Goal: Task Accomplishment & Management: Use online tool/utility

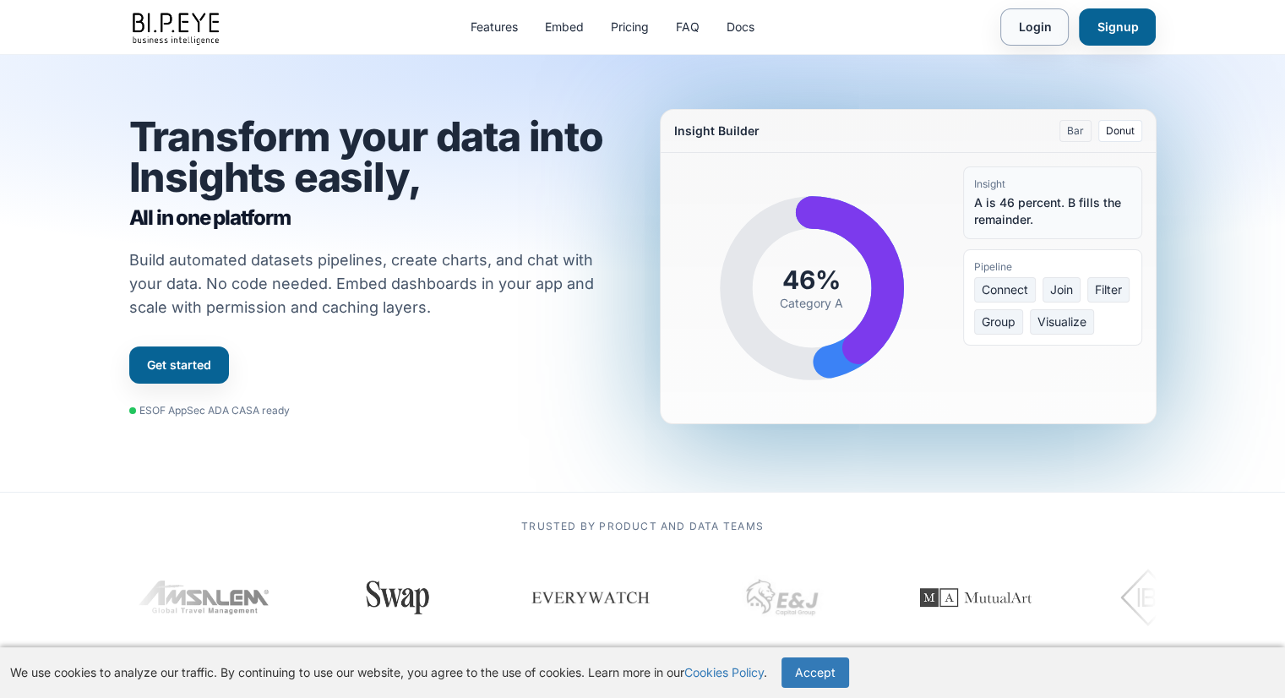
click at [1044, 28] on link "Login" at bounding box center [1034, 26] width 68 height 37
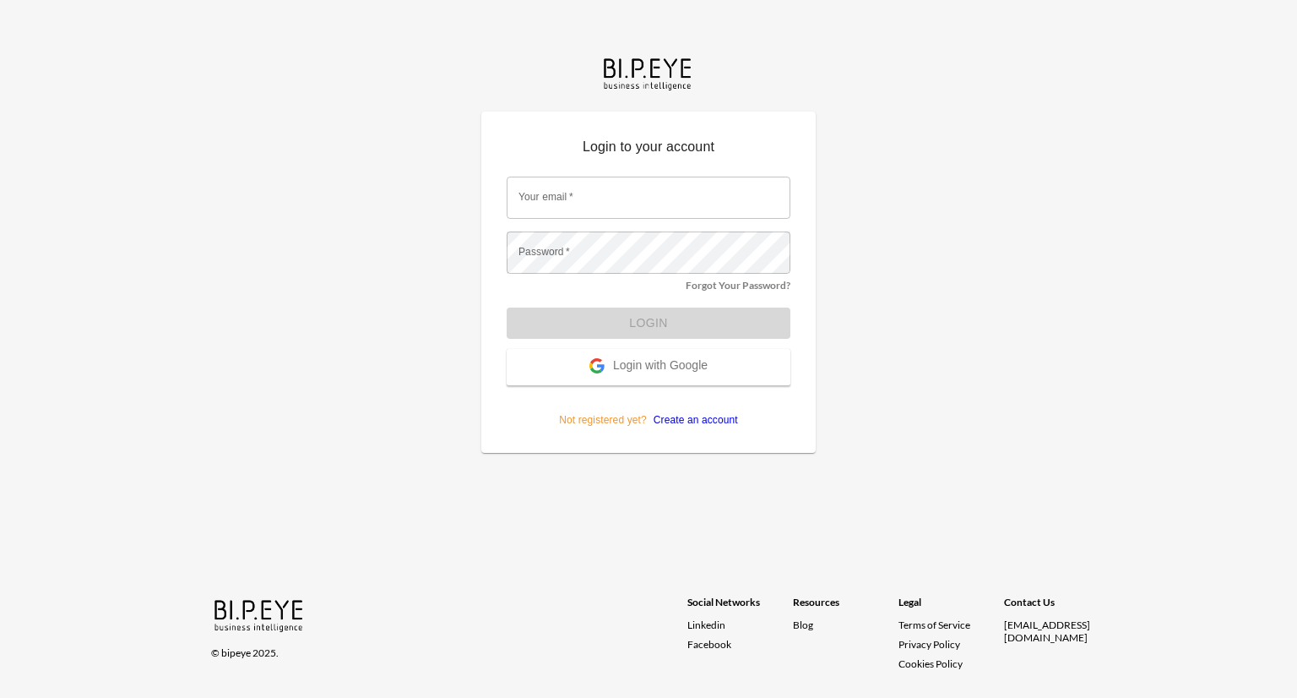
click at [693, 361] on span "Login with Google" at bounding box center [660, 366] width 95 height 17
click at [663, 365] on span "Login with Google" at bounding box center [660, 366] width 95 height 17
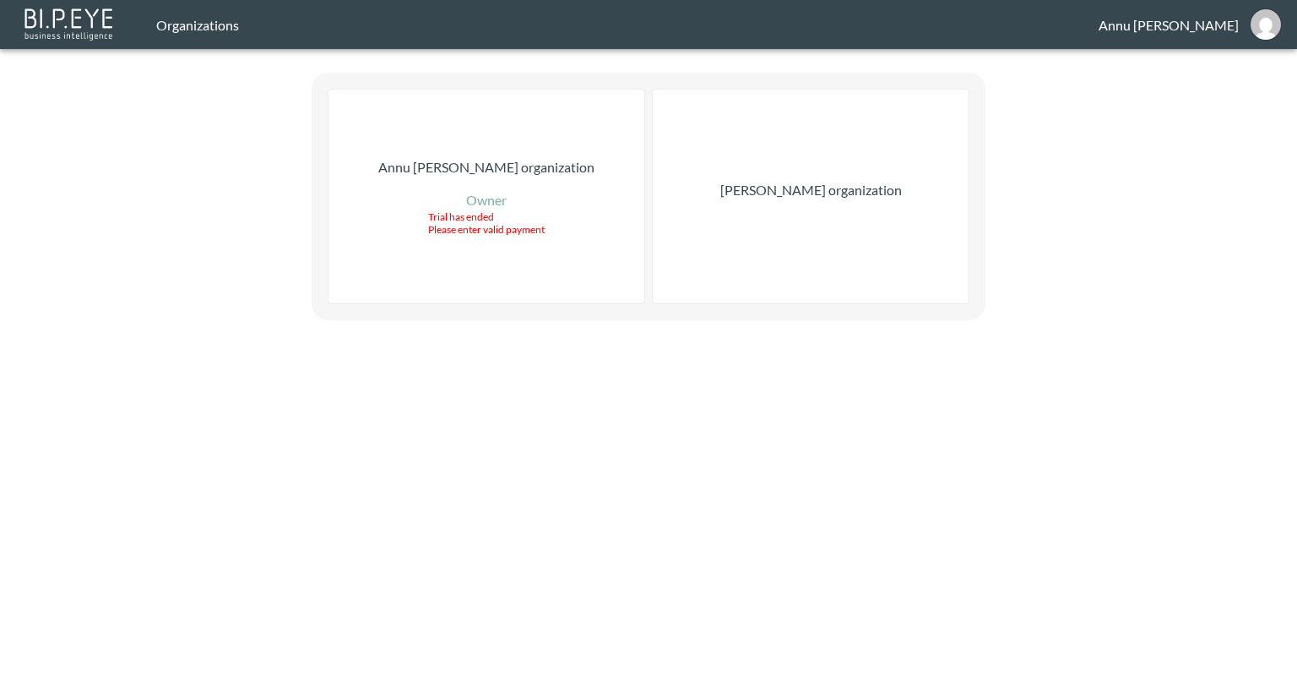
click at [817, 193] on p "Nadia Senft organization" at bounding box center [811, 190] width 182 height 20
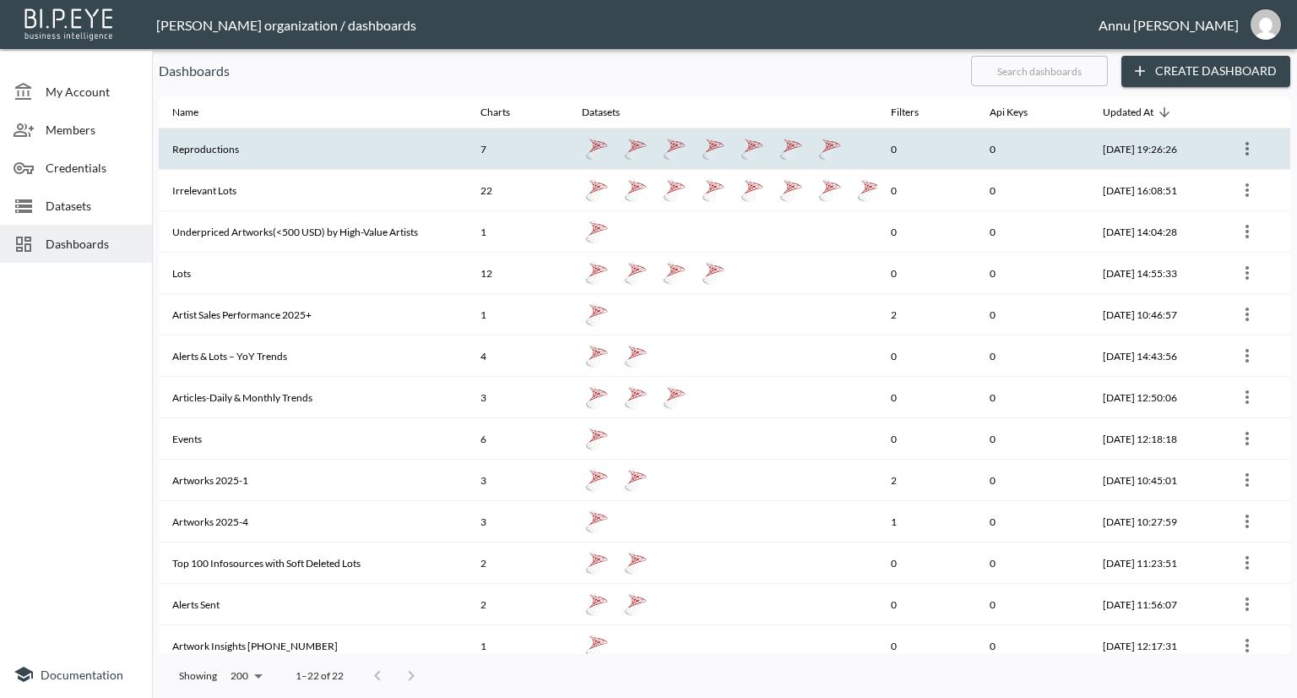
click at [349, 156] on th "Reproductions" at bounding box center [313, 148] width 308 height 41
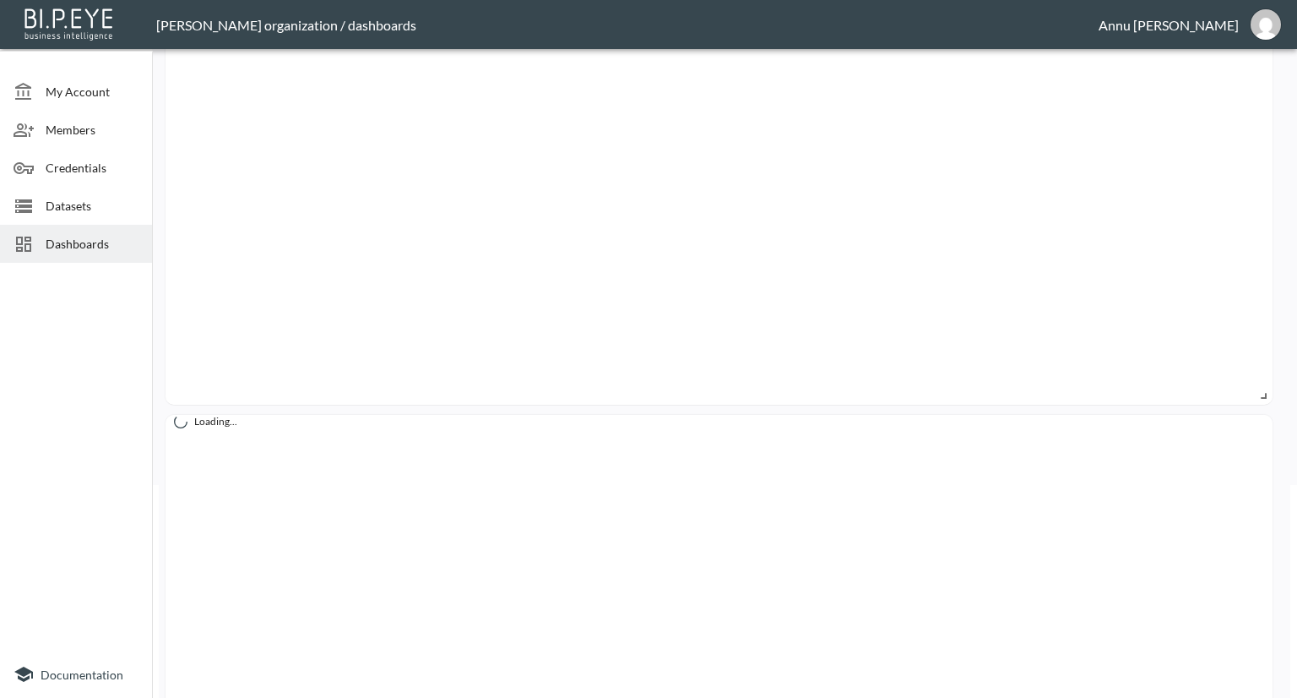
scroll to position [338, 0]
click at [72, 231] on div "Dashboards" at bounding box center [76, 244] width 152 height 38
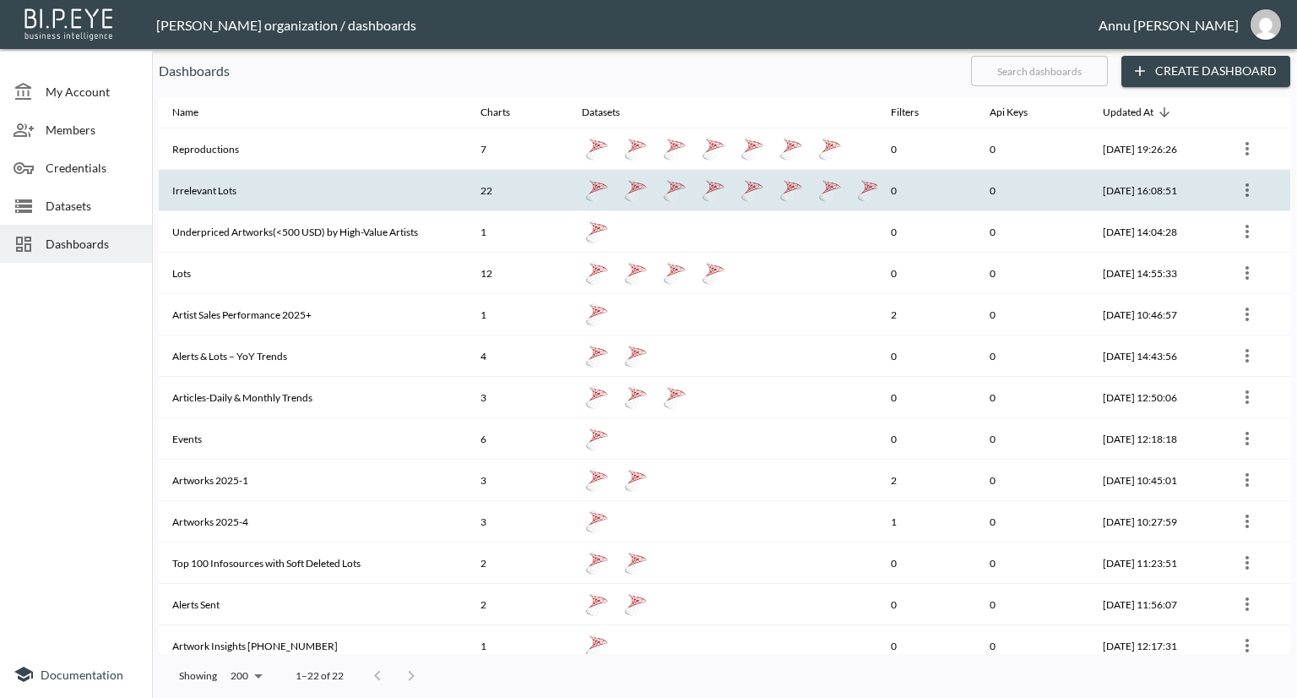
click at [208, 181] on th "Irrelevant Lots" at bounding box center [313, 190] width 308 height 41
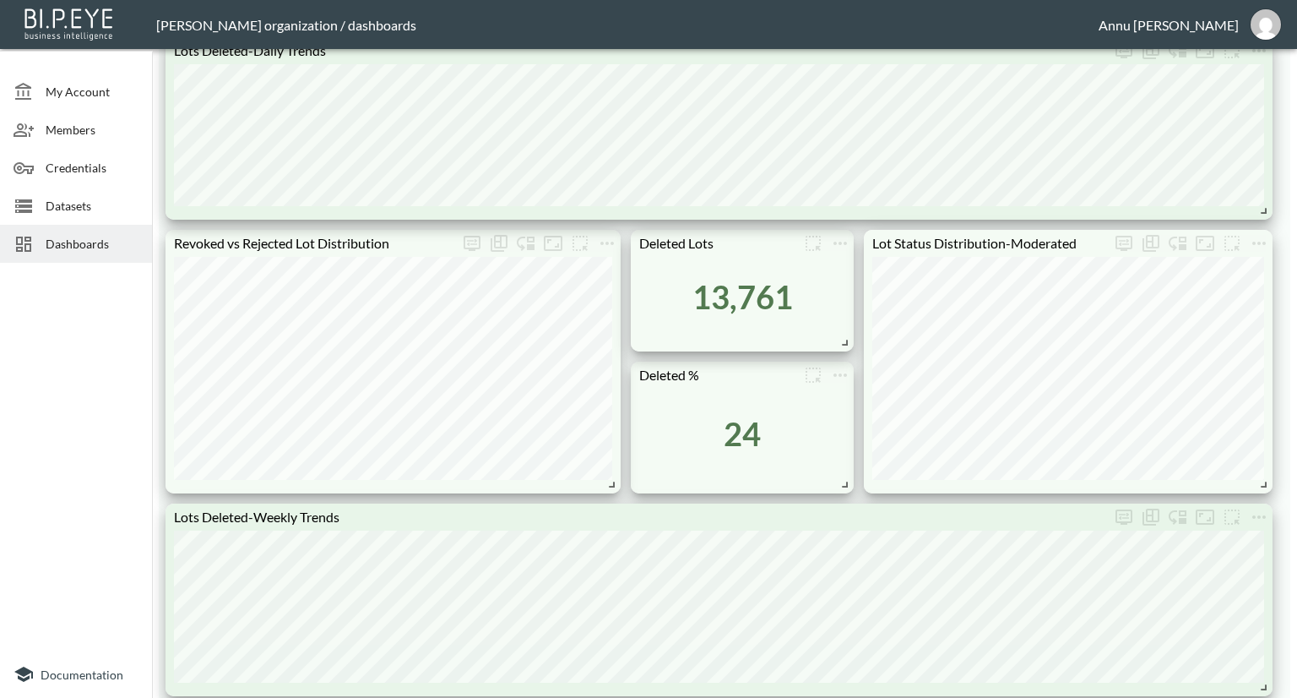
scroll to position [929, 0]
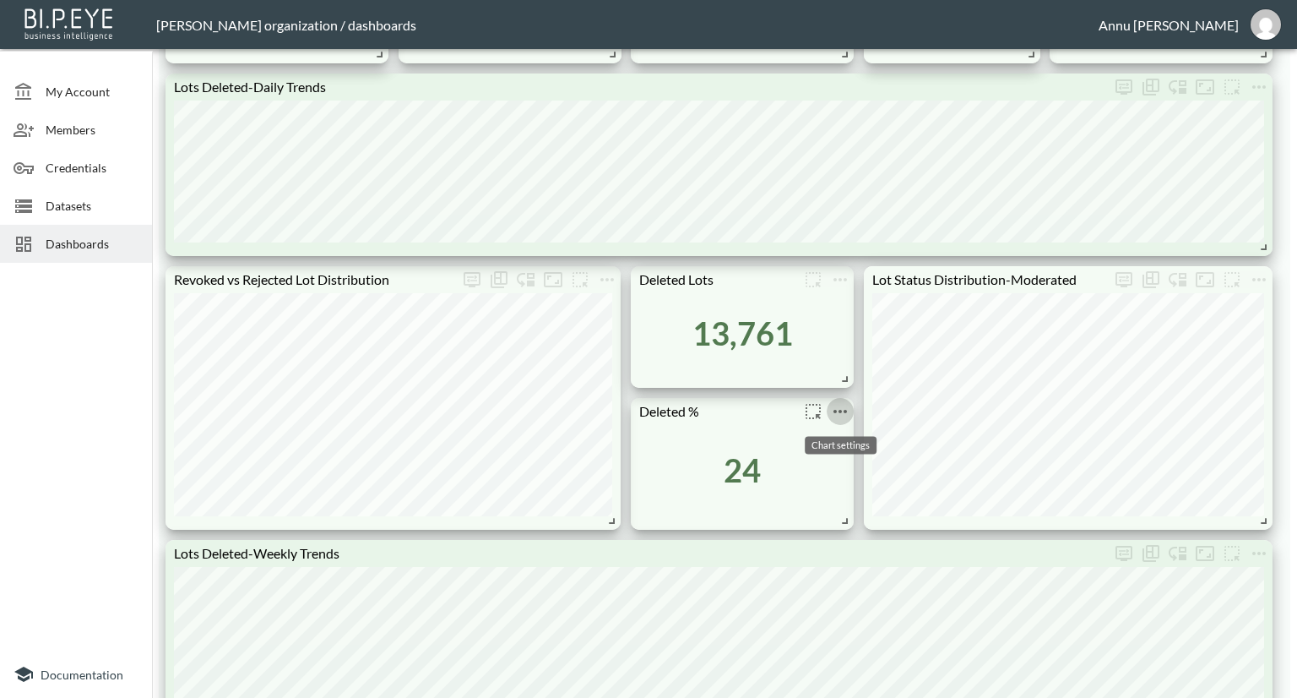
click at [849, 408] on icon "more" at bounding box center [840, 411] width 20 height 20
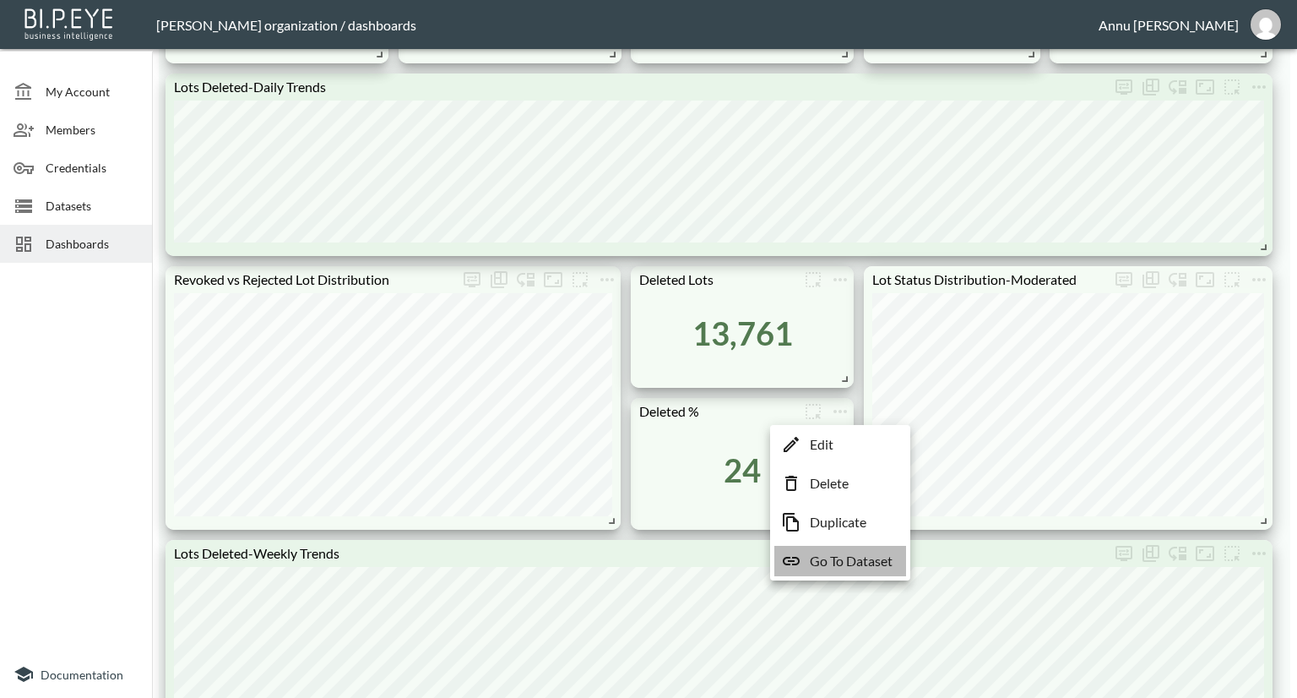
click at [847, 558] on p "Go To Dataset" at bounding box center [851, 561] width 83 height 20
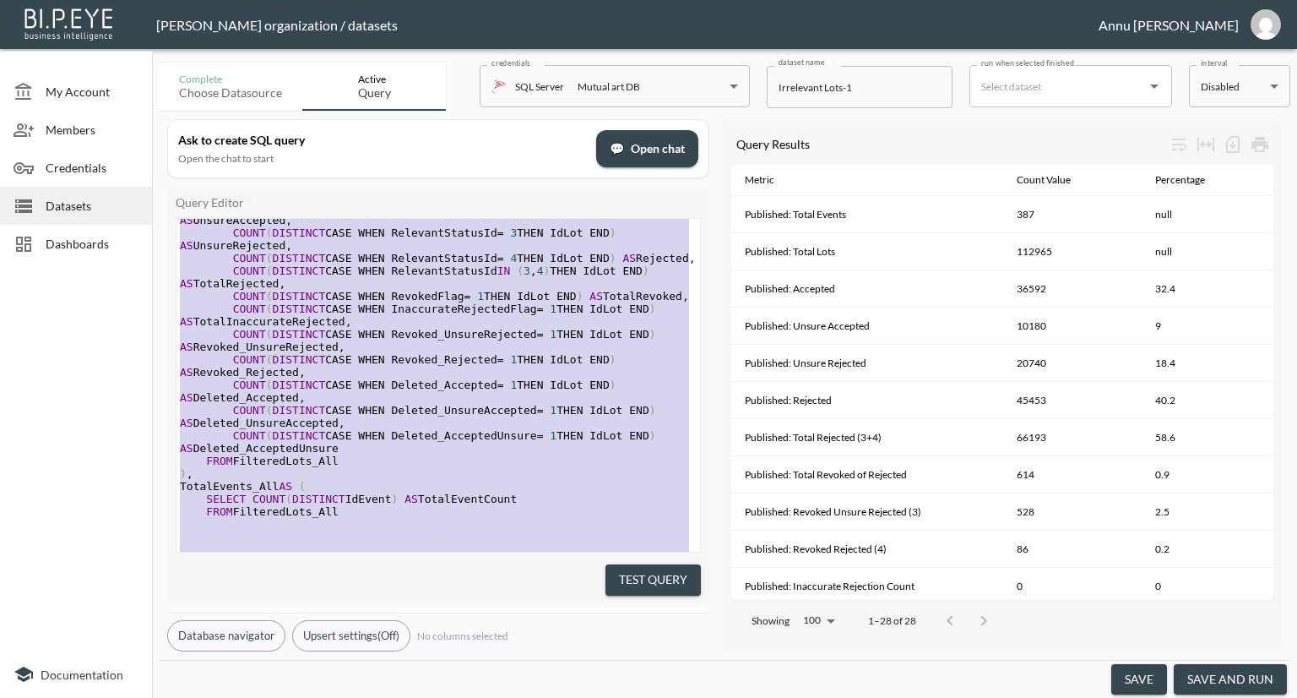
type textarea ";WITH PublishedEvents AS ( -- Step 1: Published events only SELECT DISTINCT IdE…"
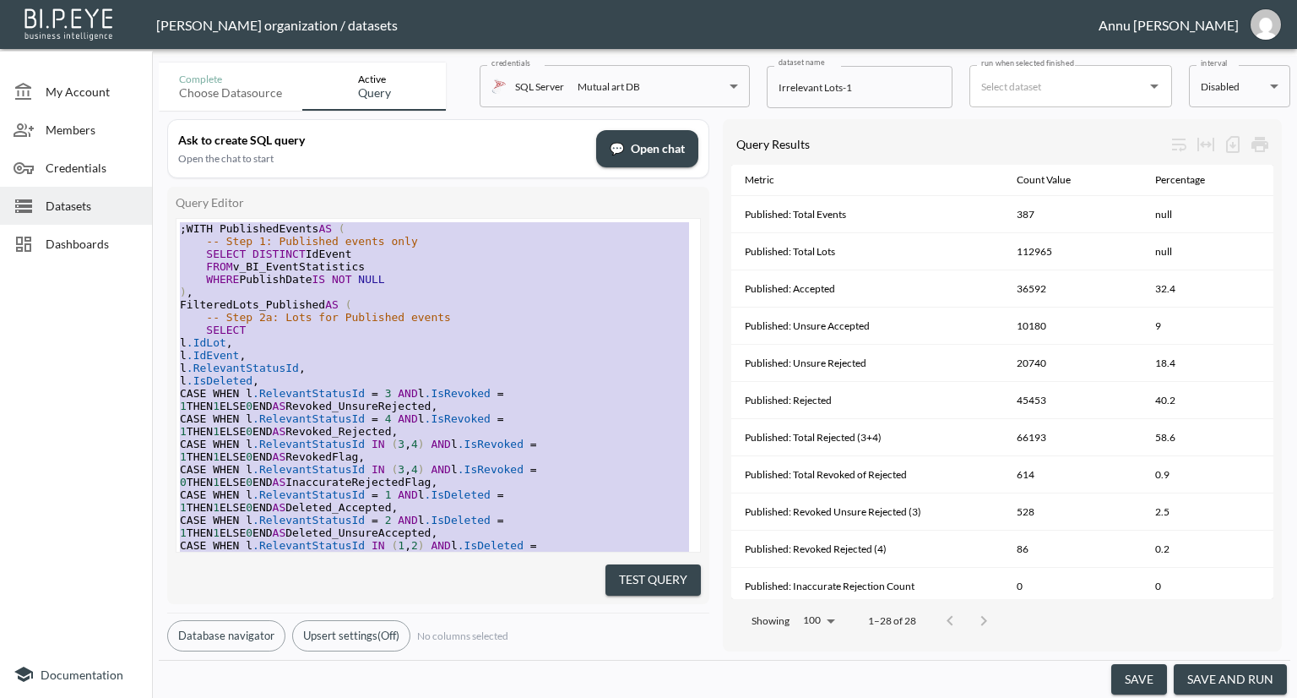
drag, startPoint x: 362, startPoint y: 501, endPoint x: 232, endPoint y: -73, distance: 588.0
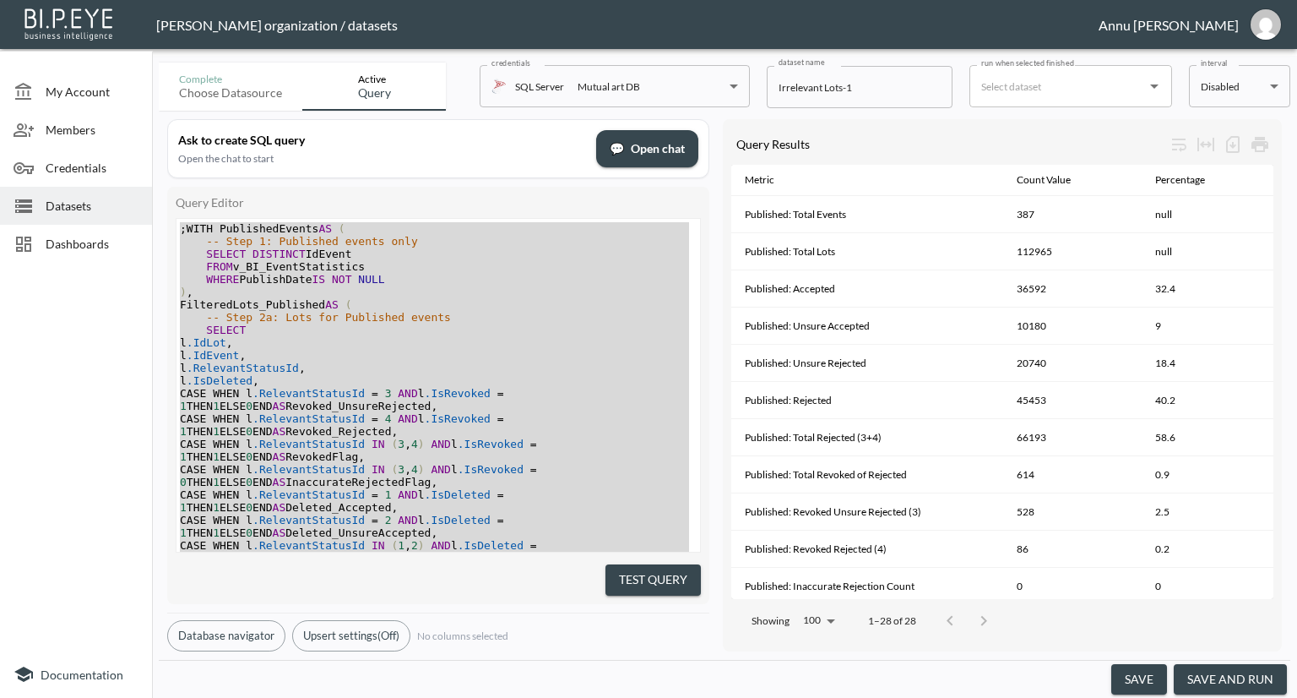
click at [34, 408] on div at bounding box center [76, 459] width 152 height 381
click at [56, 399] on div at bounding box center [76, 459] width 152 height 381
click at [68, 203] on span "Datasets" at bounding box center [92, 206] width 93 height 18
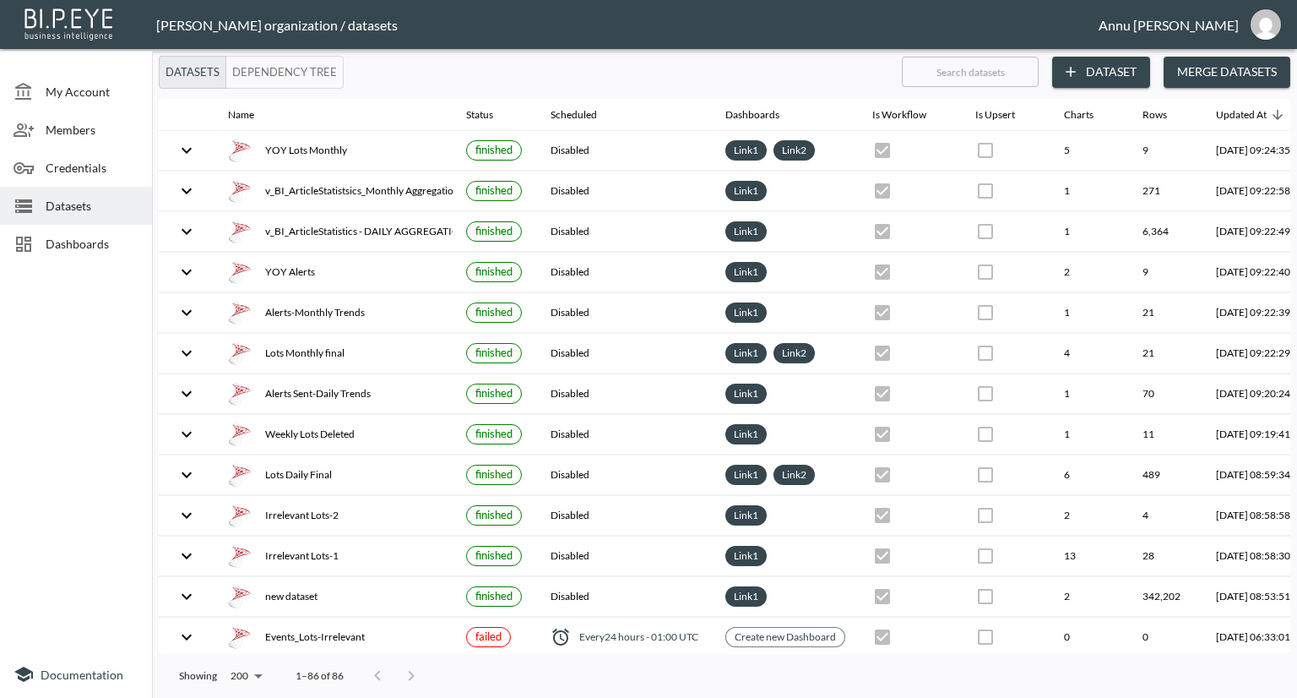
click at [118, 231] on div "Dashboards" at bounding box center [76, 244] width 152 height 38
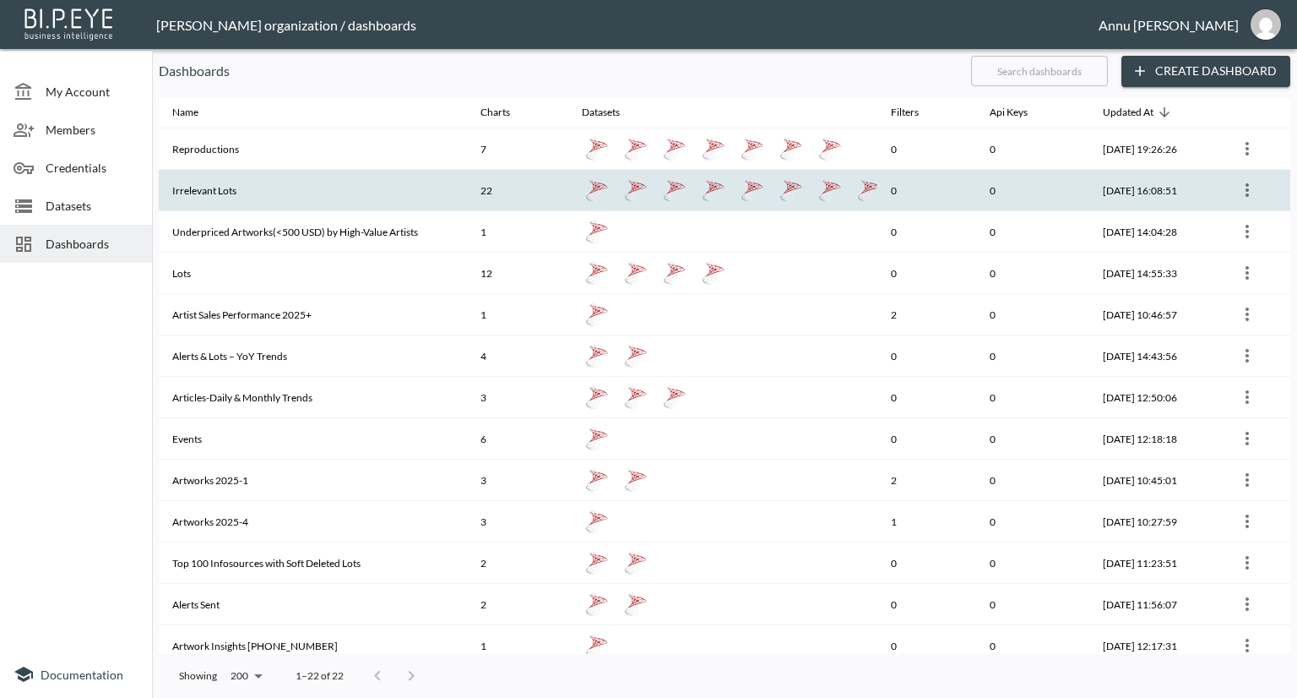
click at [213, 182] on th "Irrelevant Lots" at bounding box center [313, 190] width 308 height 41
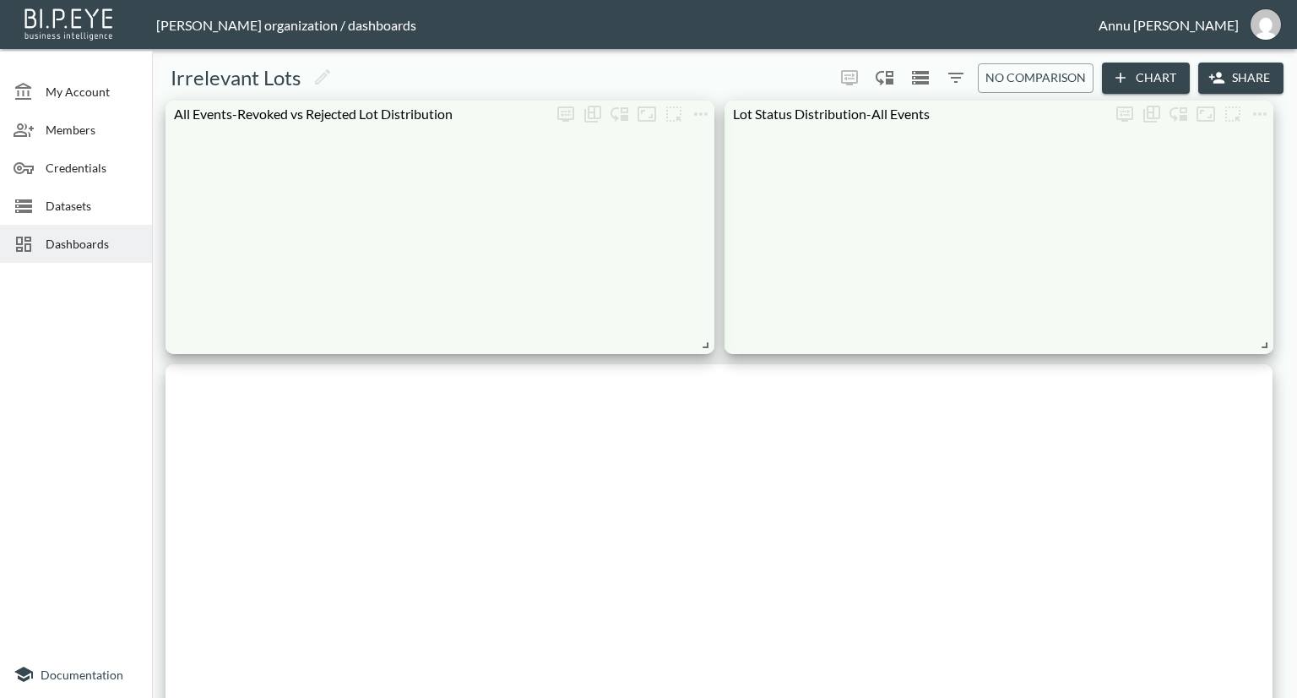
click at [128, 245] on span "Dashboards" at bounding box center [92, 244] width 93 height 18
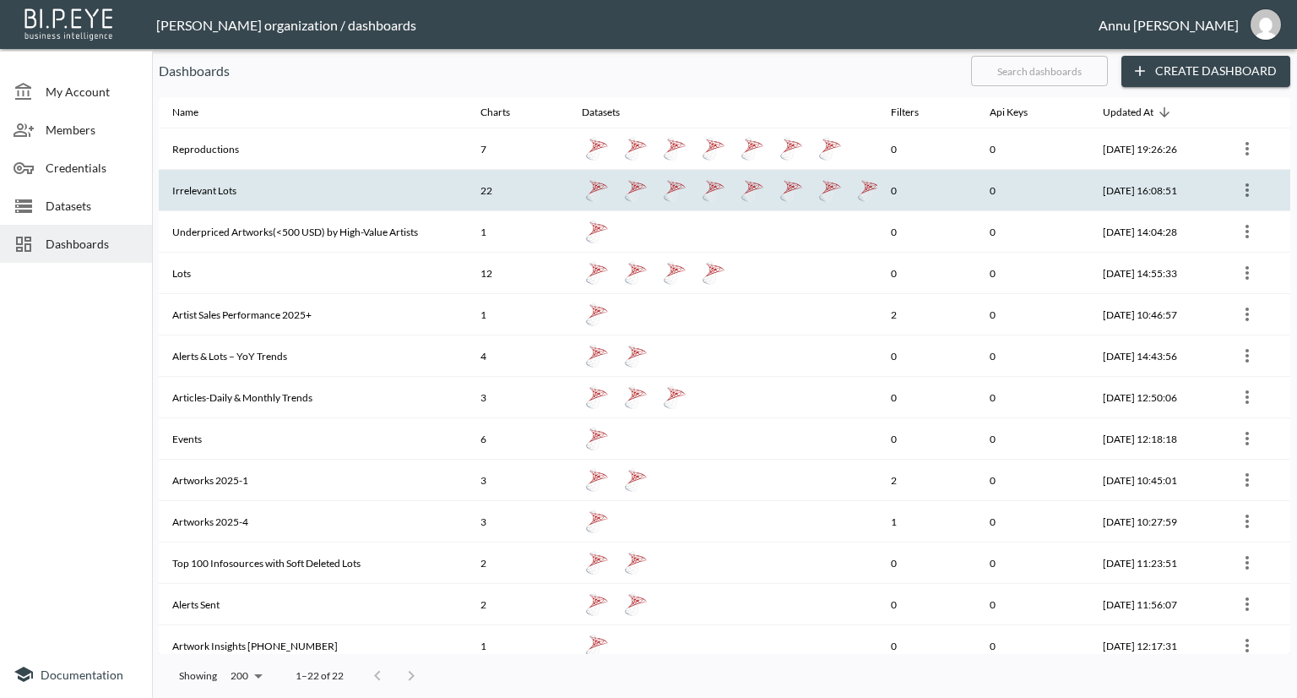
click at [236, 179] on th "Irrelevant Lots" at bounding box center [313, 190] width 308 height 41
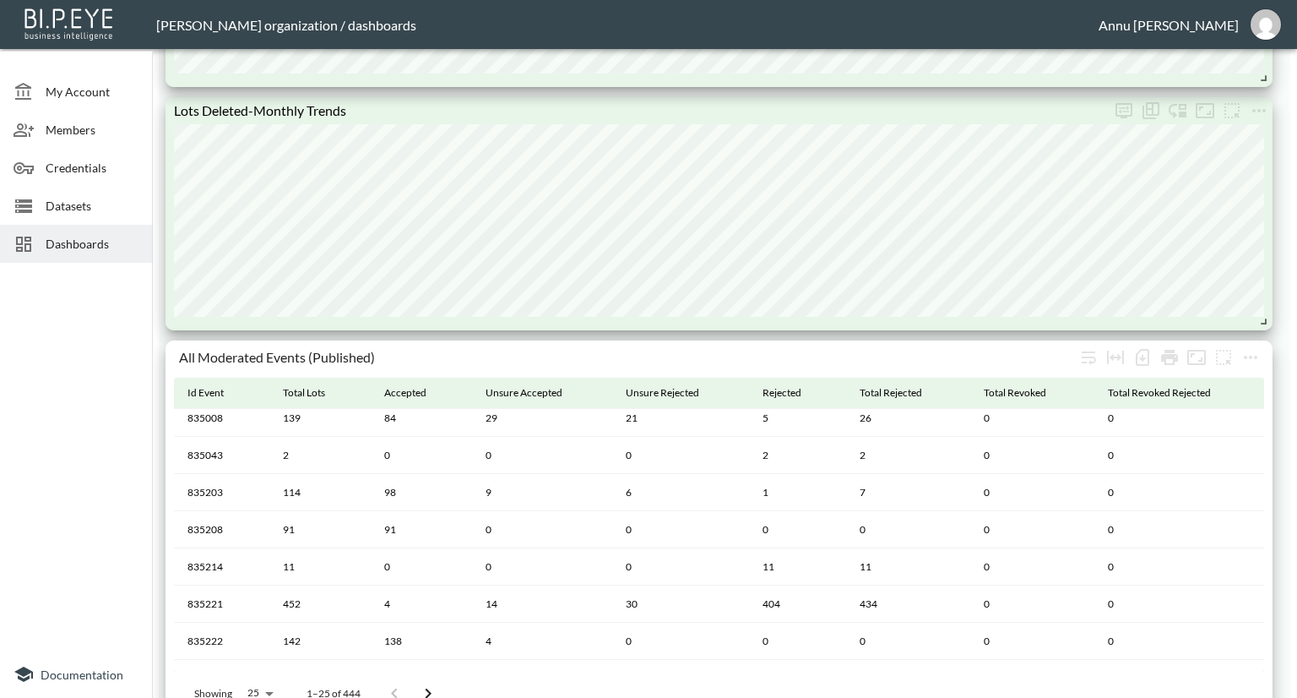
scroll to position [667, 0]
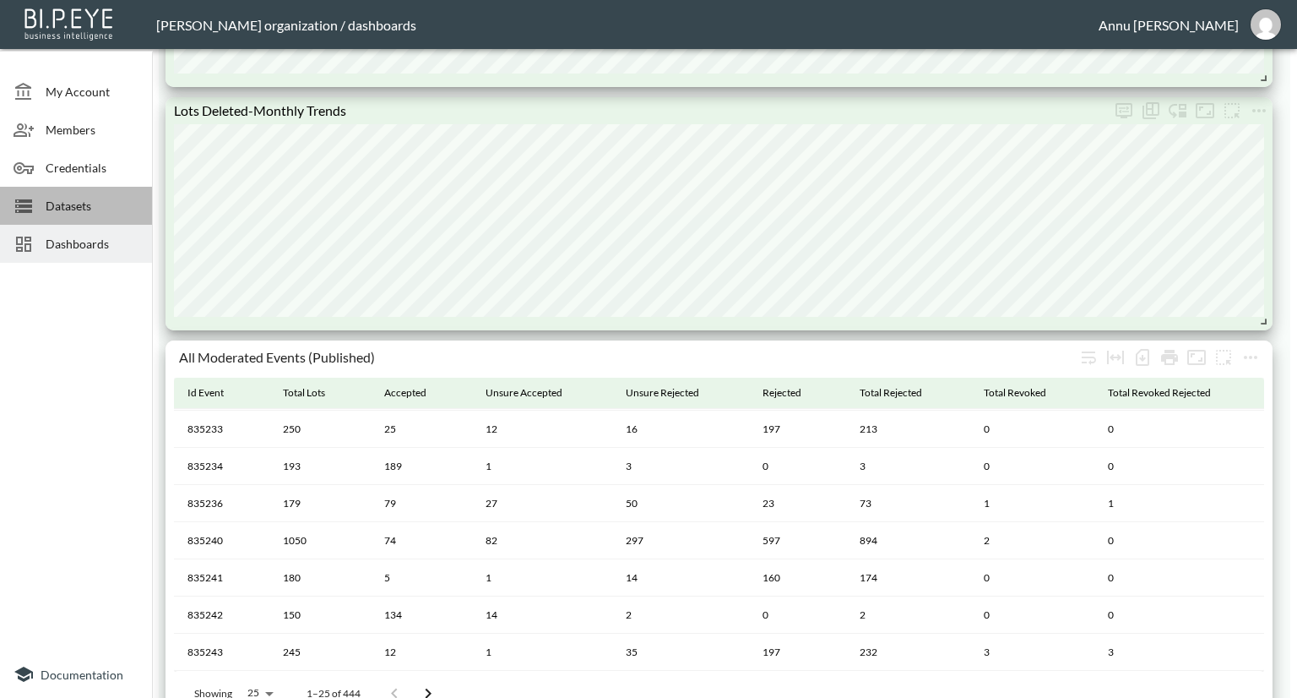
click at [100, 209] on span "Datasets" at bounding box center [92, 206] width 93 height 18
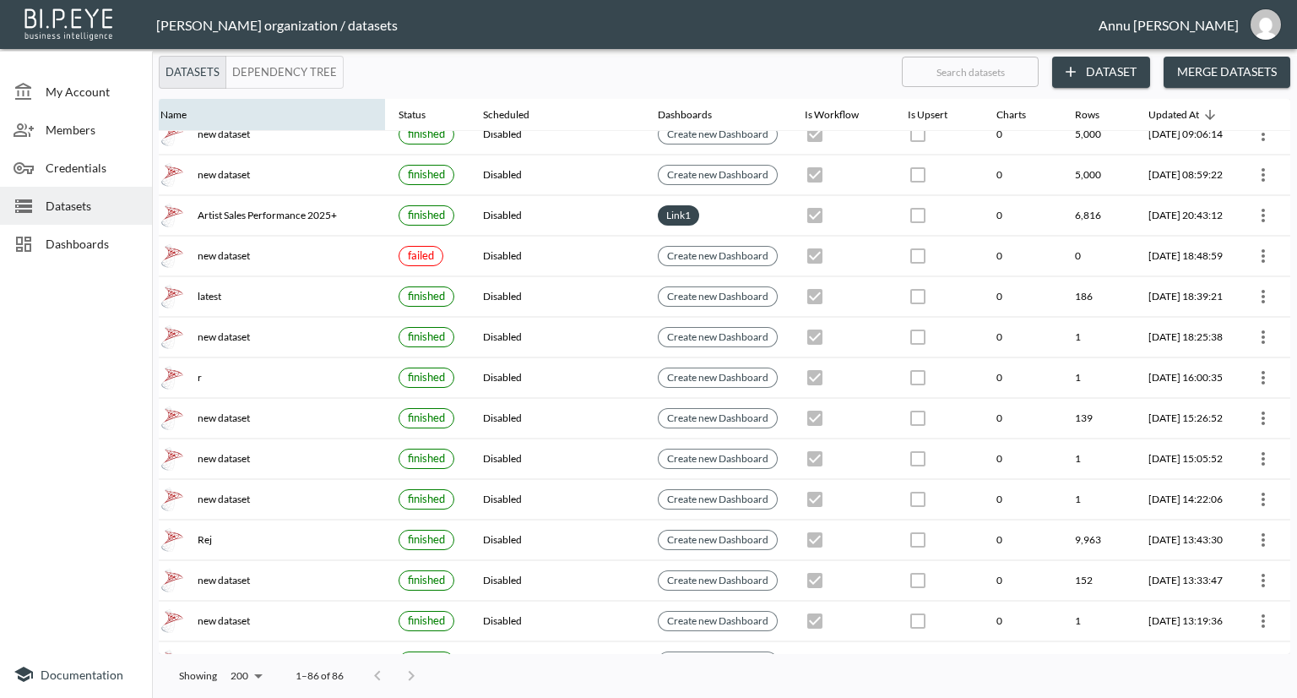
scroll to position [1760, 99]
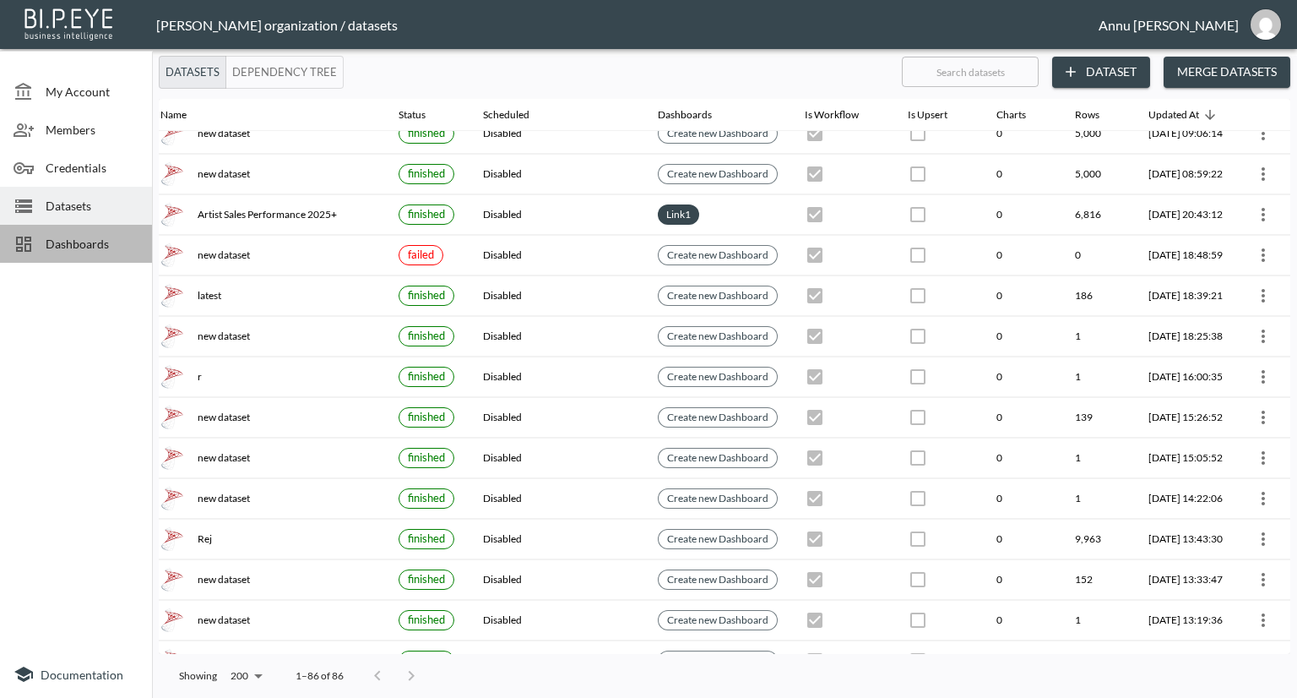
click at [111, 237] on span "Dashboards" at bounding box center [92, 244] width 93 height 18
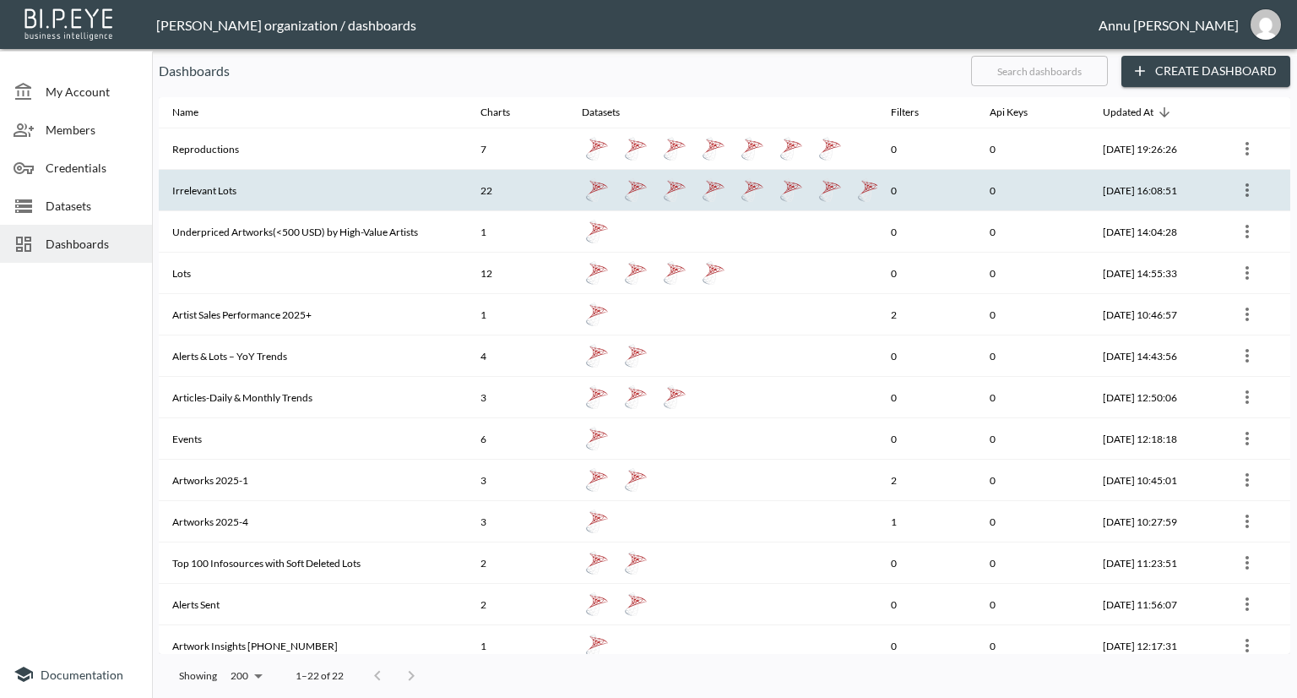
click at [215, 181] on th "Irrelevant Lots" at bounding box center [313, 190] width 308 height 41
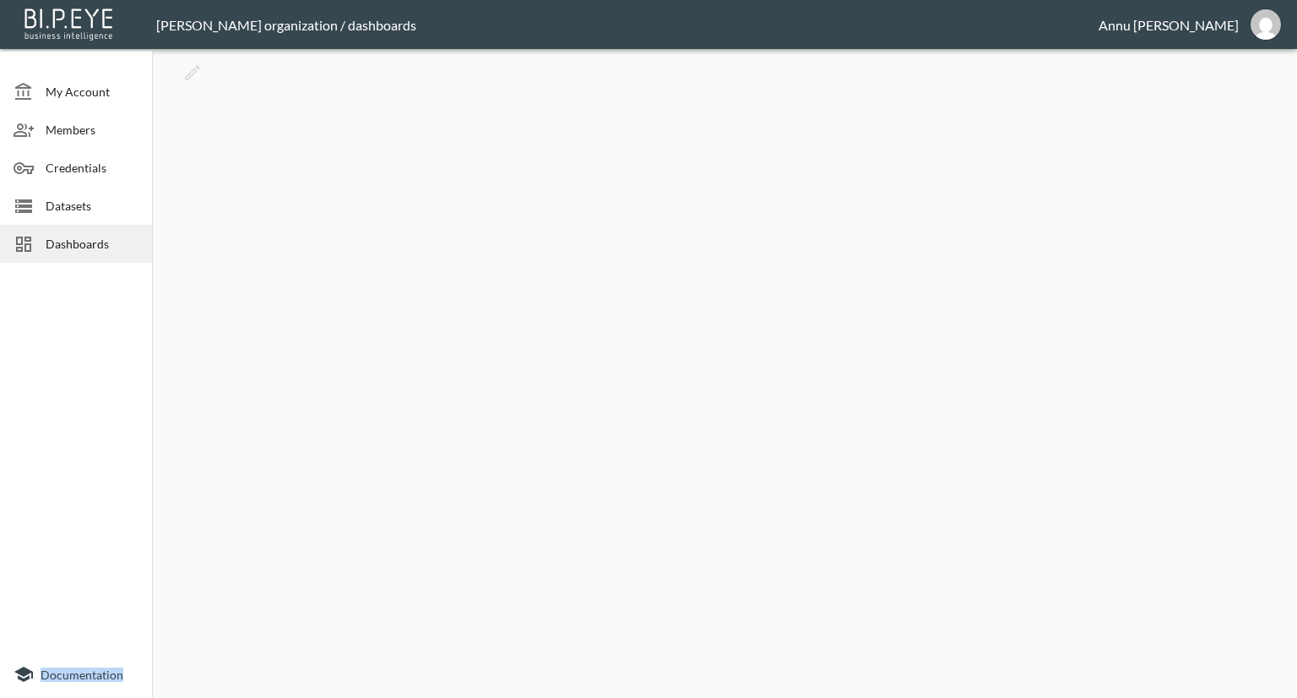
click at [215, 181] on div at bounding box center [725, 373] width 1132 height 635
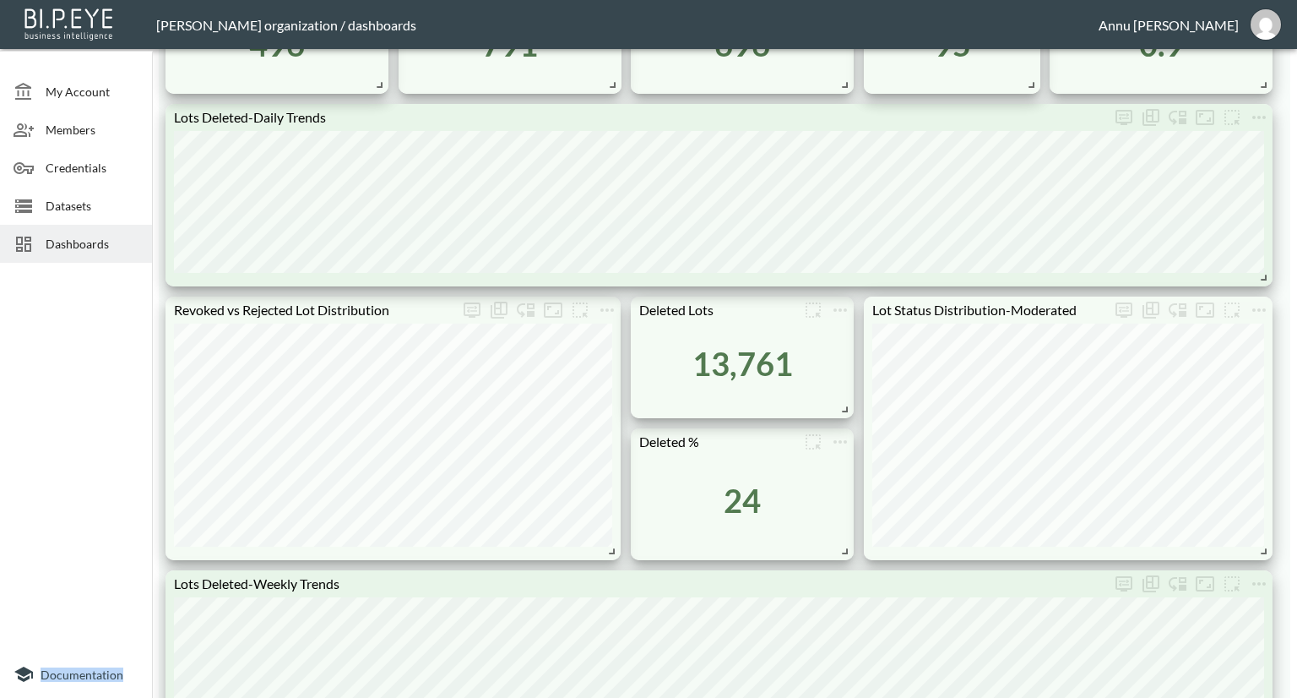
scroll to position [888, 0]
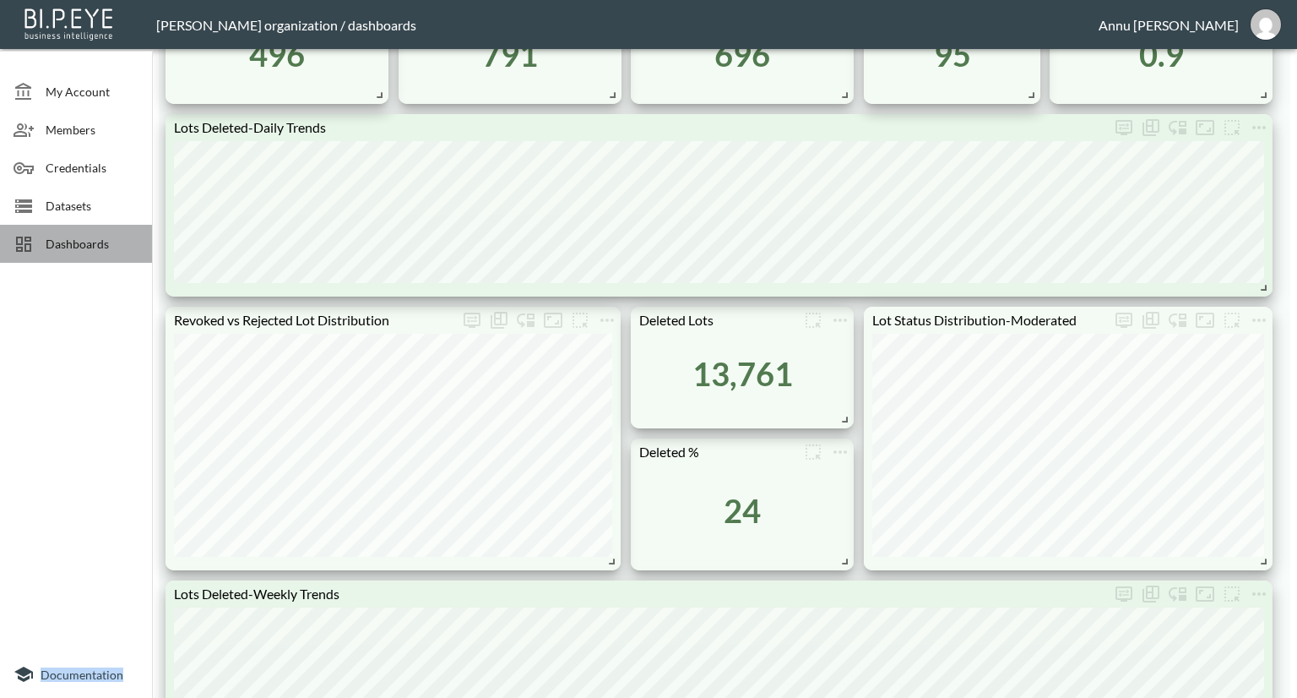
click at [108, 245] on span "Dashboards" at bounding box center [92, 244] width 93 height 18
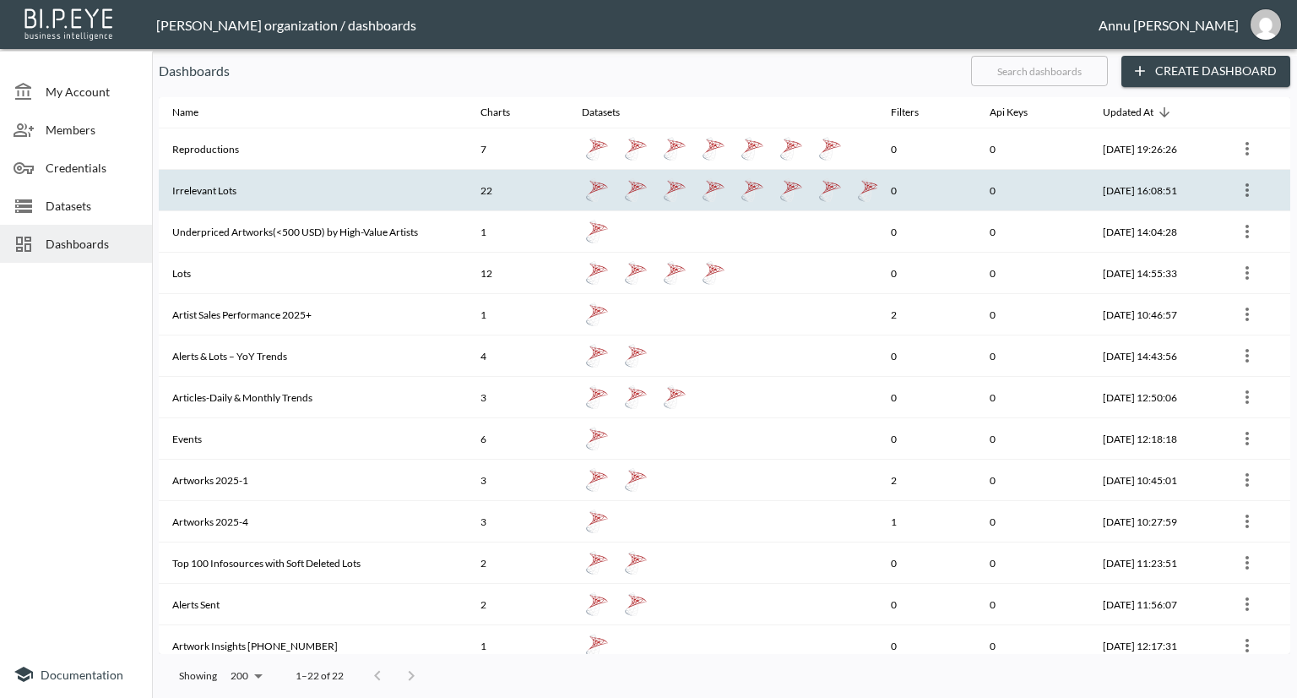
click at [230, 193] on th "Irrelevant Lots" at bounding box center [313, 190] width 308 height 41
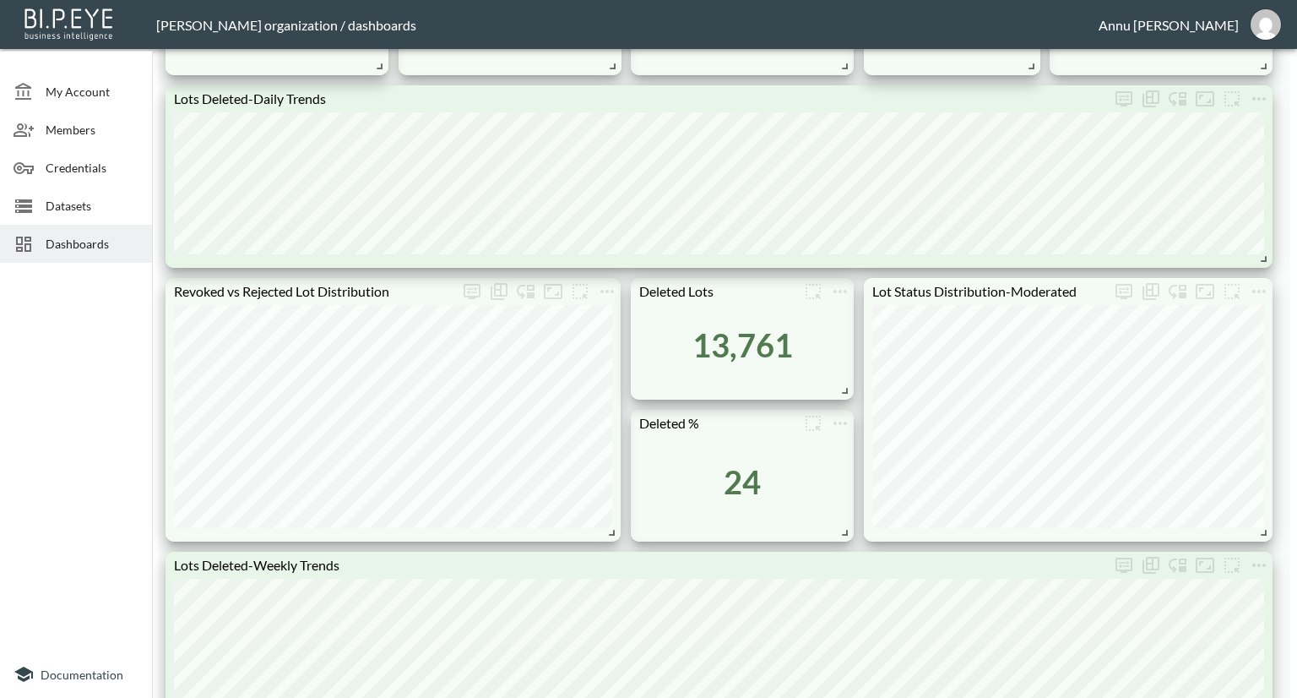
scroll to position [787, 0]
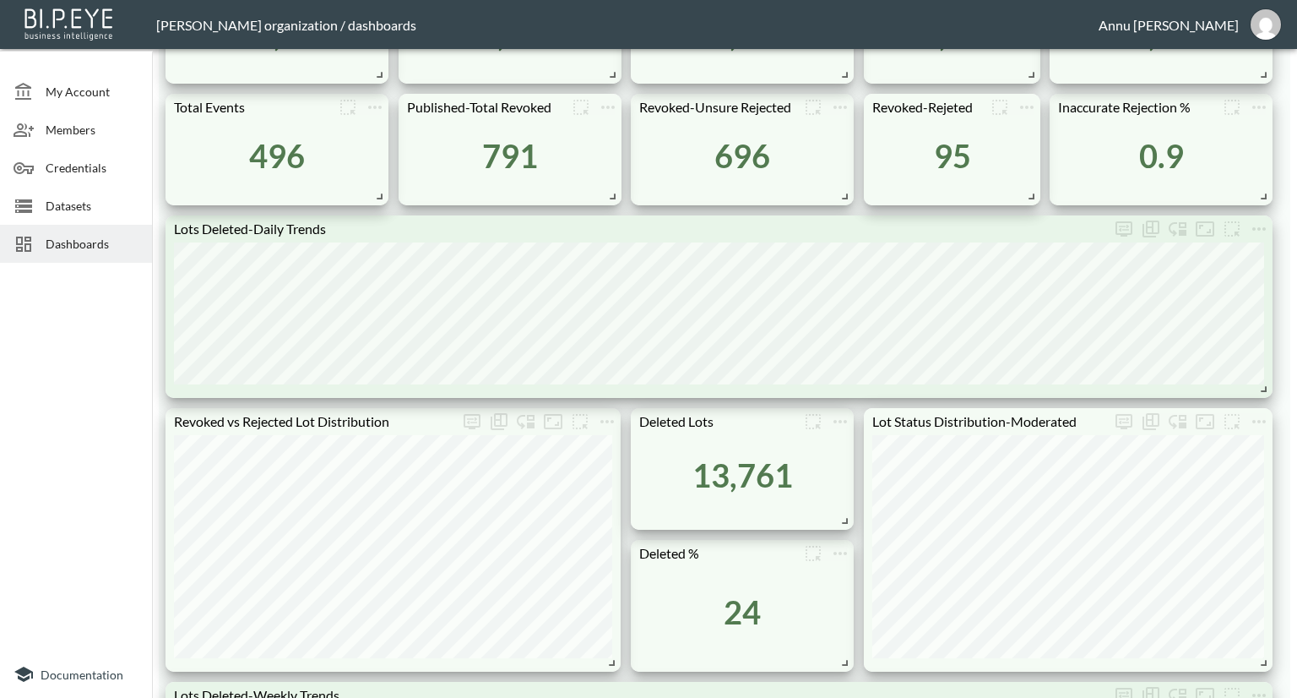
click at [117, 248] on span "Dashboards" at bounding box center [92, 244] width 93 height 18
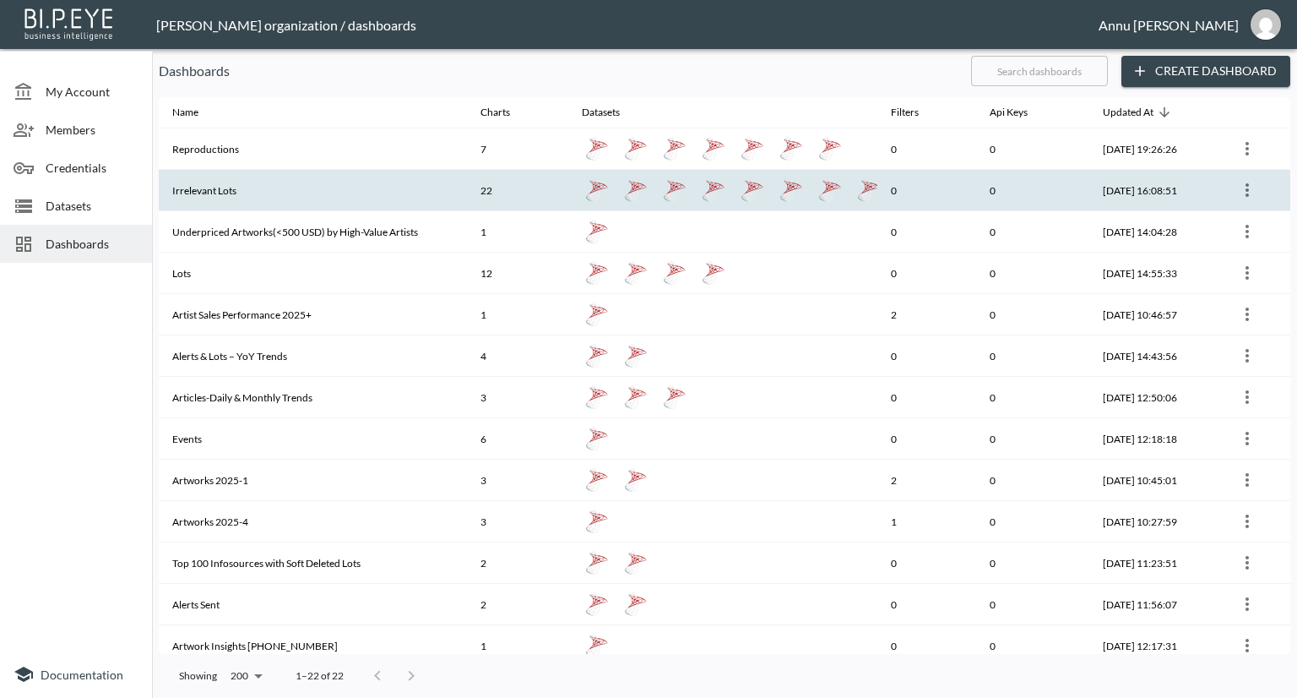
click at [258, 191] on th "Irrelevant Lots" at bounding box center [313, 190] width 308 height 41
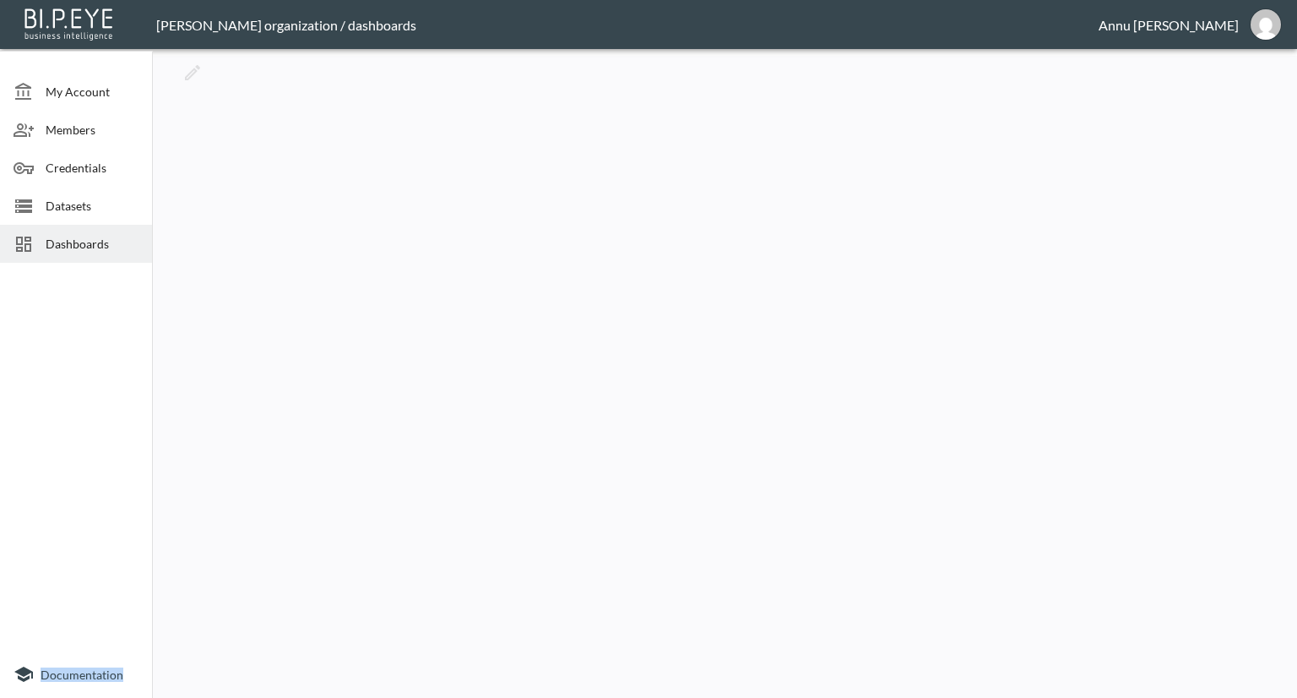
click at [258, 191] on div at bounding box center [725, 373] width 1132 height 635
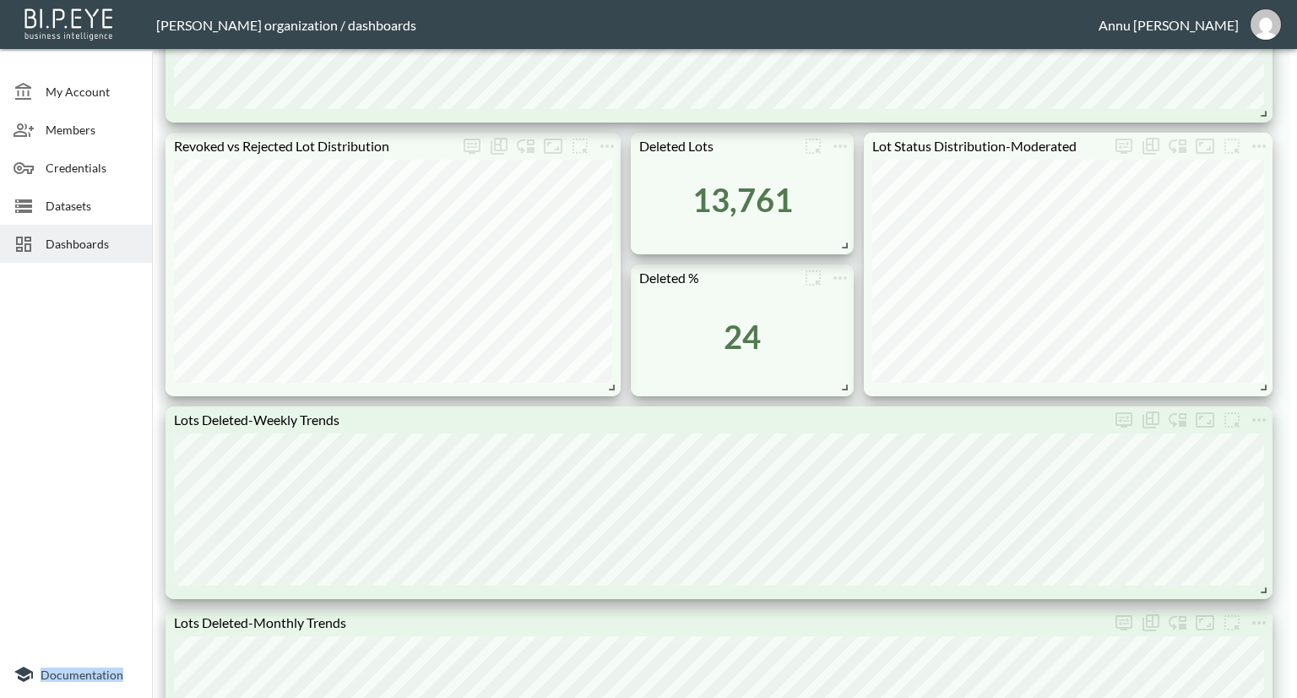
scroll to position [1061, 0]
click at [107, 204] on span "Datasets" at bounding box center [92, 206] width 93 height 18
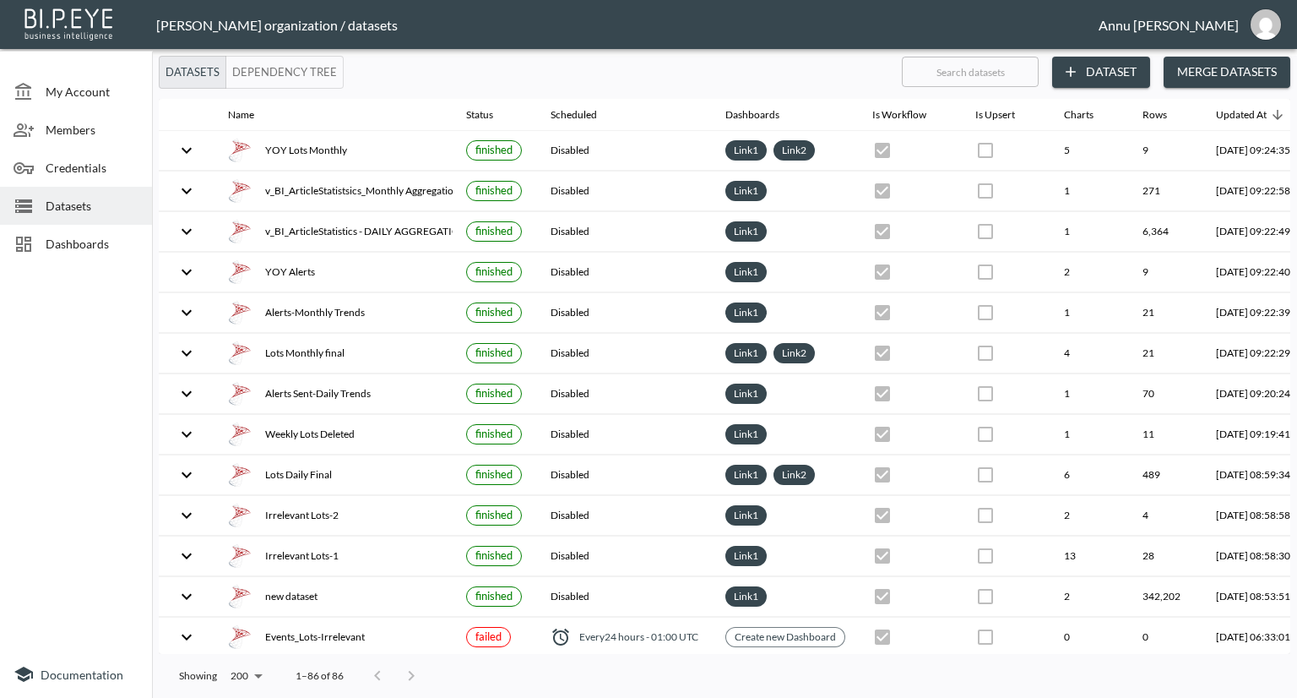
click at [1119, 68] on button "Dataset" at bounding box center [1101, 72] width 98 height 31
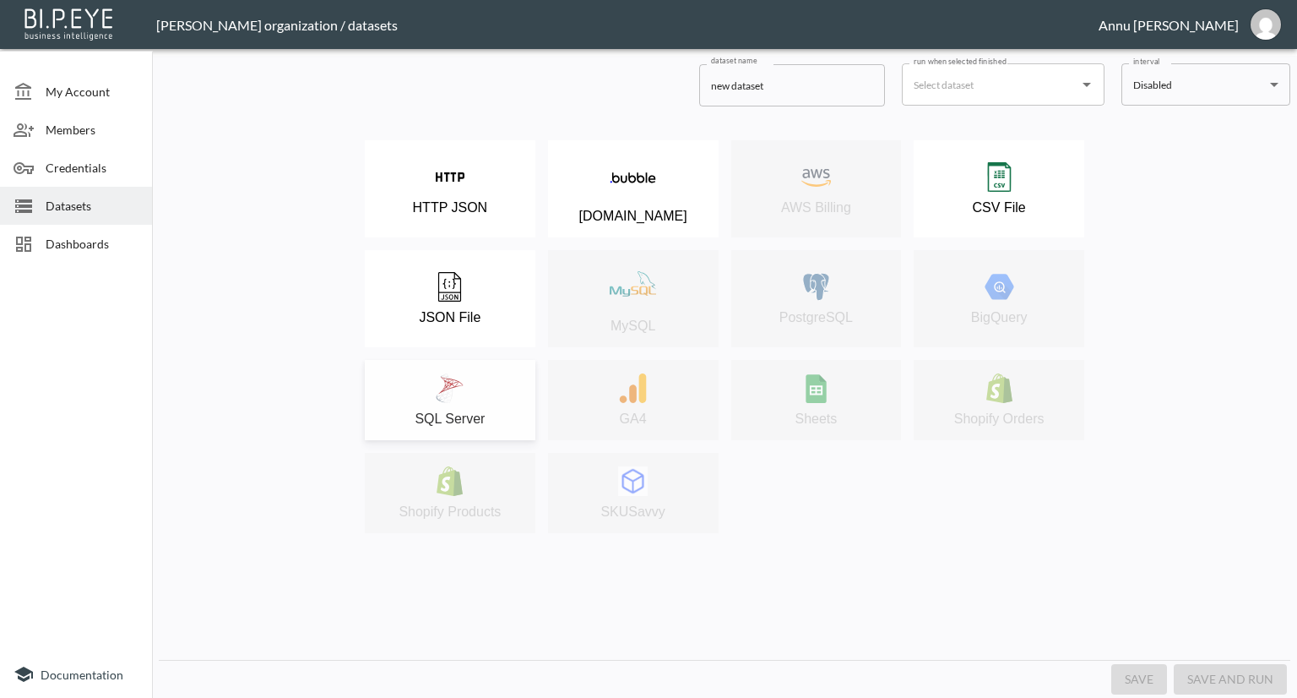
click at [472, 379] on div "SQL Server" at bounding box center [450, 399] width 154 height 53
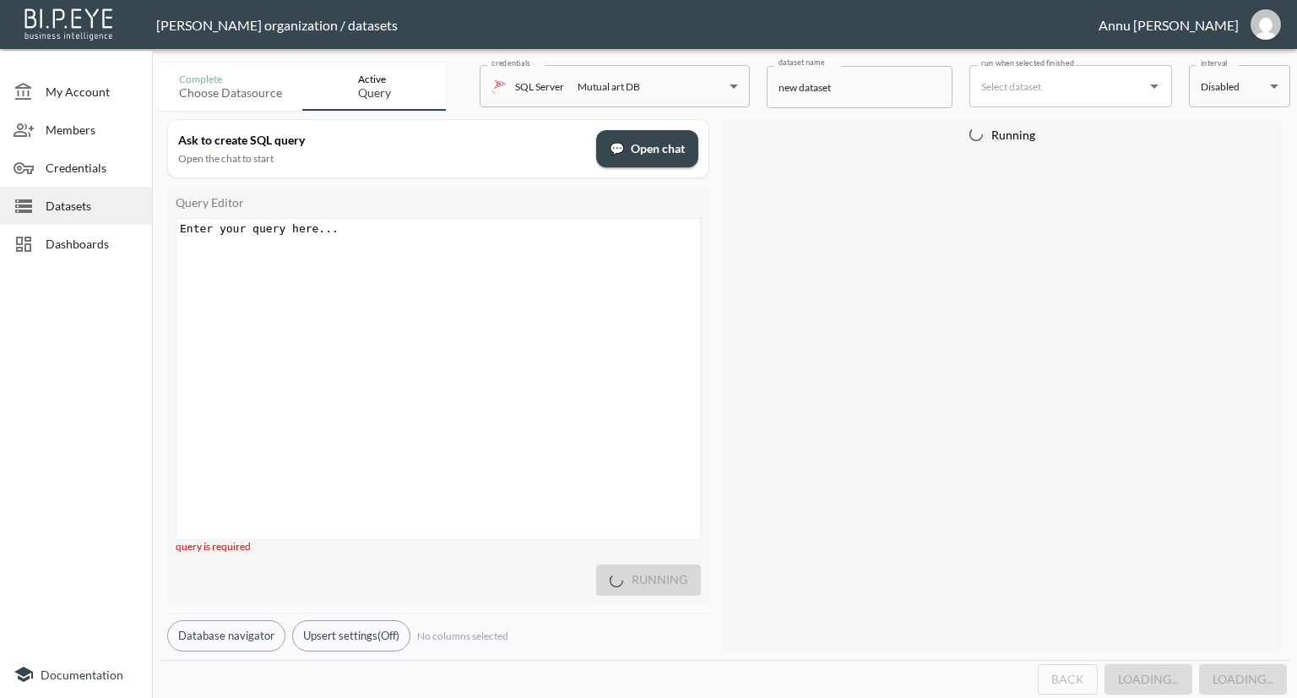
click at [367, 269] on div "Enter your query here... xxxxxxxxxx ​" at bounding box center [460, 400] width 566 height 362
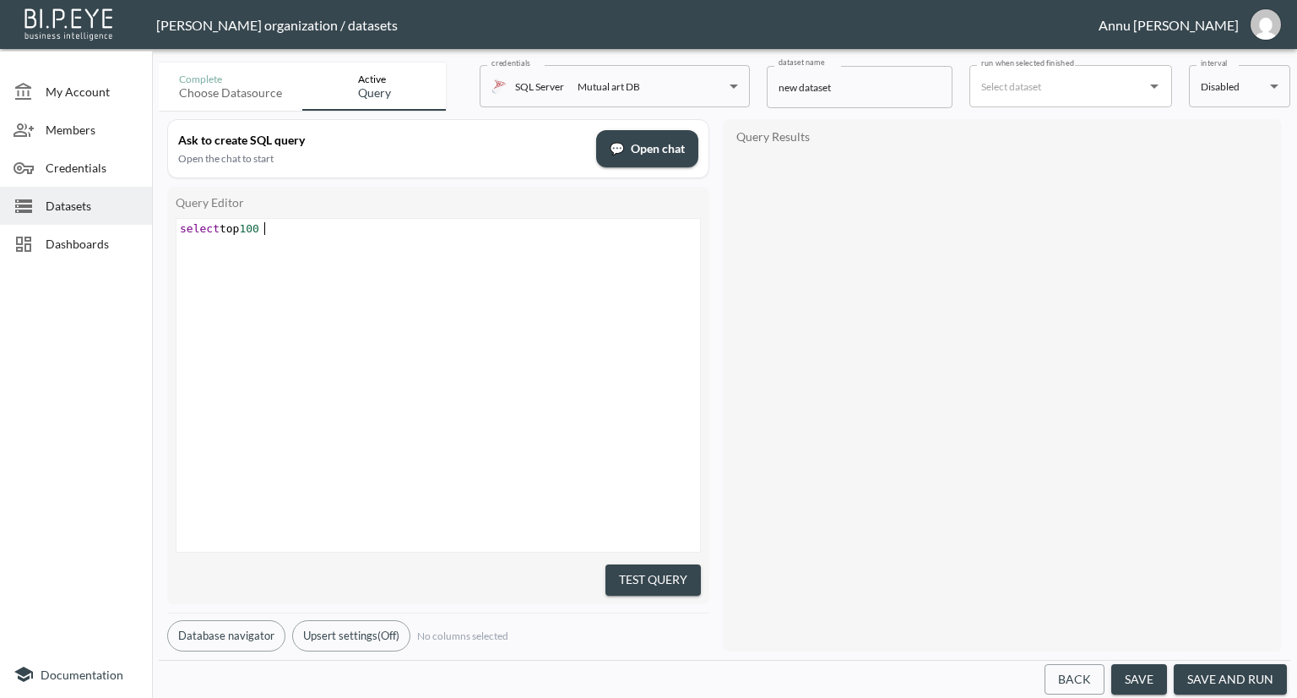
scroll to position [0, 85]
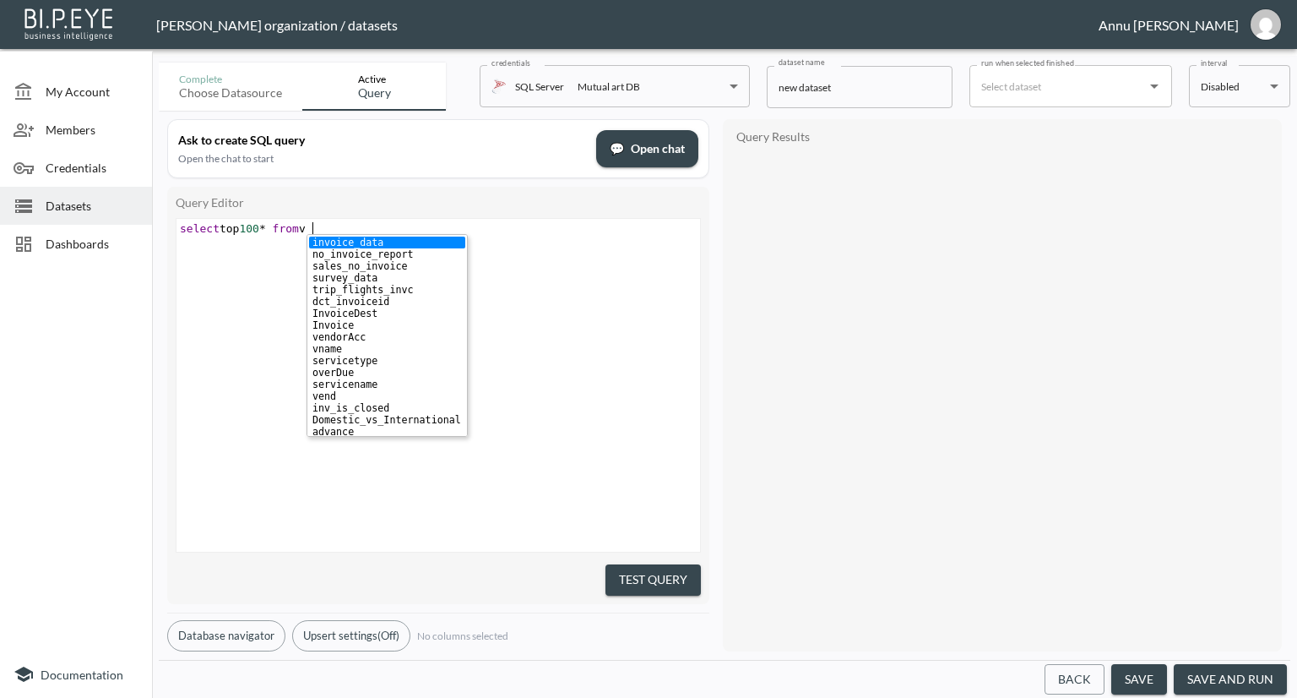
type textarea "select top 100* from v)"
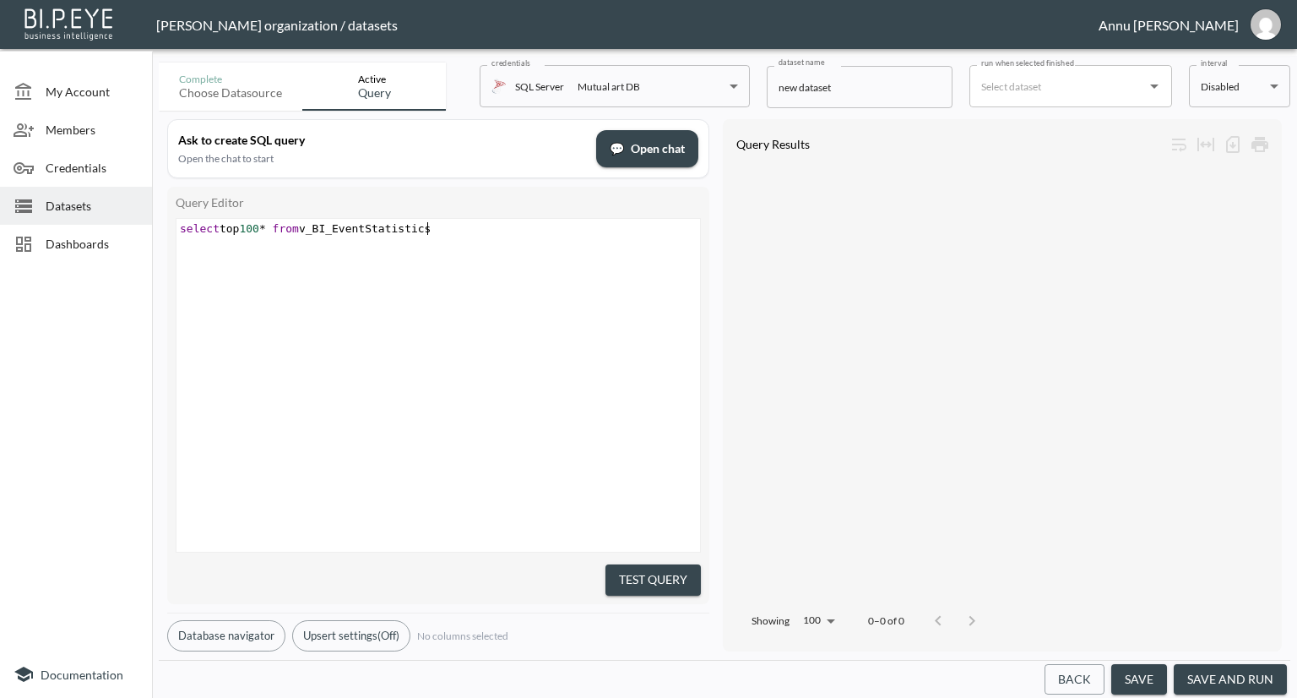
scroll to position [0, 116]
type textarea "_BI_EventStatistics"
click at [633, 565] on button "Test Query" at bounding box center [653, 579] width 95 height 31
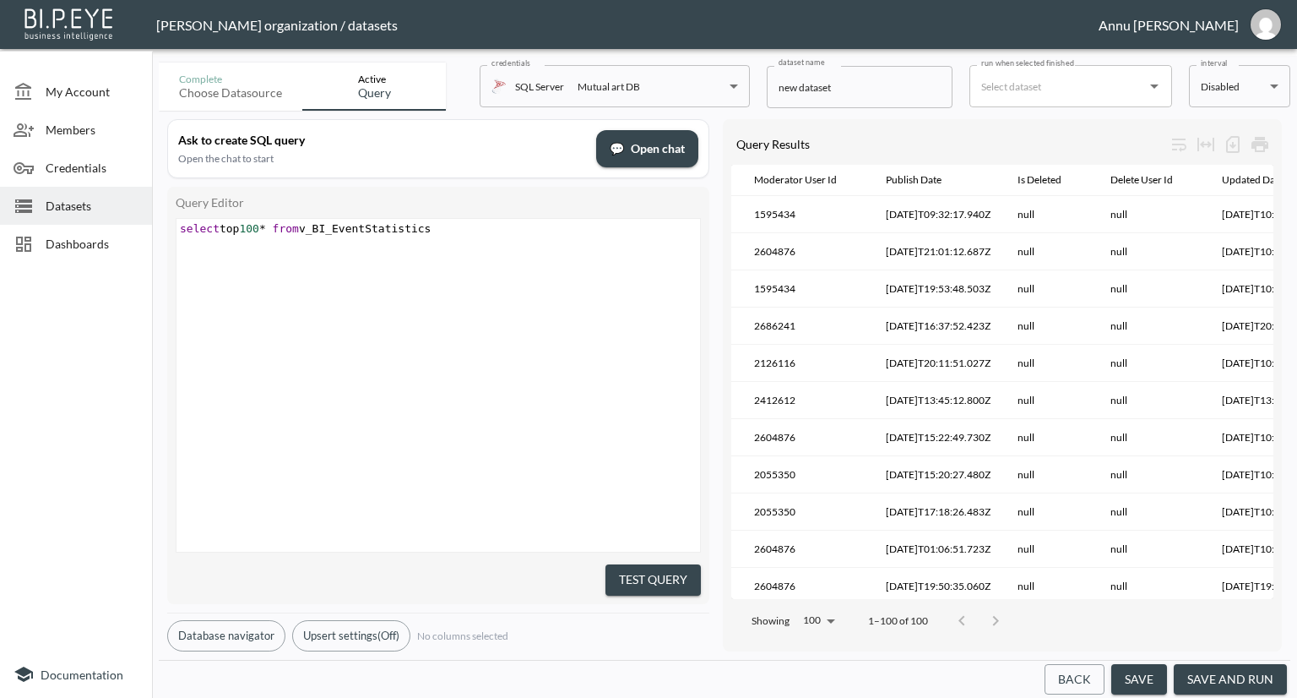
scroll to position [0, 100]
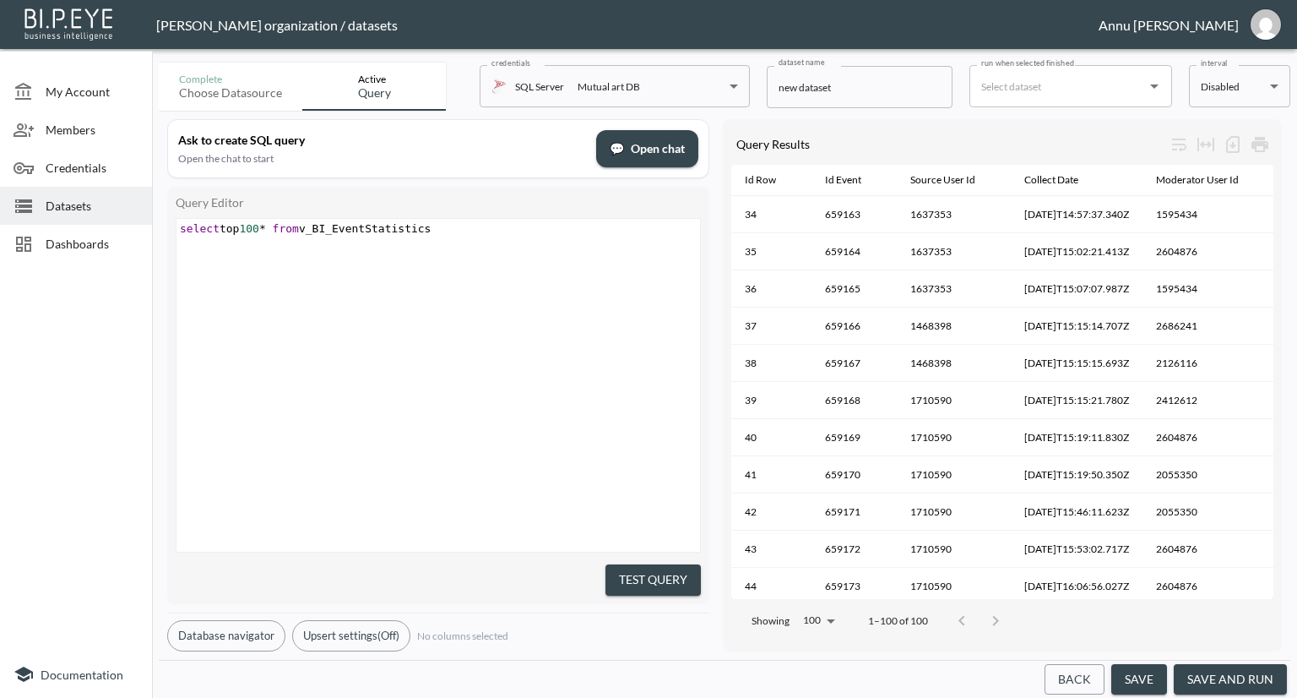
click at [89, 242] on span "Dashboards" at bounding box center [92, 244] width 93 height 18
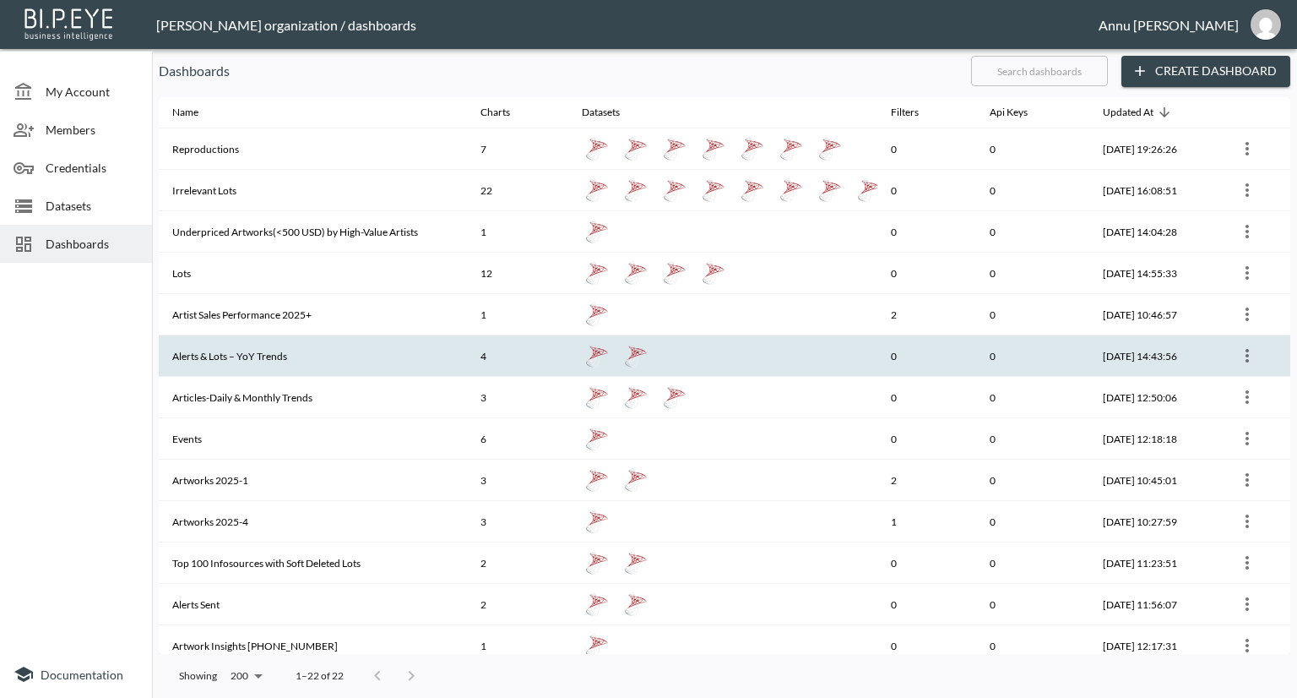
scroll to position [169, 0]
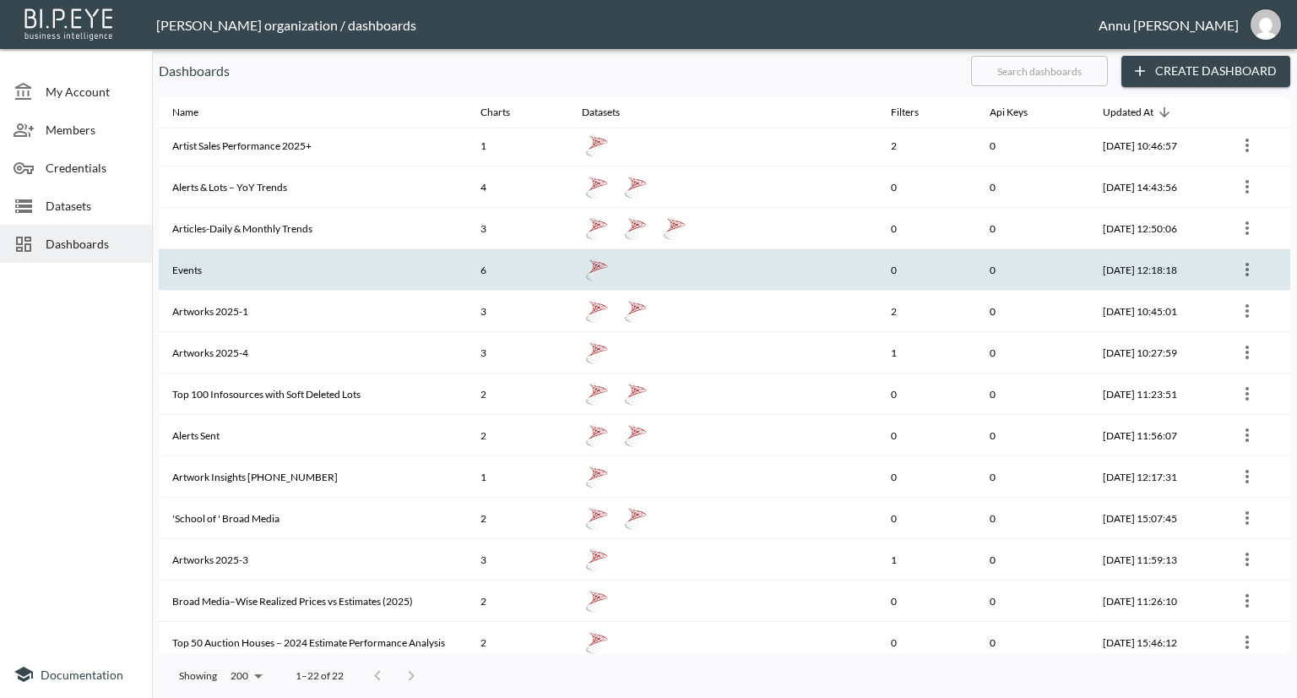
click at [234, 269] on th "Events" at bounding box center [313, 269] width 308 height 41
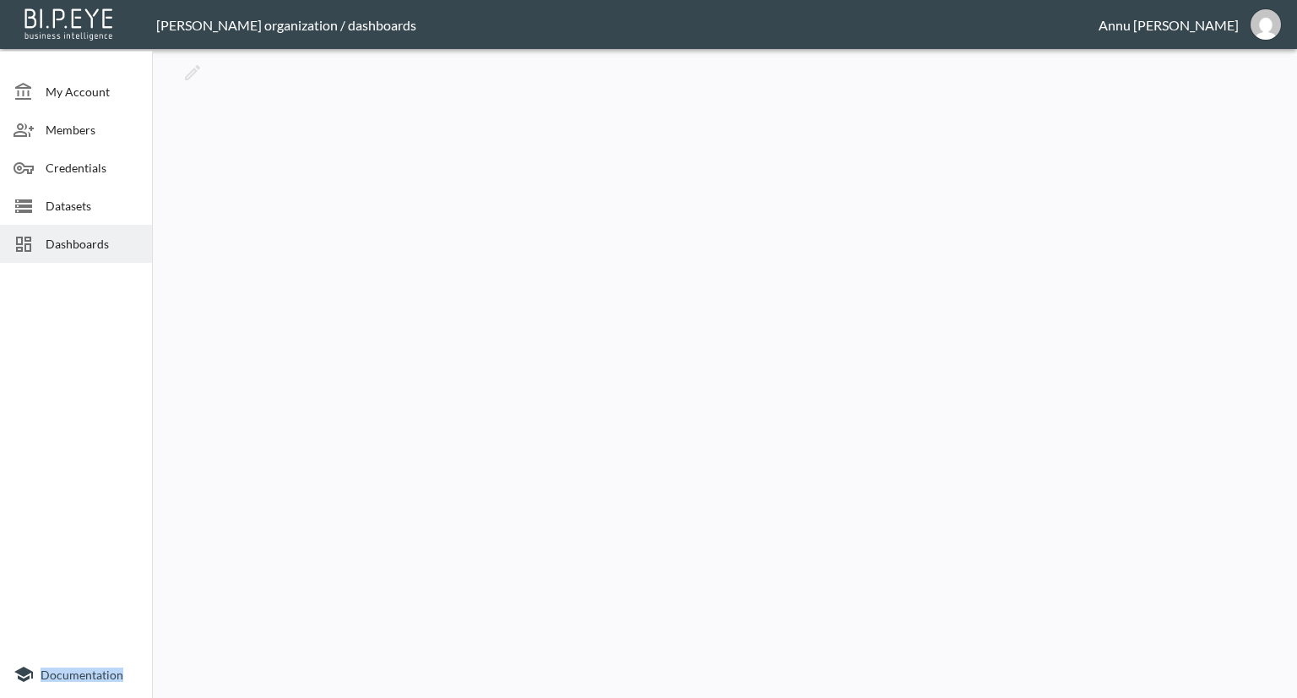
click at [234, 269] on div at bounding box center [725, 373] width 1132 height 635
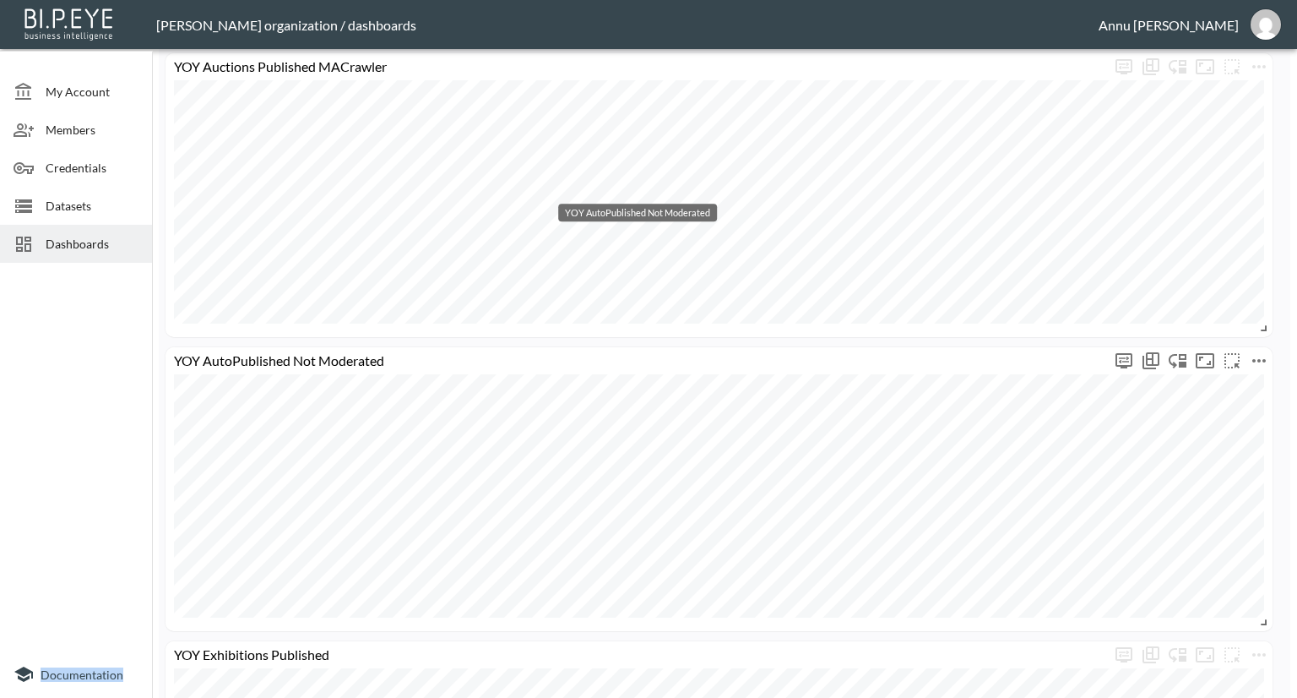
scroll to position [1169, 0]
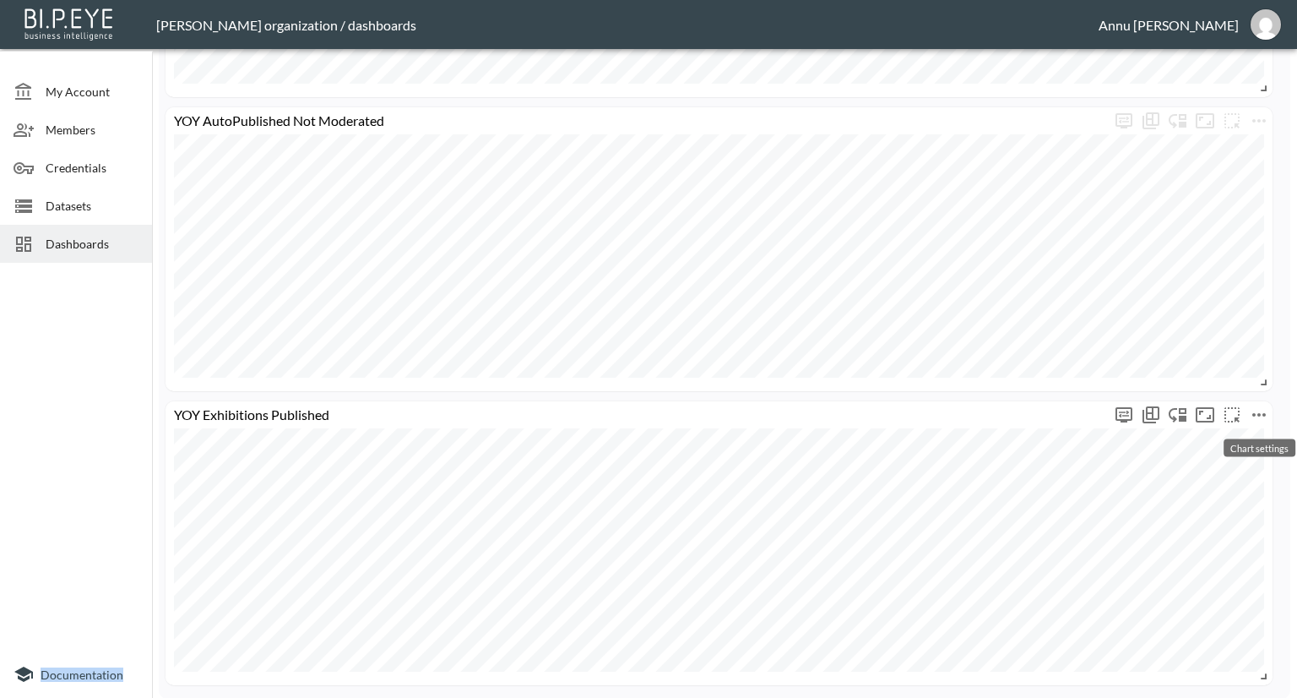
click at [1263, 415] on icon "more" at bounding box center [1259, 415] width 20 height 20
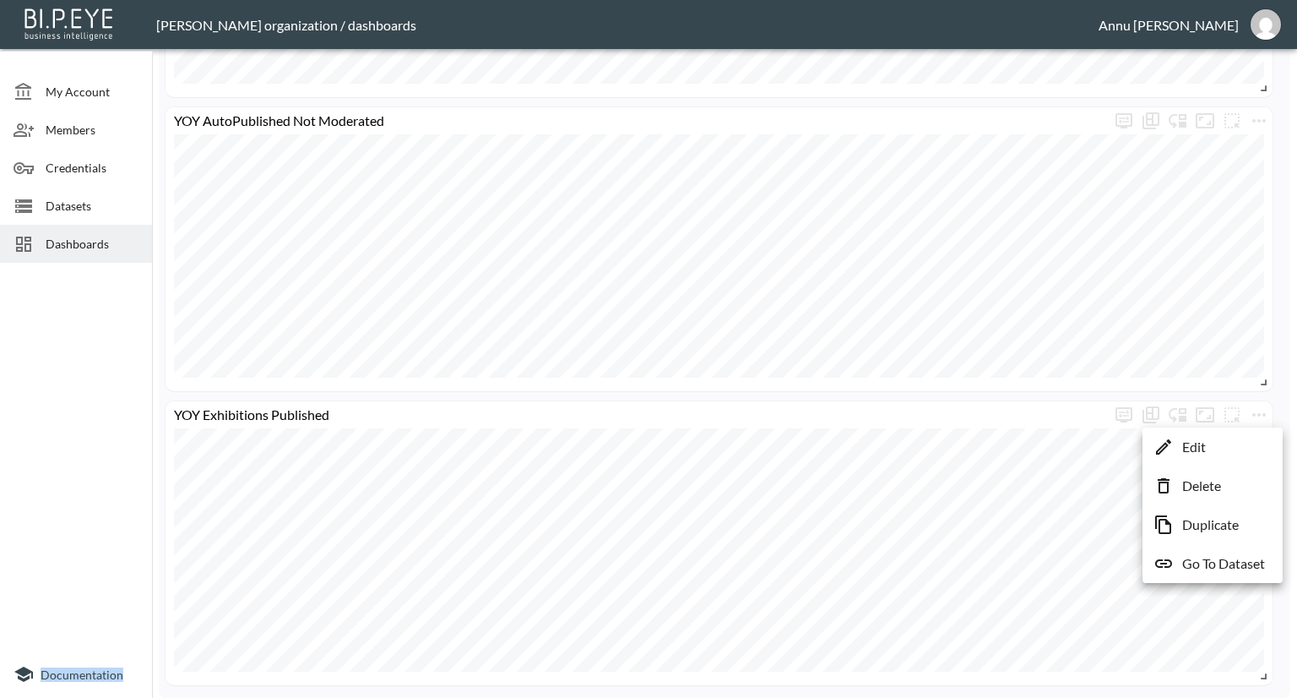
click at [1210, 565] on p "Go To Dataset" at bounding box center [1223, 563] width 83 height 20
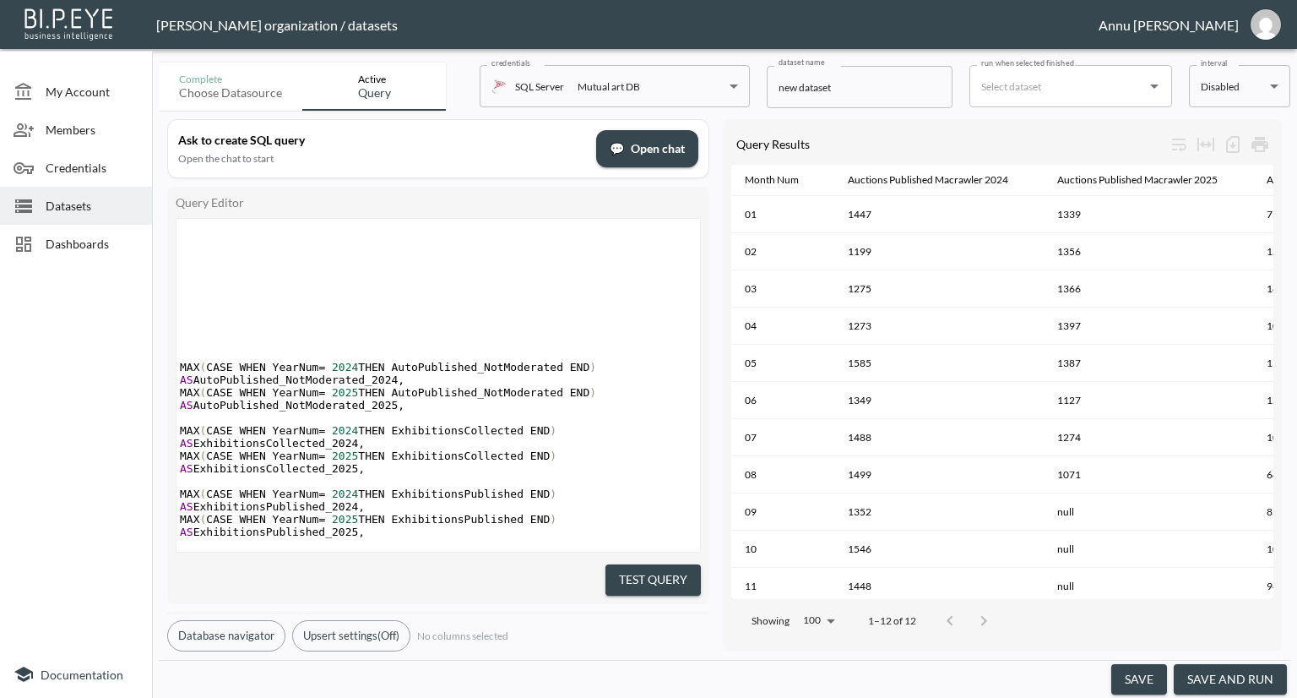
scroll to position [209, 0]
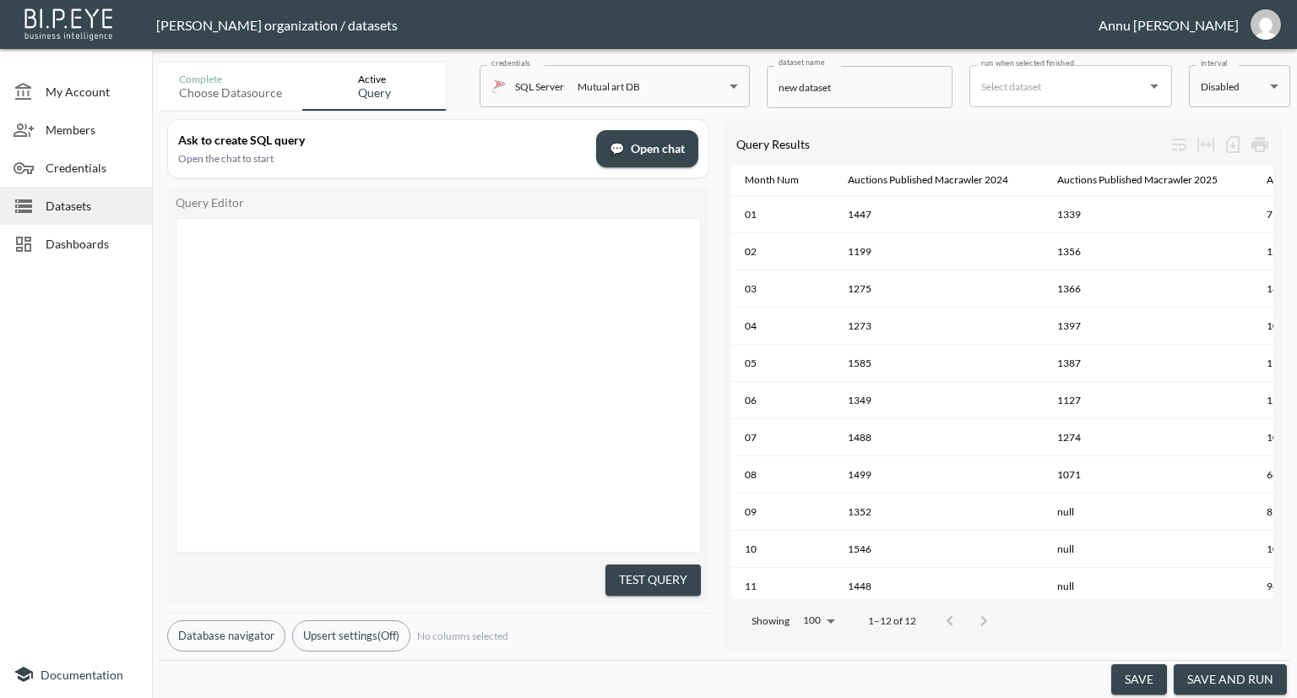
type textarea "WITH Base AS ( SELECT YEAR(ISNULL(E.PublishDate, ISNULL(E.AutoPublishDate, ISNU…"
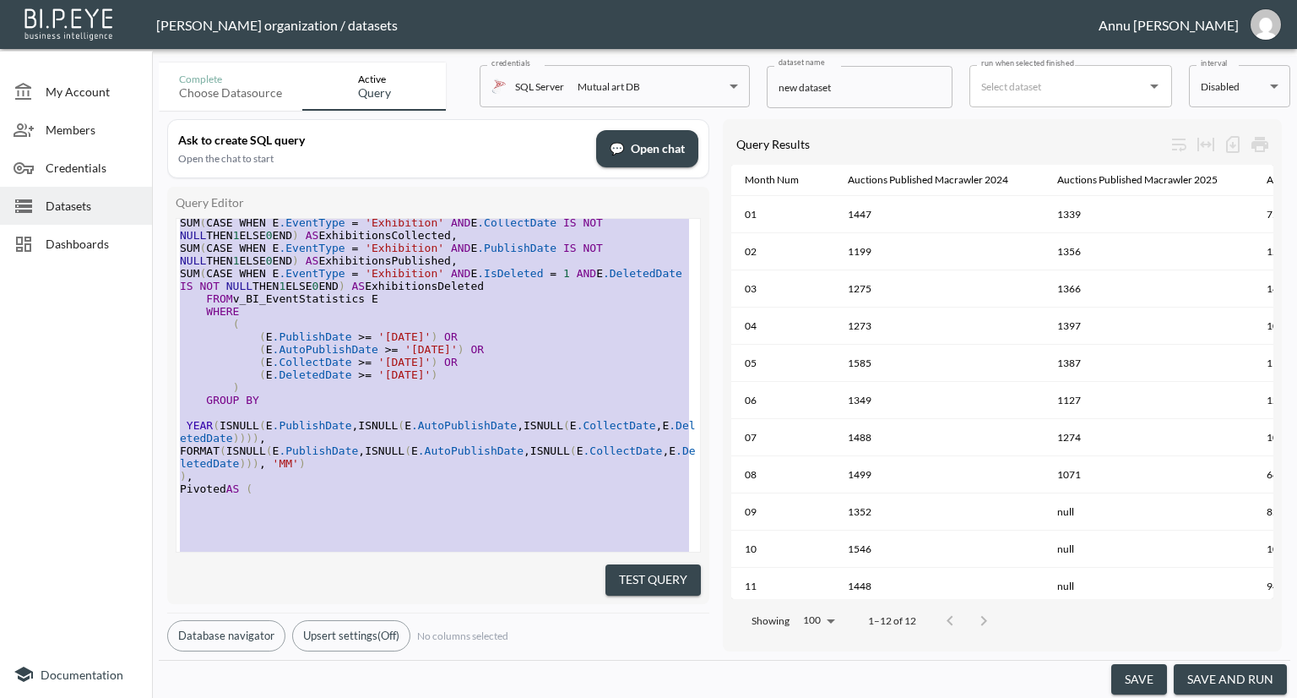
scroll to position [0, 0]
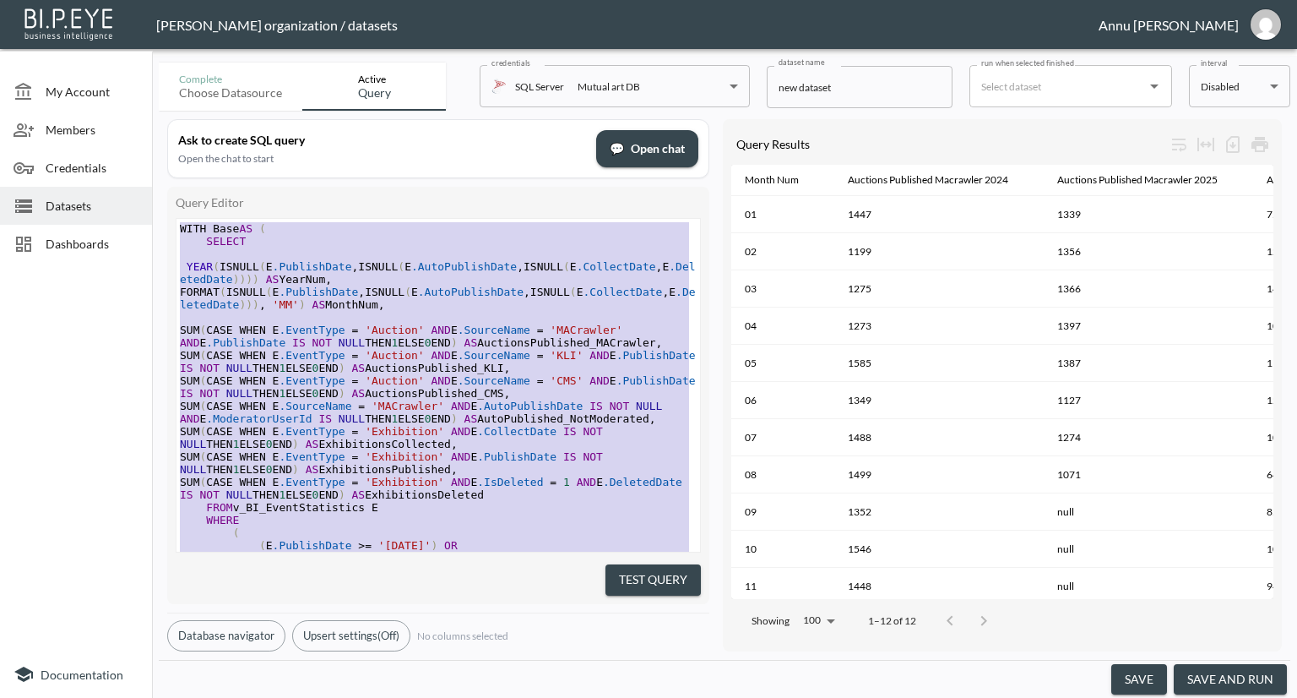
drag, startPoint x: 315, startPoint y: 514, endPoint x: 151, endPoint y: 35, distance: 506.9
click at [7, 326] on div at bounding box center [76, 459] width 152 height 381
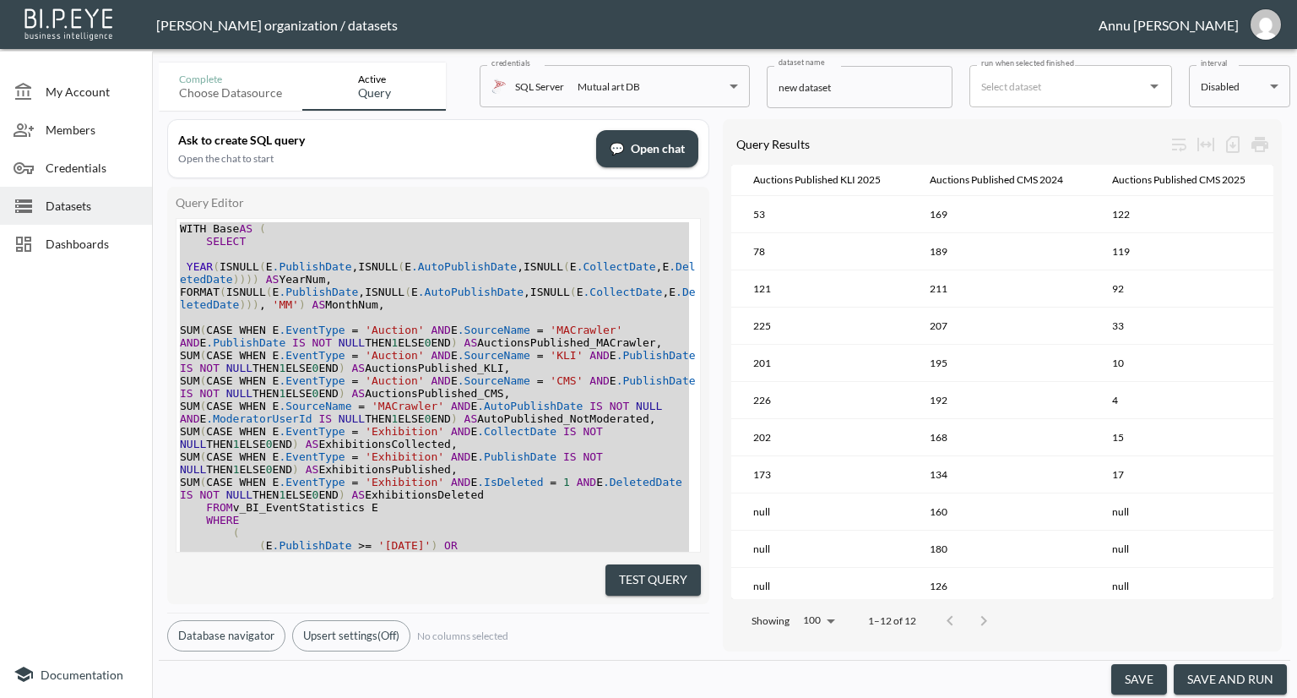
scroll to position [0, 705]
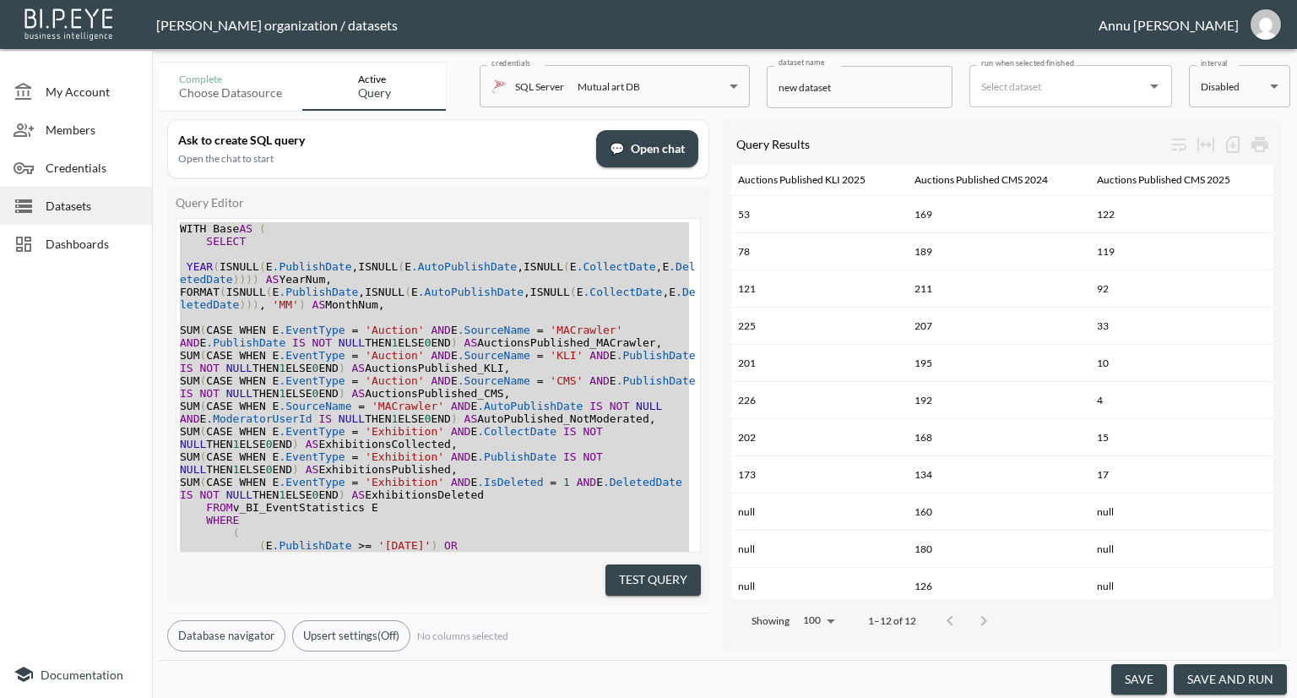
click at [49, 356] on div at bounding box center [76, 459] width 152 height 381
click at [95, 202] on span "Datasets" at bounding box center [92, 206] width 93 height 18
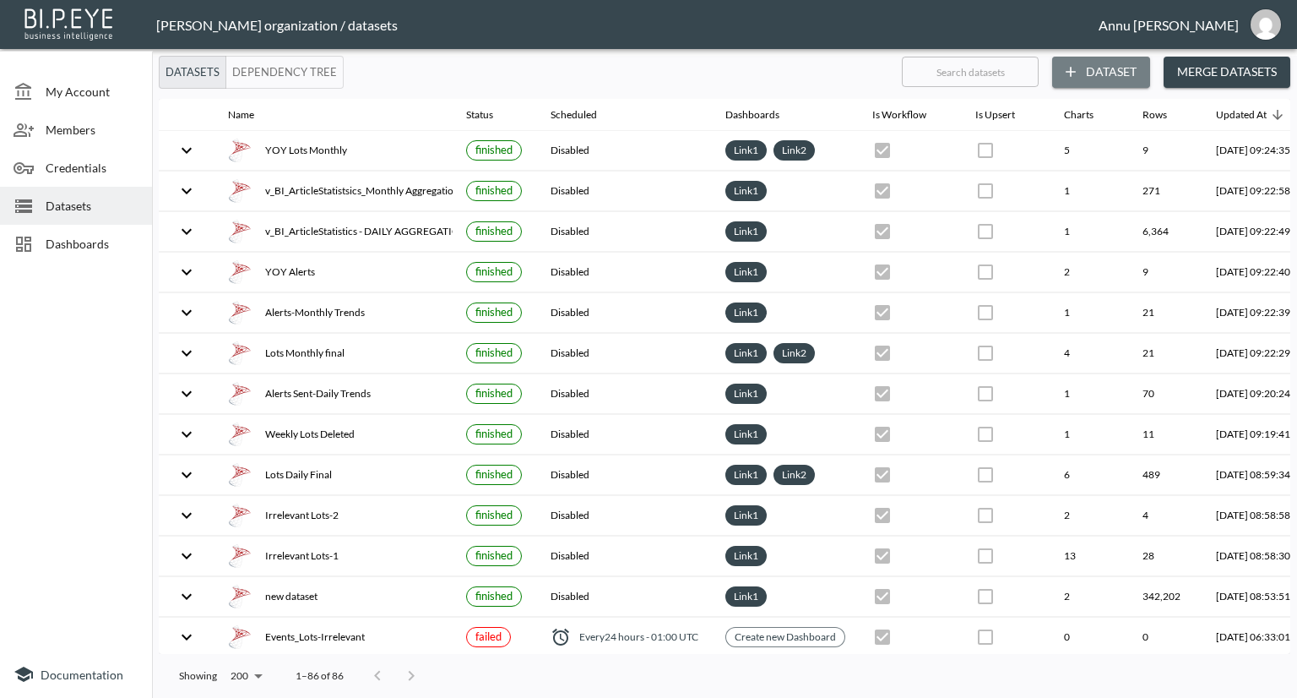
click at [1071, 66] on icon "button" at bounding box center [1070, 71] width 17 height 17
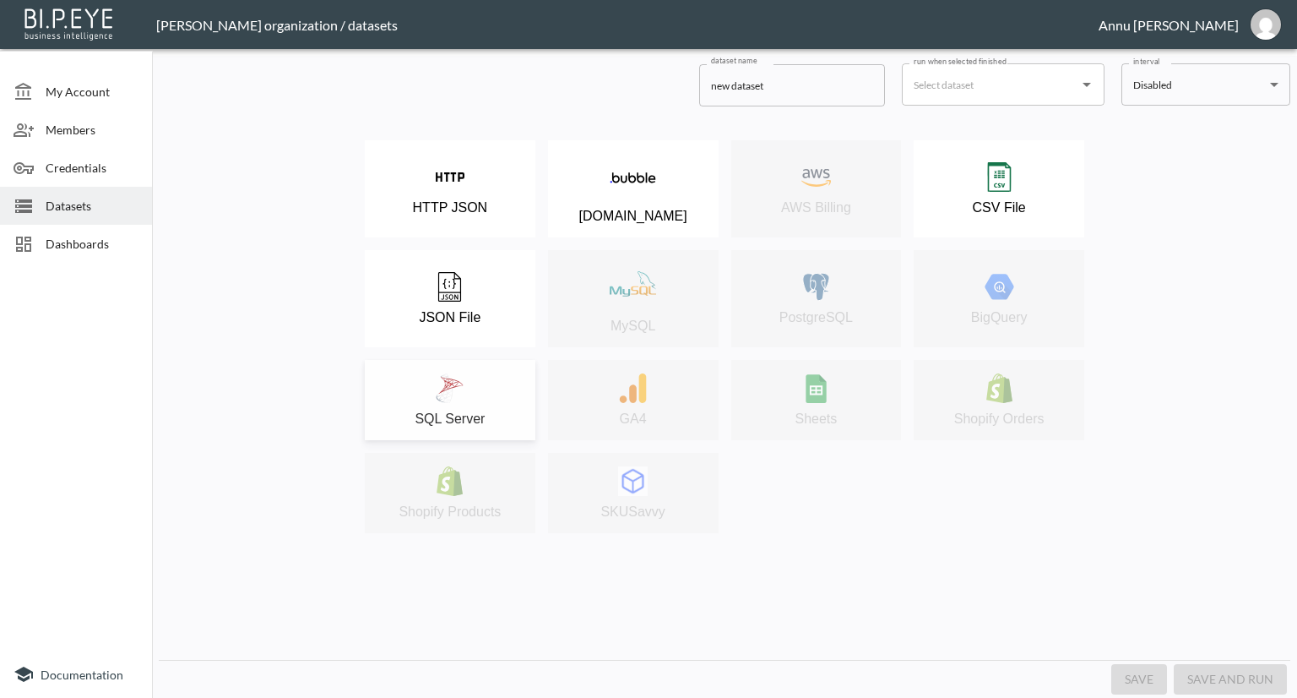
click at [474, 372] on button "SQL Server" at bounding box center [450, 400] width 171 height 80
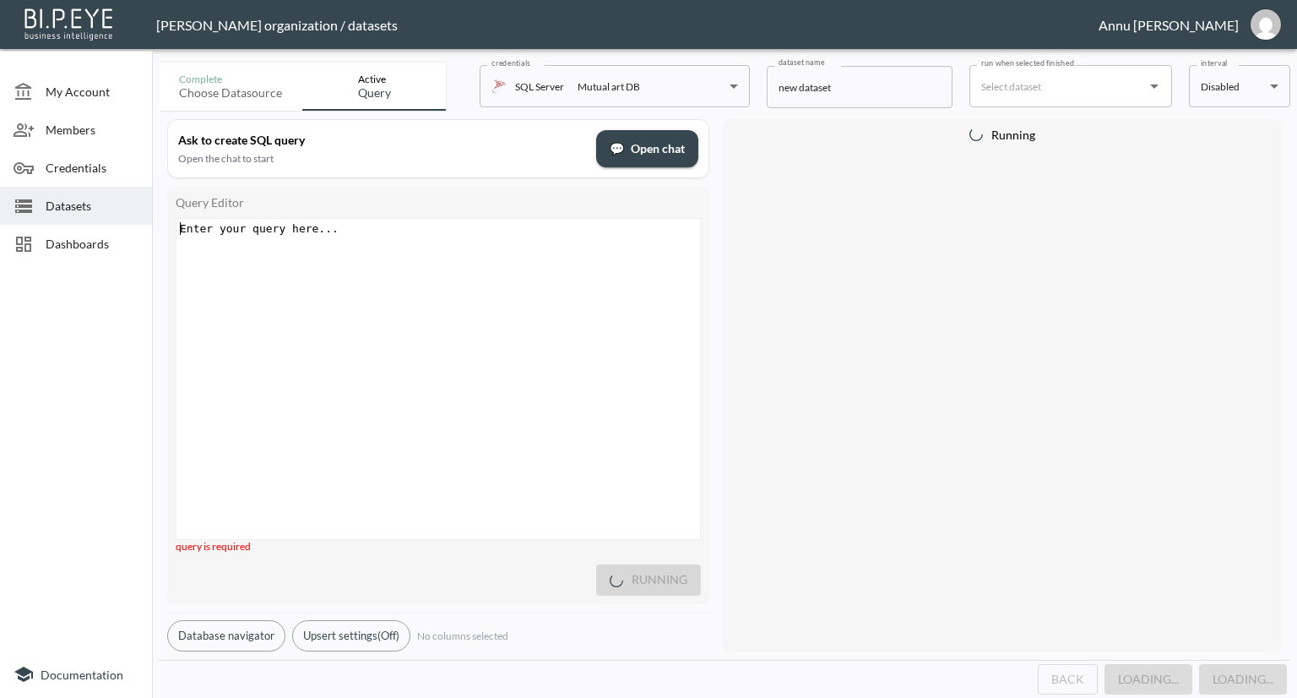
click at [405, 237] on div "Enter your query here... xxxxxxxxxx ​" at bounding box center [460, 400] width 566 height 362
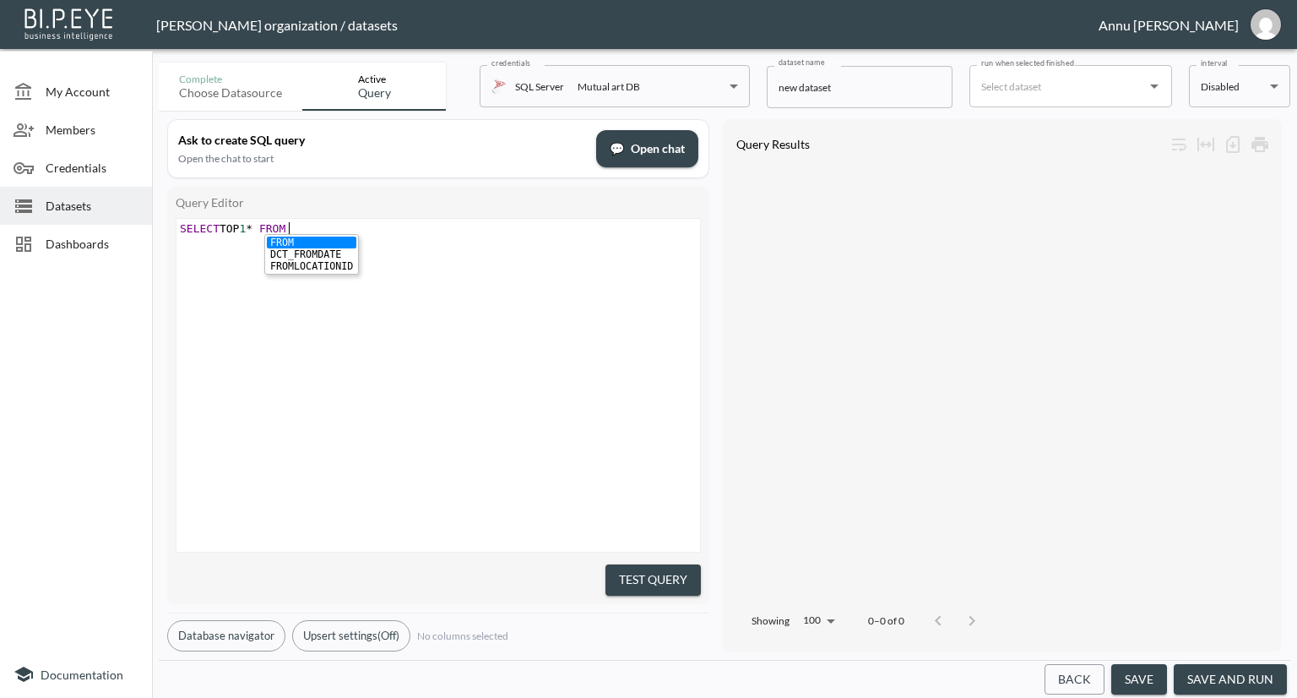
scroll to position [0, 116]
type textarea "SELECT TOP 1* FROM v"
type textarea "v-BI_EventStatistics"
click at [299, 224] on span "-" at bounding box center [295, 228] width 7 height 13
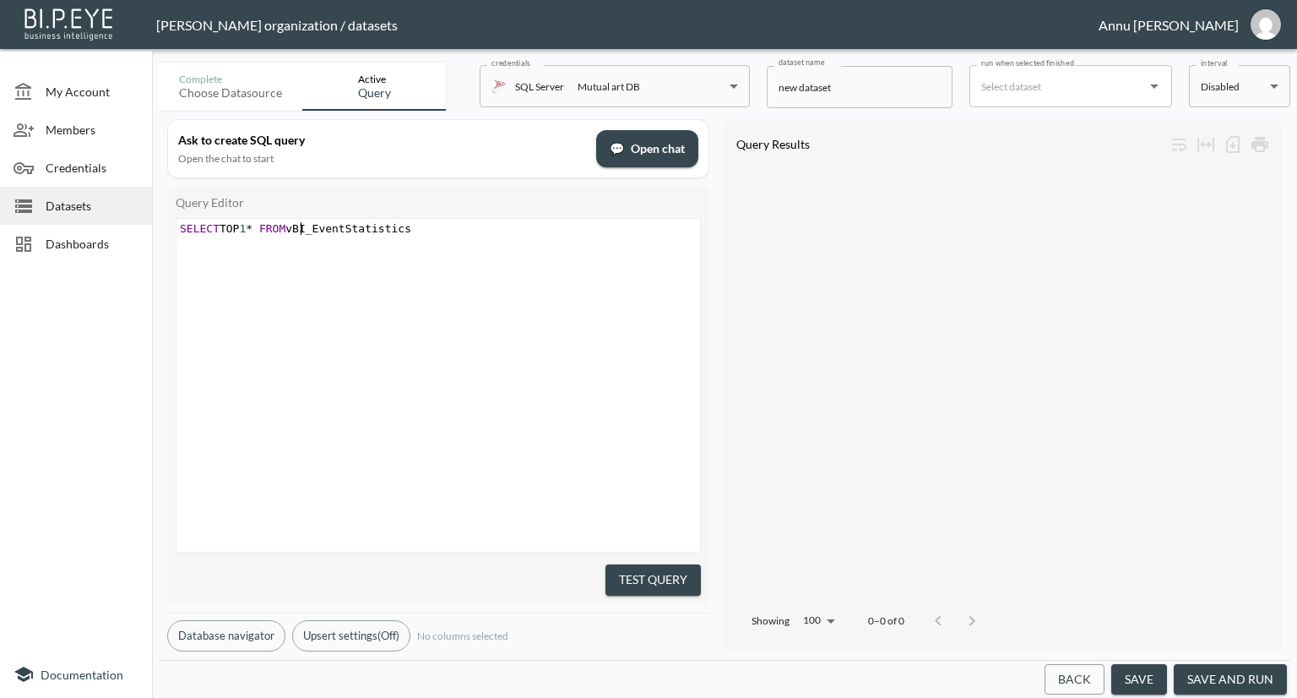
type textarea "_"
drag, startPoint x: 334, startPoint y: 377, endPoint x: 493, endPoint y: 373, distance: 158.8
click at [335, 377] on div "xxxxxxxxxx SELECT TOP 1 * FROM v_BI_EventStatistics" at bounding box center [460, 406] width 566 height 375
click at [619, 567] on button "Test Query" at bounding box center [653, 579] width 95 height 31
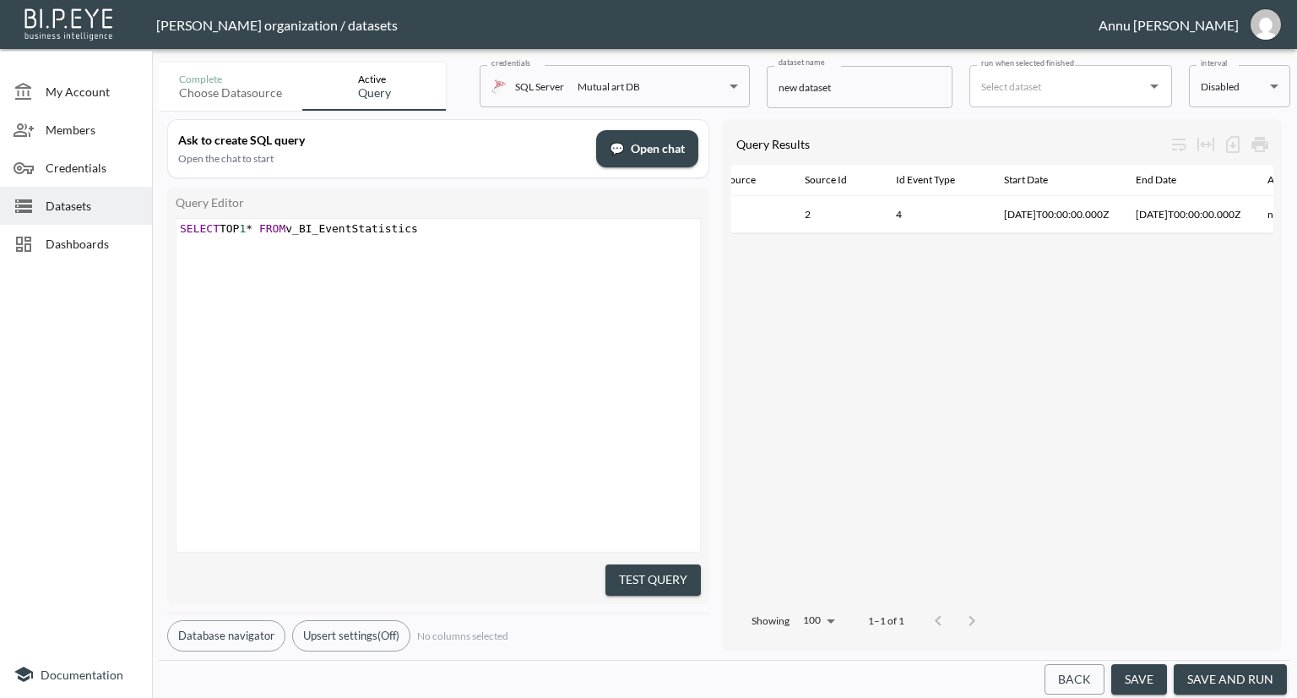
scroll to position [0, 1131]
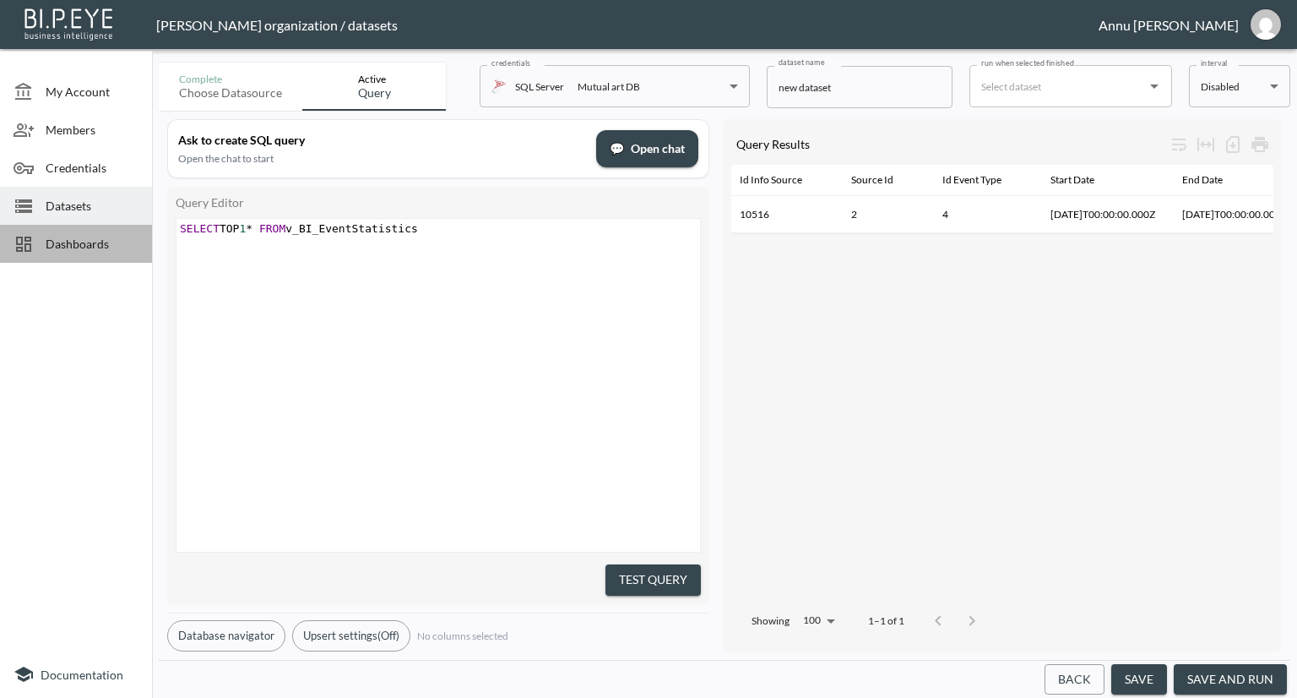
click at [59, 244] on span "Dashboards" at bounding box center [92, 244] width 93 height 18
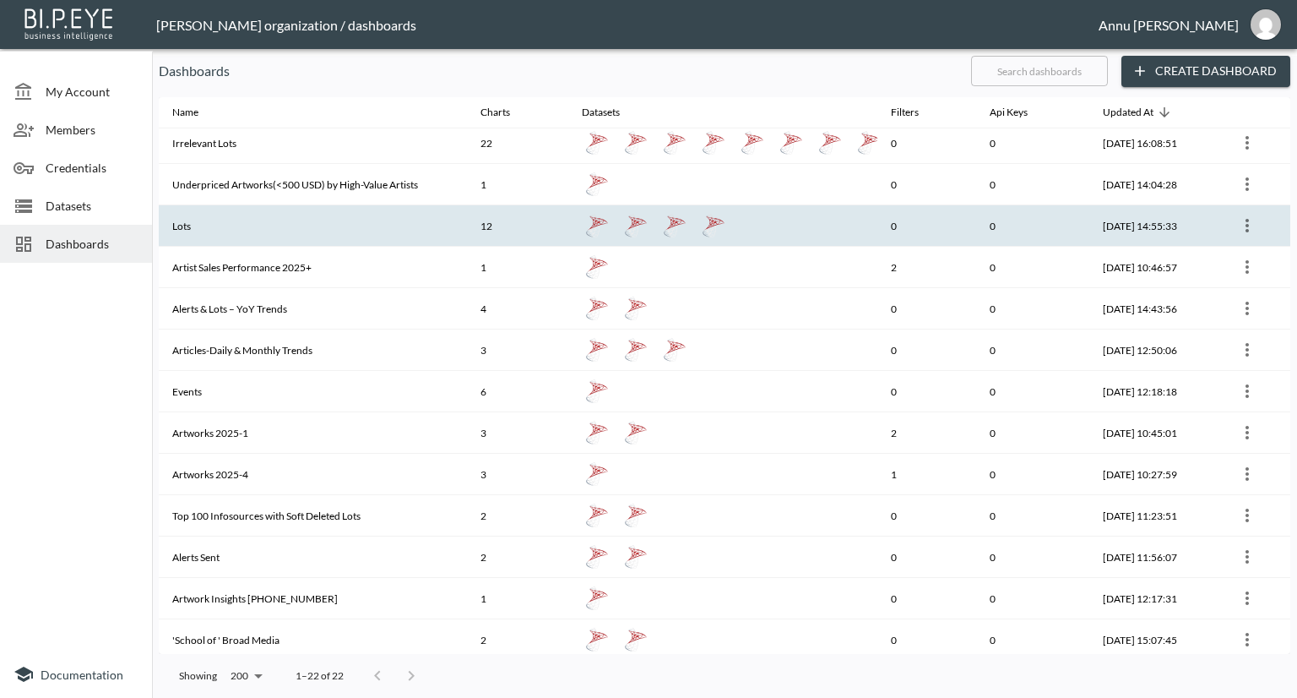
scroll to position [84, 0]
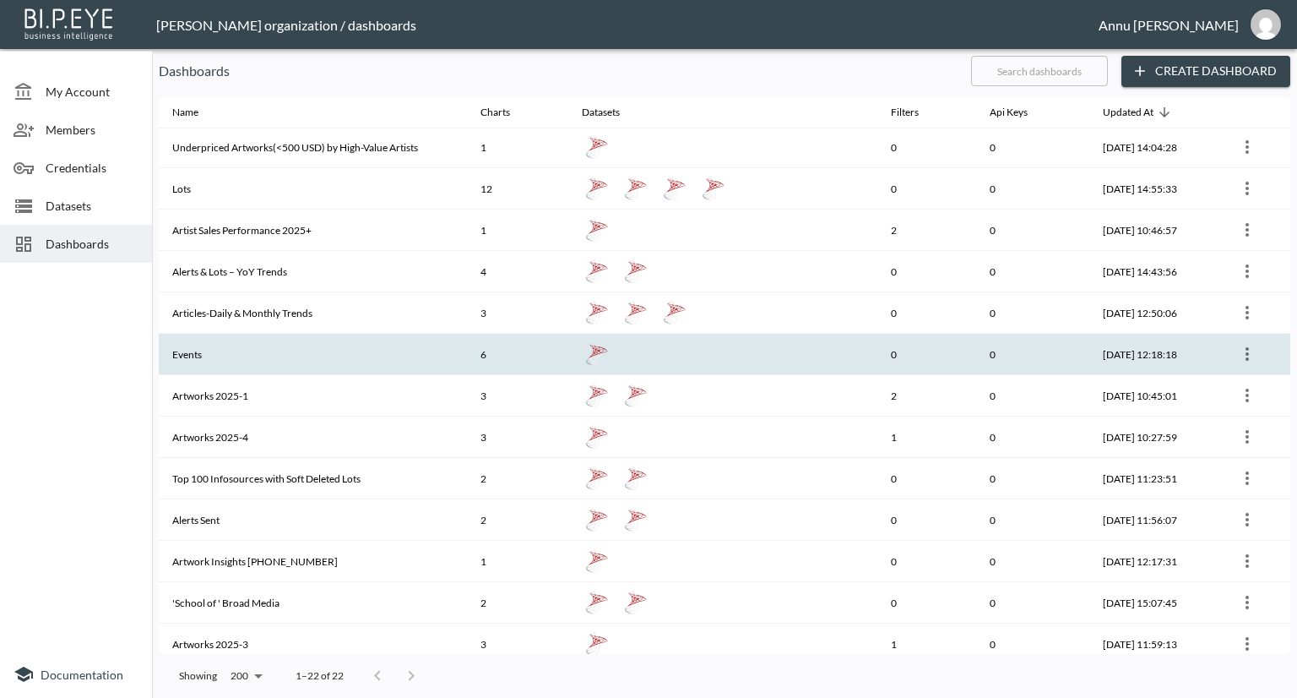
click at [351, 349] on th "Events" at bounding box center [313, 354] width 308 height 41
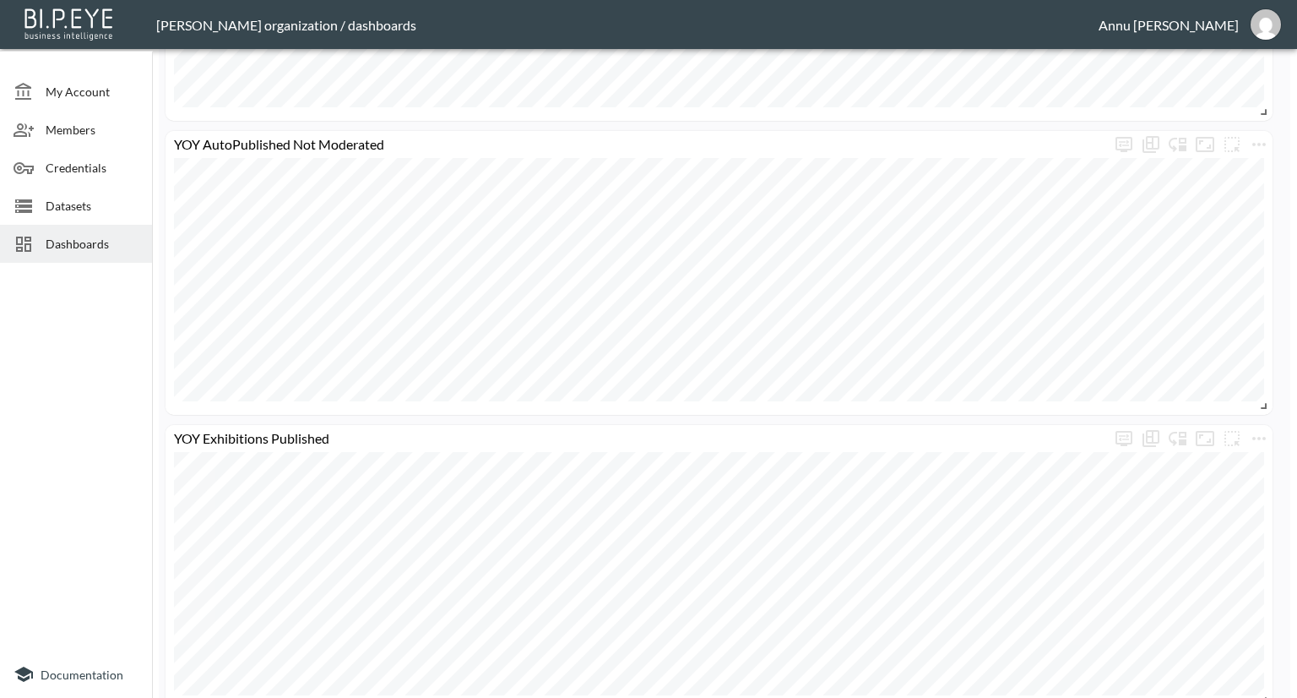
scroll to position [1169, 0]
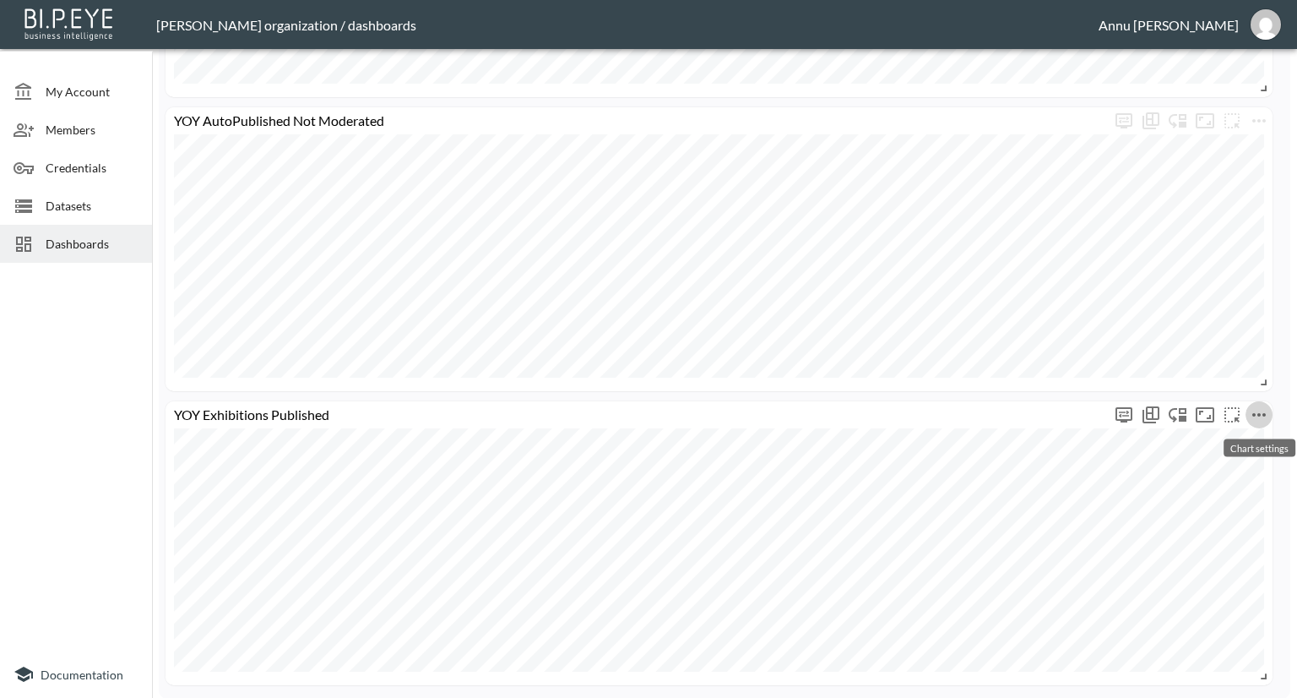
click at [1260, 410] on icon "more" at bounding box center [1259, 415] width 20 height 20
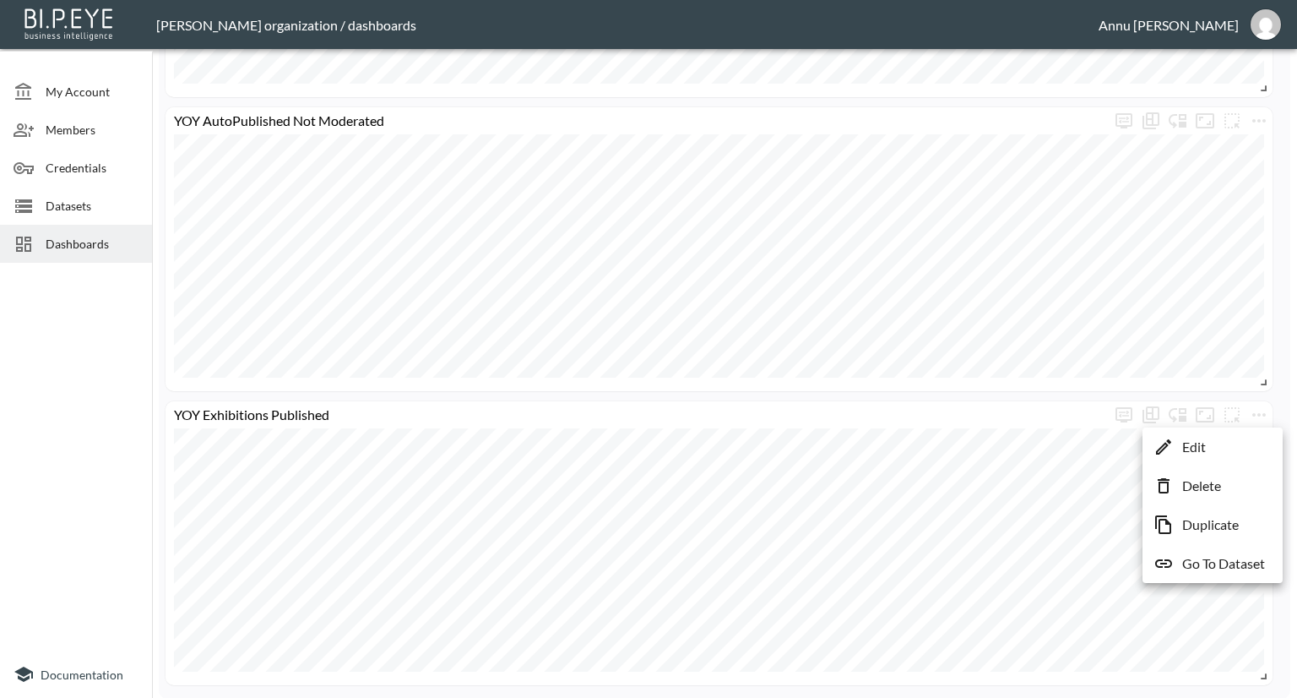
click at [1208, 524] on p "Duplicate" at bounding box center [1210, 524] width 57 height 20
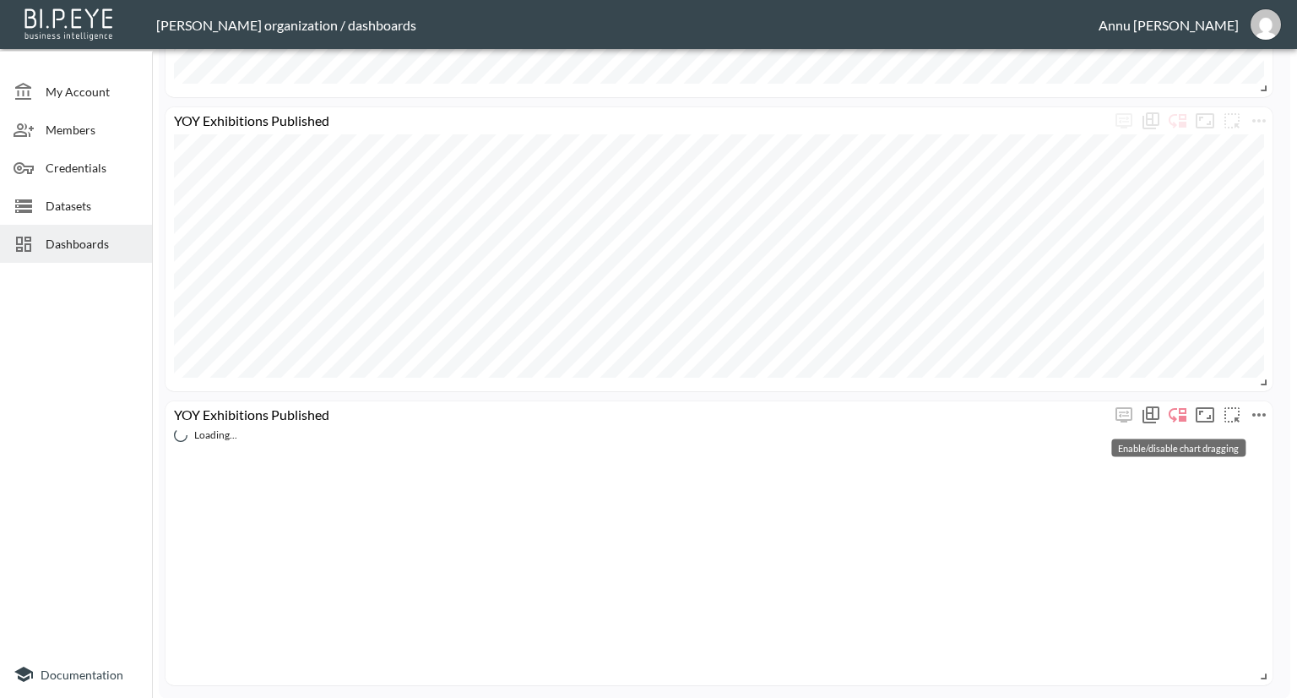
scroll to position [1463, 0]
click at [1260, 417] on icon "more" at bounding box center [1259, 415] width 20 height 20
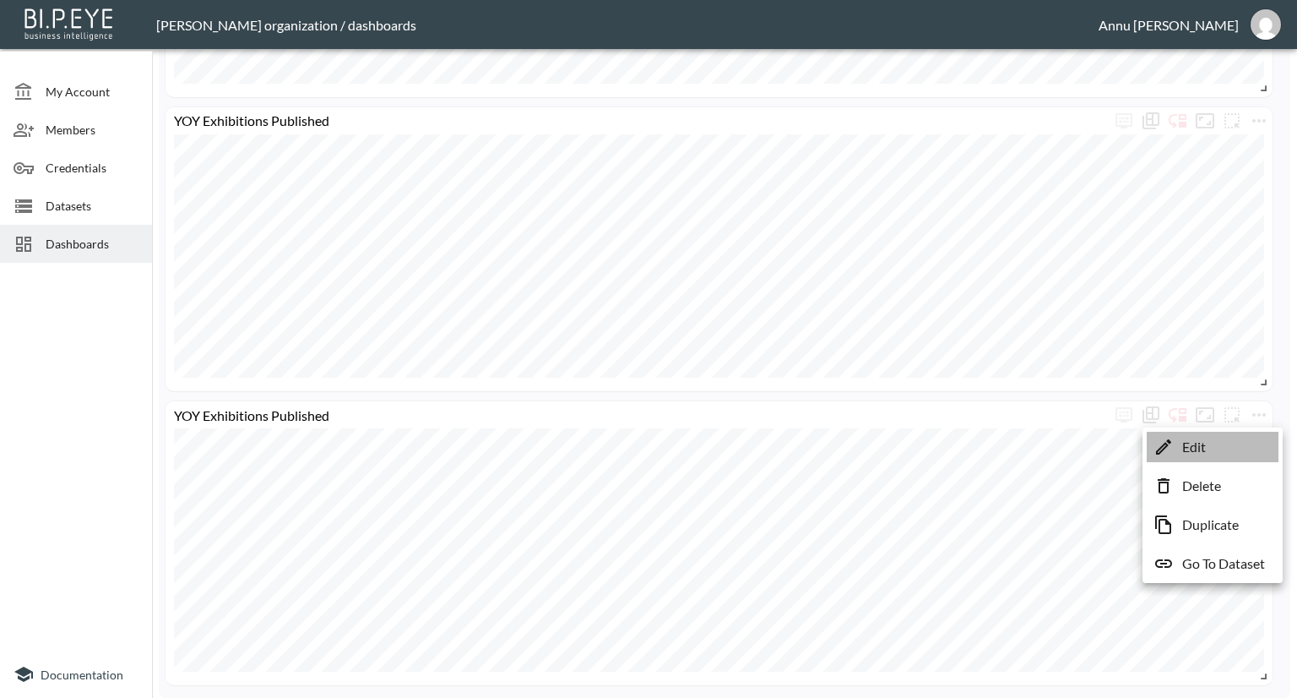
click at [1198, 451] on p "Edit" at bounding box center [1194, 447] width 24 height 20
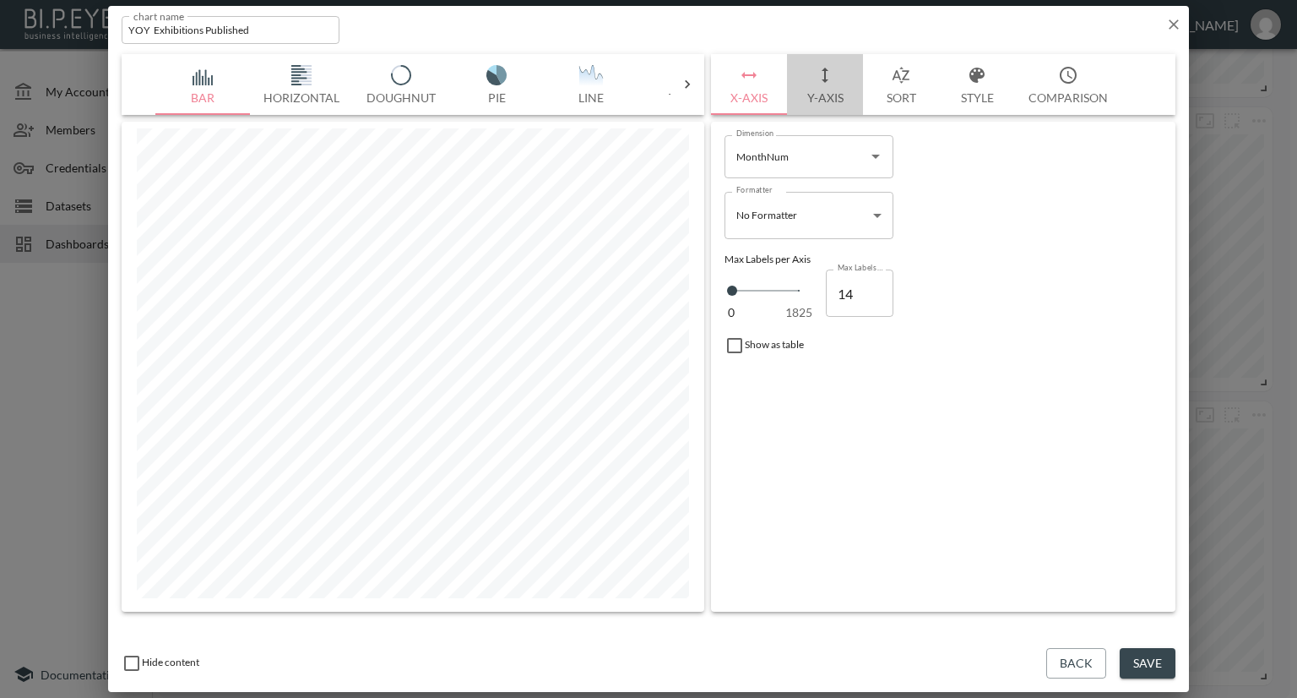
click at [824, 95] on button "Y-Axis" at bounding box center [825, 84] width 76 height 61
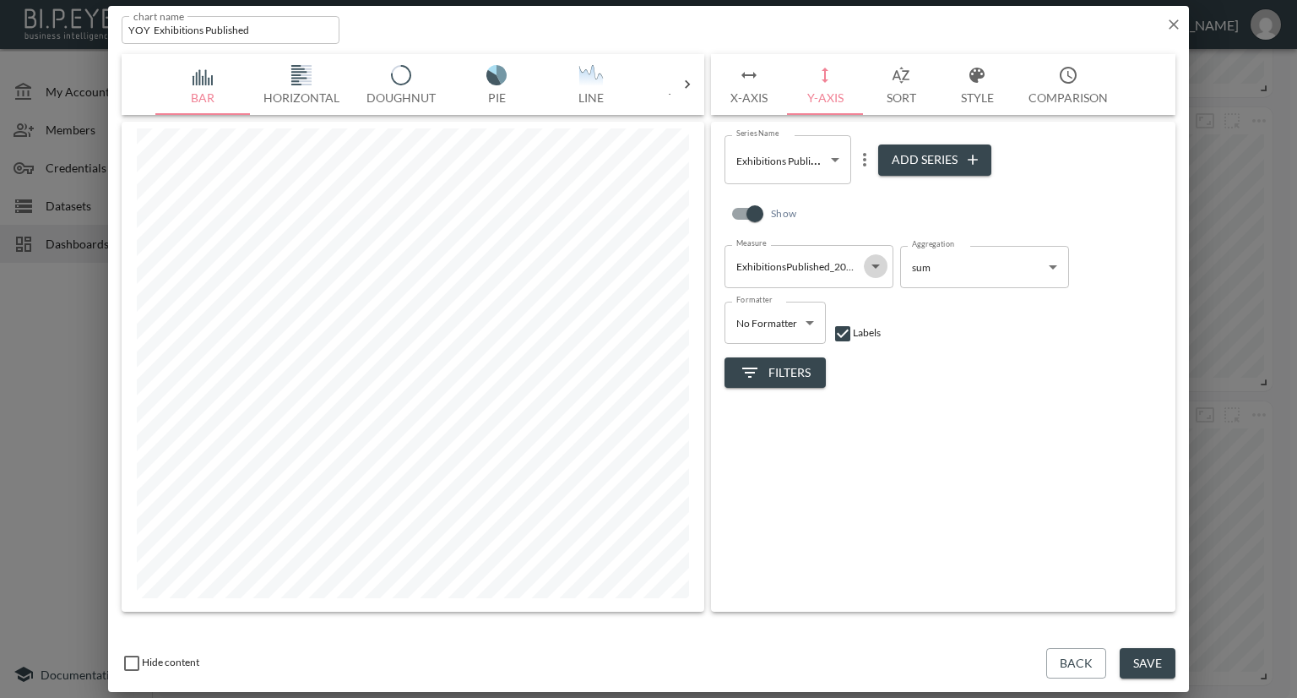
click at [872, 261] on icon "Open" at bounding box center [876, 266] width 20 height 20
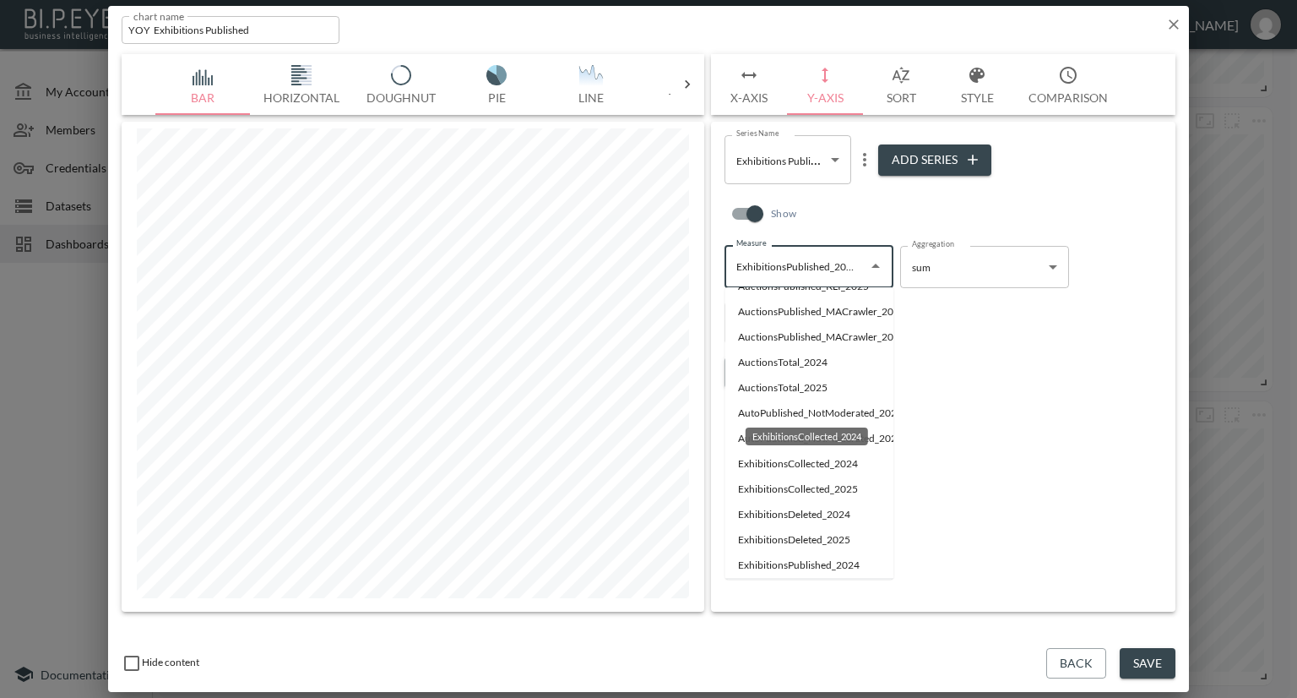
scroll to position [0, 0]
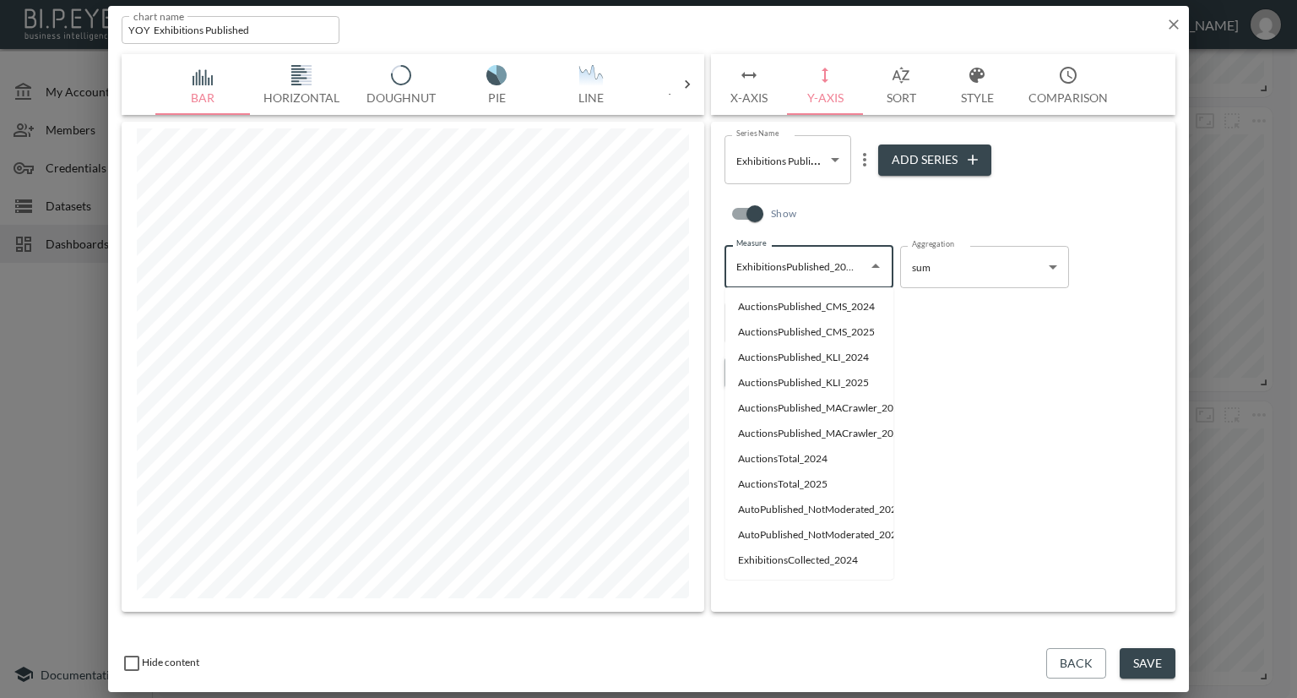
click at [1170, 29] on icon "button" at bounding box center [1173, 24] width 17 height 17
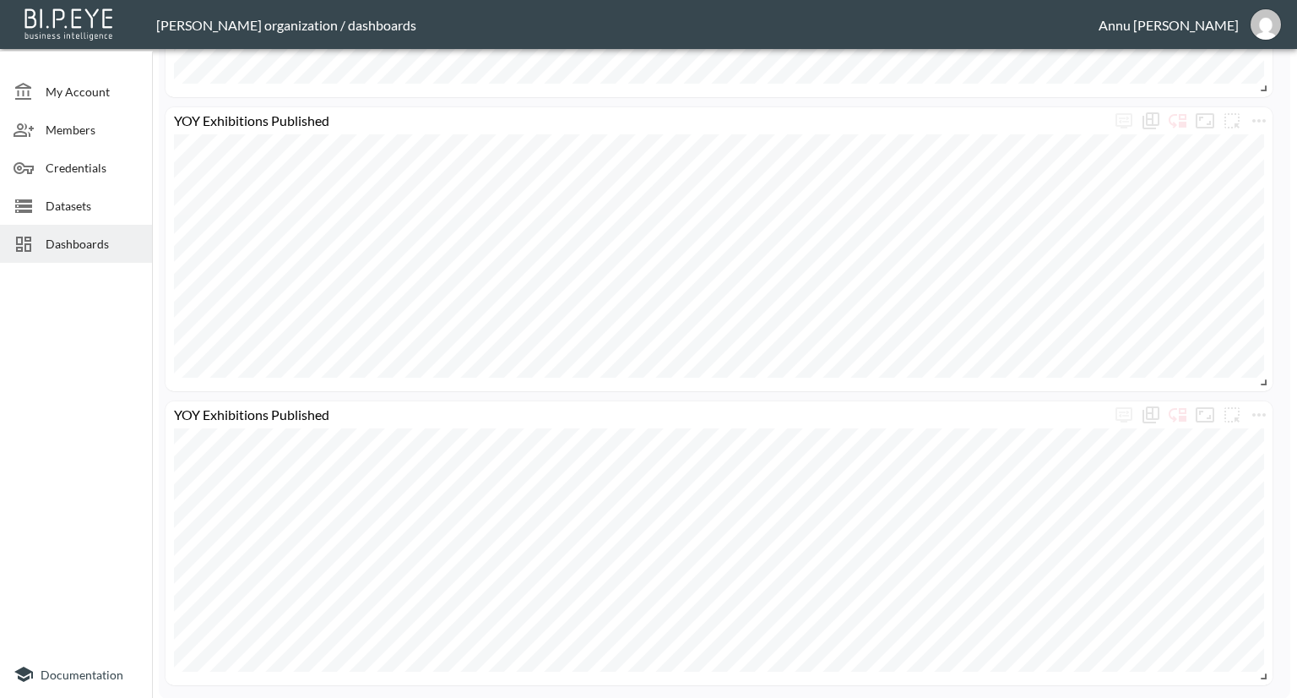
click at [112, 199] on span "Datasets" at bounding box center [92, 206] width 93 height 18
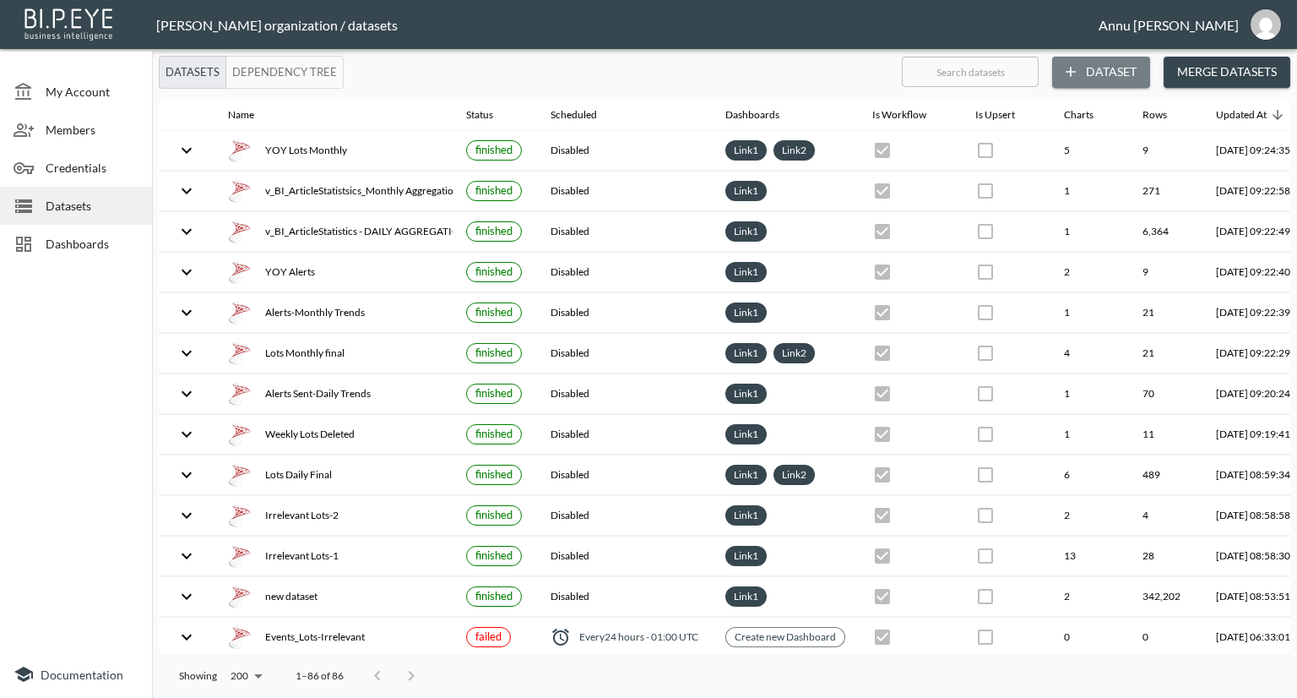
click at [1084, 68] on button "Dataset" at bounding box center [1101, 72] width 98 height 31
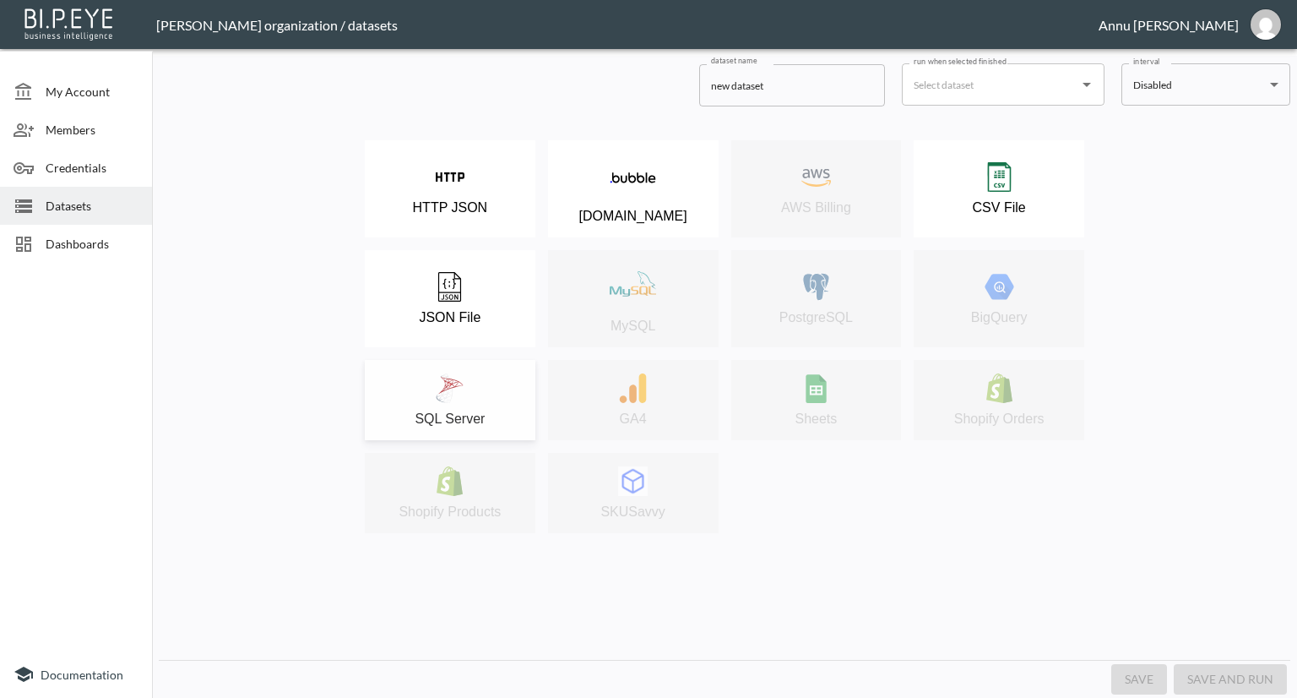
click at [497, 406] on div "SQL Server" at bounding box center [450, 399] width 154 height 53
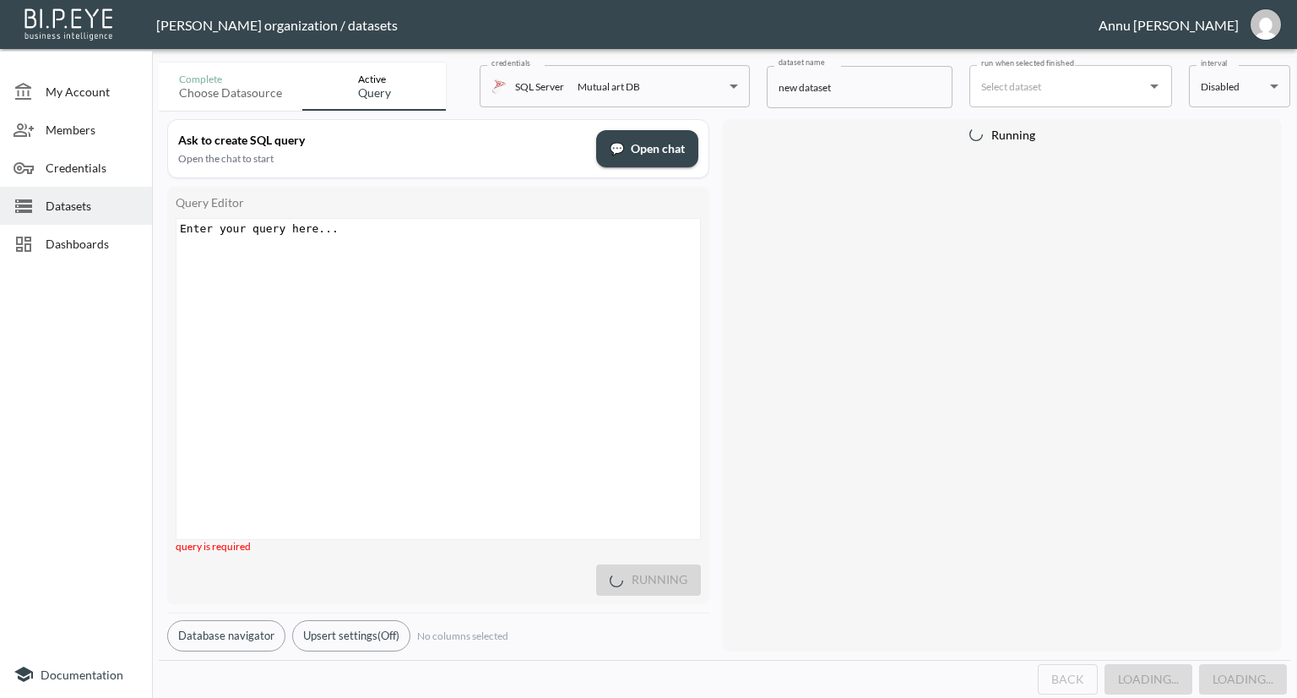
click at [405, 289] on div "Enter your query here... xxxxxxxxxx ​" at bounding box center [460, 400] width 566 height 362
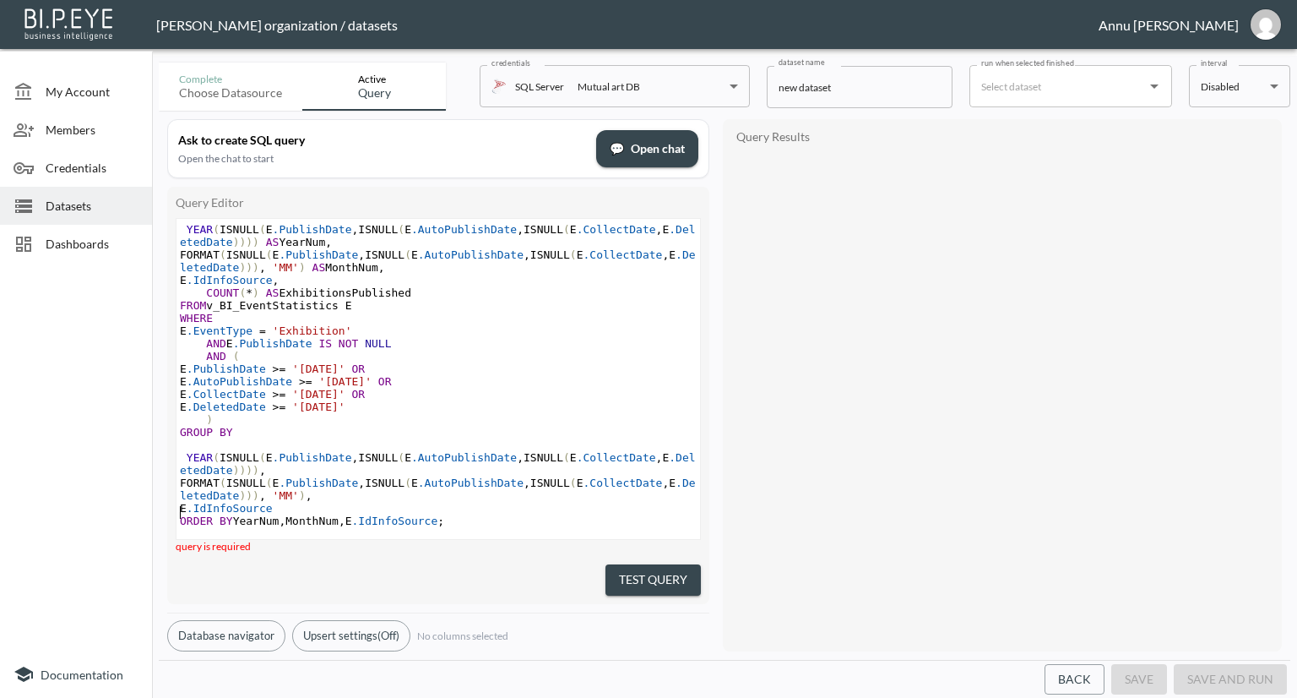
scroll to position [14, 0]
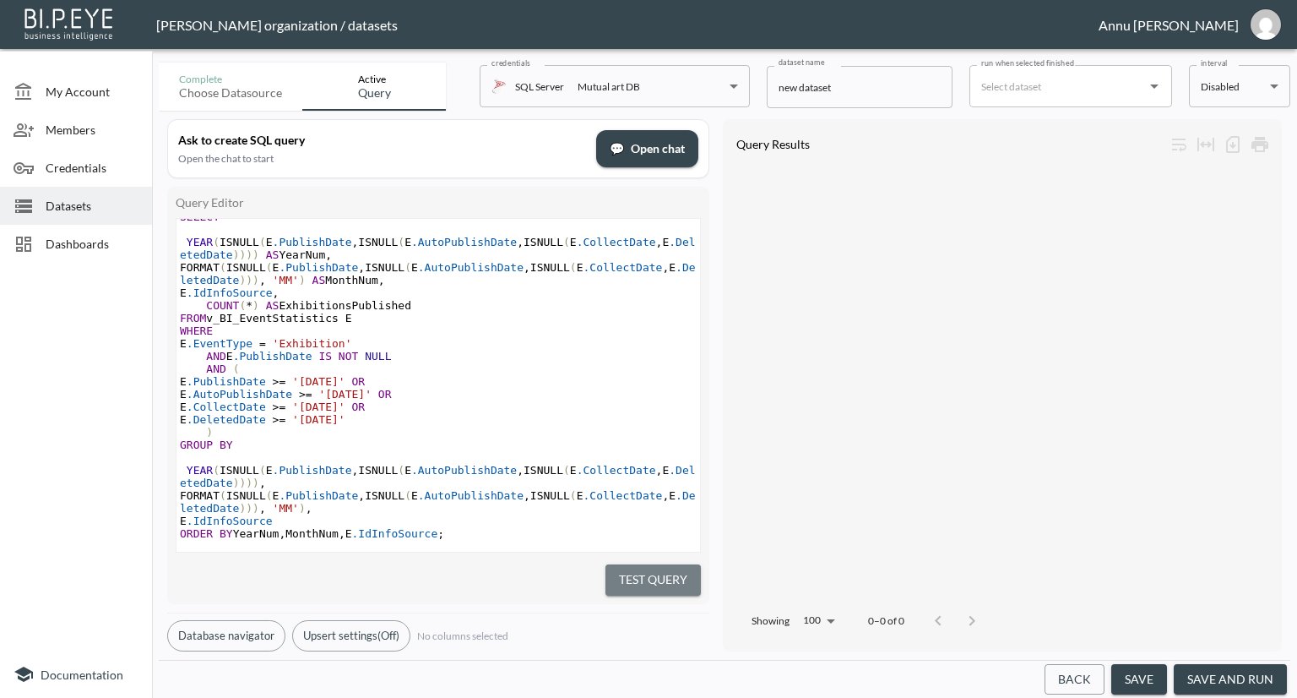
click at [661, 564] on button "Test Query" at bounding box center [653, 579] width 95 height 31
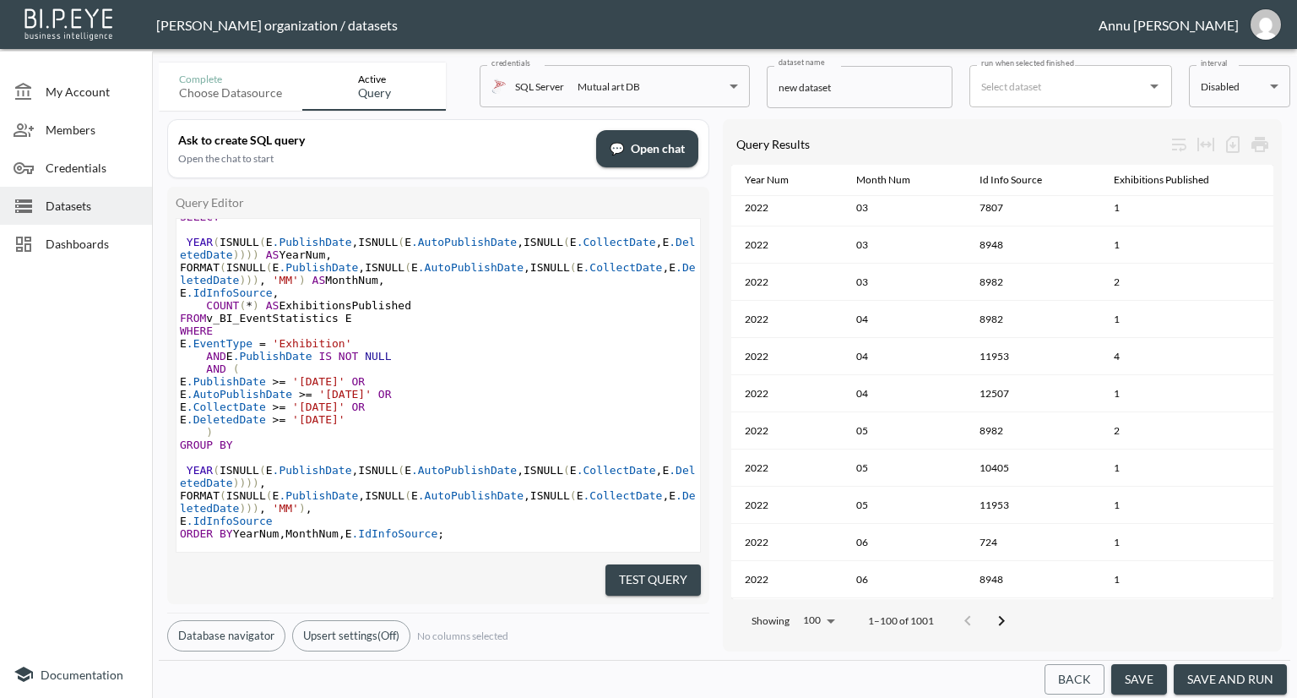
scroll to position [3322, 0]
click at [1007, 612] on icon "Go to next page" at bounding box center [1001, 621] width 20 height 20
click at [1007, 613] on icon "Go to next page" at bounding box center [1013, 621] width 20 height 20
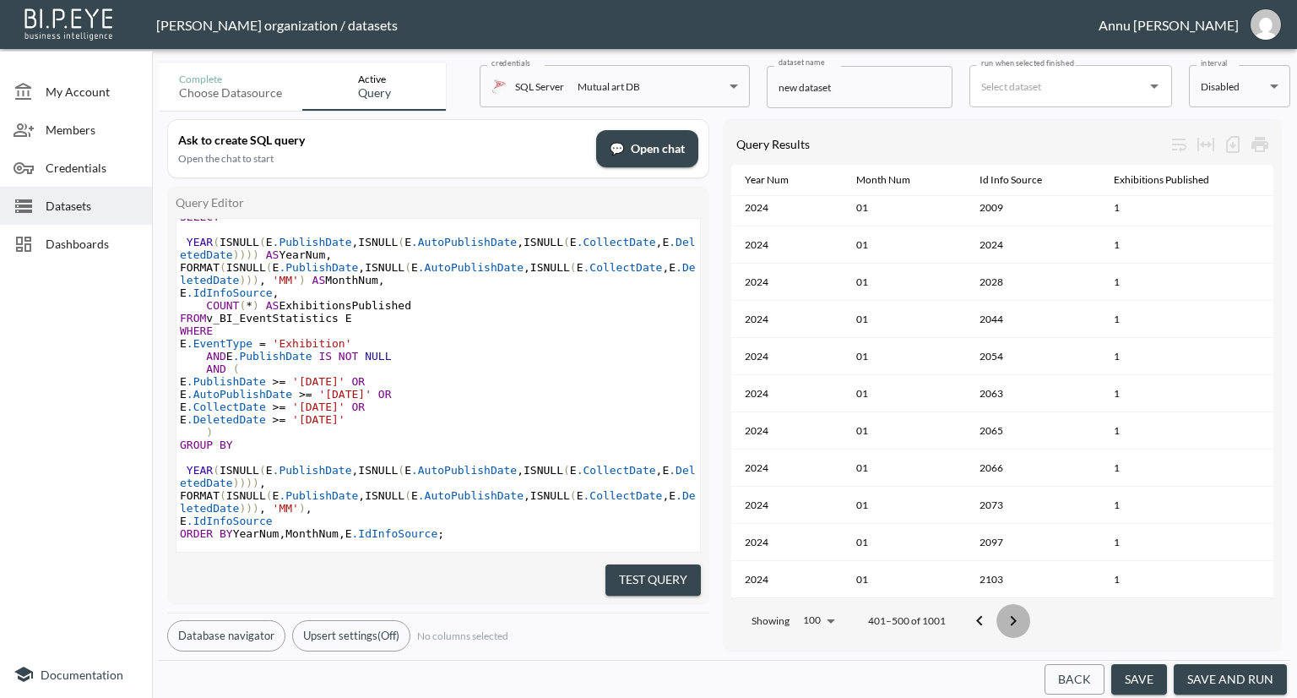
click at [1007, 613] on icon "Go to next page" at bounding box center [1013, 621] width 20 height 20
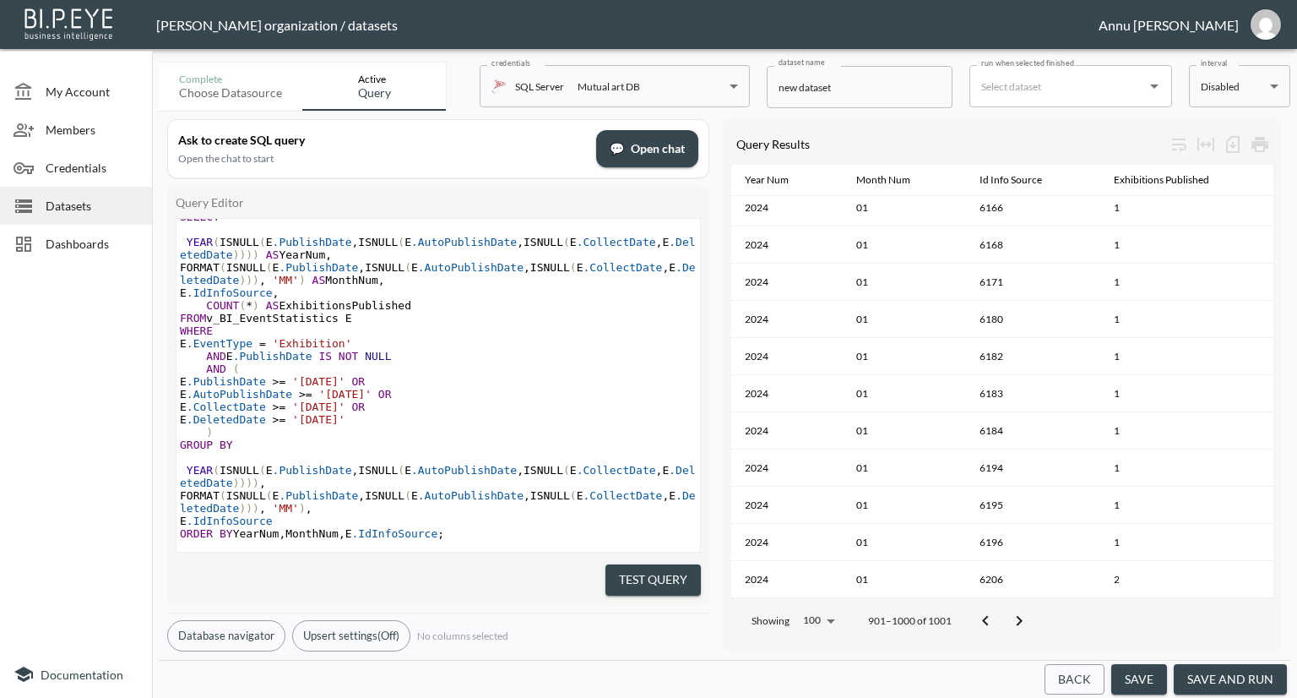
click at [1007, 613] on button "Go to next page" at bounding box center [1019, 621] width 34 height 34
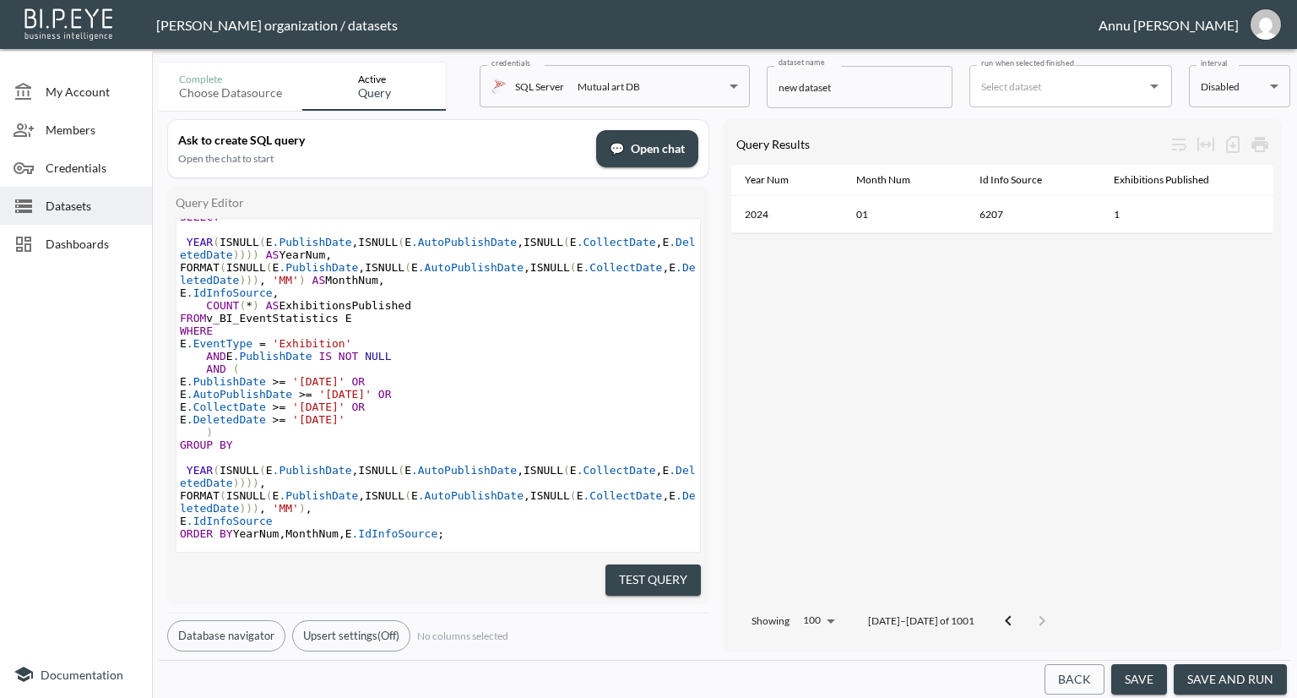
scroll to position [0, 0]
click at [1007, 613] on button "Go to previous page" at bounding box center [1008, 621] width 34 height 34
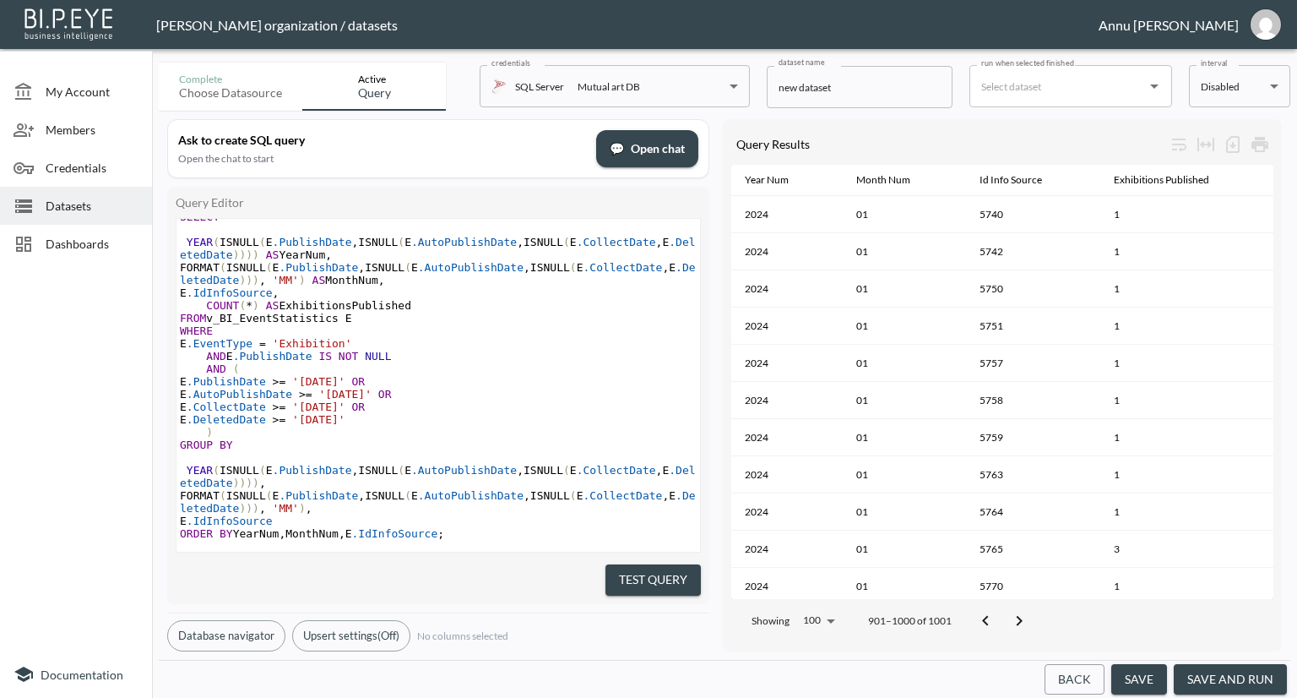
click at [1013, 611] on icon "Go to next page" at bounding box center [1019, 621] width 20 height 20
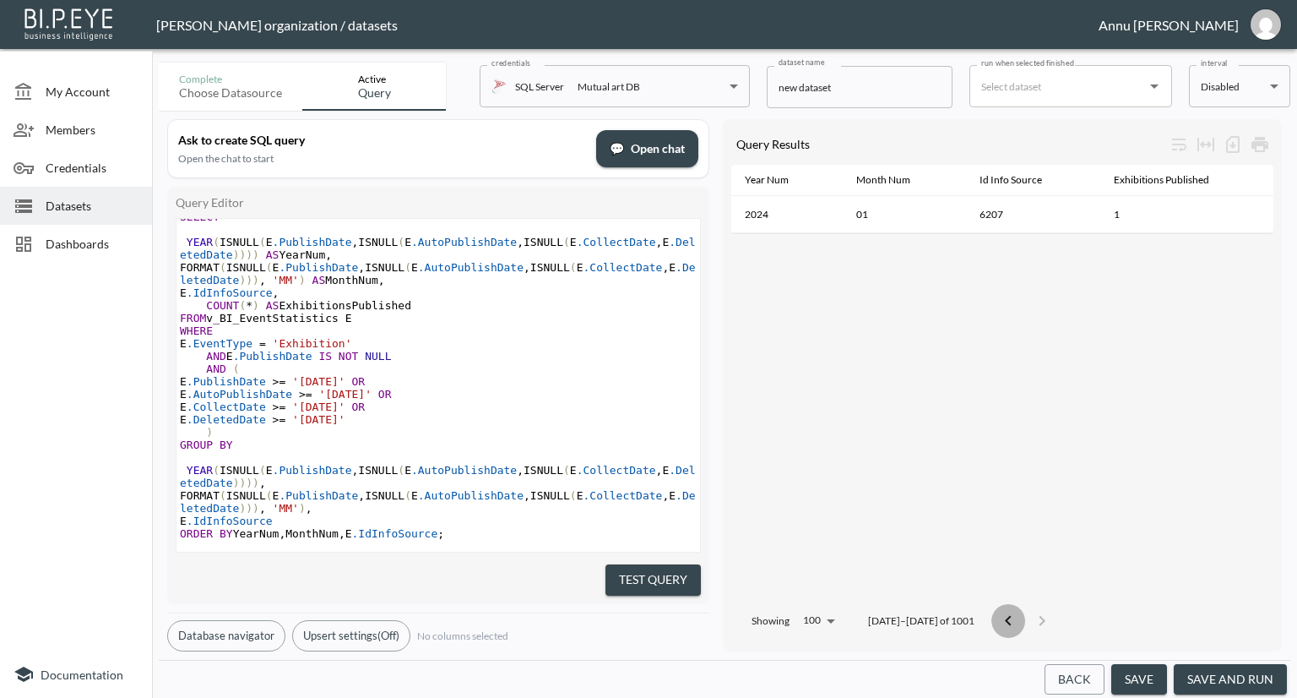
click at [998, 613] on icon "Go to previous page" at bounding box center [1008, 621] width 20 height 20
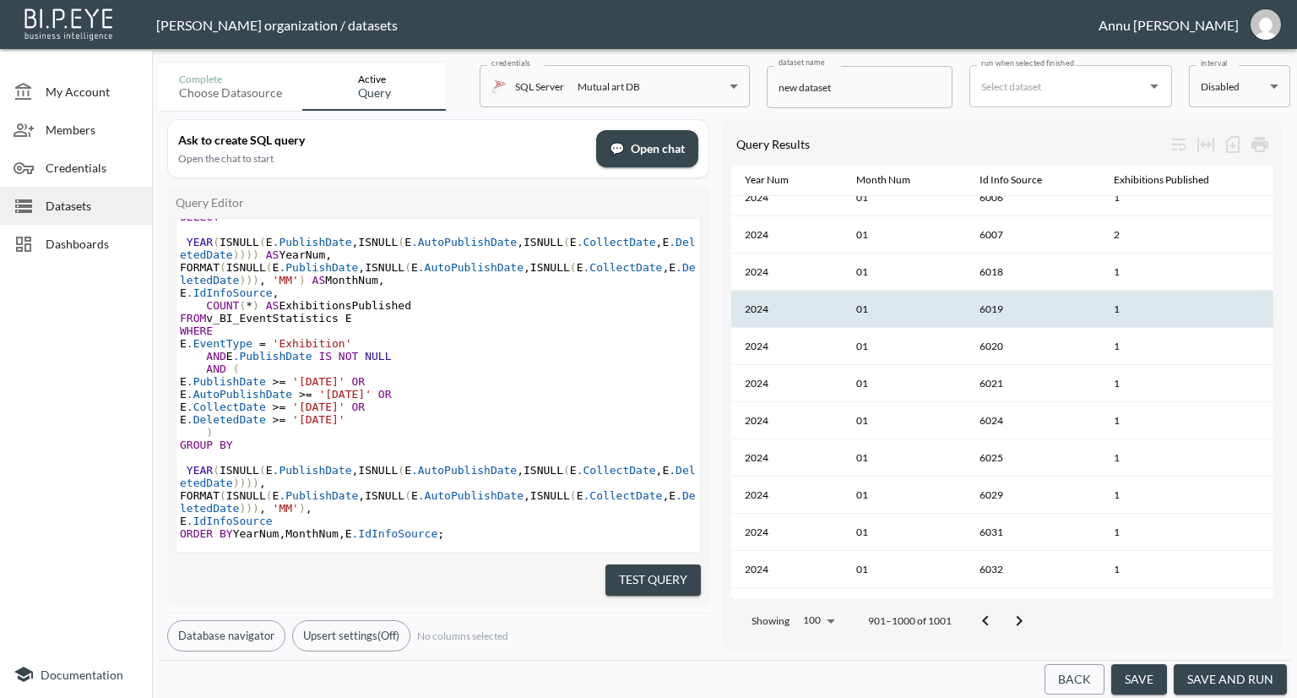
scroll to position [1802, 0]
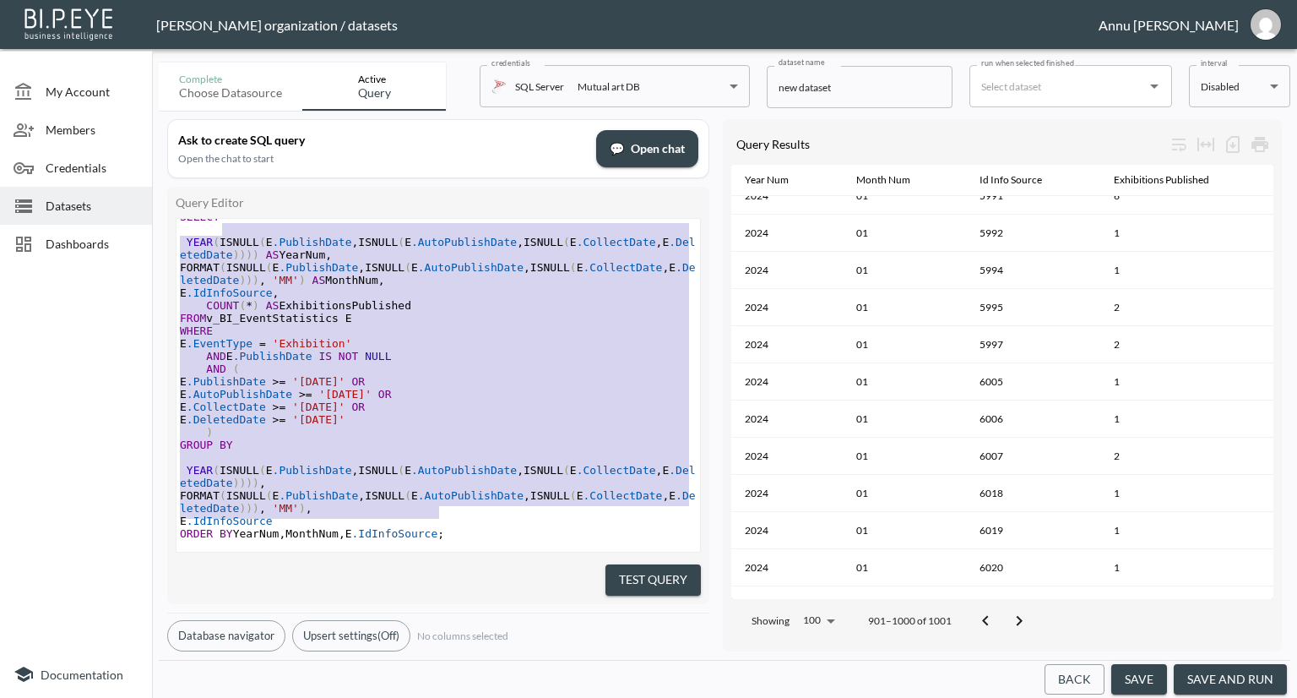
type textarea "SELECT YEAR(ISNULL(E.PublishDate, ISNULL(E.AutoPublishDate, ISNULL(E.CollectDat…"
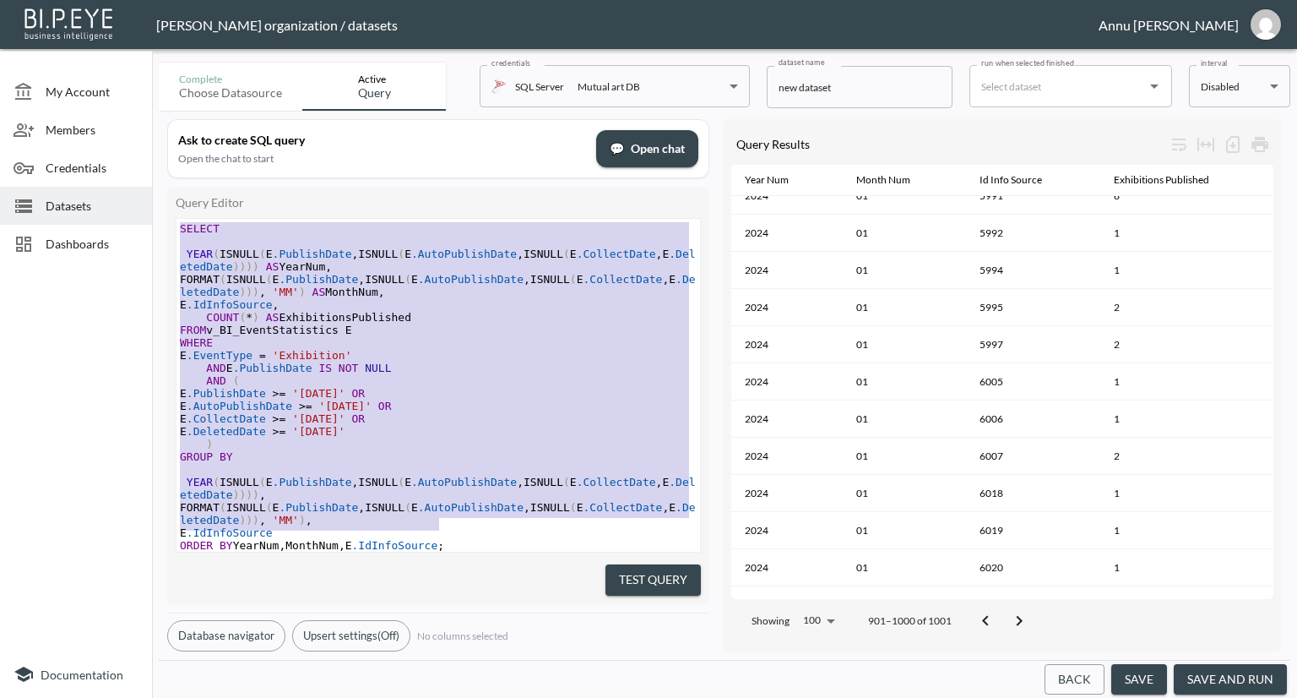
drag, startPoint x: 444, startPoint y: 513, endPoint x: 147, endPoint y: 34, distance: 563.6
click at [147, 34] on div "Nadia Senft organization / datasets Annu Jose My Account Members Credentials Da…" at bounding box center [648, 349] width 1297 height 698
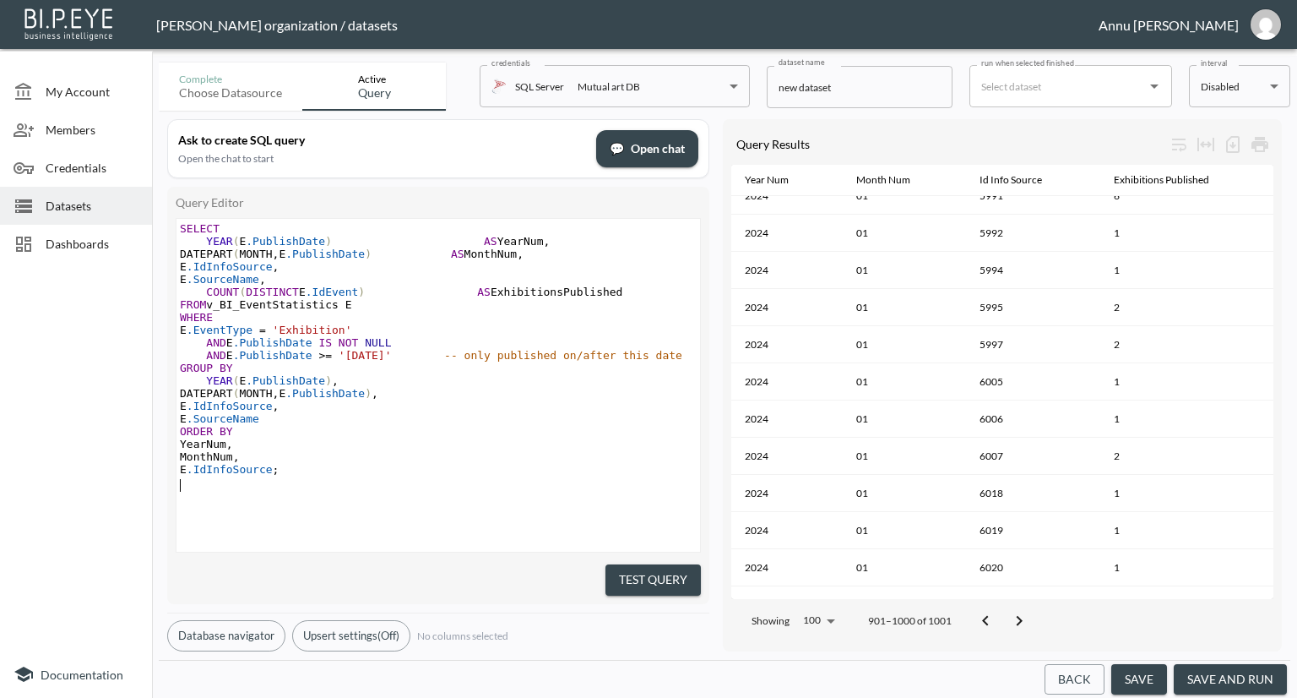
click at [460, 458] on pre "MonthNum ," at bounding box center [441, 456] width 528 height 13
click at [626, 564] on button "Test Query" at bounding box center [653, 579] width 95 height 31
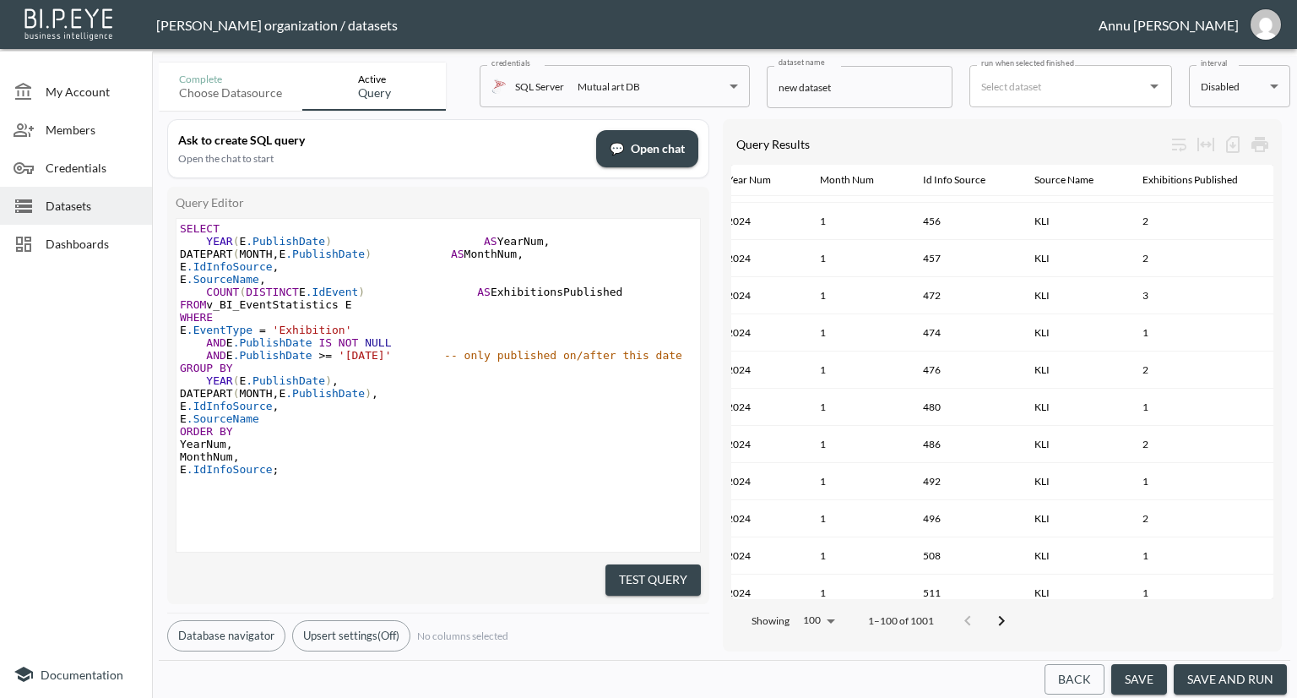
scroll to position [3331, 19]
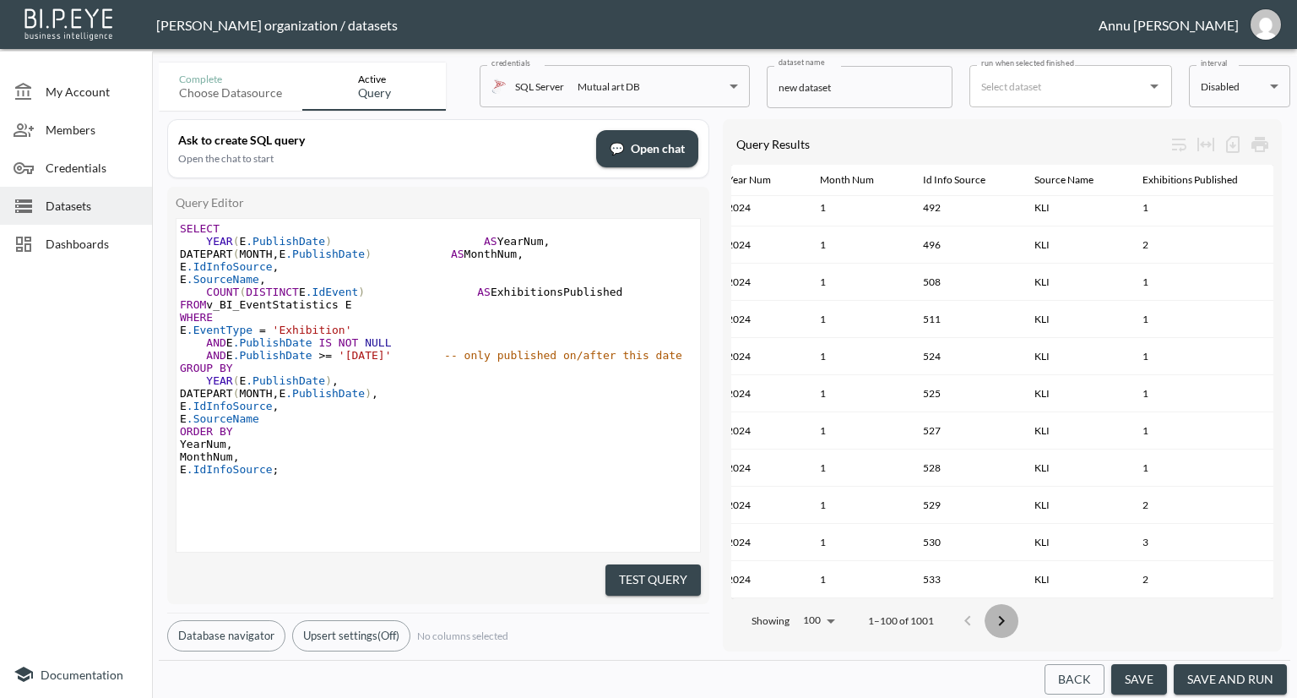
click at [1003, 615] on icon "Go to next page" at bounding box center [1002, 620] width 6 height 10
click at [1003, 612] on icon "Go to next page" at bounding box center [1013, 621] width 20 height 20
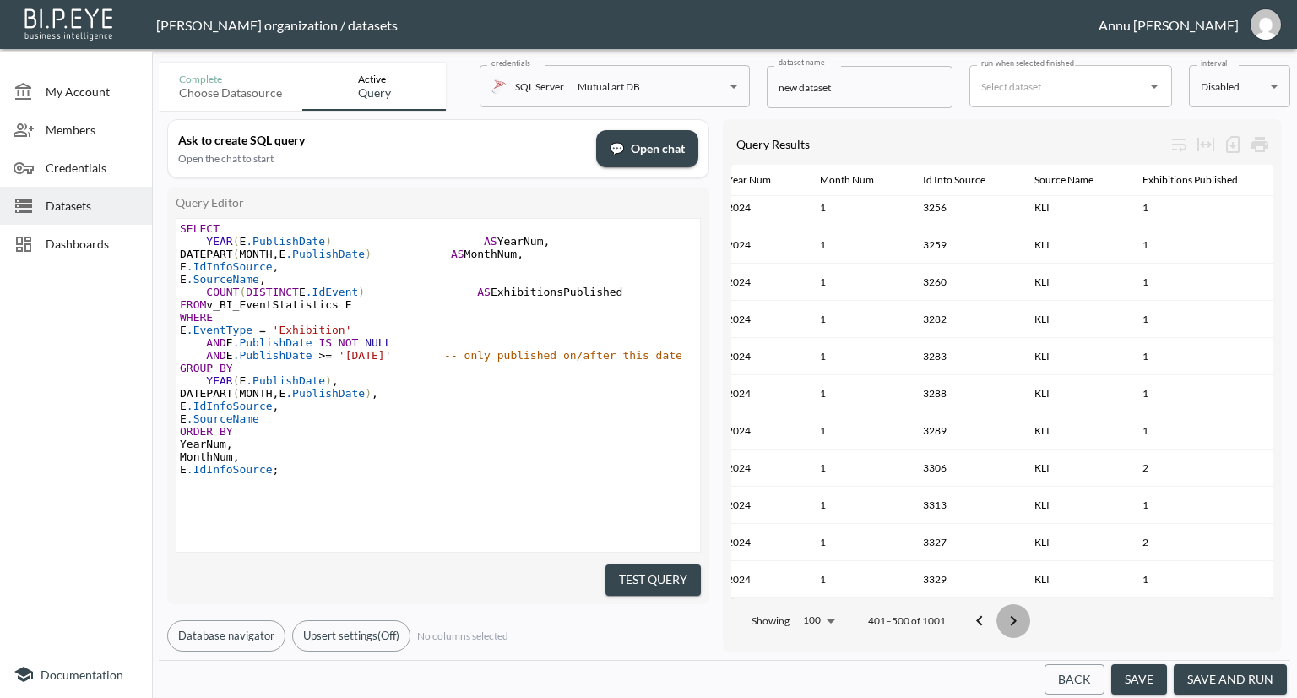
click at [1003, 612] on icon "Go to next page" at bounding box center [1013, 621] width 20 height 20
click at [1003, 612] on button "Go to next page" at bounding box center [1019, 621] width 34 height 34
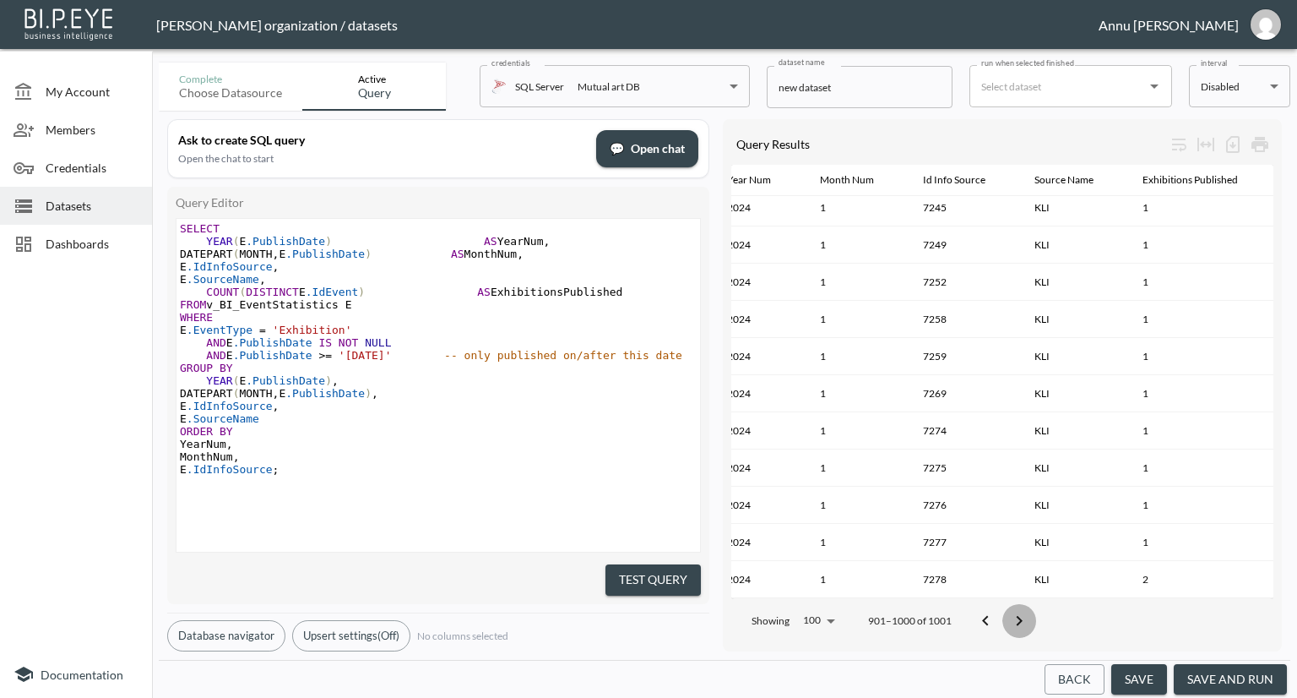
scroll to position [0, 15]
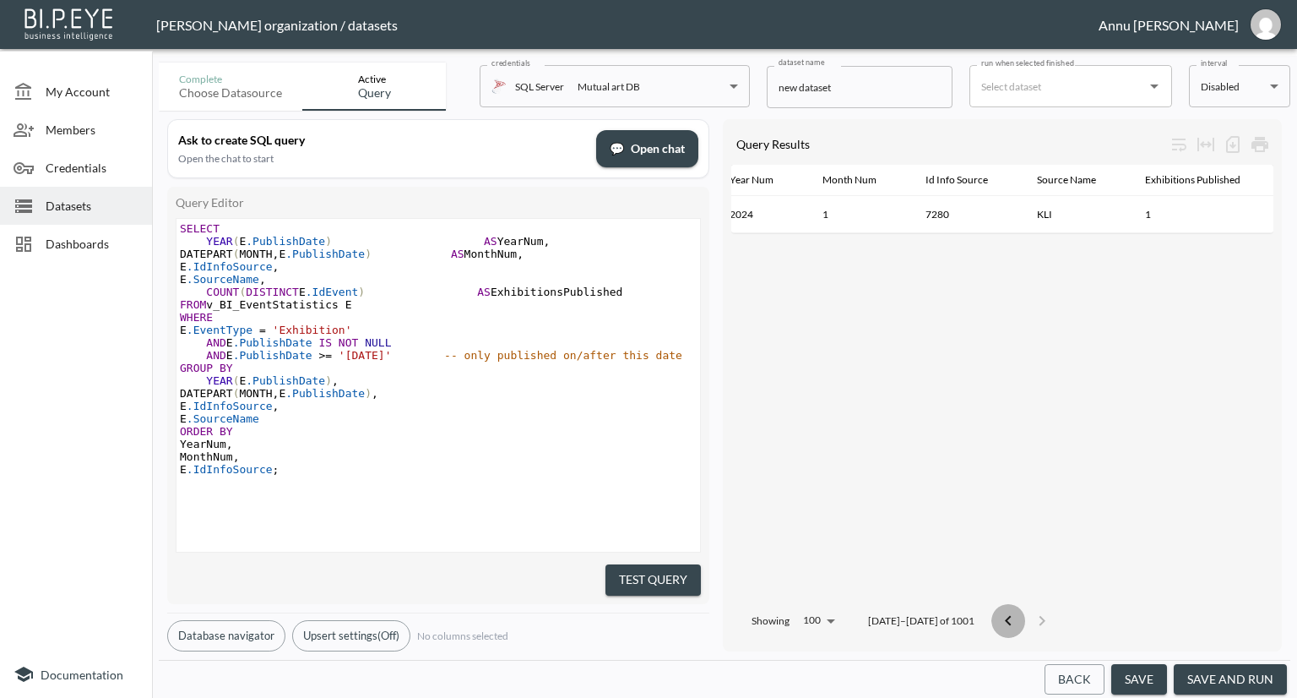
click at [1003, 612] on button "Go to previous page" at bounding box center [1008, 621] width 34 height 34
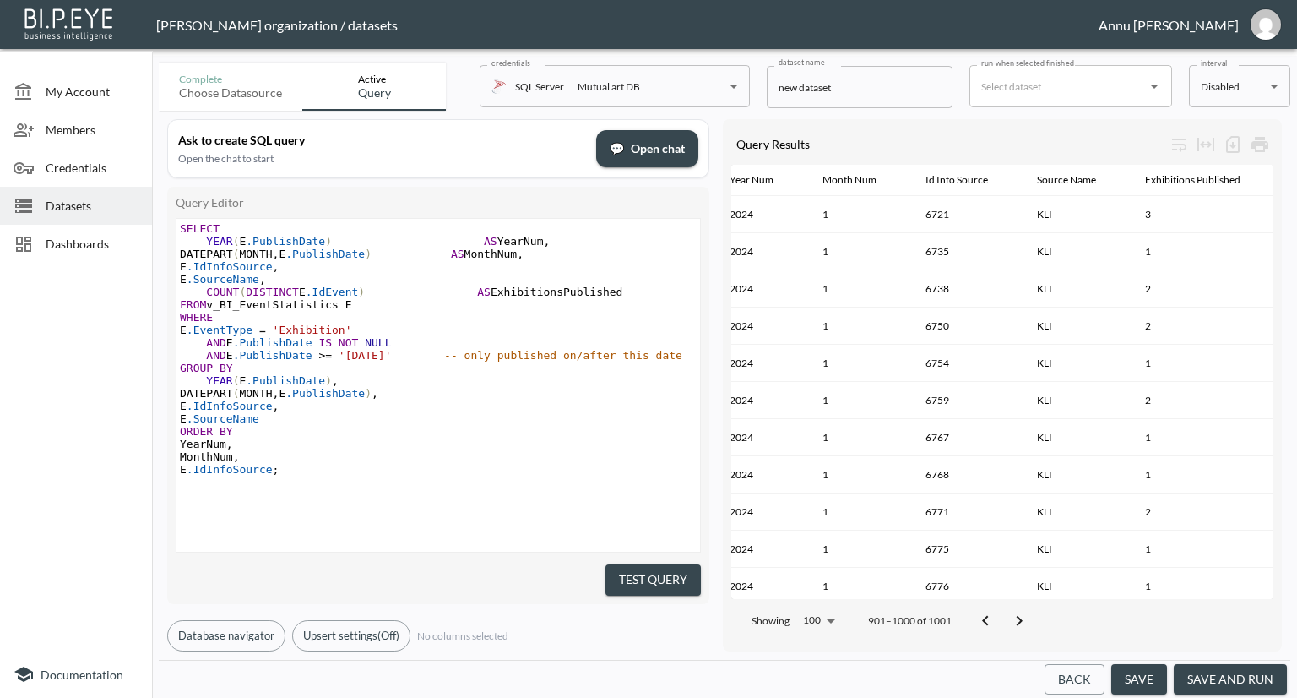
click at [1003, 612] on button "Go to next page" at bounding box center [1019, 621] width 34 height 34
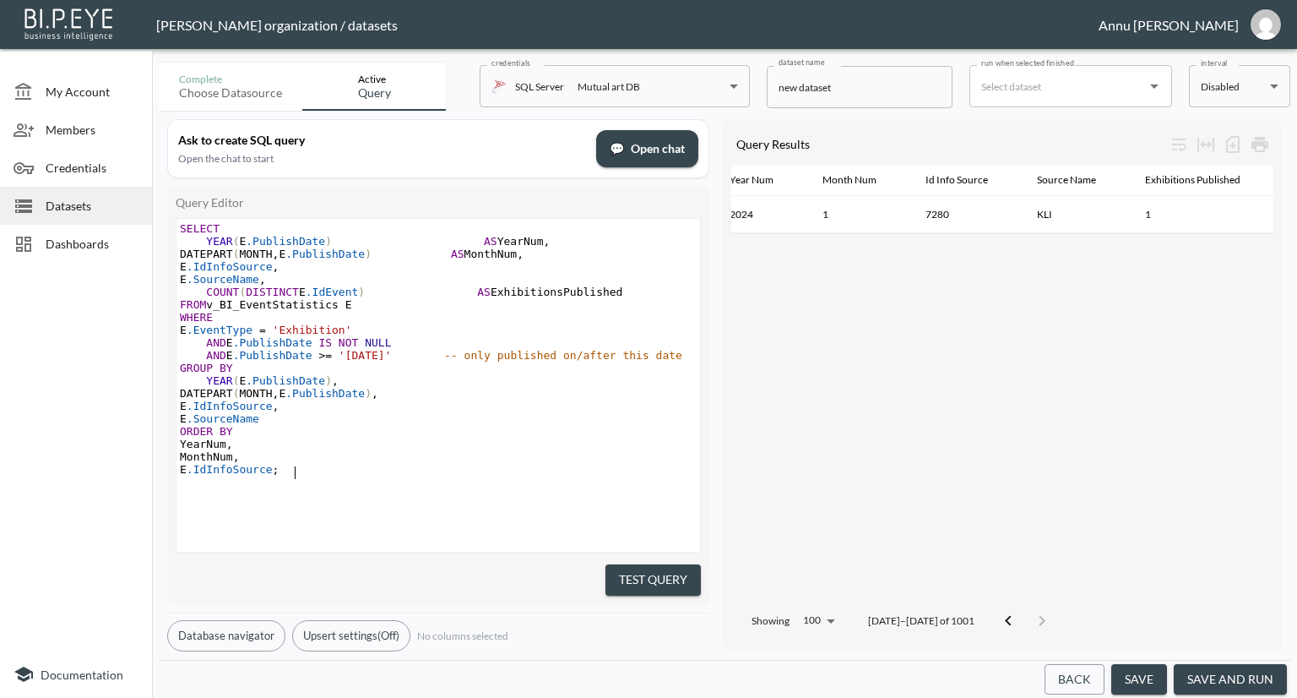
type textarea "SELECT YEAR(E.PublishDate) AS YearNum, DATEPART(MONTH, E.PublishDate) AS MonthN…"
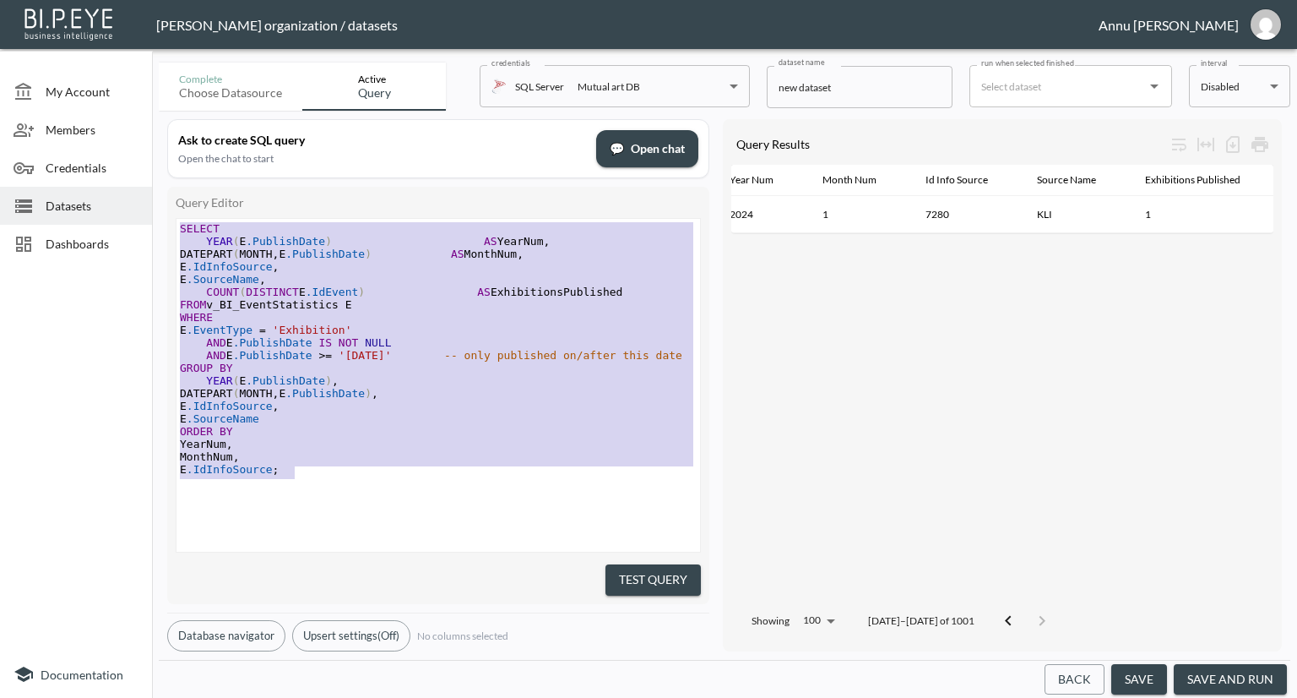
drag, startPoint x: 314, startPoint y: 474, endPoint x: 142, endPoint y: 66, distance: 442.8
click at [142, 66] on div "My Account Members Credentials Datasets Dashboards Documentation Complete Choos…" at bounding box center [648, 349] width 1297 height 698
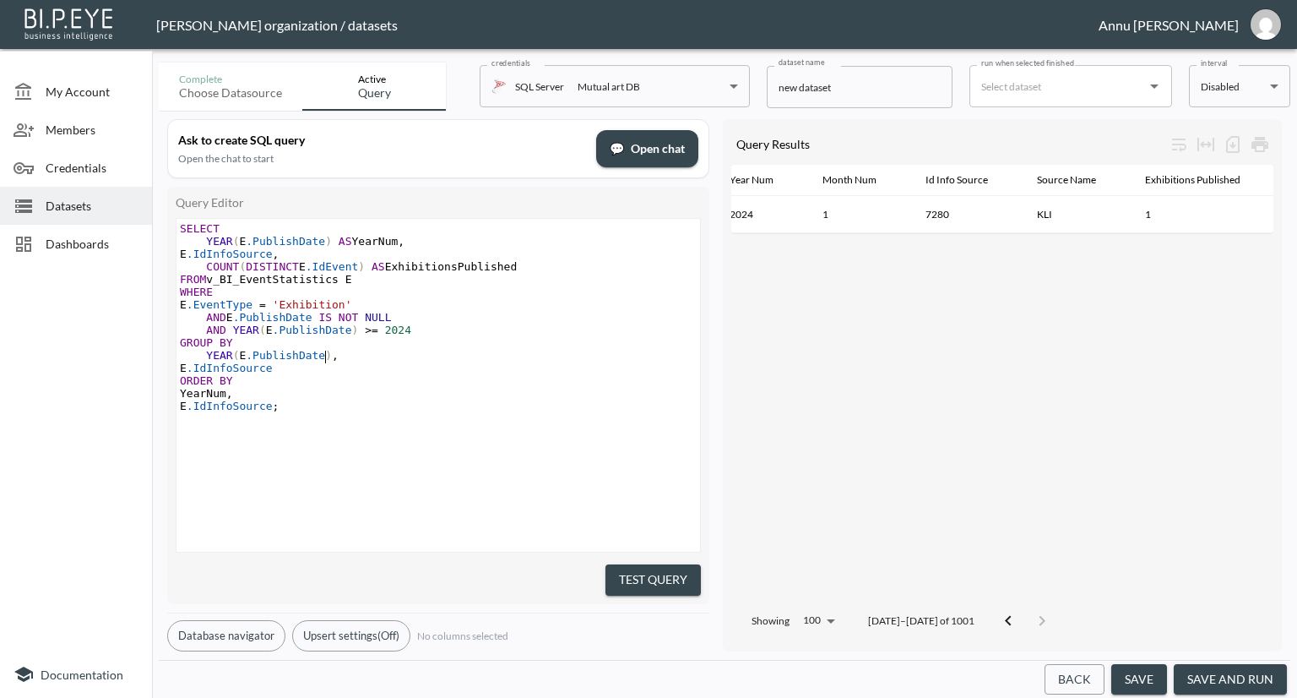
click at [476, 351] on pre "YEAR ( E .PublishDate ) ," at bounding box center [441, 355] width 528 height 13
click at [660, 565] on button "Test Query" at bounding box center [653, 579] width 95 height 31
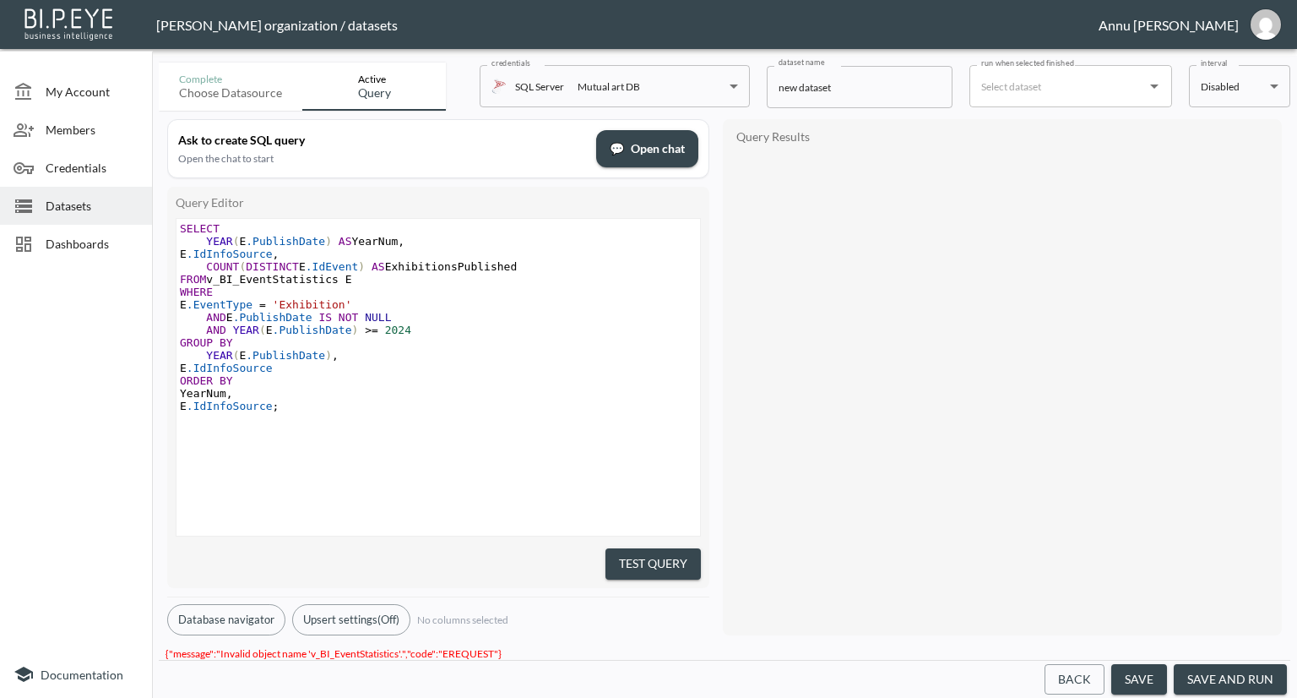
click at [642, 551] on button "Test Query" at bounding box center [653, 563] width 95 height 31
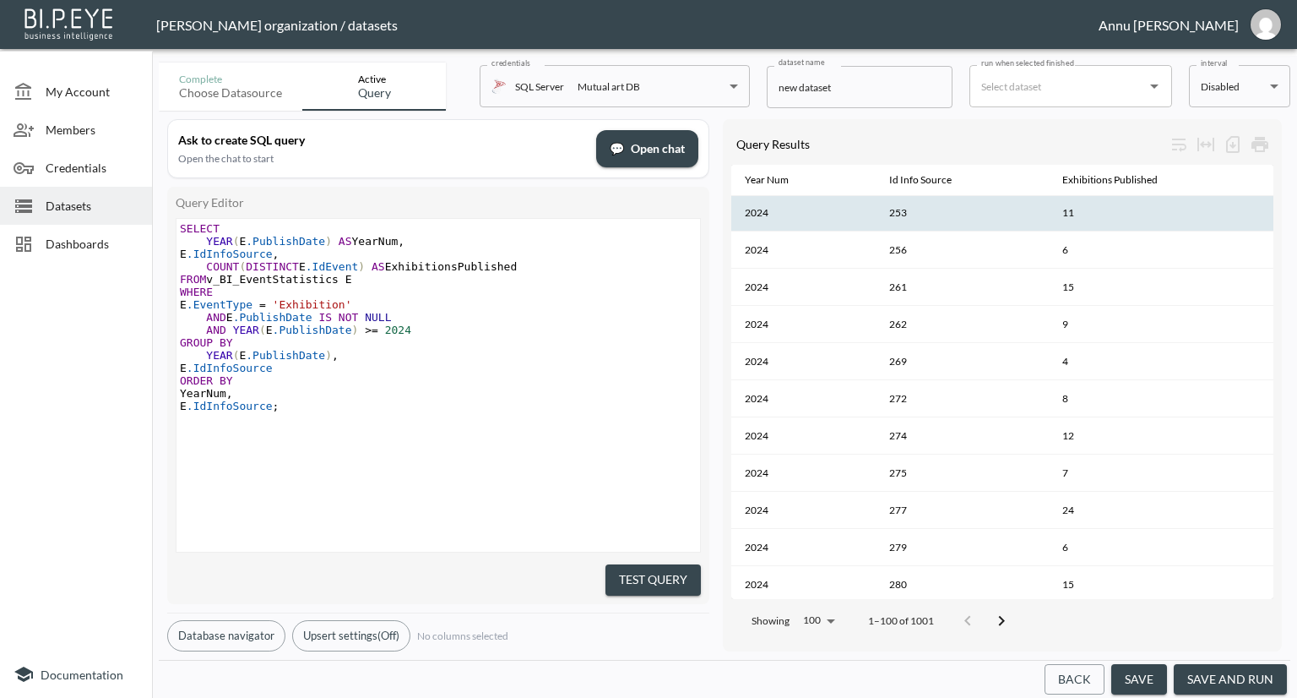
scroll to position [3322, 0]
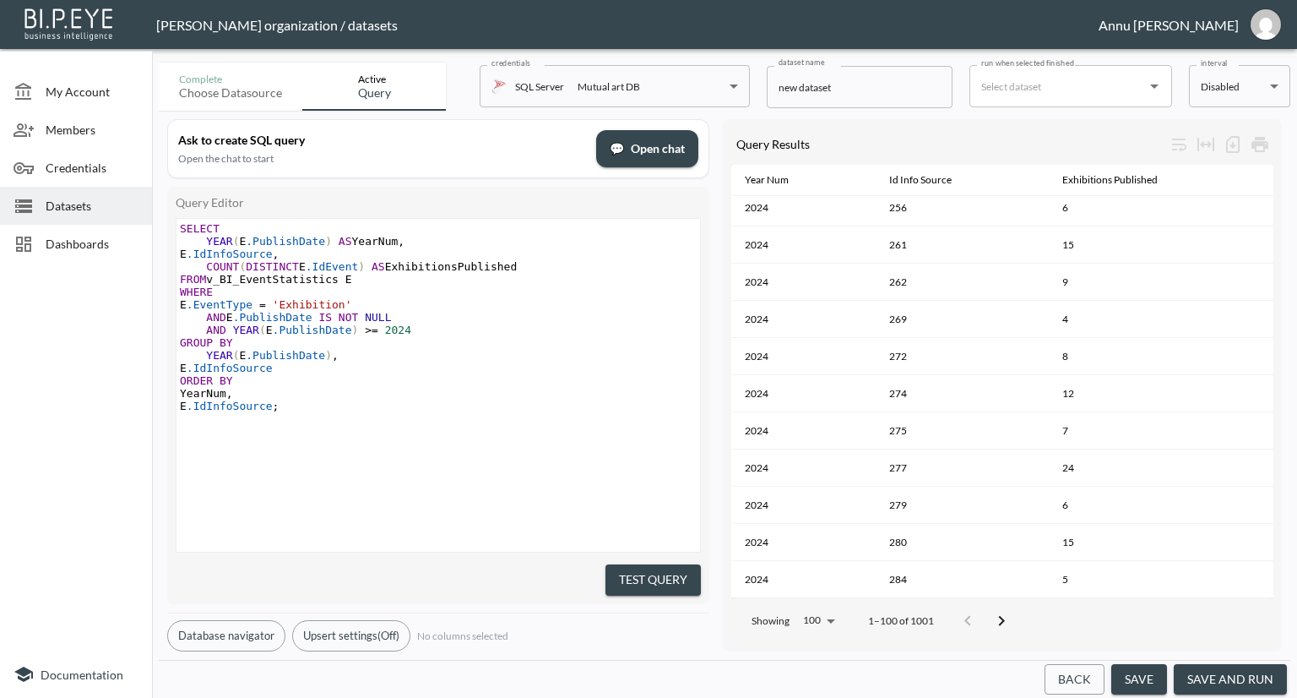
click at [996, 617] on icon "Go to next page" at bounding box center [1001, 621] width 20 height 20
click at [1008, 612] on icon "Go to next page" at bounding box center [1013, 621] width 20 height 20
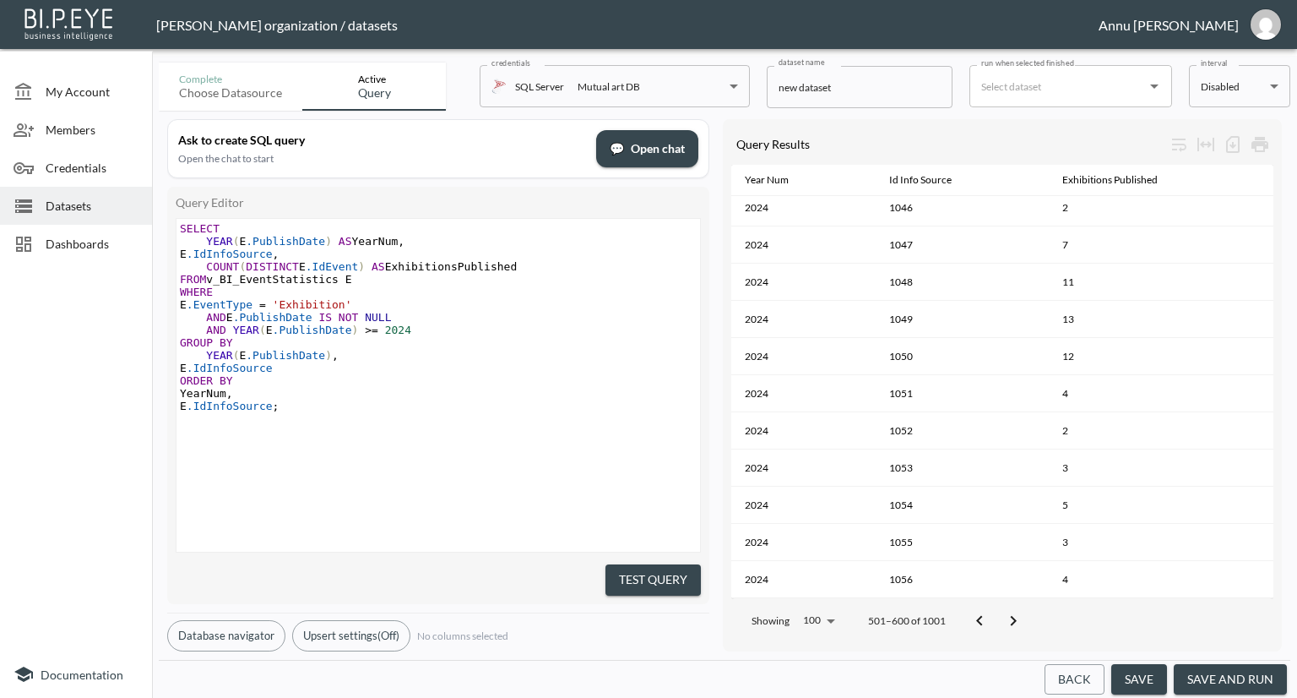
click at [1008, 612] on icon "Go to next page" at bounding box center [1013, 621] width 20 height 20
click at [582, 434] on pre "​" at bounding box center [441, 431] width 528 height 13
click at [1212, 675] on button "save and run" at bounding box center [1230, 679] width 113 height 31
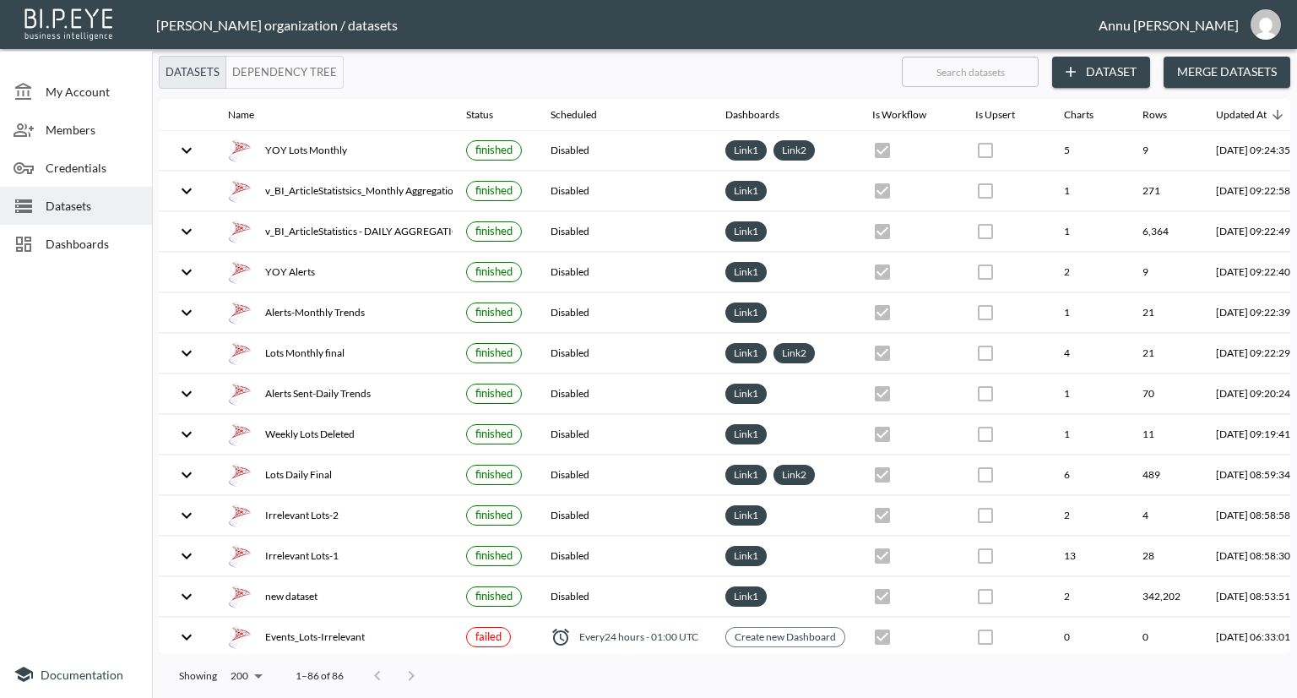
checkbox input "false"
checkbox input "true"
checkbox input "false"
checkbox input "true"
checkbox input "false"
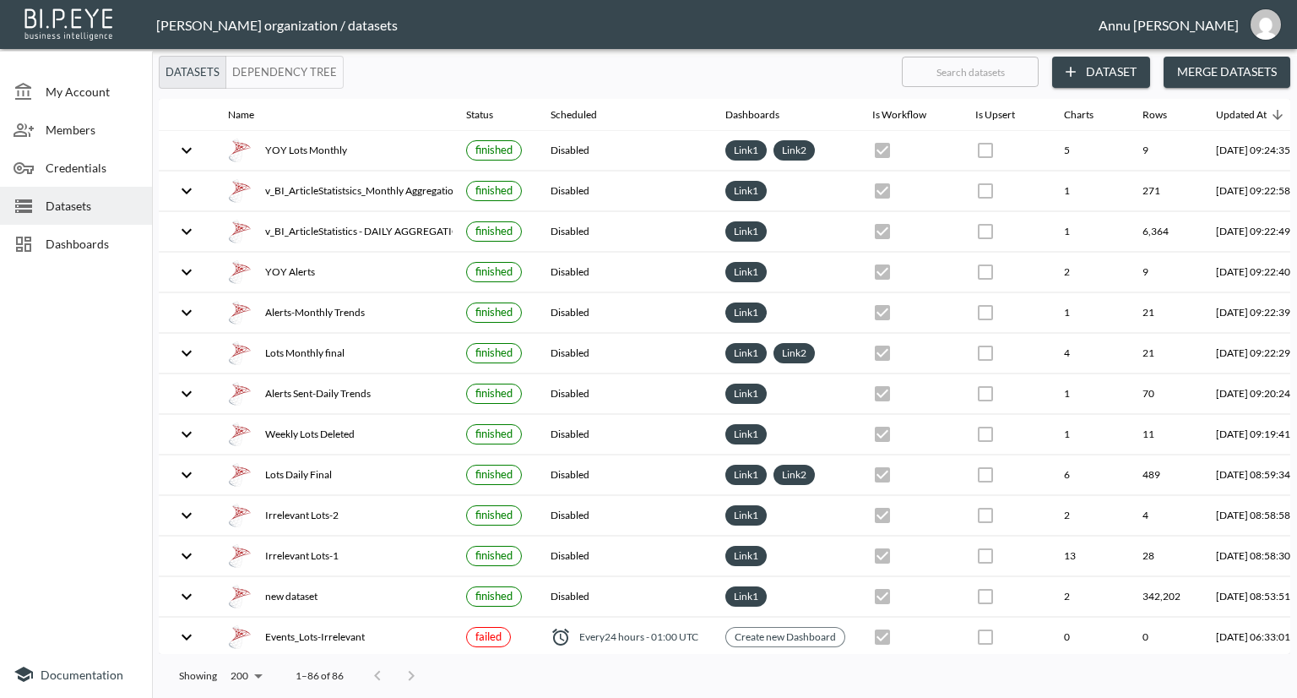
checkbox input "true"
checkbox input "false"
checkbox input "true"
checkbox input "false"
checkbox input "true"
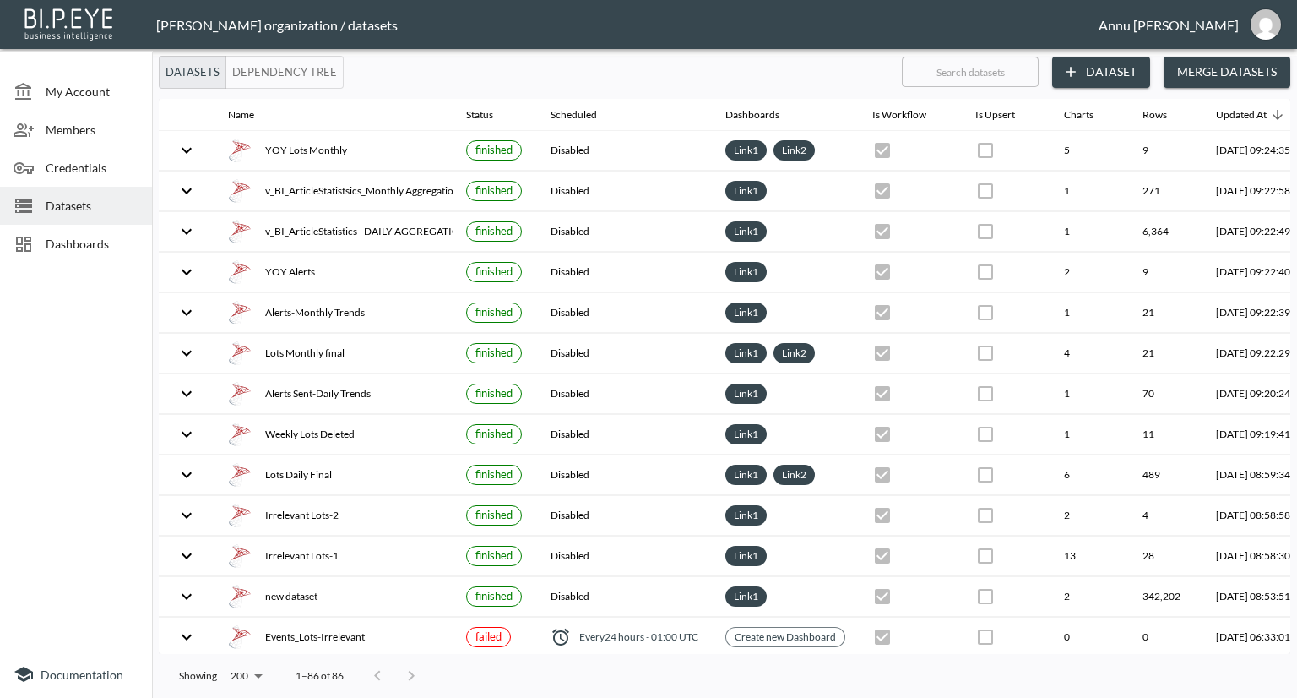
checkbox input "false"
checkbox input "true"
checkbox input "false"
checkbox input "true"
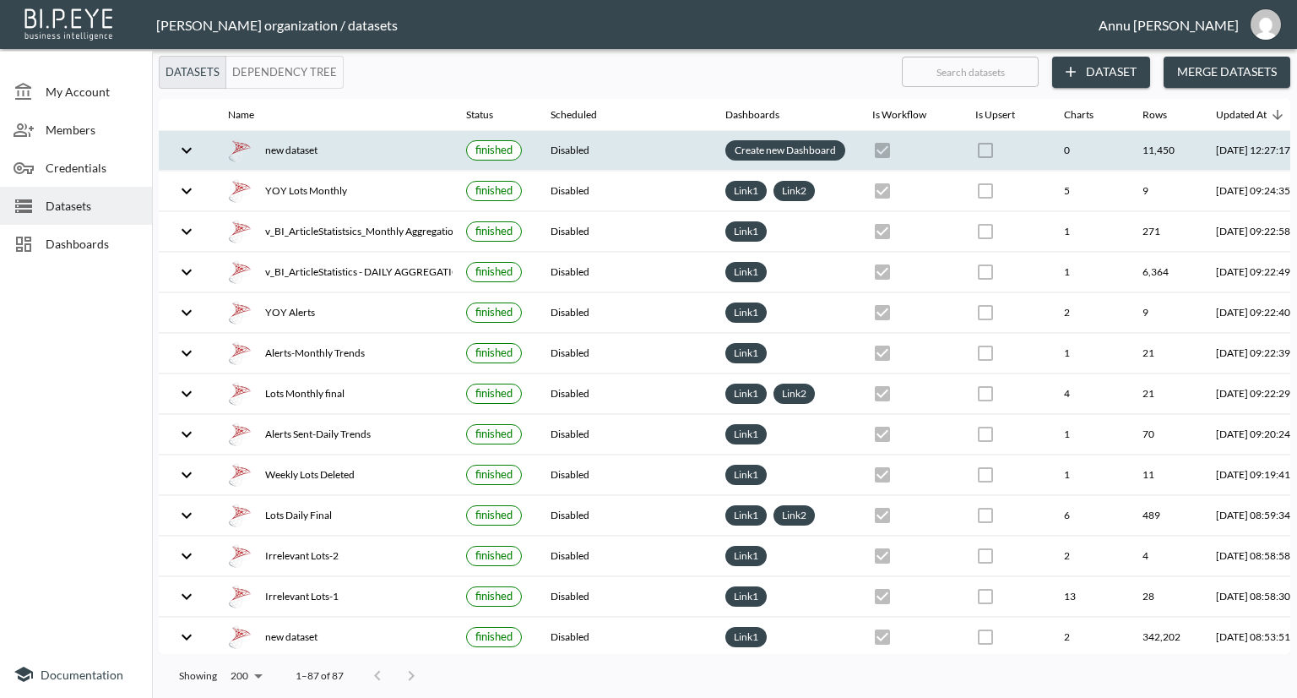
click at [804, 149] on link "Create new Dashboard" at bounding box center [785, 149] width 108 height 19
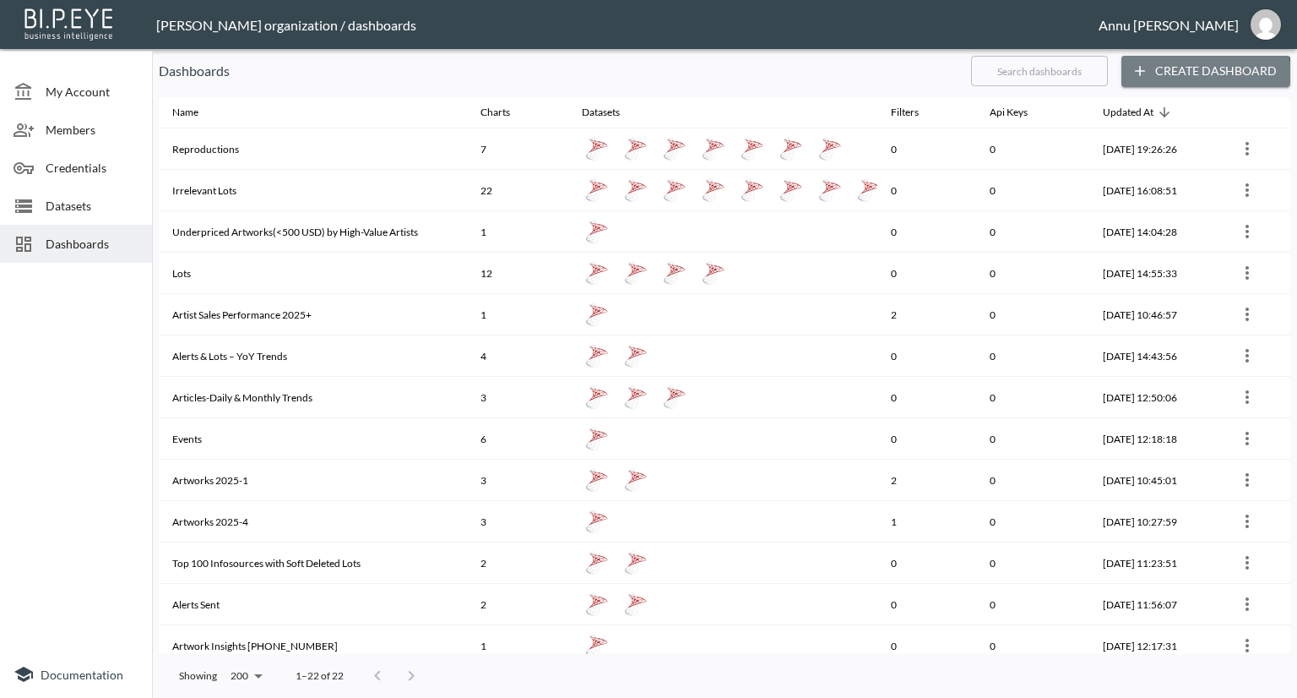
click at [1207, 79] on button "Create Dashboard" at bounding box center [1206, 71] width 169 height 31
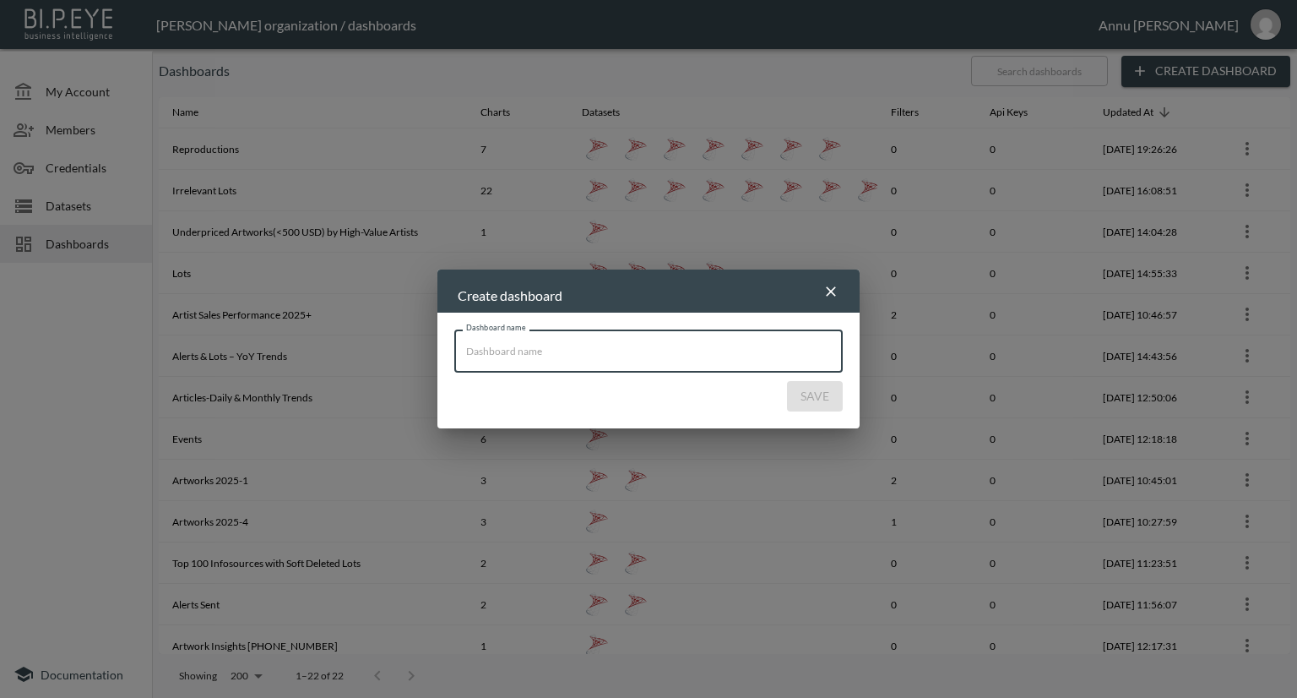
click at [669, 355] on input "Dashboard name" at bounding box center [648, 350] width 388 height 42
type input "new dataset"
click at [831, 387] on button "Save" at bounding box center [815, 396] width 56 height 31
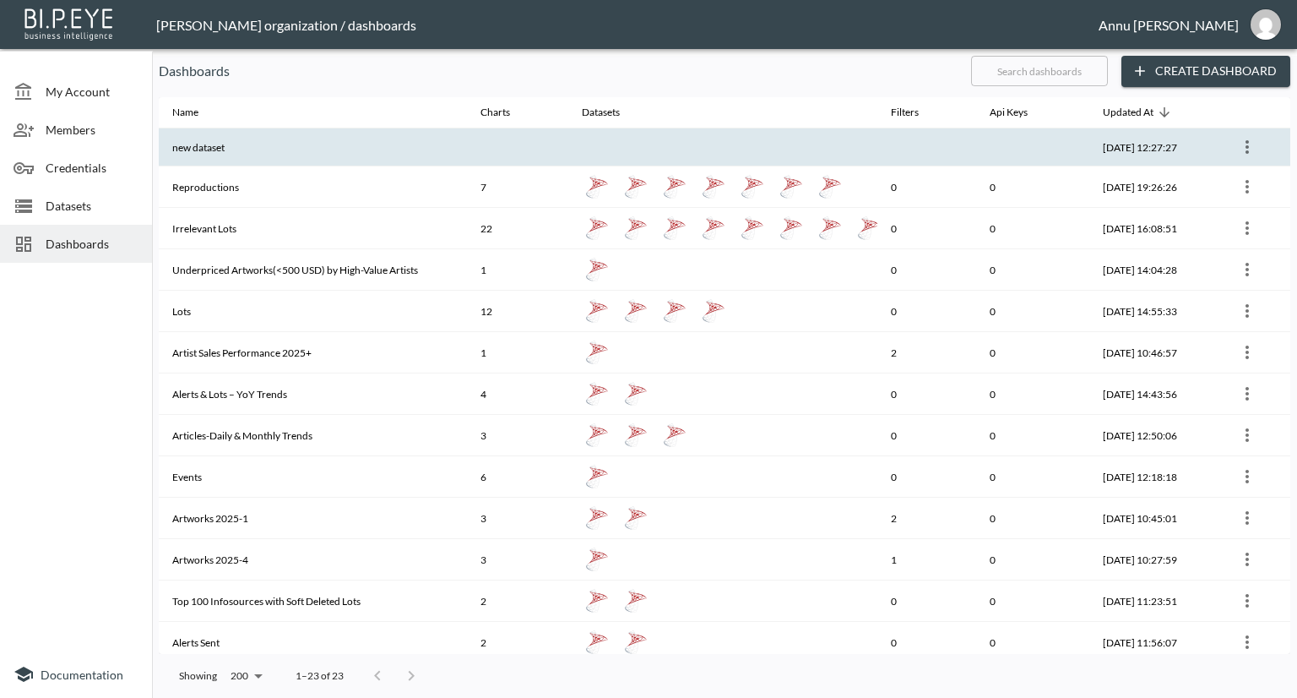
click at [794, 153] on th at bounding box center [722, 147] width 308 height 38
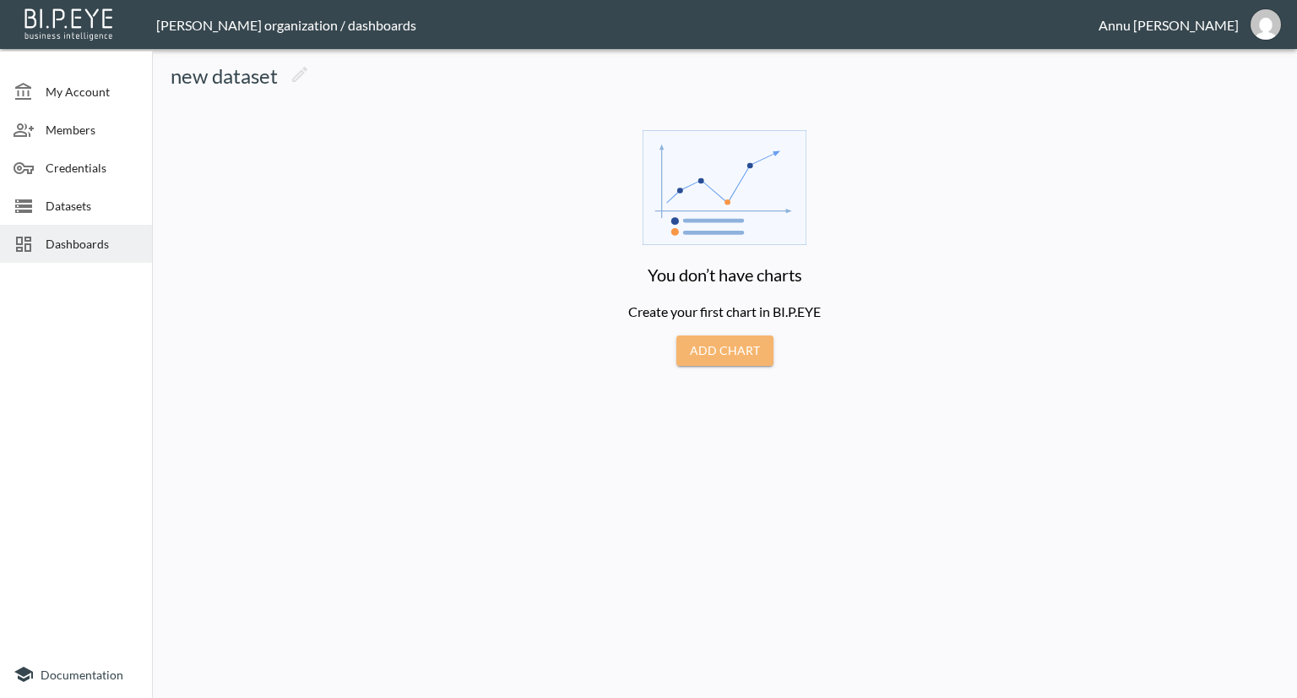
click at [735, 349] on button "Add Chart" at bounding box center [724, 350] width 97 height 31
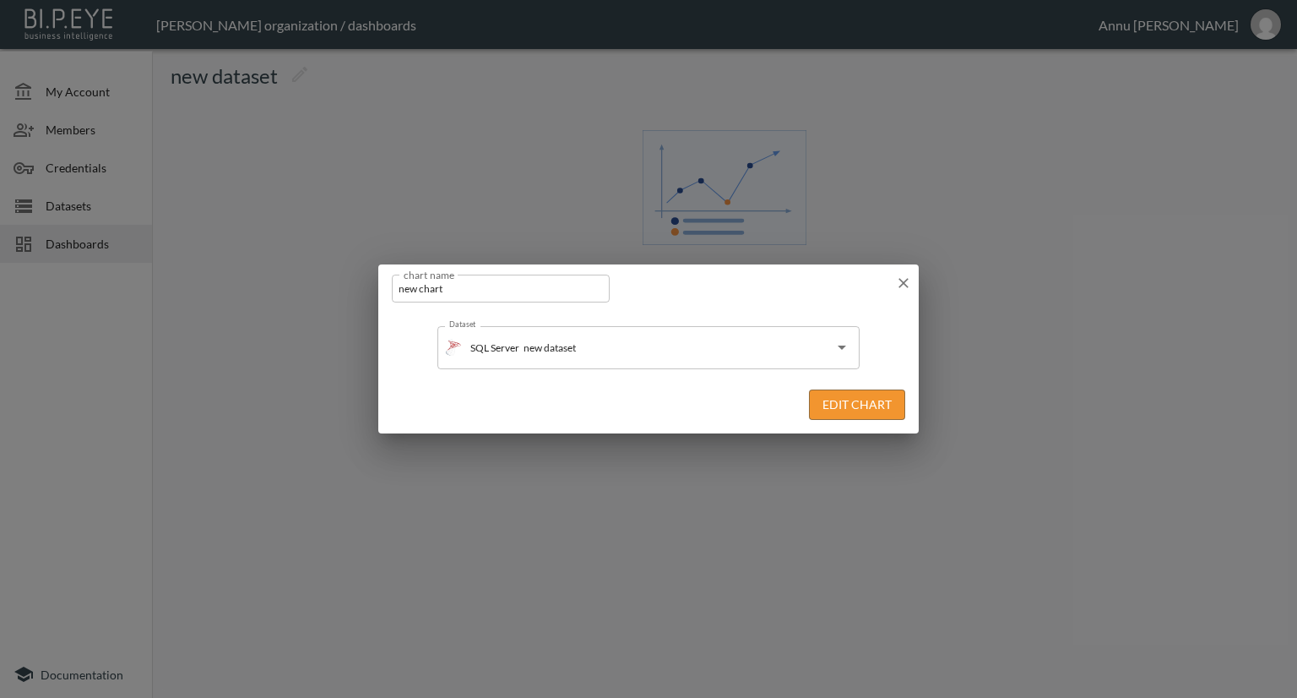
click at [841, 407] on button "Edit Chart" at bounding box center [857, 404] width 96 height 31
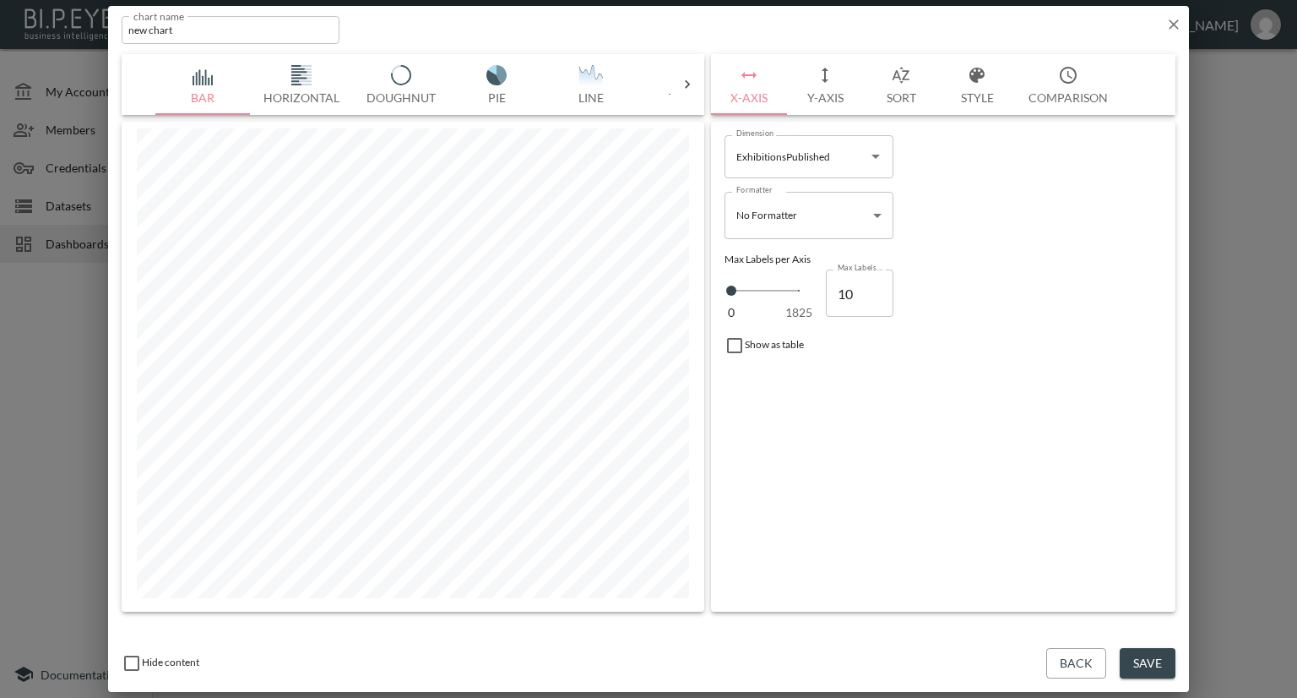
click at [204, 78] on img "button" at bounding box center [203, 75] width 68 height 20
click at [875, 158] on icon "Open" at bounding box center [876, 157] width 8 height 4
click at [752, 244] on li "YearNum" at bounding box center [809, 247] width 169 height 25
type input "YearNum"
click at [953, 208] on div "Formatter No Formatter No Formatter Formatter" at bounding box center [943, 215] width 451 height 61
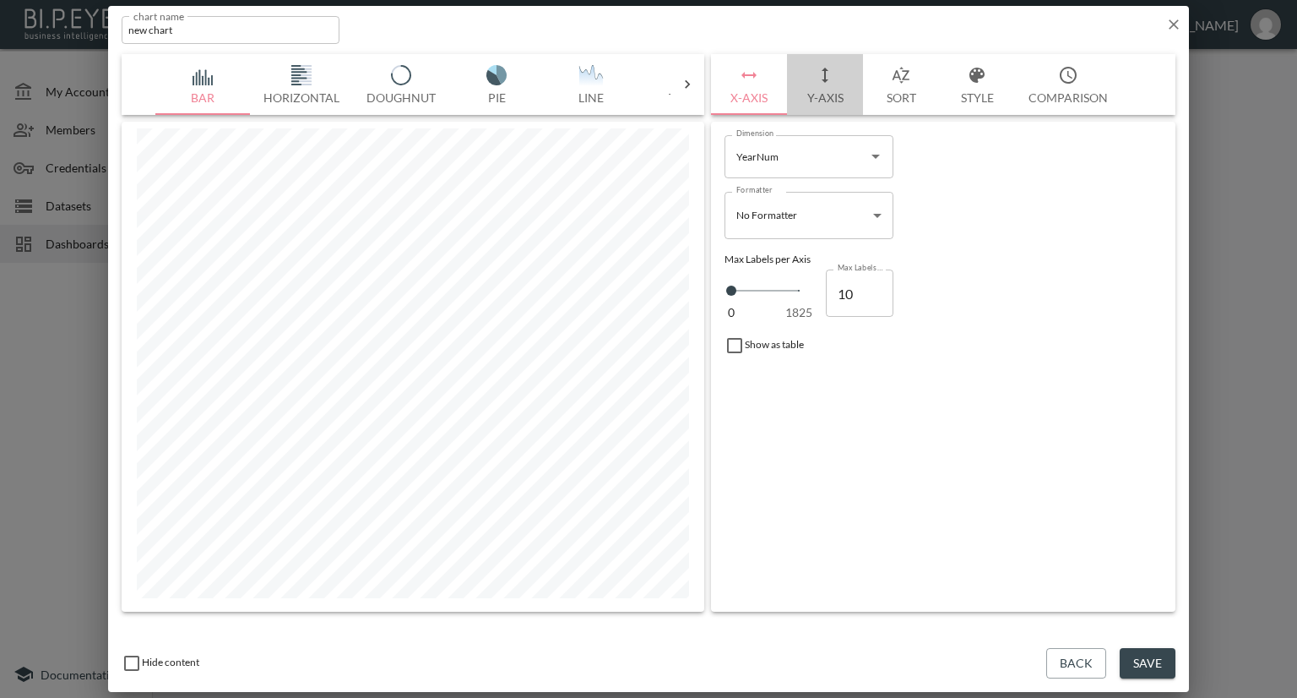
click at [834, 101] on button "Y-Axis" at bounding box center [825, 84] width 76 height 61
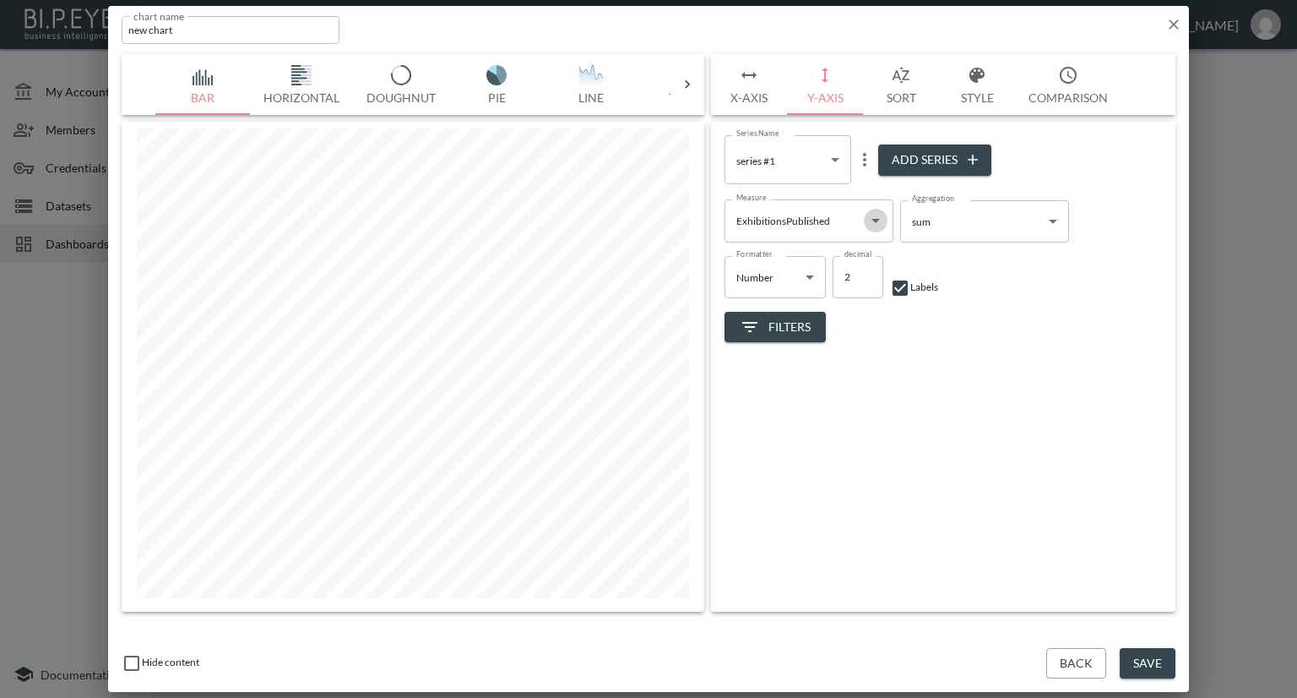
click at [875, 211] on icon "Open" at bounding box center [876, 220] width 20 height 20
click at [756, 285] on li "IdInfoSource" at bounding box center [809, 286] width 169 height 25
type input "IdInfoSource"
click at [878, 217] on icon "Open" at bounding box center [876, 220] width 20 height 20
click at [1171, 24] on icon "button" at bounding box center [1173, 24] width 17 height 17
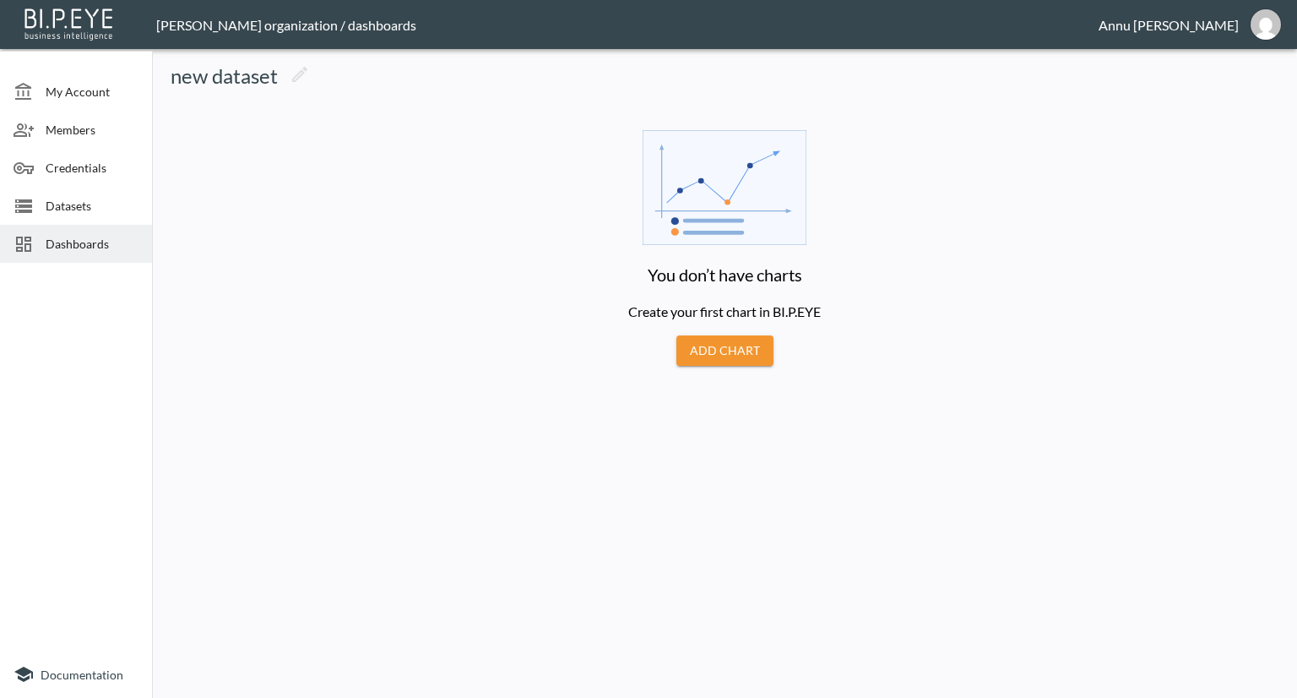
click at [69, 198] on span "Datasets" at bounding box center [92, 206] width 93 height 18
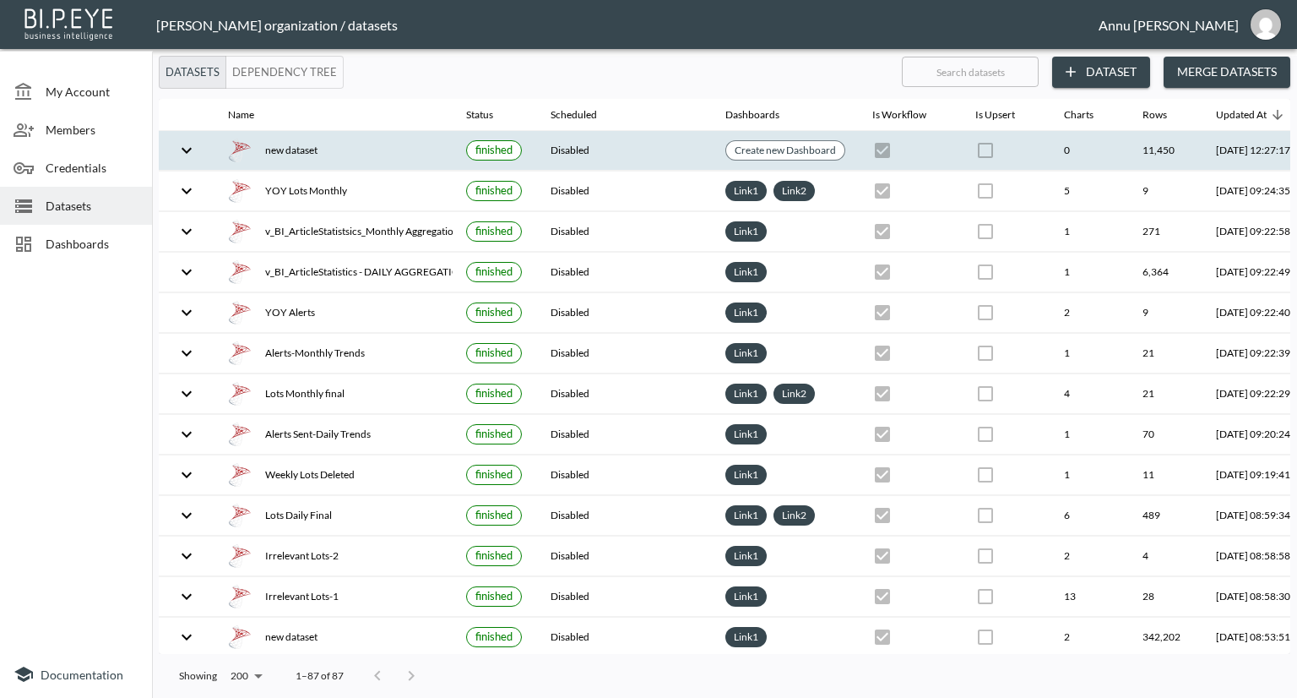
click at [344, 146] on div "new dataset" at bounding box center [333, 151] width 211 height 24
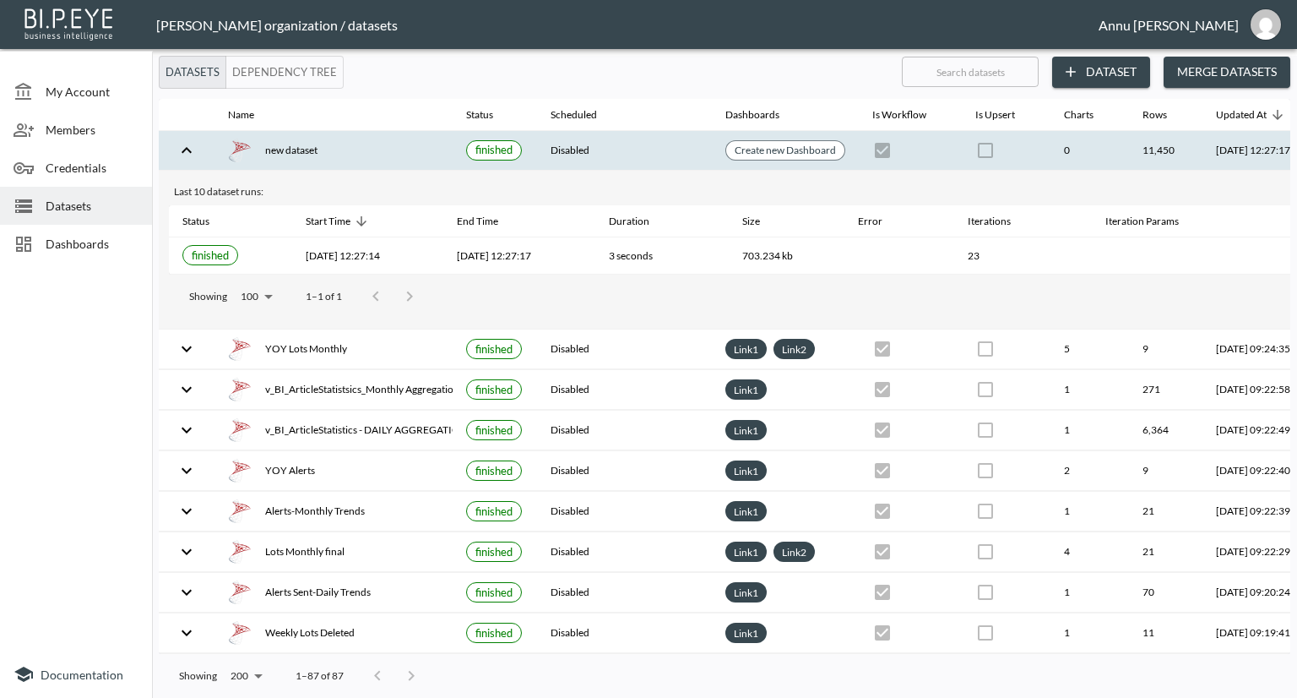
scroll to position [0, 99]
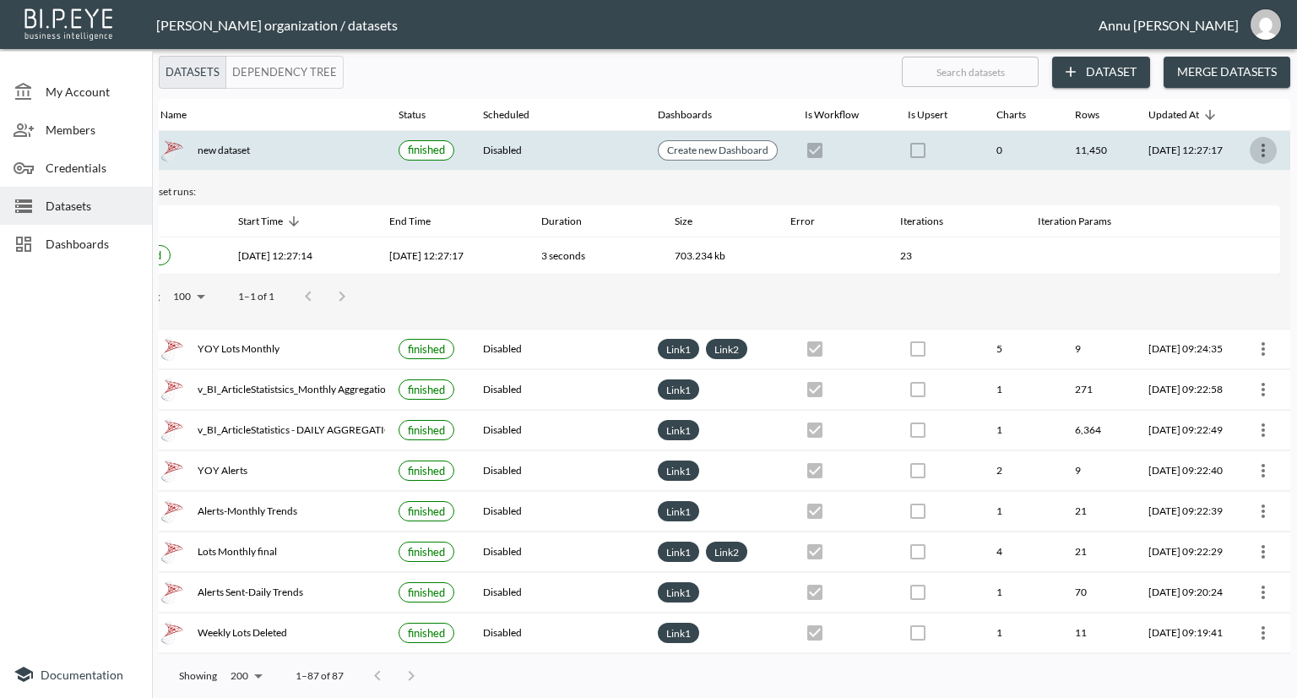
click at [1253, 154] on icon "more" at bounding box center [1263, 150] width 20 height 20
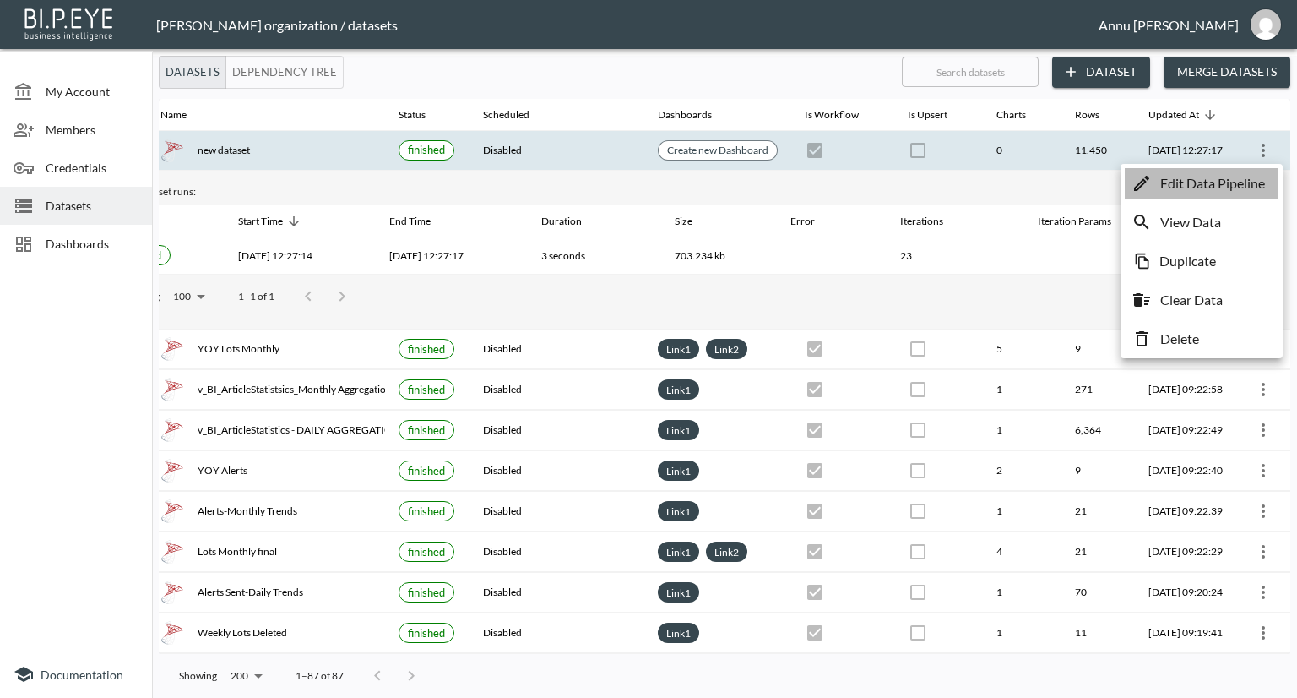
drag, startPoint x: 1217, startPoint y: 190, endPoint x: 823, endPoint y: 190, distance: 393.6
click at [1216, 190] on p "Edit Data Pipeline" at bounding box center [1212, 183] width 105 height 20
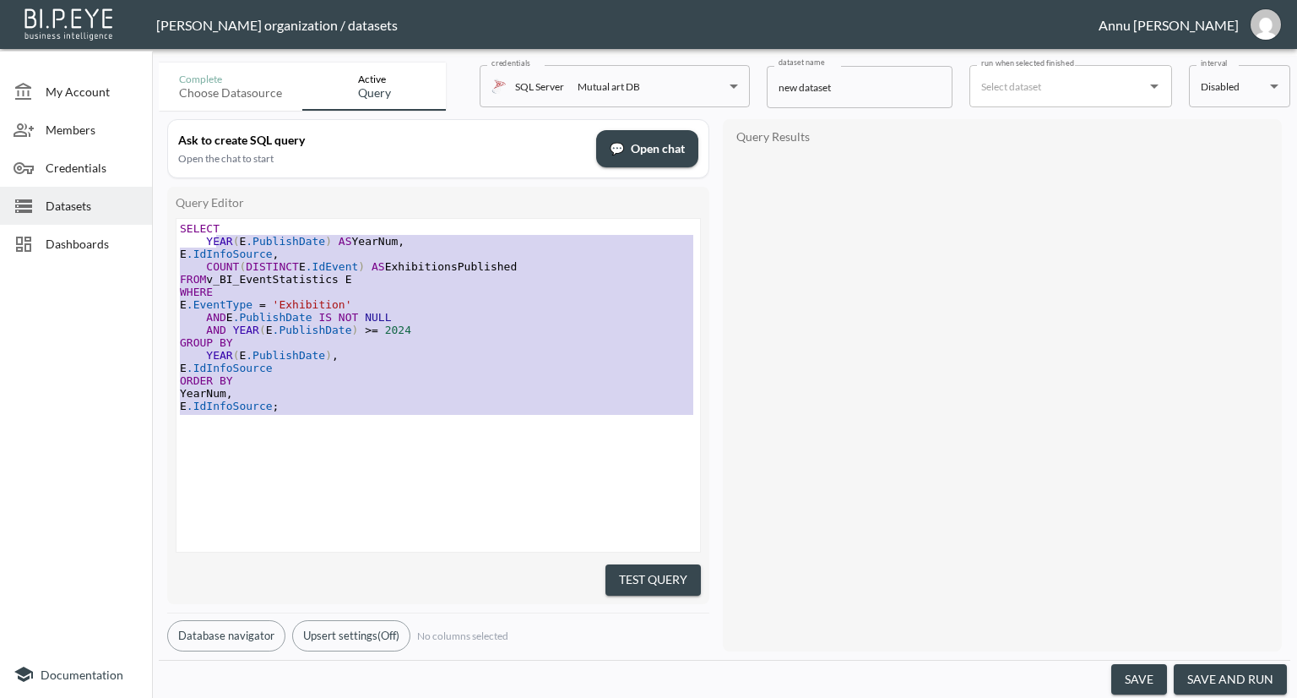
type textarea "SELECT YEAR(E.PublishDate) AS YearNum, E.IdInfoSource, COUNT(DISTINCT E.IdEvent…"
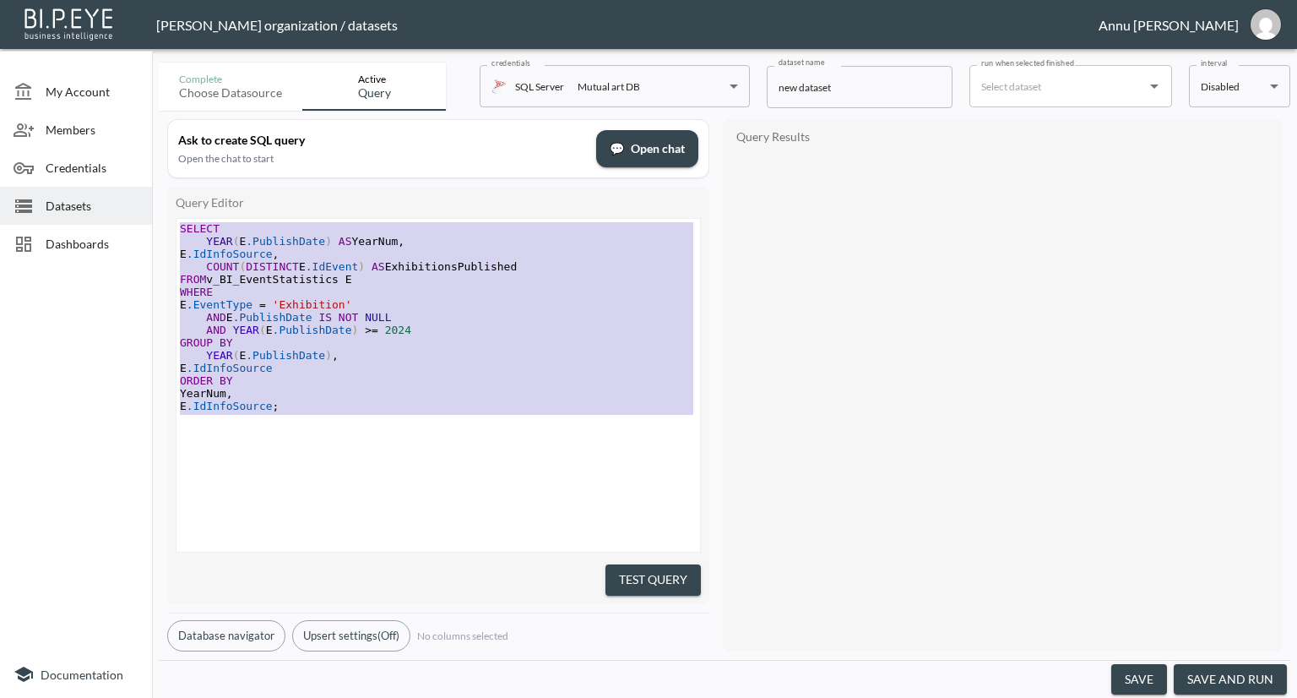
drag, startPoint x: 253, startPoint y: 313, endPoint x: 172, endPoint y: 139, distance: 191.6
click at [169, 146] on div "Ask to create SQL query Open the chat to start 💬 Open chat Query Editor SELECT …" at bounding box center [438, 385] width 542 height 532
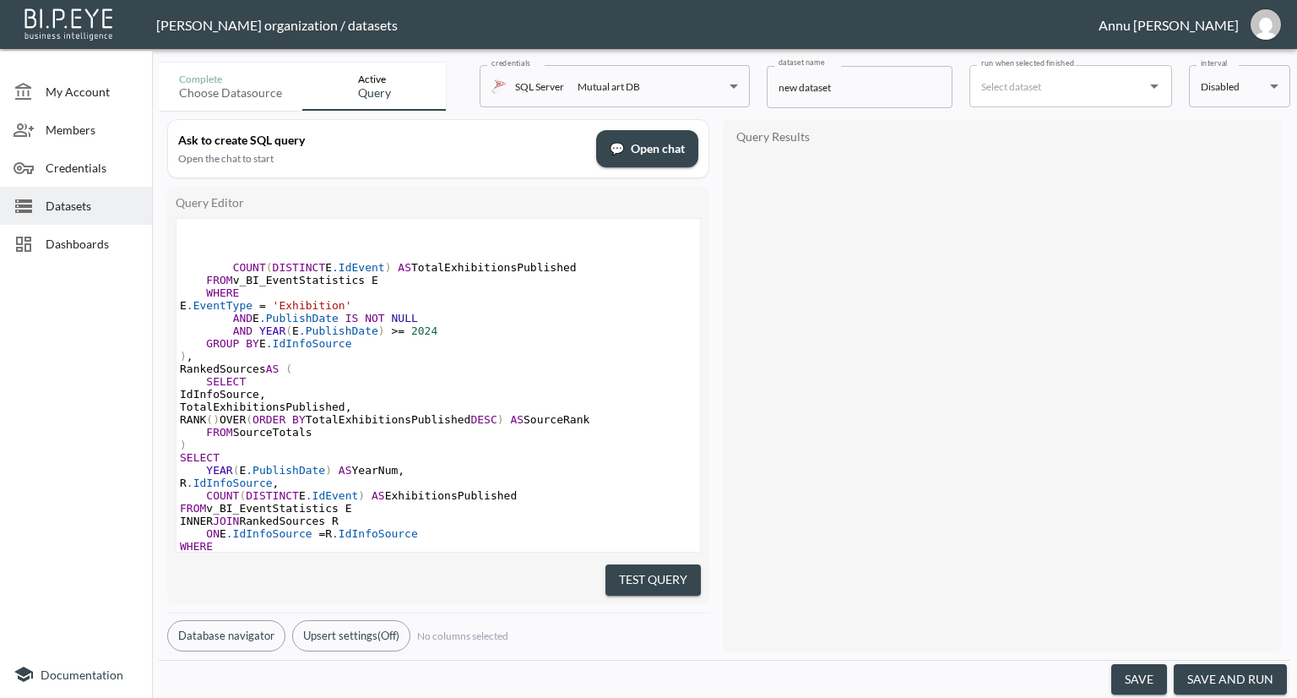
scroll to position [189, 0]
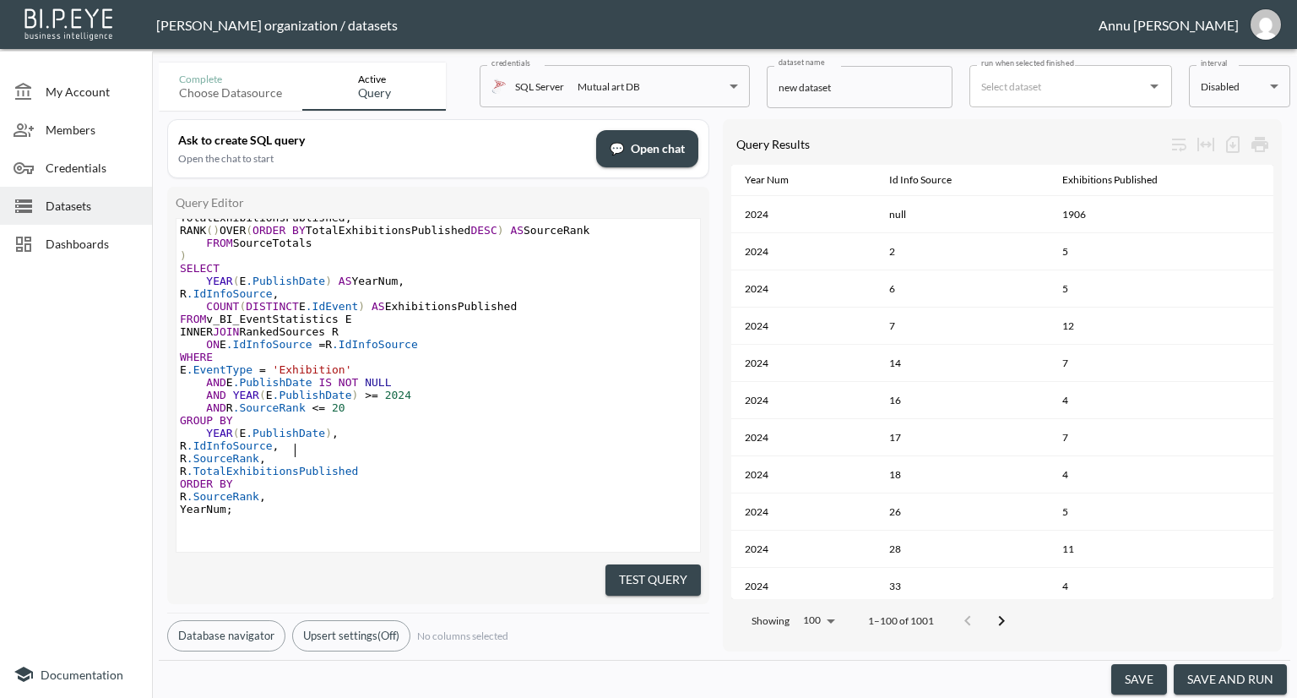
click at [557, 449] on pre "R .IdInfoSource ," at bounding box center [439, 445] width 524 height 13
click at [645, 579] on button "Test Query" at bounding box center [653, 579] width 95 height 31
click at [983, 614] on div at bounding box center [967, 621] width 68 height 34
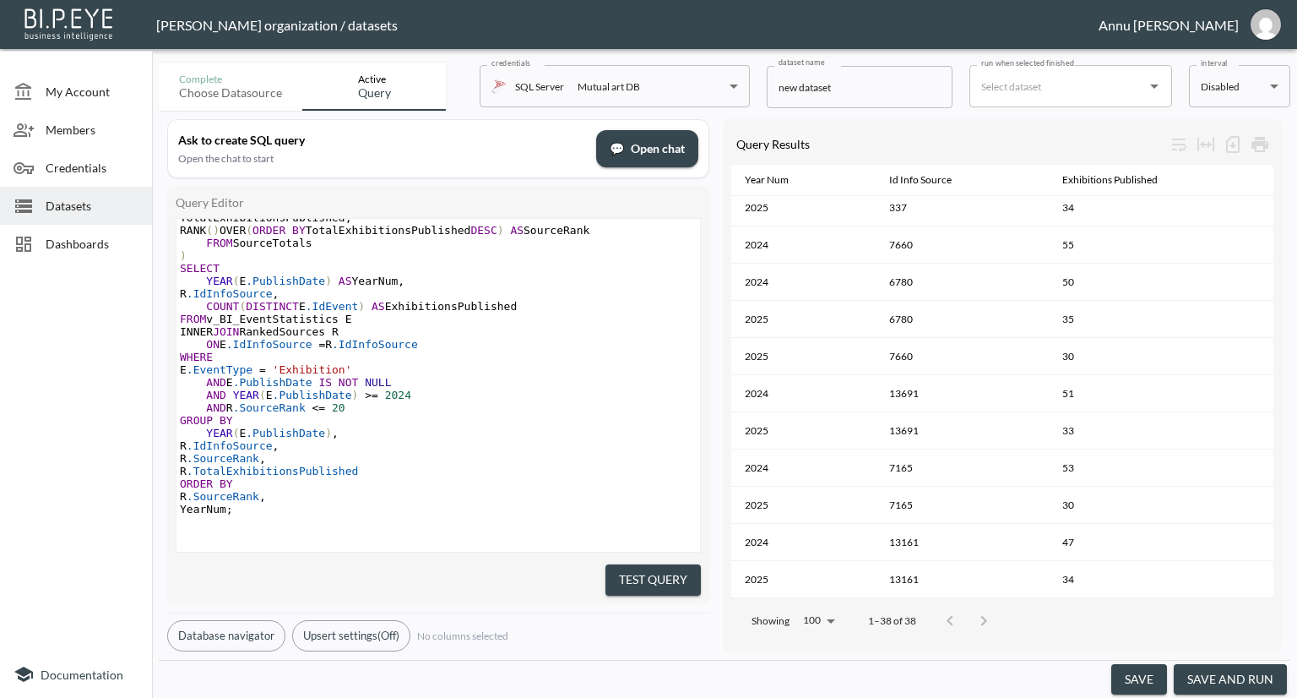
click at [77, 204] on span "Datasets" at bounding box center [92, 206] width 93 height 18
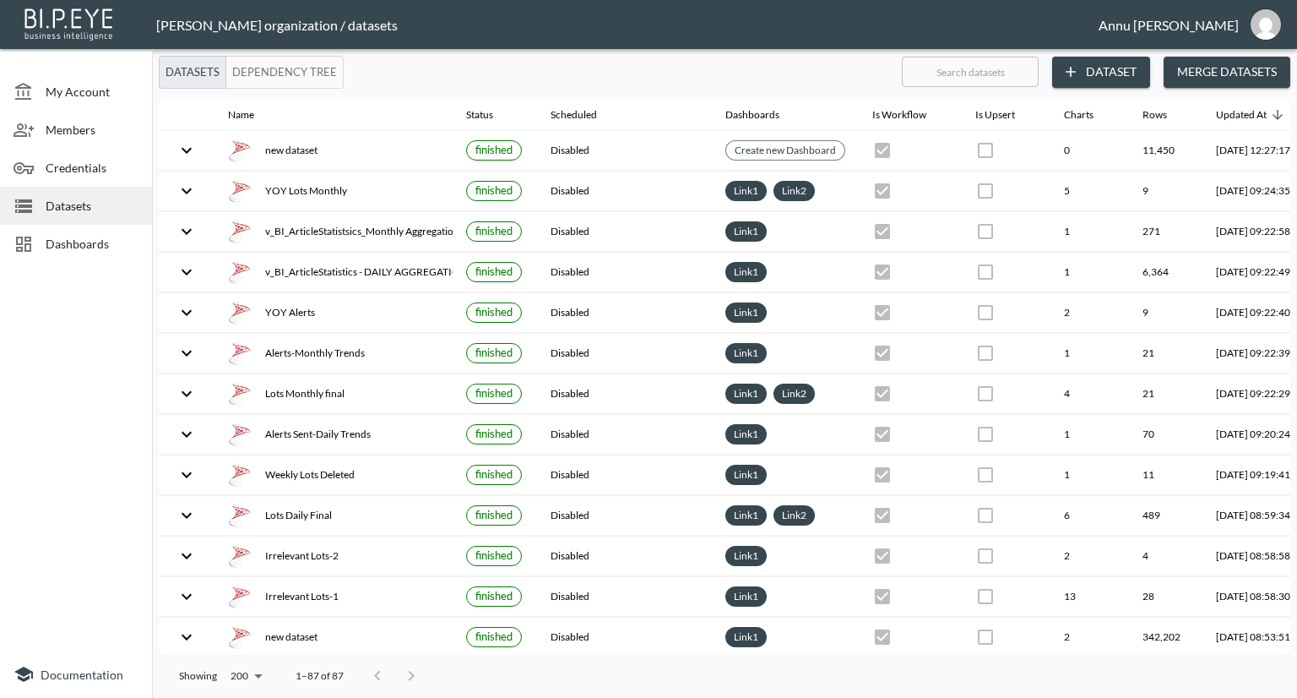
checkbox input "false"
checkbox input "true"
checkbox input "false"
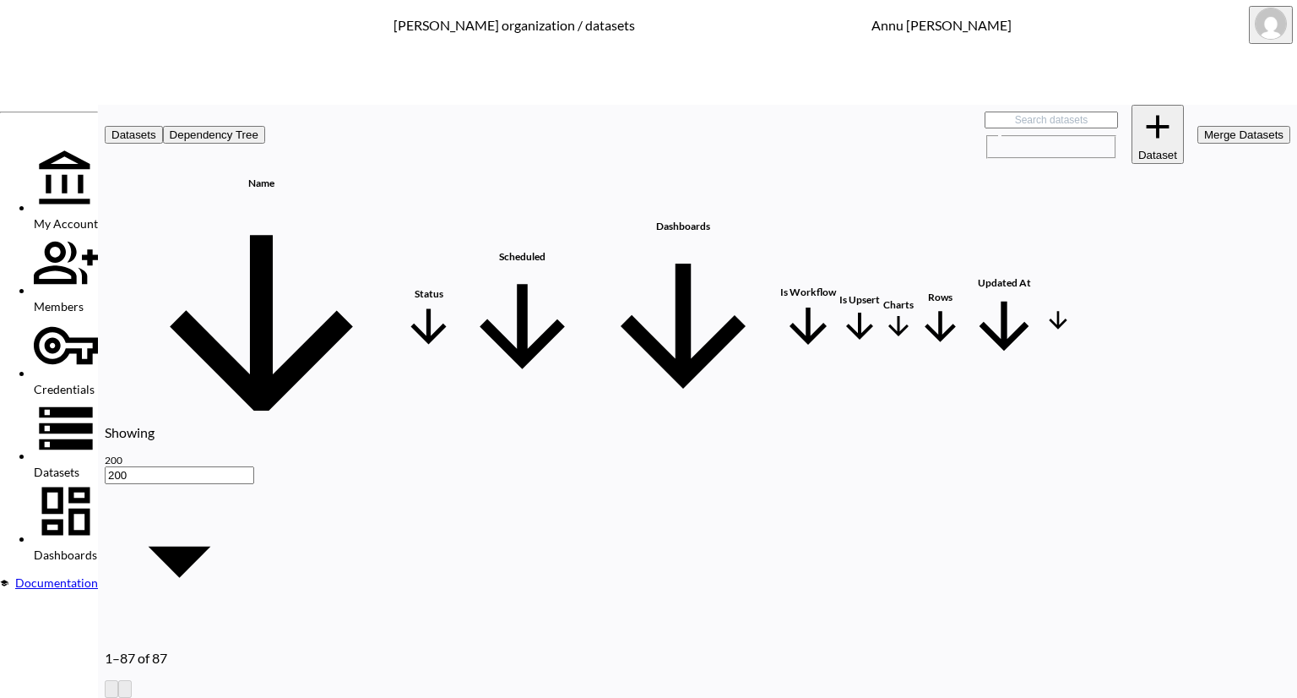
click at [84, 547] on span "Dashboards" at bounding box center [65, 554] width 63 height 14
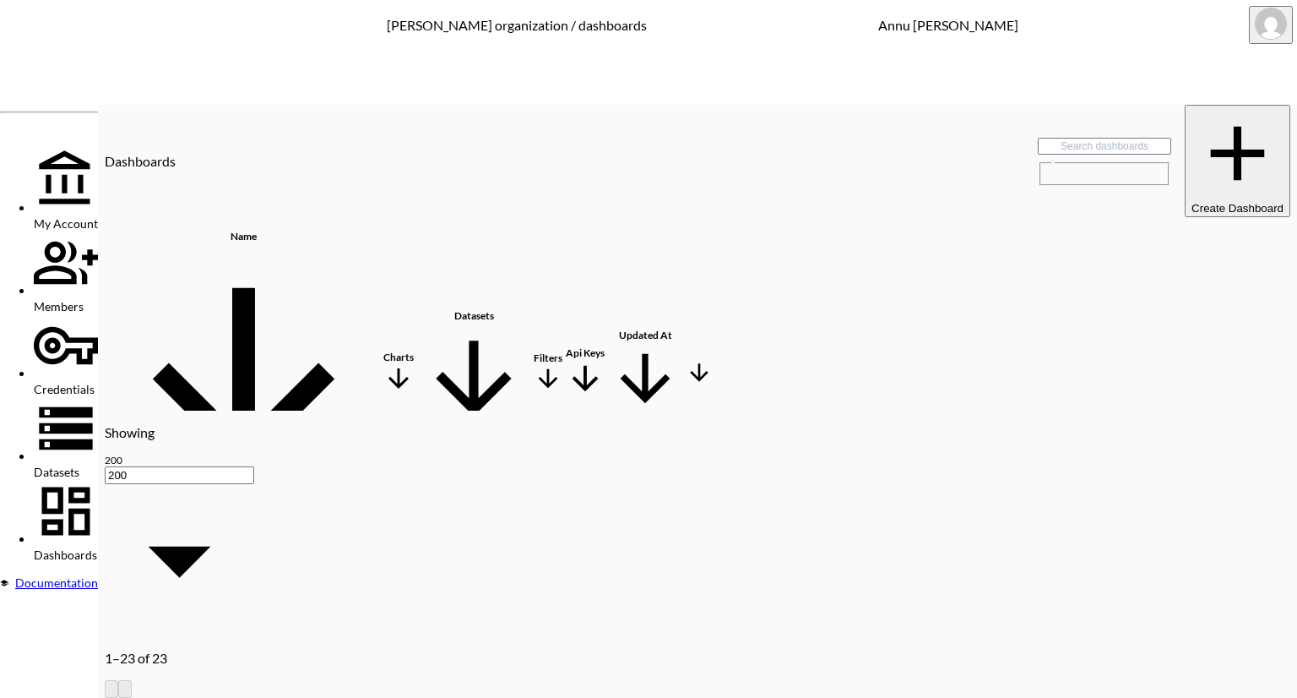
click at [79, 464] on span "Datasets" at bounding box center [57, 471] width 46 height 14
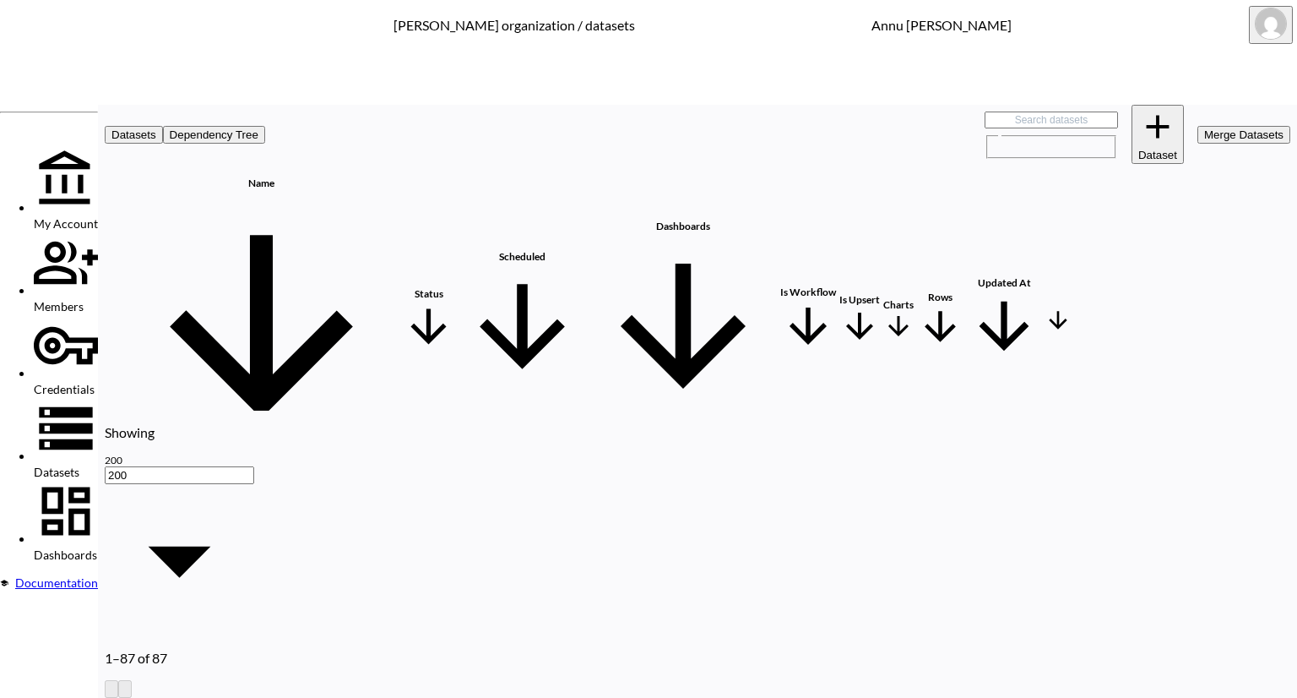
click at [97, 547] on span "Dashboards" at bounding box center [65, 554] width 63 height 14
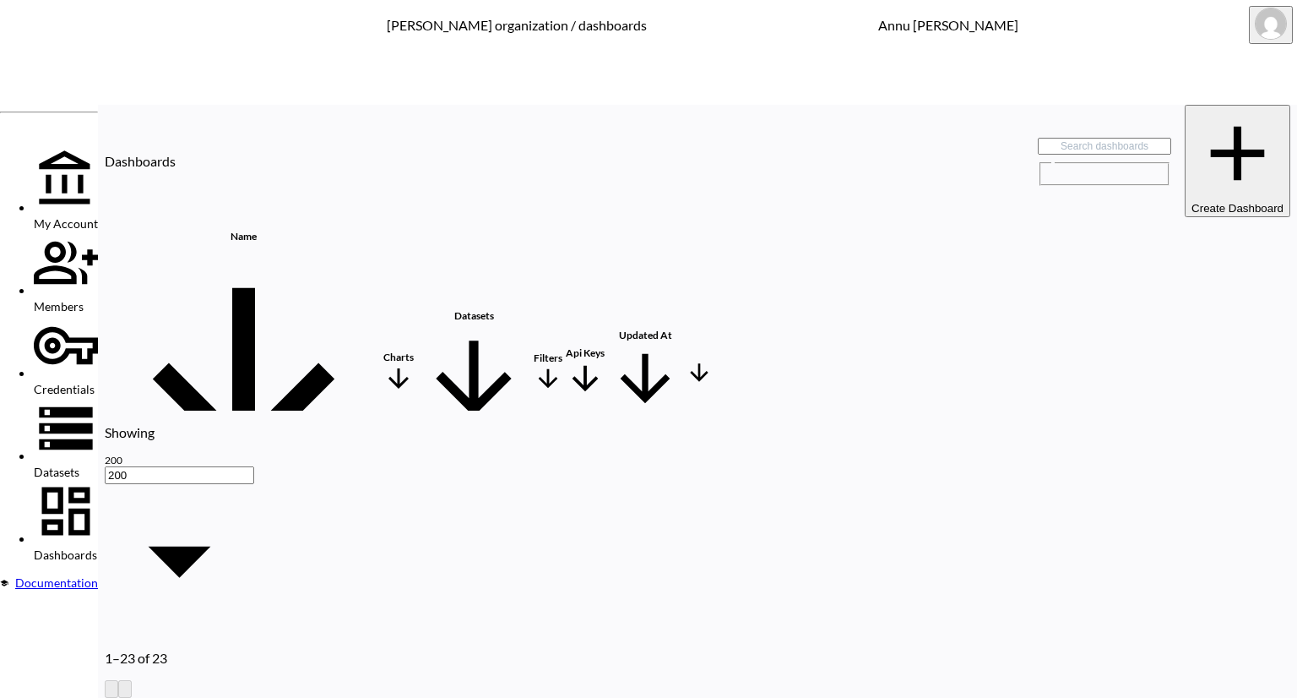
click at [263, 521] on th "new dataset" at bounding box center [243, 536] width 274 height 30
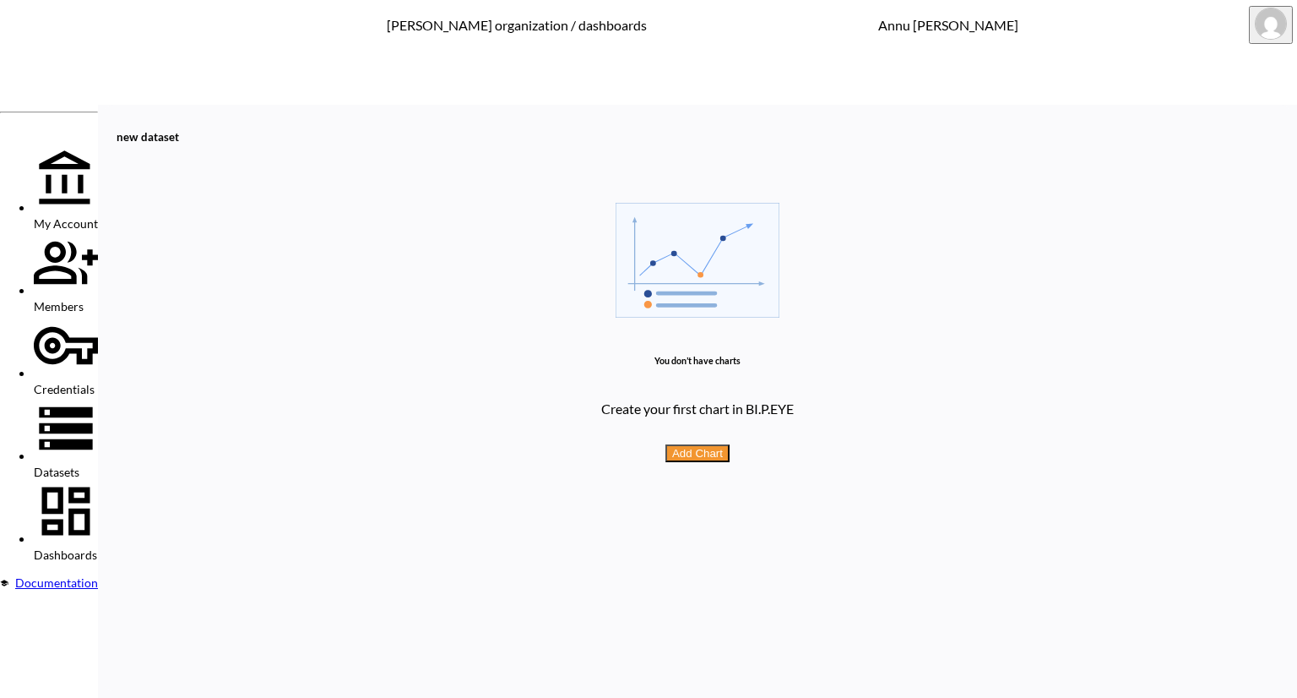
click at [730, 444] on button "Add Chart" at bounding box center [697, 453] width 64 height 18
click at [1289, 611] on icon "button" at bounding box center [1289, 611] width 0 height 0
click at [94, 547] on span "Dashboards" at bounding box center [65, 554] width 63 height 14
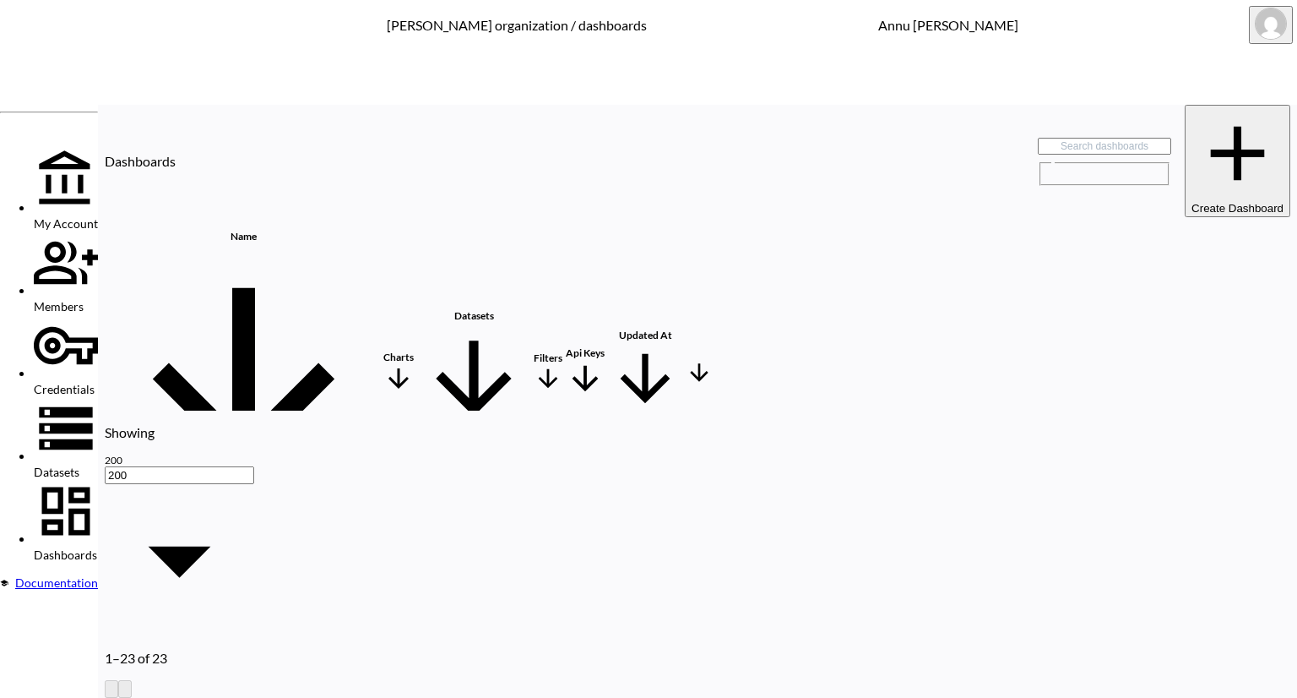
click at [79, 464] on span "Datasets" at bounding box center [57, 471] width 46 height 14
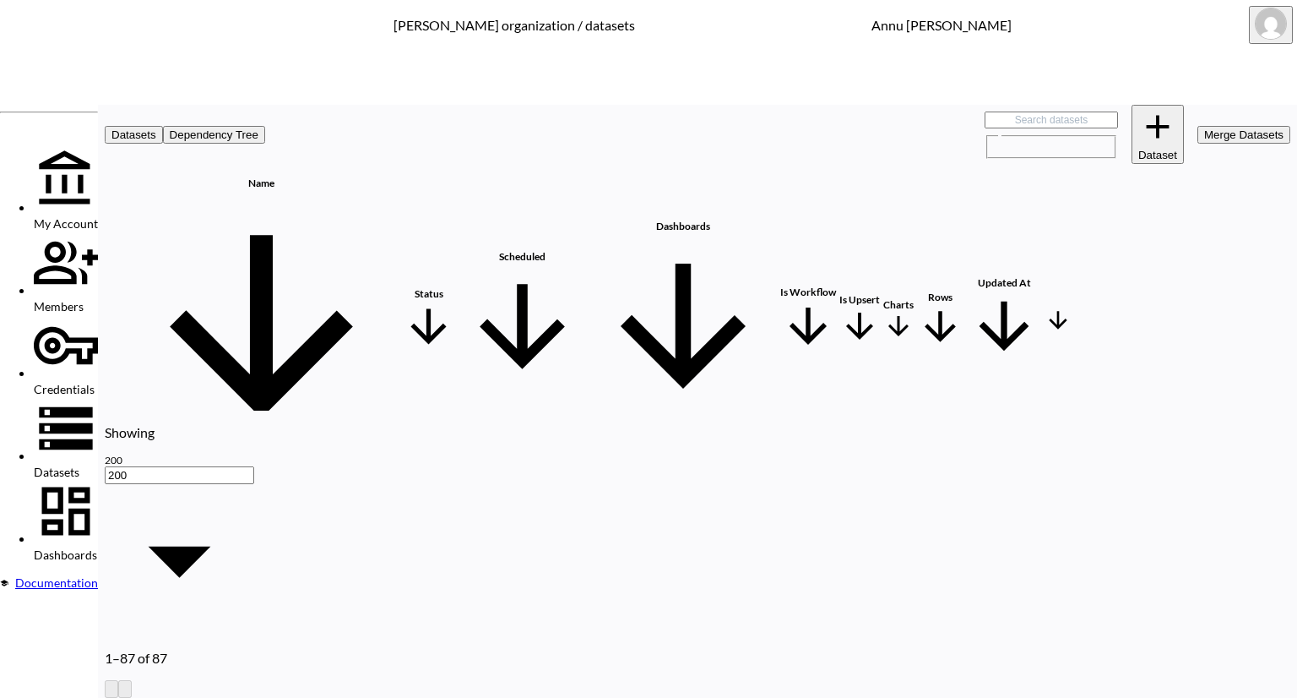
scroll to position [0, 84]
click at [1063, 584] on icon "more" at bounding box center [1058, 589] width 10 height 10
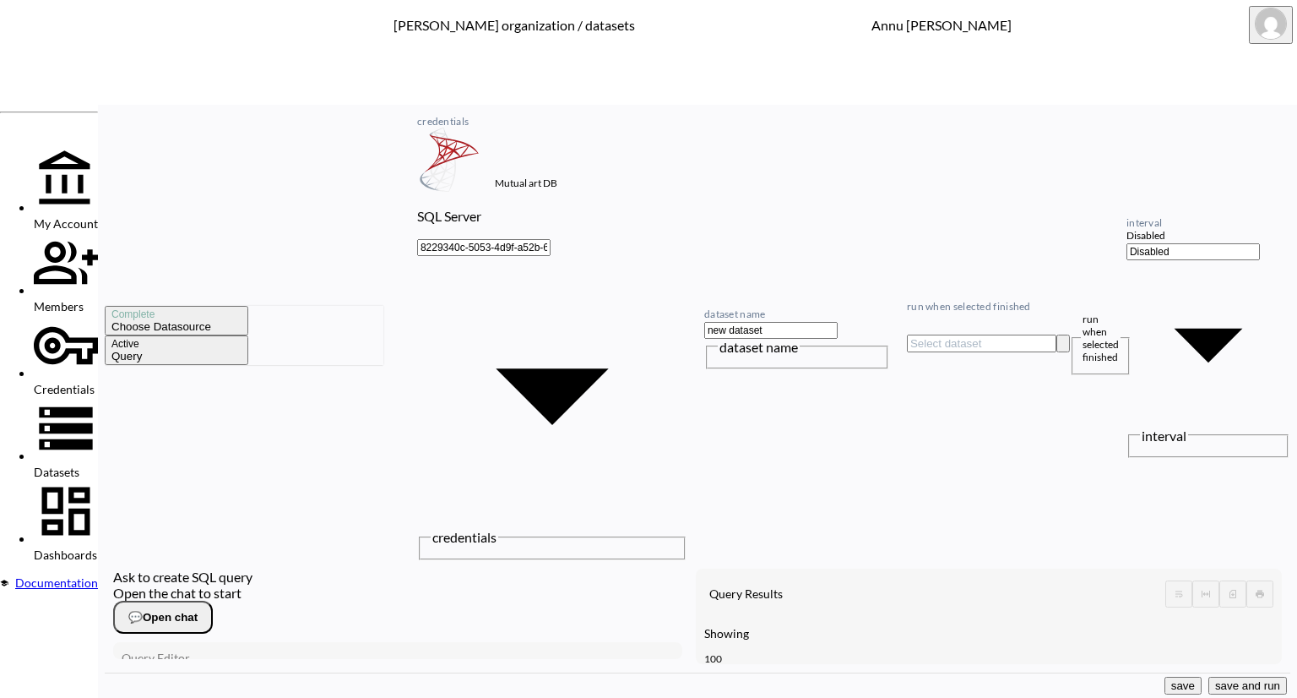
scroll to position [1019, 0]
drag, startPoint x: 360, startPoint y: 399, endPoint x: 68, endPoint y: 144, distance: 388.4
click at [68, 144] on div "My Account Members Credentials Datasets Dashboards Documentation Complete Choos…" at bounding box center [648, 373] width 1297 height 649
drag, startPoint x: 307, startPoint y: 410, endPoint x: 142, endPoint y: 183, distance: 280.4
click at [142, 183] on div "My Account Members Credentials Datasets Dashboards Documentation Complete Choos…" at bounding box center [648, 373] width 1297 height 649
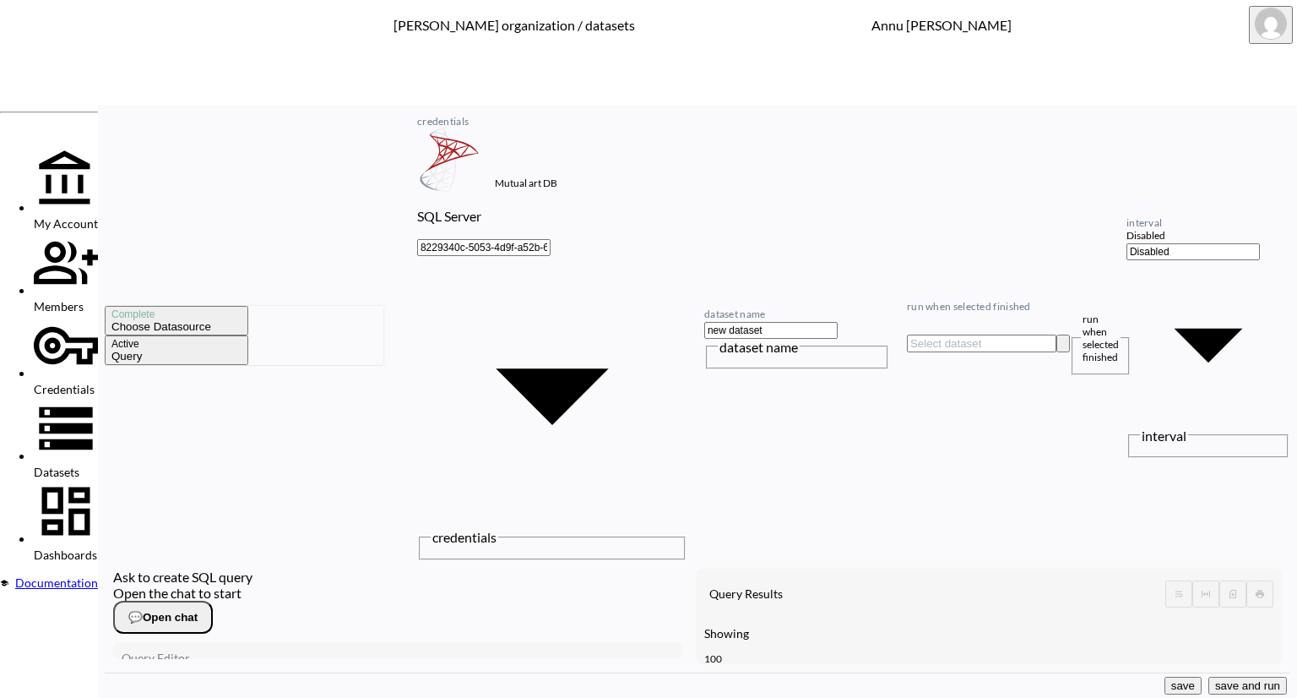
type textarea "SELECT YEAR(E.PublishDate) AS YearNum, E.IdInfoSource, COUNT(DISTINCT E.IdEvent…"
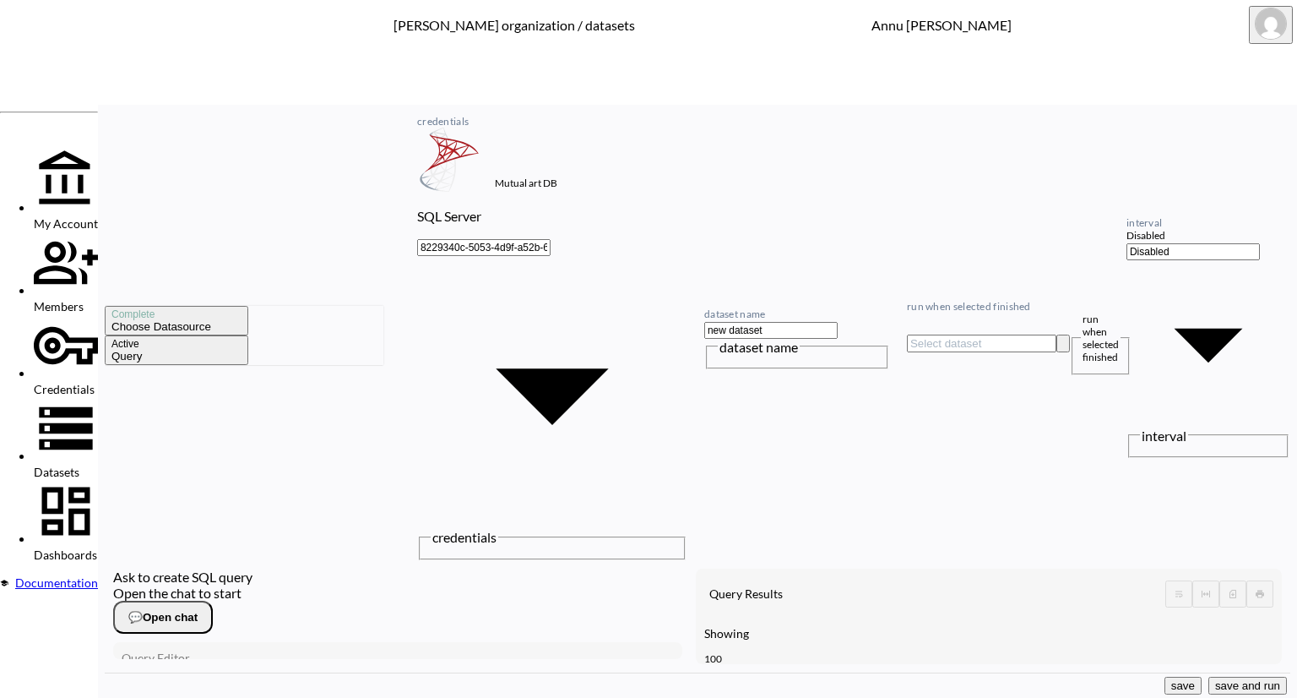
type textarea "50"
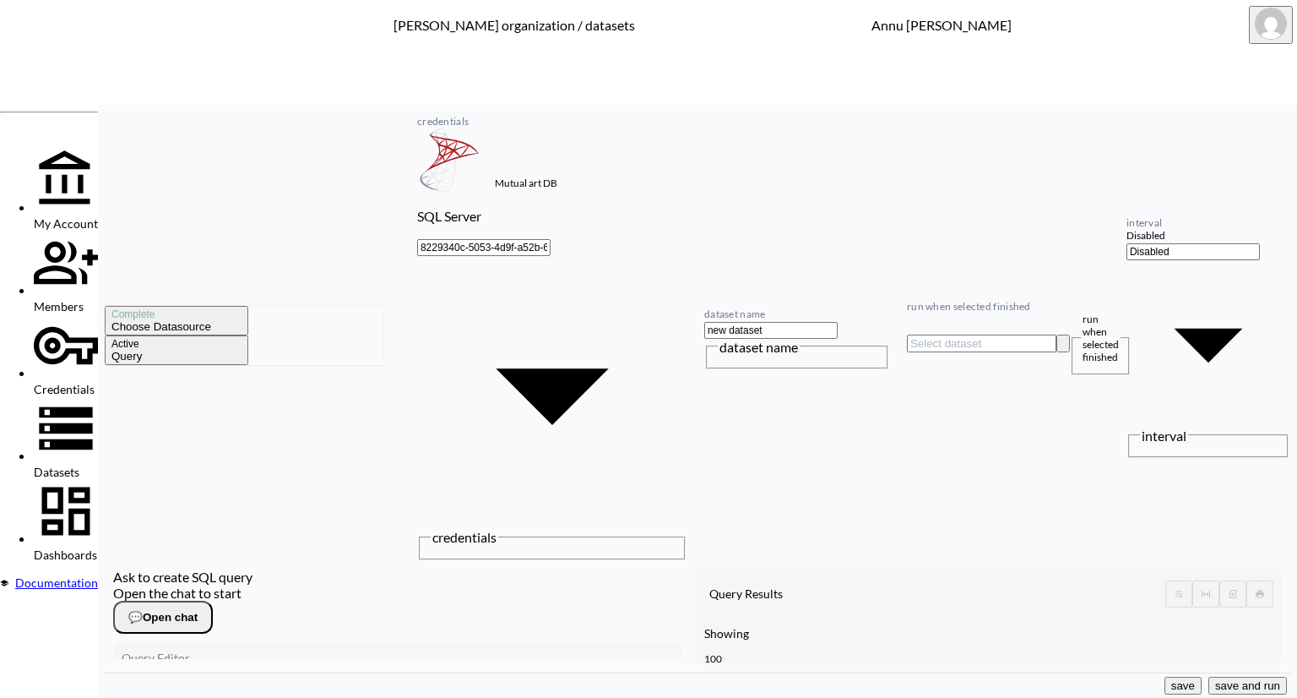
click at [1251, 678] on button "save and run" at bounding box center [1248, 685] width 79 height 18
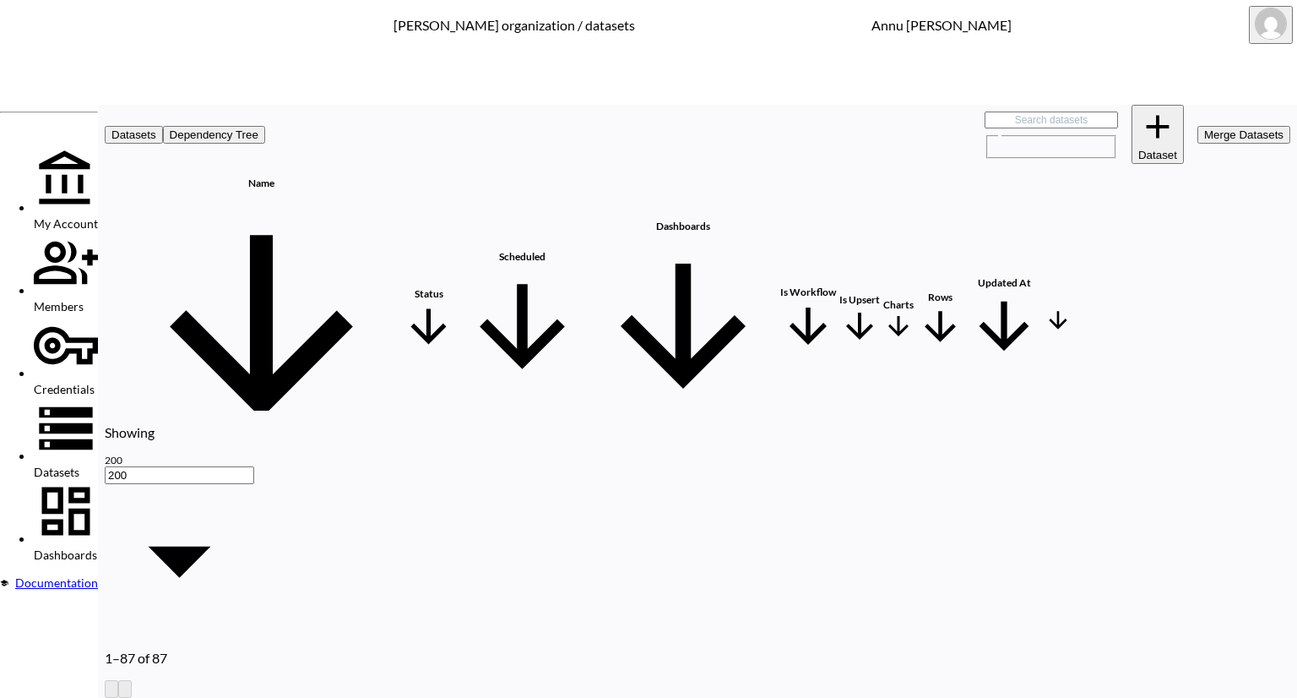
click at [737, 497] on link "Create new Dashboard" at bounding box center [683, 506] width 108 height 19
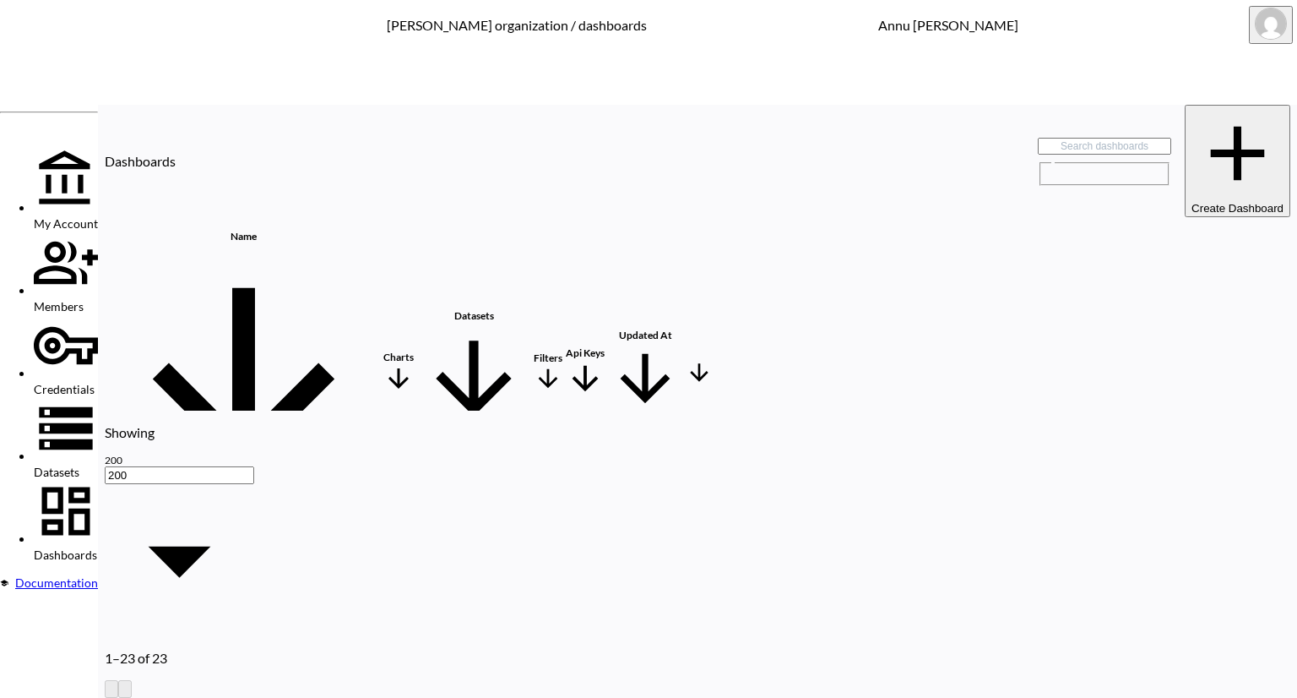
click at [415, 521] on th "0" at bounding box center [399, 536] width 32 height 30
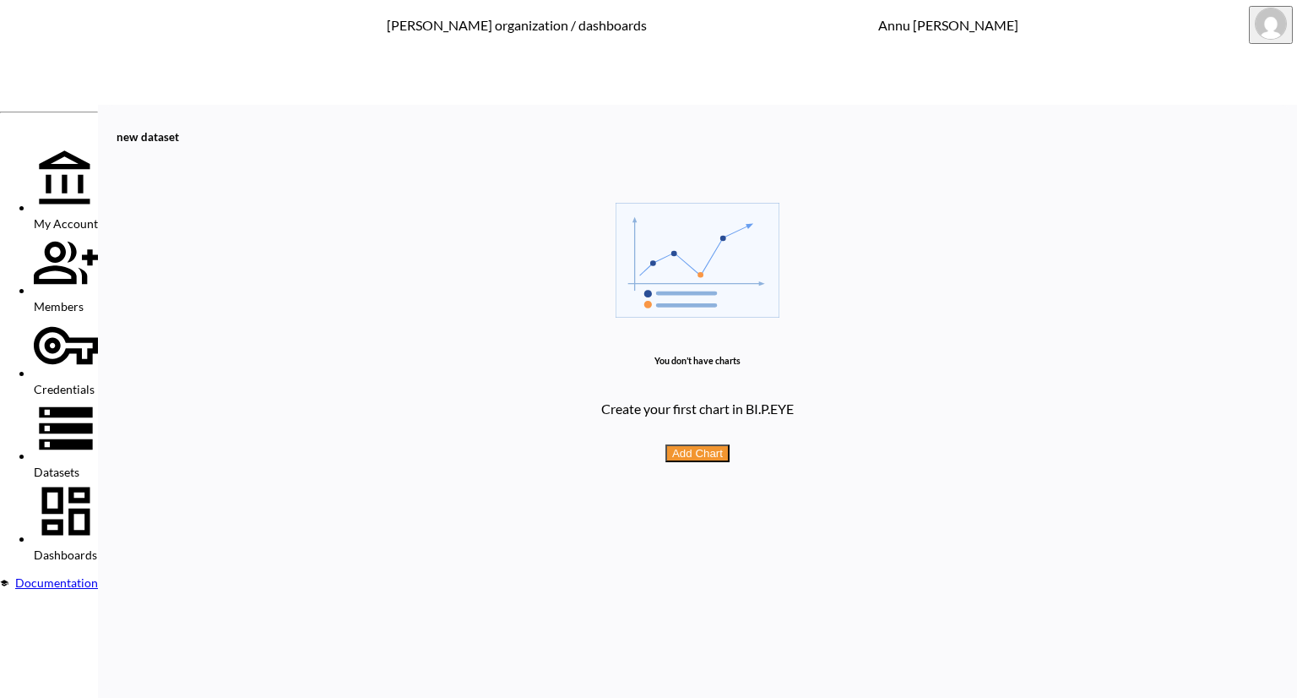
click at [713, 444] on button "Add Chart" at bounding box center [697, 453] width 64 height 18
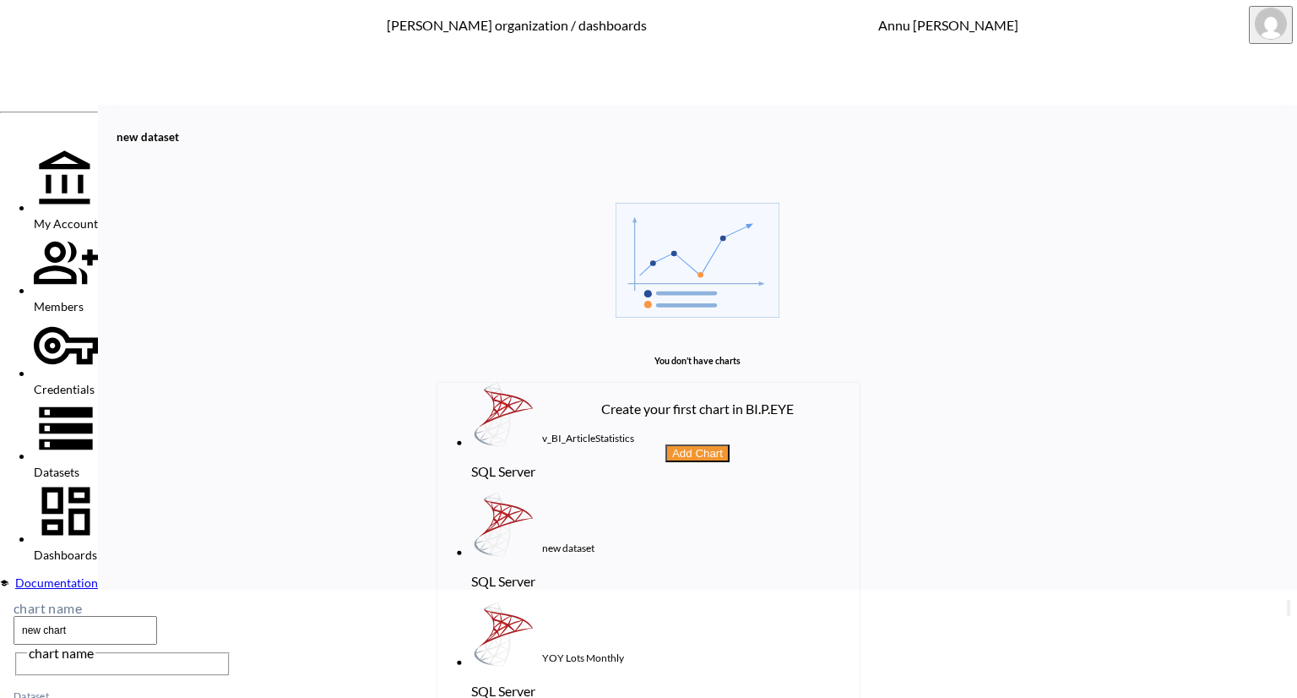
click at [632, 492] on li "SQL Server new dataset" at bounding box center [665, 547] width 388 height 110
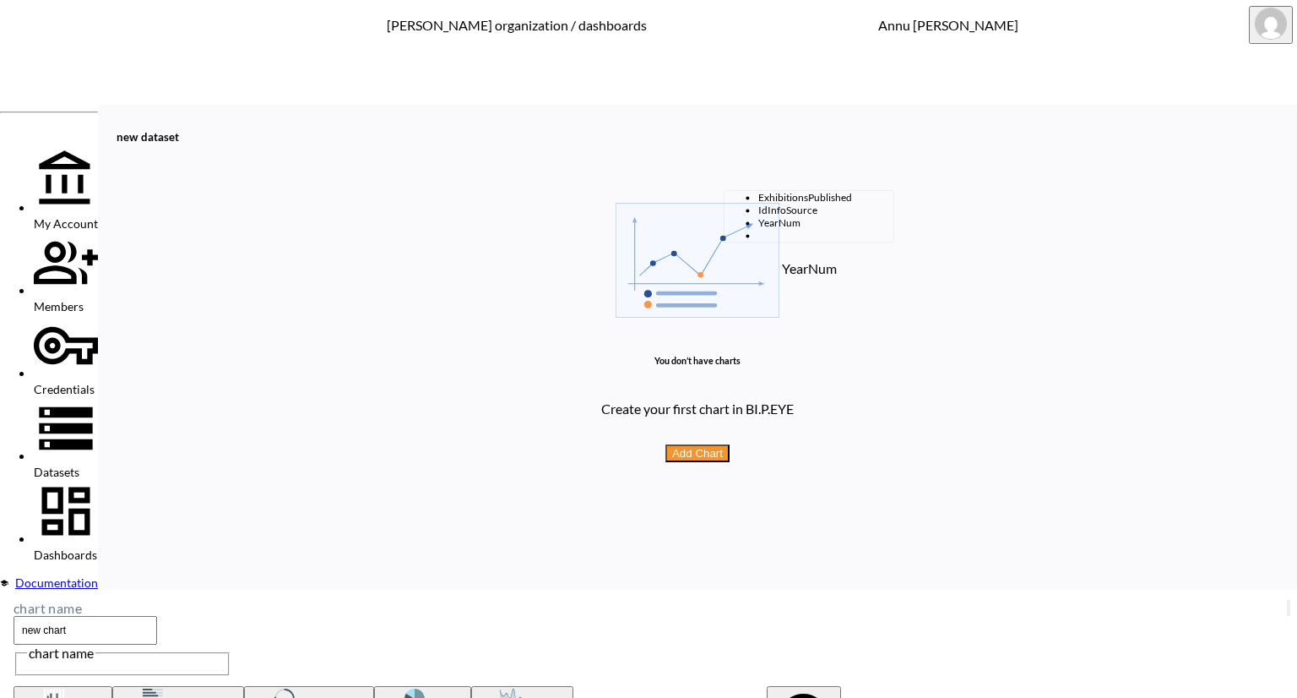
click at [758, 229] on li "YearNum" at bounding box center [825, 222] width 135 height 13
type input "YearNum"
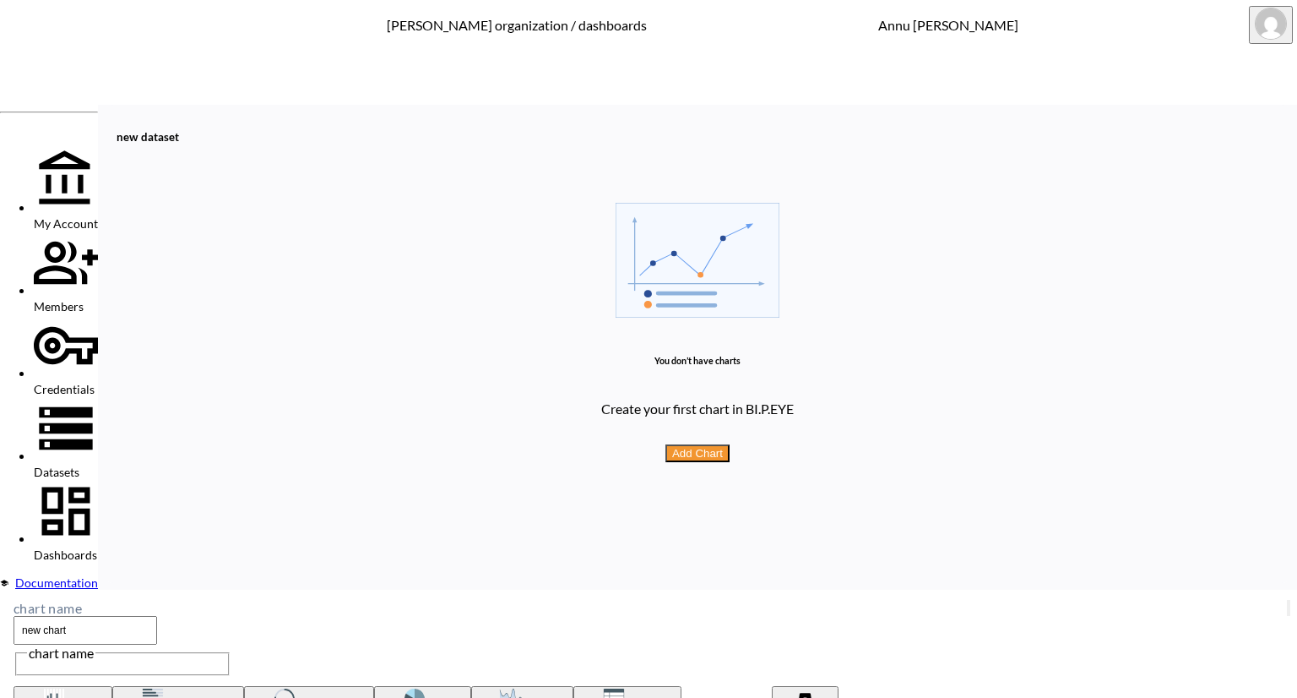
click at [1293, 616] on icon "button" at bounding box center [1299, 622] width 12 height 12
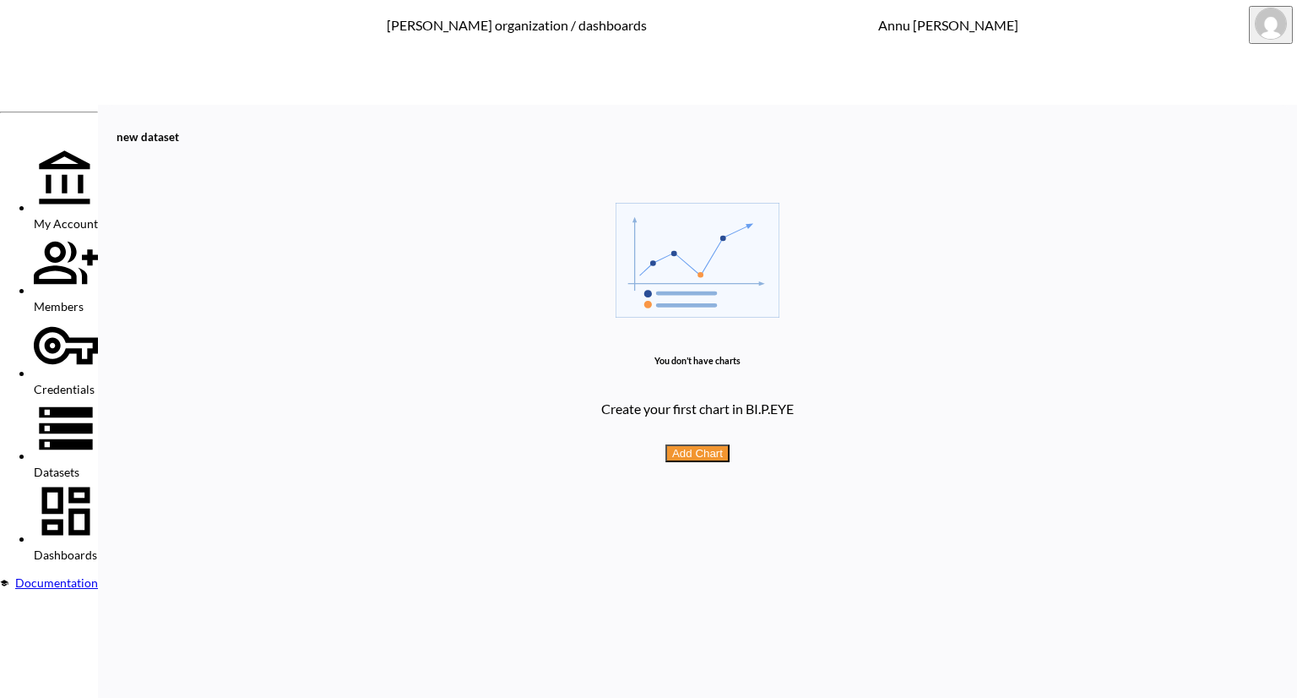
click at [98, 479] on div "Dashboards" at bounding box center [66, 520] width 64 height 83
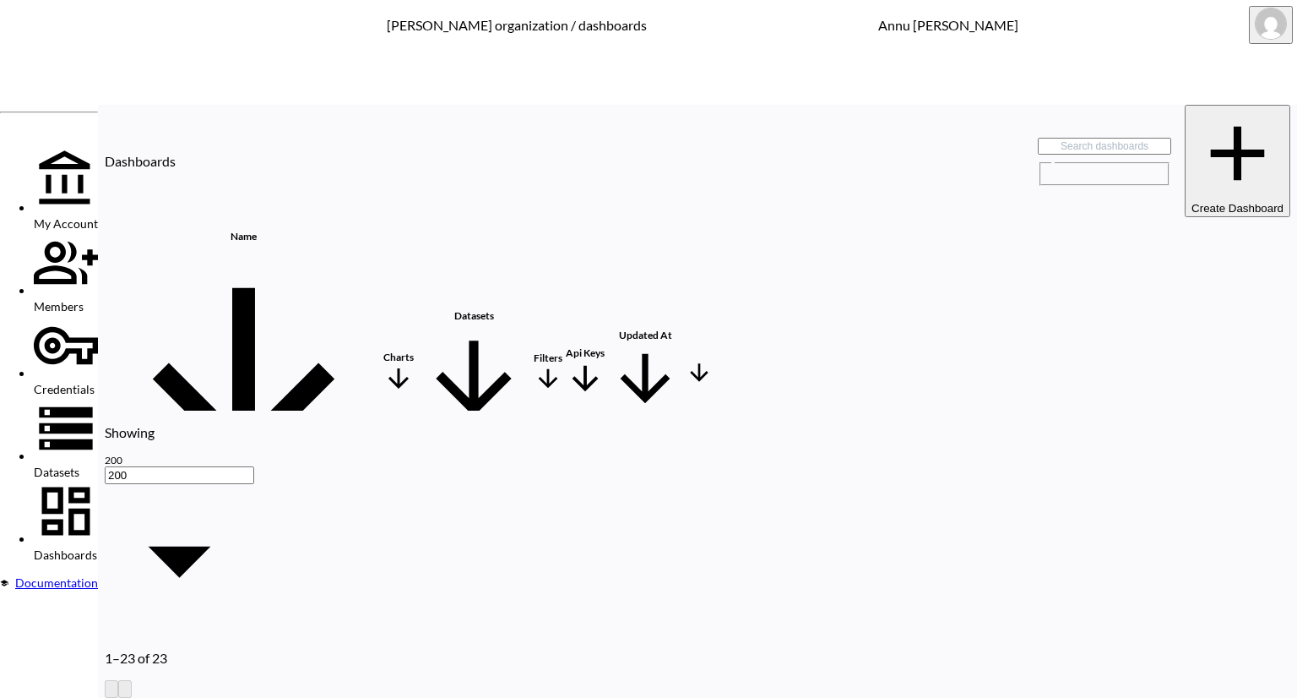
click at [224, 521] on th "new dataset" at bounding box center [243, 536] width 274 height 30
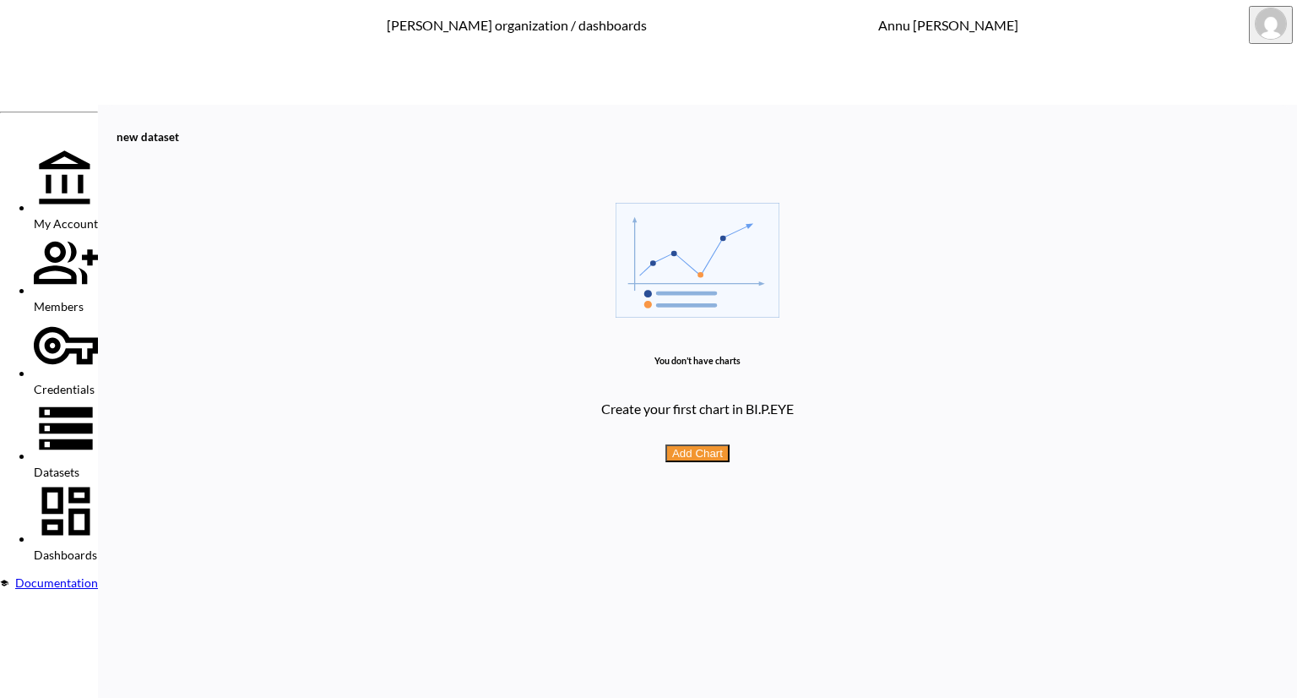
click at [714, 444] on button "Add Chart" at bounding box center [697, 453] width 64 height 18
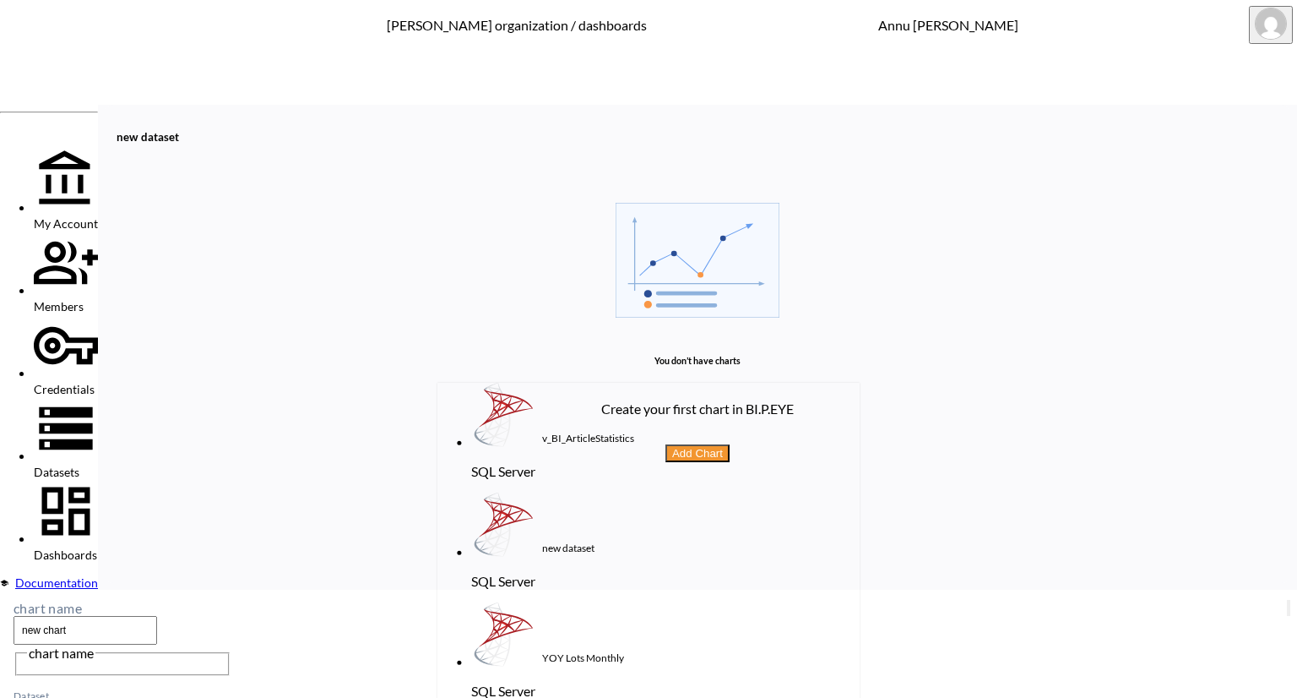
drag, startPoint x: 568, startPoint y: 416, endPoint x: 581, endPoint y: 416, distance: 13.5
click at [568, 541] on div "new dataset" at bounding box center [568, 547] width 52 height 13
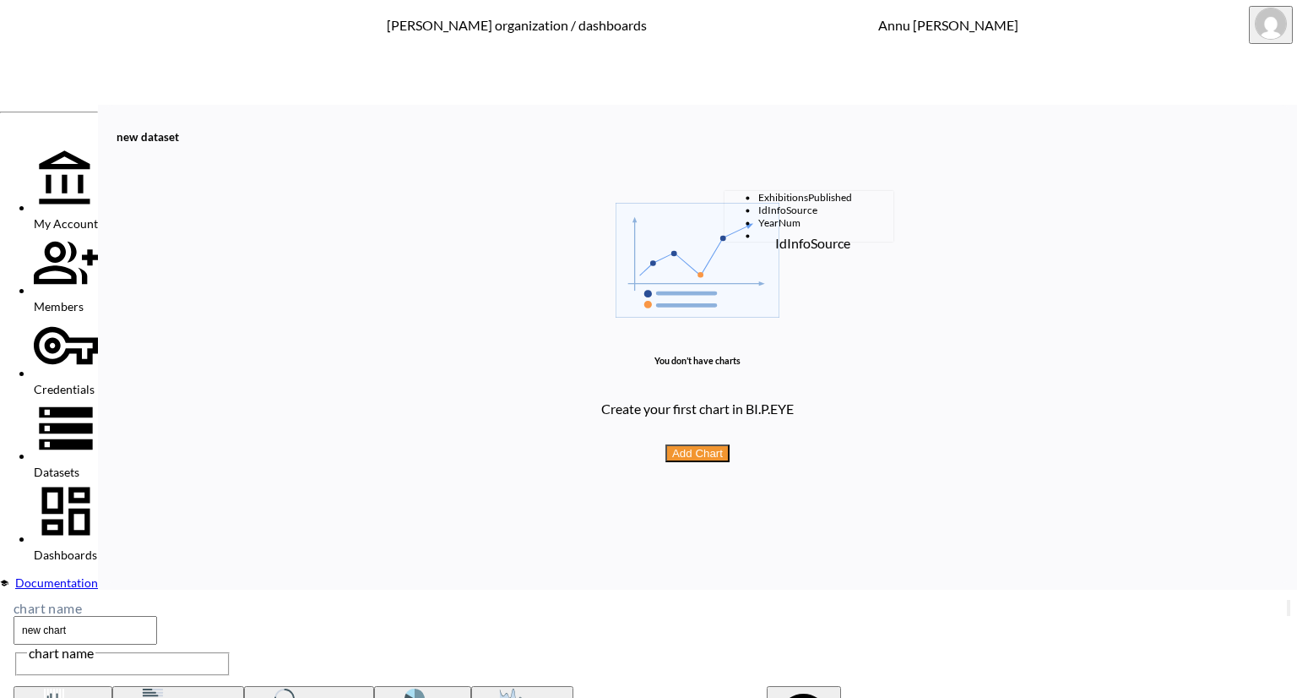
click at [767, 216] on li "IdInfoSource" at bounding box center [825, 210] width 135 height 13
type input "IdInfoSource"
drag, startPoint x: 856, startPoint y: 291, endPoint x: 824, endPoint y: 296, distance: 31.7
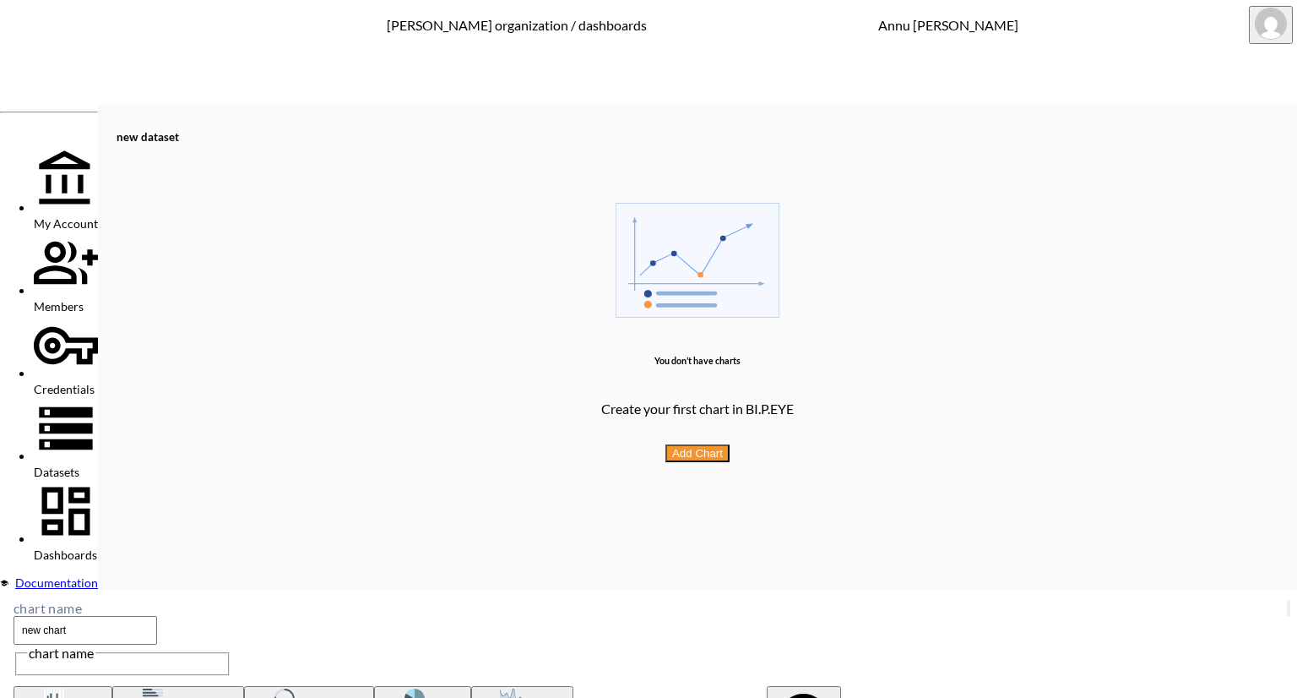
type input "5"
type input "50"
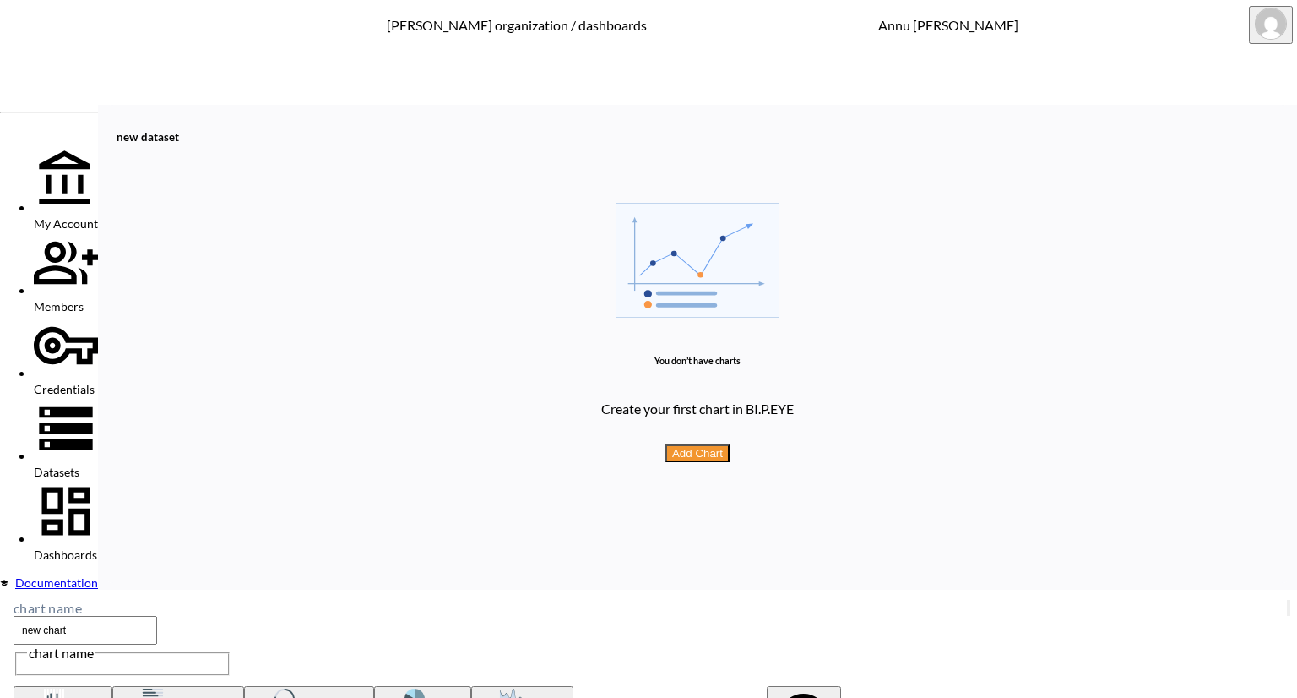
drag, startPoint x: 861, startPoint y: 296, endPoint x: 838, endPoint y: 299, distance: 22.9
type input "5"
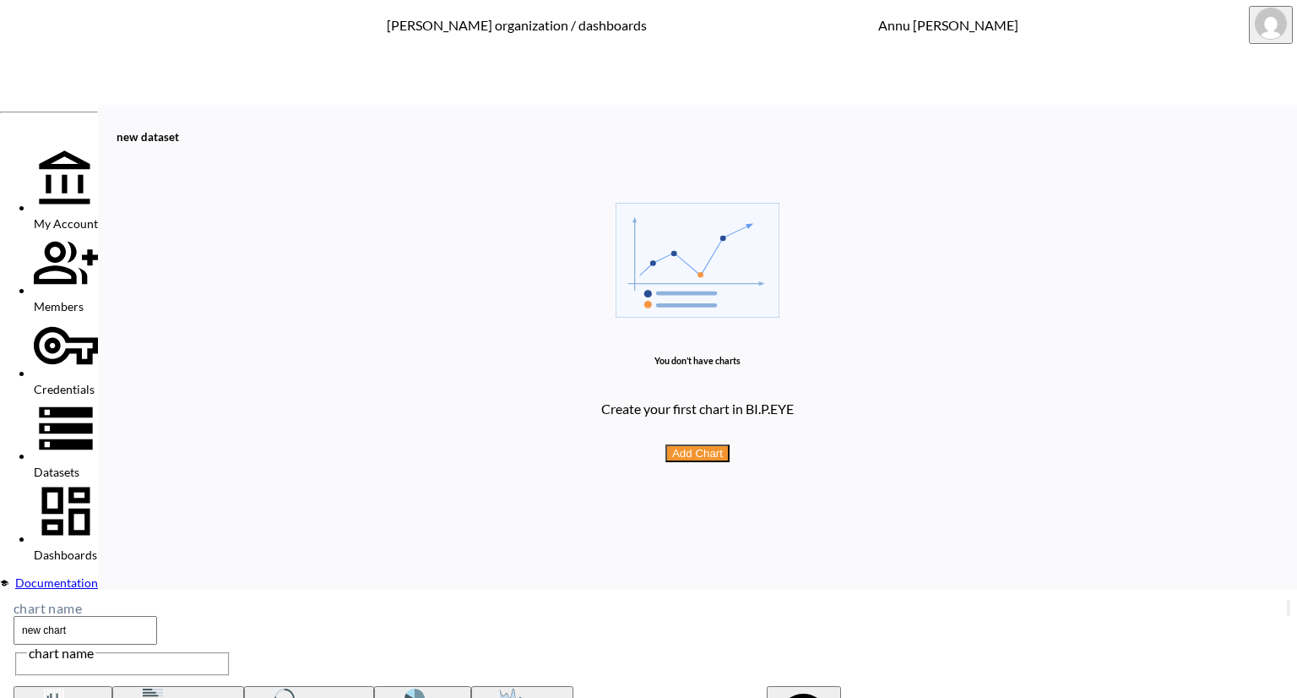
type input "5"
type input "50"
click at [999, 226] on body "BI.P.EYE, Interactive Analytics Dashboards - app Nadia Senft organization / das…" at bounding box center [648, 349] width 1297 height 698
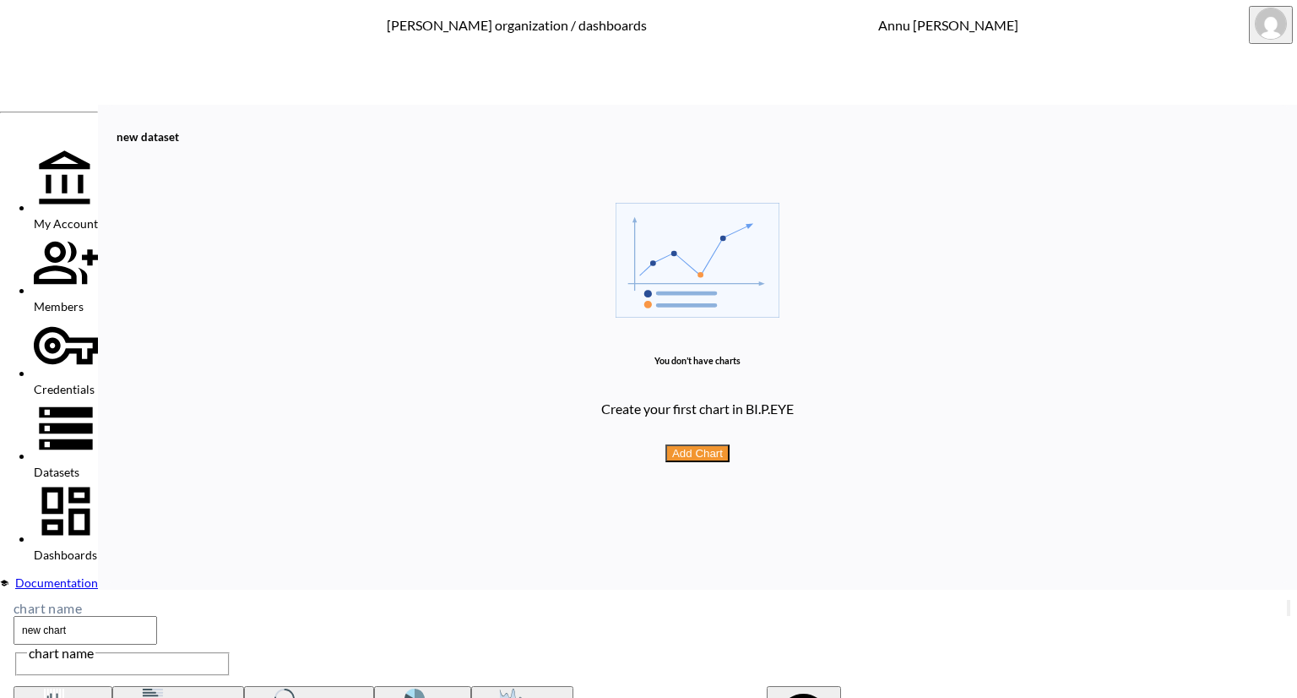
click at [794, 225] on body "BI.P.EYE, Interactive Analytics Dashboards - app Nadia Senft organization / das…" at bounding box center [648, 349] width 1297 height 698
click at [841, 156] on body "BI.P.EYE, Interactive Analytics Dashboards - app Nadia Senft organization / das…" at bounding box center [648, 349] width 1297 height 698
type input "Series"
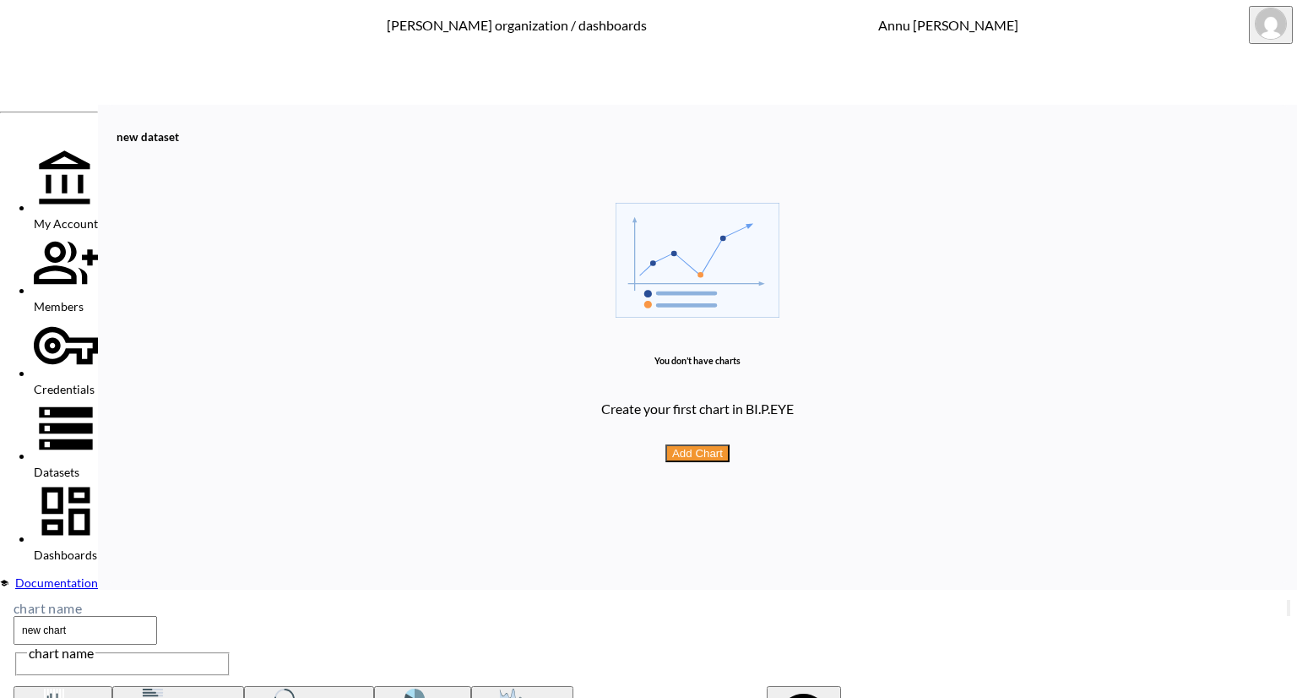
click at [942, 156] on body "BI.P.EYE, Interactive Analytics Dashboards - app Nadia Senft organization / das…" at bounding box center [648, 349] width 1297 height 698
type input "e0a8dd05-236d-4e00-81d1-497edf27e65c"
click at [834, 227] on body "BI.P.EYE, Interactive Analytics Dashboards - app Nadia Senft organization / das…" at bounding box center [648, 349] width 1297 height 698
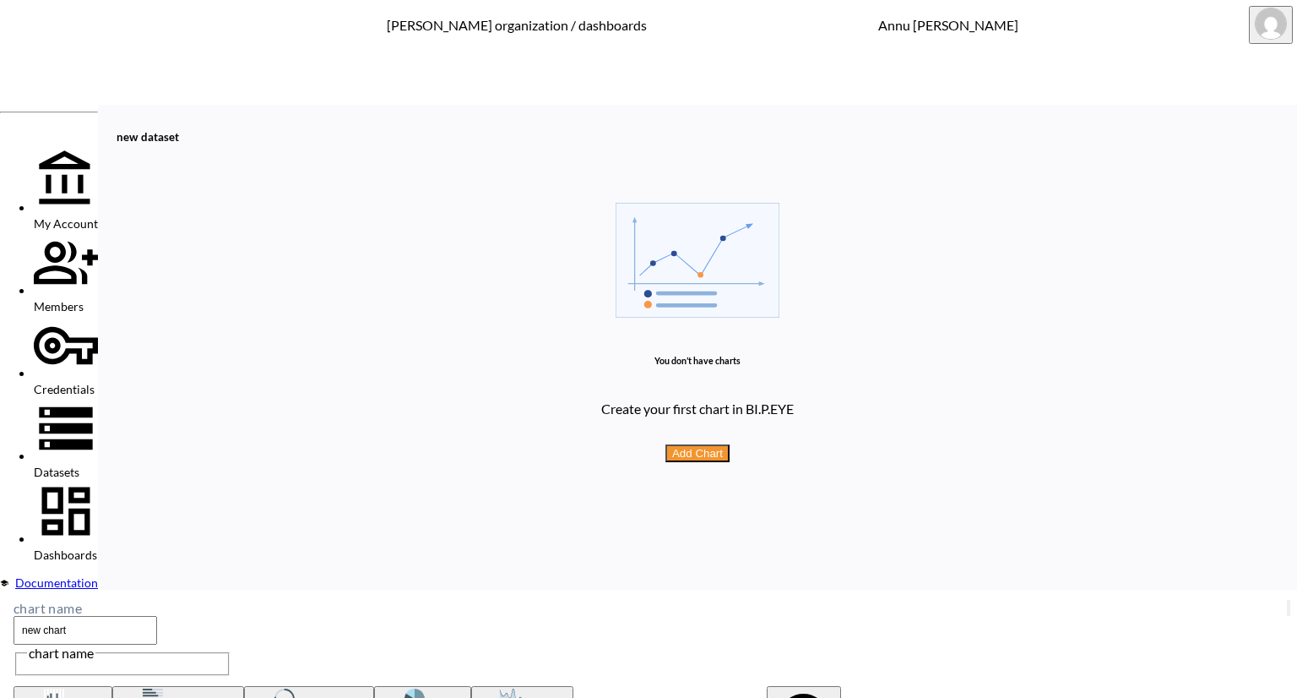
type input "By Value"
click at [997, 231] on body "BI.P.EYE, Interactive Analytics Dashboards - app Nadia Senft organization / das…" at bounding box center [648, 349] width 1297 height 698
type input "Descending"
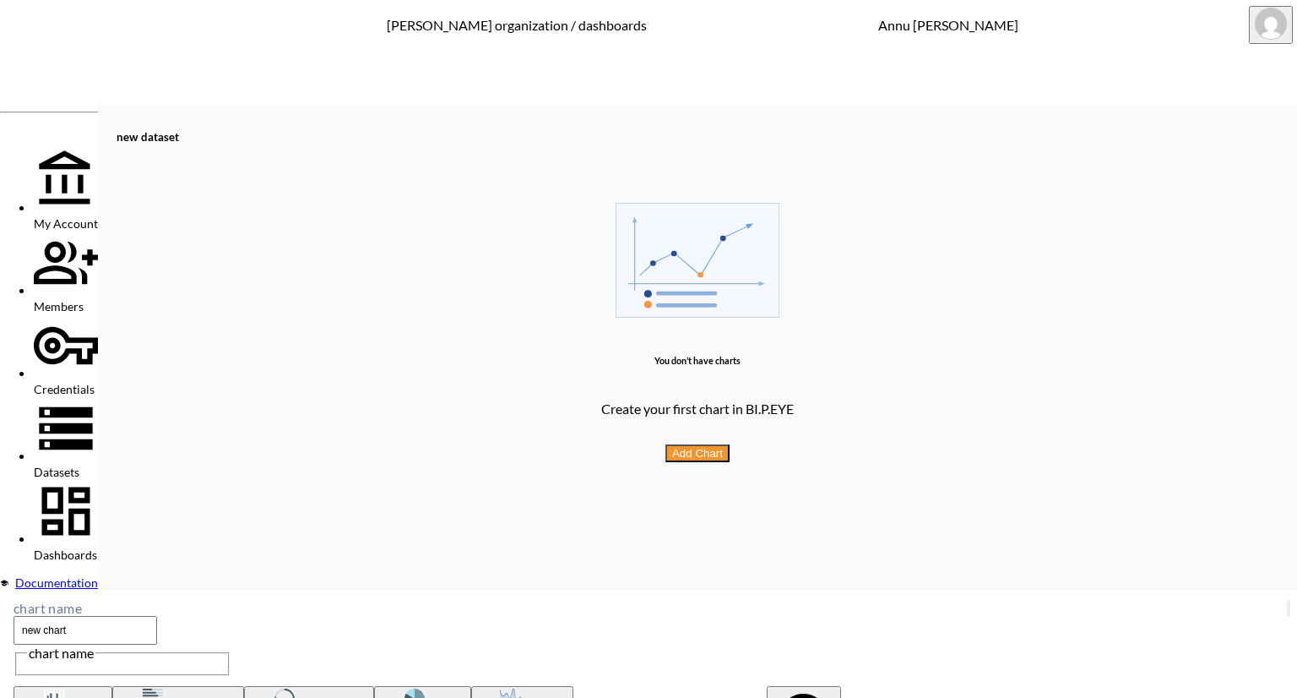
type input "1392"
type input "456"
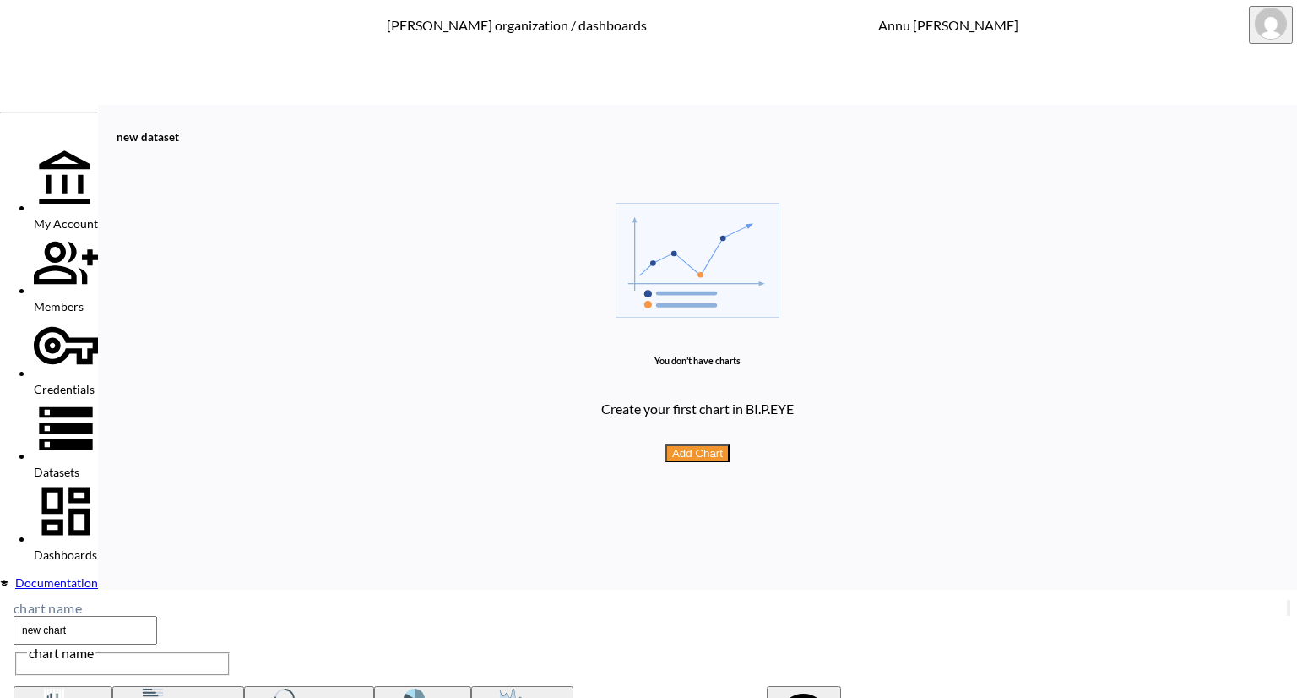
type input "455"
type input "454"
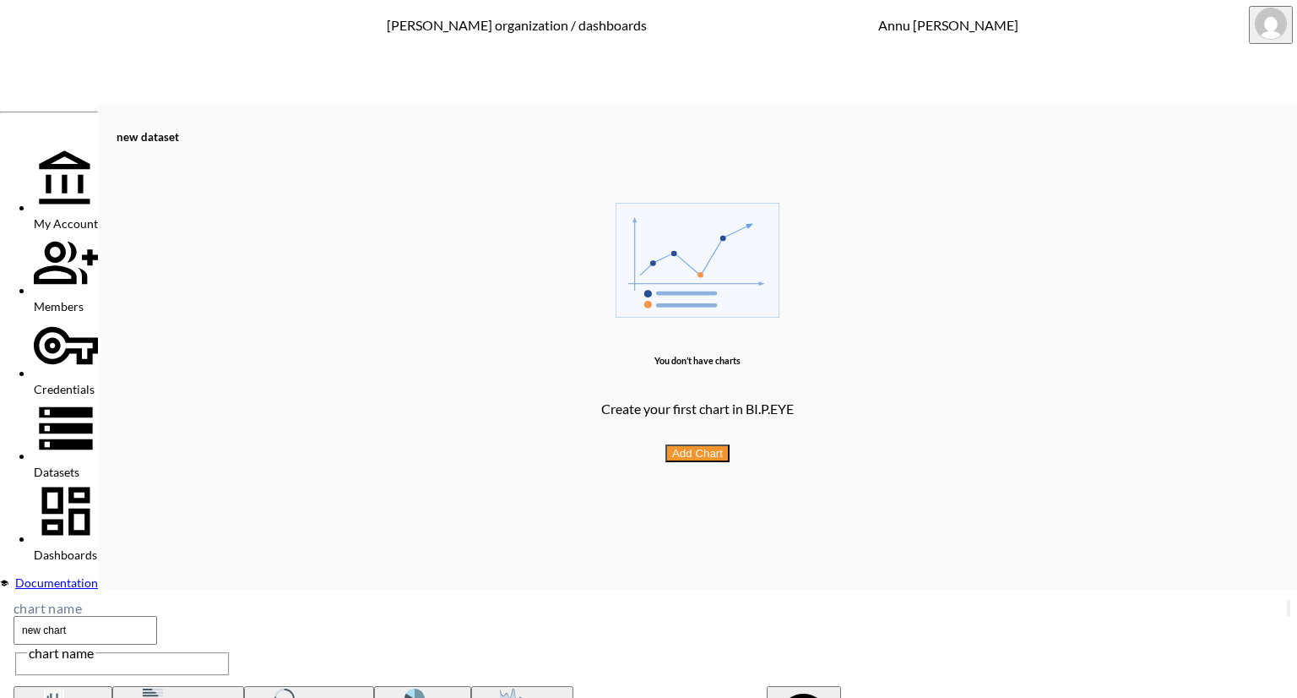
type input "454"
type input "453"
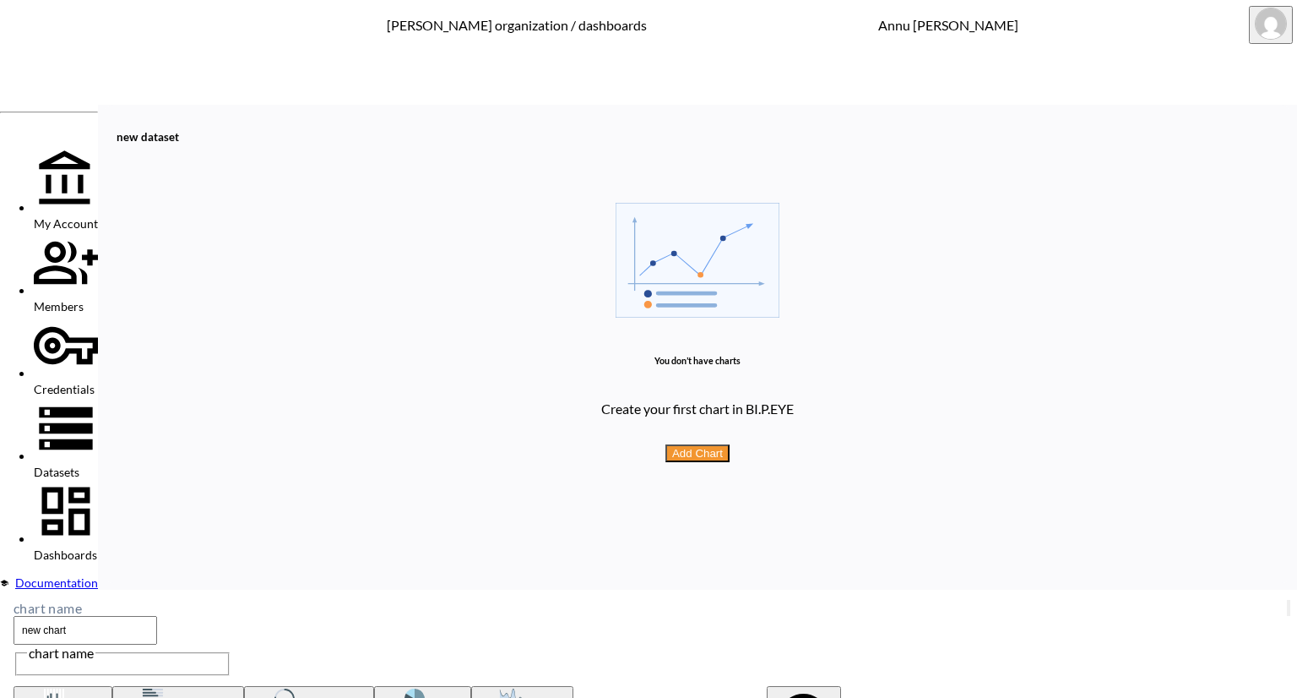
type input "452"
type input "451"
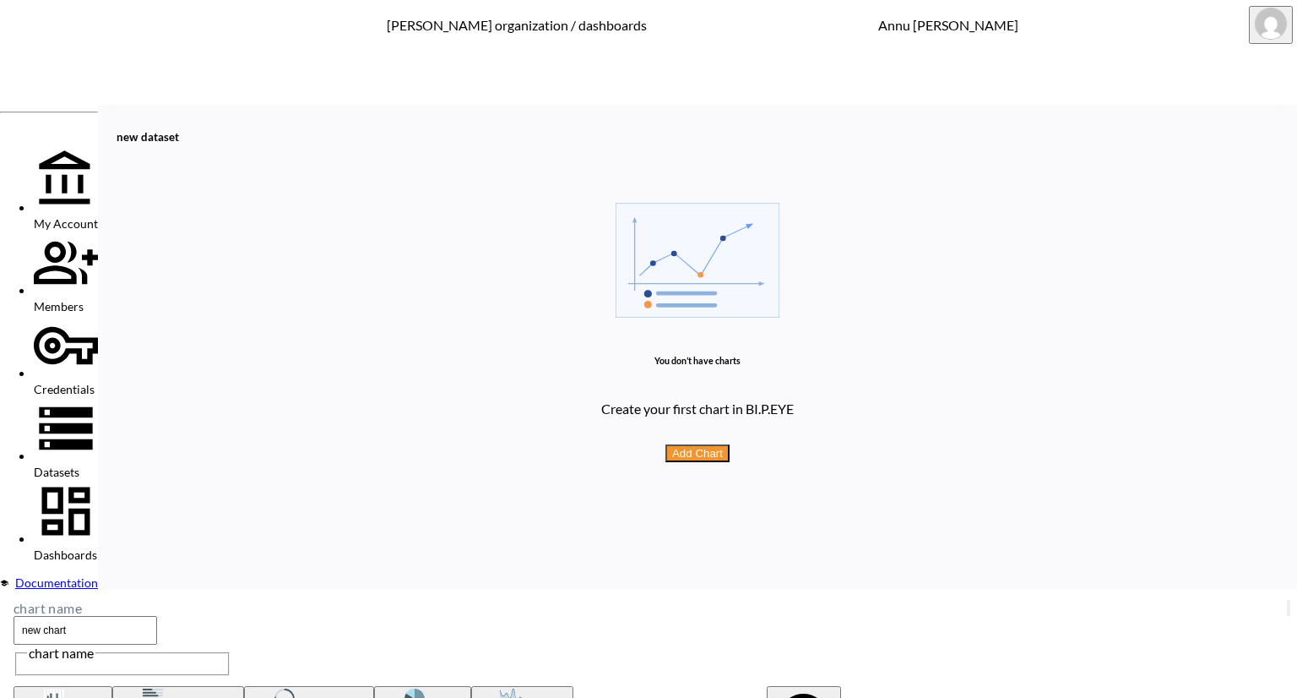
type input "450"
type input "449"
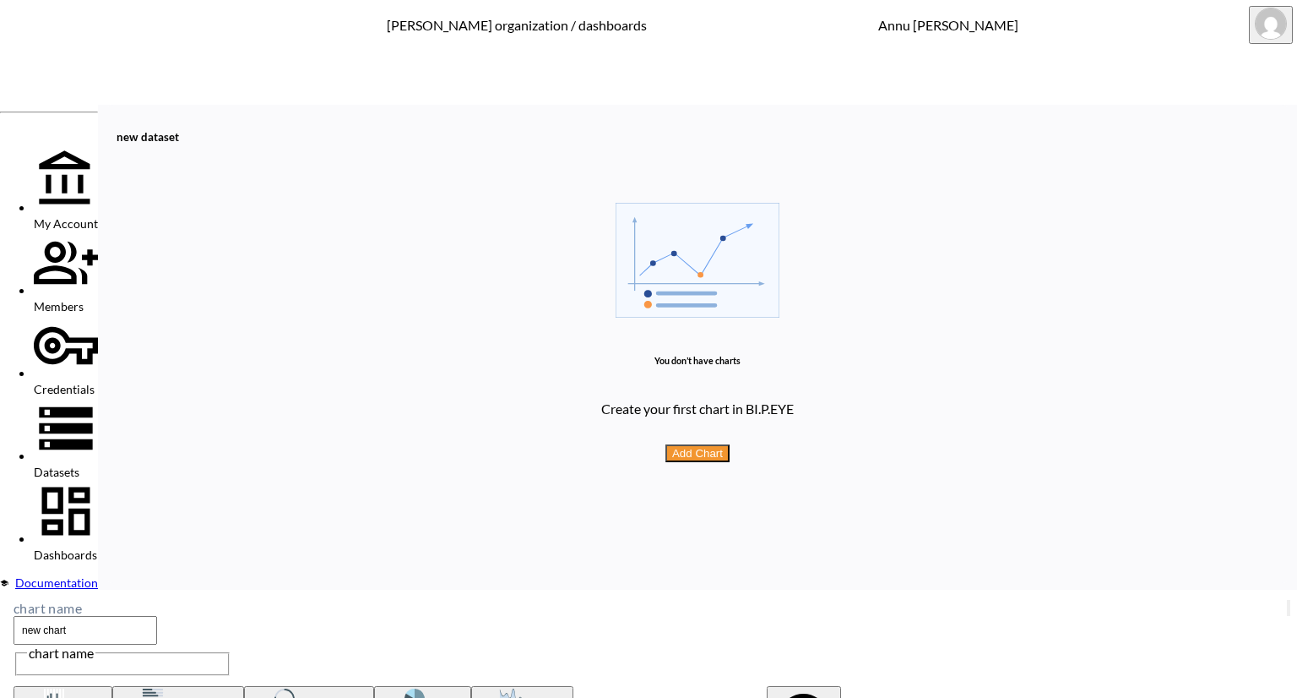
type input "449"
type input "448"
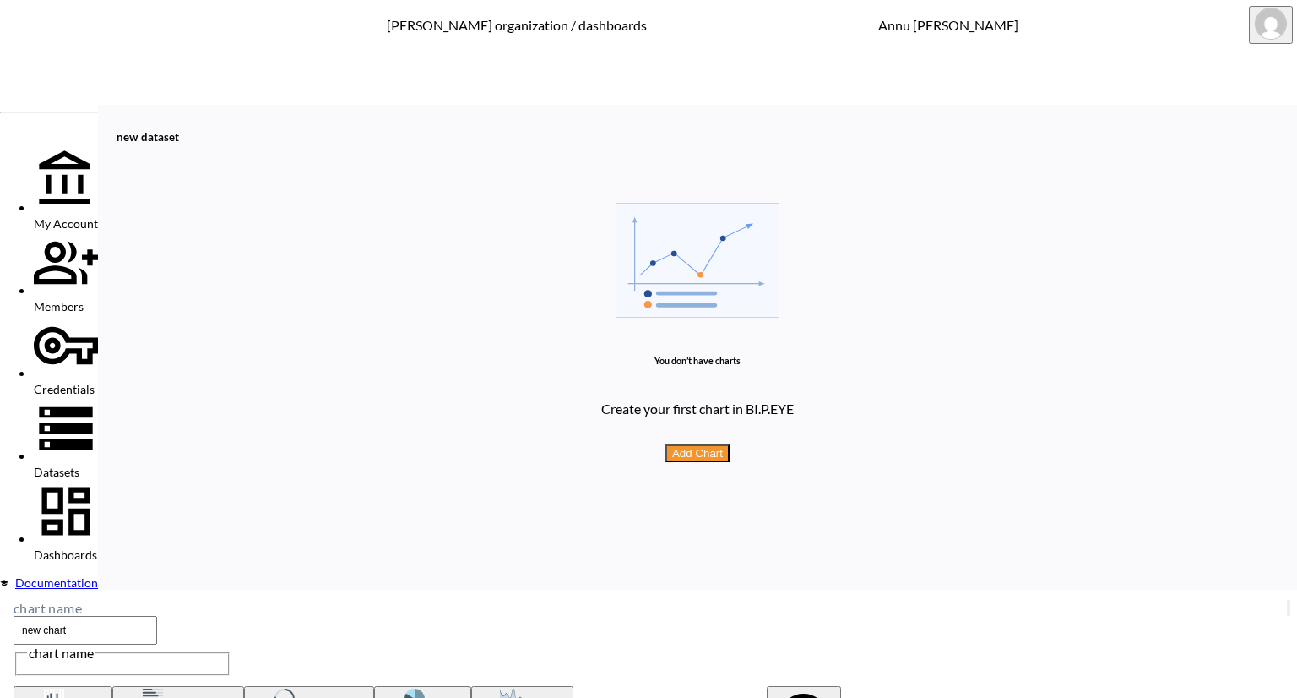
type input "447"
type input "446"
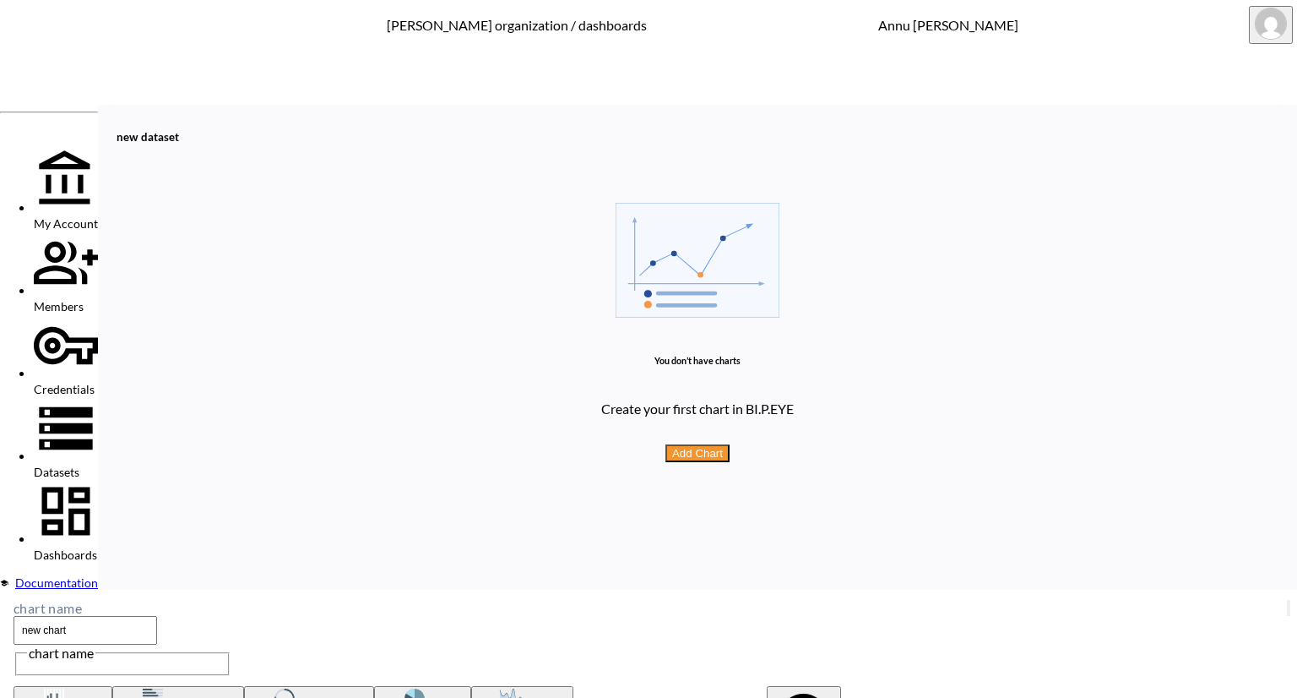
type input "445"
type input "444"
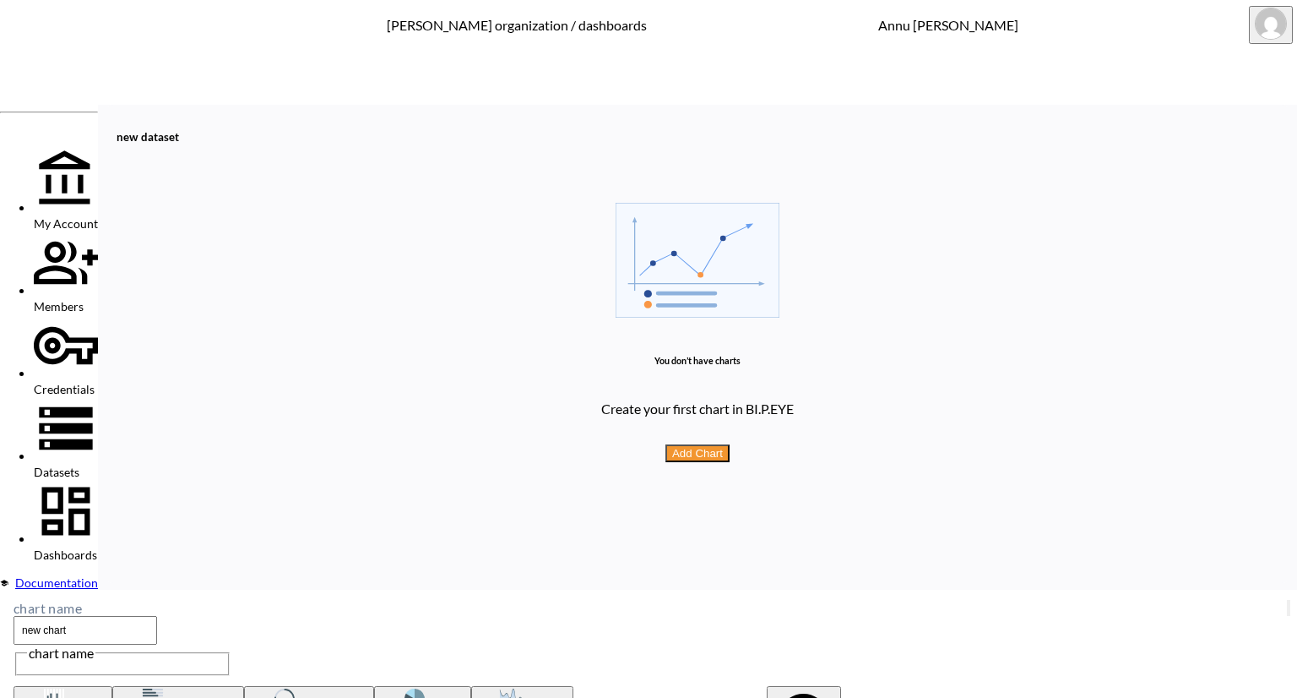
type input "444"
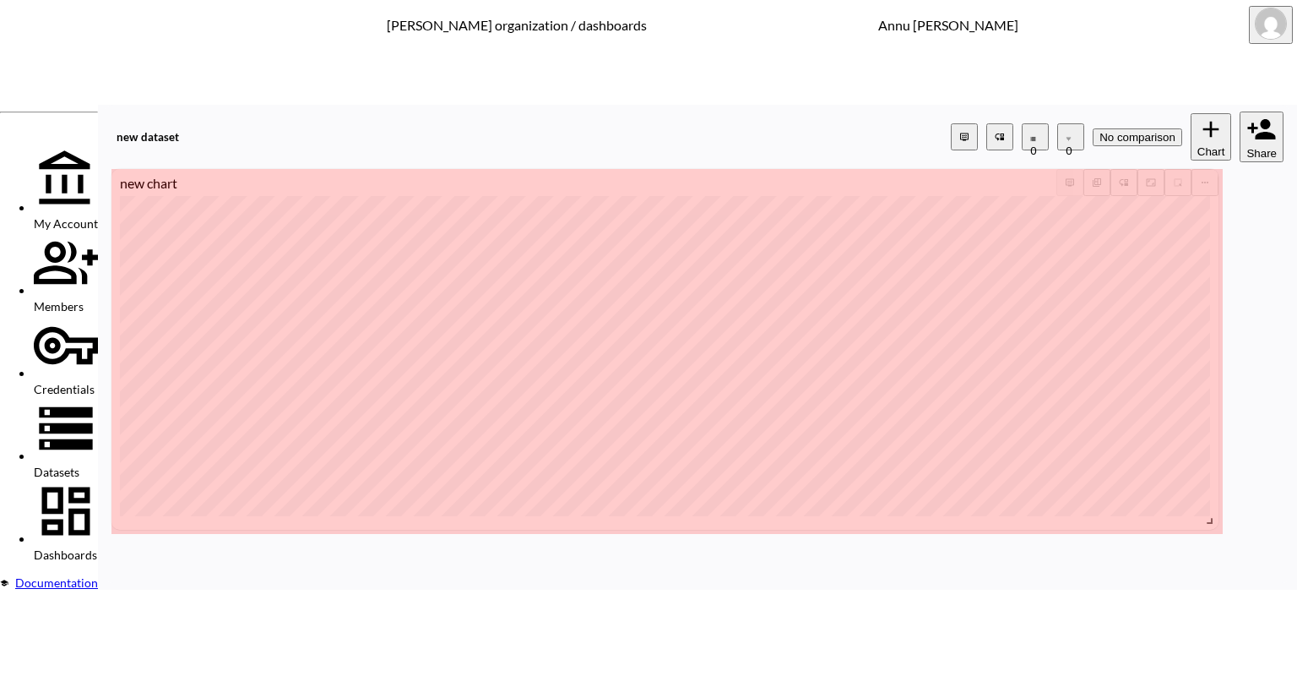
drag, startPoint x: 428, startPoint y: 204, endPoint x: 1265, endPoint y: 454, distance: 873.2
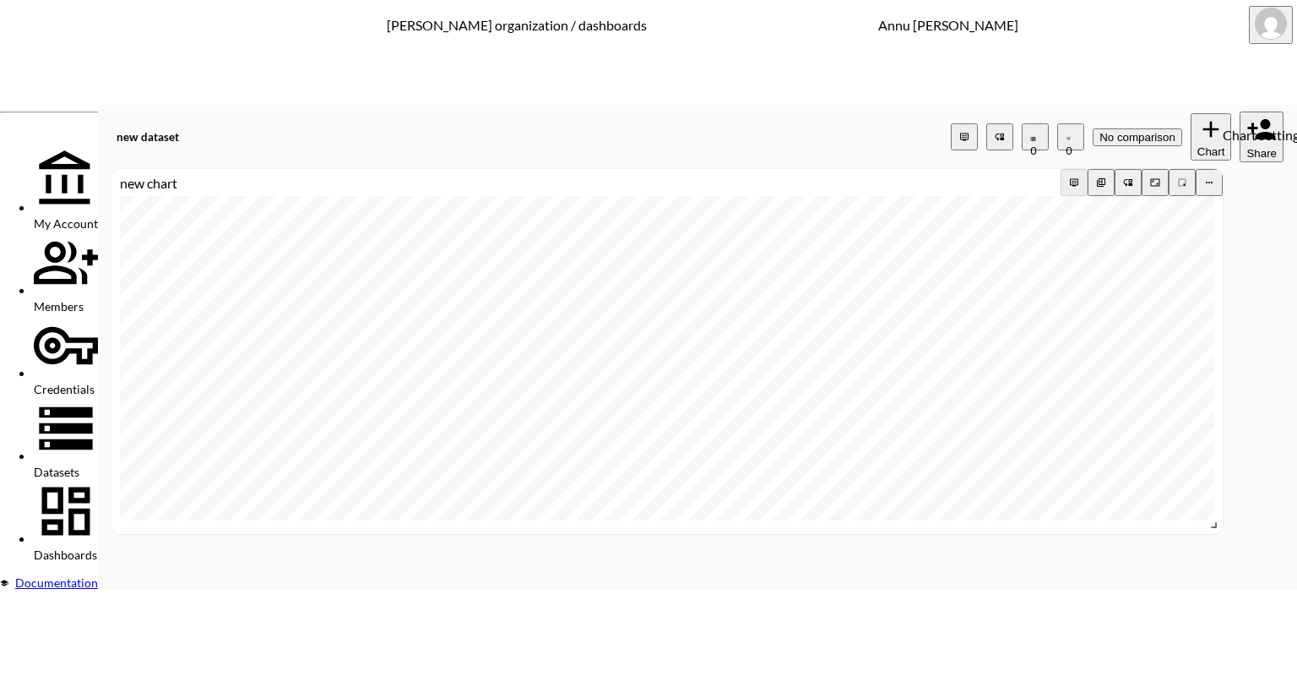
click at [1214, 177] on icon "more" at bounding box center [1209, 182] width 10 height 10
click at [1213, 182] on icon "more" at bounding box center [1209, 183] width 7 height 2
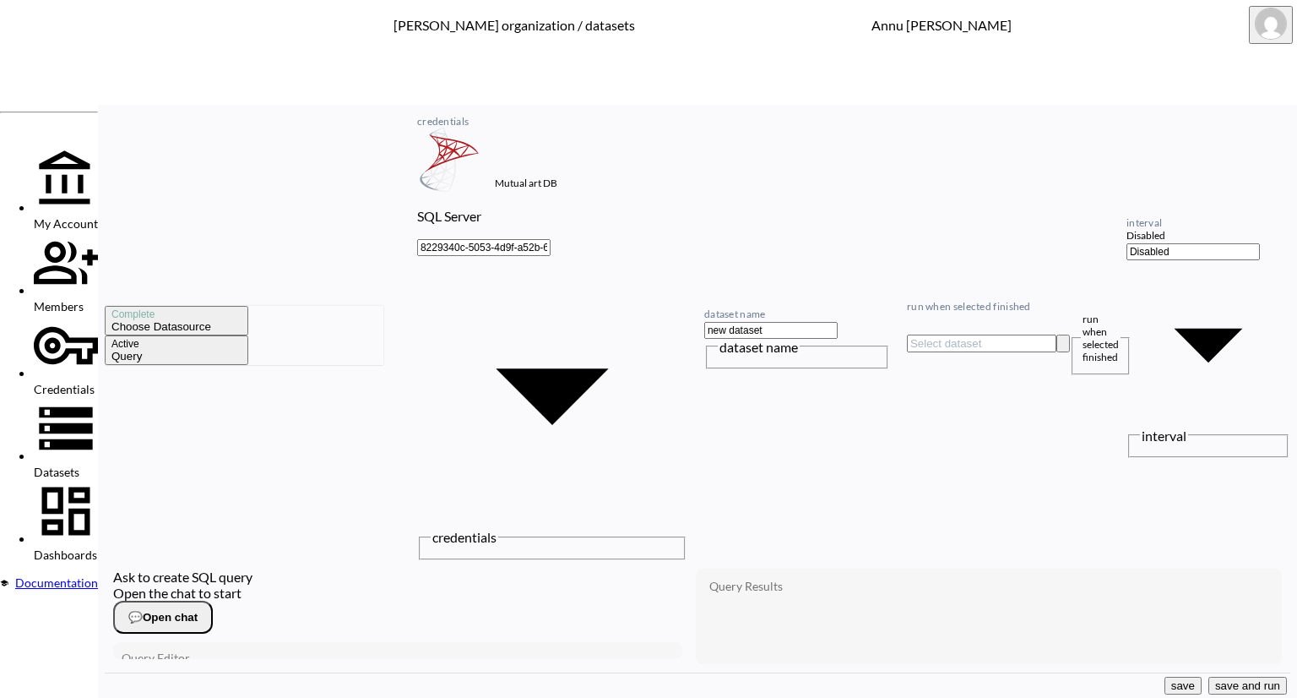
scroll to position [231, 0]
type textarea "100"
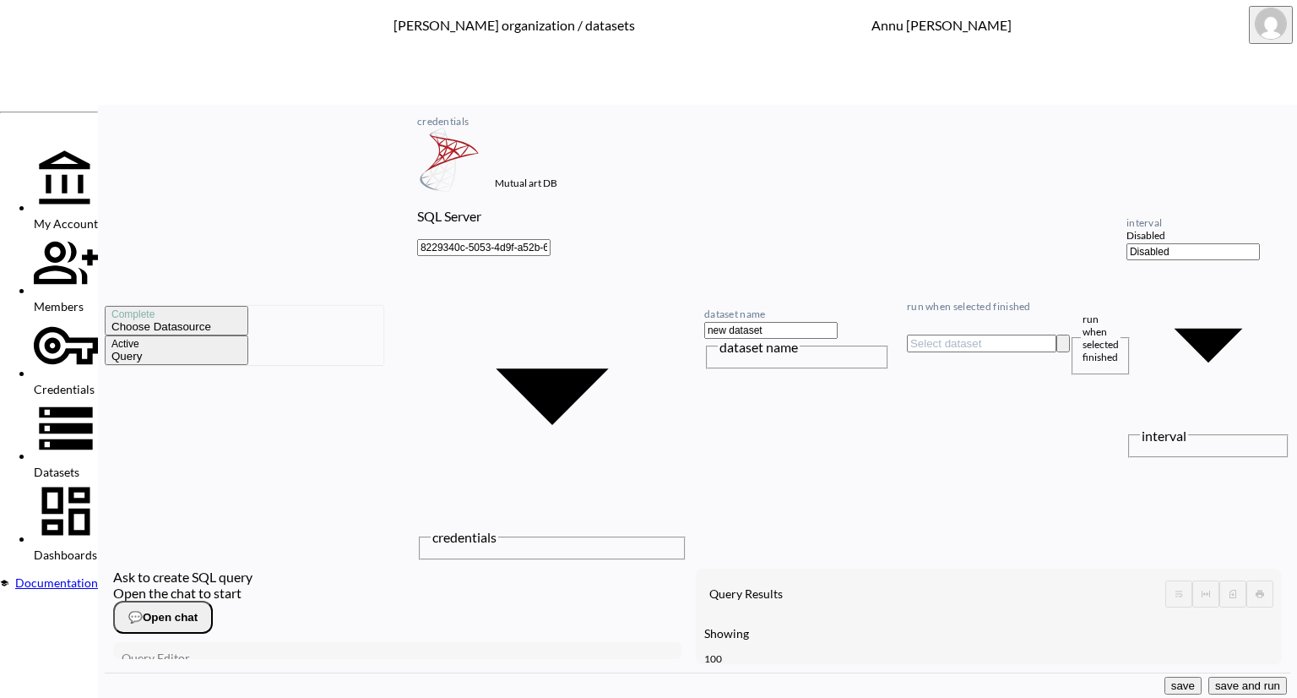
click at [1250, 677] on button "save and run" at bounding box center [1248, 685] width 79 height 18
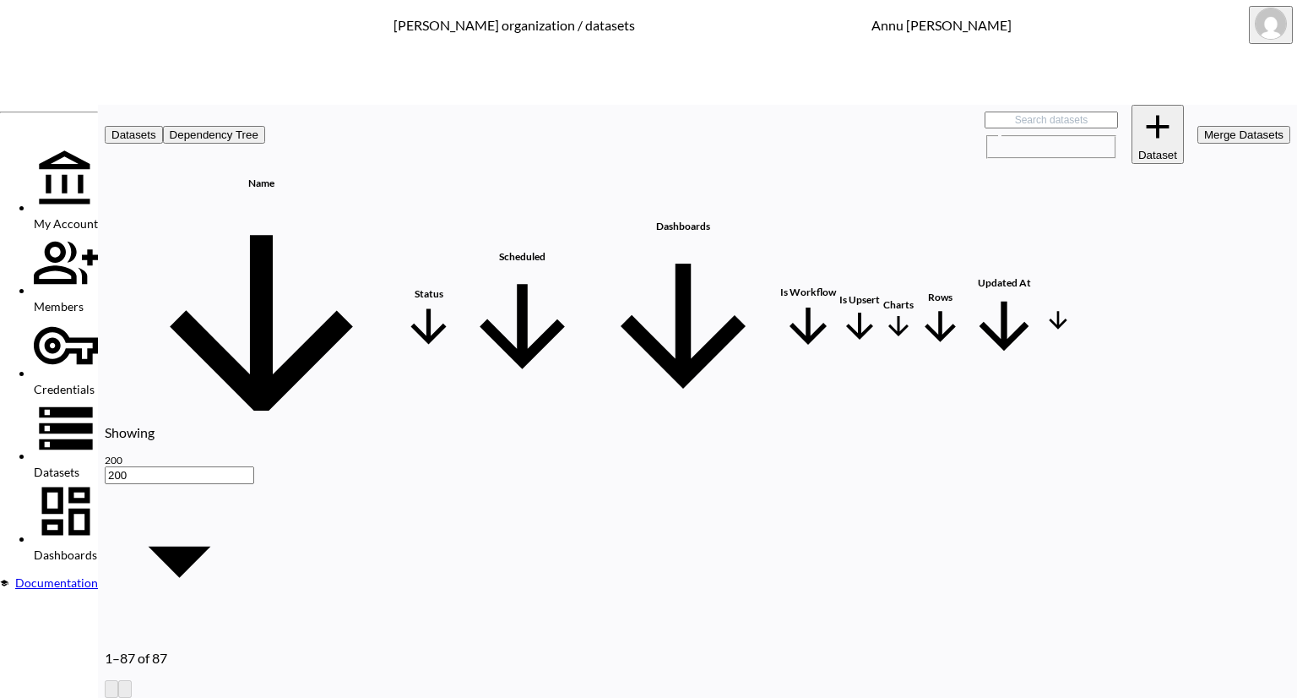
click at [399, 501] on div "new dataset" at bounding box center [261, 507] width 274 height 13
click at [626, 497] on link "Link 1" at bounding box center [610, 506] width 31 height 19
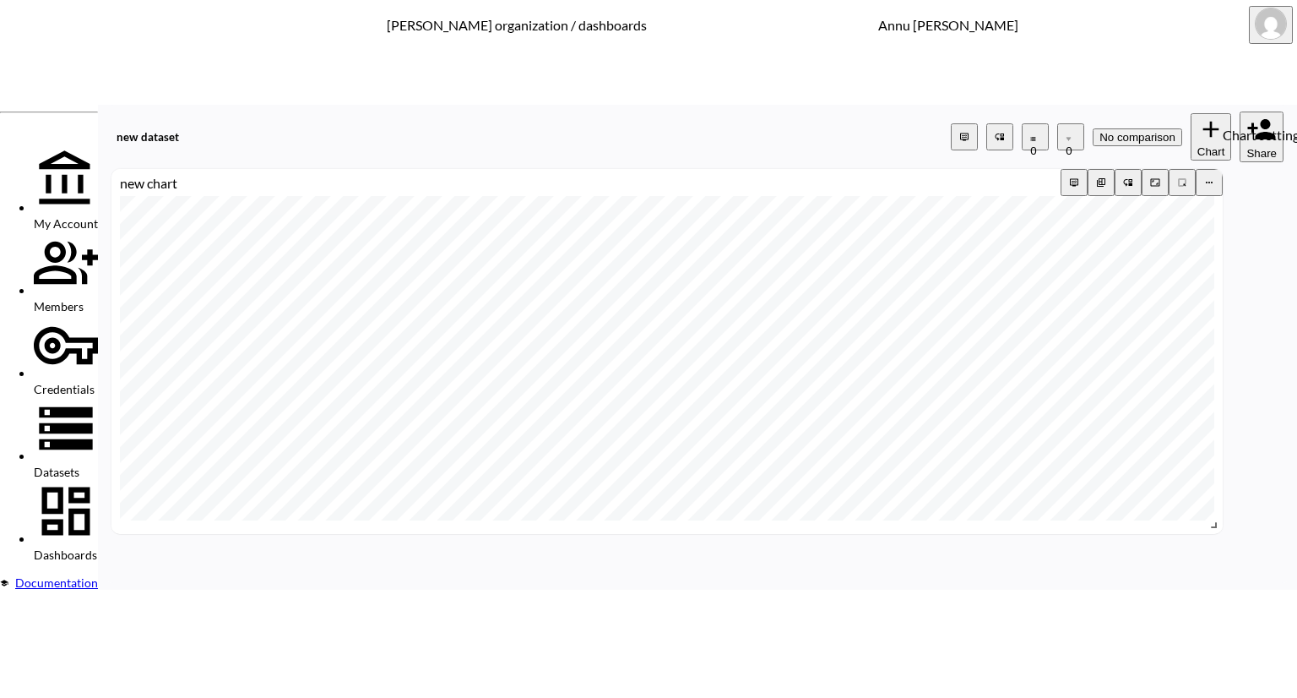
click at [1213, 182] on icon "more" at bounding box center [1209, 183] width 7 height 2
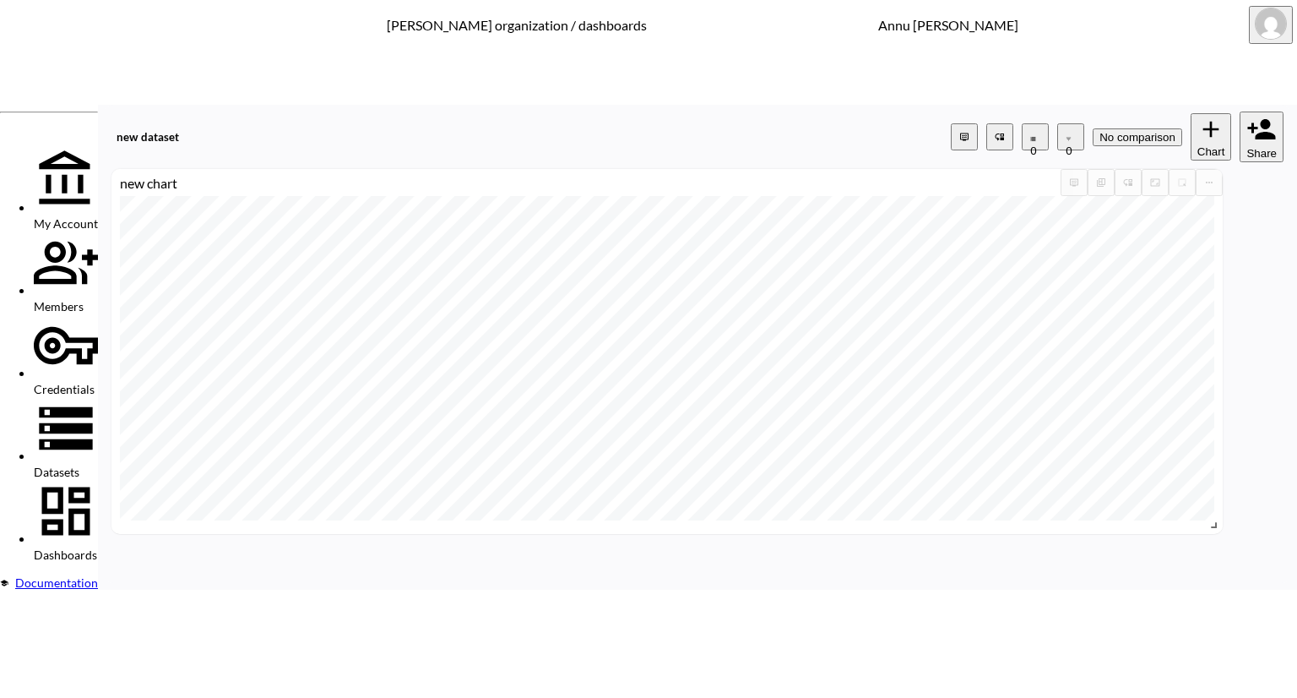
drag, startPoint x: 865, startPoint y: 297, endPoint x: 824, endPoint y: 301, distance: 40.8
type input "1"
type input "10"
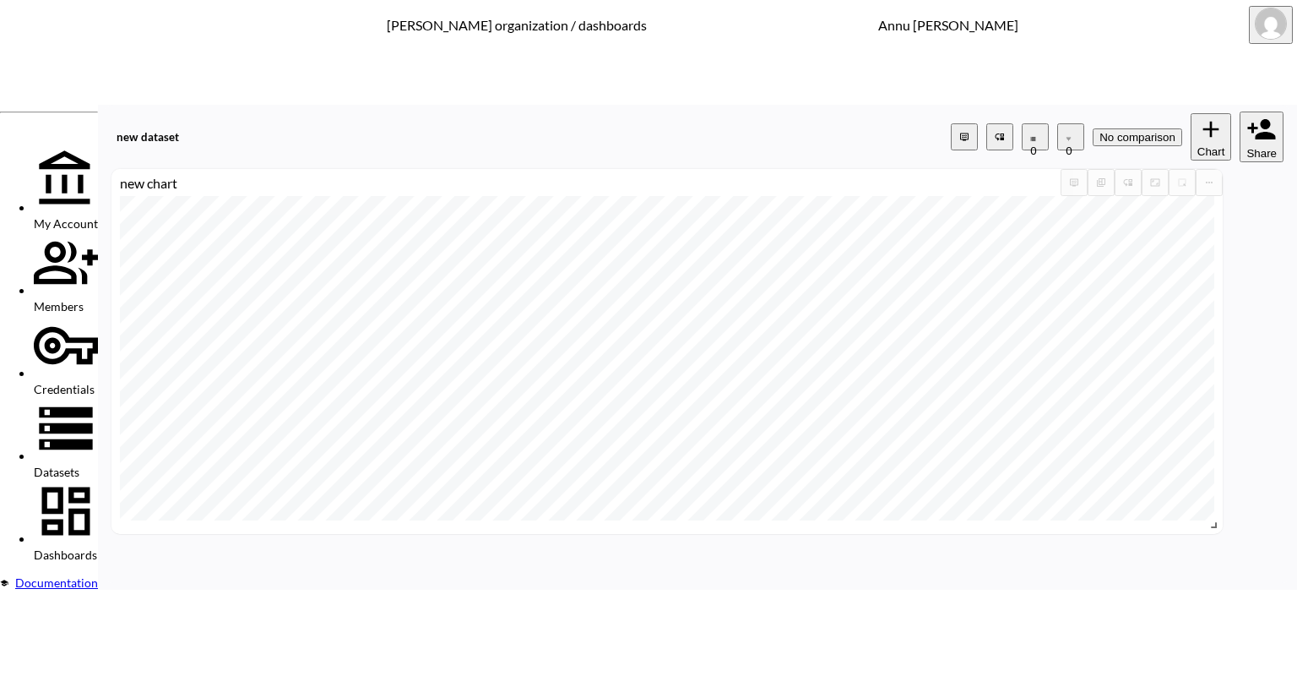
type input "10"
type input "100"
click at [1214, 177] on icon "more" at bounding box center [1209, 182] width 10 height 10
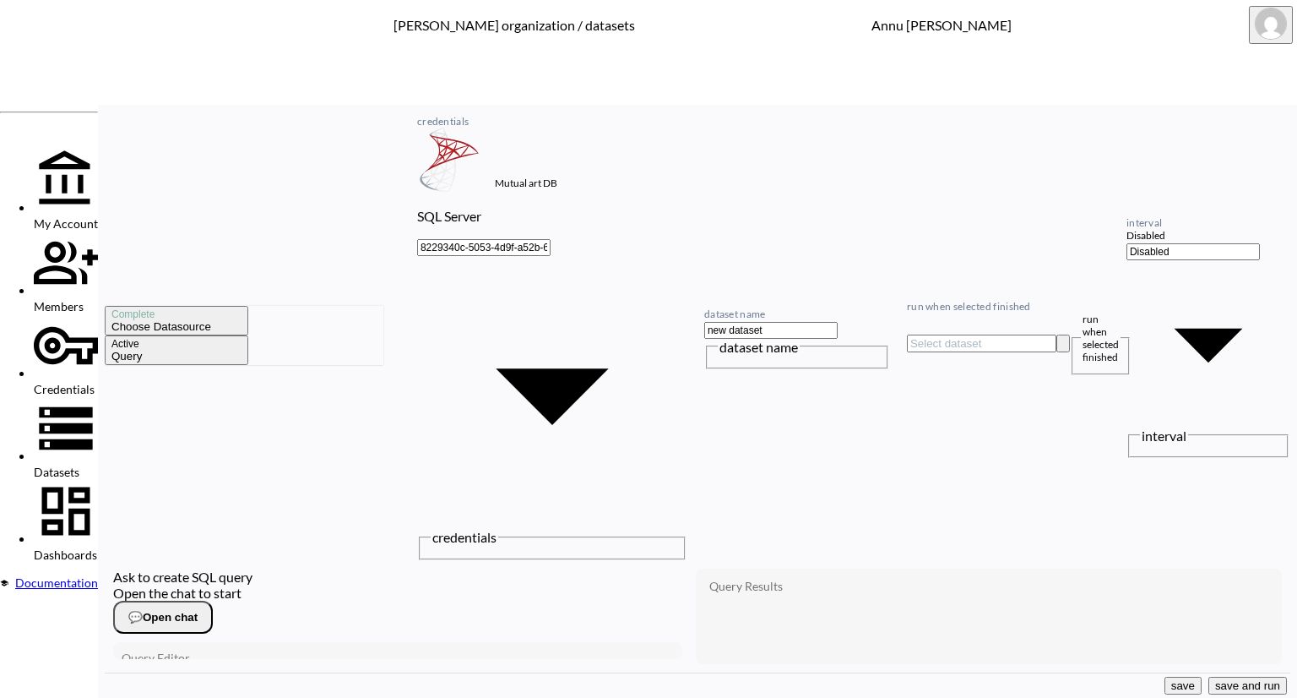
scroll to position [231, 0]
type textarea "200"
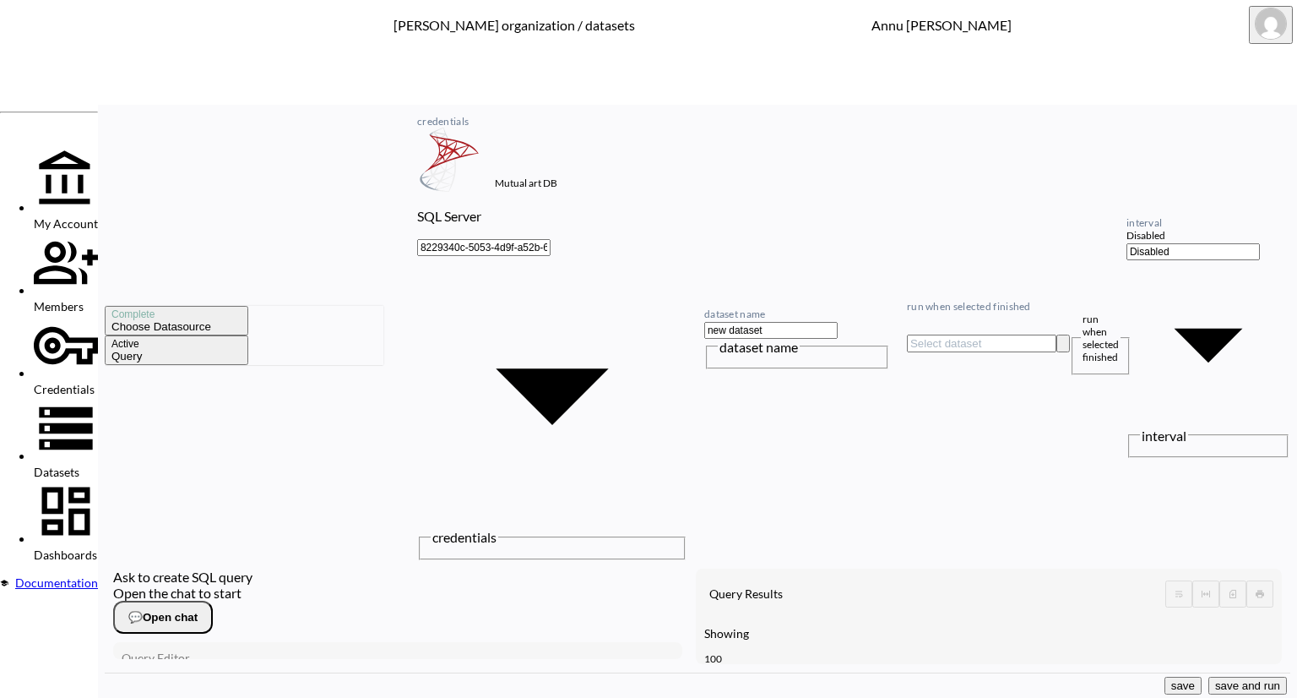
click at [1230, 681] on button "save and run" at bounding box center [1248, 685] width 79 height 18
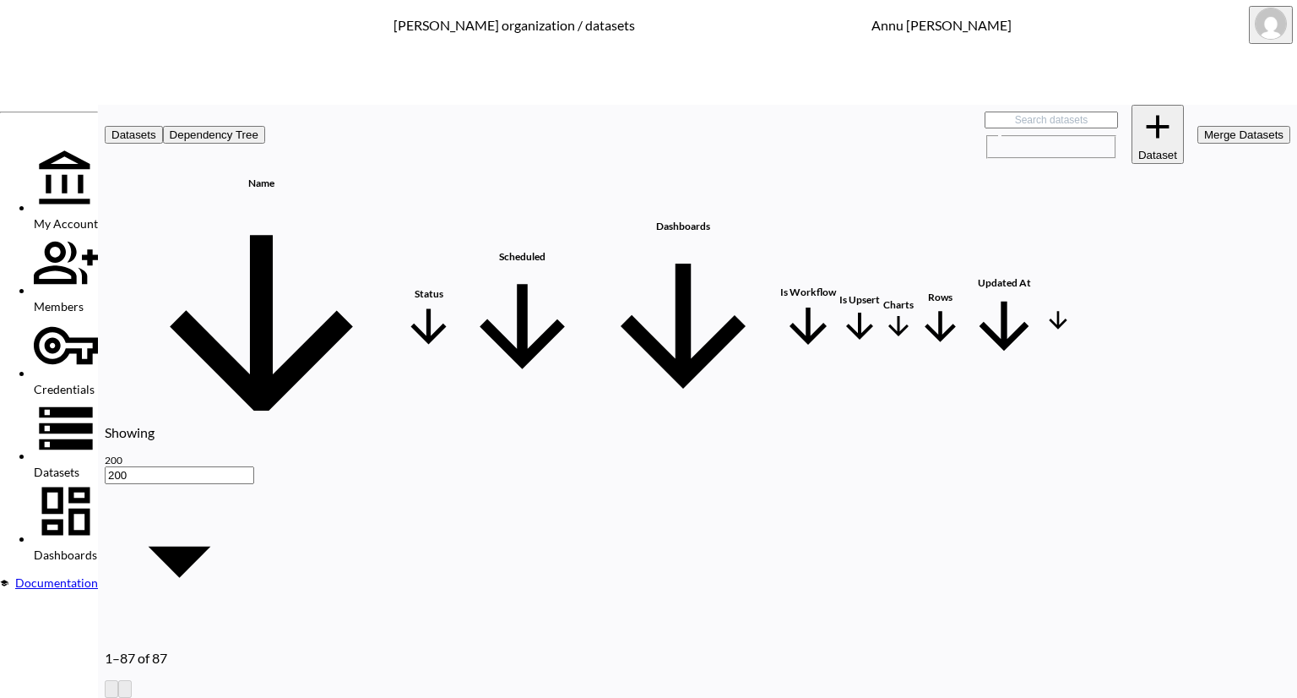
click at [335, 501] on div "new dataset" at bounding box center [261, 507] width 274 height 13
click at [97, 547] on span "Dashboards" at bounding box center [65, 554] width 63 height 14
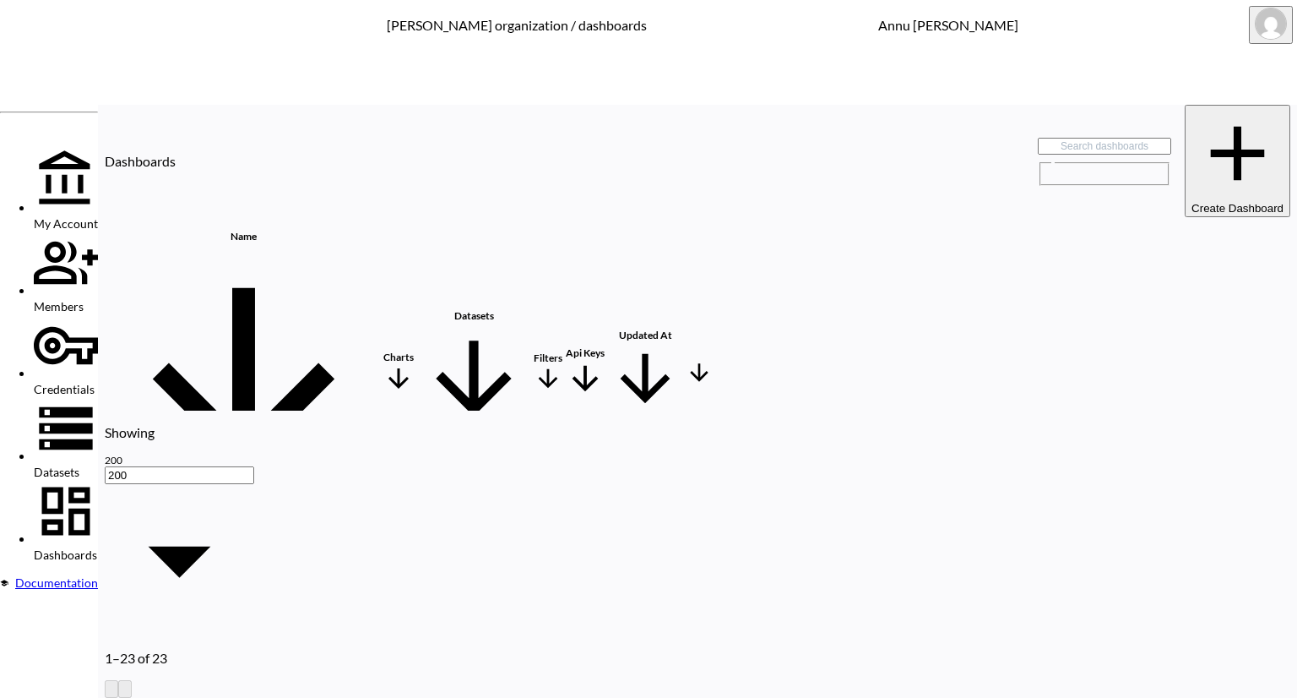
click at [299, 521] on th "new dataset" at bounding box center [243, 536] width 274 height 30
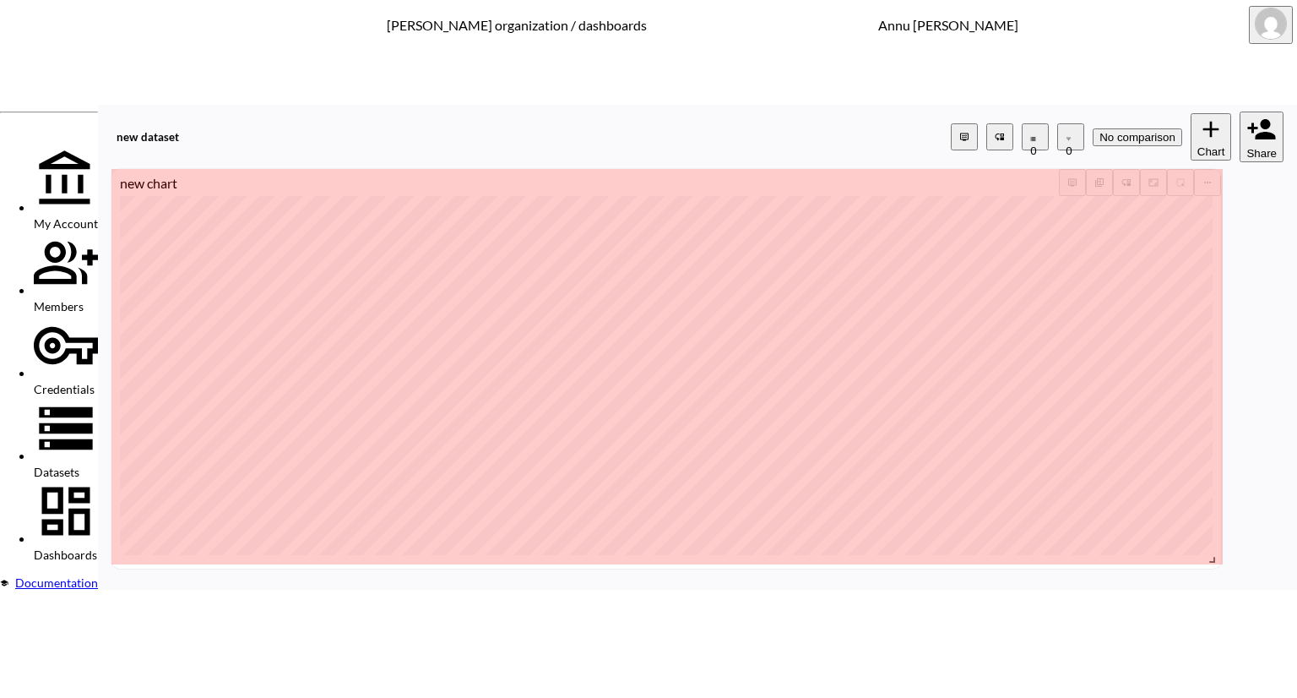
drag, startPoint x: 1265, startPoint y: 456, endPoint x: 1263, endPoint y: 491, distance: 34.7
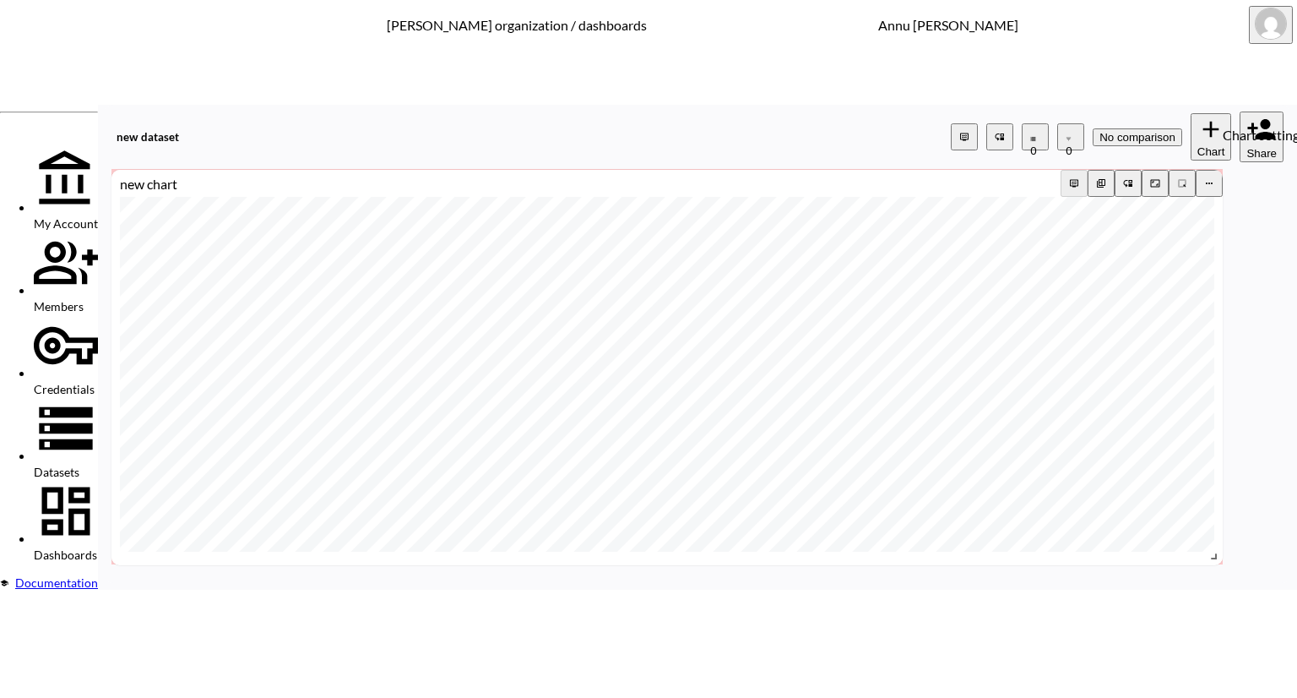
click at [1214, 178] on icon "more" at bounding box center [1209, 183] width 10 height 10
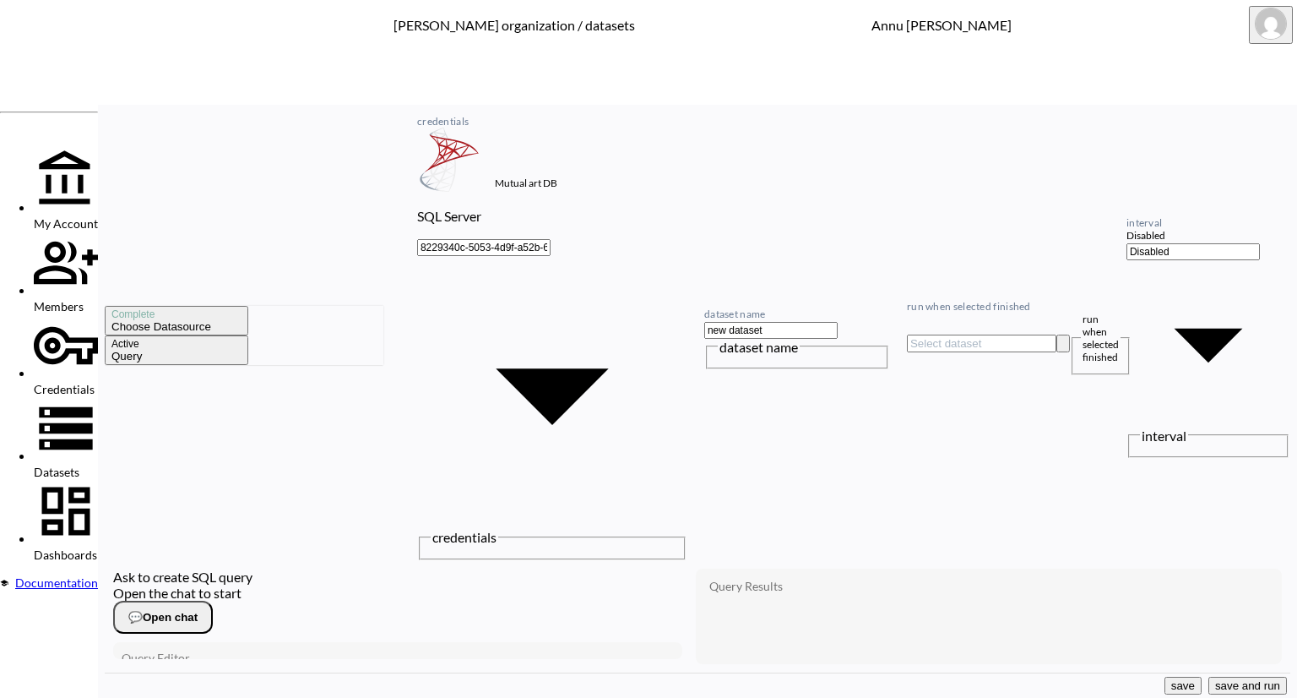
scroll to position [230, 0]
click at [1244, 676] on button "save and run" at bounding box center [1248, 685] width 79 height 18
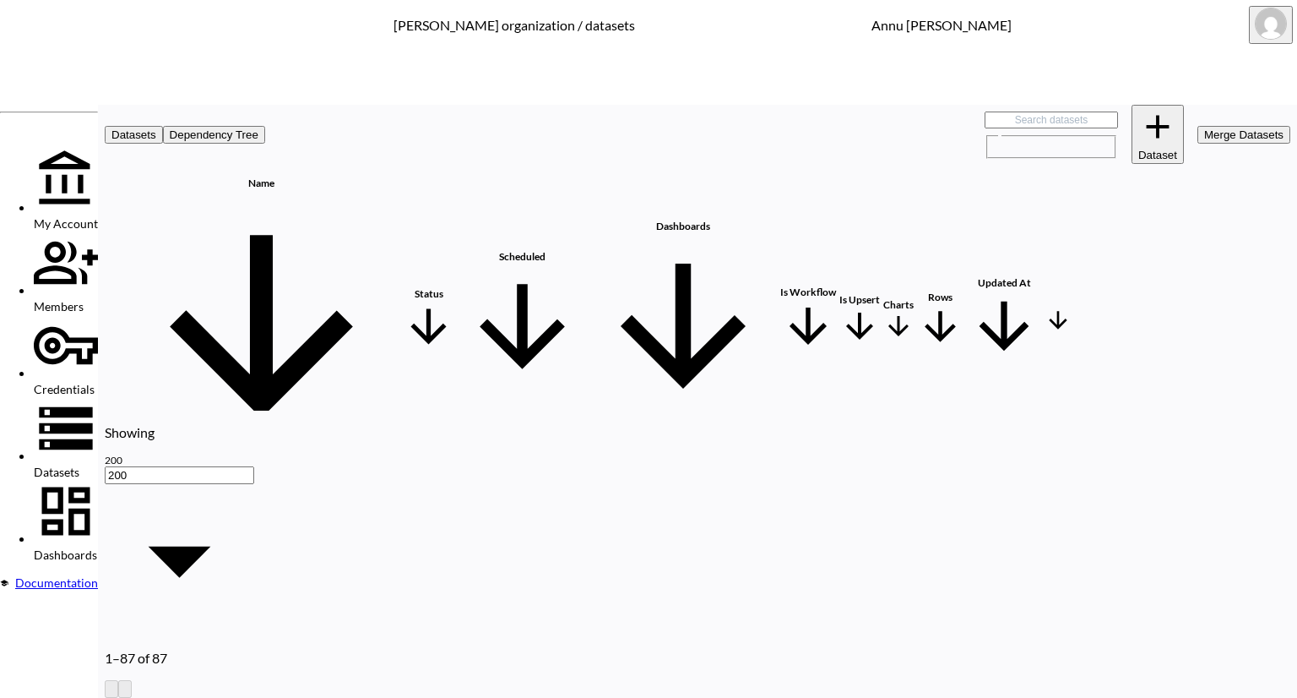
scroll to position [0, 99]
click at [1063, 502] on icon "more" at bounding box center [1058, 507] width 10 height 10
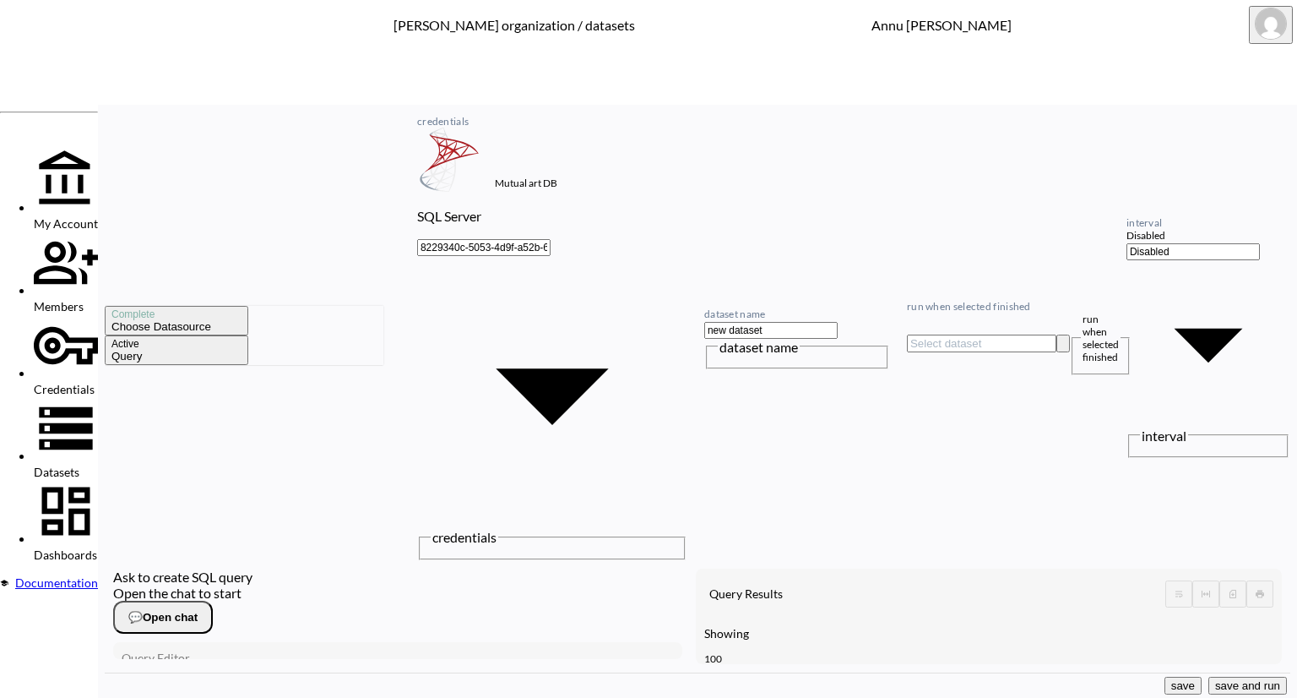
click at [65, 547] on span "Dashboards" at bounding box center [65, 554] width 63 height 14
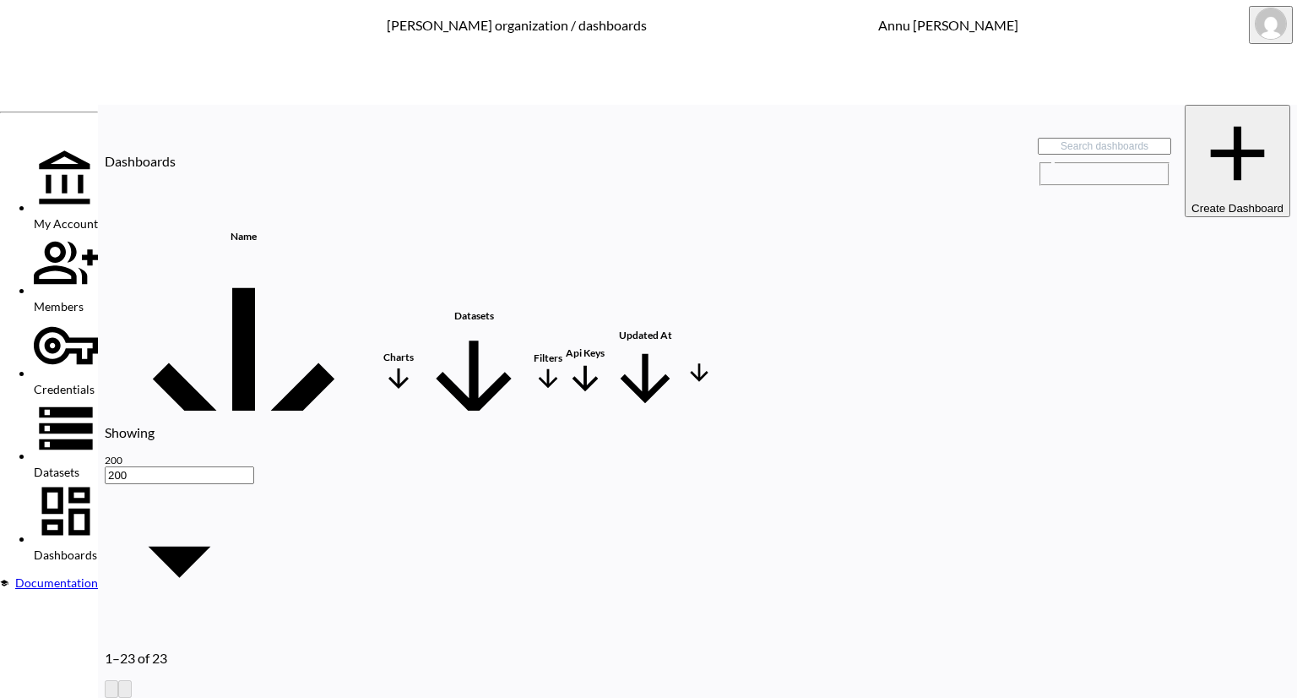
click at [338, 521] on th "new dataset" at bounding box center [243, 536] width 274 height 30
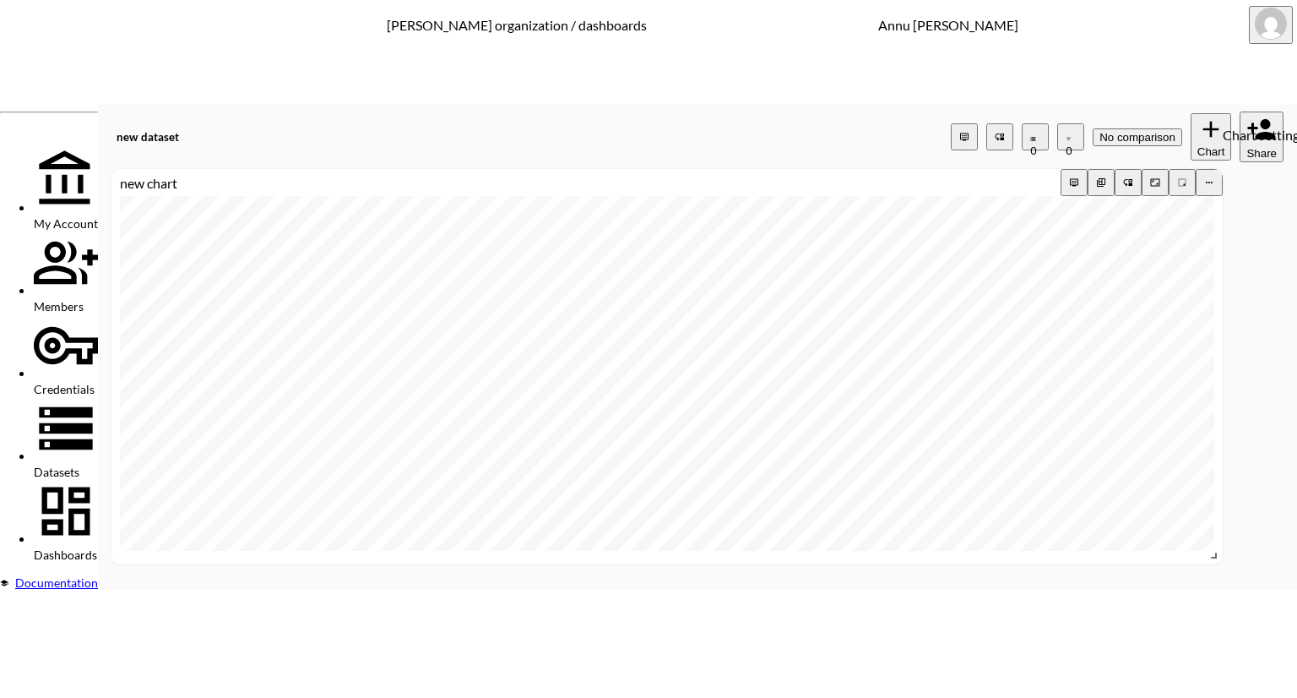
click at [1214, 177] on icon "more" at bounding box center [1209, 182] width 10 height 10
drag, startPoint x: 861, startPoint y: 298, endPoint x: 816, endPoint y: 298, distance: 45.6
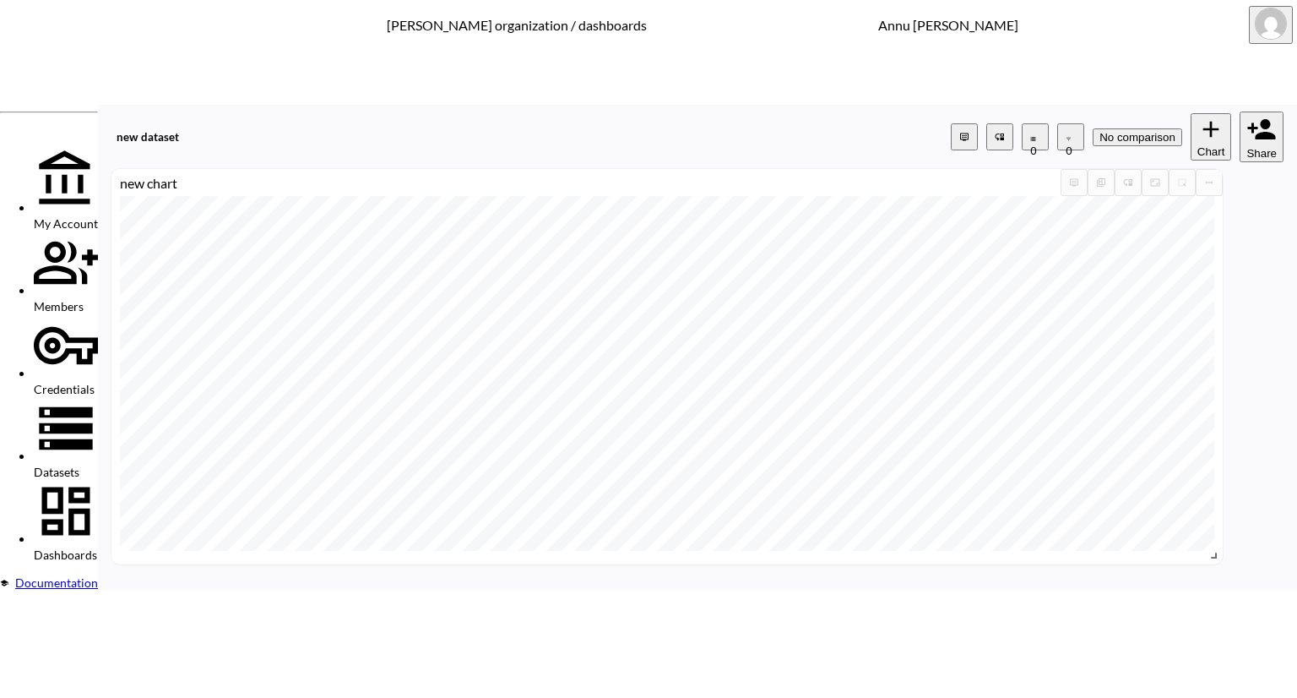
type input "2"
type input "20"
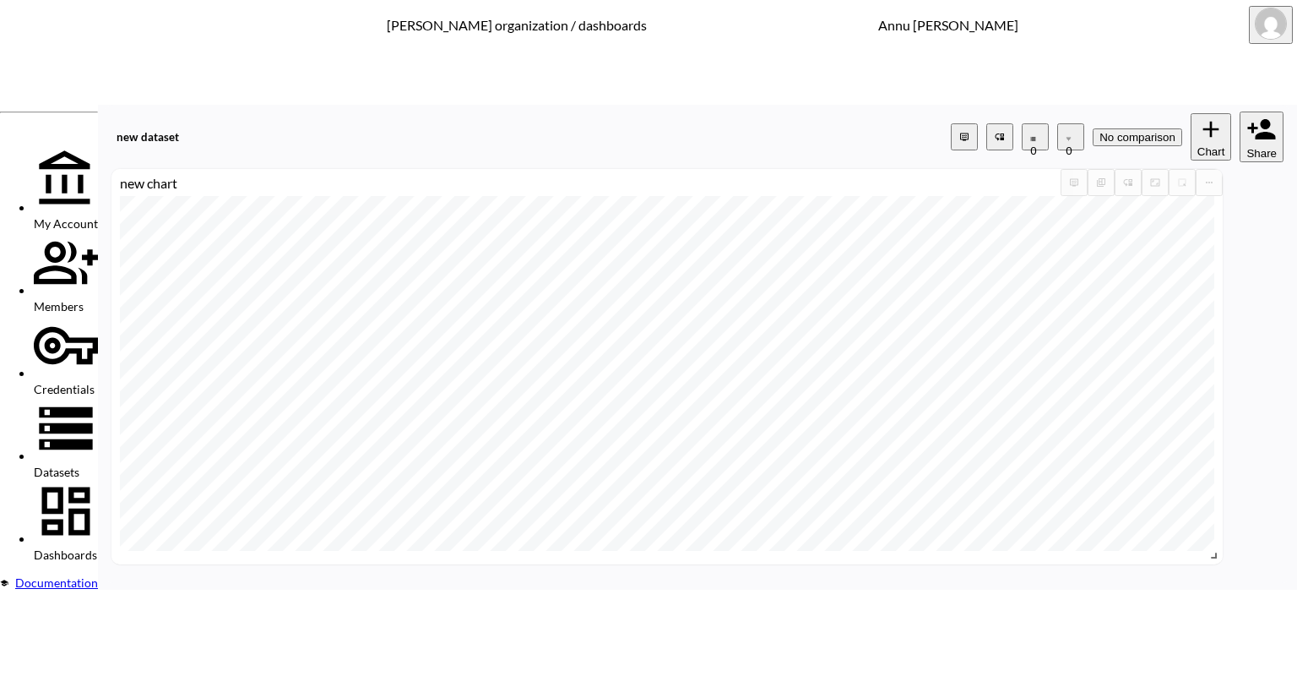
type input "200"
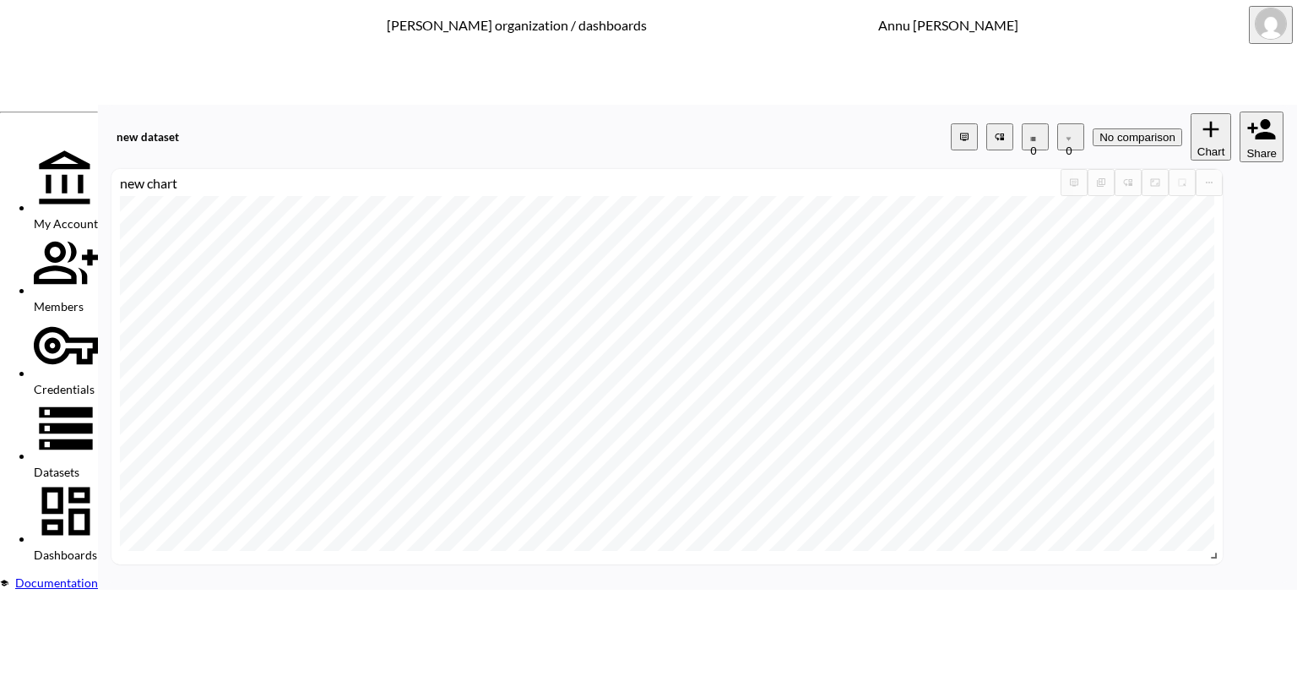
click at [1214, 177] on icon "more" at bounding box center [1209, 182] width 10 height 10
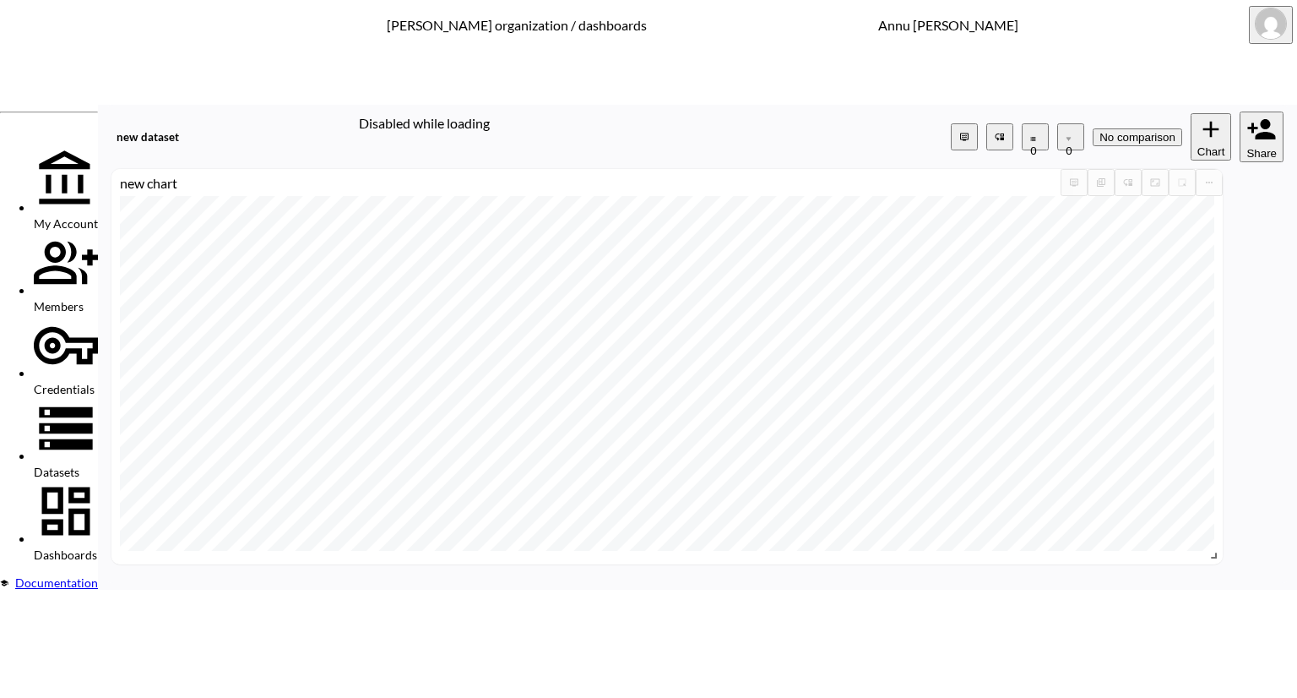
scroll to position [0, 482]
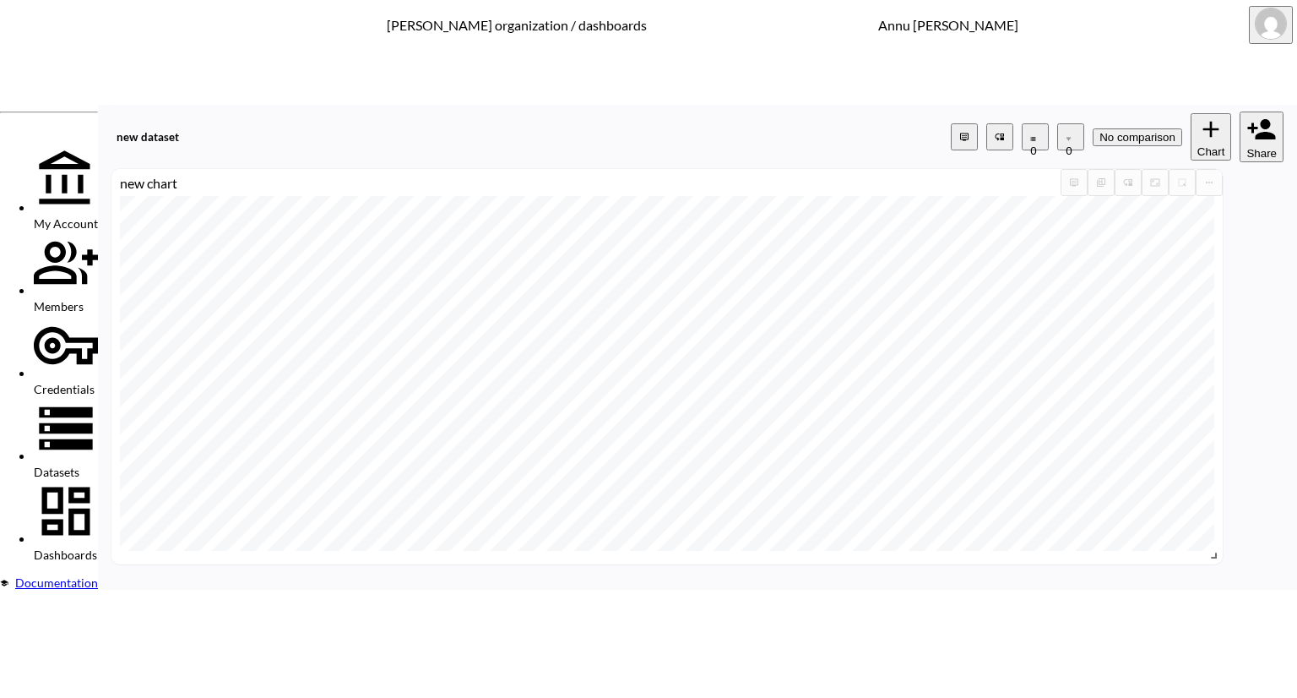
scroll to position [559, 0]
click at [1214, 177] on icon "more" at bounding box center [1209, 182] width 10 height 10
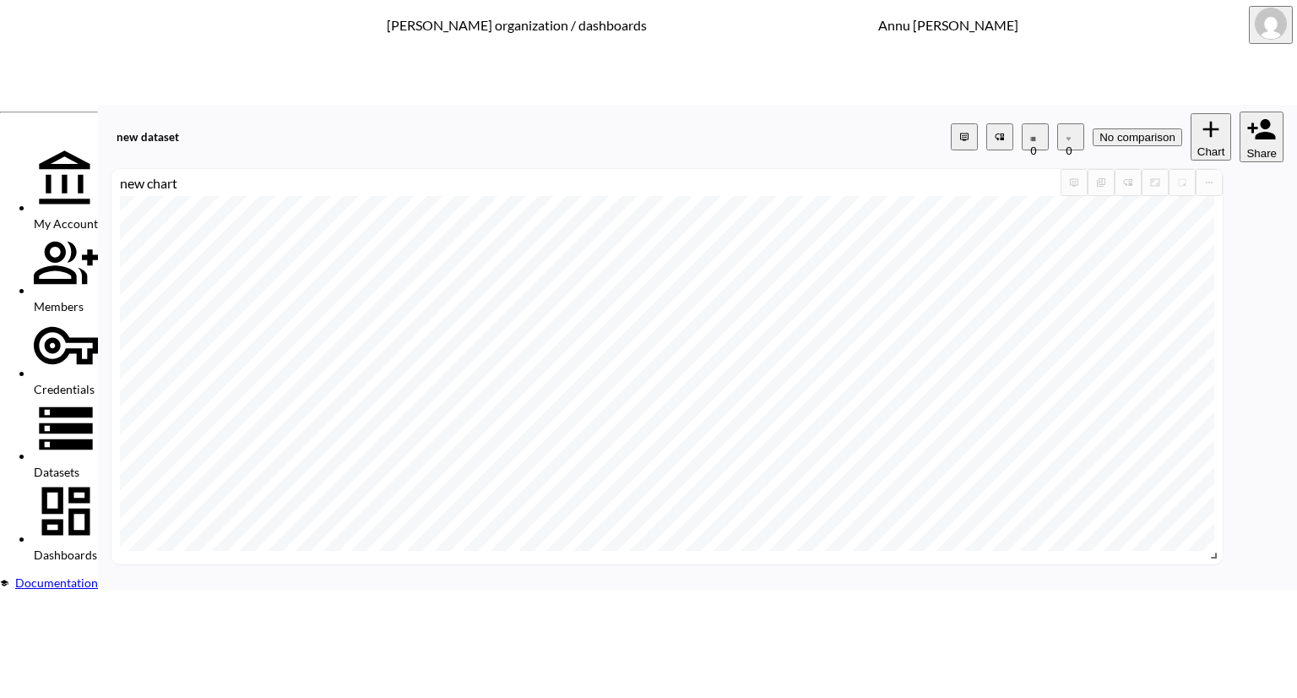
click at [568, 407] on span "YearNum" at bounding box center [621, 400] width 135 height 13
type input "YearNum"
click at [684, 341] on body "BI.P.EYE, Interactive Analytics Dashboards - app Nadia Senft organization / das…" at bounding box center [648, 349] width 1297 height 698
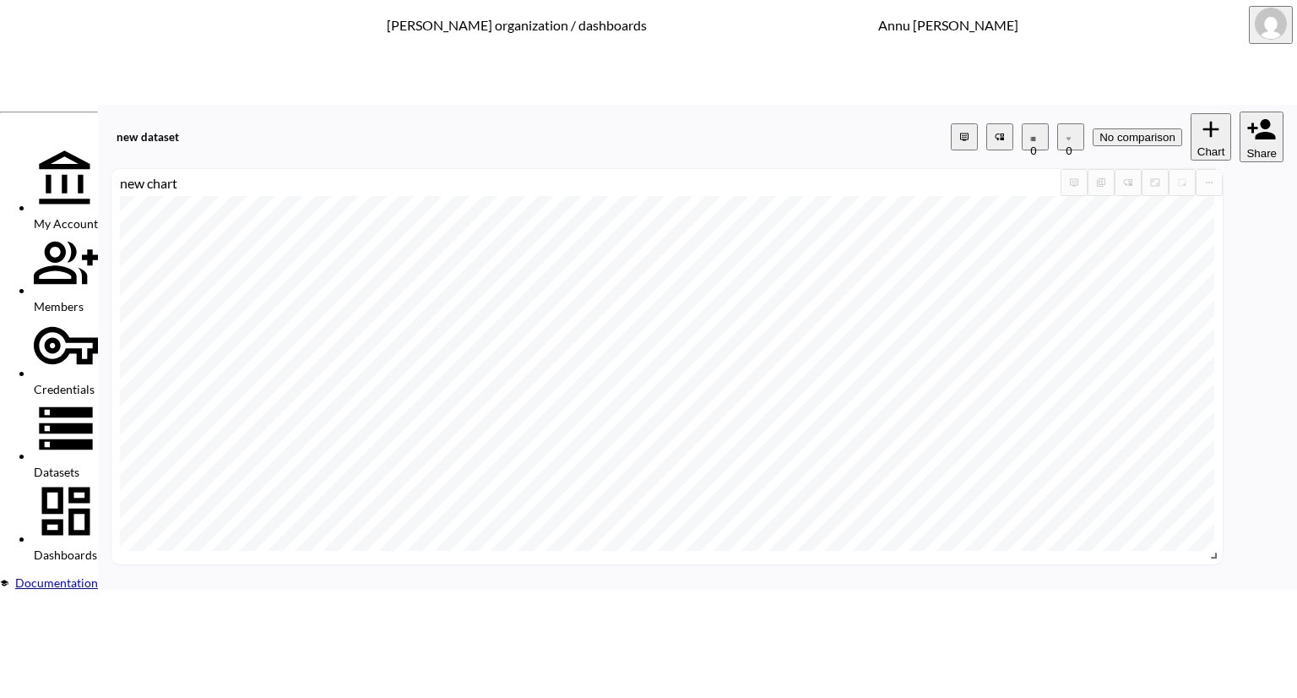
type input "is"
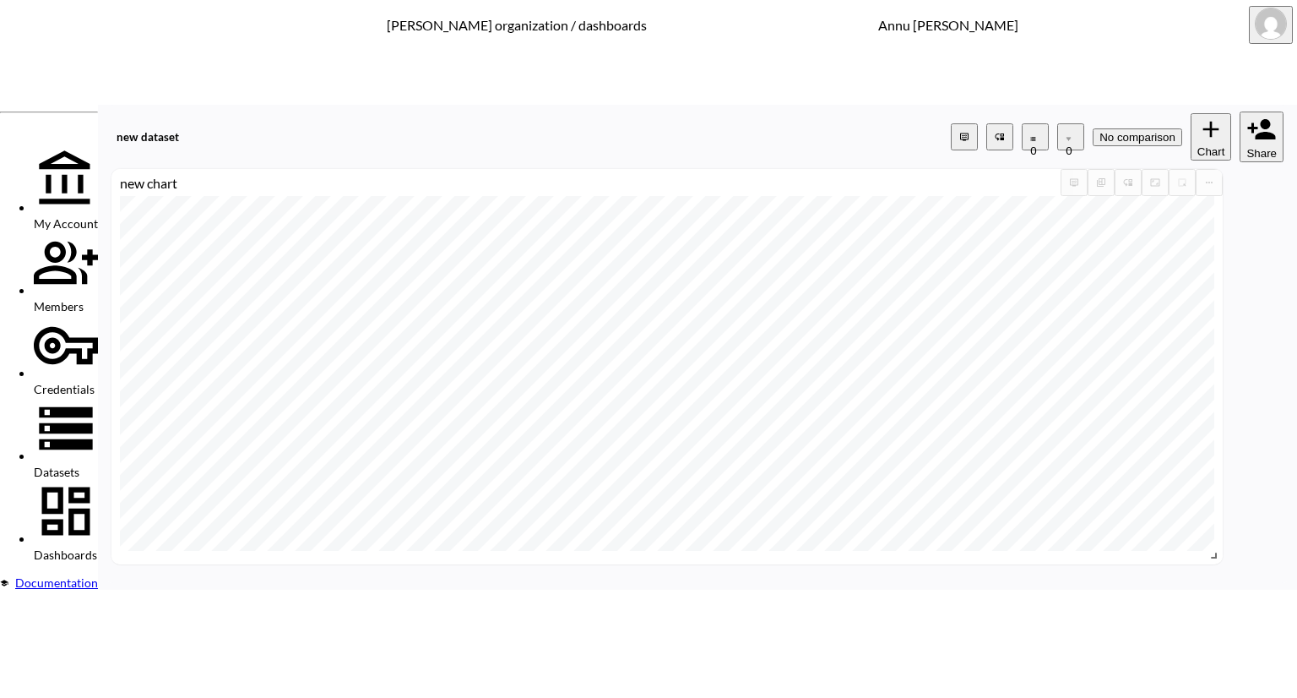
click at [1214, 177] on icon "more" at bounding box center [1209, 182] width 10 height 10
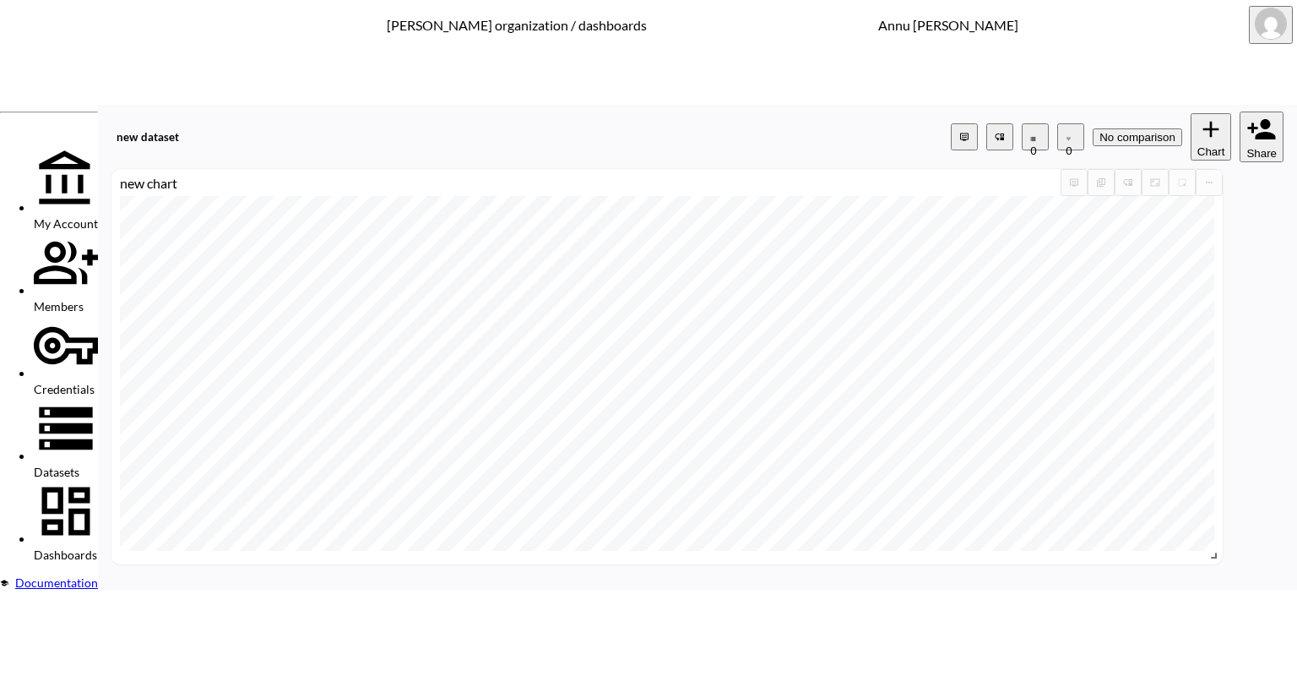
scroll to position [0, 482]
click at [566, 407] on li "YearNum" at bounding box center [621, 400] width 135 height 13
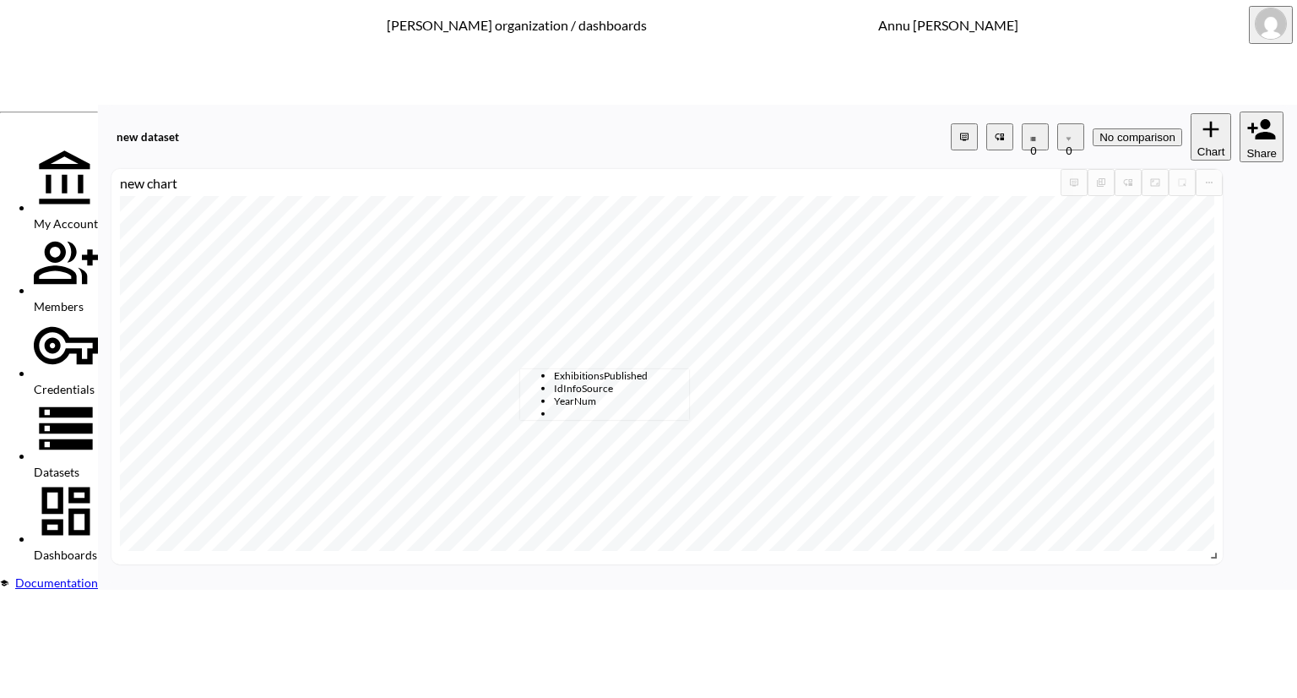
type input "YearNum"
click at [668, 342] on body "BI.P.EYE, Interactive Analytics Dashboards - app Nadia Senft organization / das…" at bounding box center [648, 349] width 1297 height 698
type input "is"
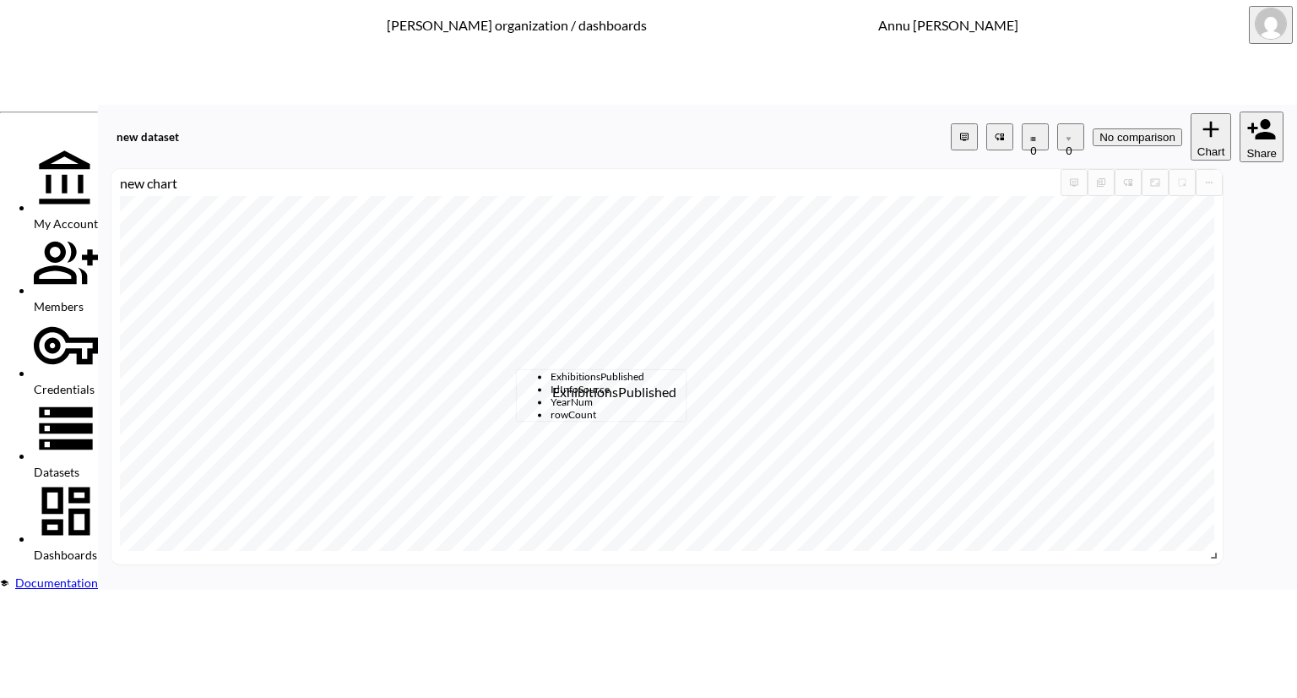
click at [569, 379] on span "ExhibitionsPublished" at bounding box center [618, 376] width 135 height 13
type input "ExhibitionsPublished"
click at [721, 349] on body "BI.P.EYE, Interactive Analytics Dashboards - app Nadia Senft organization / das…" at bounding box center [648, 349] width 1297 height 698
type input "Descending"
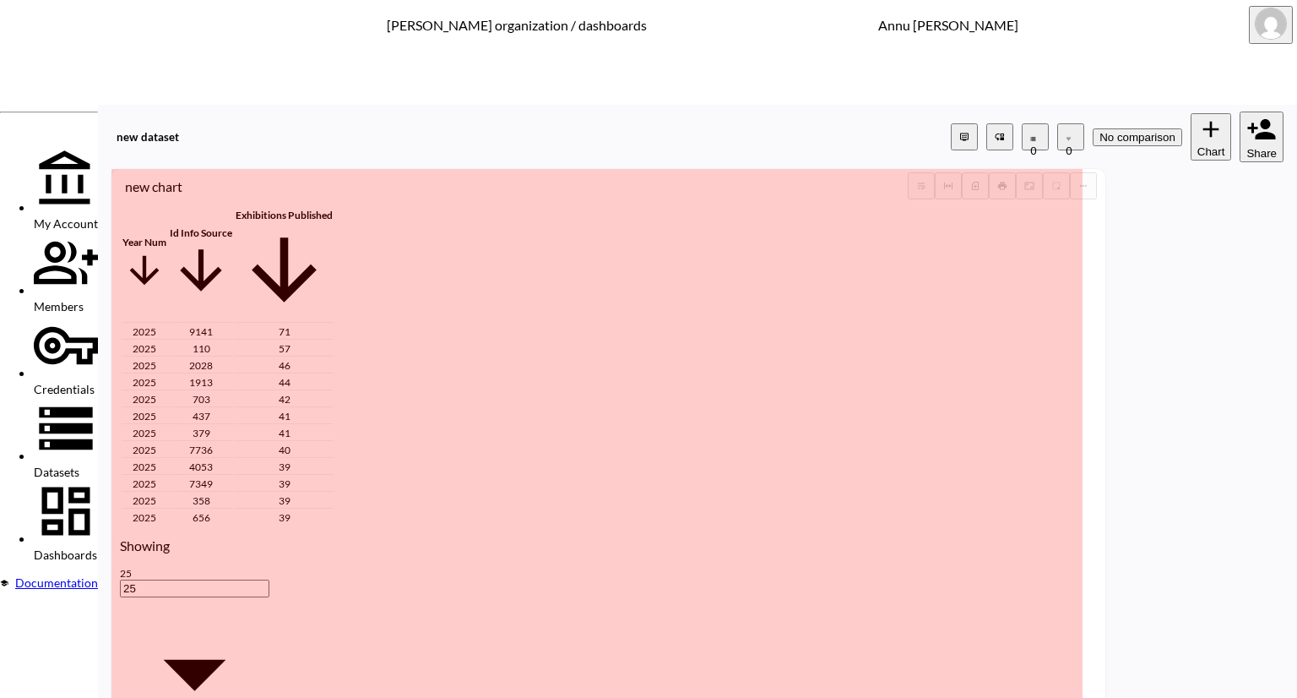
drag, startPoint x: 1269, startPoint y: 490, endPoint x: 1152, endPoint y: 736, distance: 273.1
click at [1152, 697] on html "BI.P.EYE, Interactive Analytics Dashboards - app Nadia Senft organization / das…" at bounding box center [648, 349] width 1297 height 698
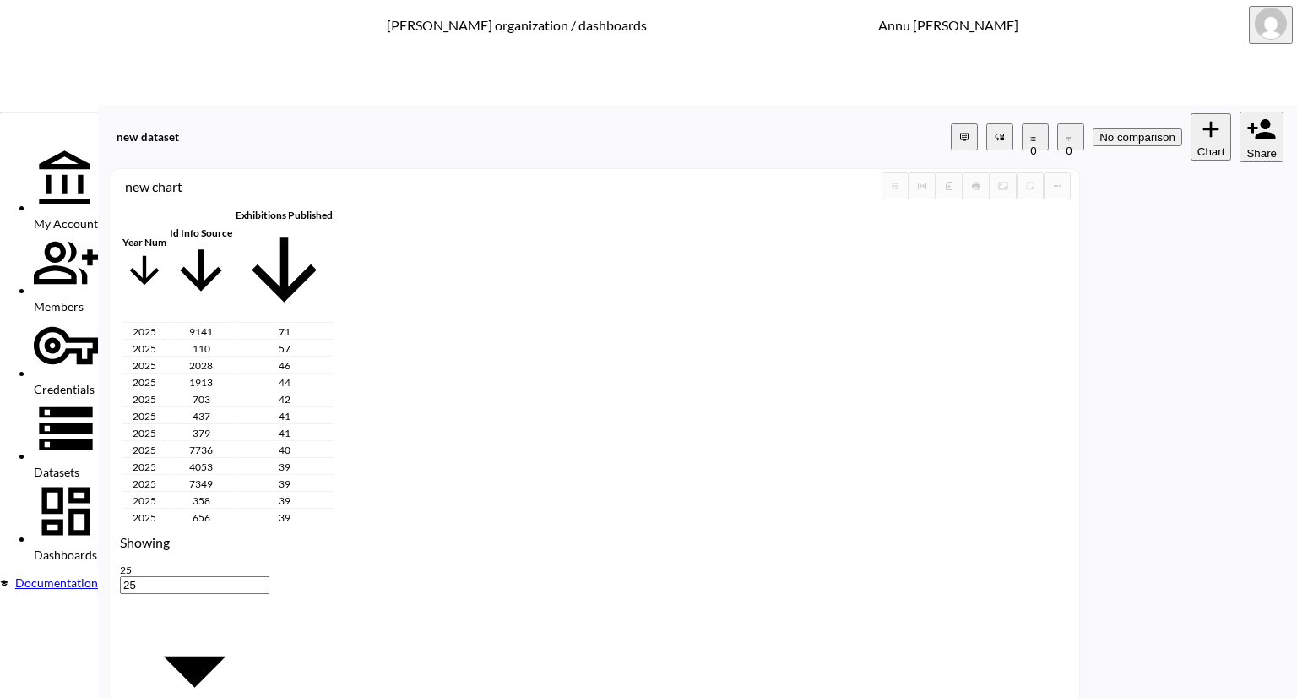
scroll to position [54, 0]
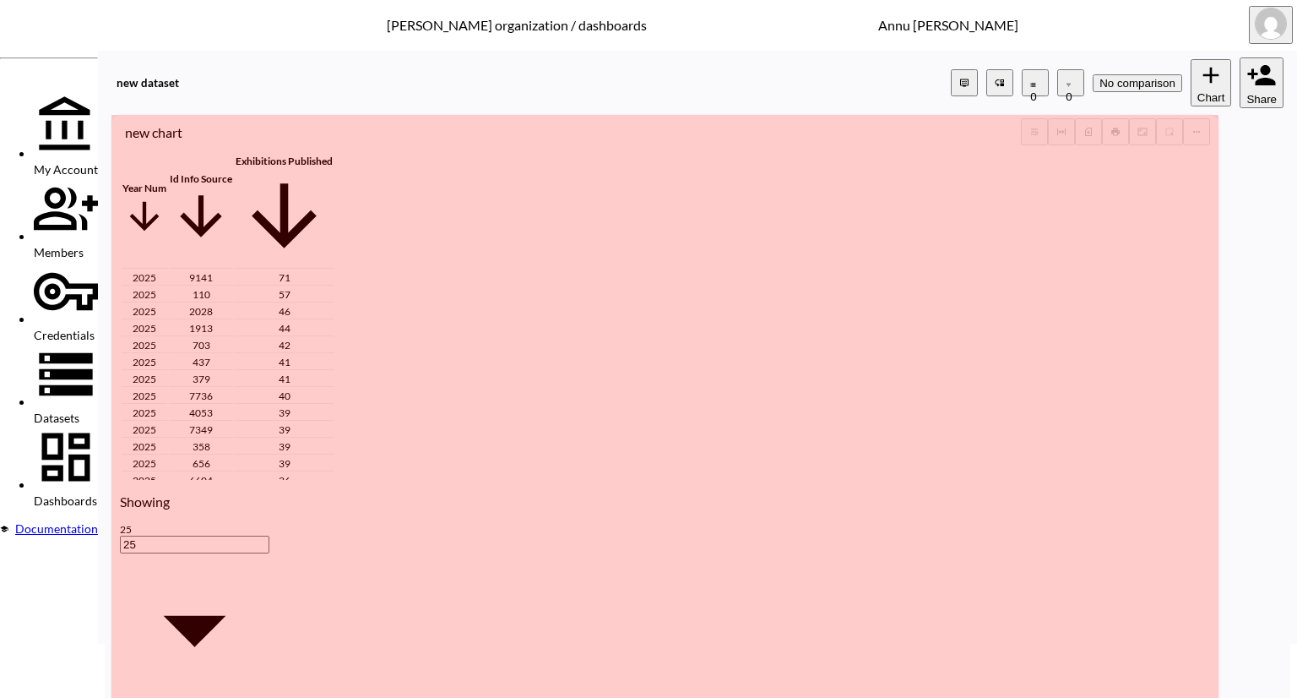
drag, startPoint x: 1125, startPoint y: 679, endPoint x: 1271, endPoint y: 693, distance: 146.7
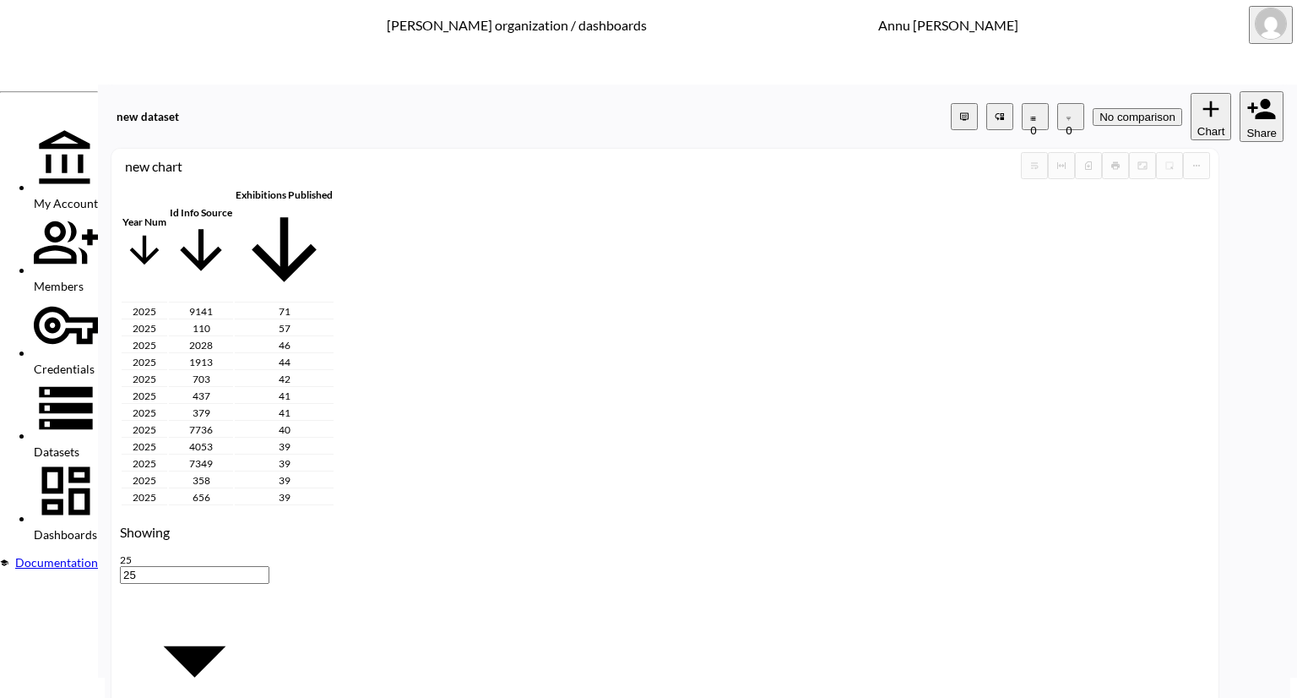
scroll to position [0, 0]
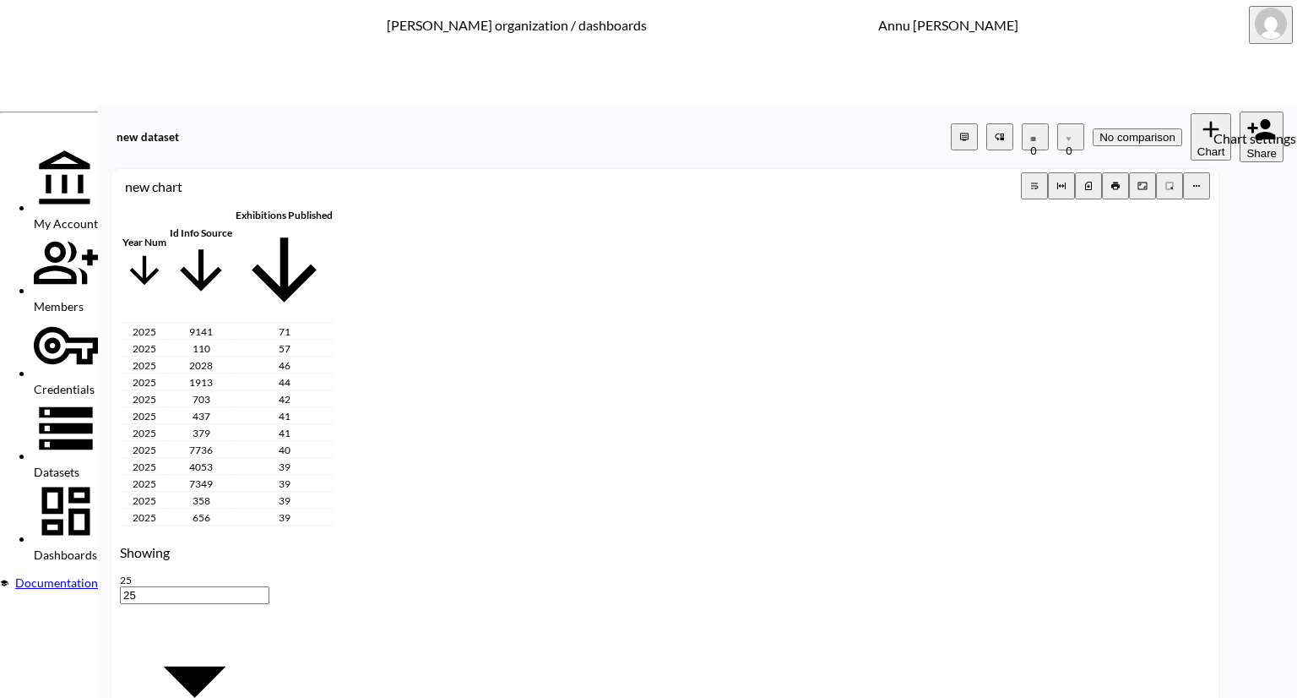
click at [1202, 181] on icon "more" at bounding box center [1197, 186] width 10 height 10
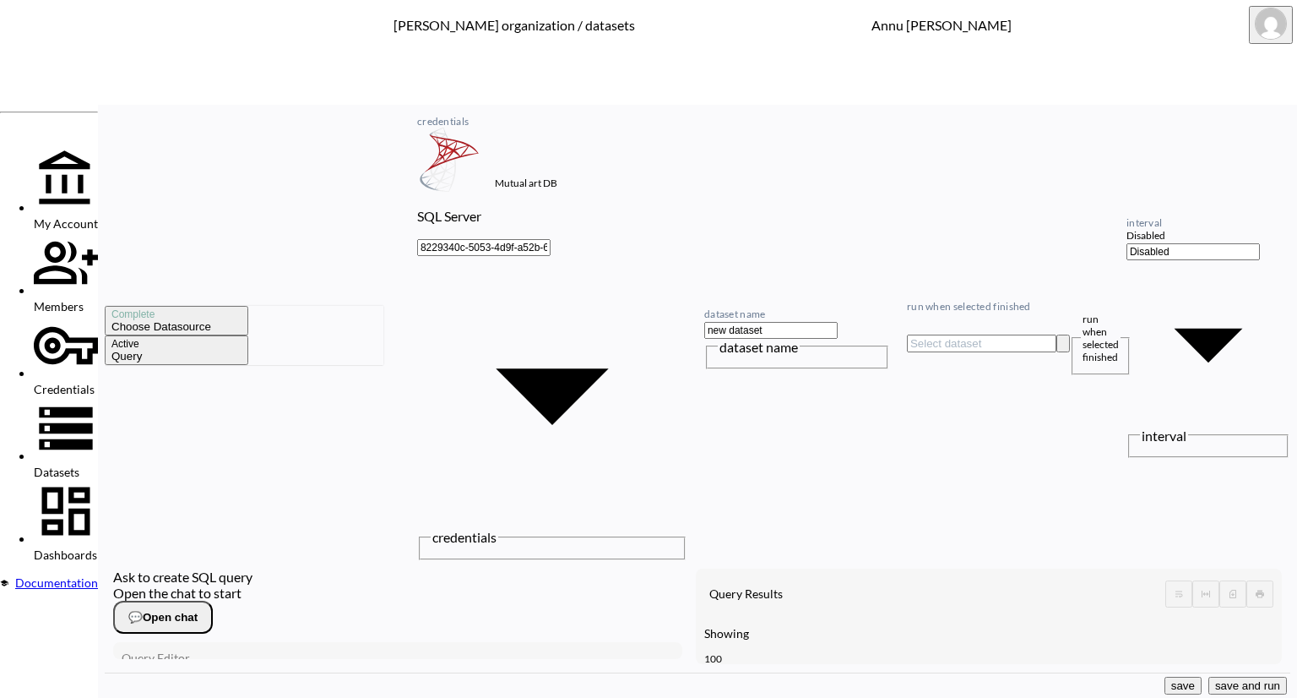
scroll to position [231, 0]
type textarea "500"
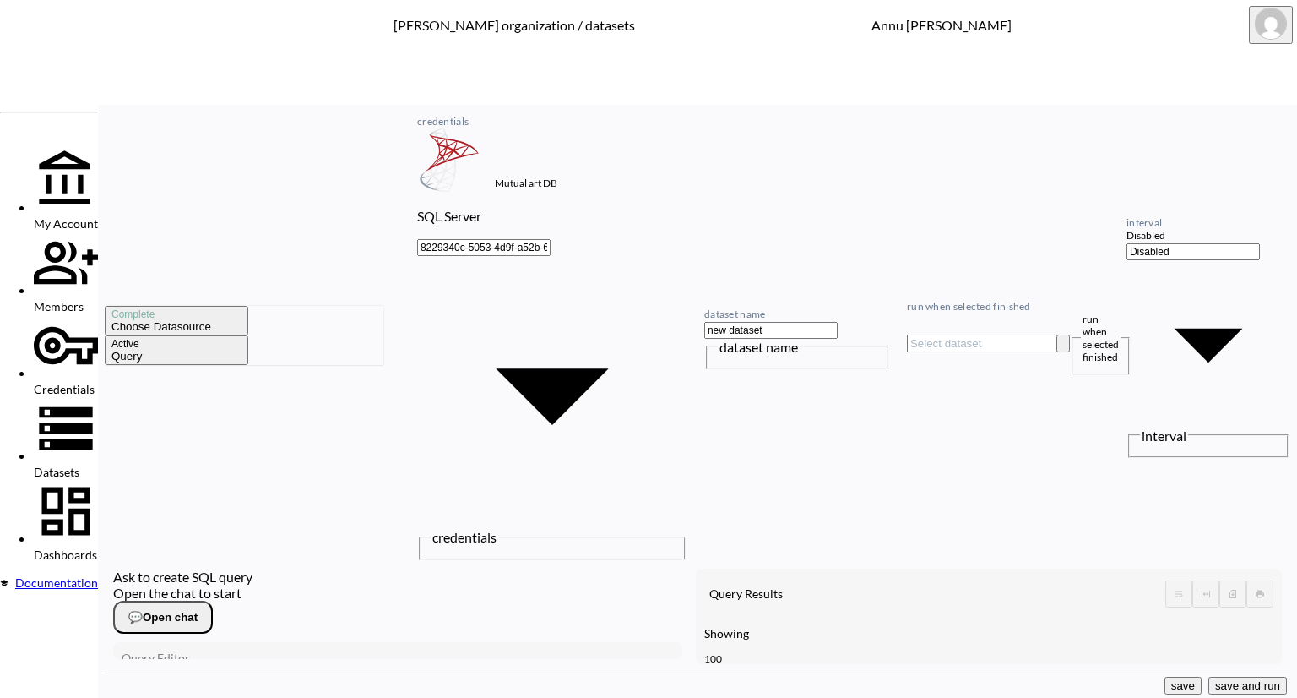
click at [1247, 683] on button "save and run" at bounding box center [1248, 685] width 79 height 18
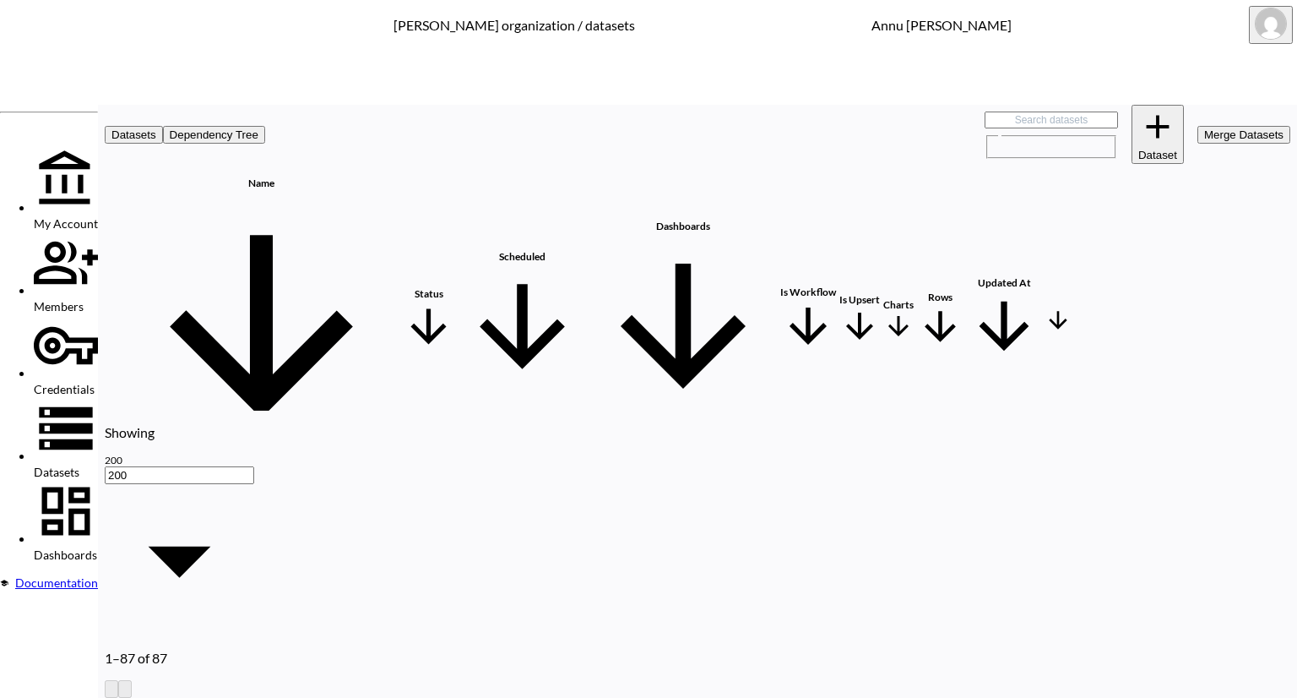
scroll to position [0, 99]
click at [626, 497] on link "Link 1" at bounding box center [610, 506] width 31 height 19
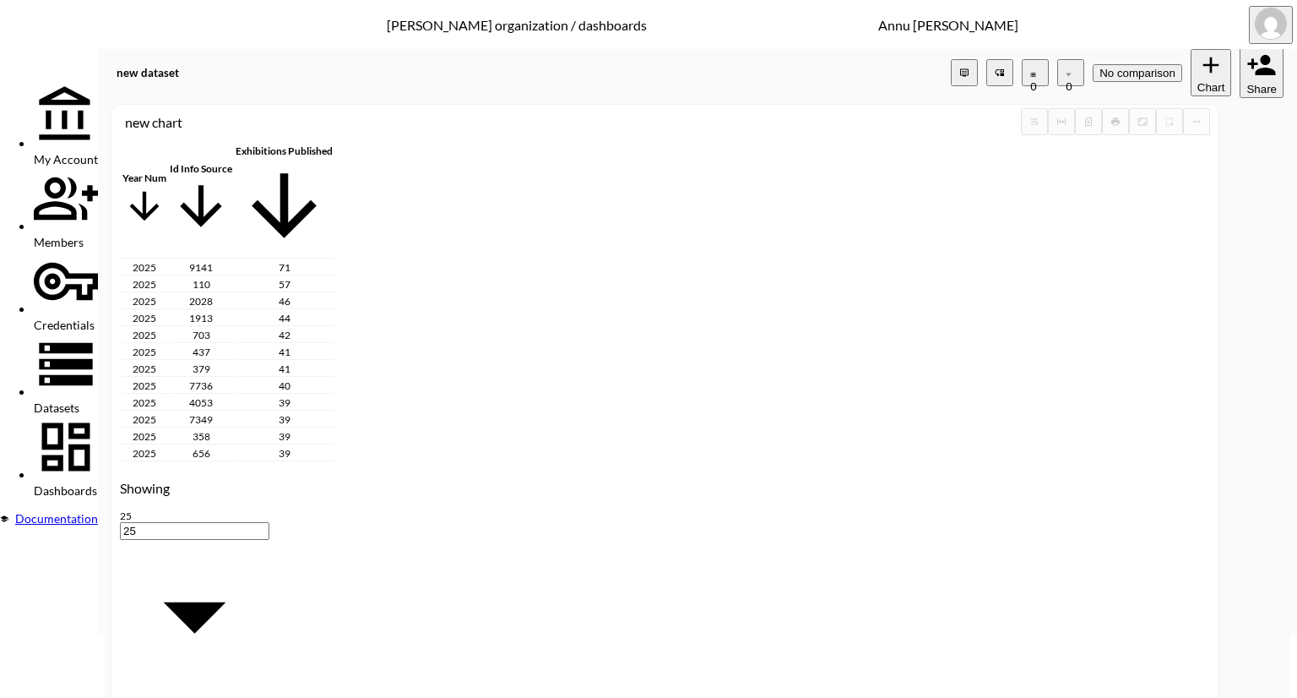
scroll to position [394, 0]
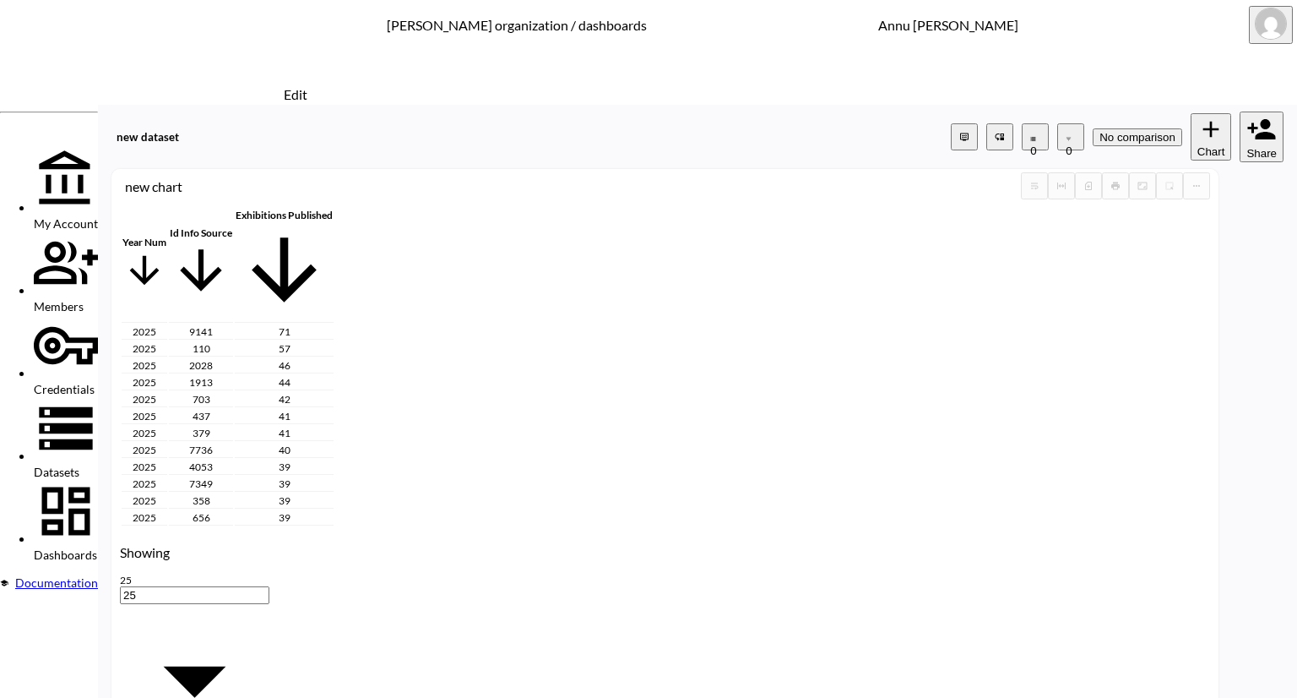
click at [191, 143] on icon "Edit" at bounding box center [191, 143] width 0 height 0
drag, startPoint x: 542, startPoint y: 342, endPoint x: 412, endPoint y: 352, distance: 130.5
type input "Exhibitions Published -by IdInfoSource -2025"
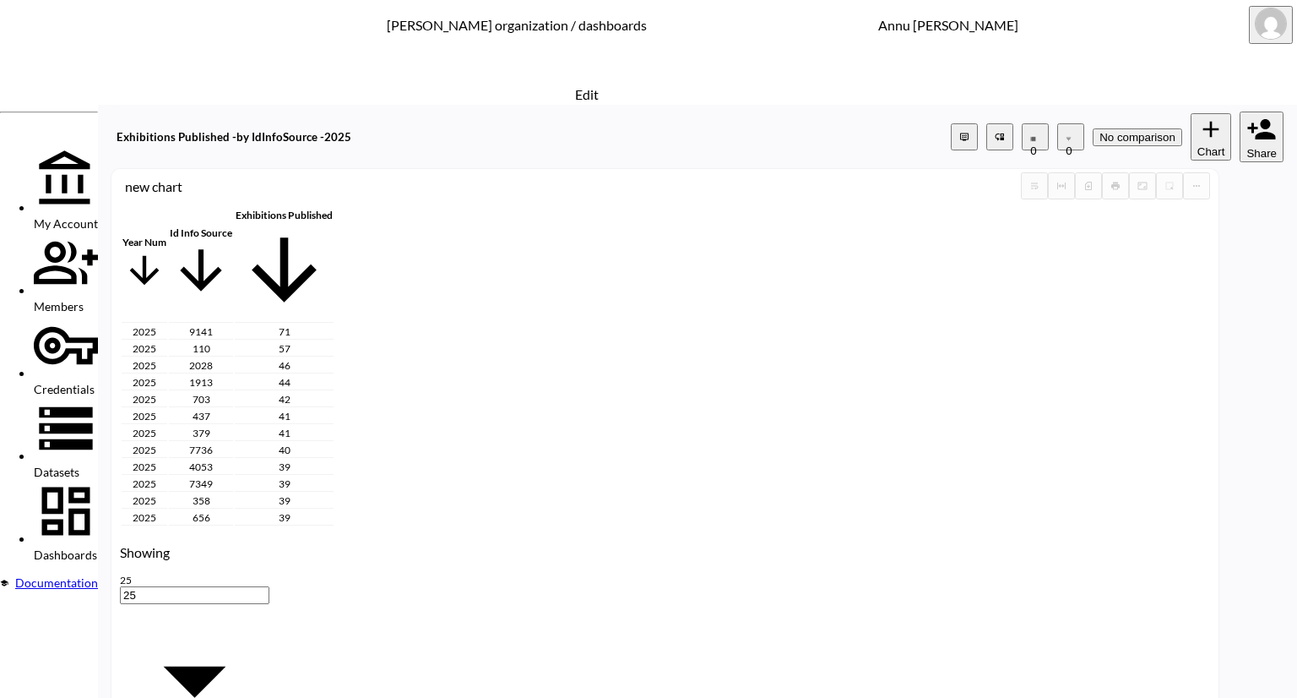
click at [363, 143] on icon "Edit" at bounding box center [363, 143] width 0 height 0
drag, startPoint x: 746, startPoint y: 343, endPoint x: 439, endPoint y: 342, distance: 306.6
drag, startPoint x: 716, startPoint y: 345, endPoint x: 727, endPoint y: 345, distance: 11.0
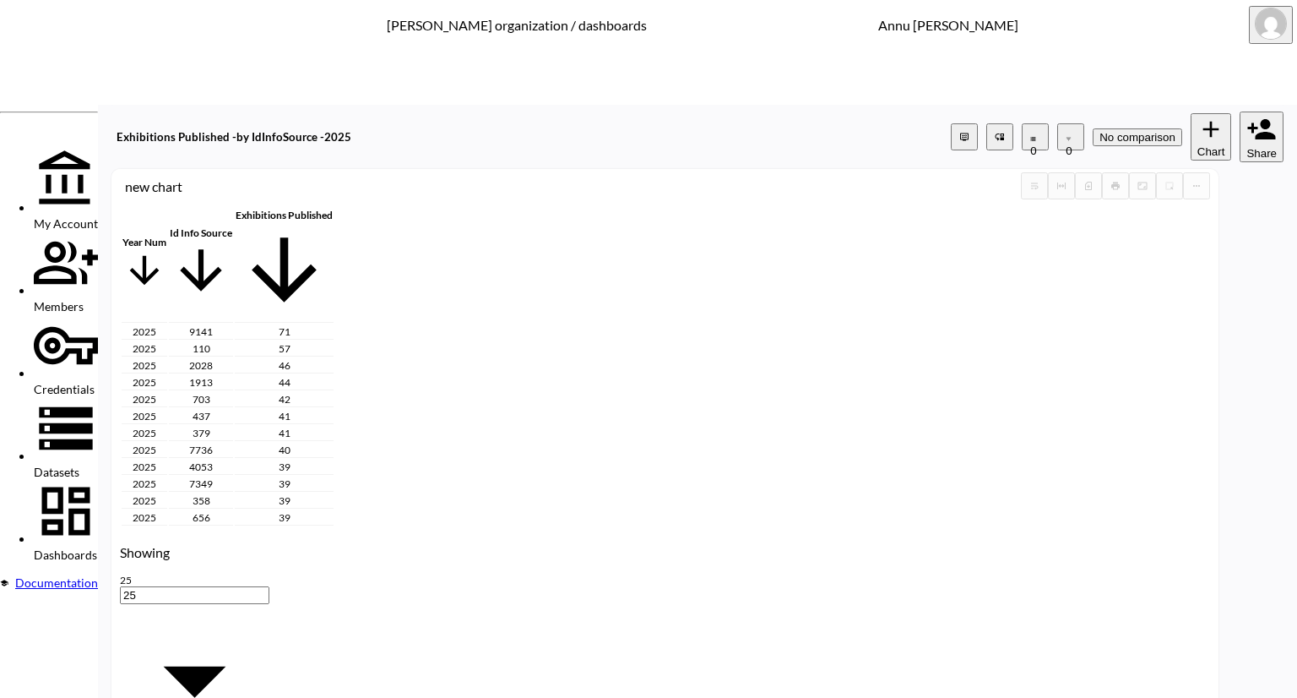
drag, startPoint x: 597, startPoint y: 342, endPoint x: 799, endPoint y: 350, distance: 202.0
type input "Exhibitions Published"
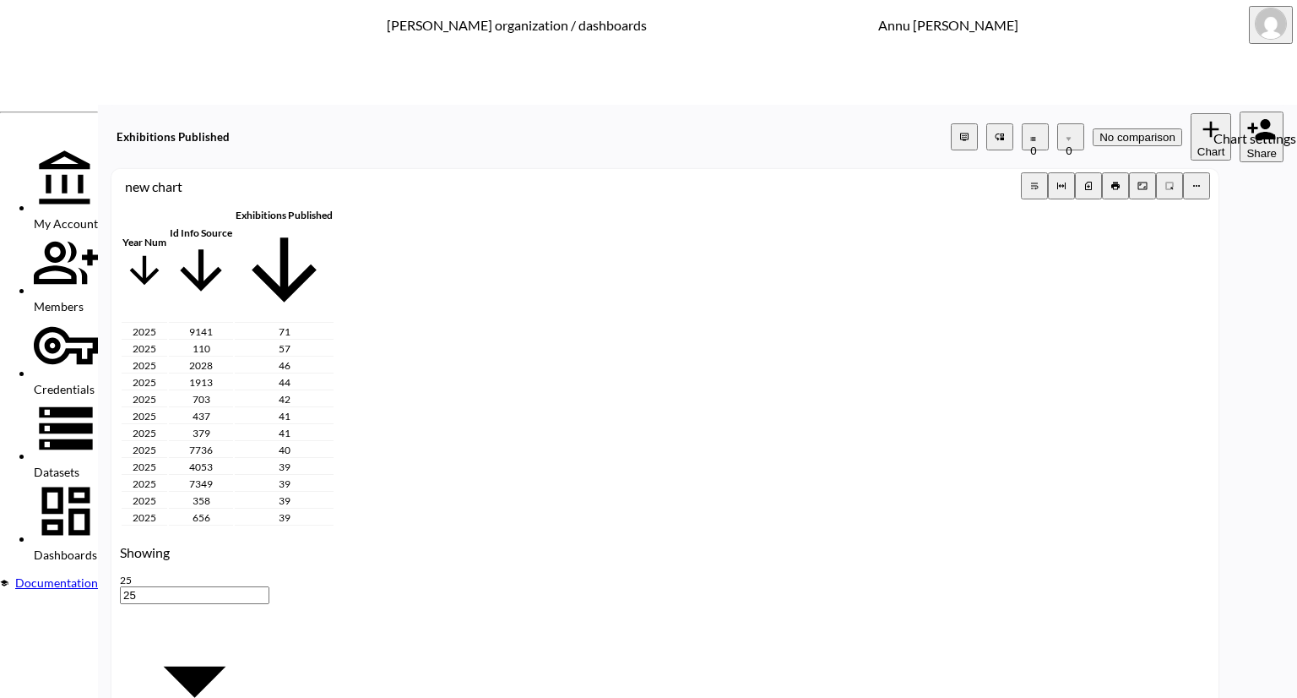
click at [1210, 172] on button "more" at bounding box center [1196, 185] width 27 height 27
drag, startPoint x: 258, startPoint y: 37, endPoint x: 103, endPoint y: 38, distance: 155.4
paste input "Exhibitions Published -by IdInfoSource -2025"
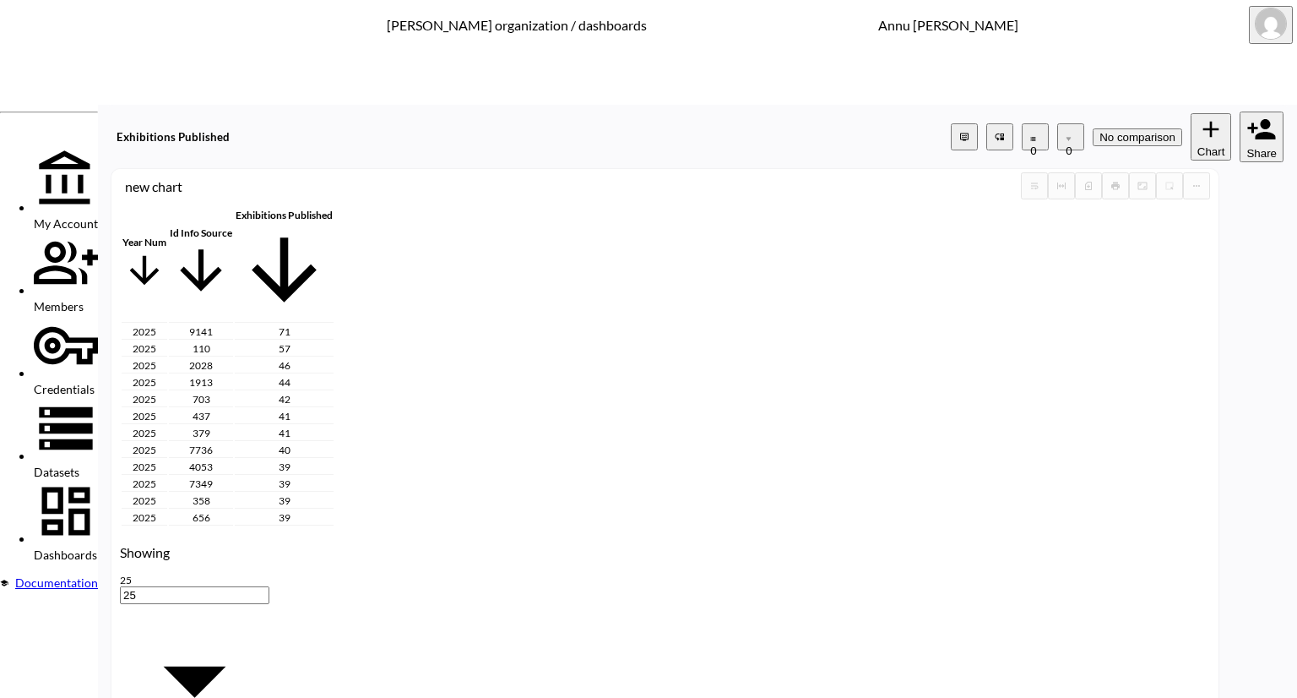
type input "Exhibitions Published -by IdInfoSource -2025"
click at [1200, 185] on icon "more" at bounding box center [1196, 186] width 7 height 2
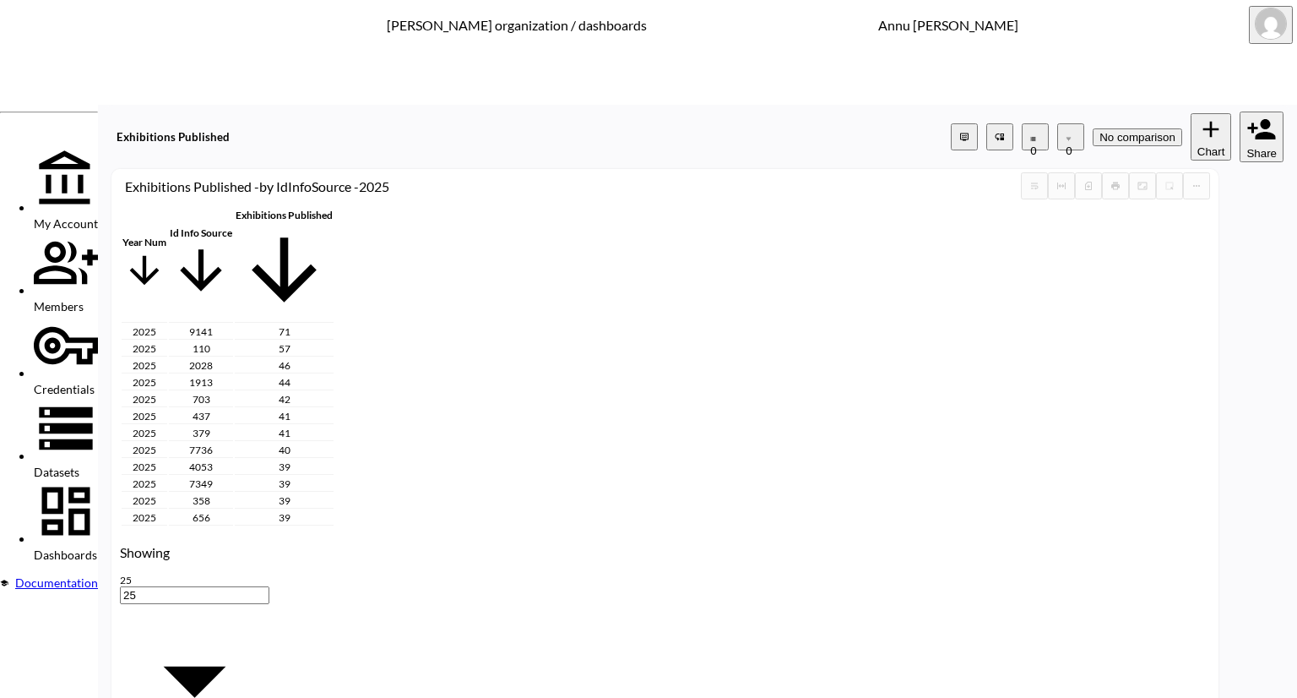
checkbox input "false"
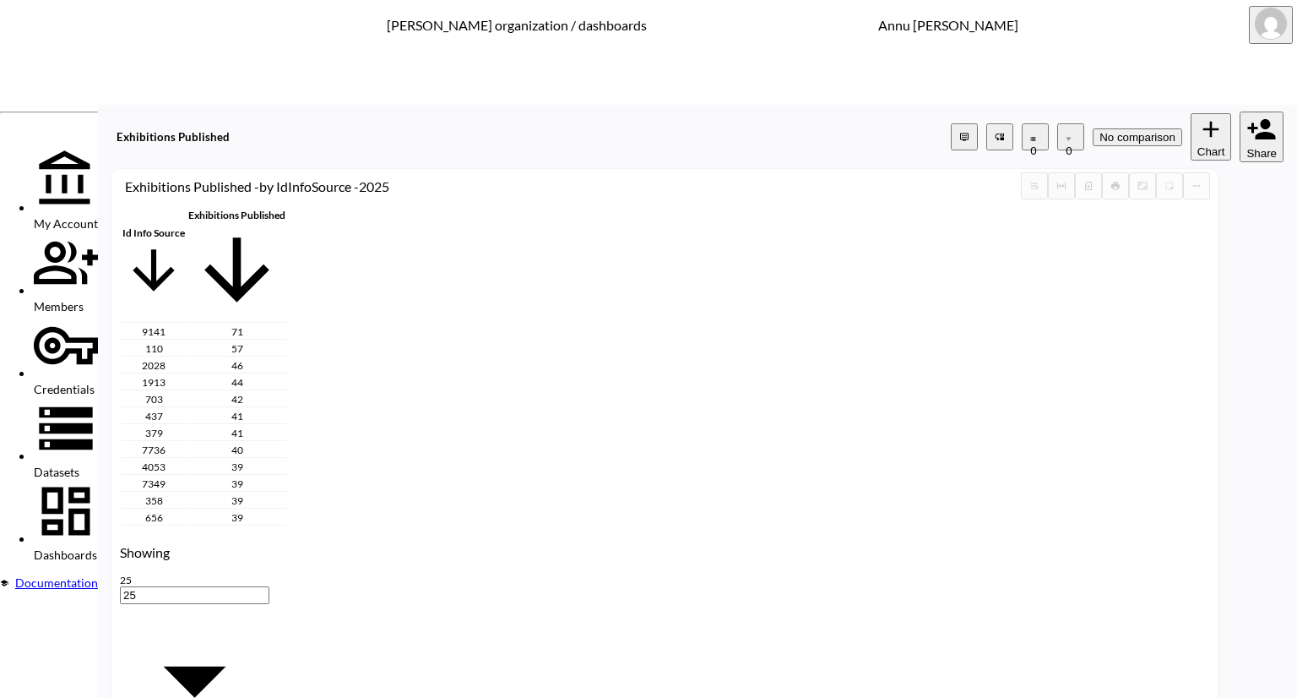
scroll to position [0, 0]
click at [79, 464] on span "Datasets" at bounding box center [57, 471] width 46 height 14
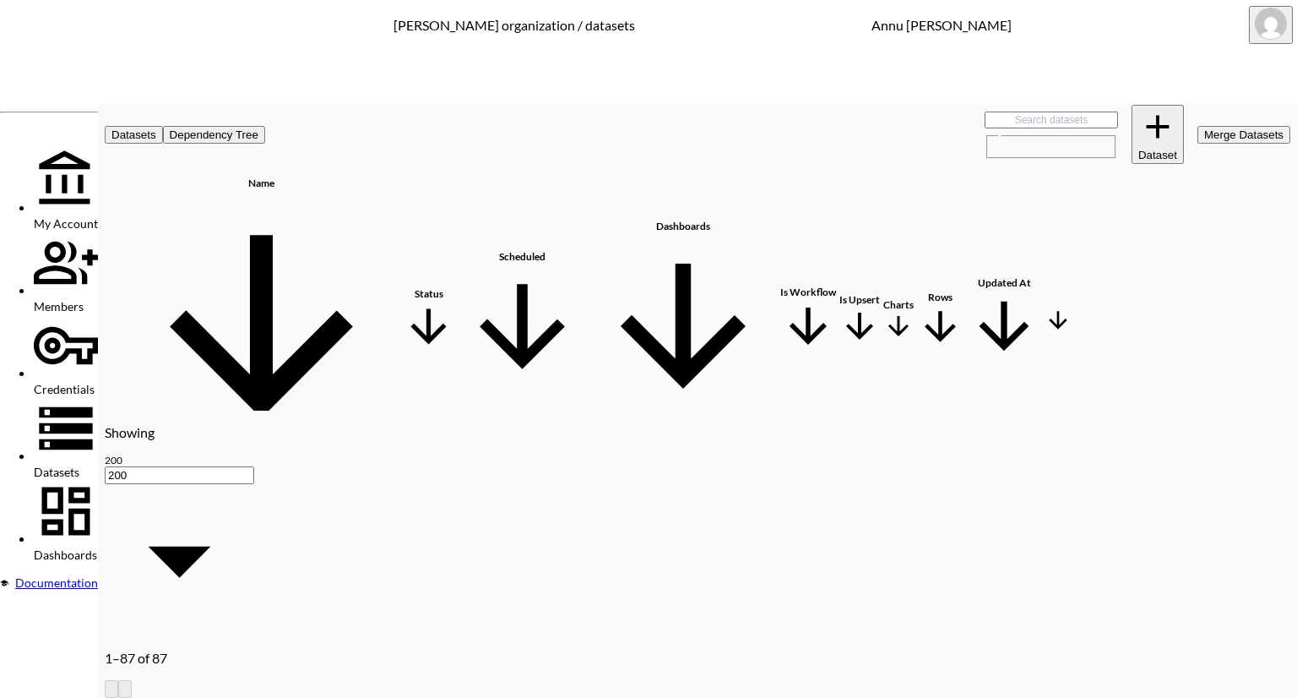
scroll to position [0, 99]
click at [1063, 502] on icon "more" at bounding box center [1058, 507] width 10 height 10
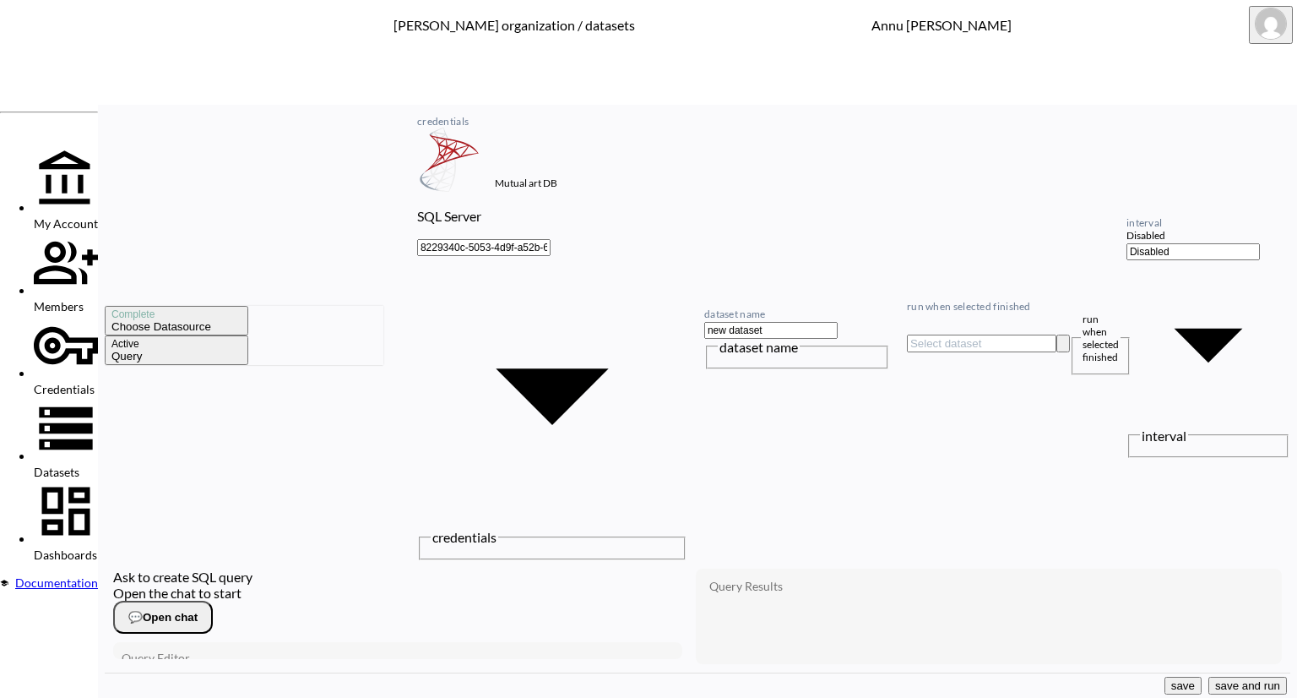
drag, startPoint x: 838, startPoint y: 89, endPoint x: 746, endPoint y: 95, distance: 92.3
click at [746, 105] on div "Complete Choose datasource Active Query credentials SQL Server Mutual art DB 82…" at bounding box center [698, 332] width 1186 height 455
type input "Exhibitions Published -by IdInfoSource -2025"
click at [1165, 677] on button "save" at bounding box center [1183, 685] width 37 height 18
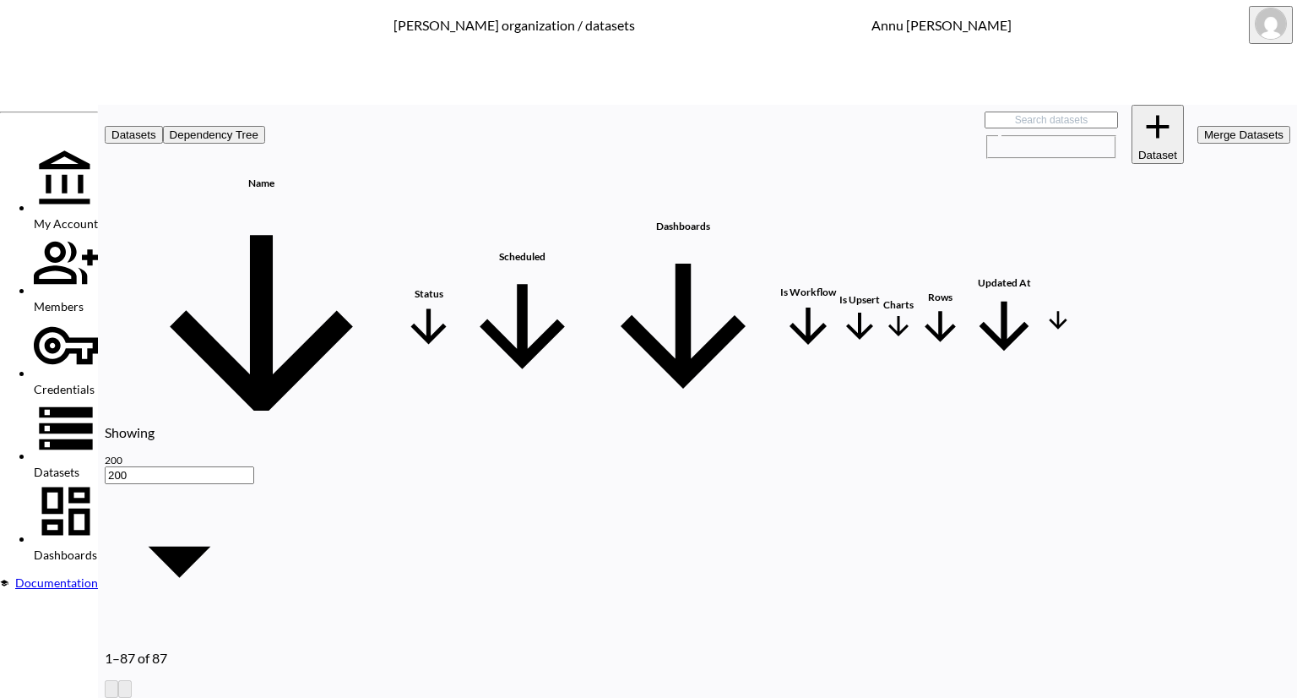
click at [93, 479] on div "Dashboards" at bounding box center [66, 520] width 64 height 83
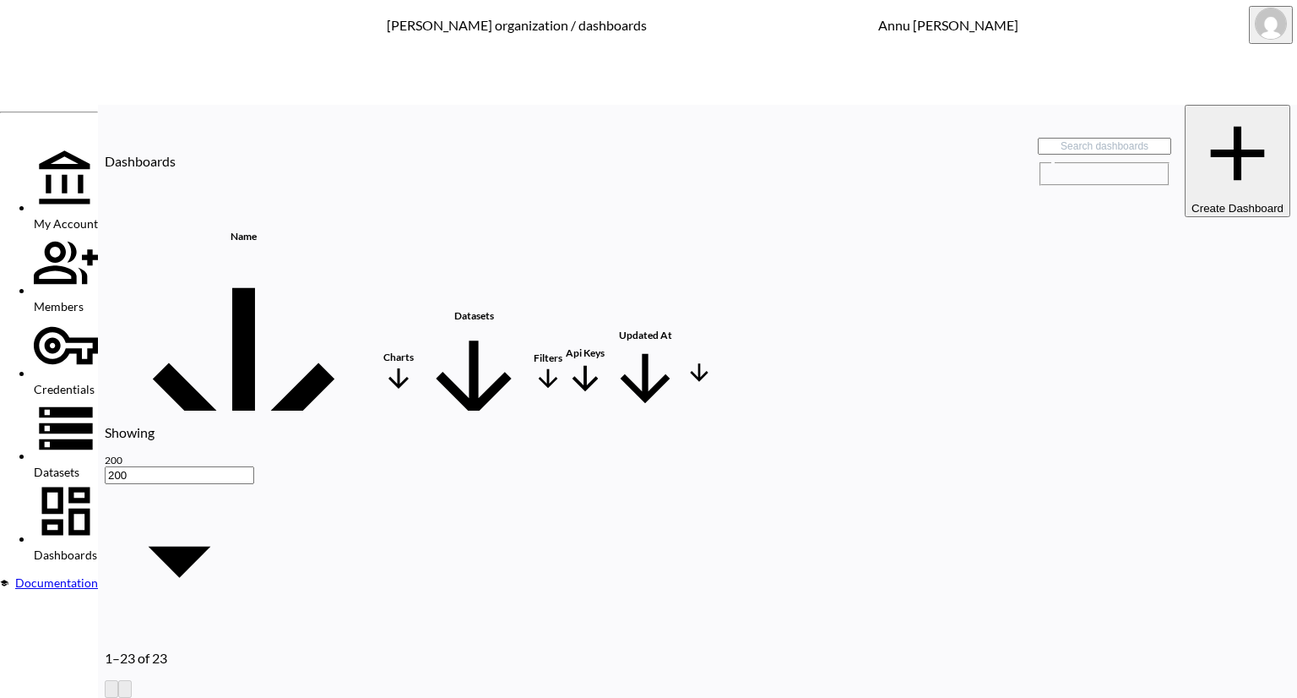
click at [191, 615] on th "Irrelevant Lots" at bounding box center [243, 630] width 274 height 30
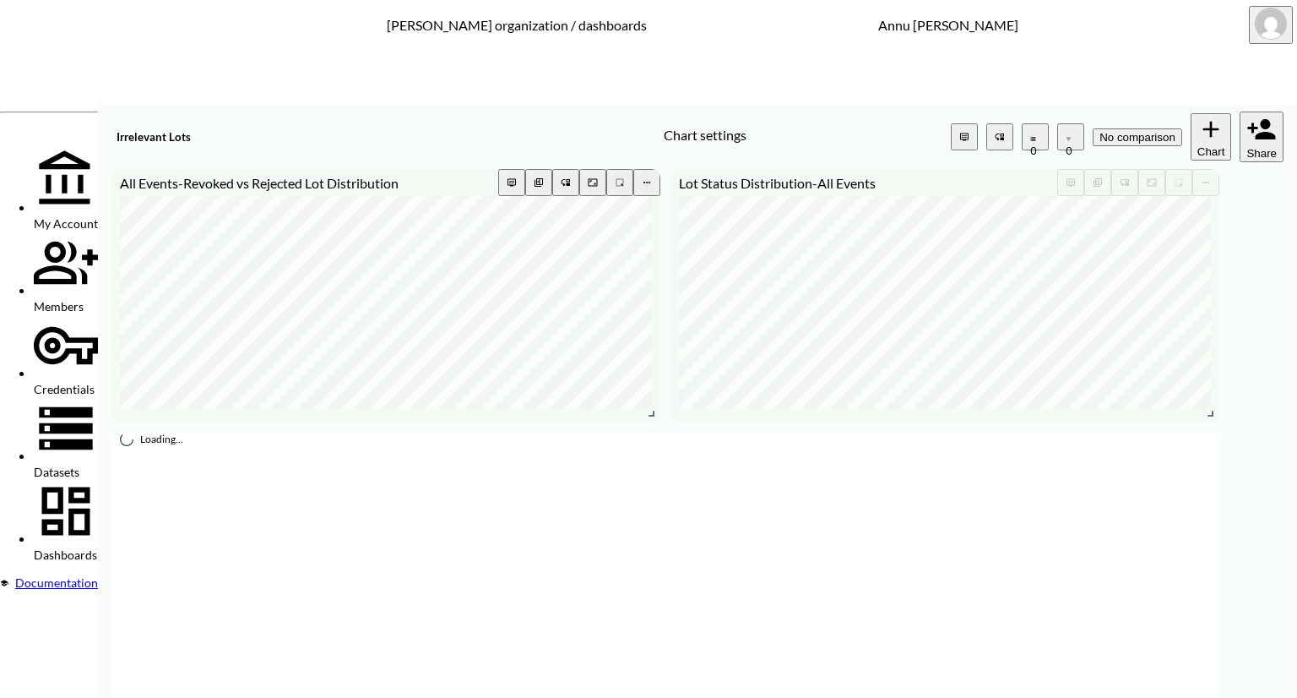
click at [652, 177] on icon "more" at bounding box center [647, 182] width 10 height 10
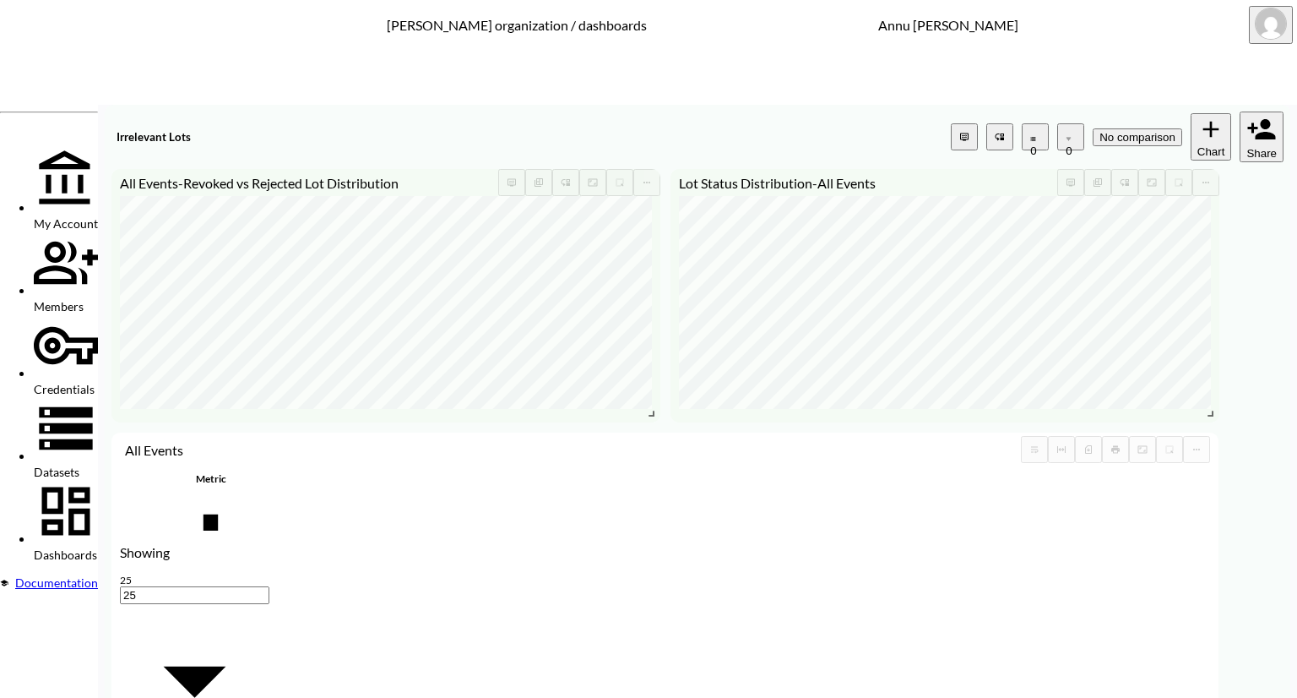
click at [1200, 448] on icon "more" at bounding box center [1196, 449] width 7 height 2
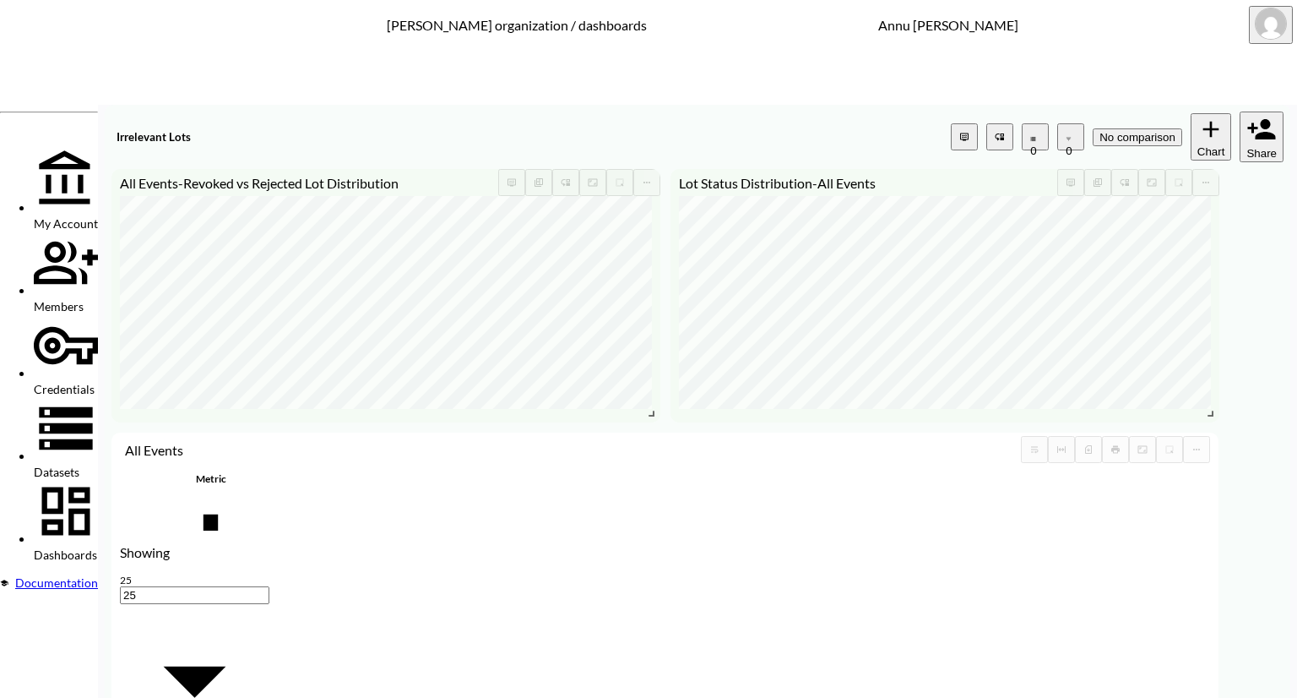
drag, startPoint x: 683, startPoint y: 583, endPoint x: 489, endPoint y: 563, distance: 195.2
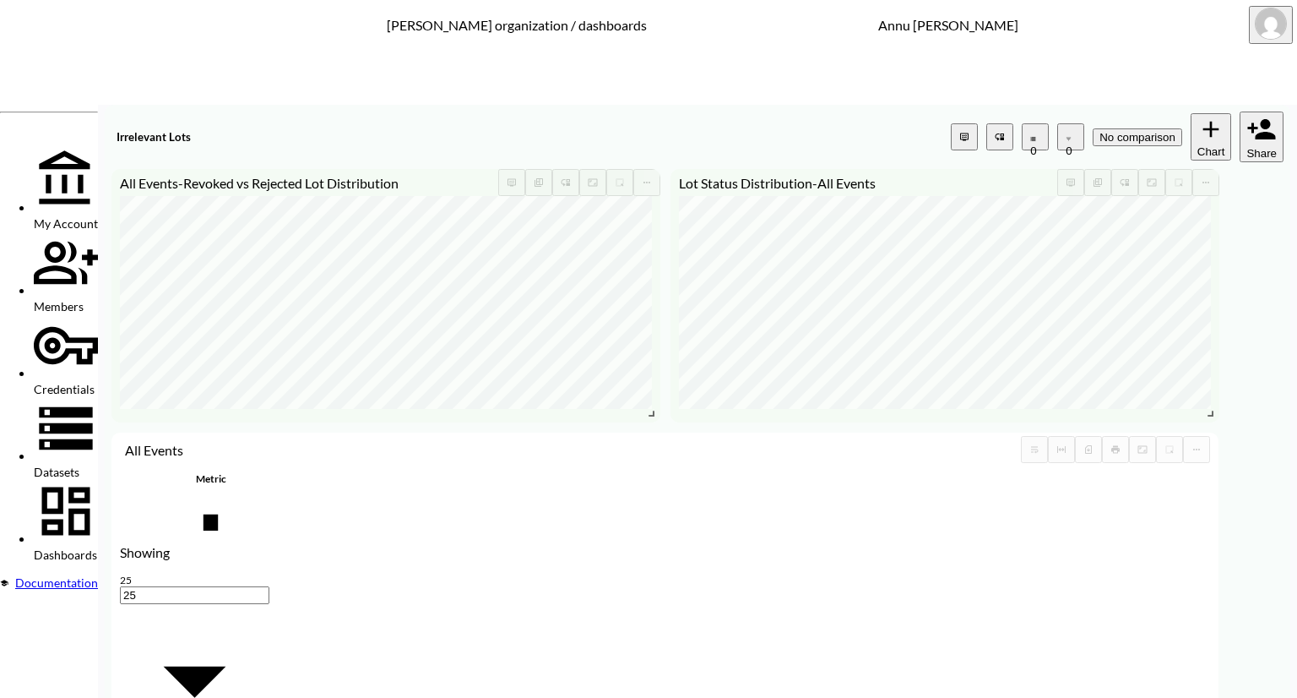
drag, startPoint x: 672, startPoint y: 583, endPoint x: 536, endPoint y: 565, distance: 137.1
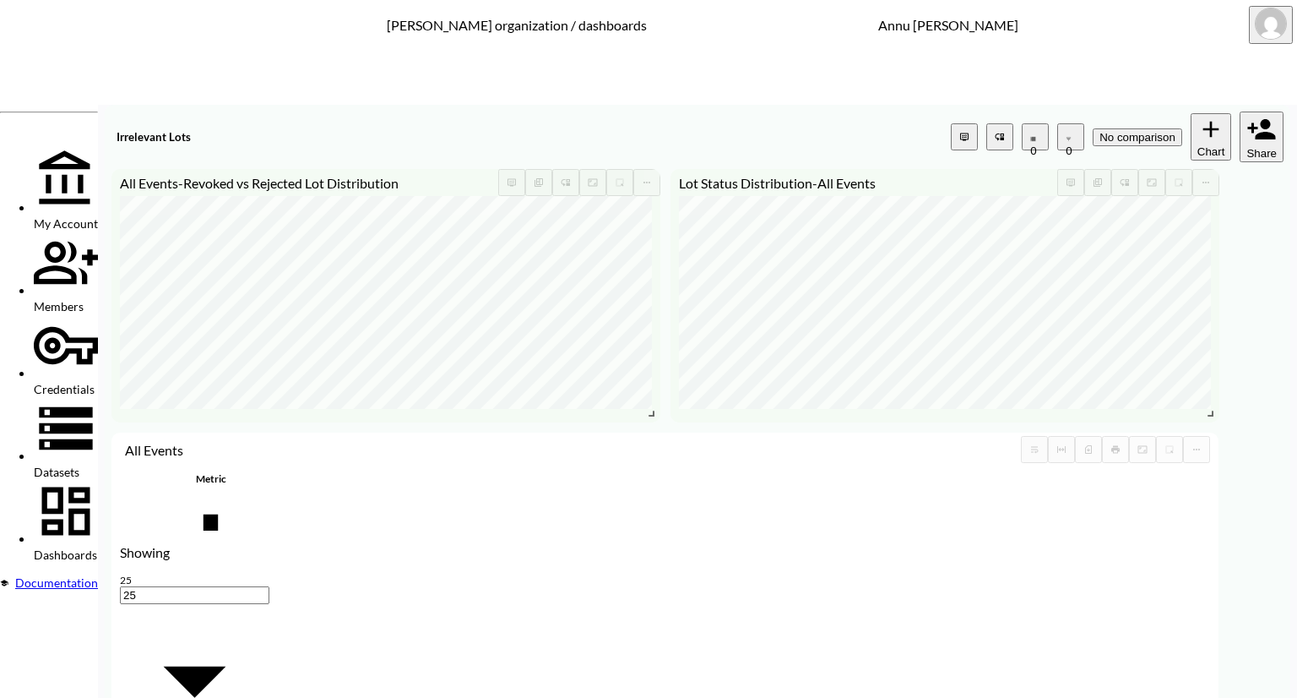
click at [88, 479] on div "Dashboards" at bounding box center [66, 520] width 64 height 83
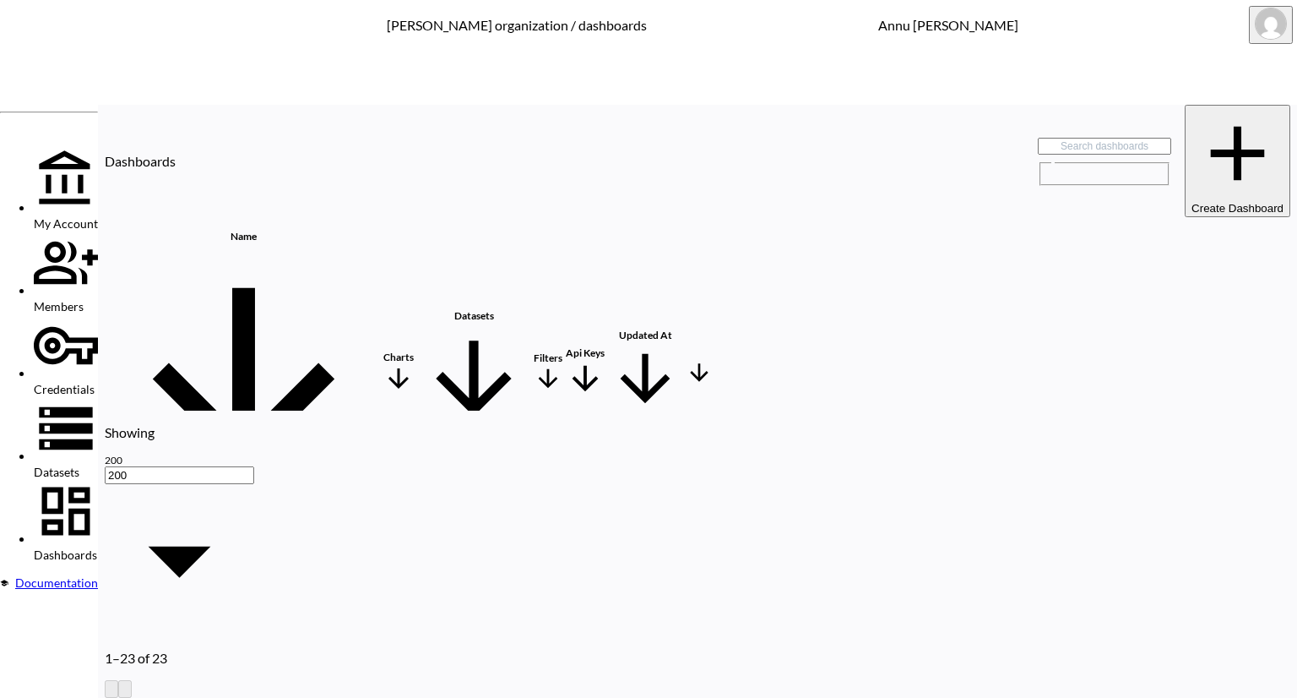
click at [266, 521] on th "Exhibitions Published" at bounding box center [243, 536] width 274 height 30
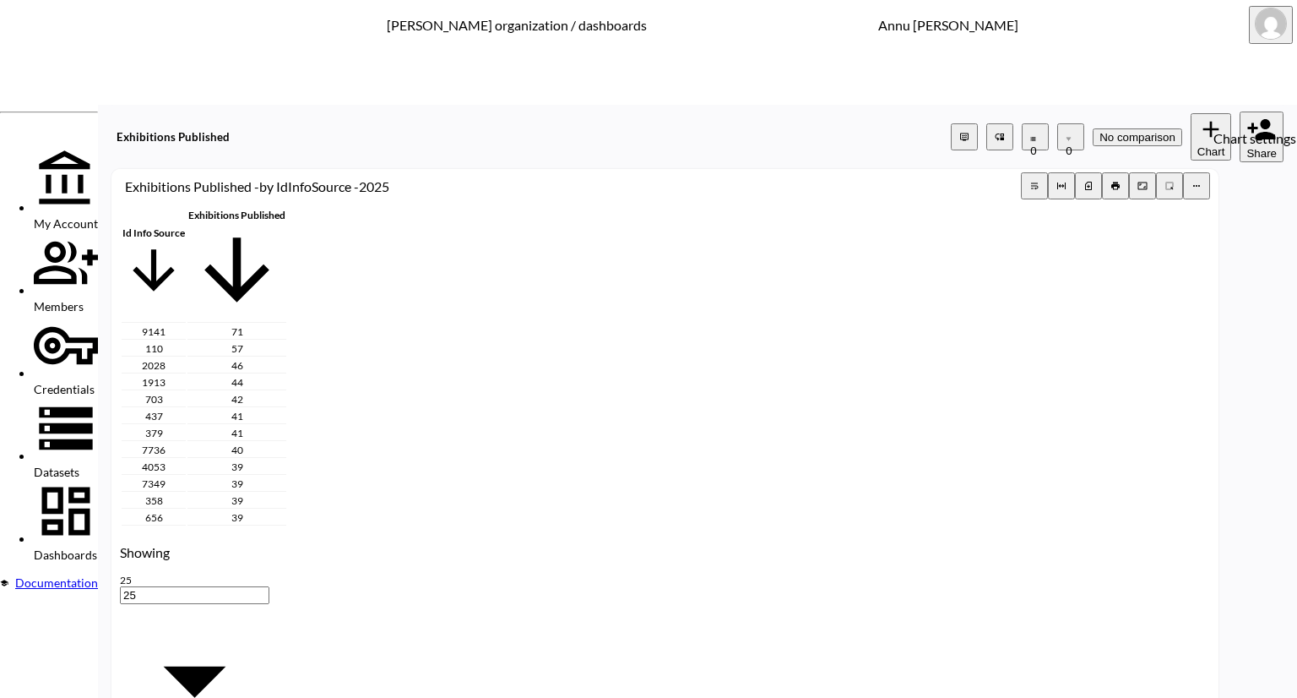
click at [1200, 185] on icon "more" at bounding box center [1196, 186] width 7 height 2
drag, startPoint x: 673, startPoint y: 579, endPoint x: 539, endPoint y: 570, distance: 134.6
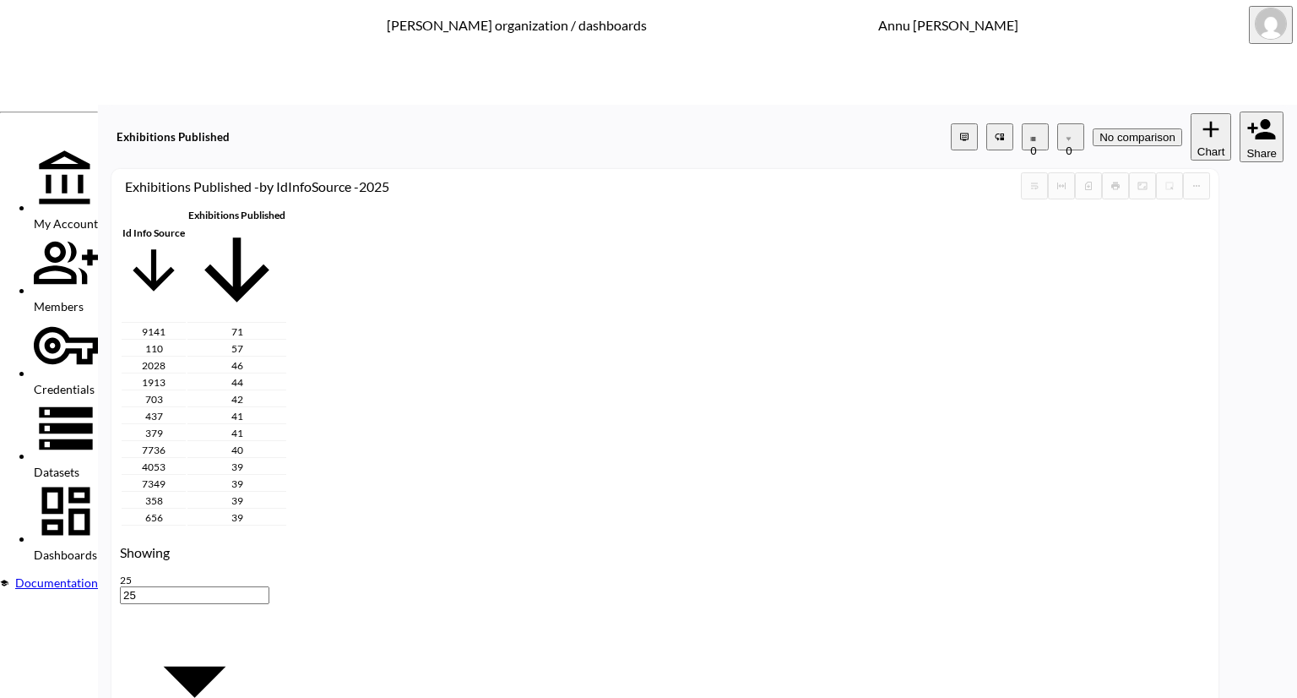
paste input "E8F5E9"
type input "#E8F5E9"
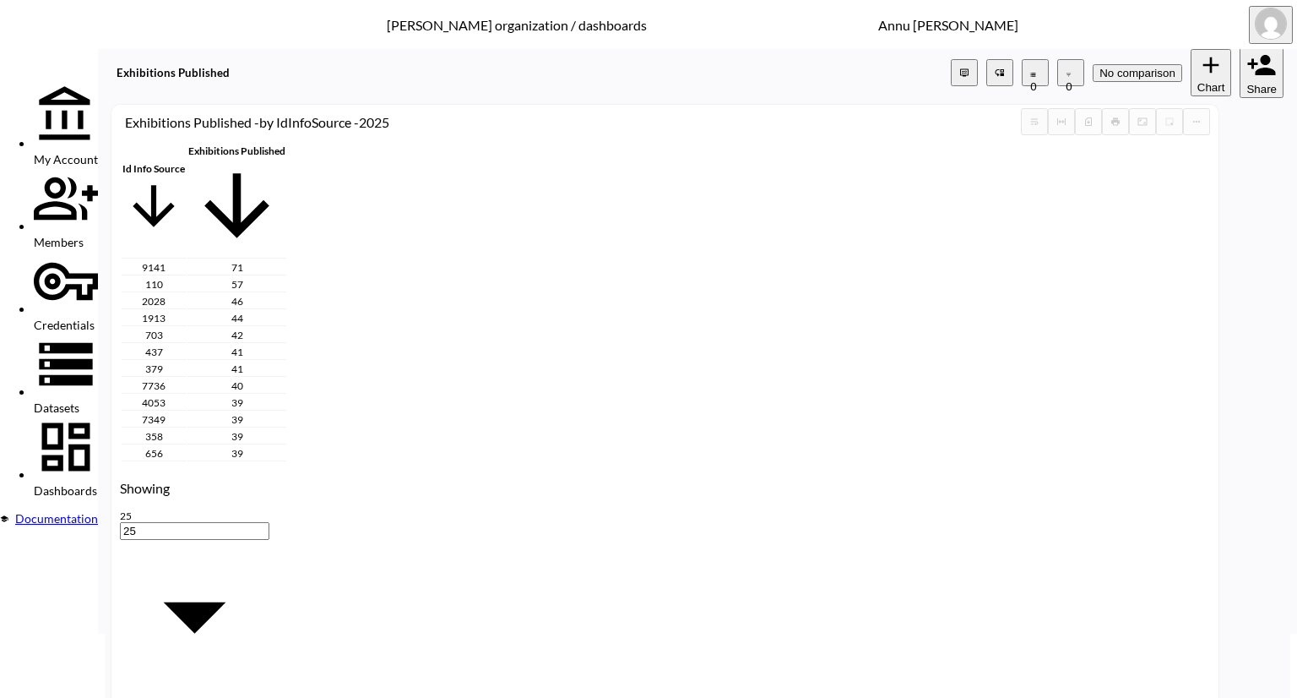
click at [70, 400] on span "Datasets" at bounding box center [57, 407] width 46 height 14
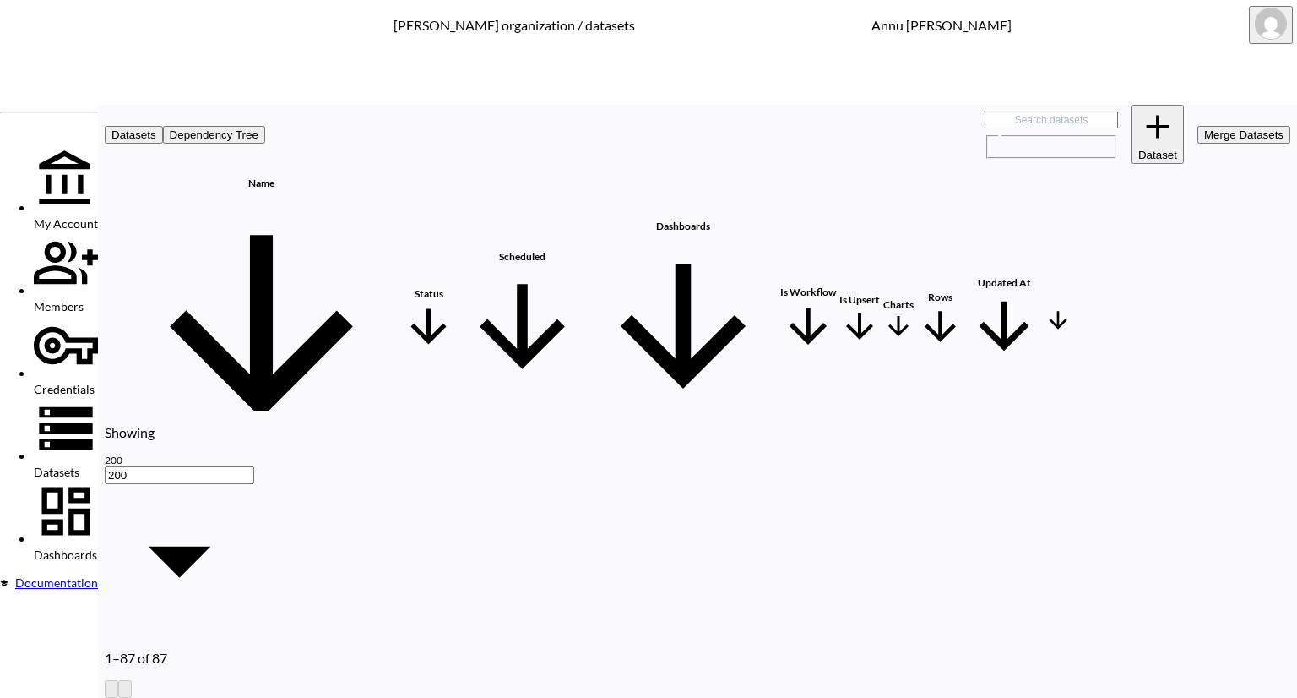
scroll to position [0, 99]
click at [97, 547] on span "Dashboards" at bounding box center [65, 554] width 63 height 14
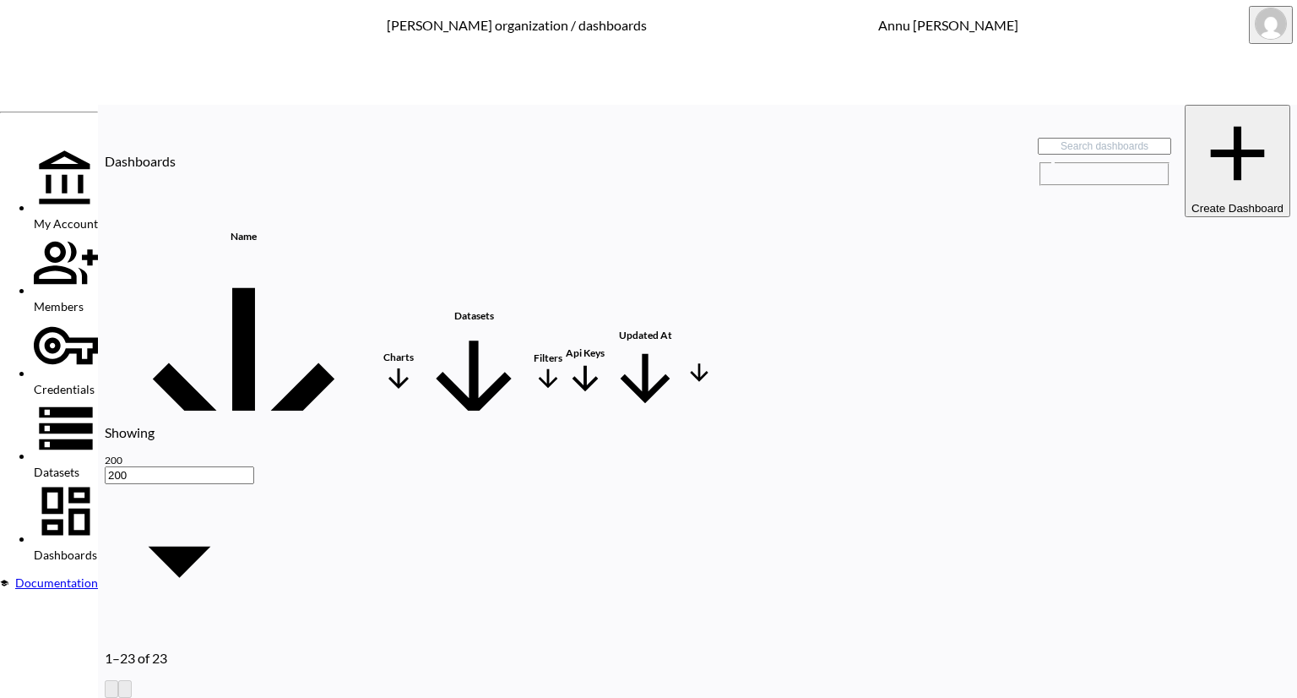
click at [209, 521] on th "Exhibitions Published" at bounding box center [243, 536] width 274 height 30
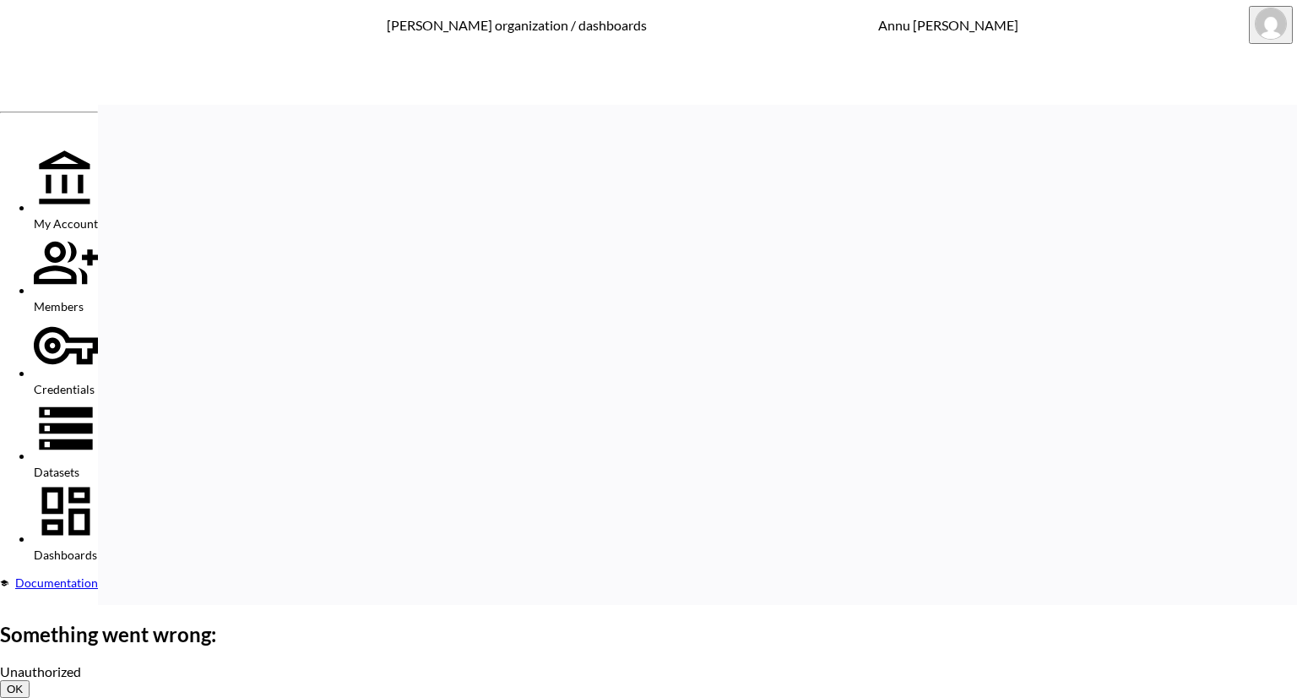
click at [30, 680] on button "OK" at bounding box center [15, 689] width 30 height 18
click at [78, 464] on span "Datasets" at bounding box center [57, 471] width 46 height 14
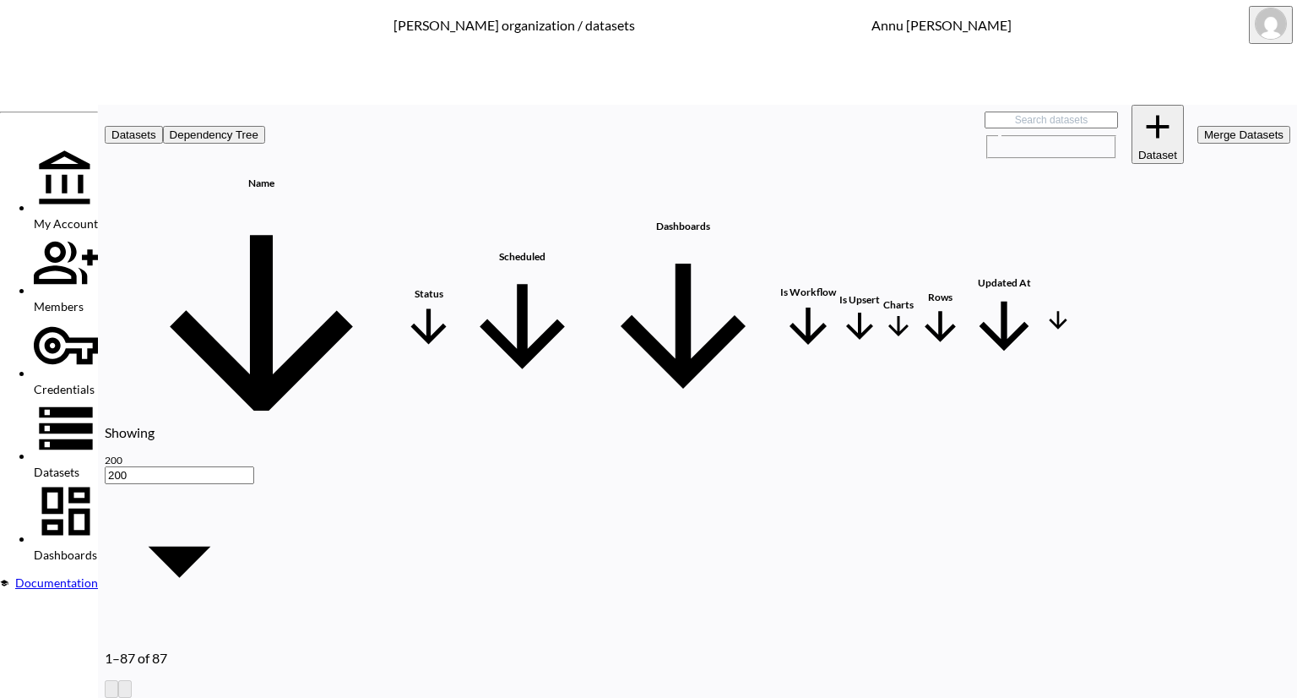
scroll to position [1013, 0]
click at [97, 547] on span "Dashboards" at bounding box center [65, 554] width 63 height 14
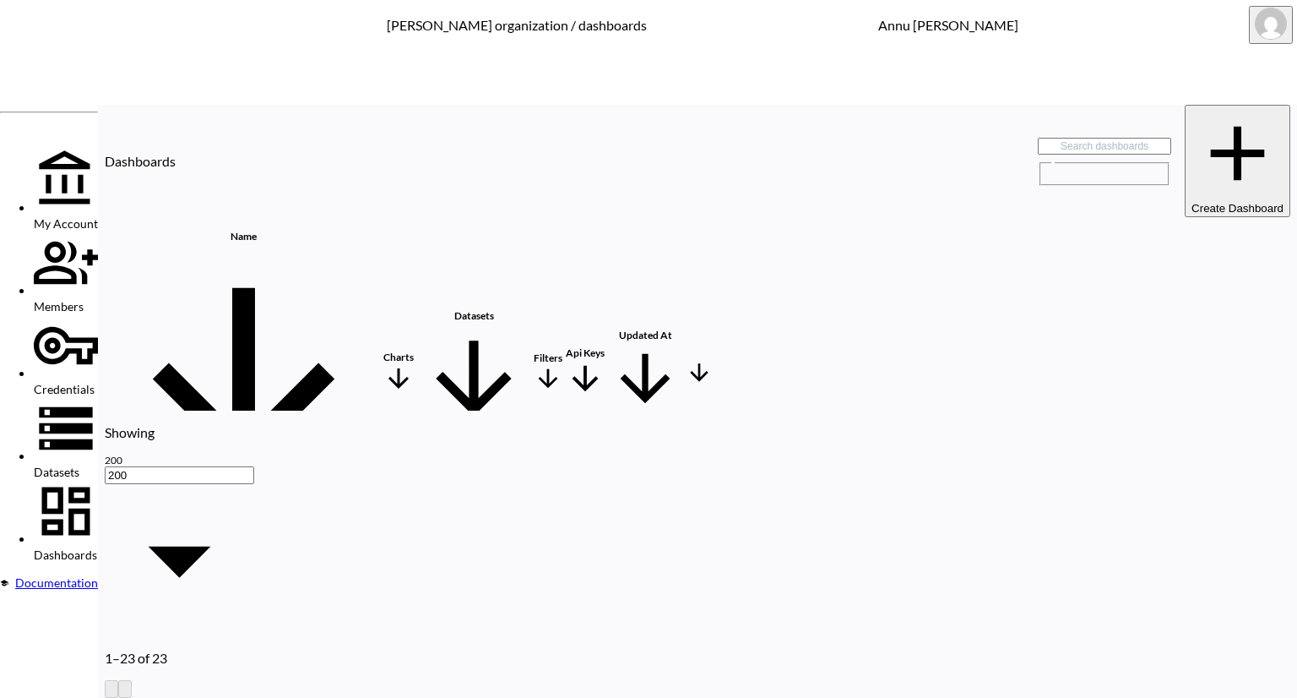
click at [310, 677] on th "Lots" at bounding box center [243, 692] width 274 height 30
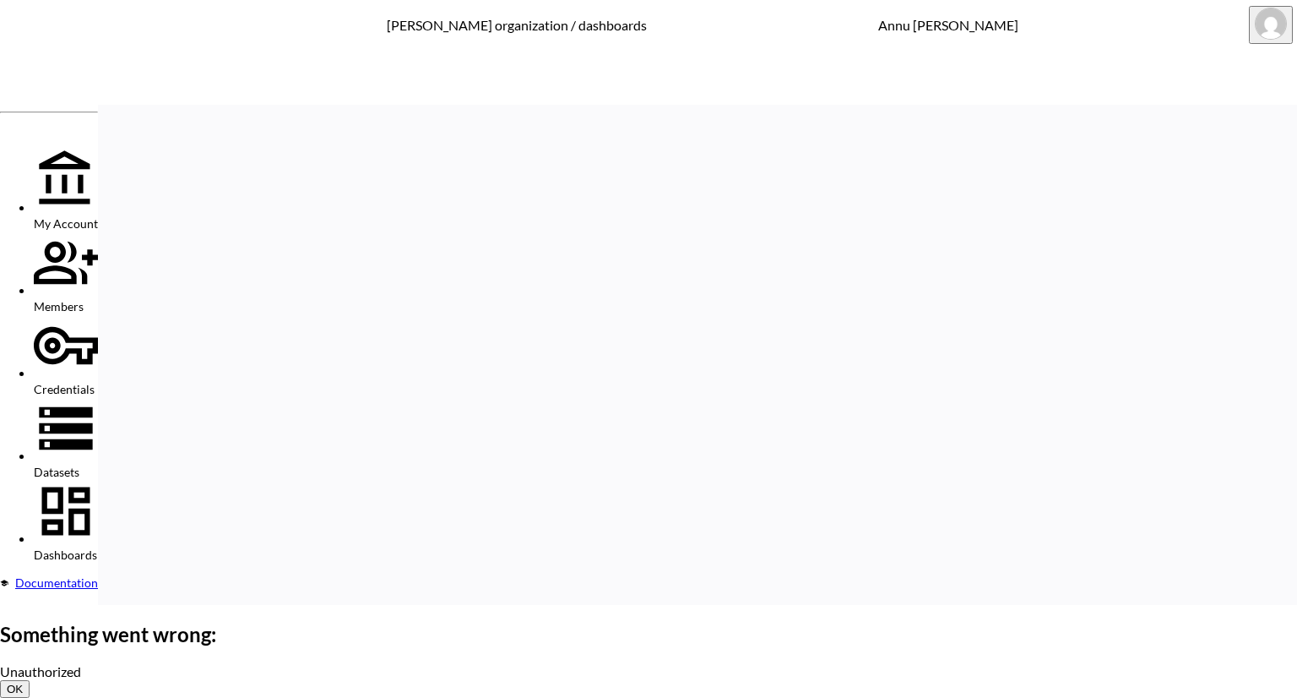
click at [126, 622] on div "Something went wrong: Unauthorized OK" at bounding box center [648, 660] width 1297 height 76
click at [30, 680] on button "OK" at bounding box center [15, 689] width 30 height 18
click at [79, 464] on span "Datasets" at bounding box center [57, 471] width 46 height 14
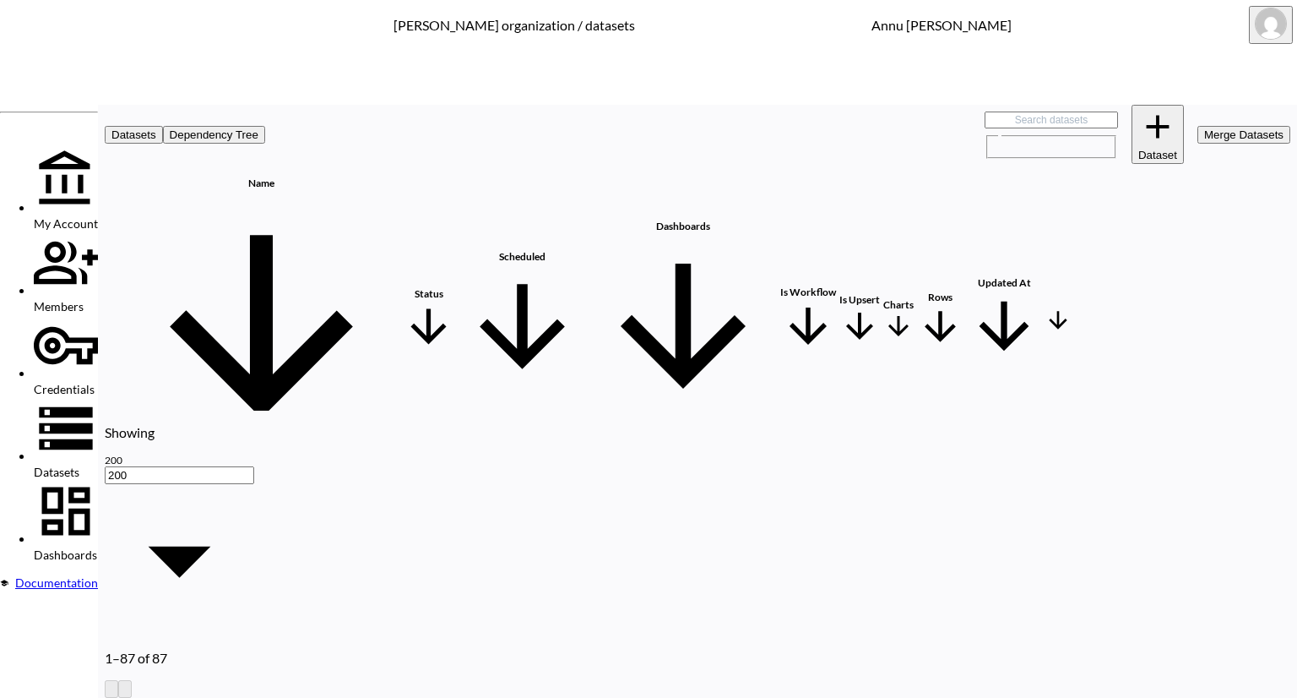
click at [78, 479] on div "Dashboards" at bounding box center [66, 520] width 64 height 83
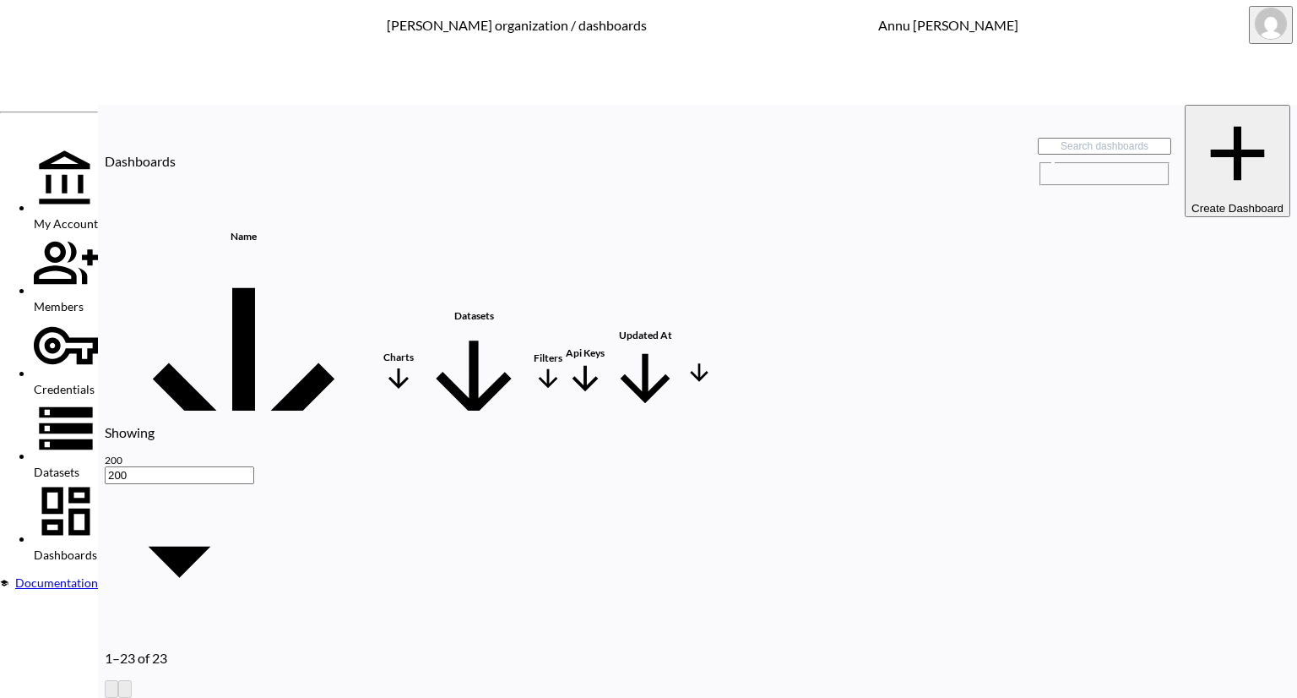
click at [204, 615] on th "Irrelevant Lots" at bounding box center [243, 630] width 274 height 30
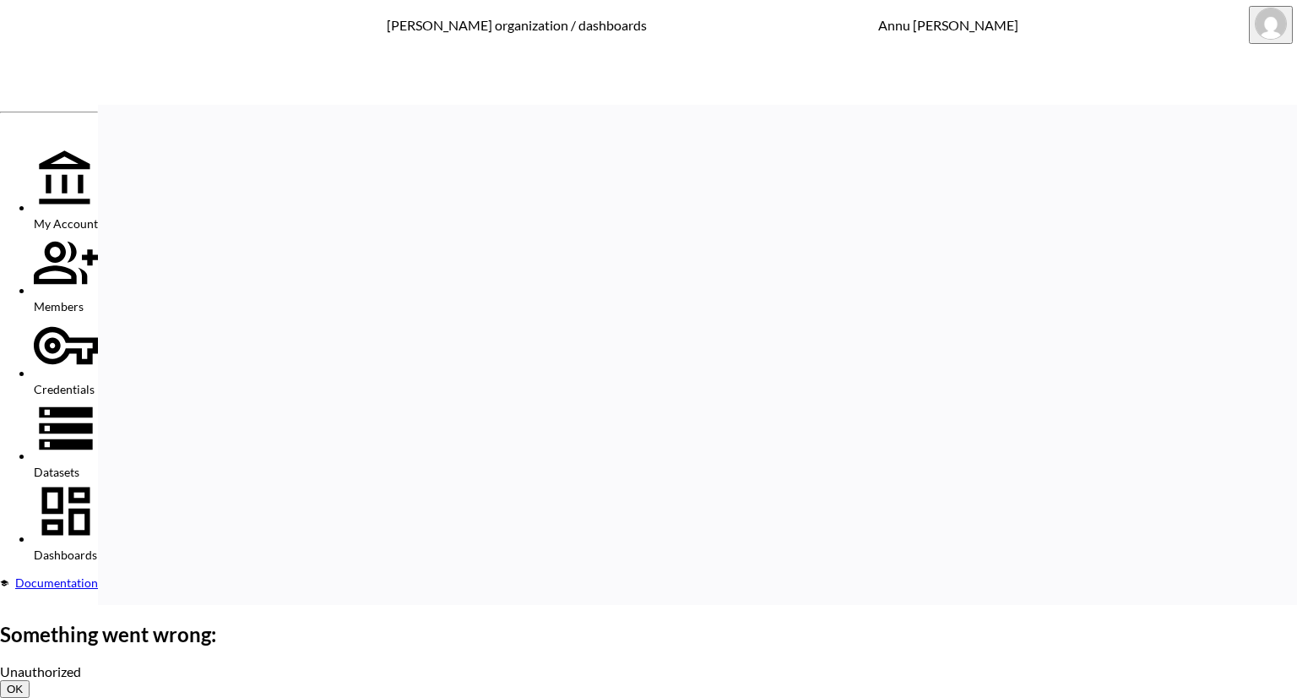
click at [30, 680] on button "OK" at bounding box center [15, 689] width 30 height 18
click at [96, 547] on span "Dashboards" at bounding box center [65, 554] width 63 height 14
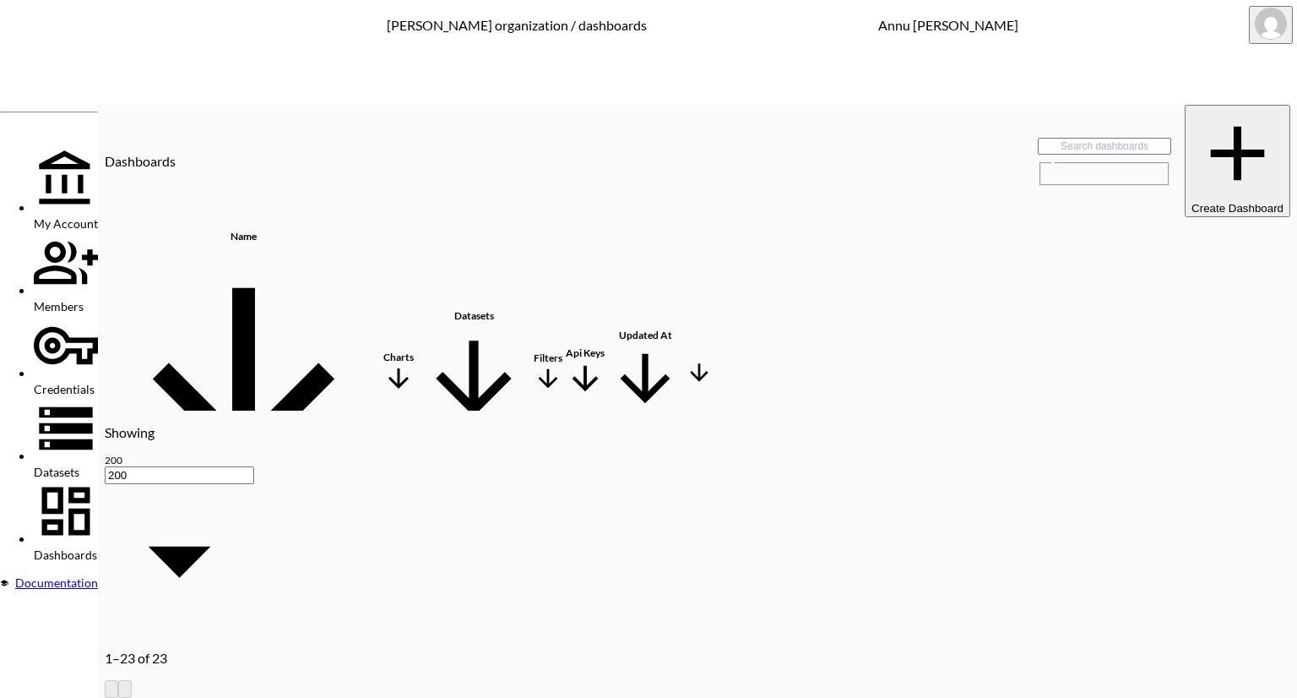
click at [98, 479] on div "Dashboards" at bounding box center [66, 520] width 64 height 83
click at [265, 615] on th "Irrelevant Lots" at bounding box center [243, 630] width 274 height 30
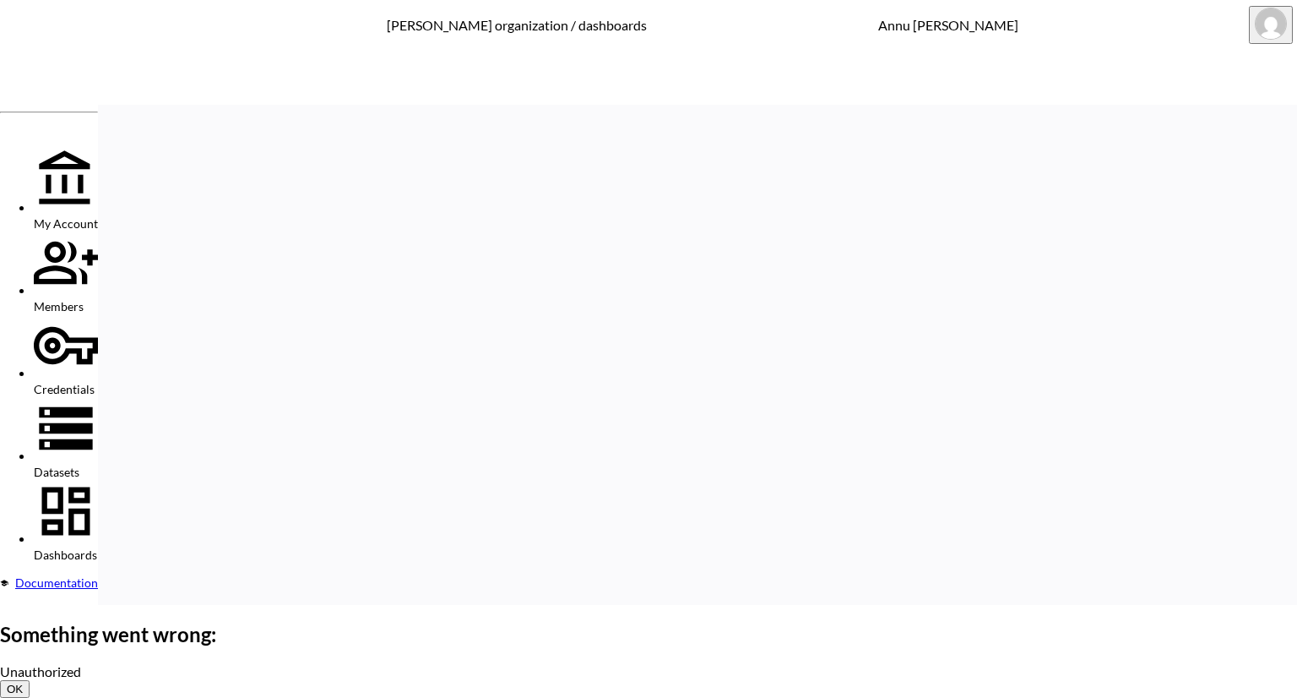
click at [30, 680] on button "OK" at bounding box center [15, 689] width 30 height 18
click at [91, 479] on div "Dashboards" at bounding box center [66, 520] width 64 height 83
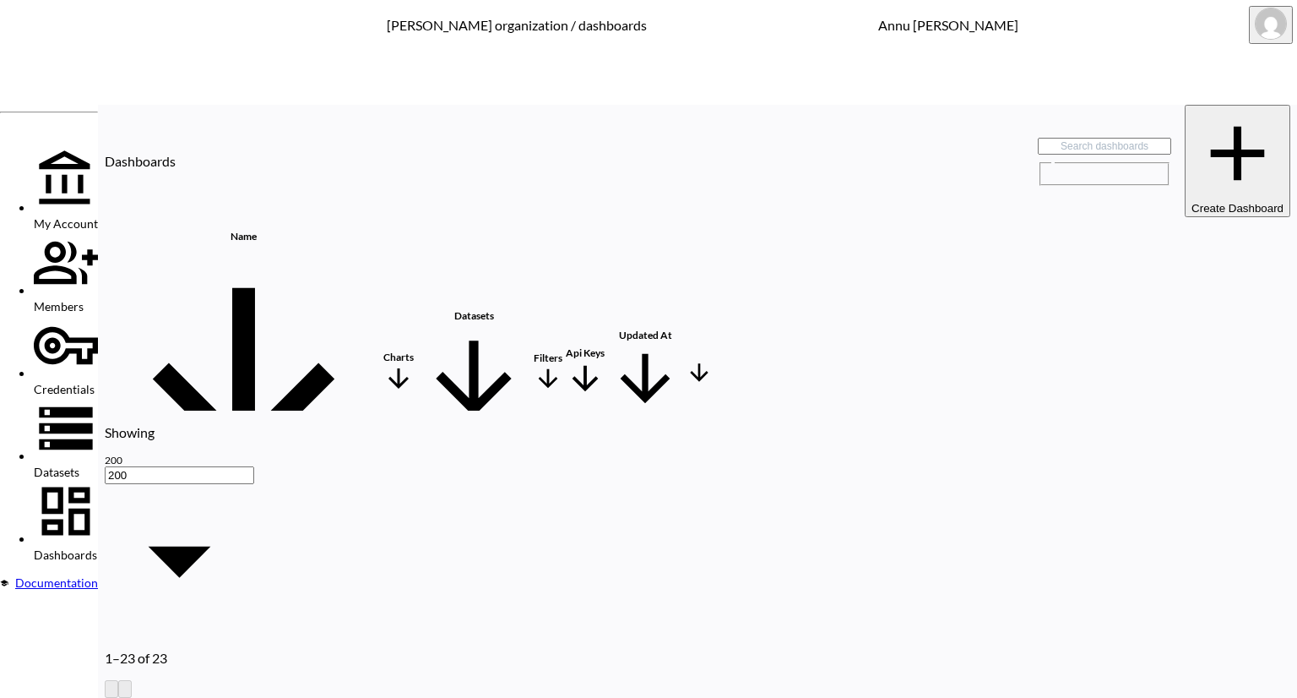
click at [229, 615] on th "Irrelevant Lots" at bounding box center [243, 630] width 274 height 30
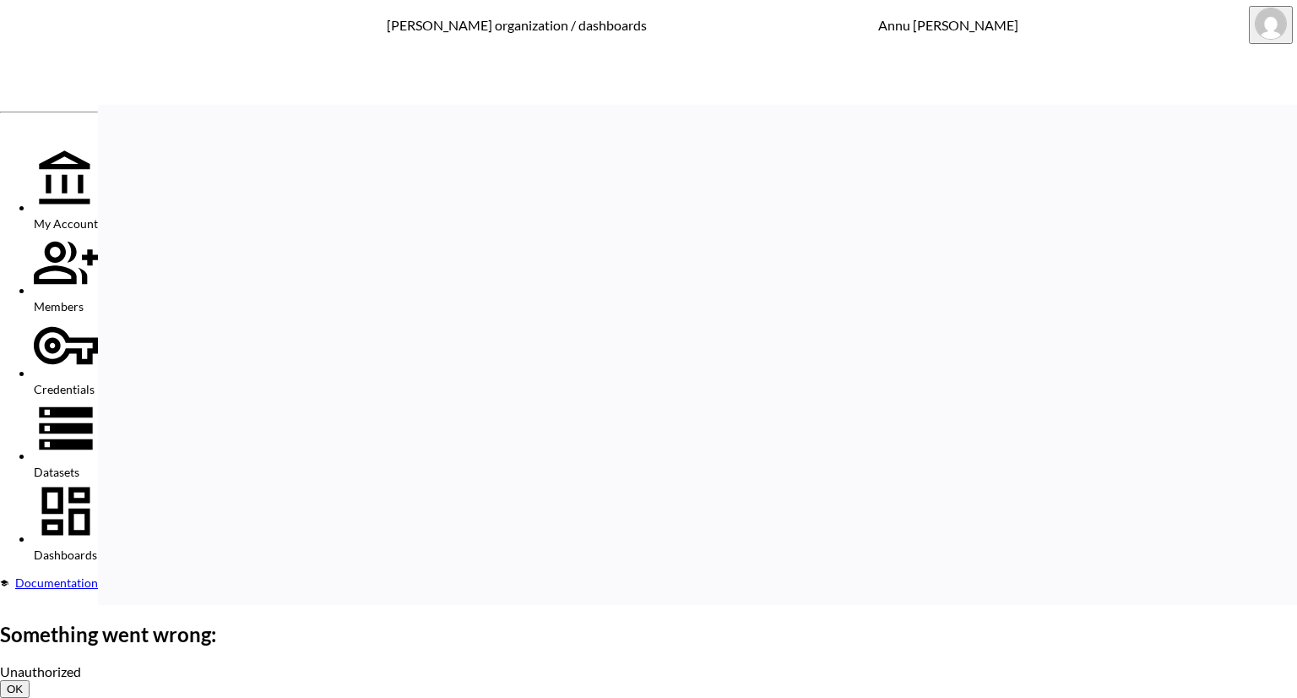
click at [30, 680] on button "OK" at bounding box center [15, 689] width 30 height 18
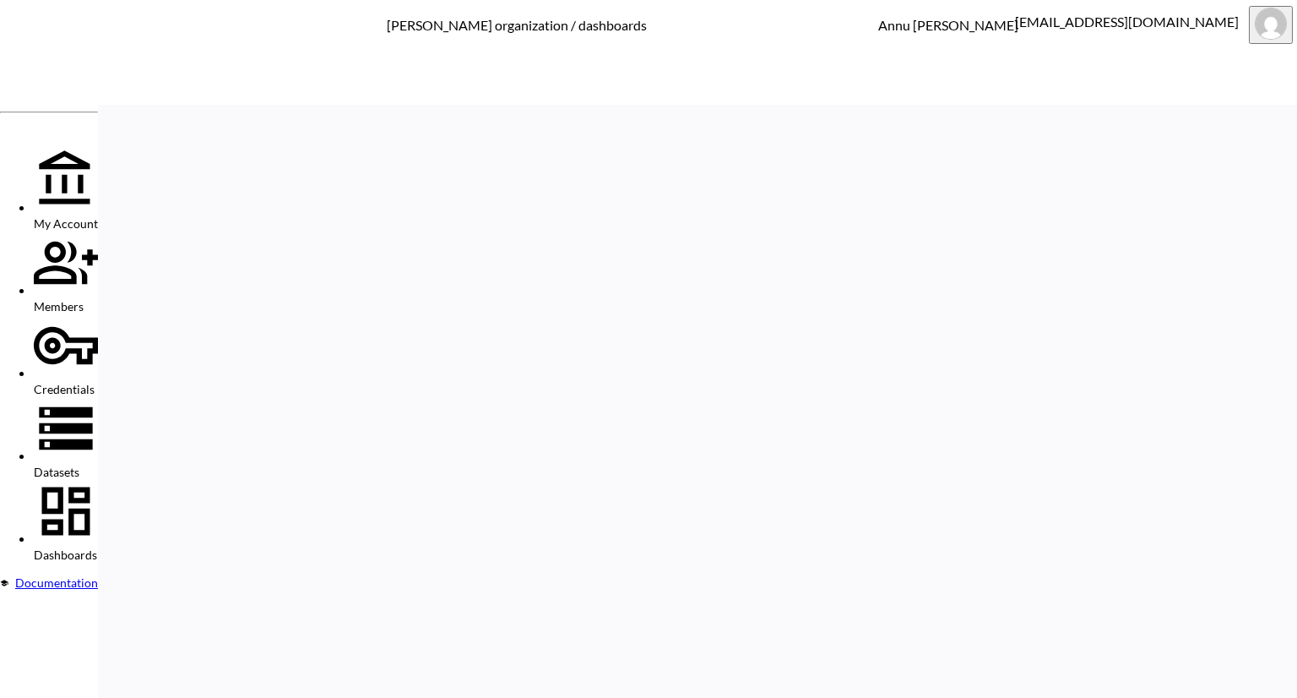
click at [1274, 20] on img "annu@mutualart.com" at bounding box center [1271, 23] width 30 height 30
click at [1201, 90] on li "Logout" at bounding box center [1243, 82] width 118 height 16
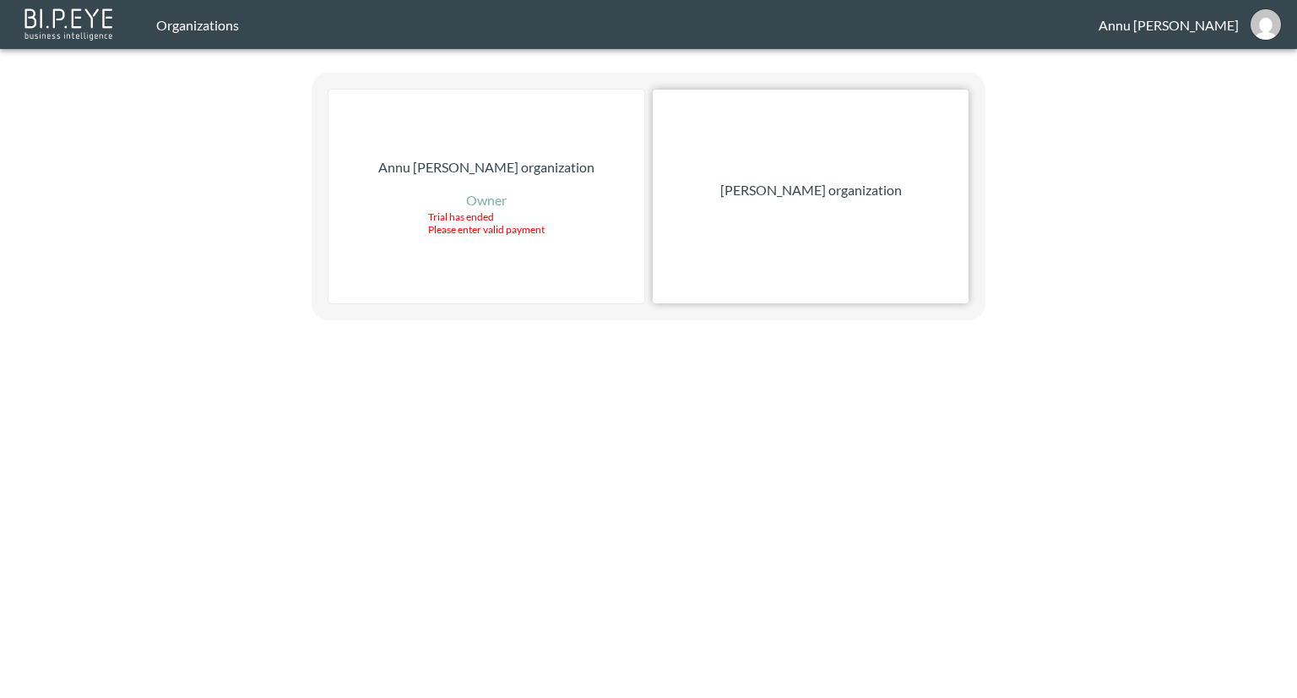
click at [868, 190] on p "[PERSON_NAME] organization" at bounding box center [811, 190] width 182 height 20
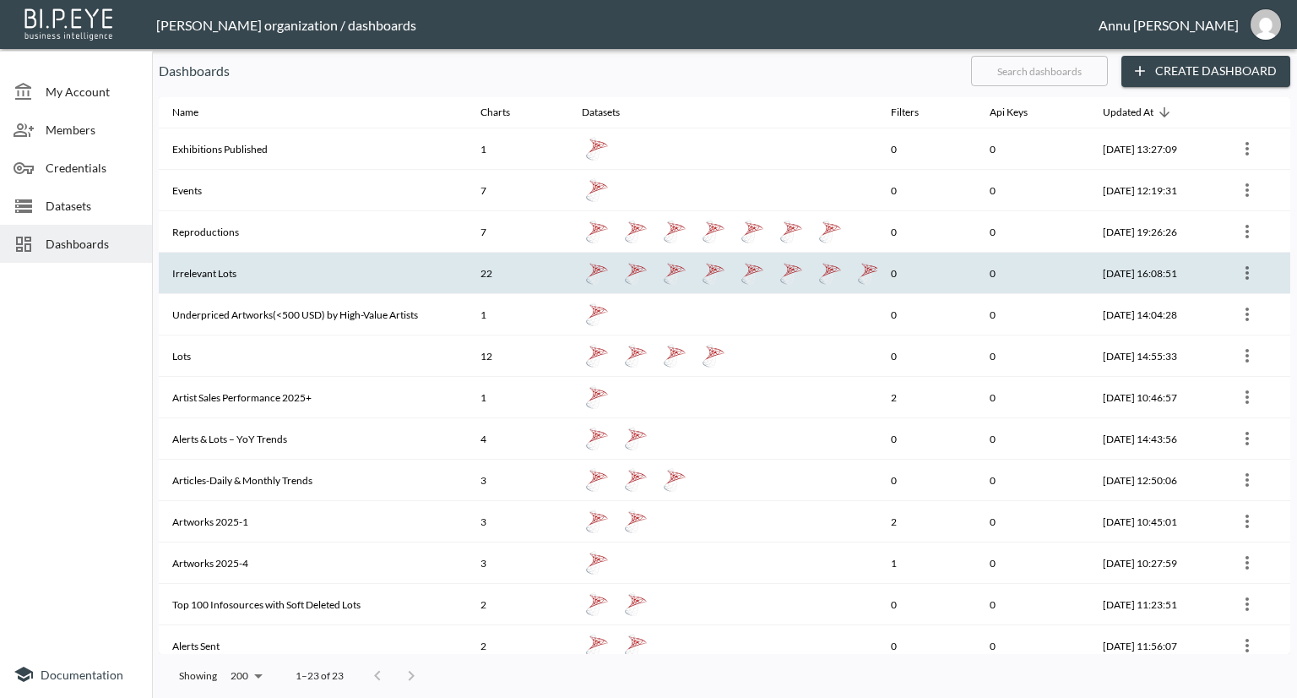
click at [271, 267] on th "Irrelevant Lots" at bounding box center [313, 273] width 308 height 41
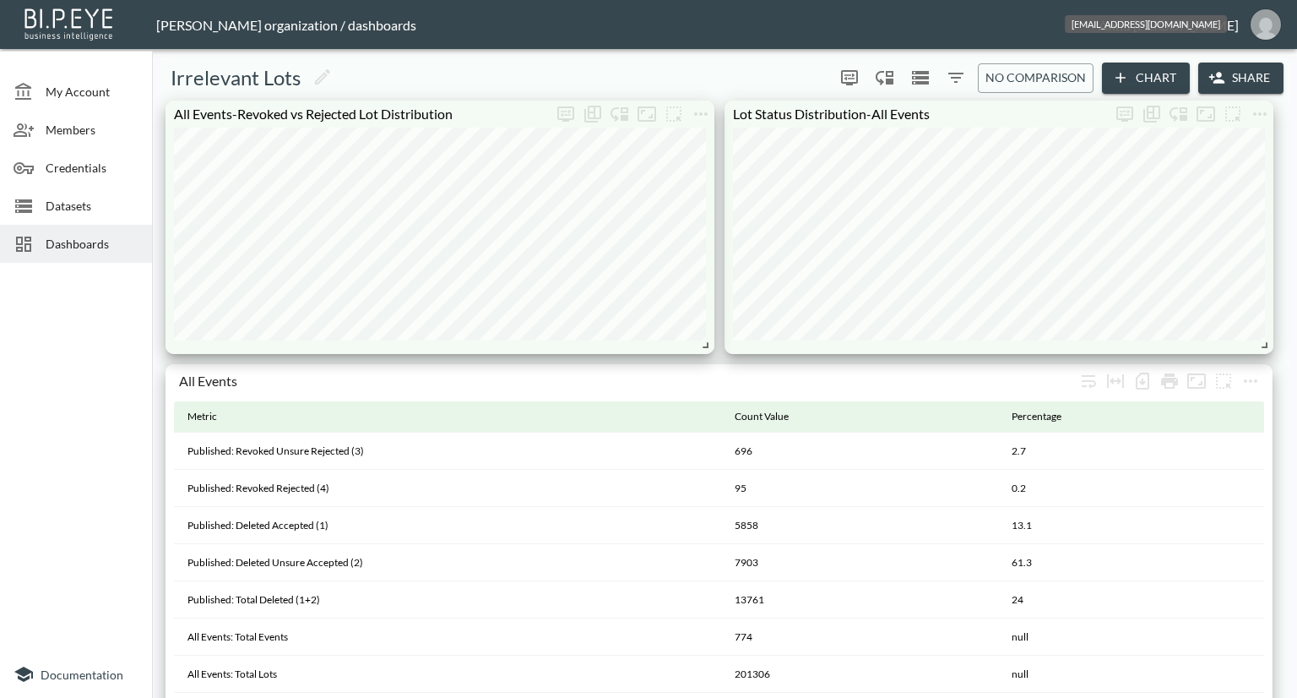
click at [1258, 25] on img "annu@mutualart.com" at bounding box center [1266, 24] width 30 height 30
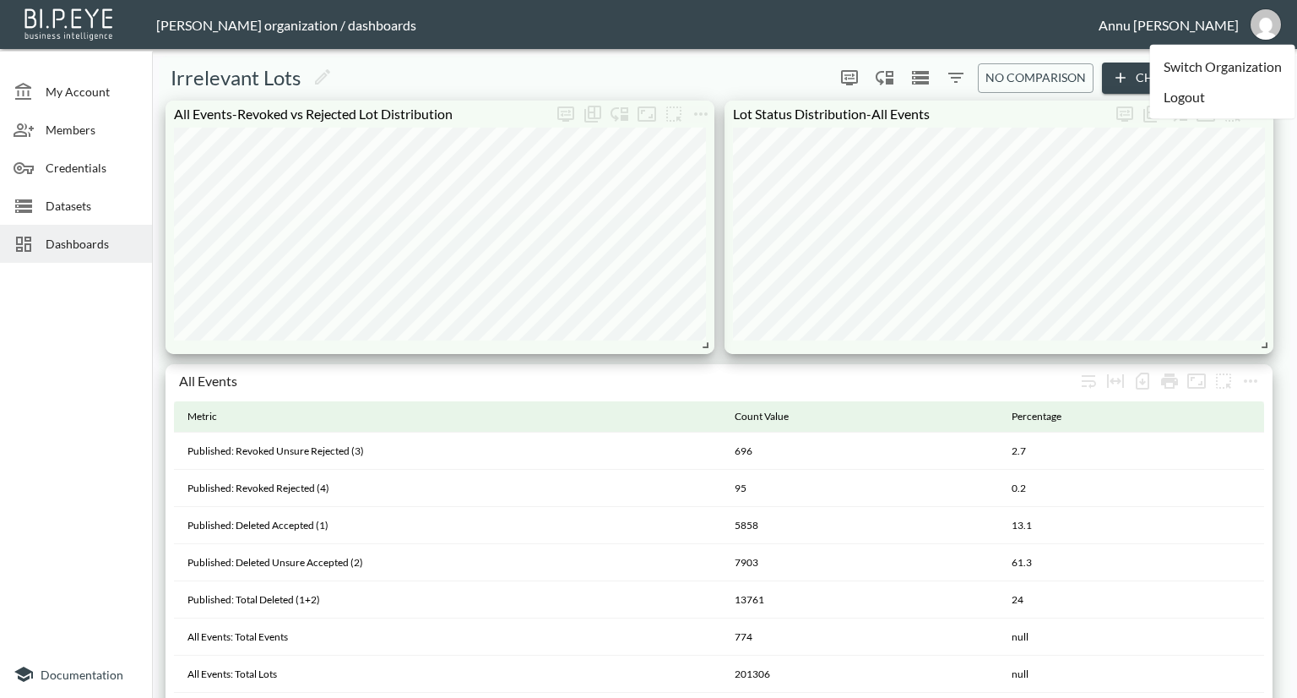
click at [1165, 100] on li "Logout" at bounding box center [1222, 97] width 145 height 30
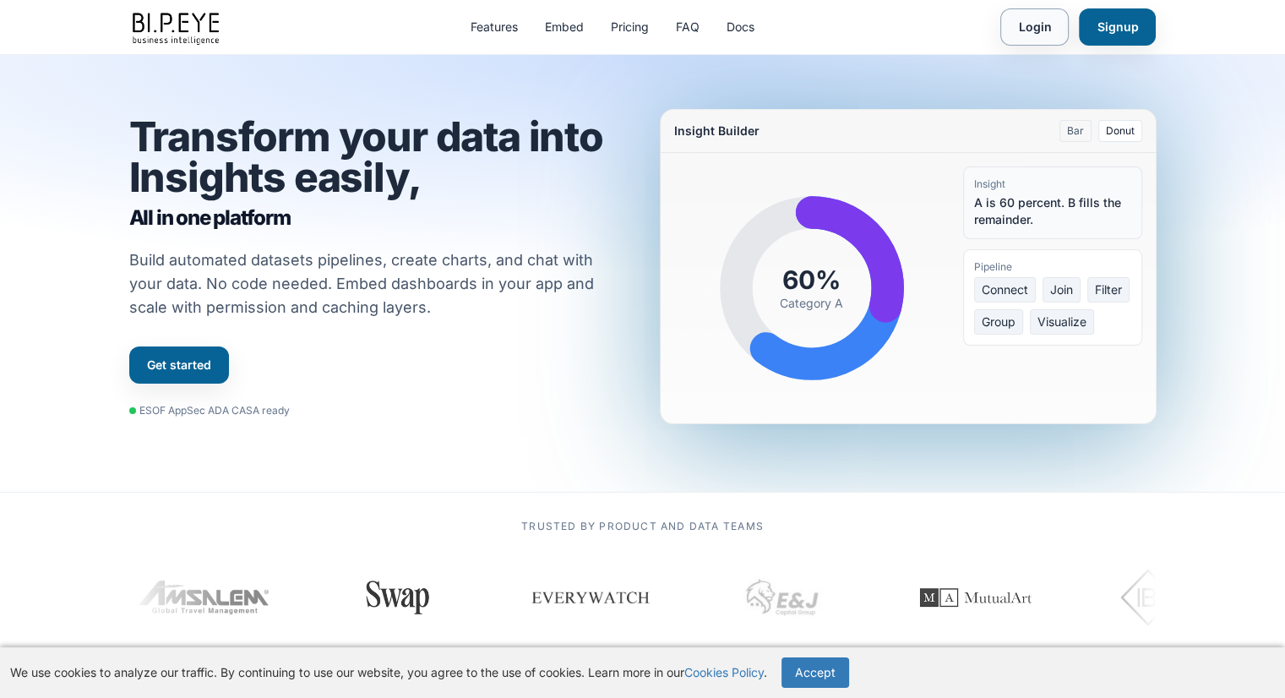
click at [1040, 30] on link "Login" at bounding box center [1034, 26] width 68 height 37
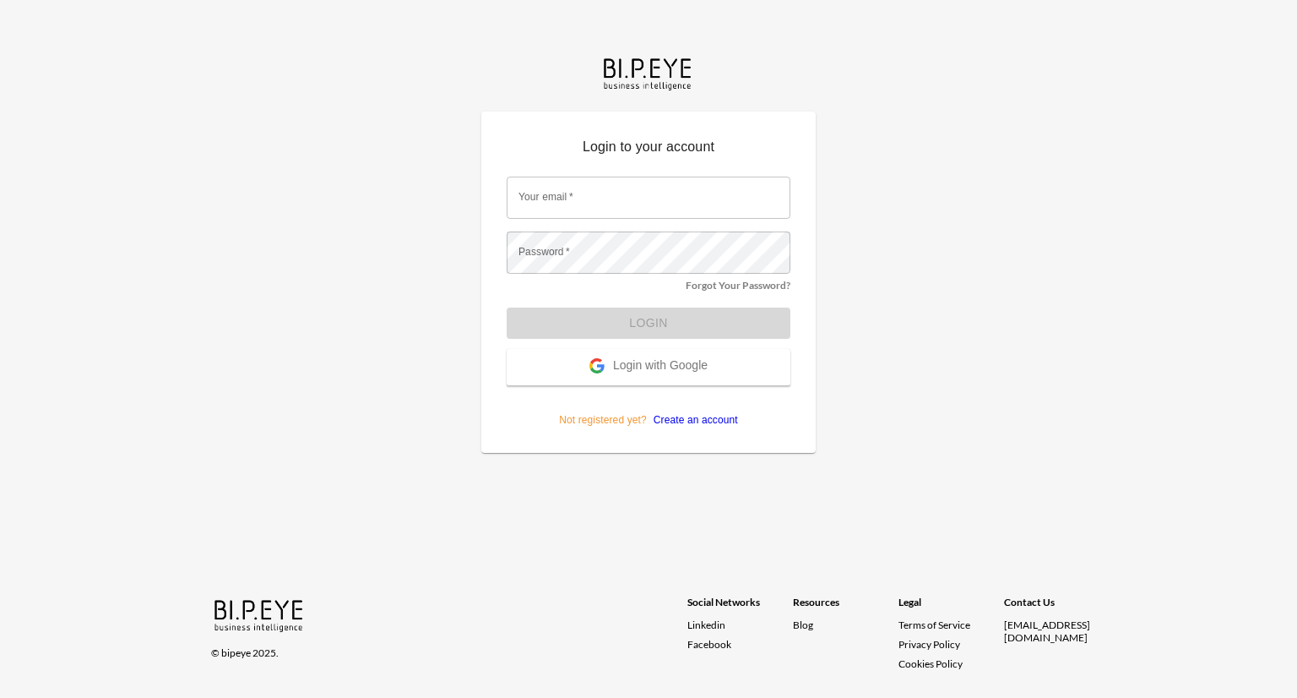
click at [696, 361] on span "Login with Google" at bounding box center [660, 366] width 95 height 17
click at [658, 363] on span "Login with Google" at bounding box center [660, 366] width 95 height 17
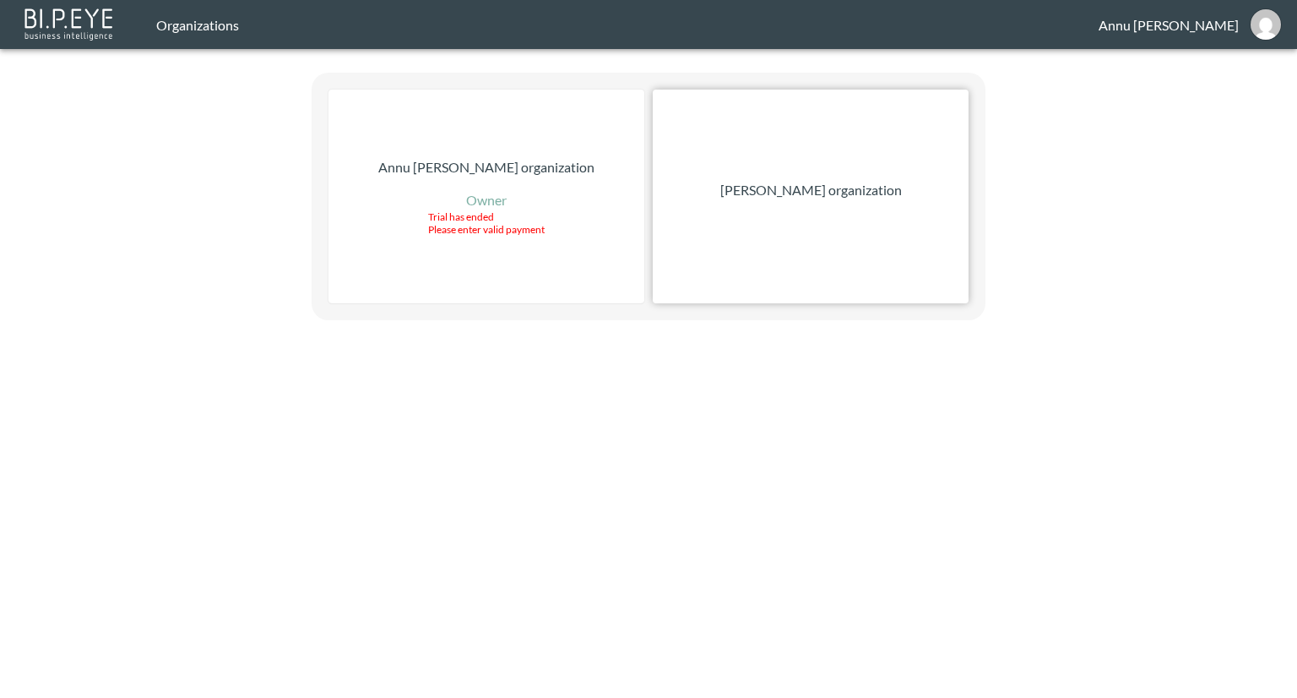
click at [787, 198] on p "[PERSON_NAME] organization" at bounding box center [811, 190] width 182 height 20
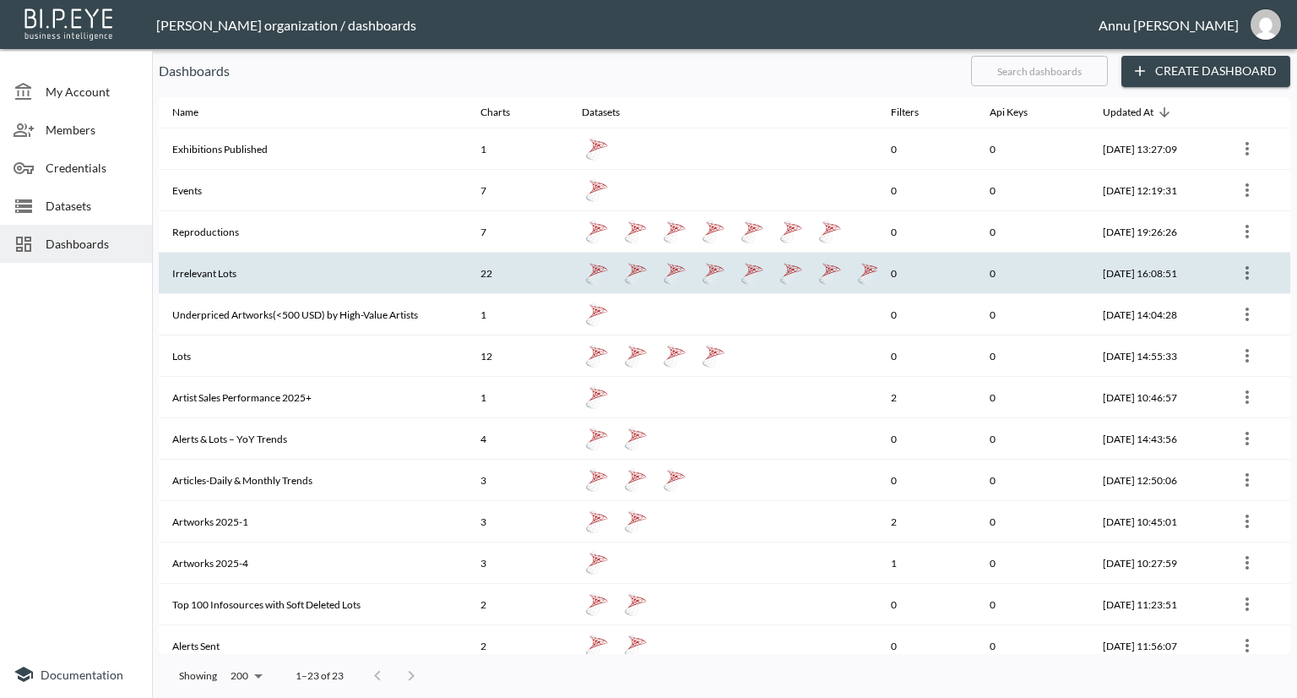
click at [299, 259] on th "Irrelevant Lots" at bounding box center [313, 273] width 308 height 41
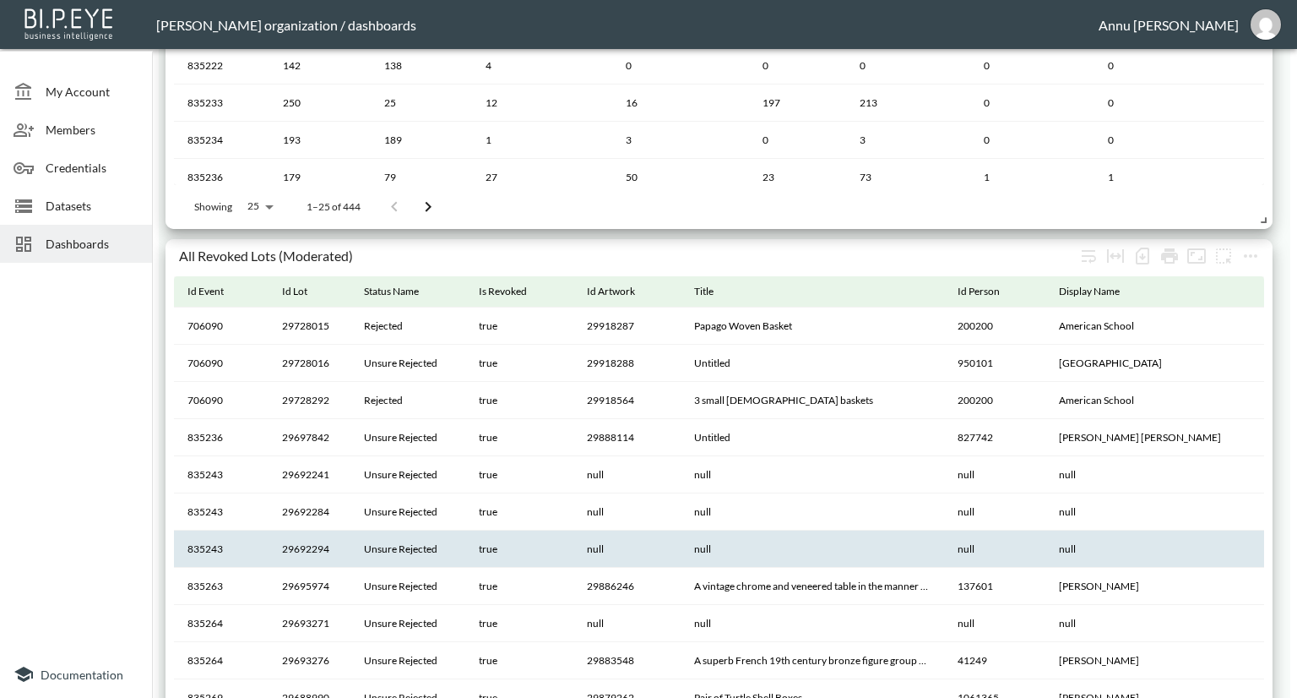
scroll to position [2054, 0]
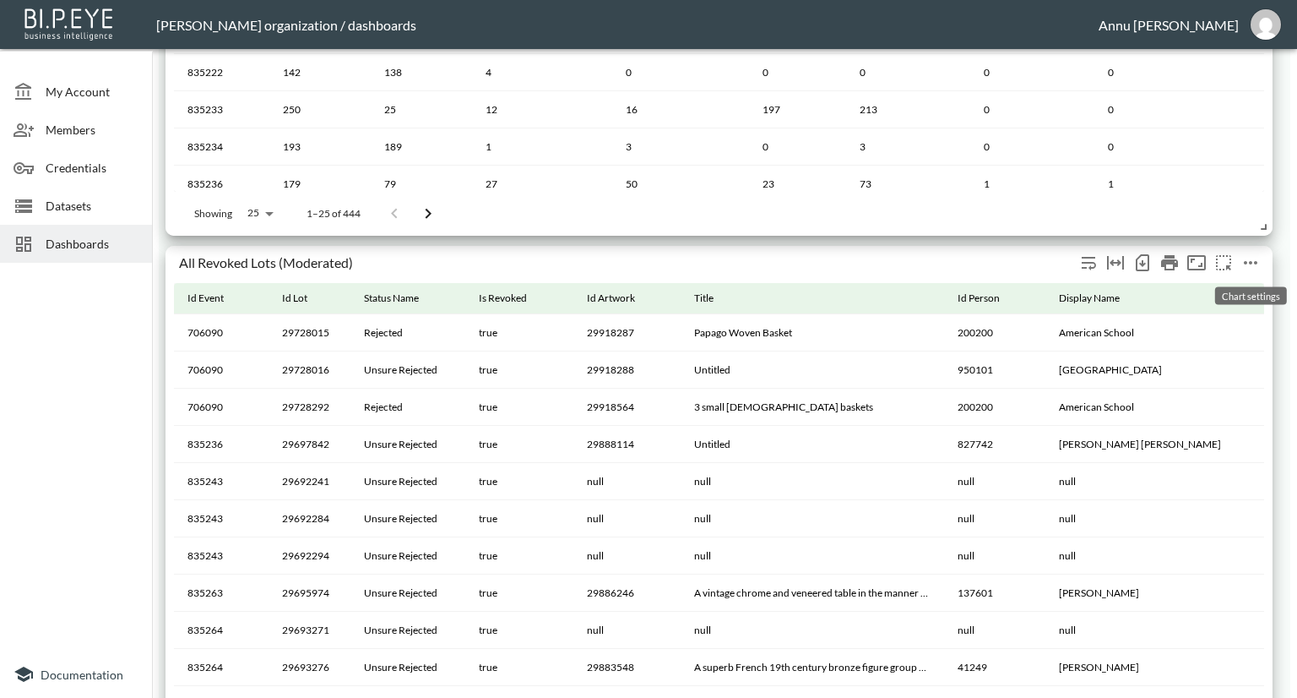
click at [1254, 258] on icon "more" at bounding box center [1251, 263] width 20 height 20
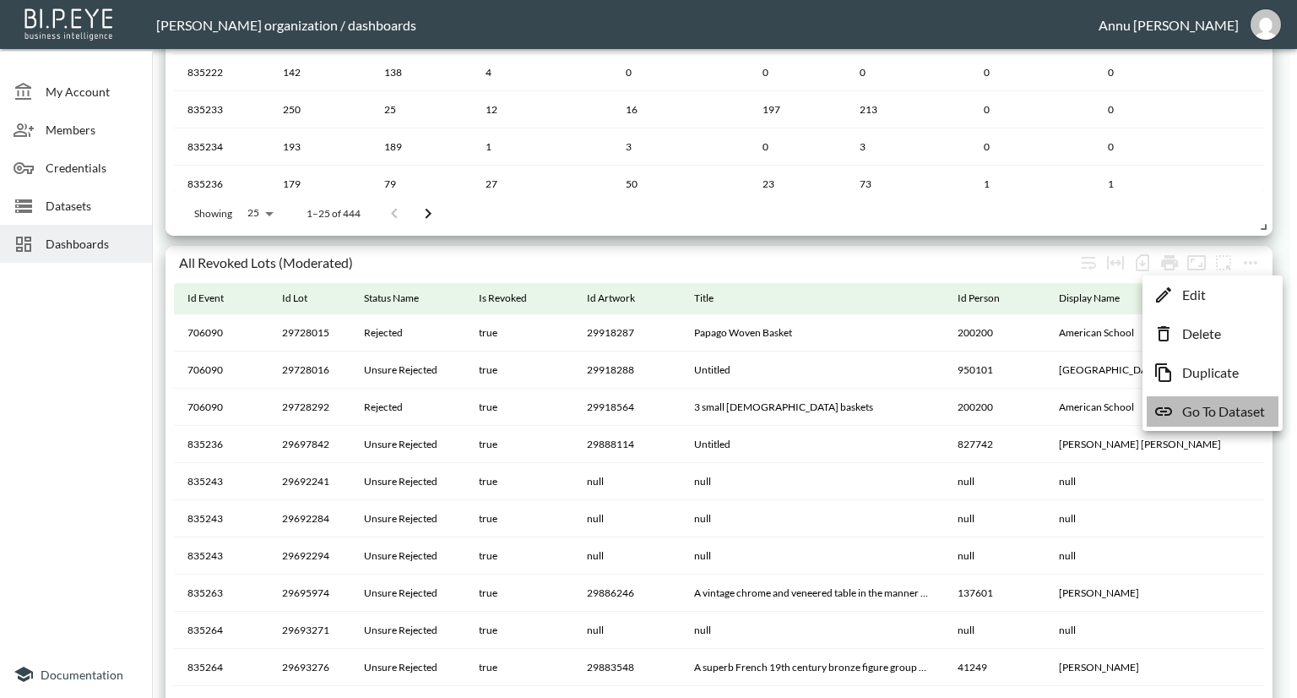
click at [1203, 402] on p "Go To Dataset" at bounding box center [1223, 411] width 83 height 20
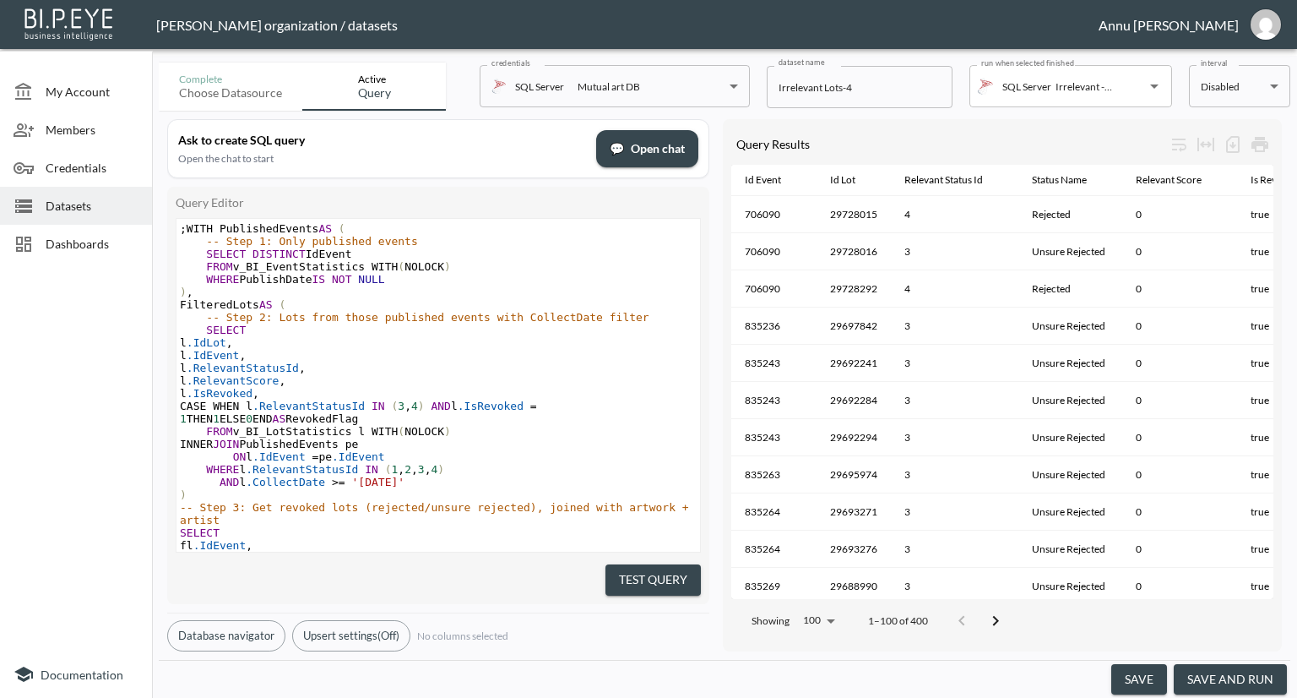
click at [1240, 673] on button "save and run" at bounding box center [1230, 679] width 113 height 31
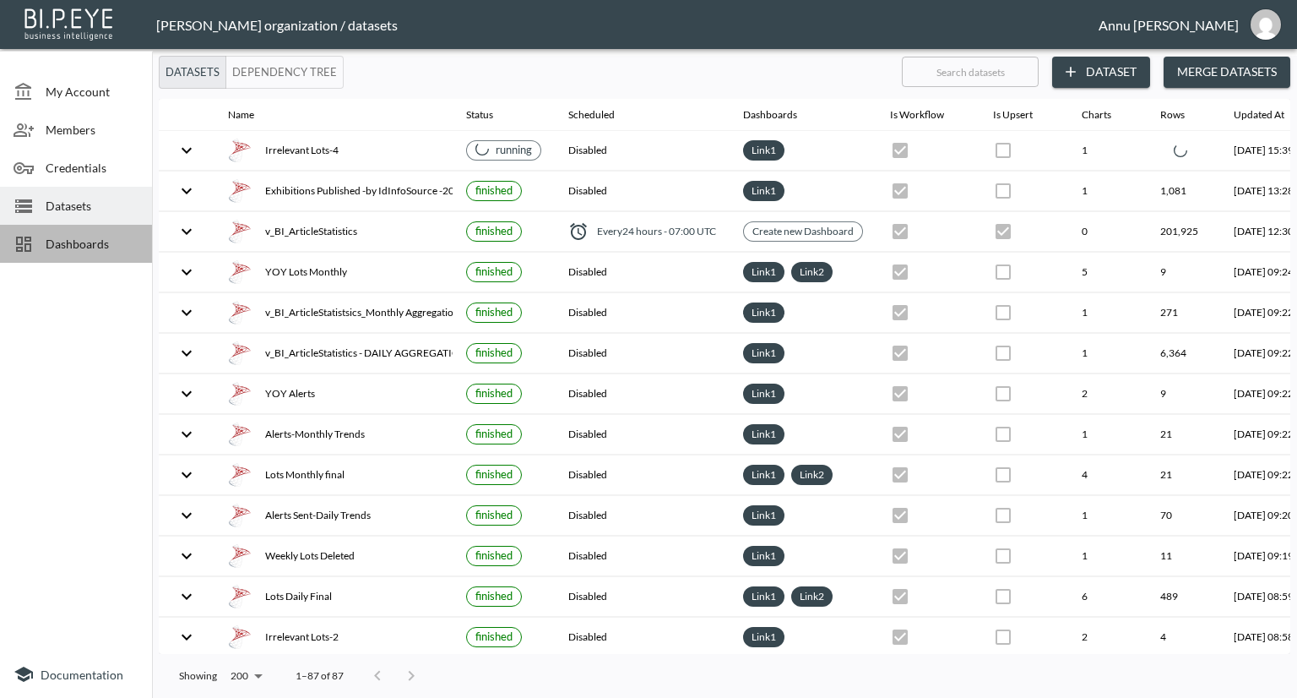
click at [118, 245] on span "Dashboards" at bounding box center [92, 244] width 93 height 18
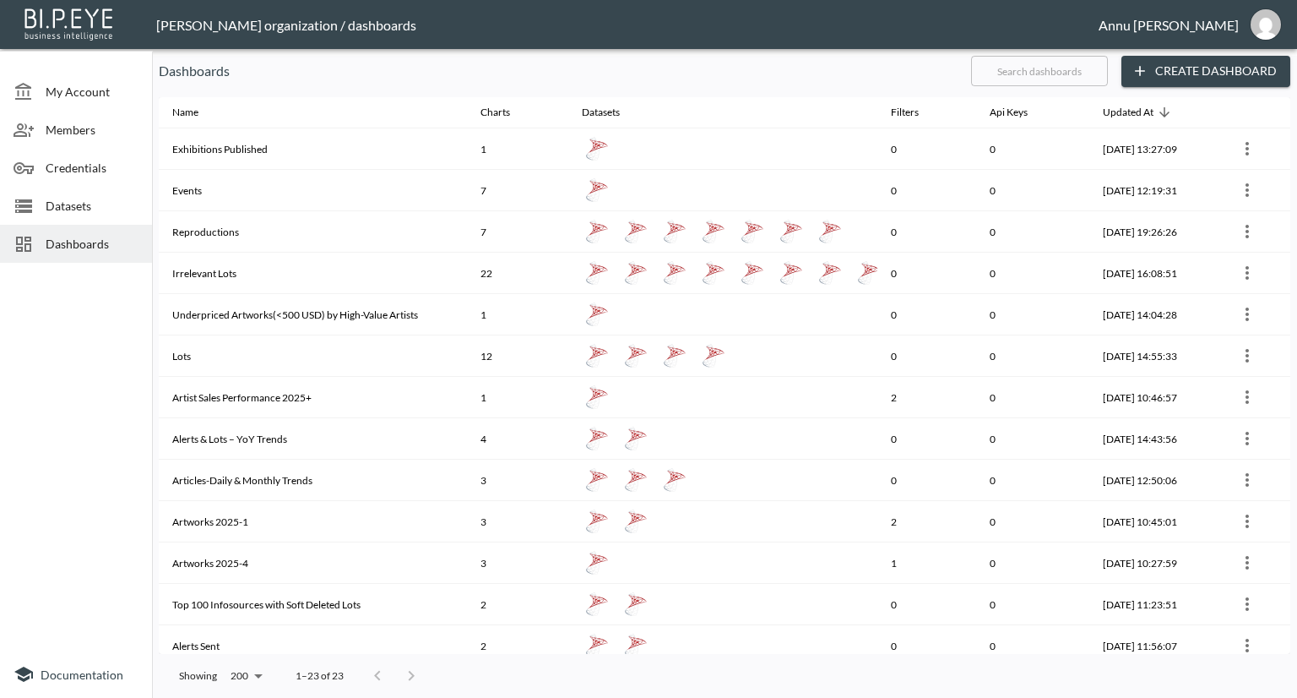
click at [109, 211] on span "Datasets" at bounding box center [92, 206] width 93 height 18
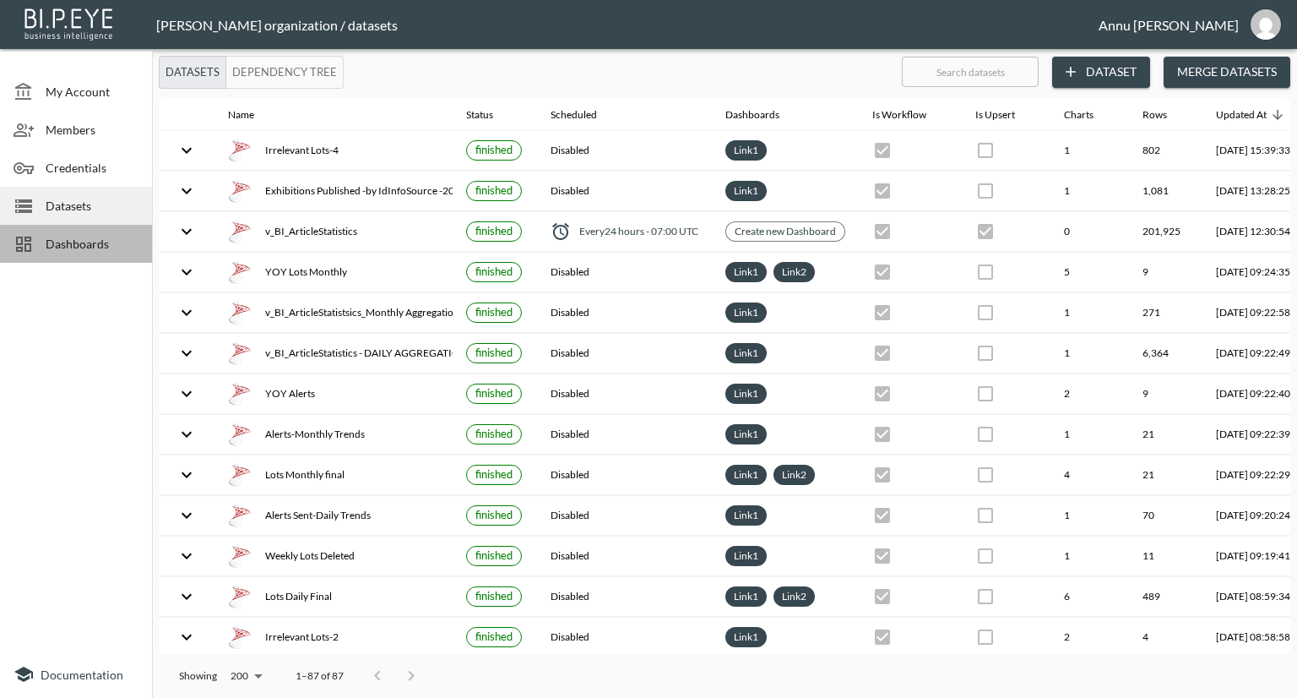
click at [114, 241] on span "Dashboards" at bounding box center [92, 244] width 93 height 18
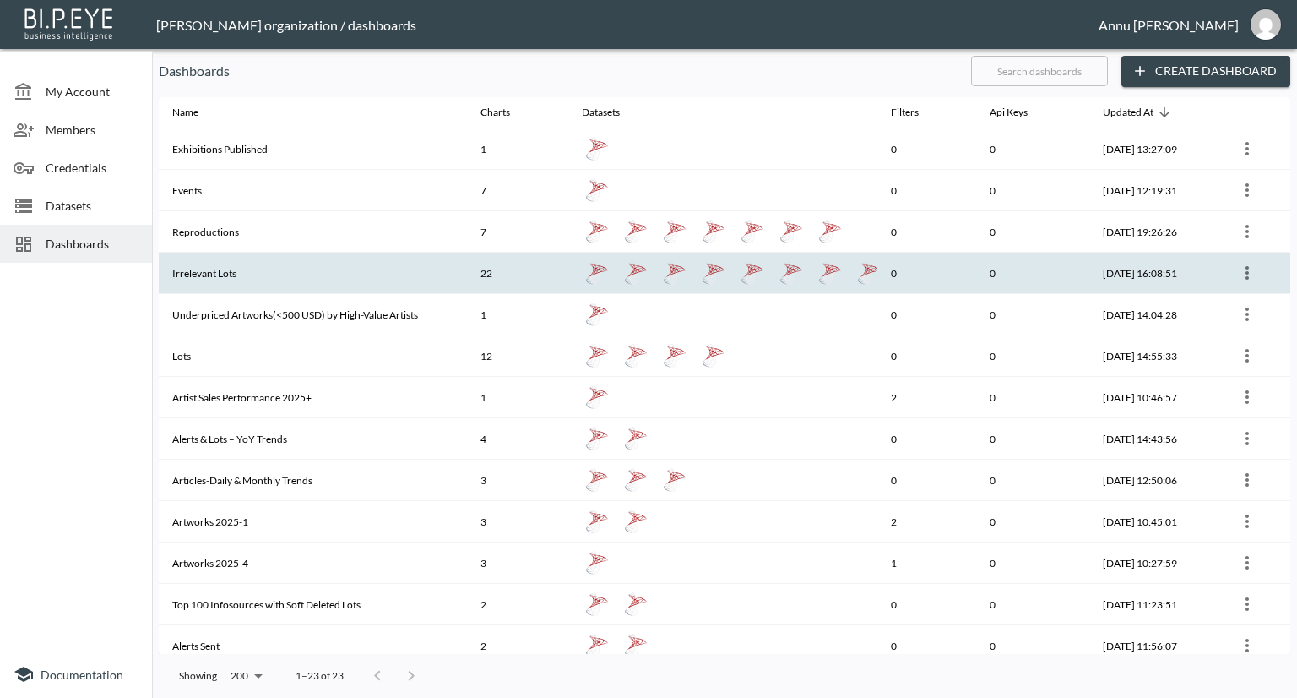
click at [213, 269] on th "Irrelevant Lots" at bounding box center [313, 273] width 308 height 41
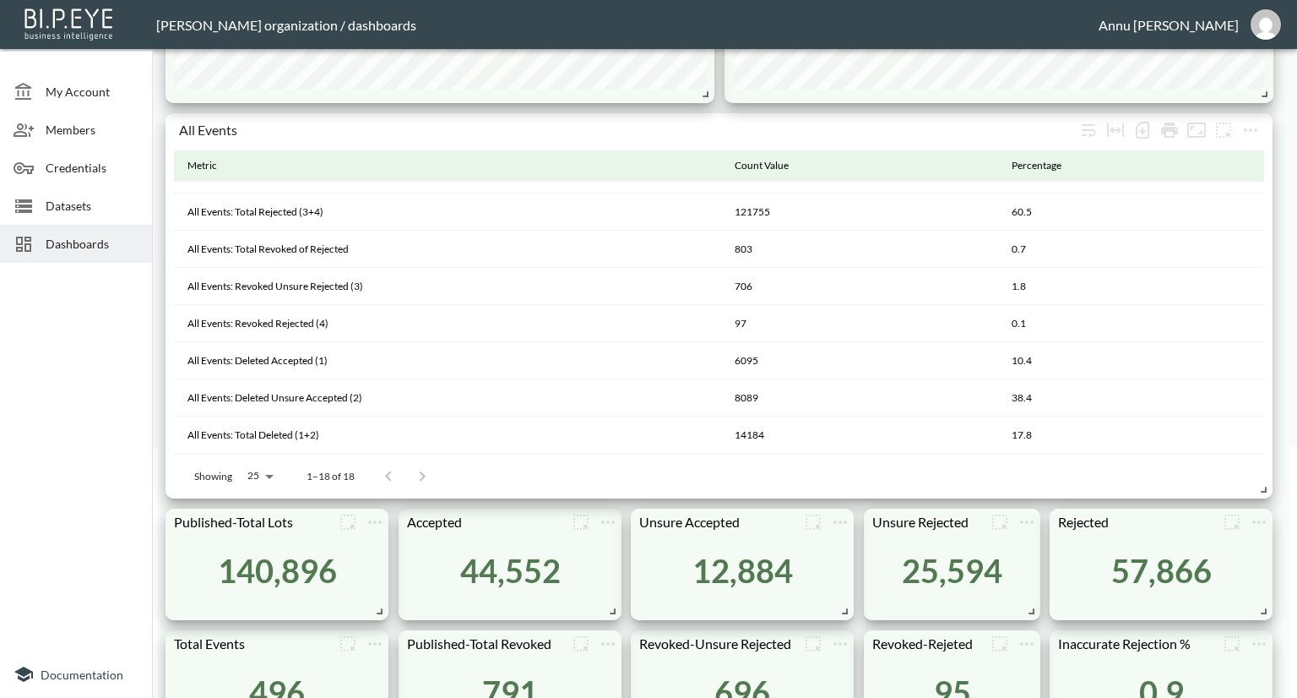
scroll to position [84, 0]
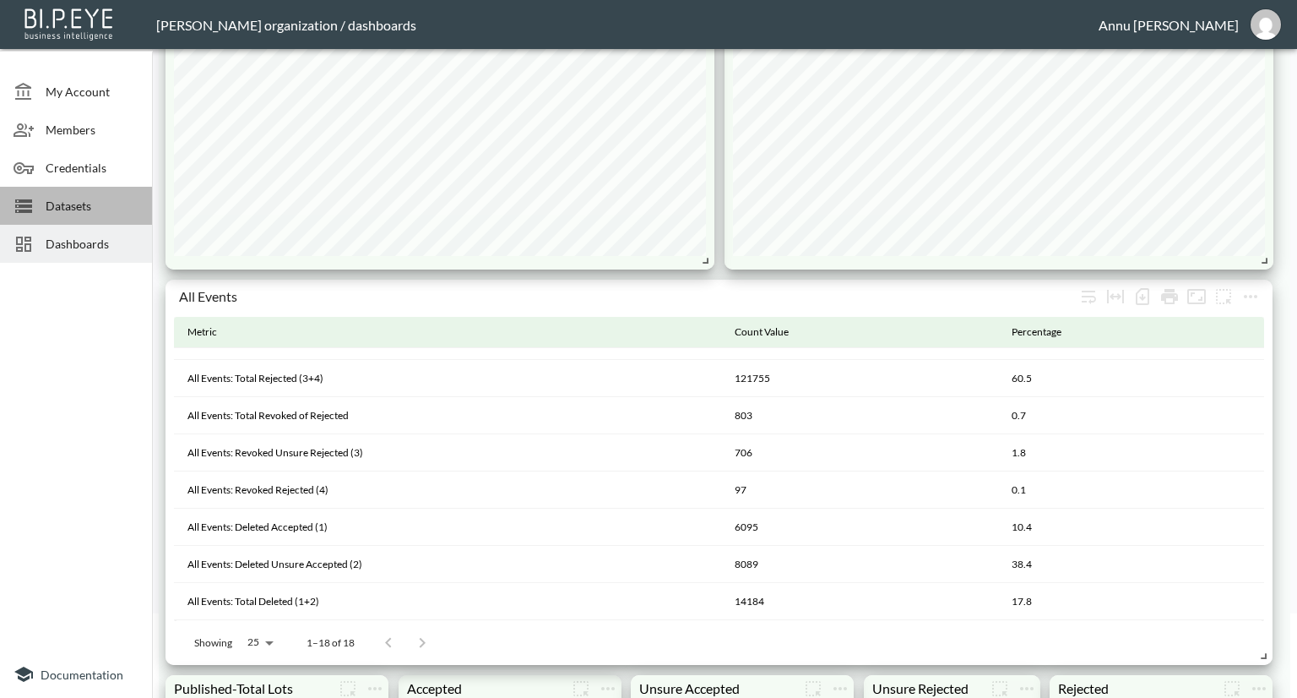
click at [113, 212] on span "Datasets" at bounding box center [92, 206] width 93 height 18
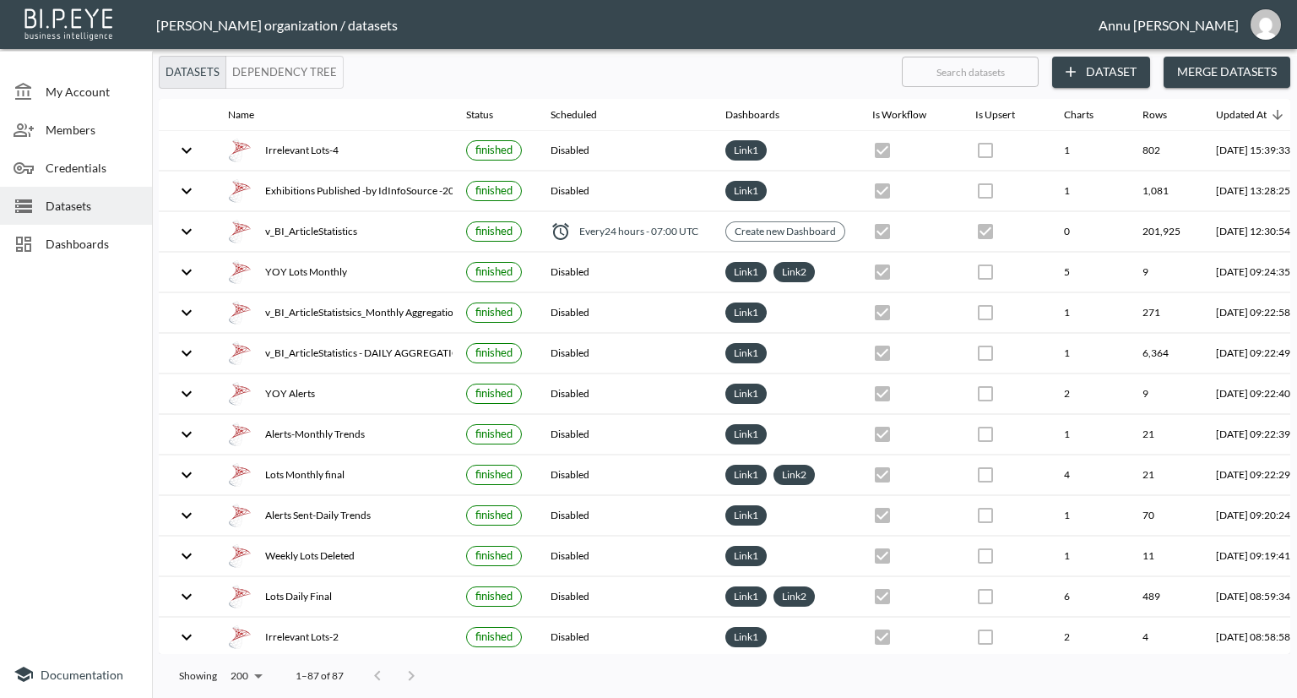
click at [91, 242] on span "Dashboards" at bounding box center [92, 244] width 93 height 18
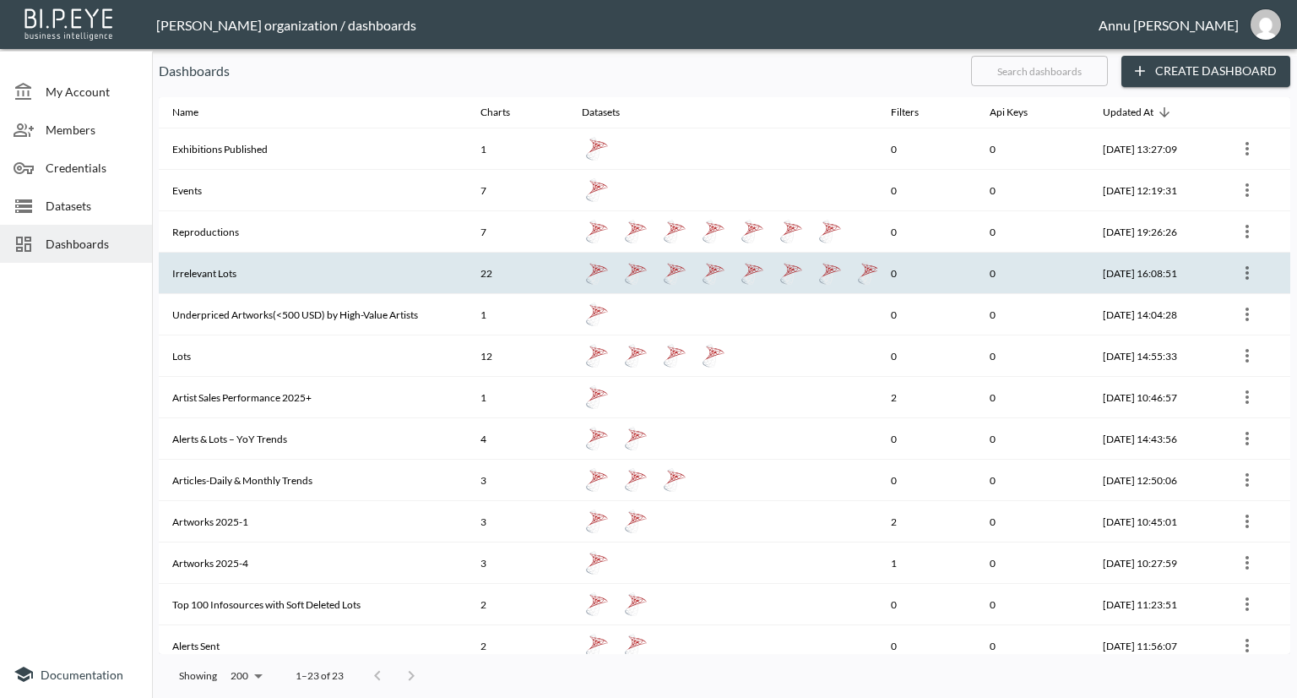
click at [250, 261] on th "Irrelevant Lots" at bounding box center [313, 273] width 308 height 41
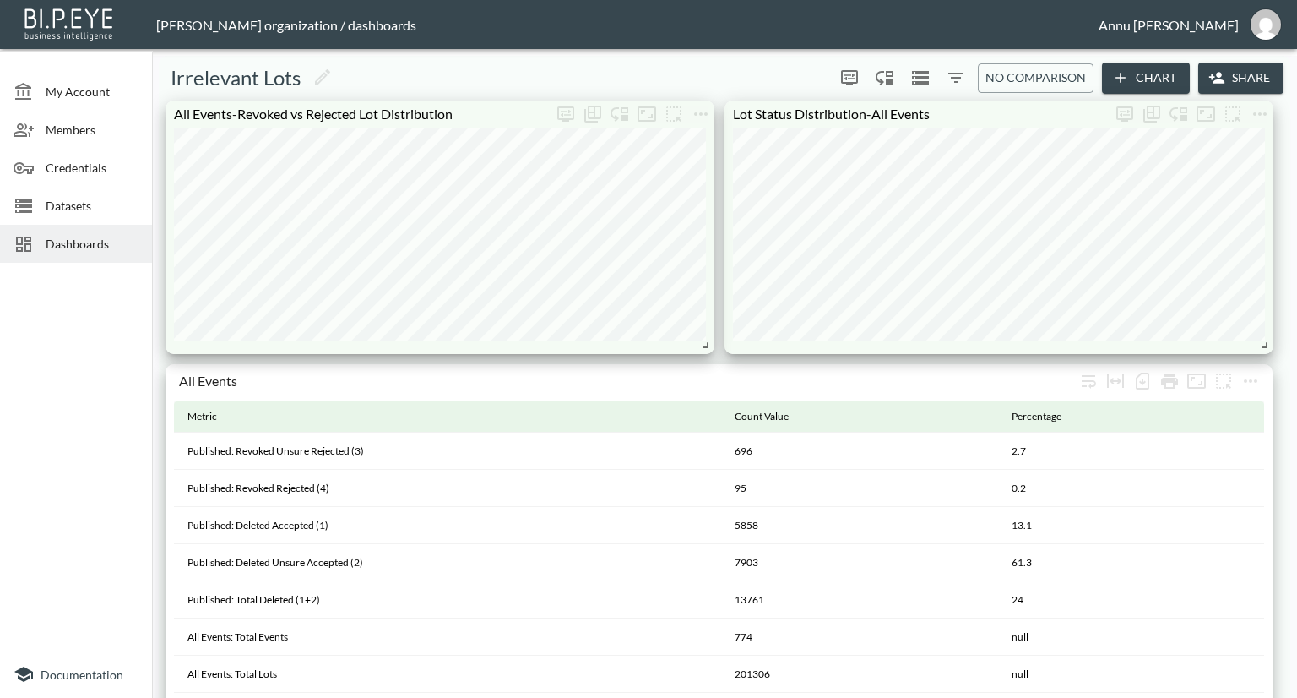
click at [101, 197] on span "Datasets" at bounding box center [92, 206] width 93 height 18
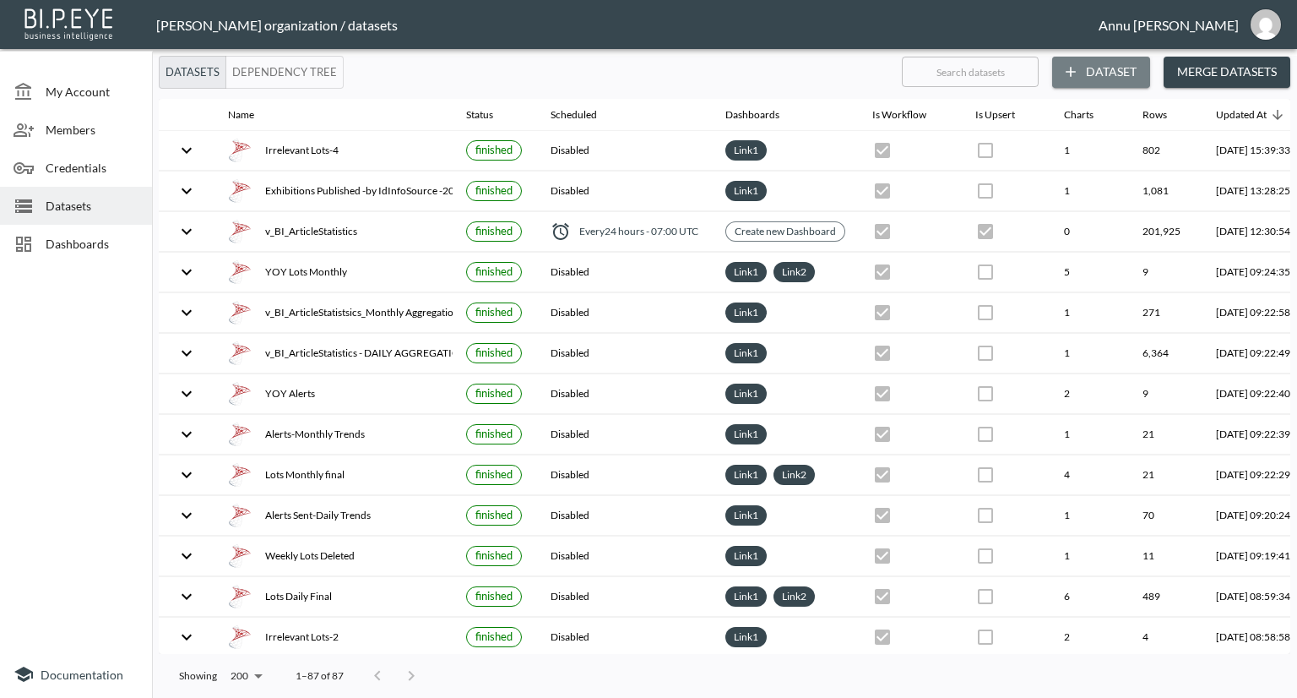
click at [1115, 65] on button "Dataset" at bounding box center [1101, 72] width 98 height 31
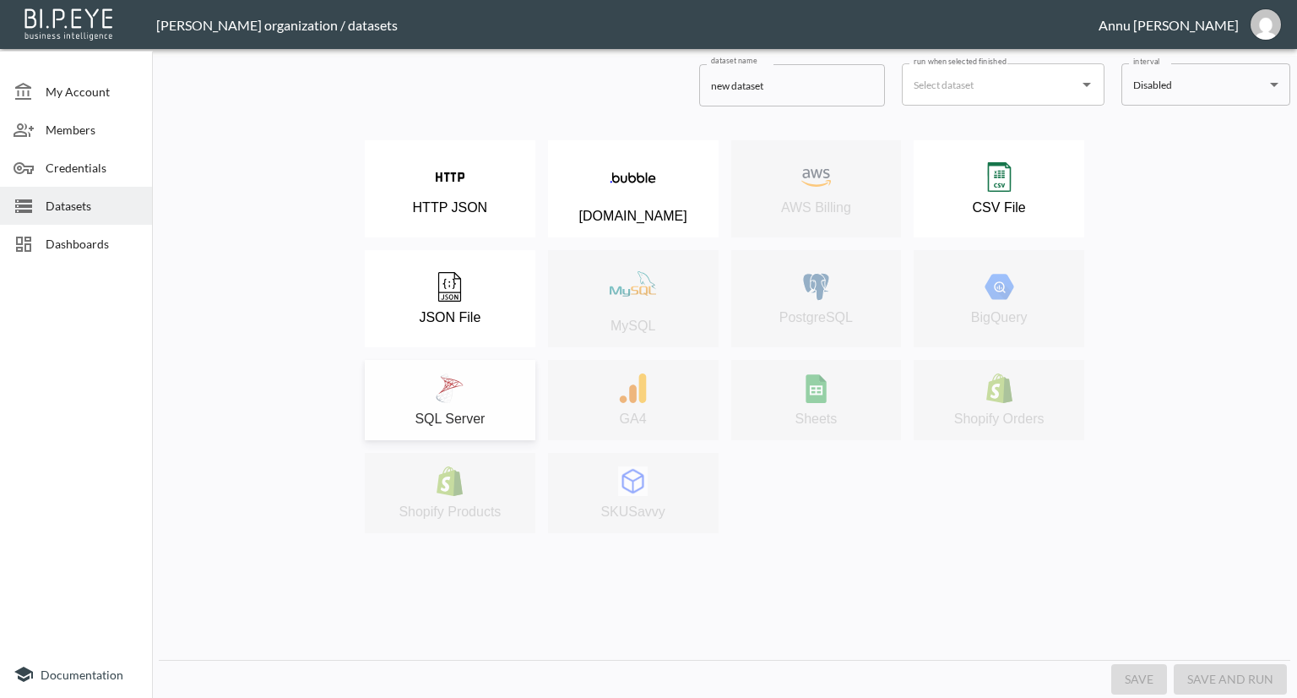
click at [494, 385] on div "SQL Server" at bounding box center [450, 399] width 154 height 53
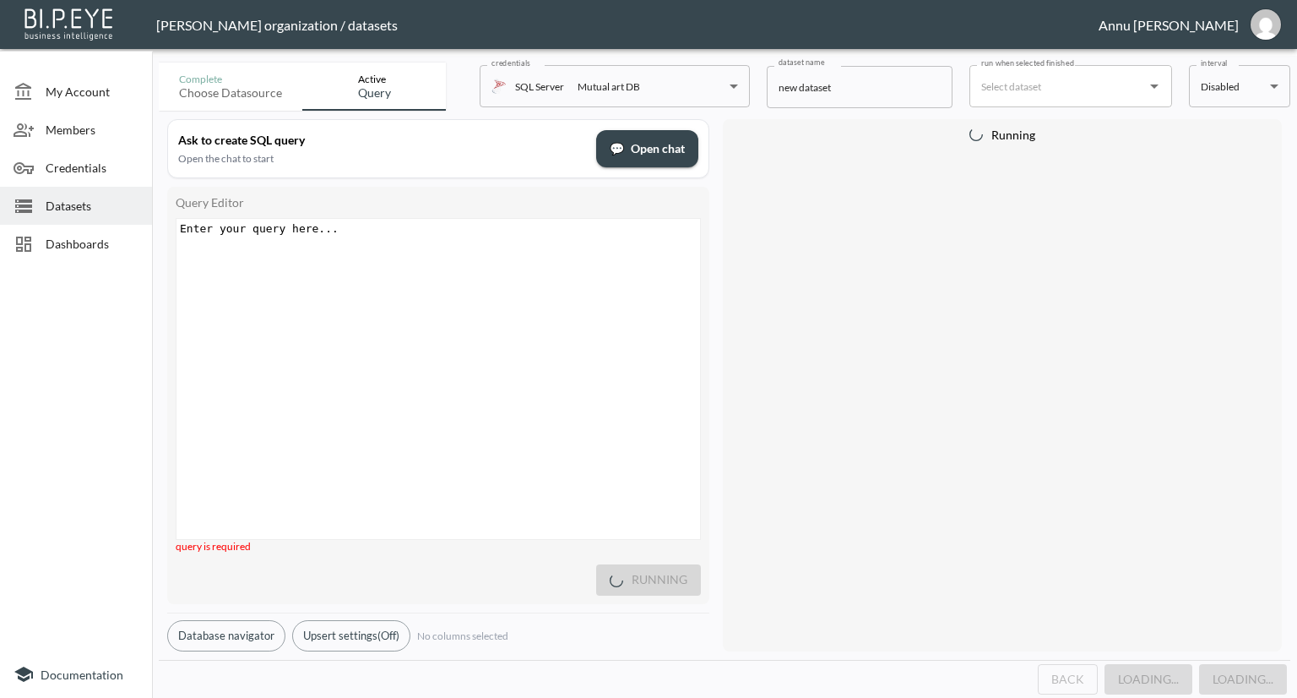
click at [351, 228] on pre "​" at bounding box center [441, 228] width 528 height 13
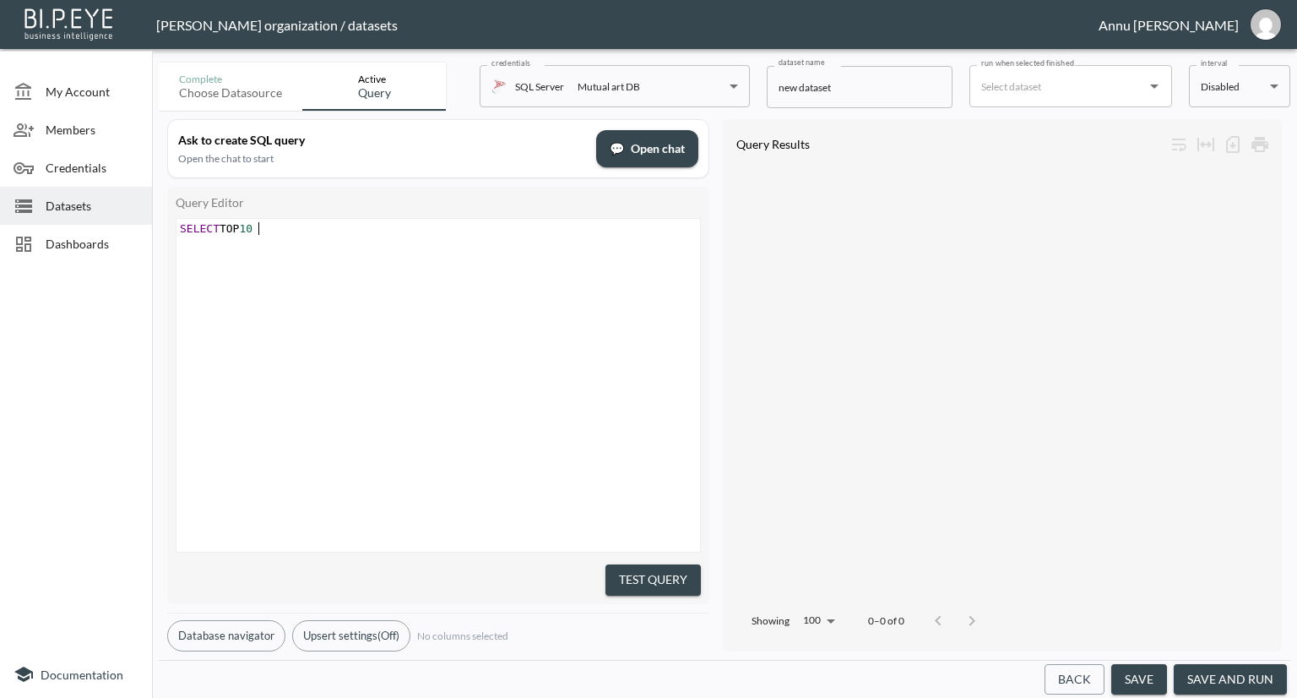
scroll to position [0, 79]
type textarea "SELECT TOP 10* FROM v_BI_Artits"
type textarea "st"
click at [607, 570] on button "Test Query" at bounding box center [653, 579] width 95 height 31
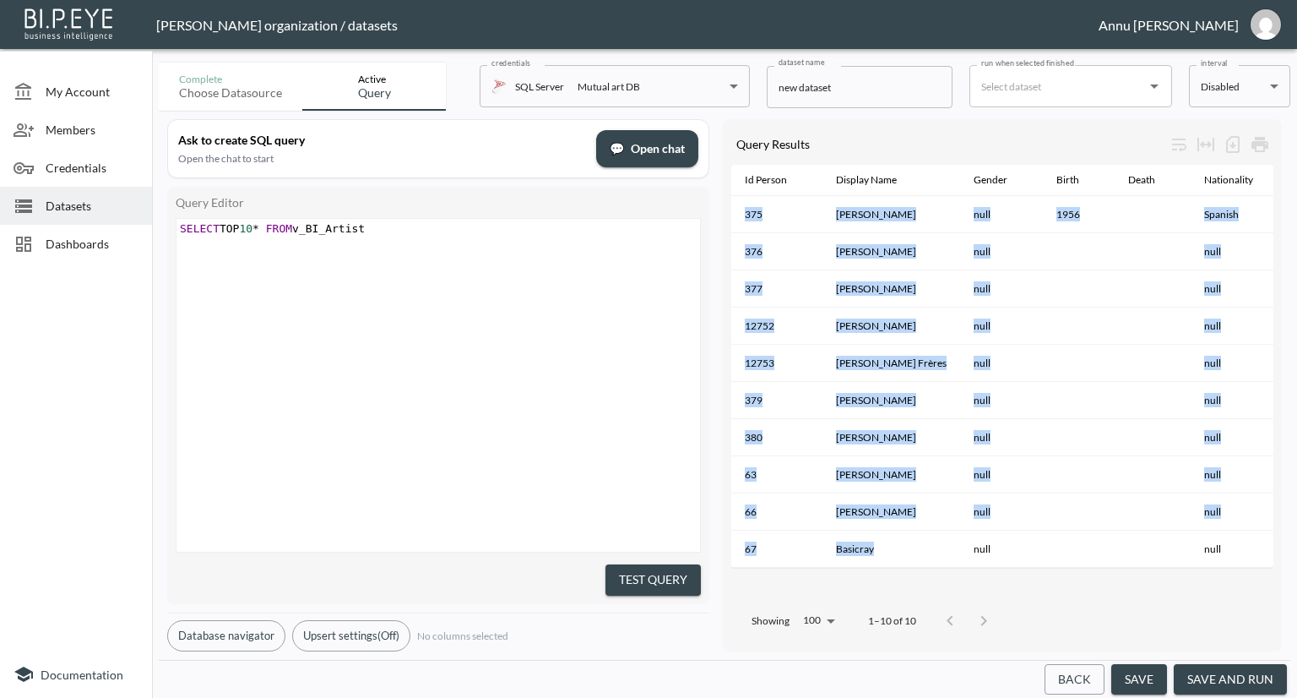
drag, startPoint x: 902, startPoint y: 567, endPoint x: 1164, endPoint y: 583, distance: 262.3
click at [1164, 583] on div "Id Person Display Name Gender Birth Death Nationality Followers Count Id Type A…" at bounding box center [1002, 382] width 542 height 434
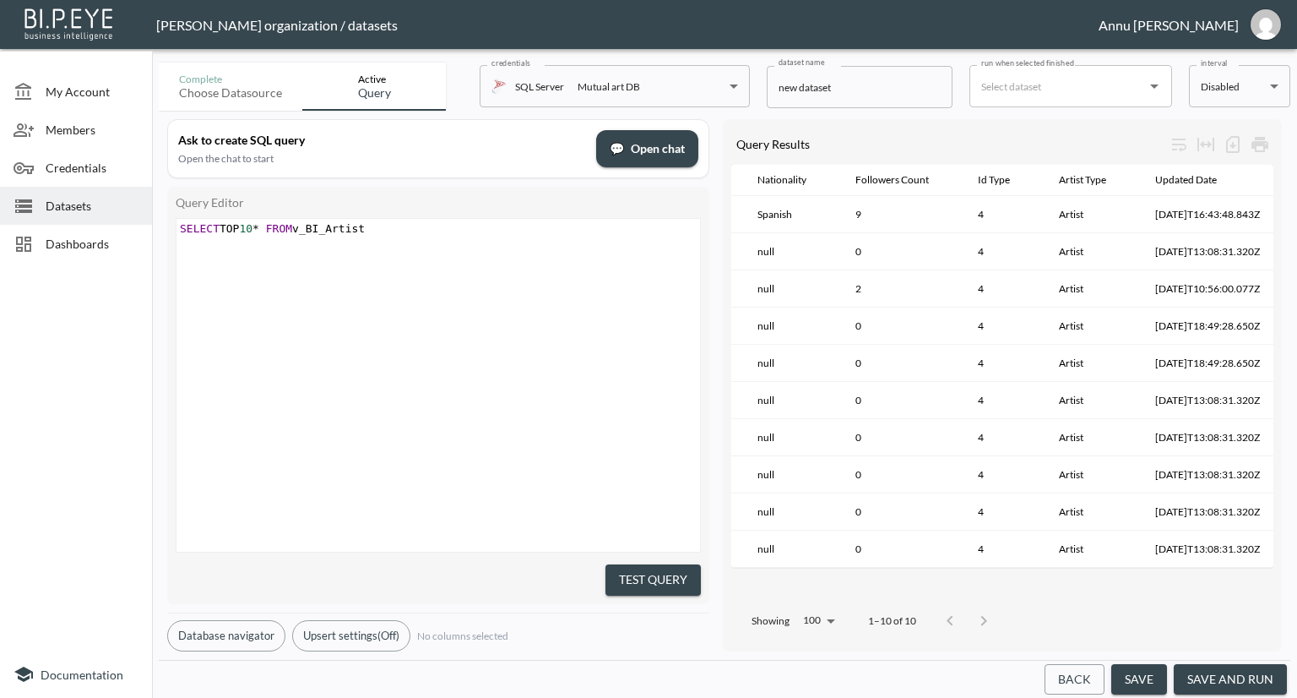
click at [570, 360] on div "xxxxxxxxxx SELECT TOP 10 * FROM v_BI_Artist" at bounding box center [460, 406] width 566 height 375
click at [258, 226] on span "*" at bounding box center [256, 228] width 7 height 13
type textarea "0"
drag, startPoint x: 395, startPoint y: 315, endPoint x: 405, endPoint y: 315, distance: 10.1
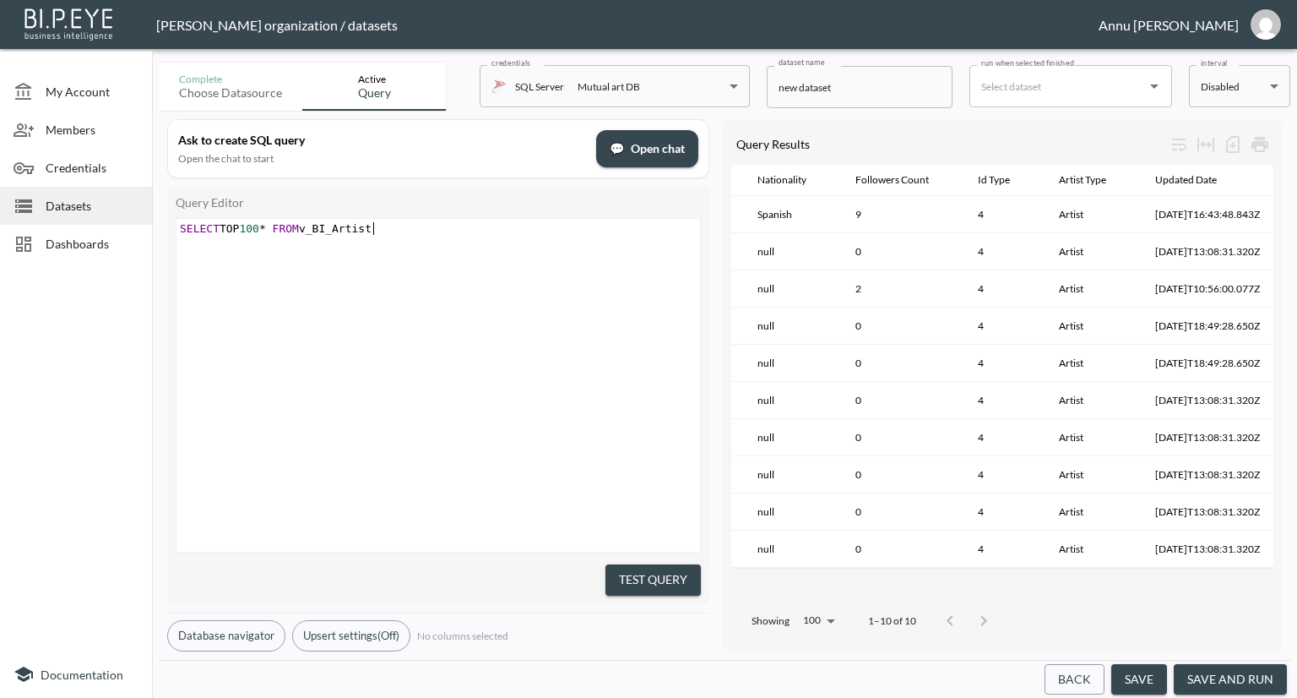
click at [398, 315] on div "xxxxxxxxxx SELECT TOP 100 * FROM v_BI_Artist" at bounding box center [460, 406] width 566 height 375
click at [672, 564] on button "Test Query" at bounding box center [653, 579] width 95 height 31
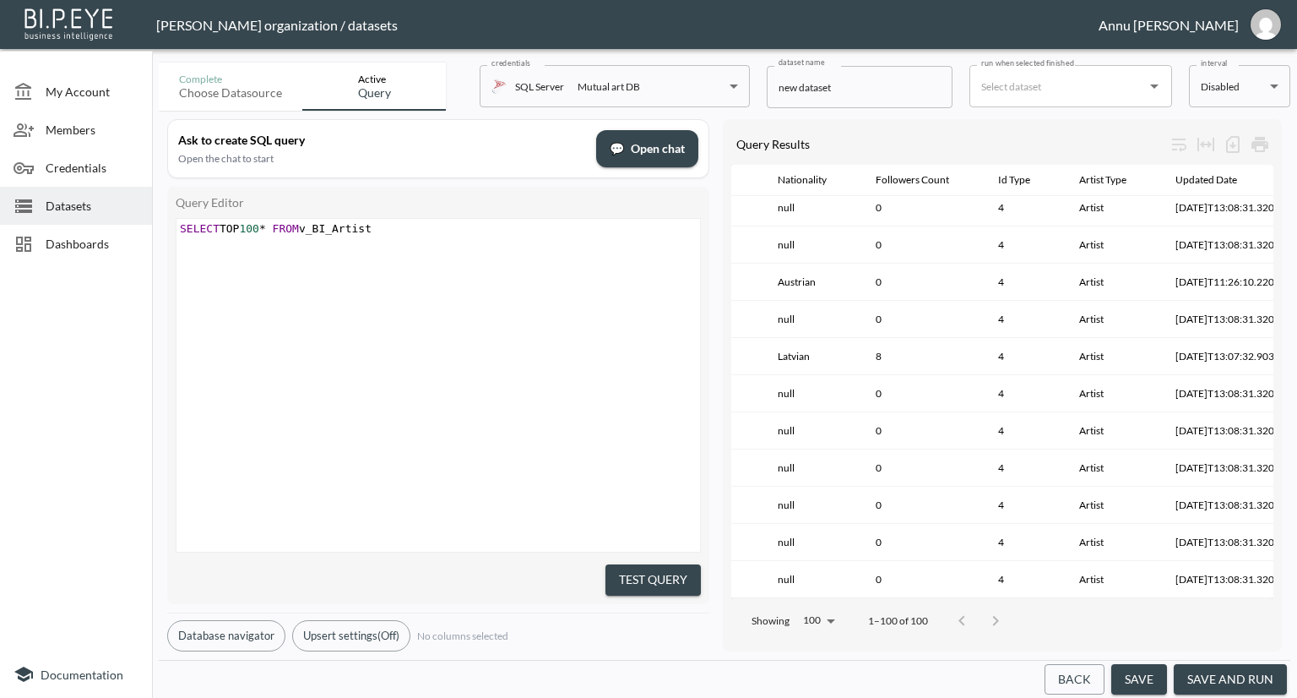
scroll to position [0, 0]
type textarea "SELECT TOP 100* FROM v_BI_Artist"
drag, startPoint x: 419, startPoint y: 233, endPoint x: 47, endPoint y: 209, distance: 372.3
click at [47, 209] on div "My Account Members Credentials Datasets Dashboards Documentation Complete Choos…" at bounding box center [648, 349] width 1297 height 698
click at [409, 407] on div "x SELECT DISTINCT ArtistType FROM v_BI_Artist WHERE ArtistType IS NOT NULL ORDE…" at bounding box center [460, 406] width 566 height 375
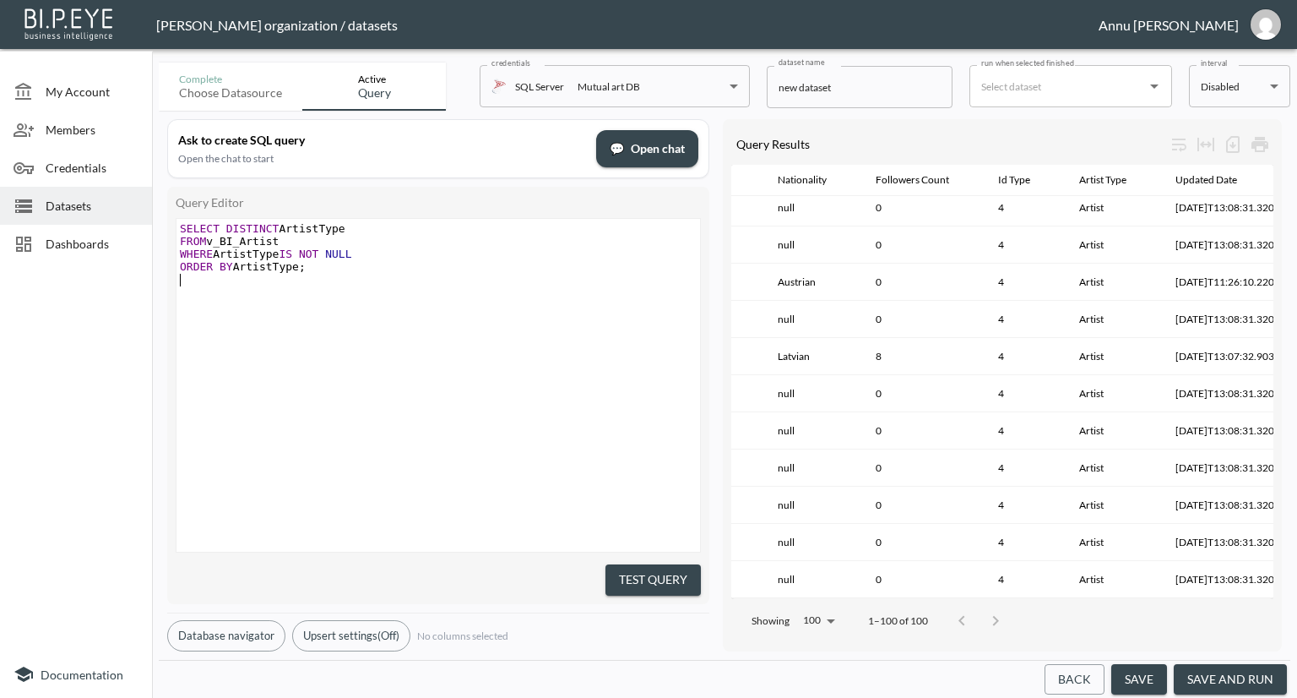
click at [655, 565] on button "Test Query" at bounding box center [653, 579] width 95 height 31
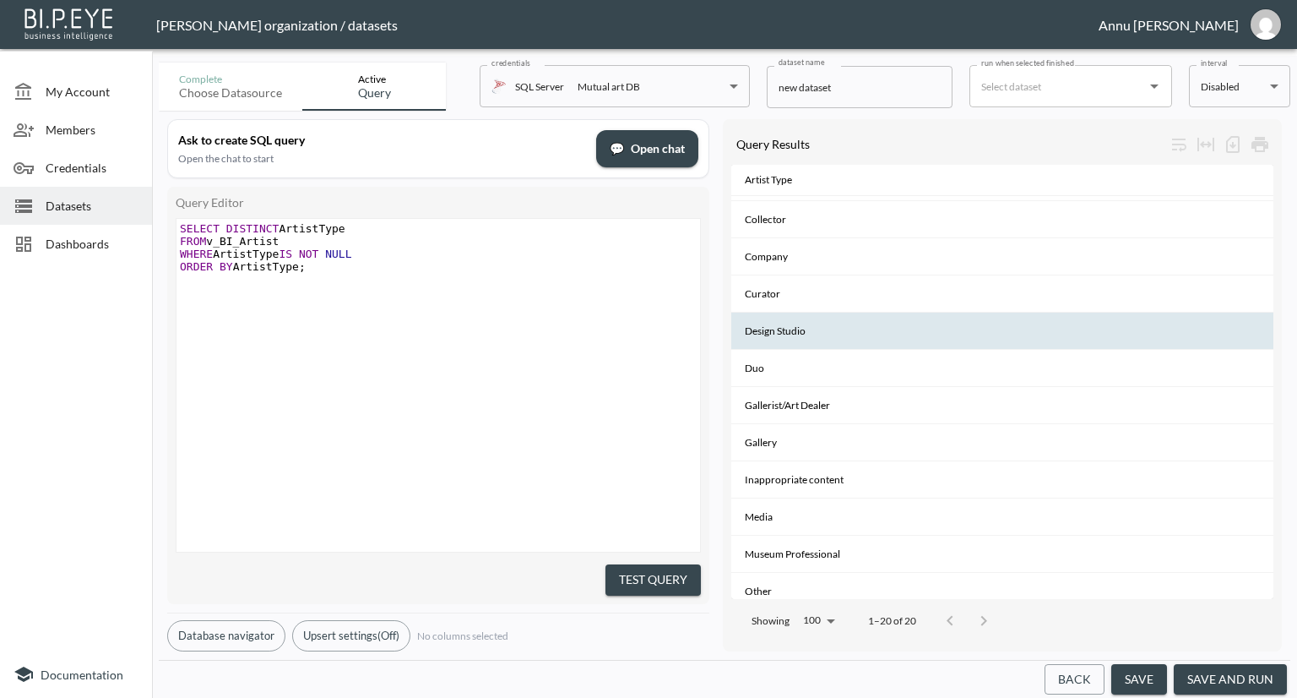
scroll to position [350, 0]
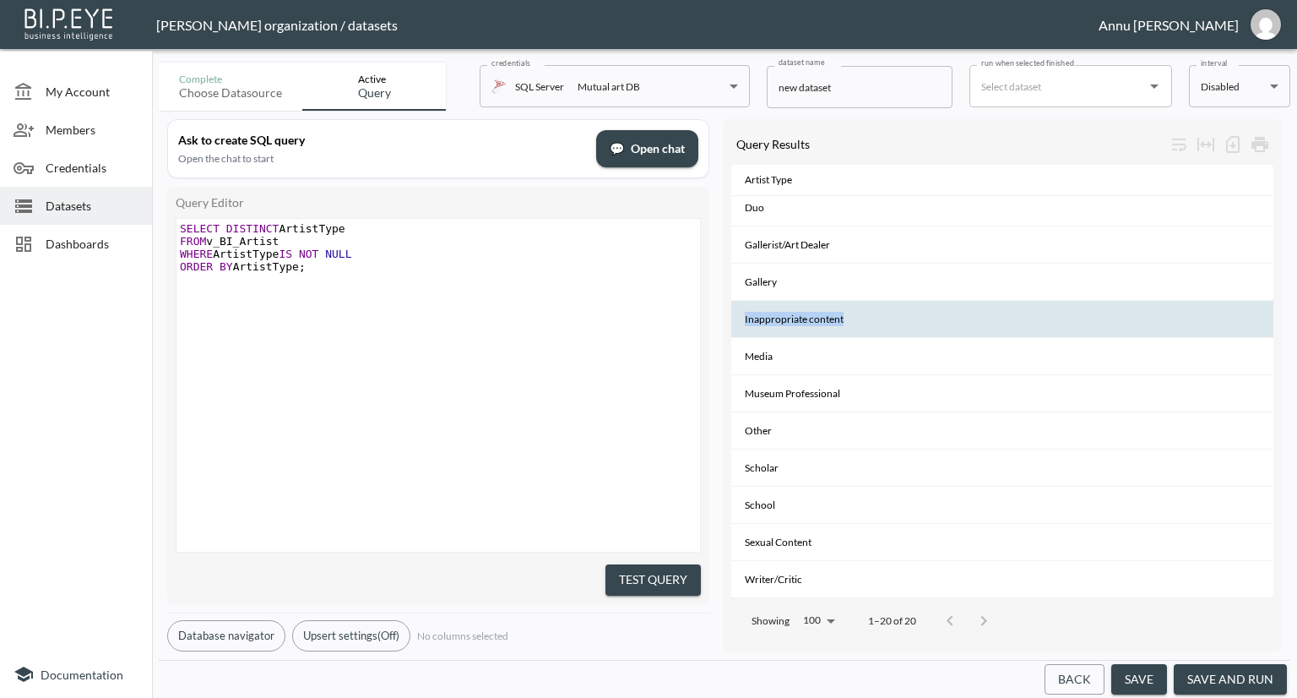
drag, startPoint x: 861, startPoint y: 312, endPoint x: 740, endPoint y: 315, distance: 121.7
click at [740, 315] on th "Inappropriate content" at bounding box center [1002, 319] width 542 height 37
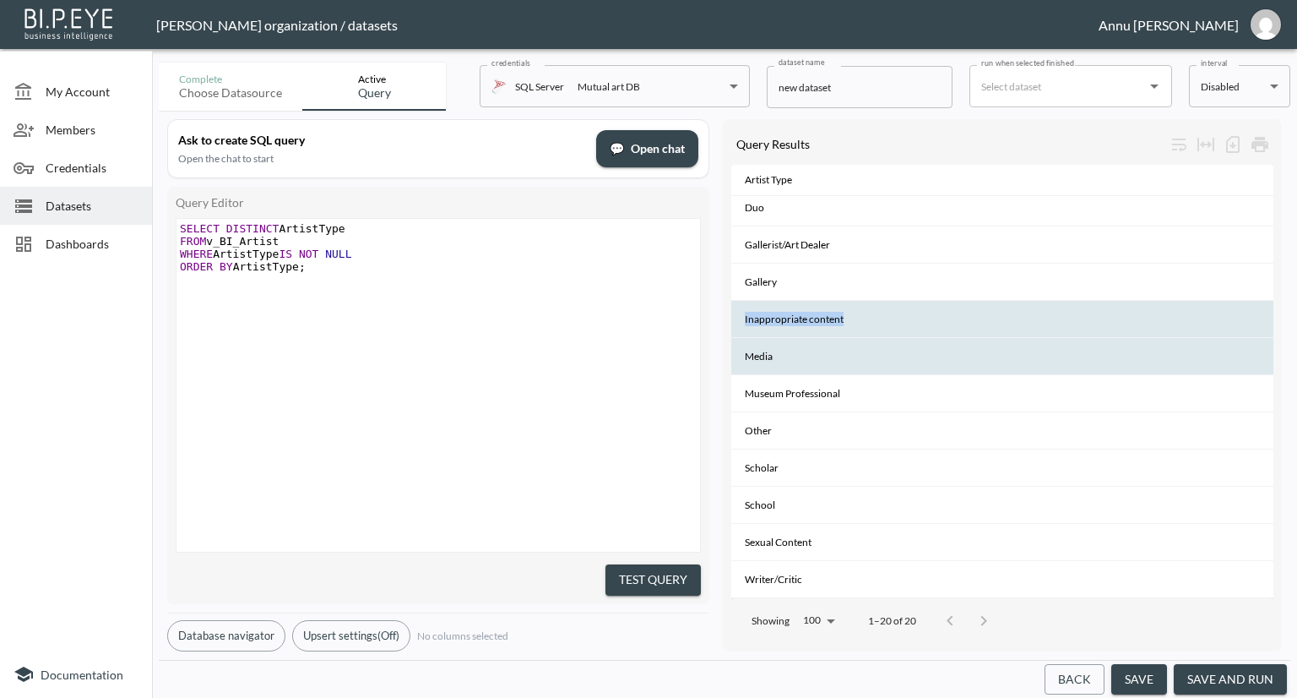
copy th "Inappropriate content"
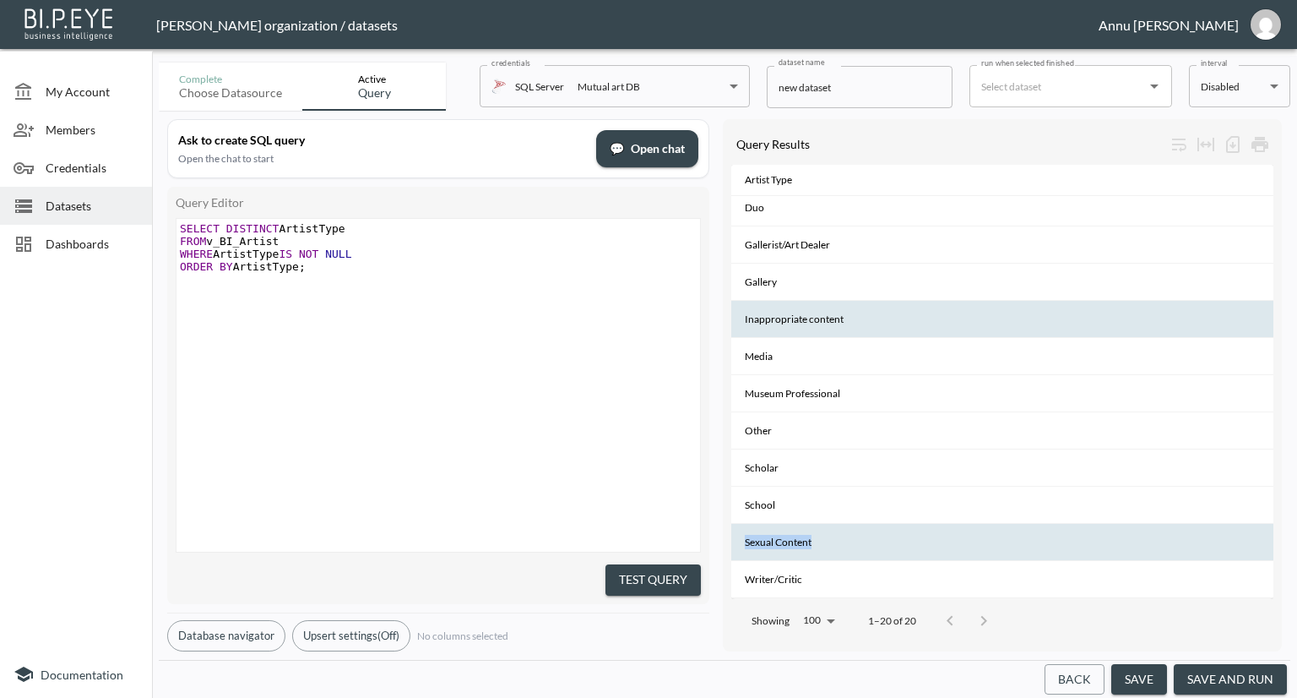
drag, startPoint x: 814, startPoint y: 533, endPoint x: 747, endPoint y: 535, distance: 67.6
click at [747, 535] on th "Sexual Content" at bounding box center [1002, 542] width 542 height 37
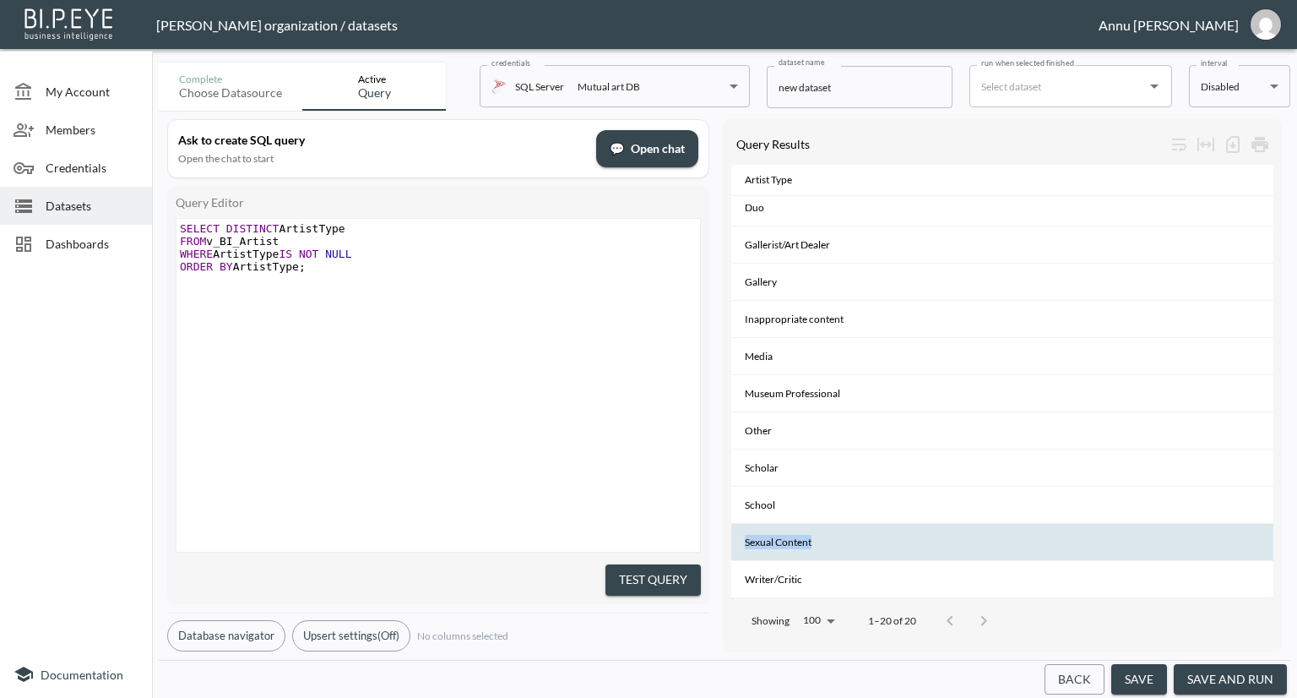
copy th "Sexual Content"
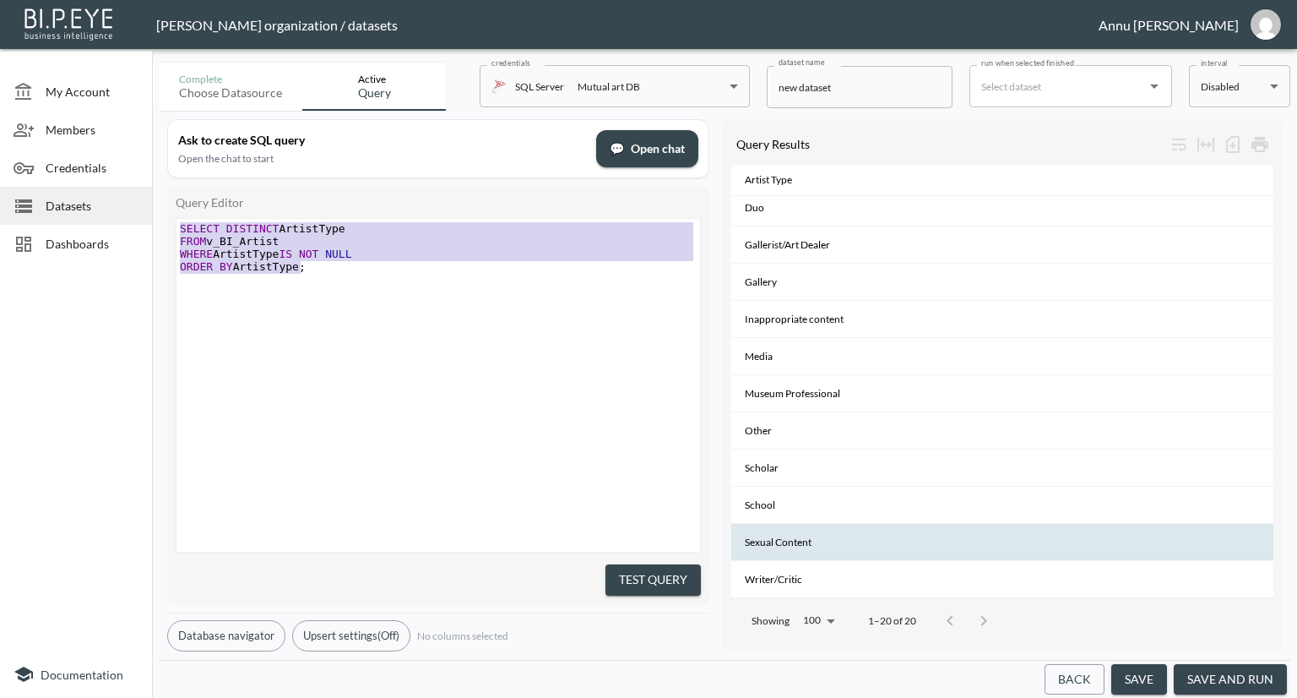
drag, startPoint x: 323, startPoint y: 267, endPoint x: 122, endPoint y: 217, distance: 207.1
click at [122, 217] on div "My Account Members Credentials Datasets Dashboards Documentation Complete Choos…" at bounding box center [648, 349] width 1297 height 698
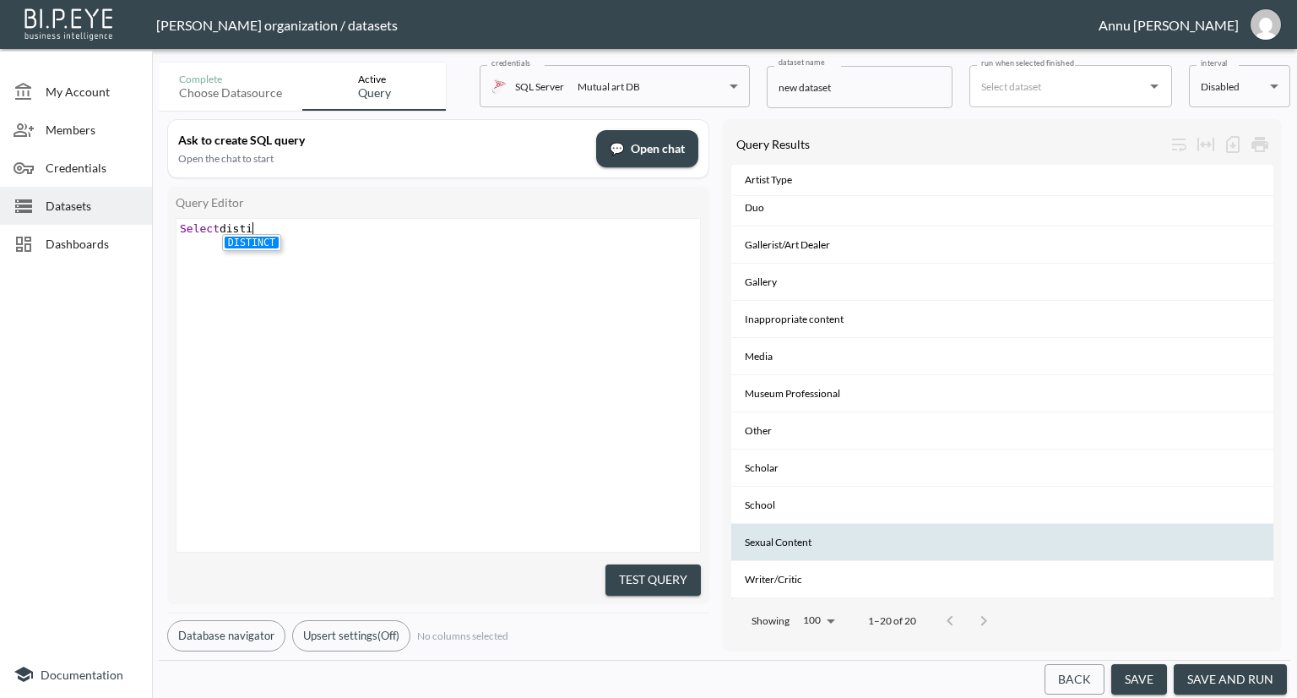
type textarea "Select distic"
type textarea "top 10* from v_BI_Artist"
drag, startPoint x: 678, startPoint y: 573, endPoint x: 689, endPoint y: 549, distance: 26.1
click at [679, 573] on button "Test Query" at bounding box center [653, 579] width 95 height 31
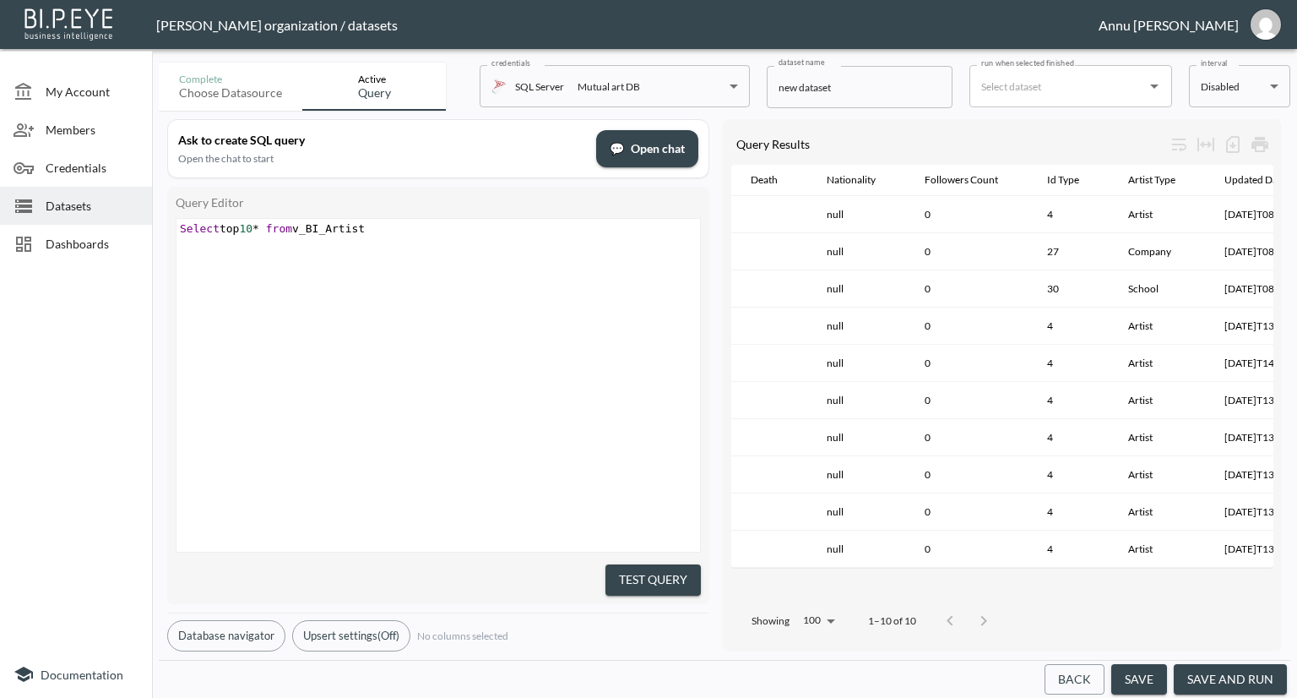
scroll to position [0, 443]
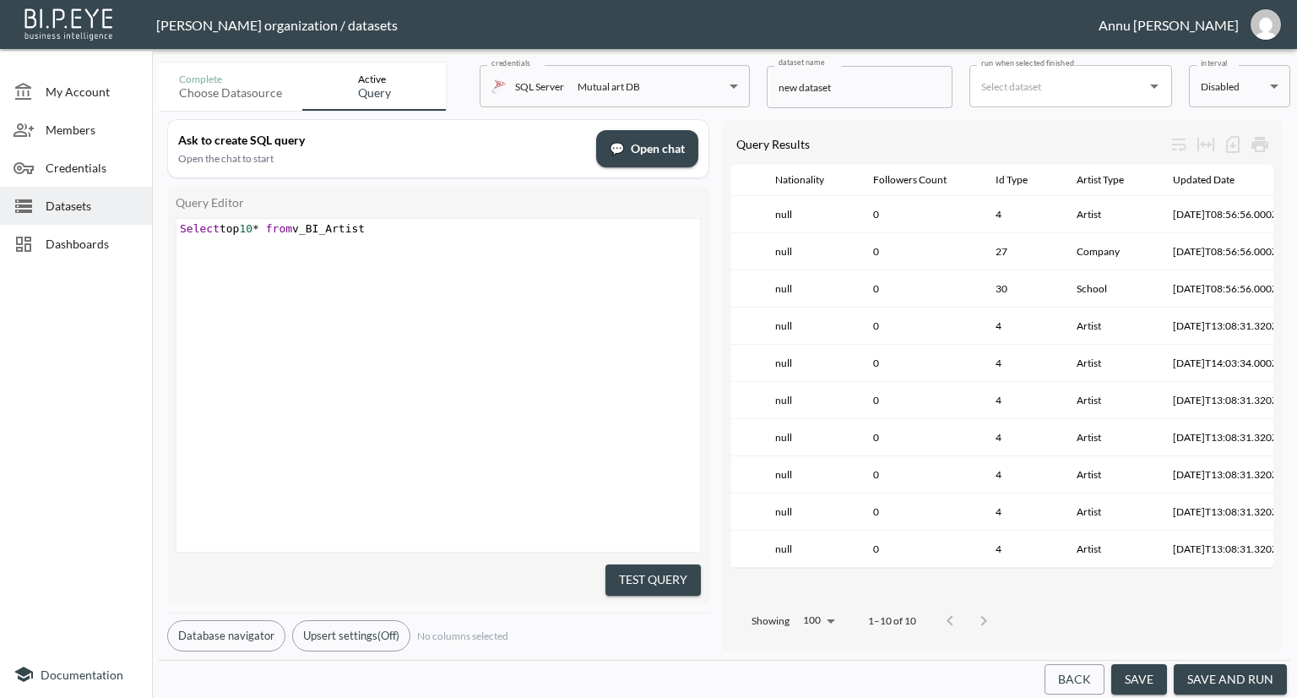
drag, startPoint x: 398, startPoint y: 213, endPoint x: 224, endPoint y: 231, distance: 175.0
click at [224, 231] on div "Query Editor top 10* from v_BI_Artist x Select top 10 * from v_BI_Artist ​ Test…" at bounding box center [438, 395] width 542 height 417
click at [388, 222] on pre "Select top 10 * from v_BI_Artist" at bounding box center [441, 228] width 528 height 13
type textarea "Select top 10* from v_BI_Artist"
drag, startPoint x: 263, startPoint y: 225, endPoint x: 148, endPoint y: 237, distance: 115.6
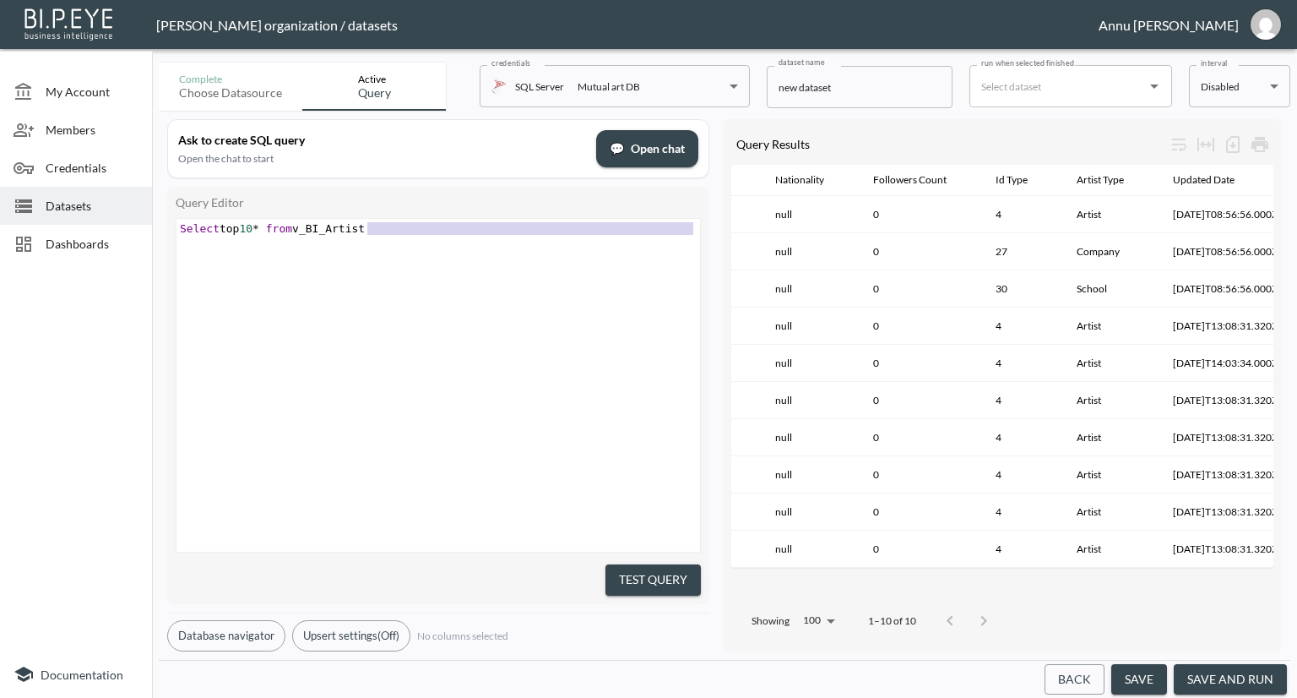
click at [148, 237] on div "My Account Members Credentials Datasets Dashboards Documentation Complete Choos…" at bounding box center [648, 349] width 1297 height 698
click at [341, 242] on pre "​" at bounding box center [441, 241] width 528 height 13
type textarea "Select top 10* from v_BI_Artist"
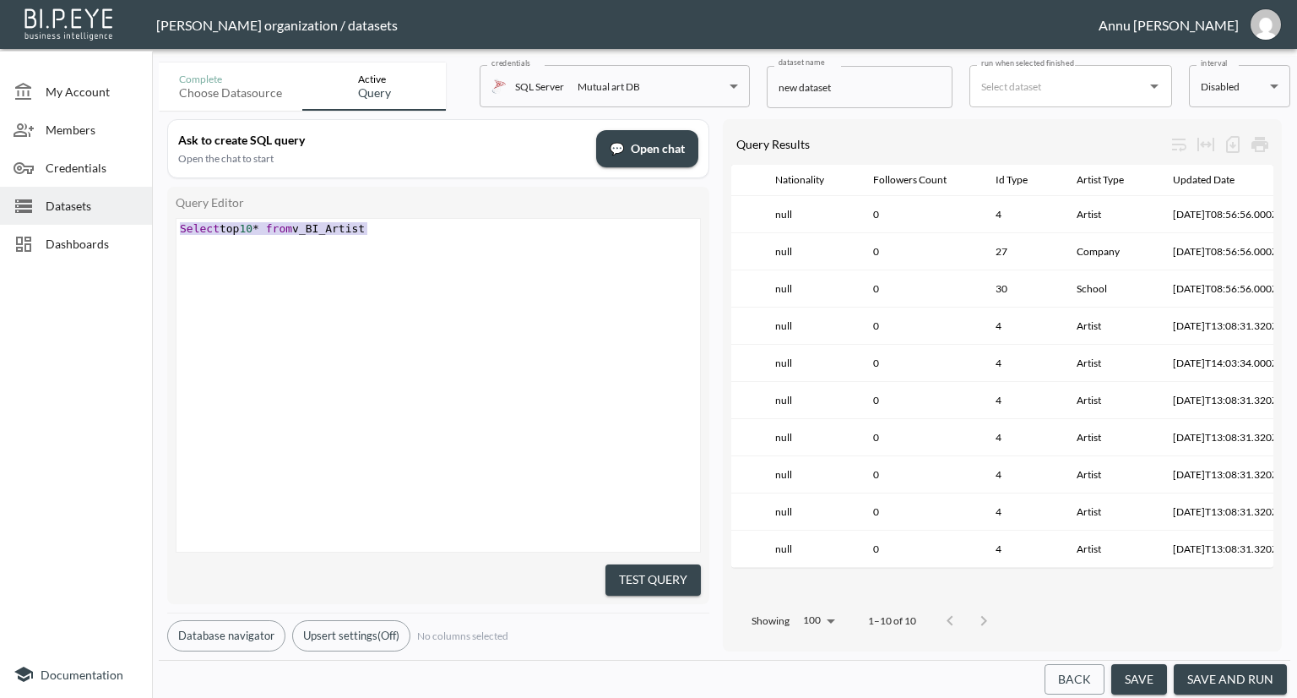
drag, startPoint x: 372, startPoint y: 227, endPoint x: 99, endPoint y: 225, distance: 272.8
click at [99, 225] on div "My Account Members Credentials Datasets Dashboards Documentation Complete Choos…" at bounding box center [648, 349] width 1297 height 698
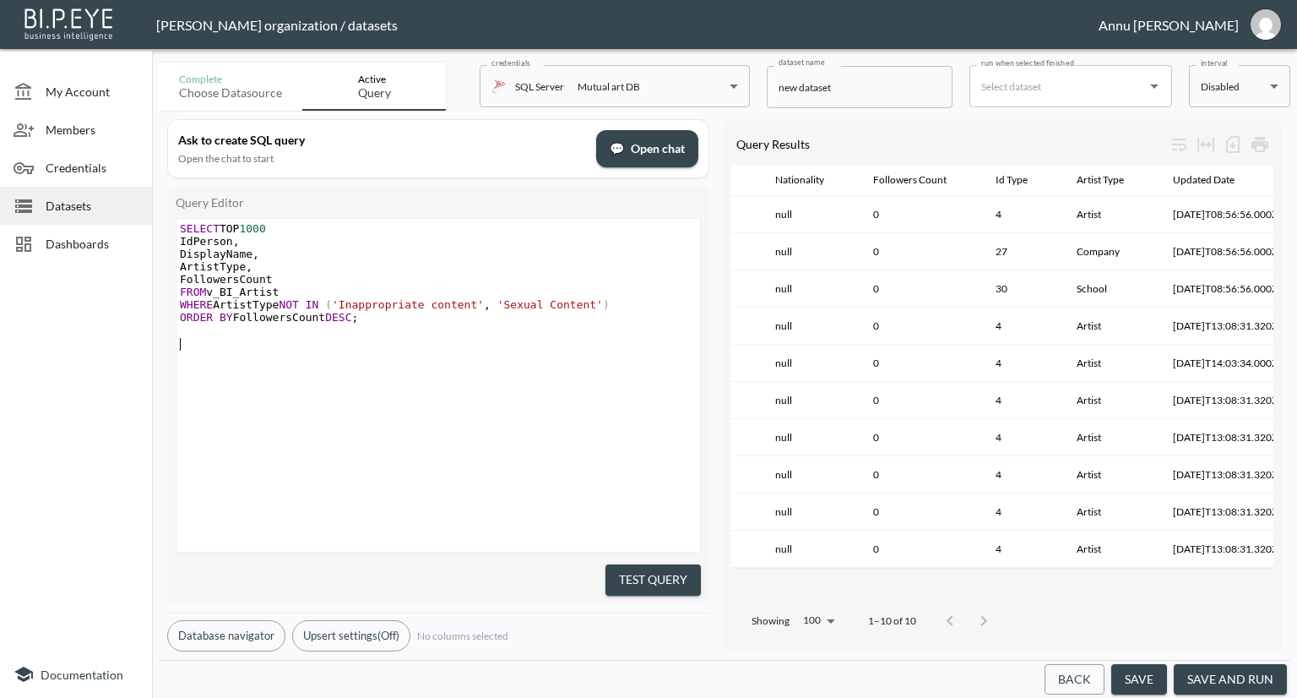
click at [387, 411] on div "x SELECT TOP 1000 IdPerson , DisplayName , ArtistType , FollowersCount FROM v_B…" at bounding box center [460, 406] width 566 height 375
click at [670, 579] on button "Test Query" at bounding box center [653, 579] width 95 height 31
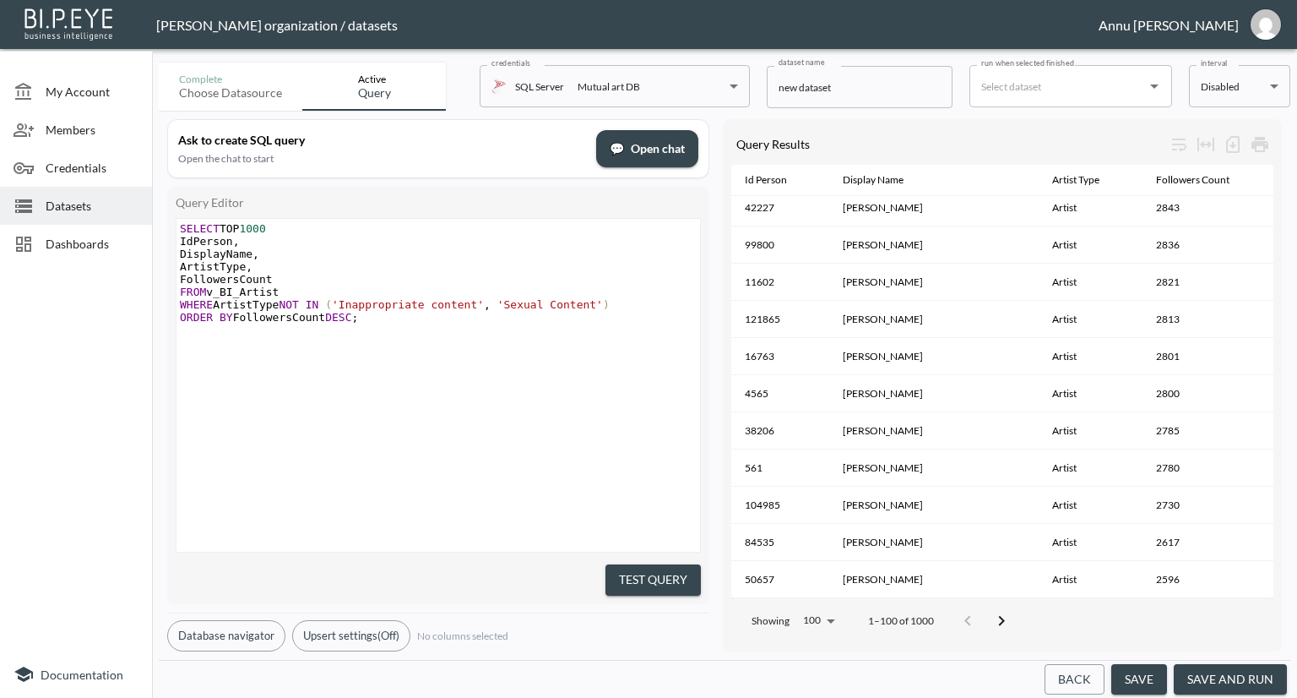
scroll to position [3322, 0]
drag, startPoint x: 839, startPoint y: 89, endPoint x: 722, endPoint y: 89, distance: 116.5
click at [722, 89] on div "Complete Choose datasource Active Query credentials SQL Server Mutual art DB 82…" at bounding box center [725, 83] width 1132 height 55
click at [851, 87] on input "Top 1000 artisst by Followers" at bounding box center [860, 87] width 186 height 42
type input "Top 1000 Artists by Followers"
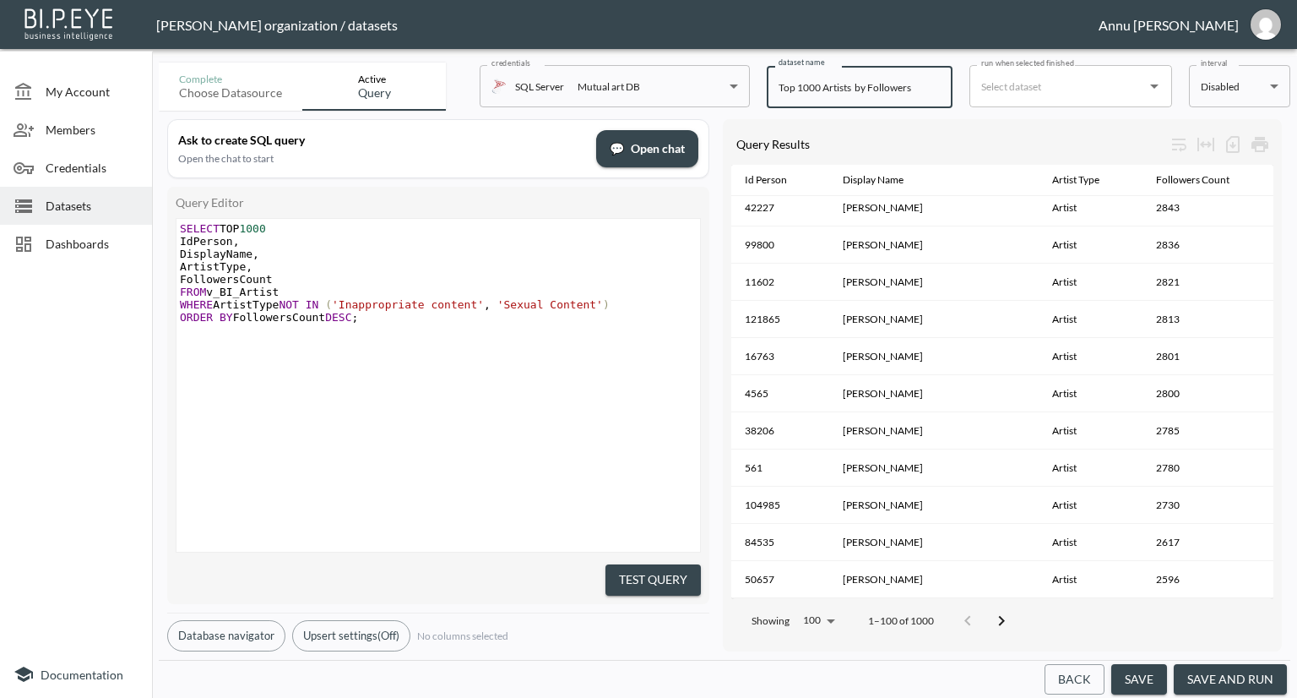
click at [1236, 673] on button "save and run" at bounding box center [1230, 679] width 113 height 31
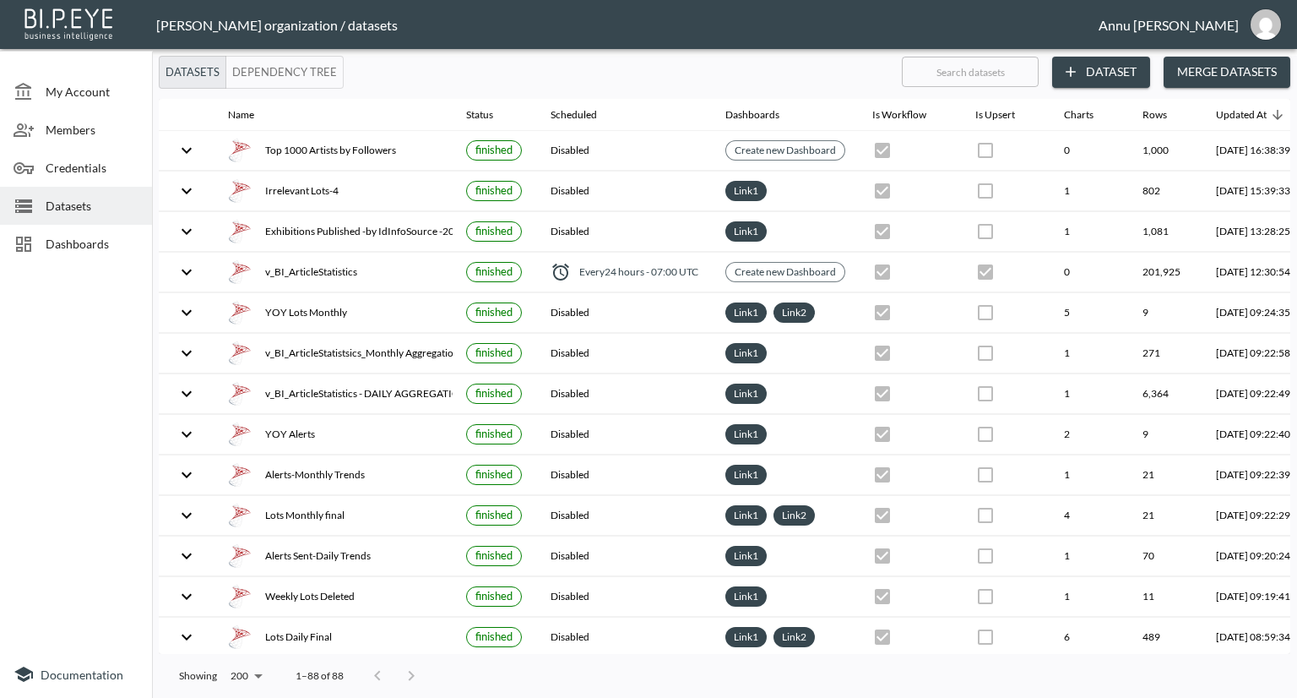
scroll to position [0, 99]
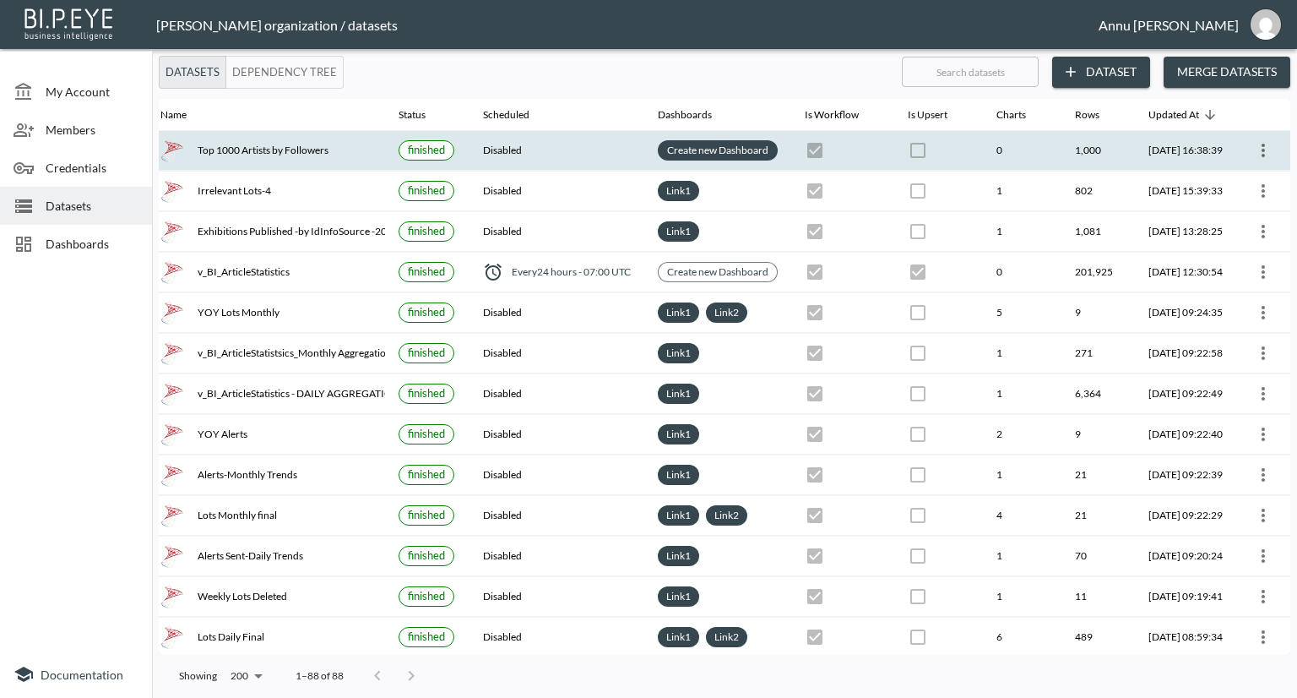
click at [726, 151] on link "Create new Dashboard" at bounding box center [718, 149] width 108 height 19
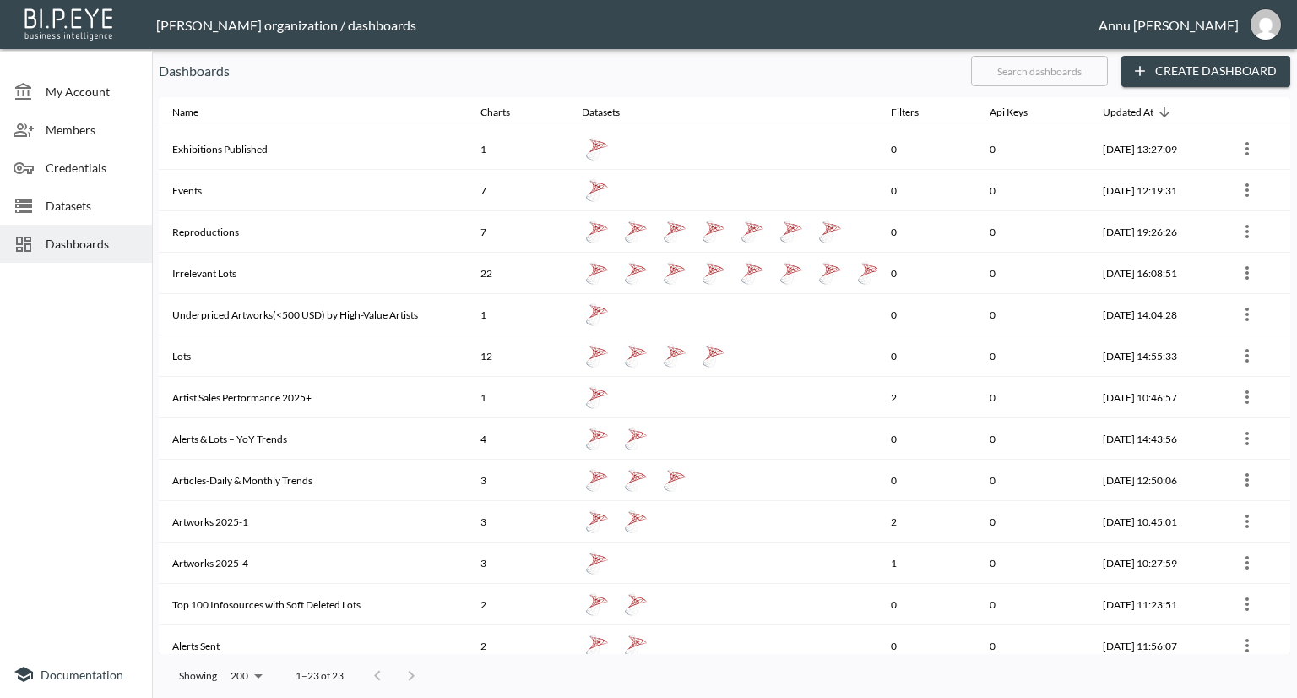
click at [1216, 69] on button "Create Dashboard" at bounding box center [1206, 71] width 169 height 31
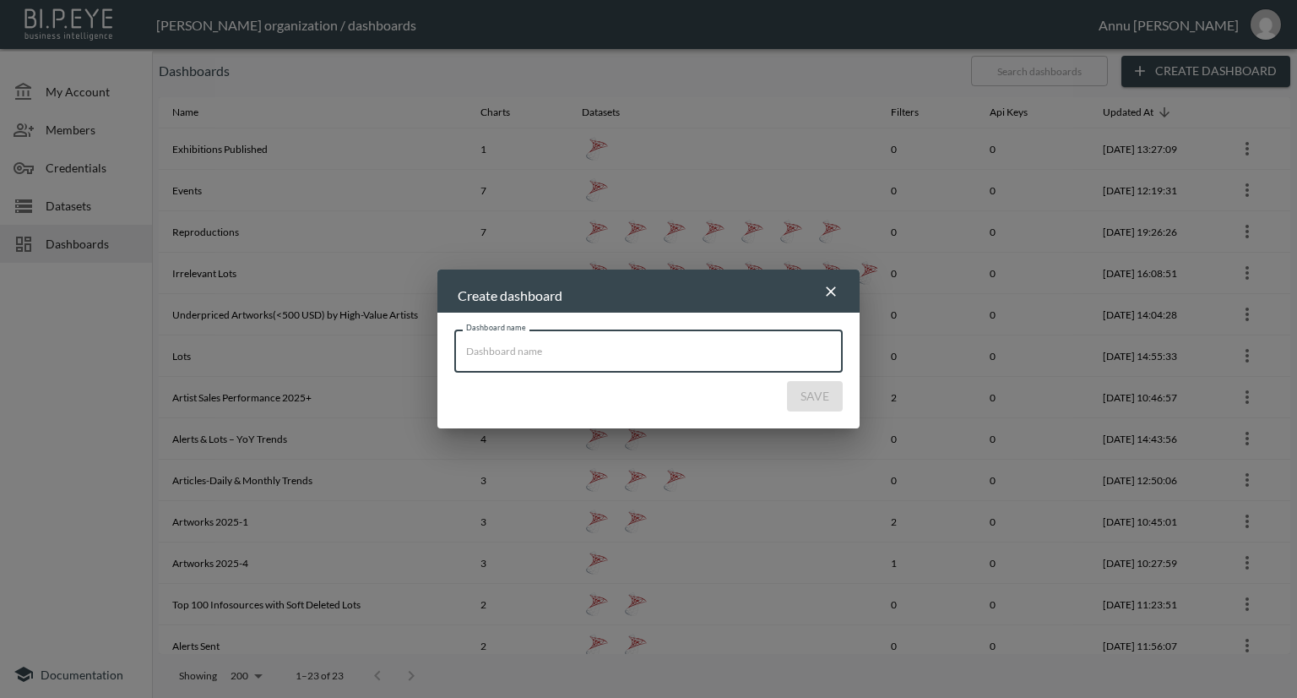
click at [663, 356] on input "Dashboard name" at bounding box center [648, 350] width 388 height 42
type input "Artists"
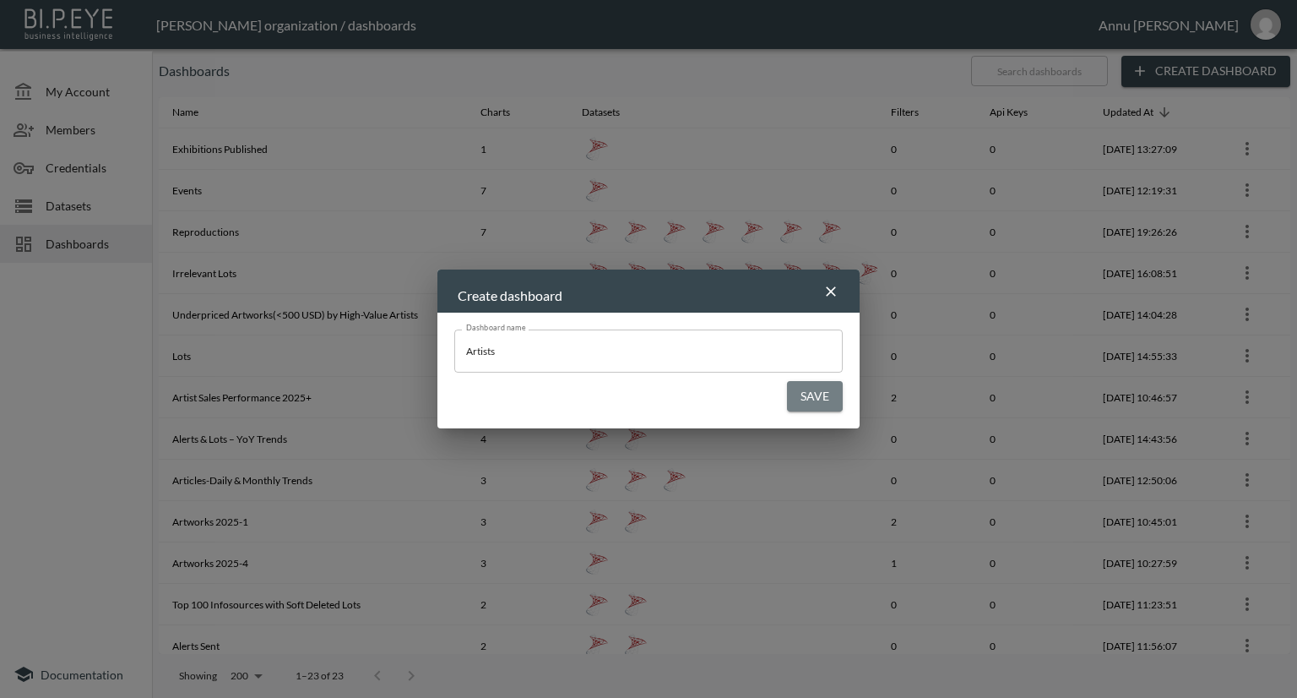
click at [823, 384] on button "Save" at bounding box center [815, 396] width 56 height 31
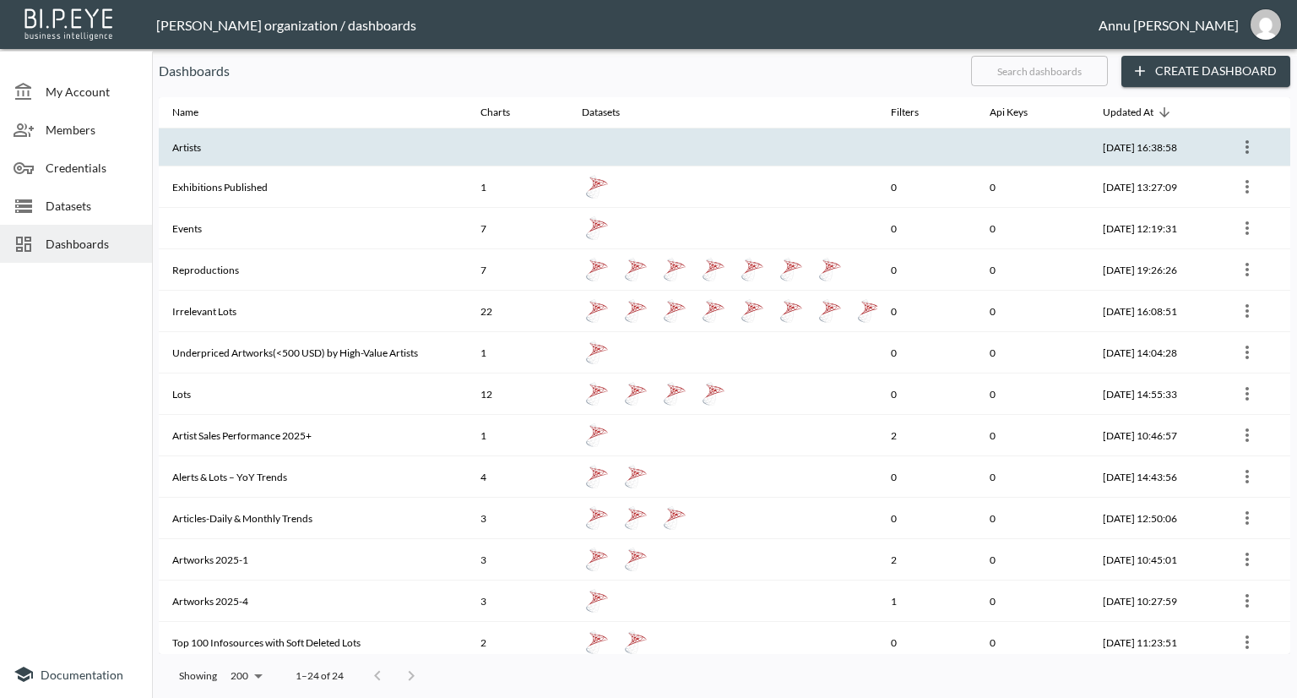
click at [476, 150] on th at bounding box center [517, 147] width 101 height 38
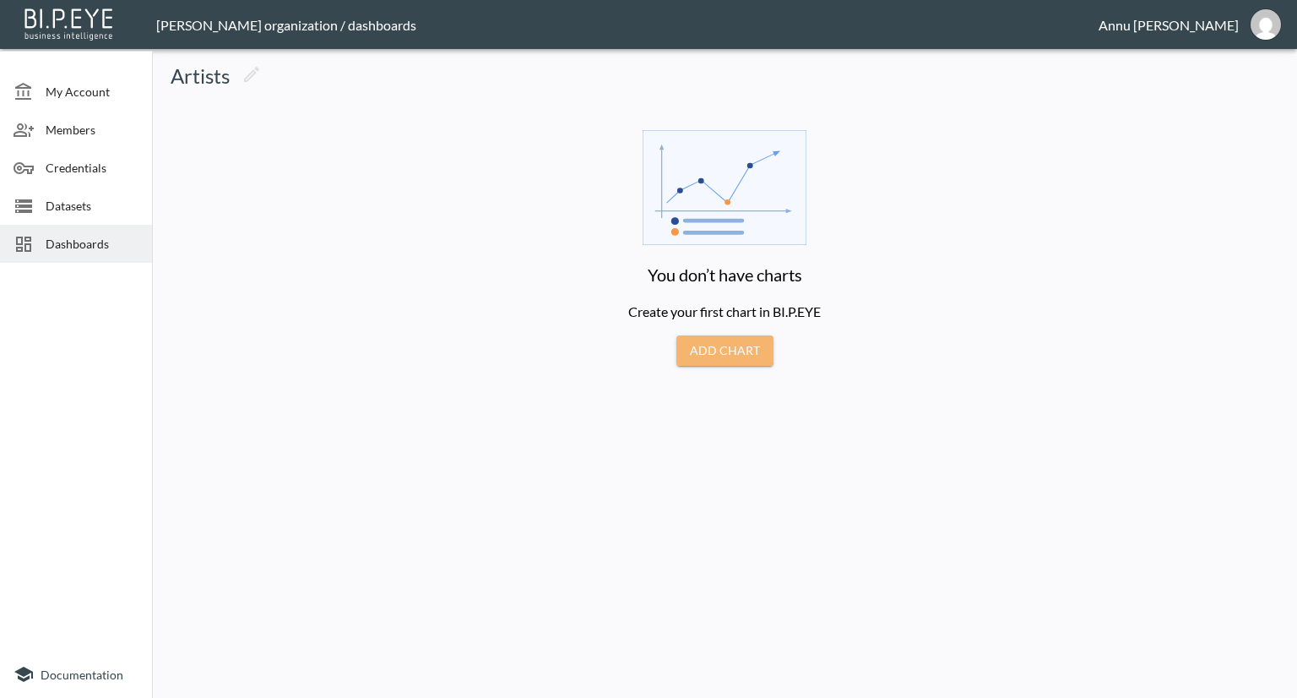
click at [691, 338] on button "Add Chart" at bounding box center [724, 350] width 97 height 31
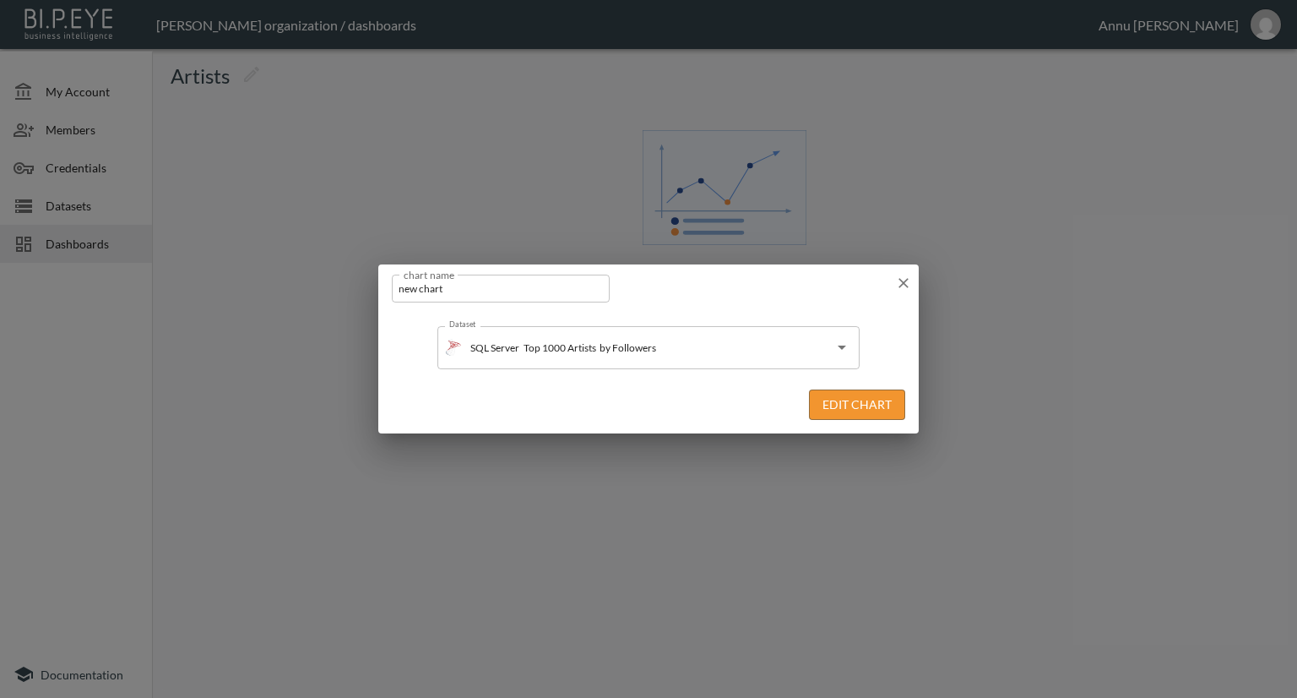
click at [874, 410] on button "Edit Chart" at bounding box center [857, 404] width 96 height 31
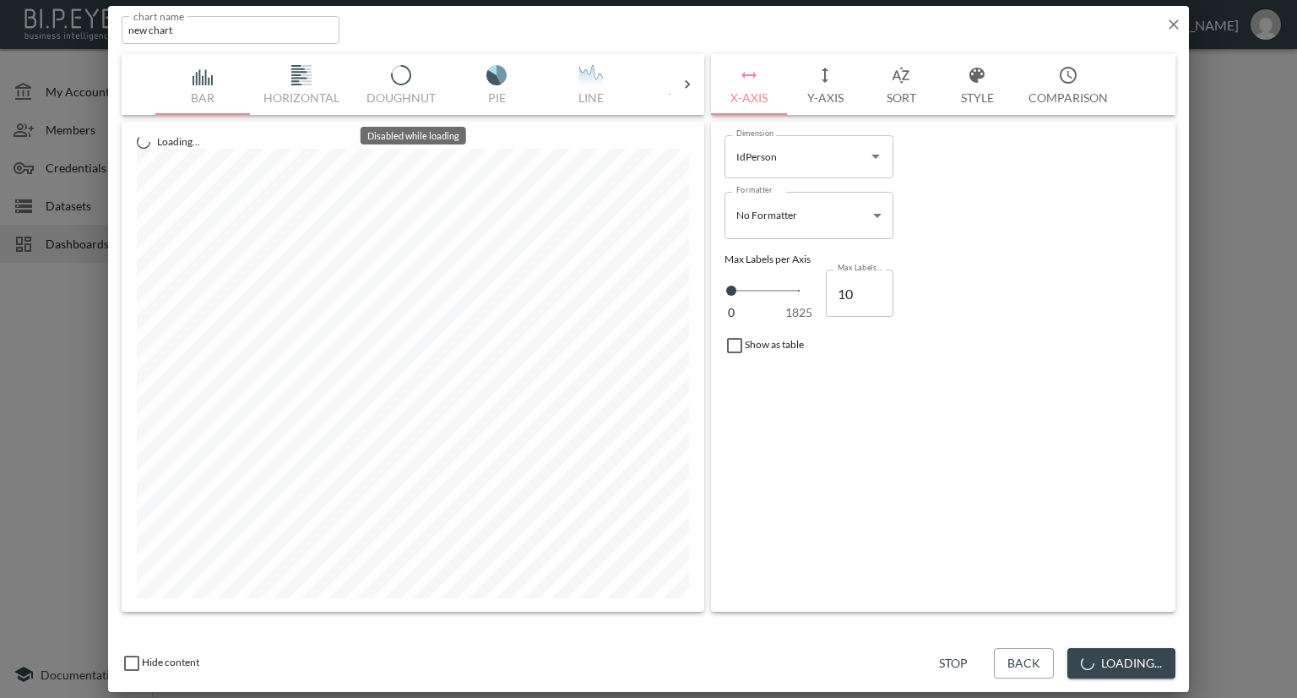
click at [686, 81] on icon at bounding box center [687, 84] width 5 height 8
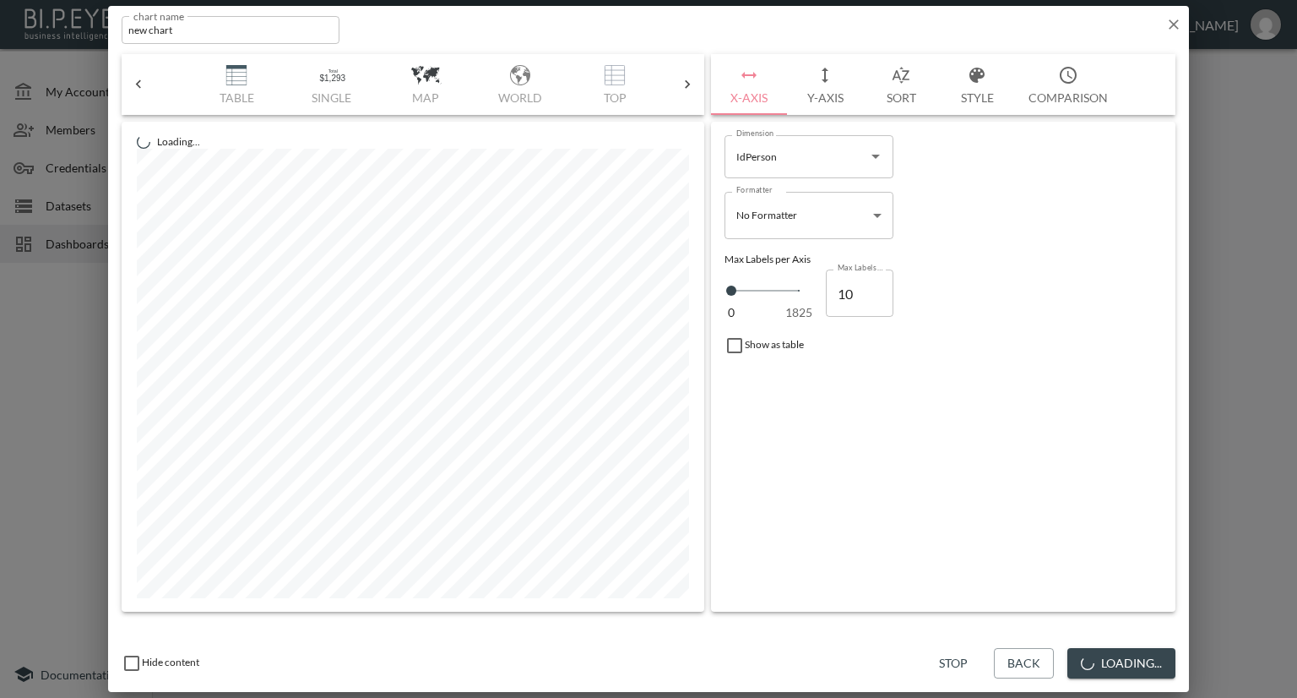
scroll to position [0, 482]
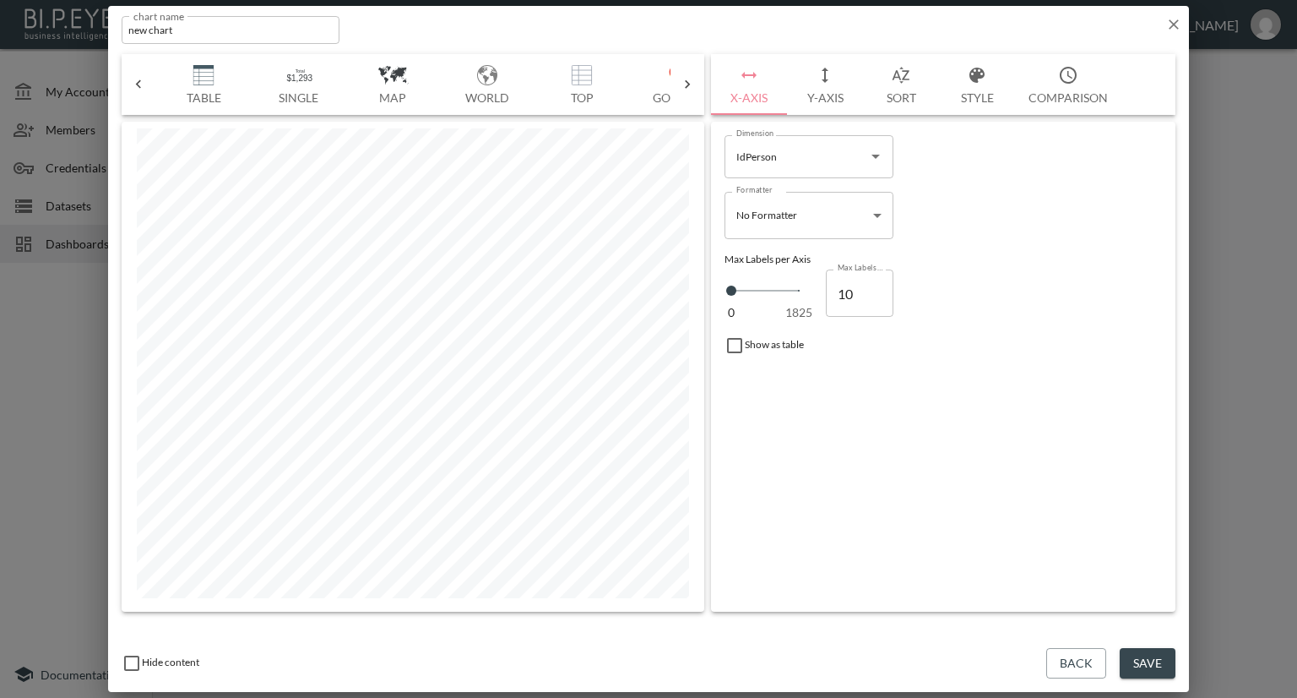
click at [211, 72] on img "button" at bounding box center [204, 75] width 68 height 20
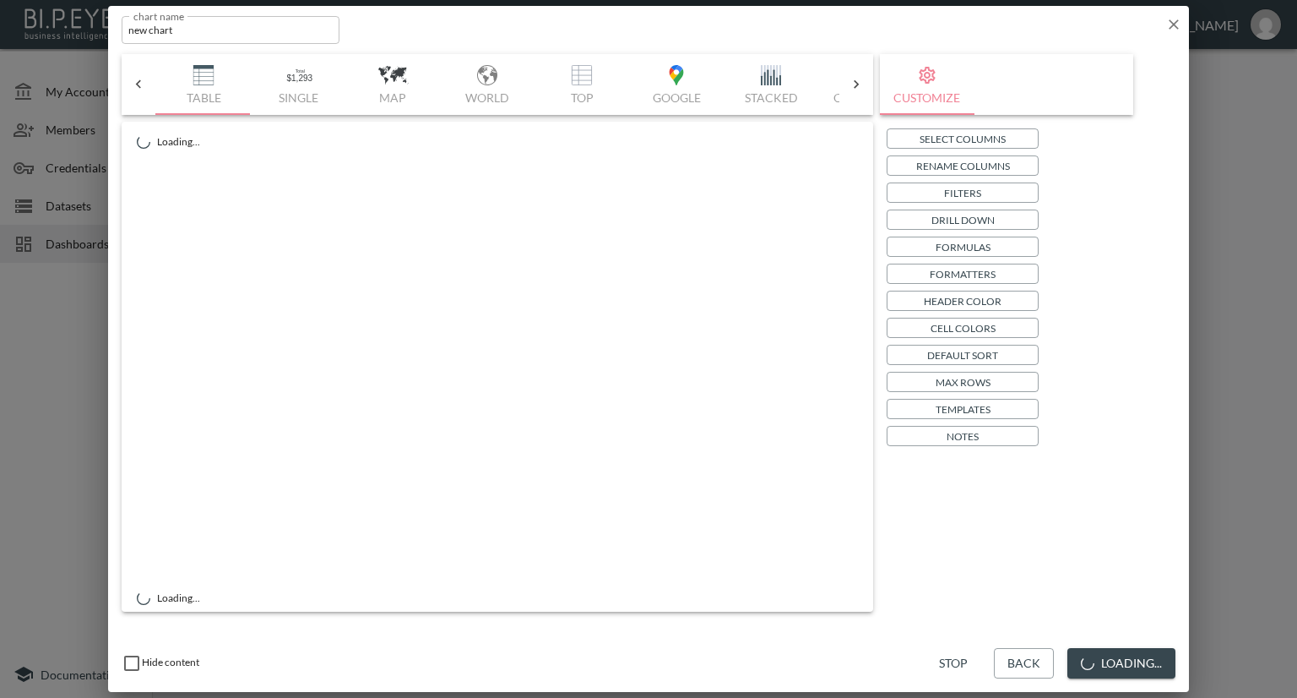
click at [956, 134] on p "Select Columns" at bounding box center [963, 139] width 86 height 18
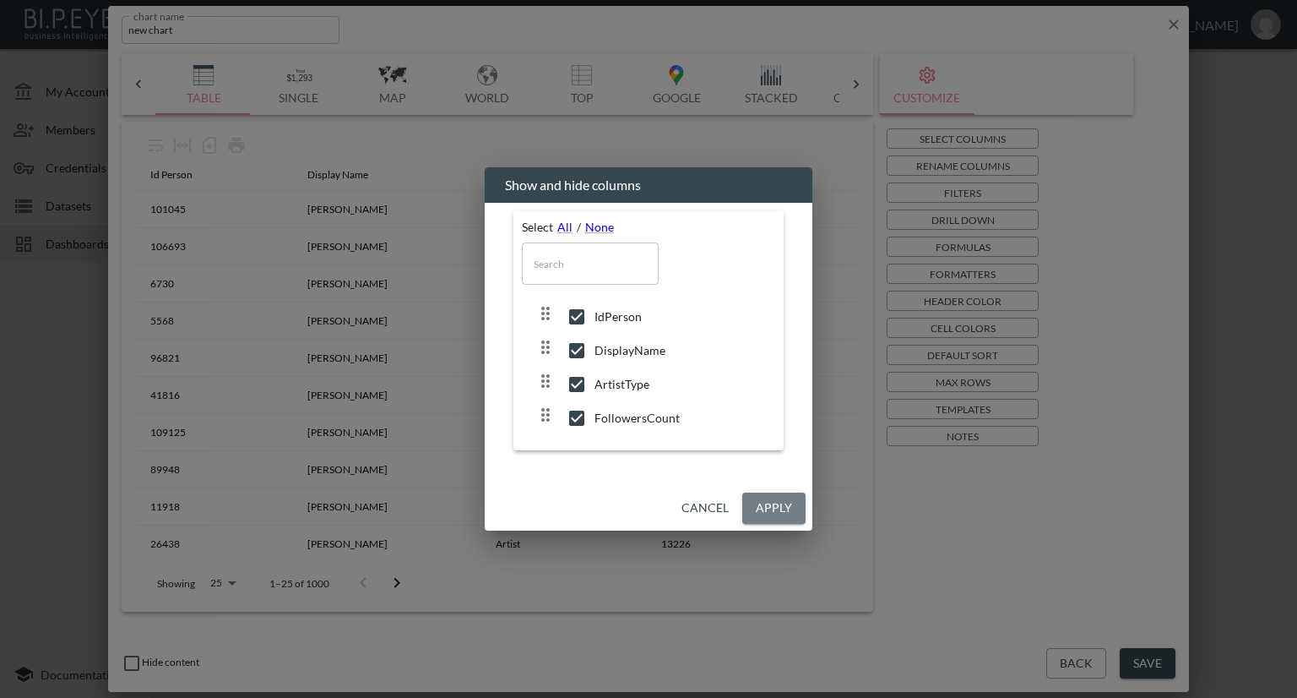
click at [781, 508] on button "Apply" at bounding box center [773, 507] width 63 height 31
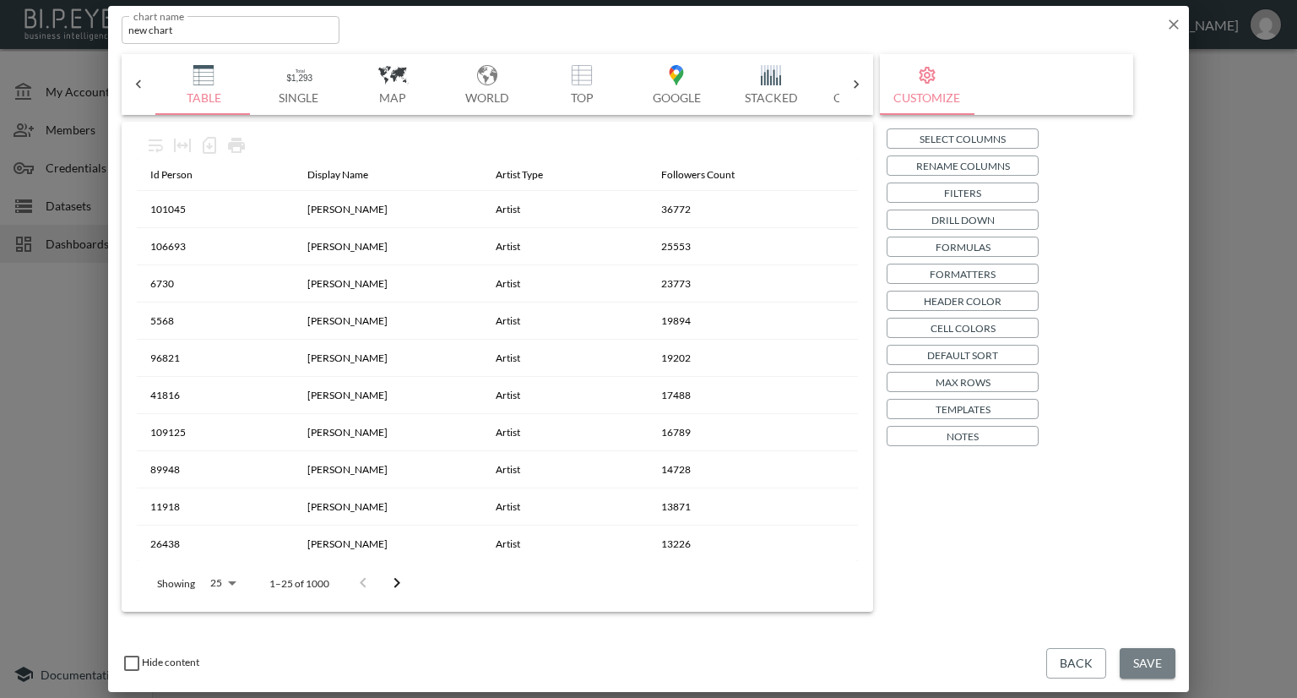
click at [1160, 655] on button "Save" at bounding box center [1148, 663] width 56 height 31
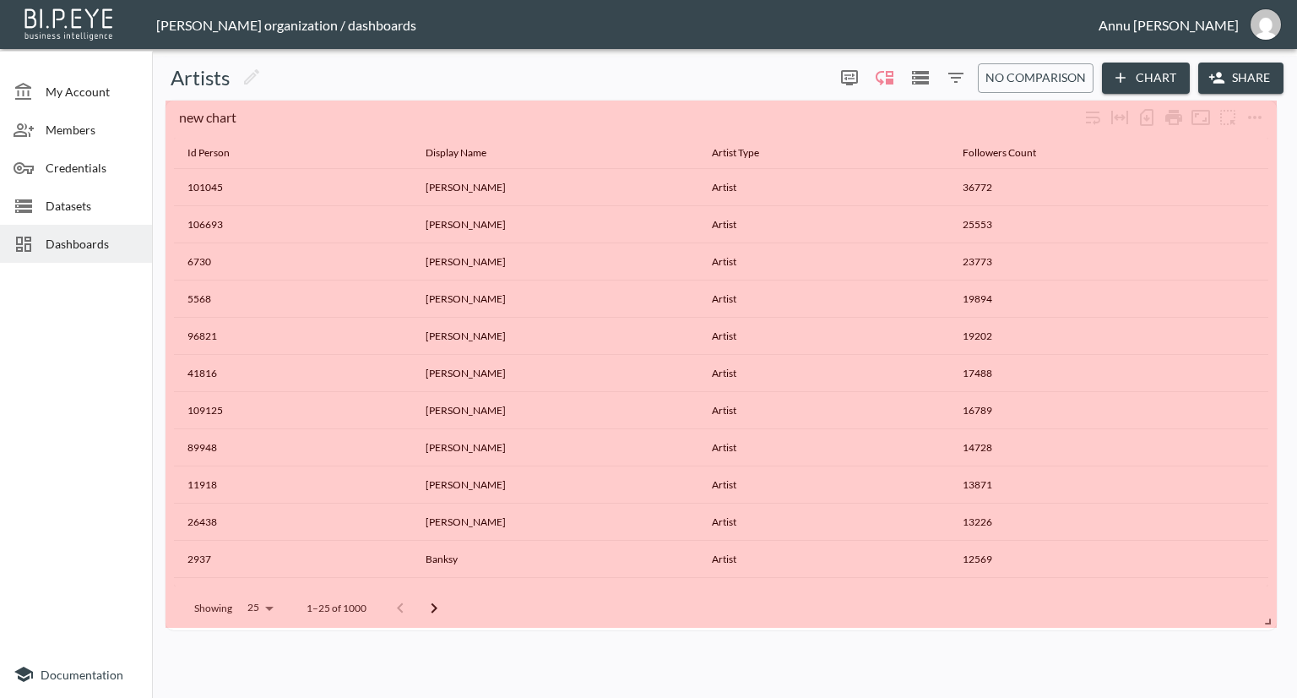
drag, startPoint x: 429, startPoint y: 201, endPoint x: 1274, endPoint y: 619, distance: 942.3
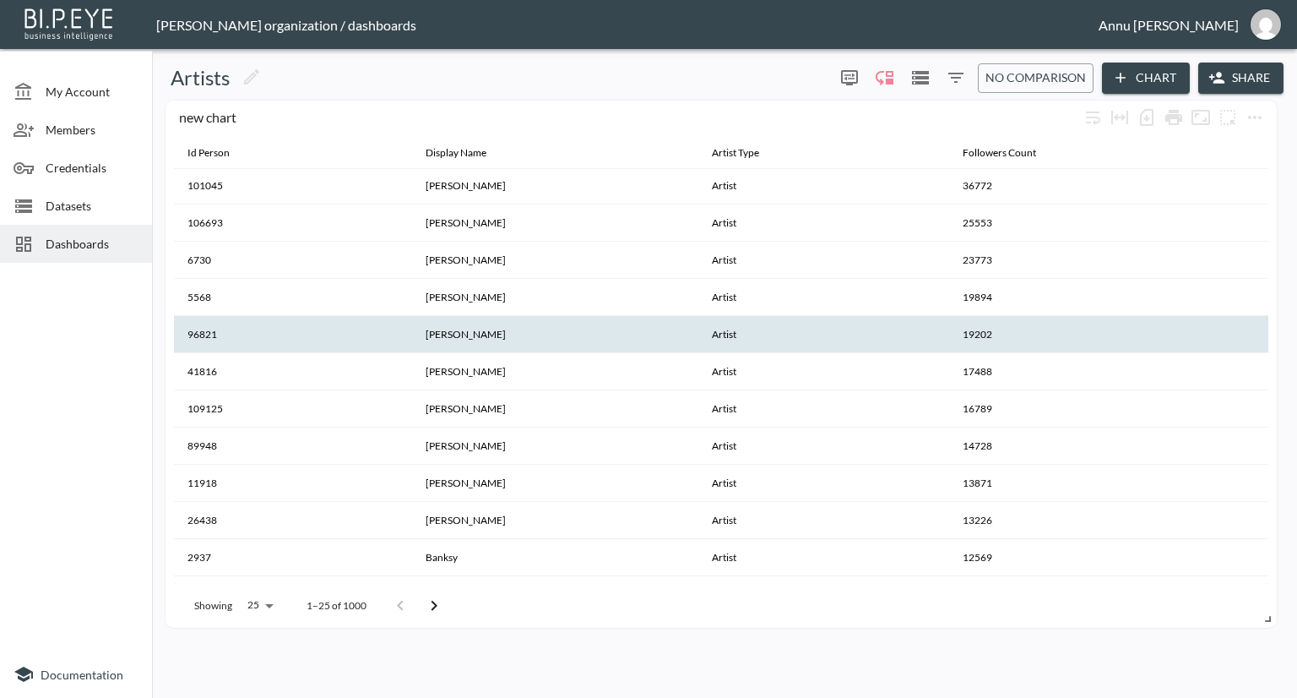
scroll to position [0, 0]
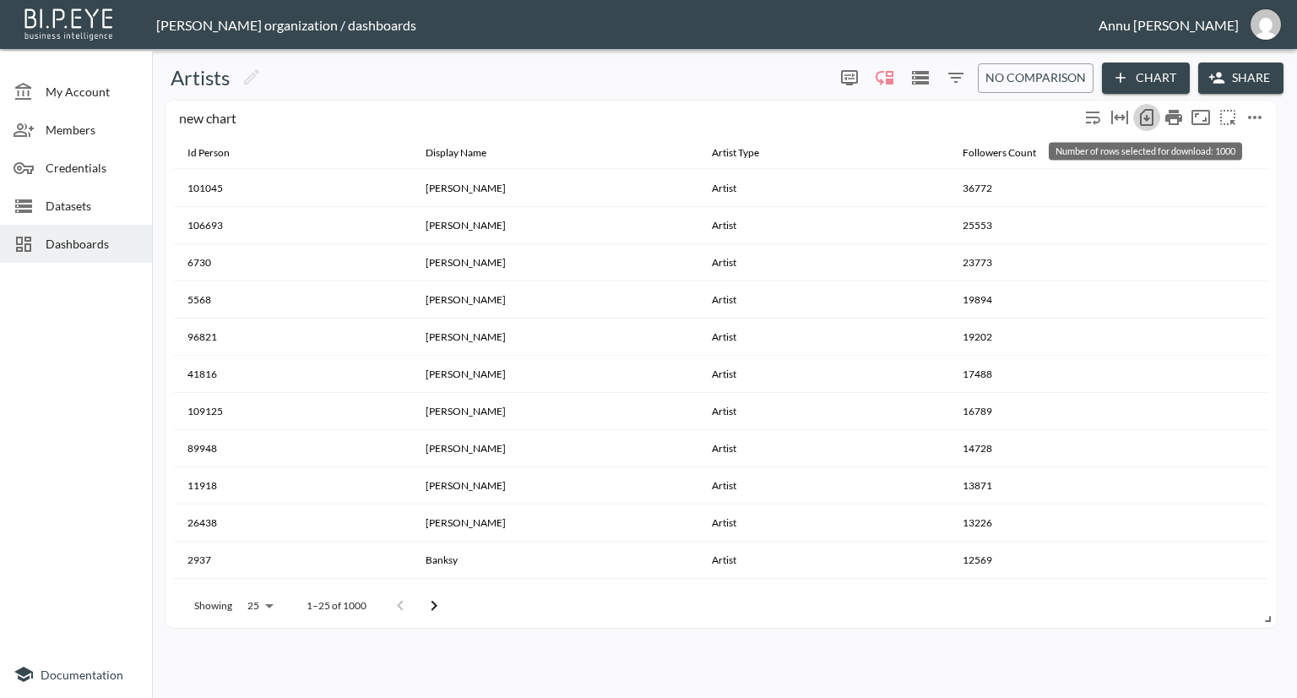
click at [1147, 119] on icon "Number of rows selected for download: 1000" at bounding box center [1147, 118] width 7 height 7
click at [1254, 116] on icon "more" at bounding box center [1255, 117] width 14 height 3
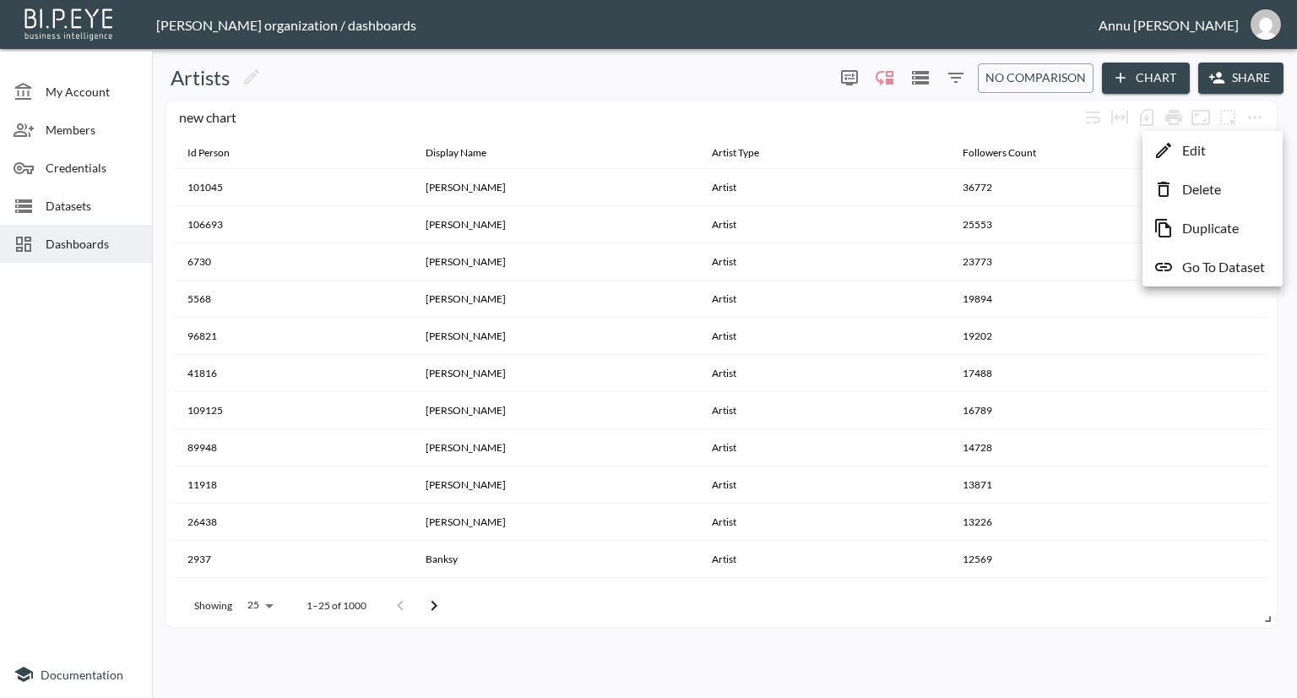
click at [1216, 153] on li "Edit" at bounding box center [1213, 150] width 132 height 30
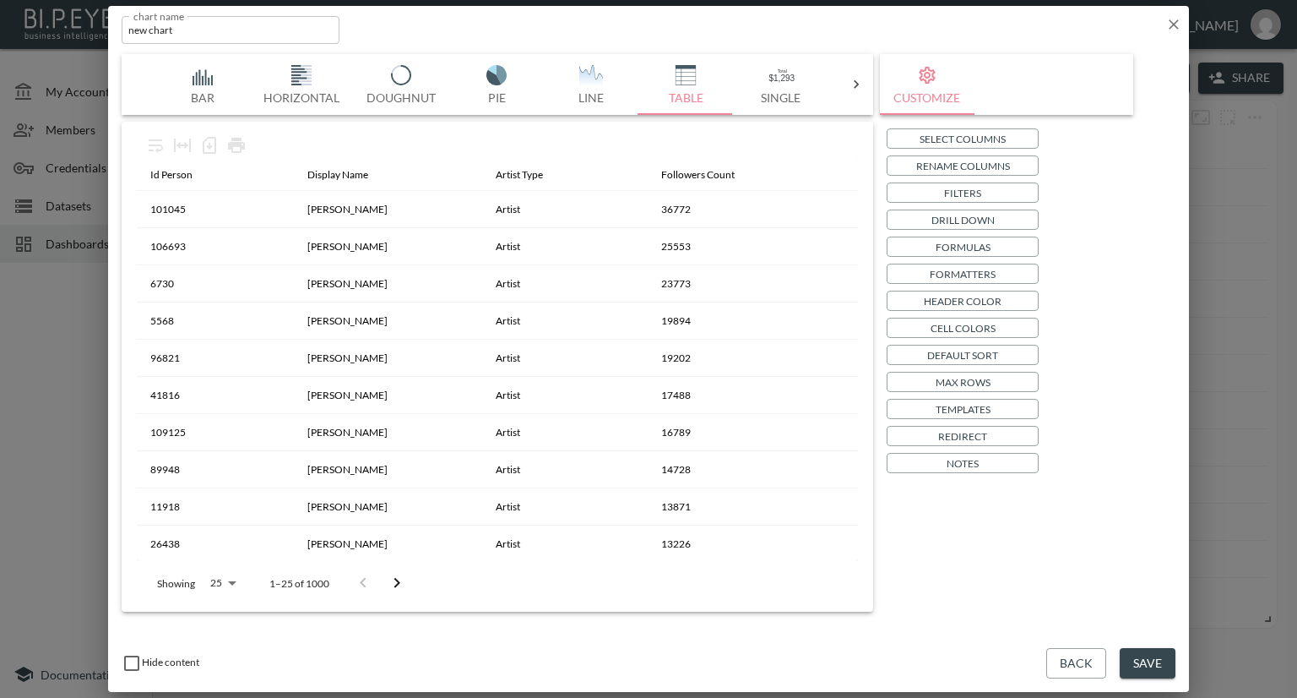
click at [1181, 21] on icon "button" at bounding box center [1173, 24] width 17 height 17
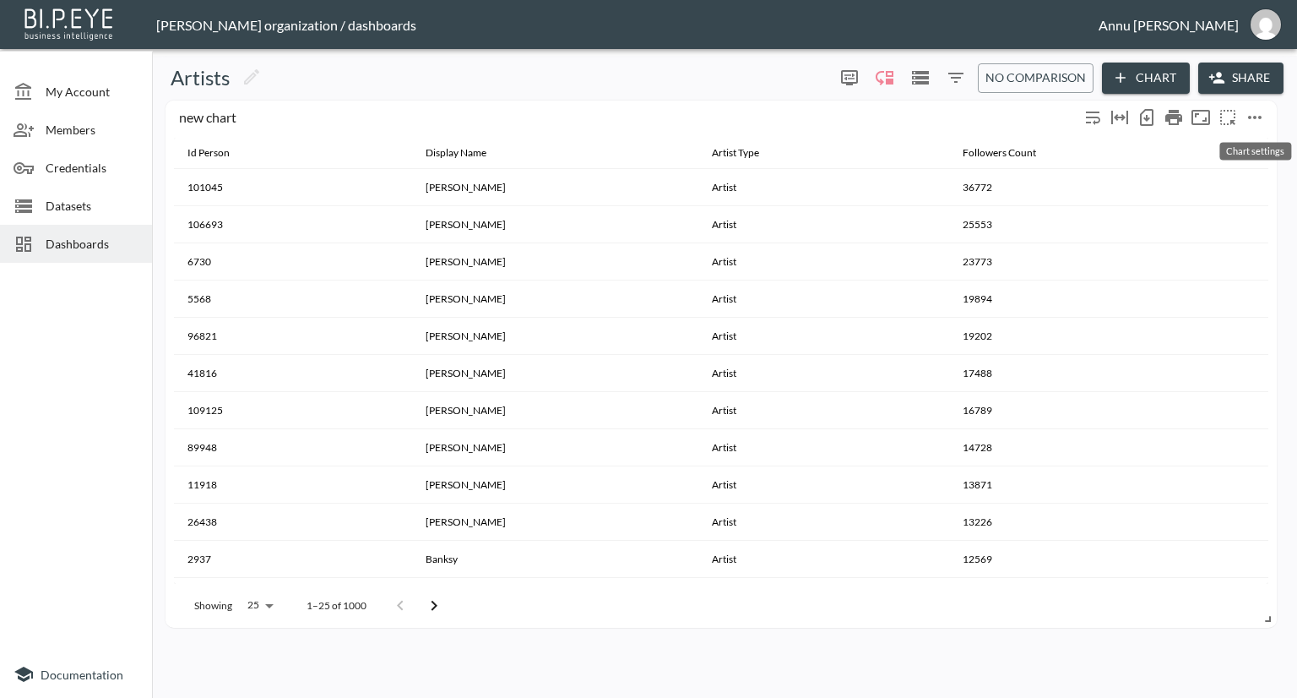
click at [1249, 116] on icon "more" at bounding box center [1255, 117] width 14 height 3
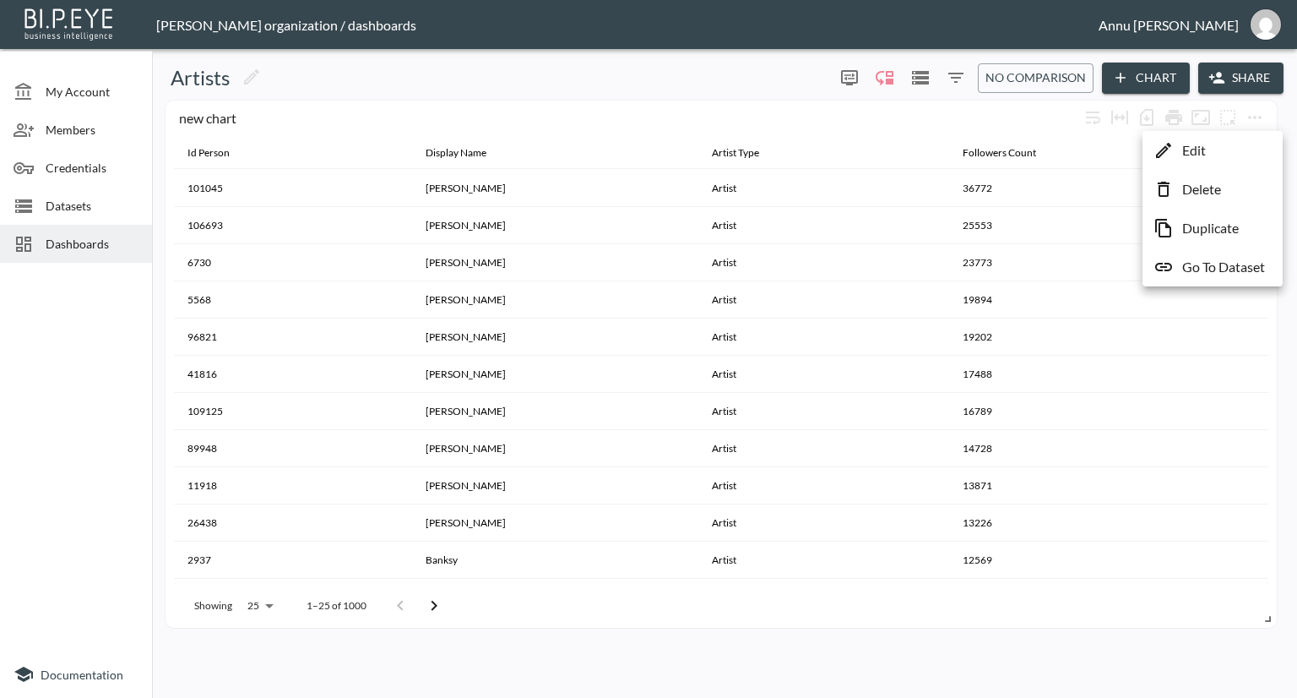
click at [1217, 268] on p "Go To Dataset" at bounding box center [1223, 267] width 83 height 20
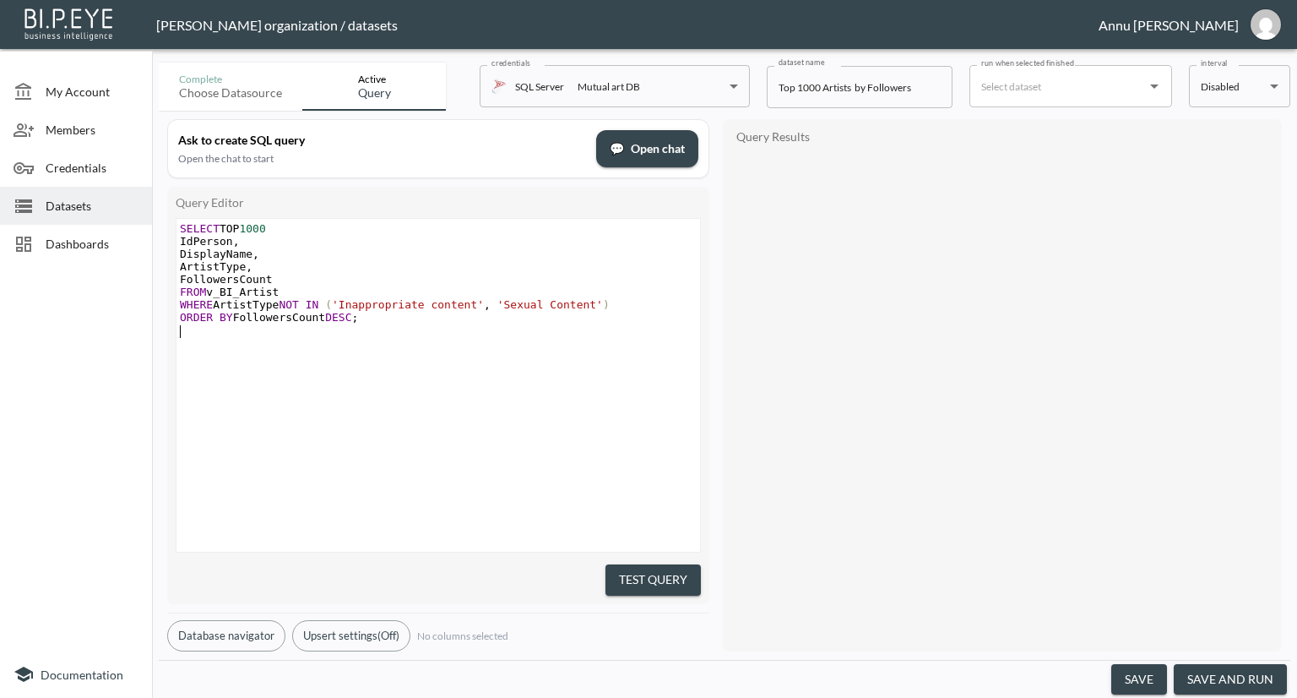
type textarea "SELECT TOP 1000 IdPerson, DisplayName, ArtistType, FollowersCount FROM v_BI_Art…"
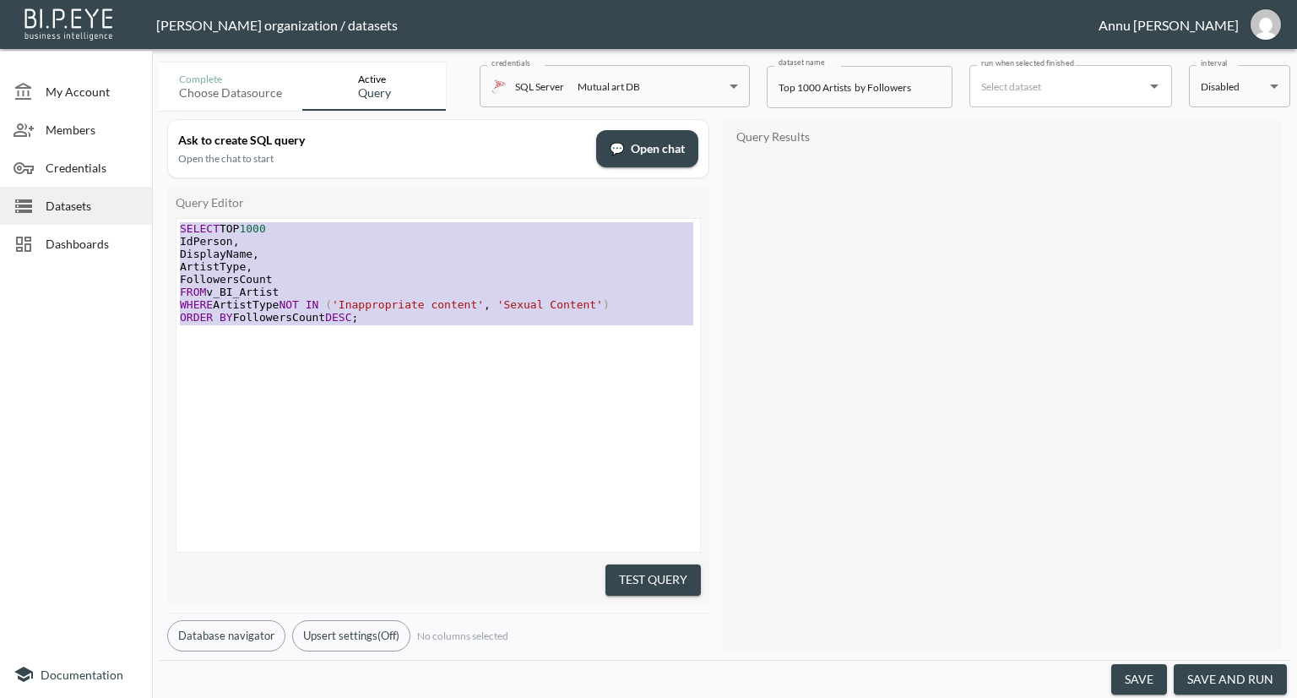
drag, startPoint x: 392, startPoint y: 329, endPoint x: 191, endPoint y: 191, distance: 243.6
click at [191, 191] on div "Query Editor SELECT TOP 1000 IdPerson, DisplayName, ArtistType, FollowersCount …" at bounding box center [438, 395] width 542 height 417
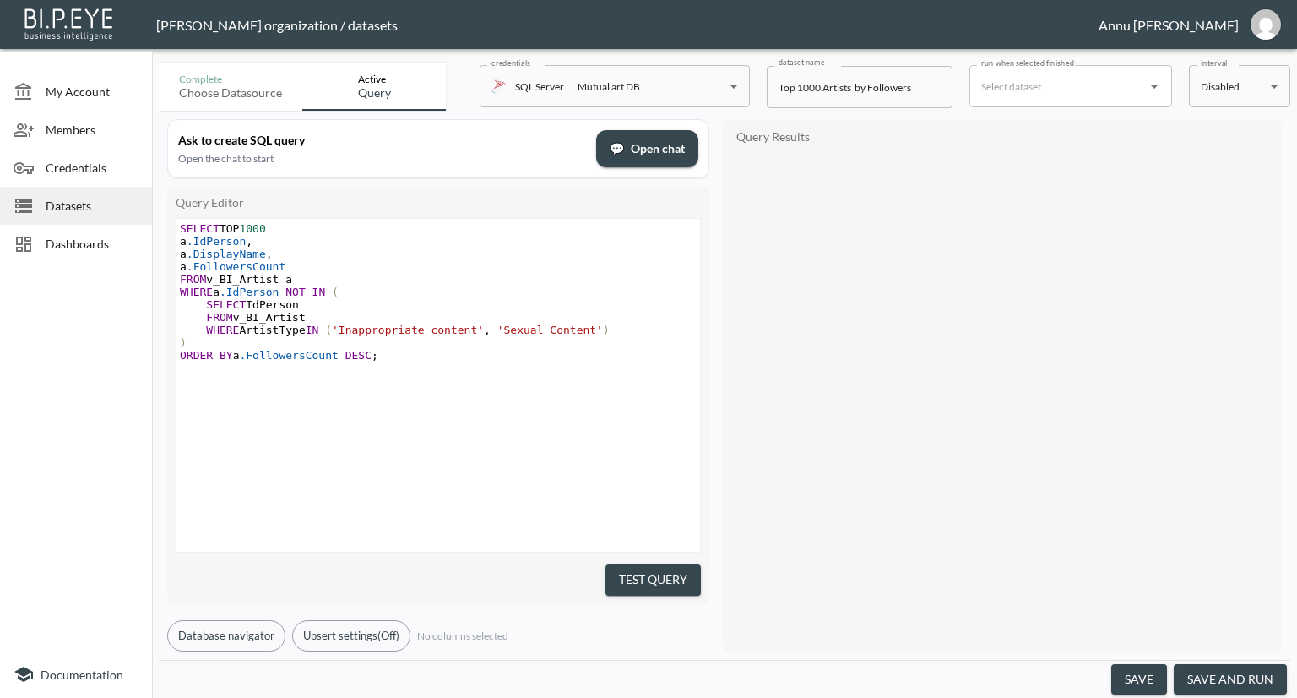
click at [491, 450] on div "x SELECT TOP 1000 a .IdPerson , a .DisplayName , a .FollowersCount FROM v_BI_Ar…" at bounding box center [460, 406] width 566 height 375
click at [637, 583] on button "Test Query" at bounding box center [653, 579] width 95 height 31
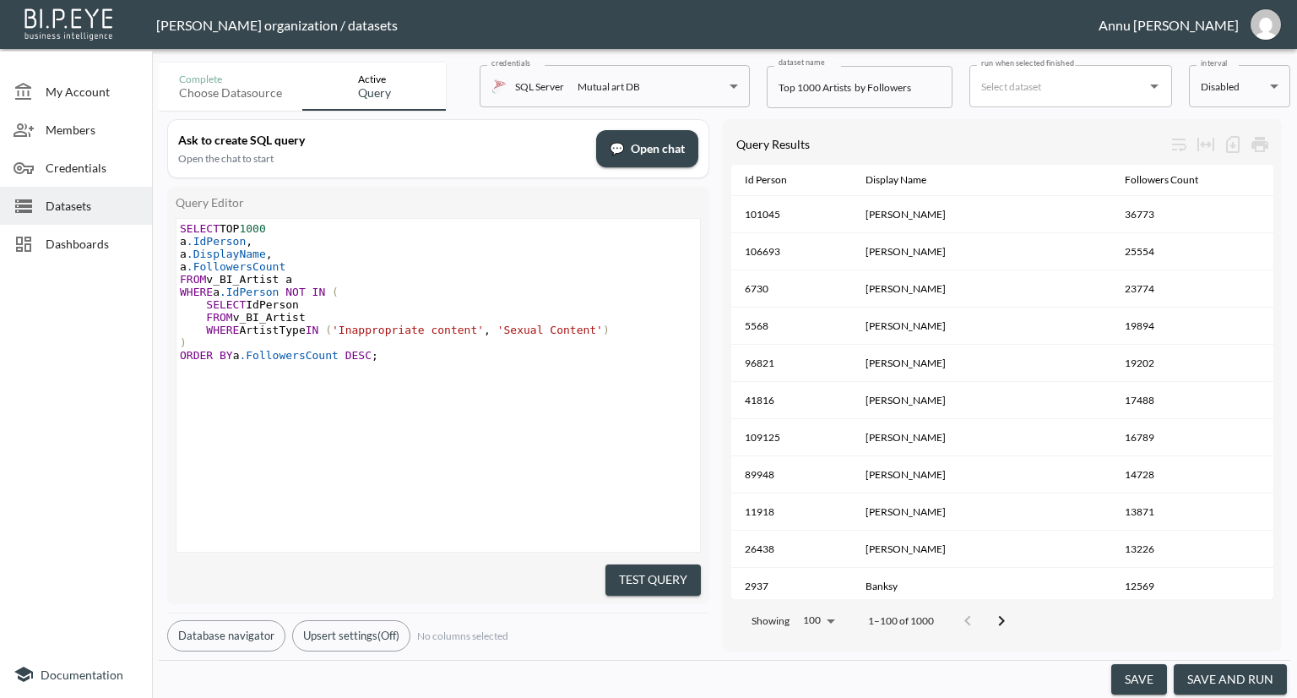
click at [1256, 671] on button "save and run" at bounding box center [1230, 679] width 113 height 31
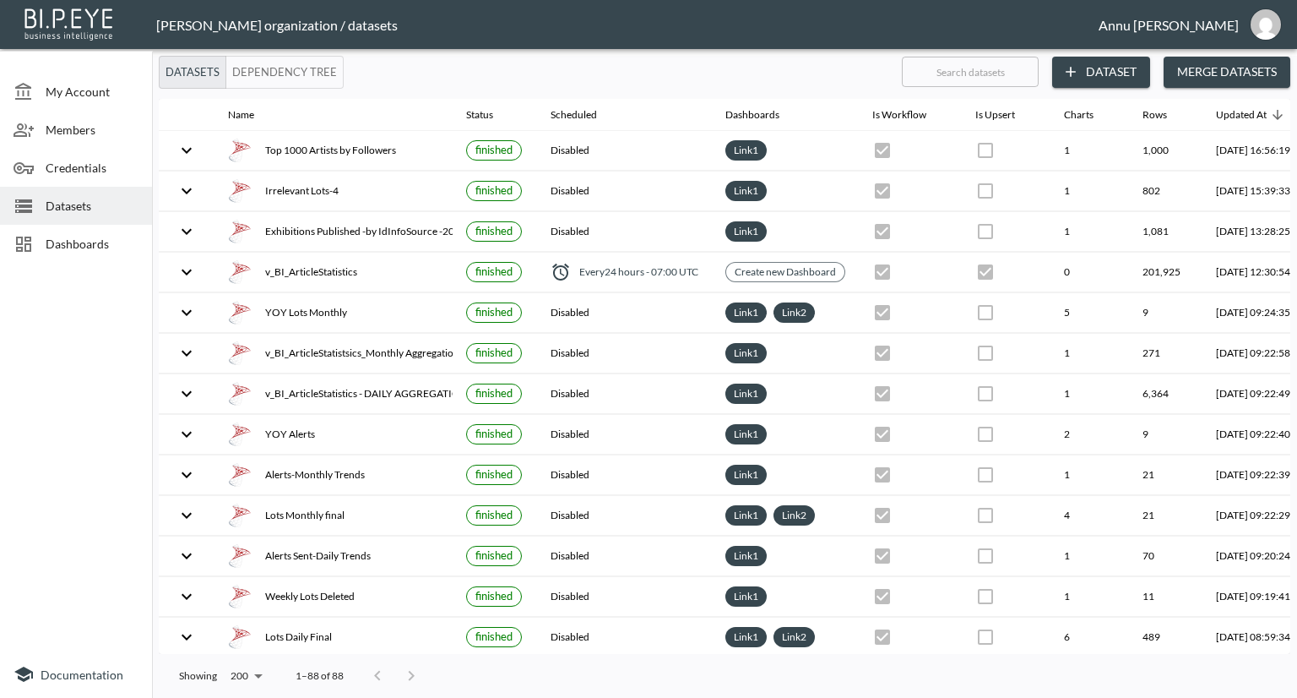
scroll to position [0, 99]
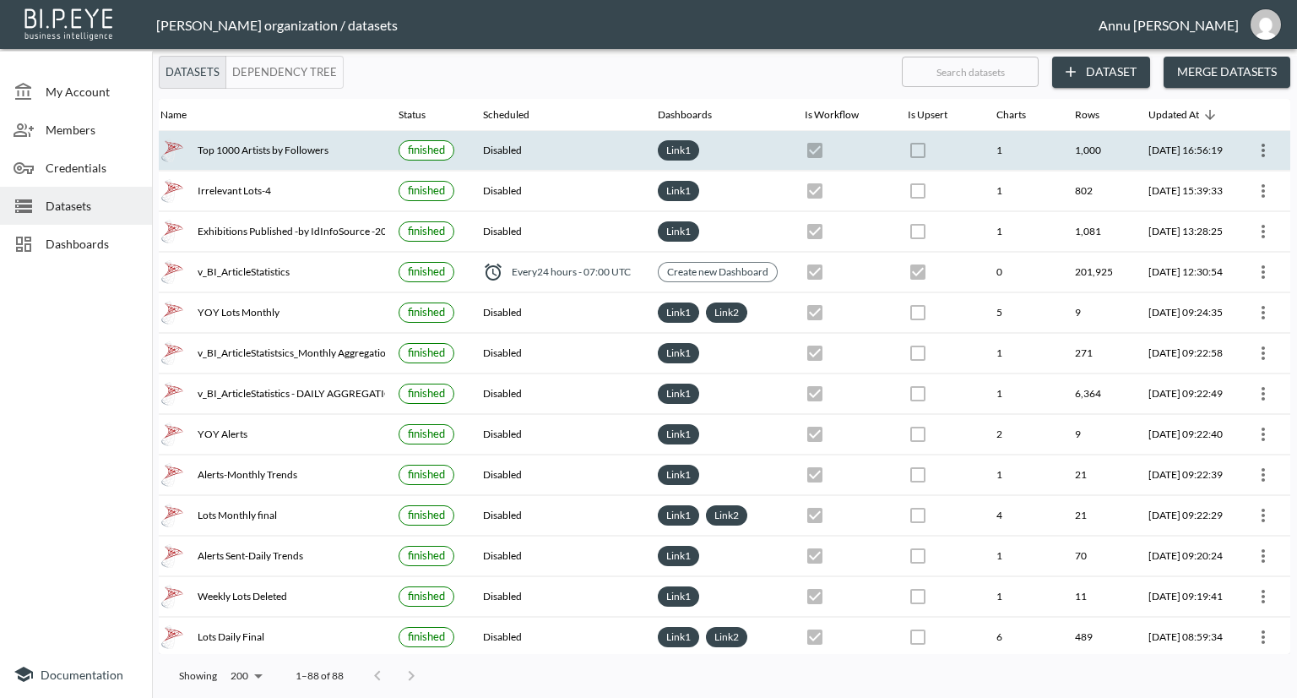
click at [1256, 145] on icon "more" at bounding box center [1263, 150] width 20 height 20
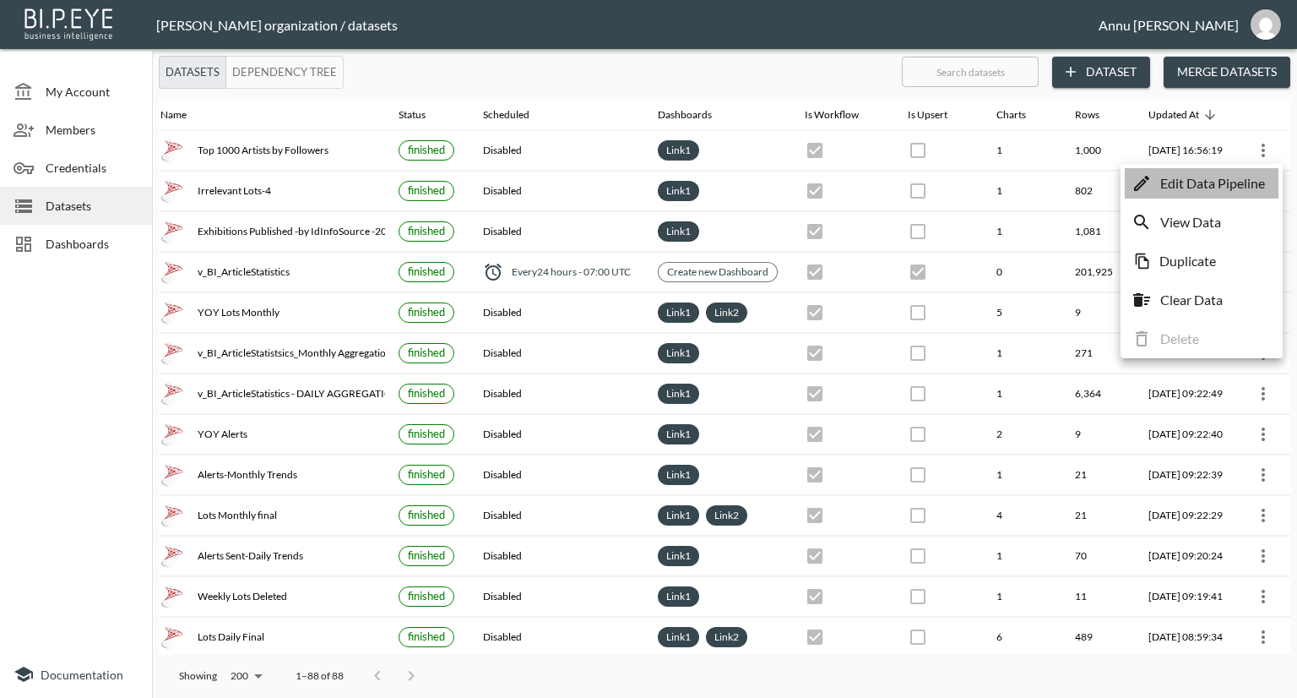
click at [1220, 186] on p "Edit Data Pipeline" at bounding box center [1212, 183] width 105 height 20
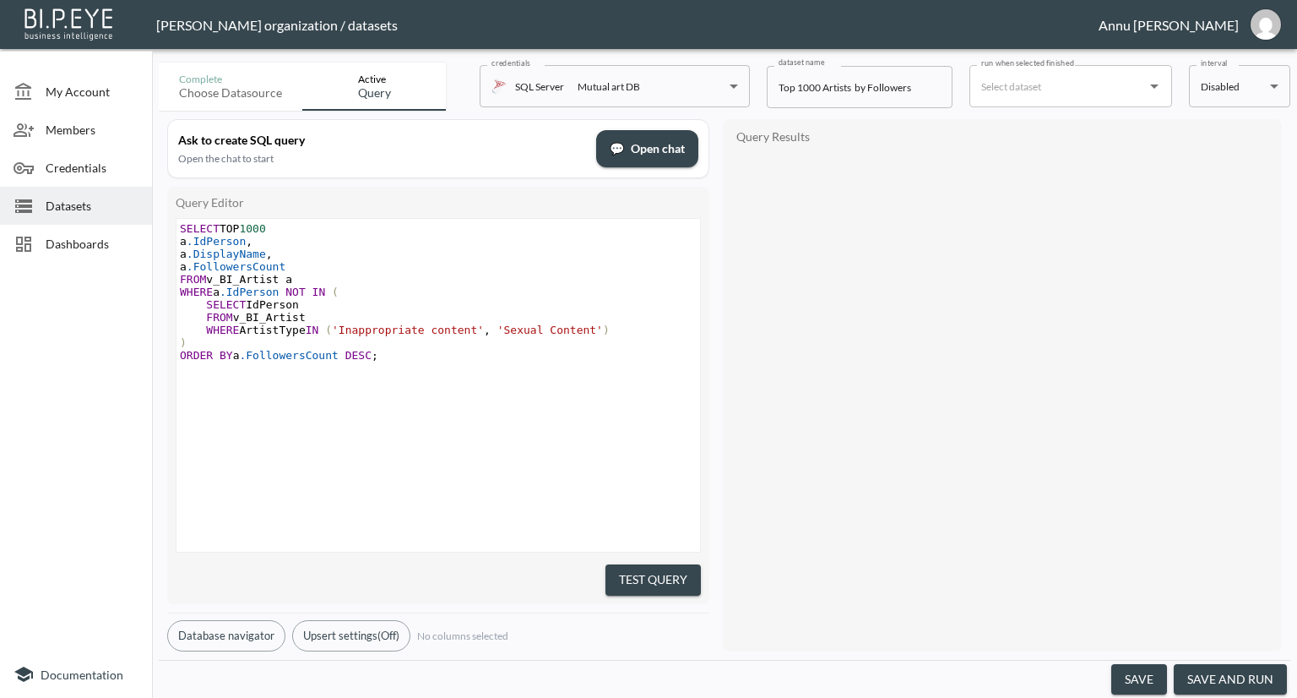
click at [57, 293] on div at bounding box center [76, 459] width 152 height 381
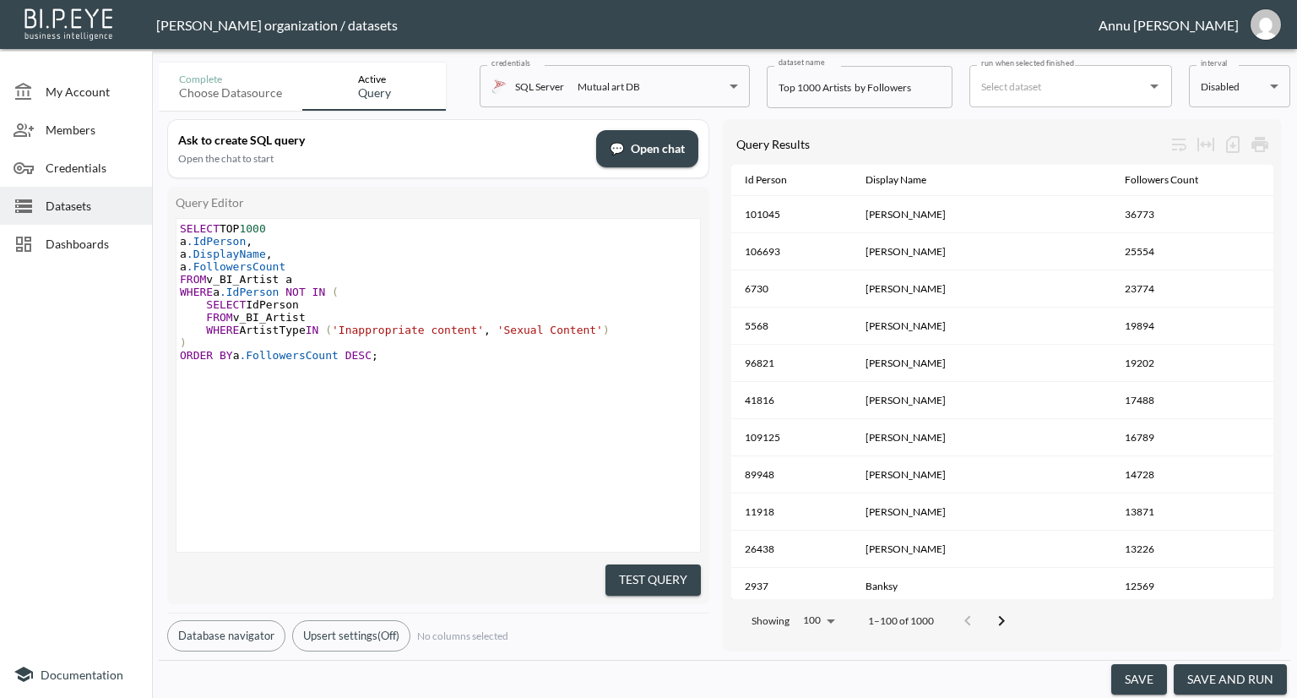
click at [74, 247] on span "Dashboards" at bounding box center [92, 244] width 93 height 18
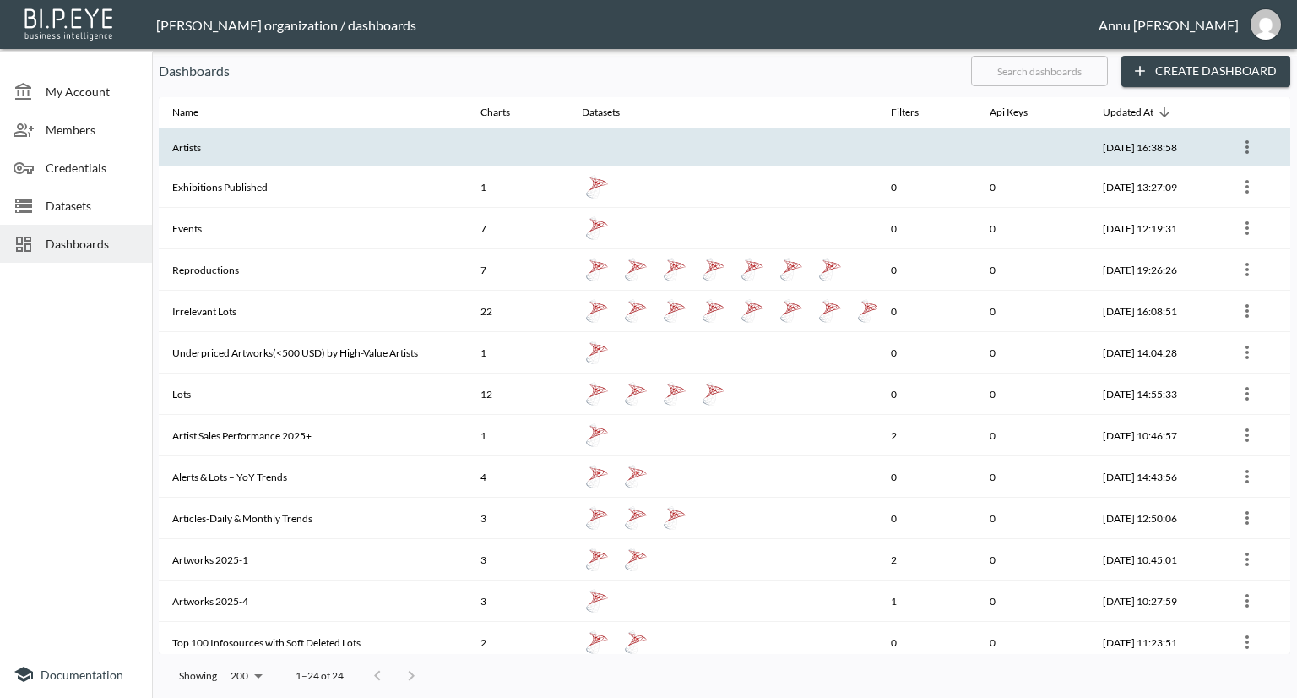
click at [267, 143] on th "Artists" at bounding box center [313, 147] width 308 height 38
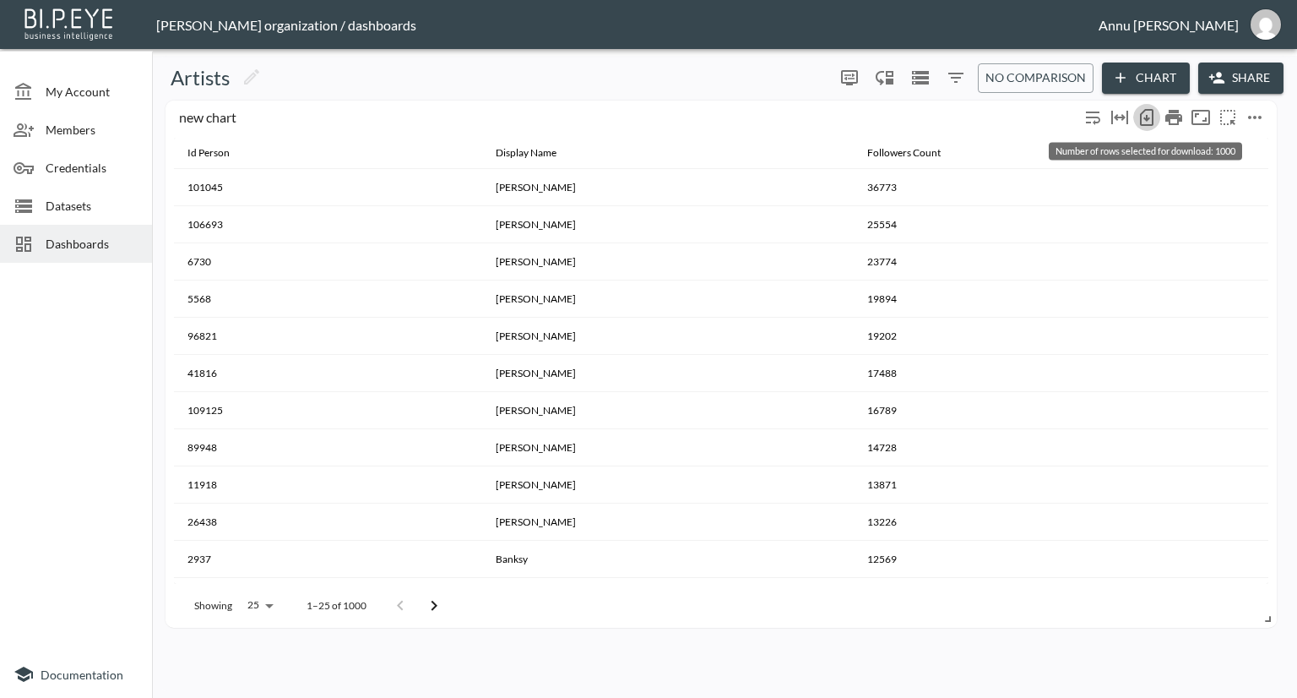
click at [1148, 118] on icon "Number of rows selected for download: 1000" at bounding box center [1147, 118] width 7 height 7
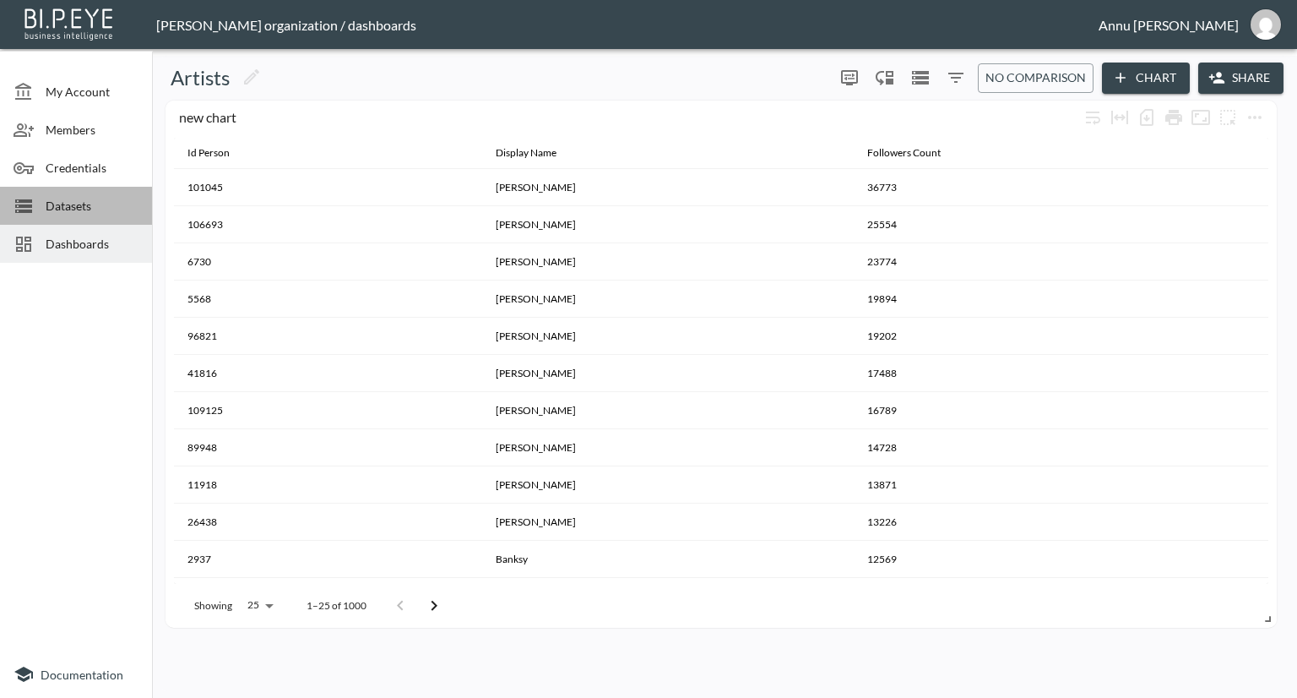
click at [95, 207] on span "Datasets" at bounding box center [92, 206] width 93 height 18
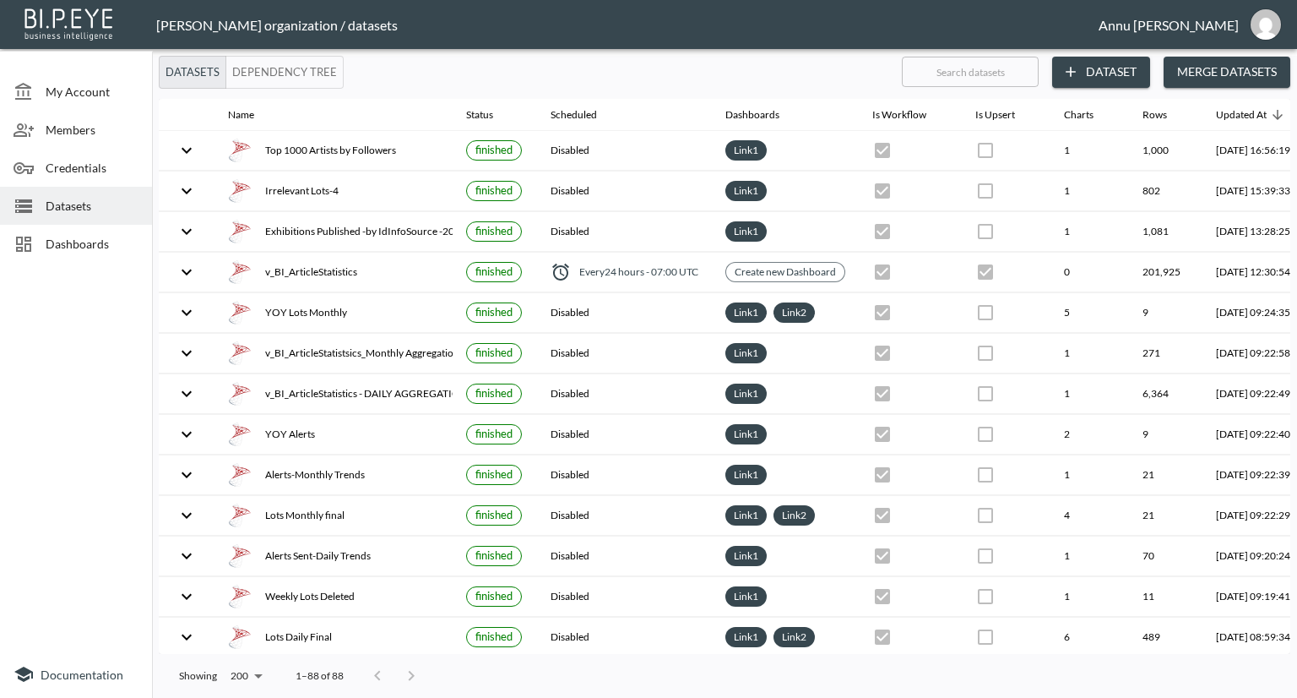
click at [90, 204] on span "Datasets" at bounding box center [92, 206] width 93 height 18
click at [1086, 77] on button "Dataset" at bounding box center [1101, 72] width 98 height 31
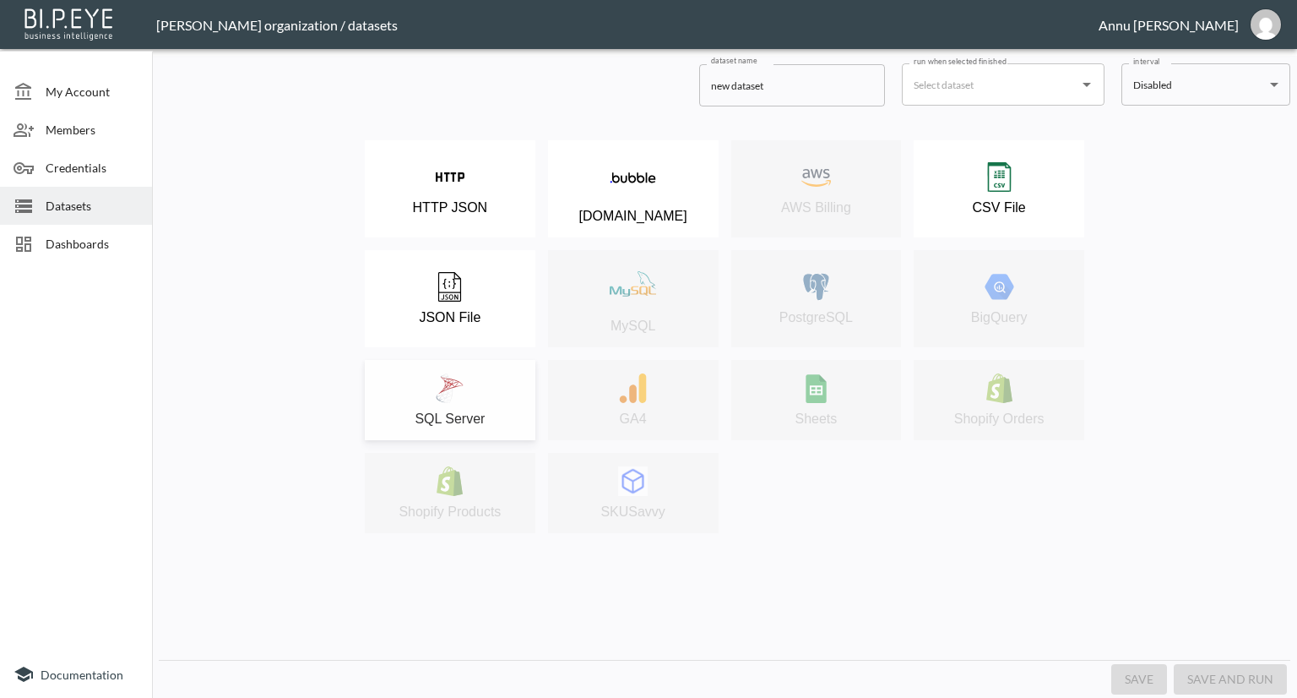
click at [460, 387] on img at bounding box center [450, 388] width 30 height 30
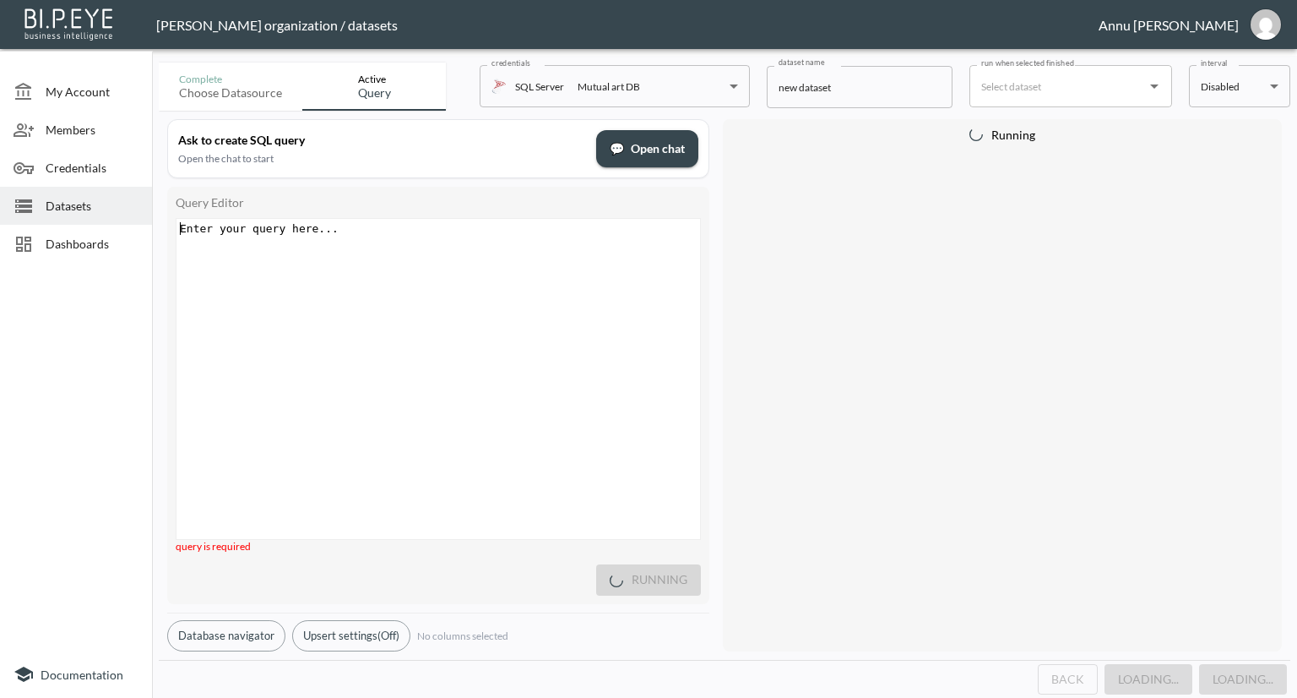
click at [356, 240] on div "Enter your query here... xxxxxxxxxx ​" at bounding box center [460, 400] width 566 height 362
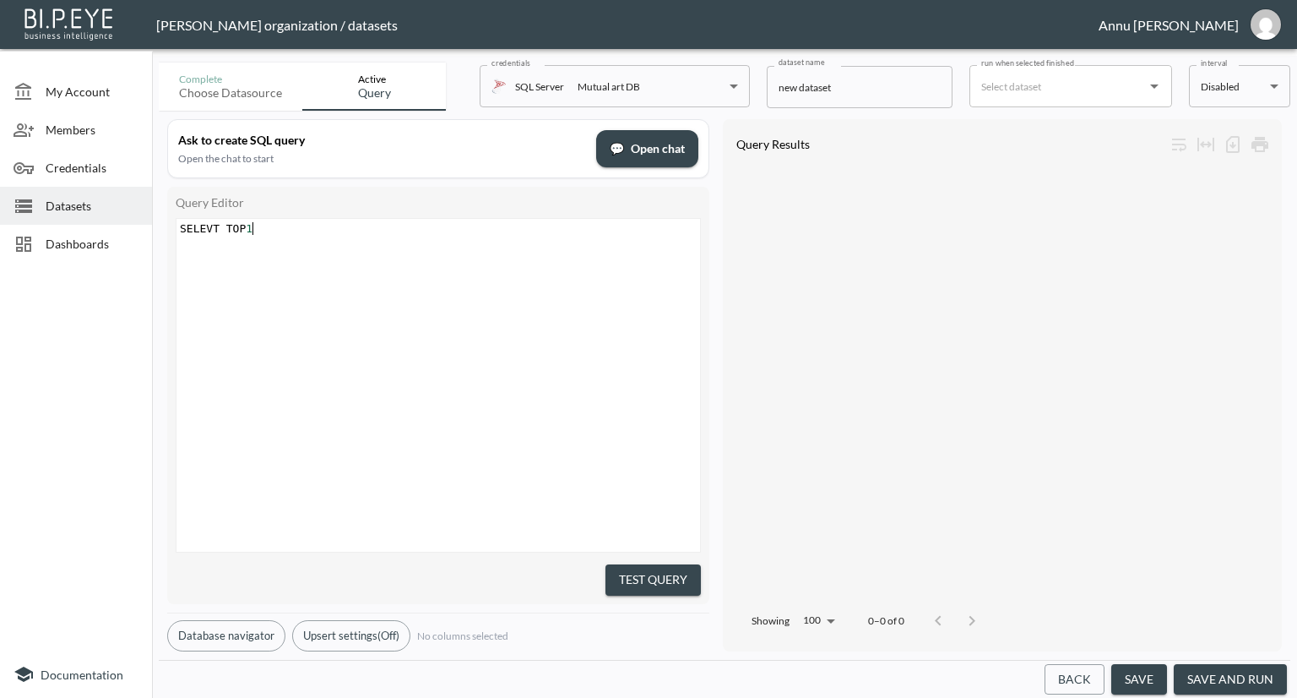
scroll to position [0, 79]
type textarea "SELEVT TOP 10& from v_BU"
type textarea "I_Artist"
click at [216, 231] on span "SELEVT TOP 10 & from v_BI_Artist" at bounding box center [276, 228] width 192 height 13
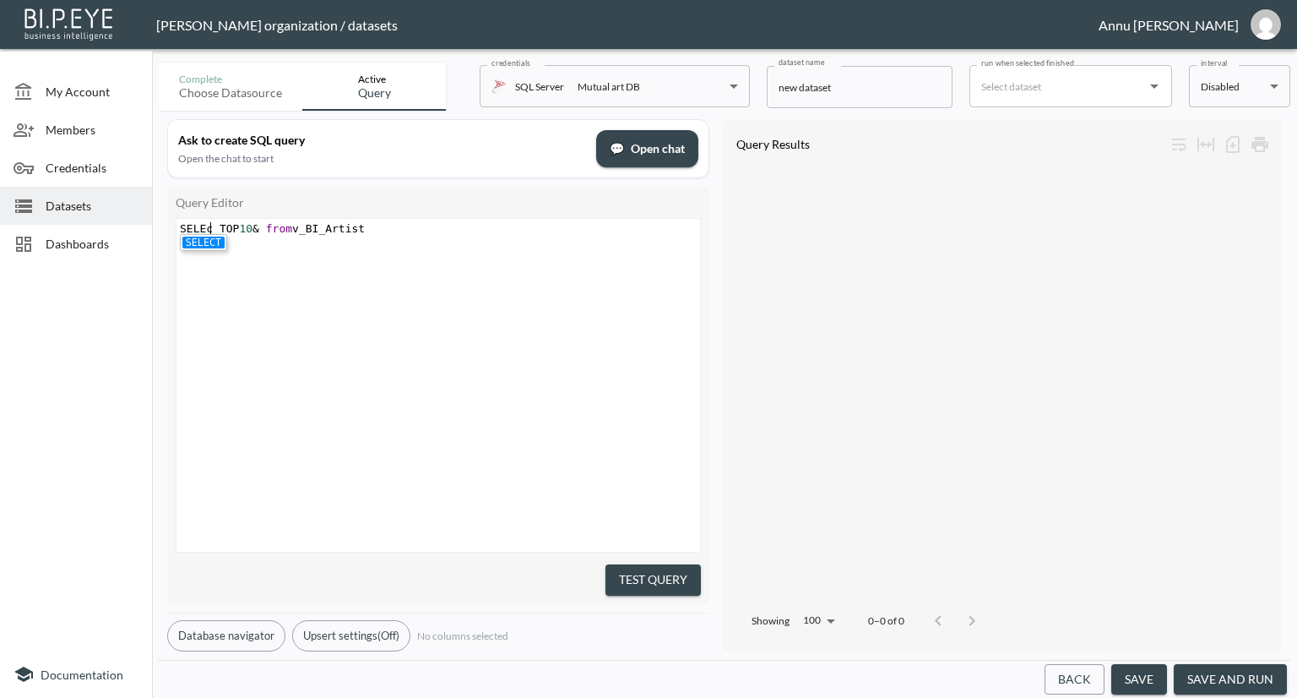
type textarea "ct"
click at [436, 349] on div "xxxxxxxxxx SELEct TOP 10 & from v_BI_Artist" at bounding box center [460, 406] width 566 height 375
click at [264, 226] on span "SELEct TOP 10 & from v_BI_Artist" at bounding box center [272, 228] width 185 height 13
type textarea "*"
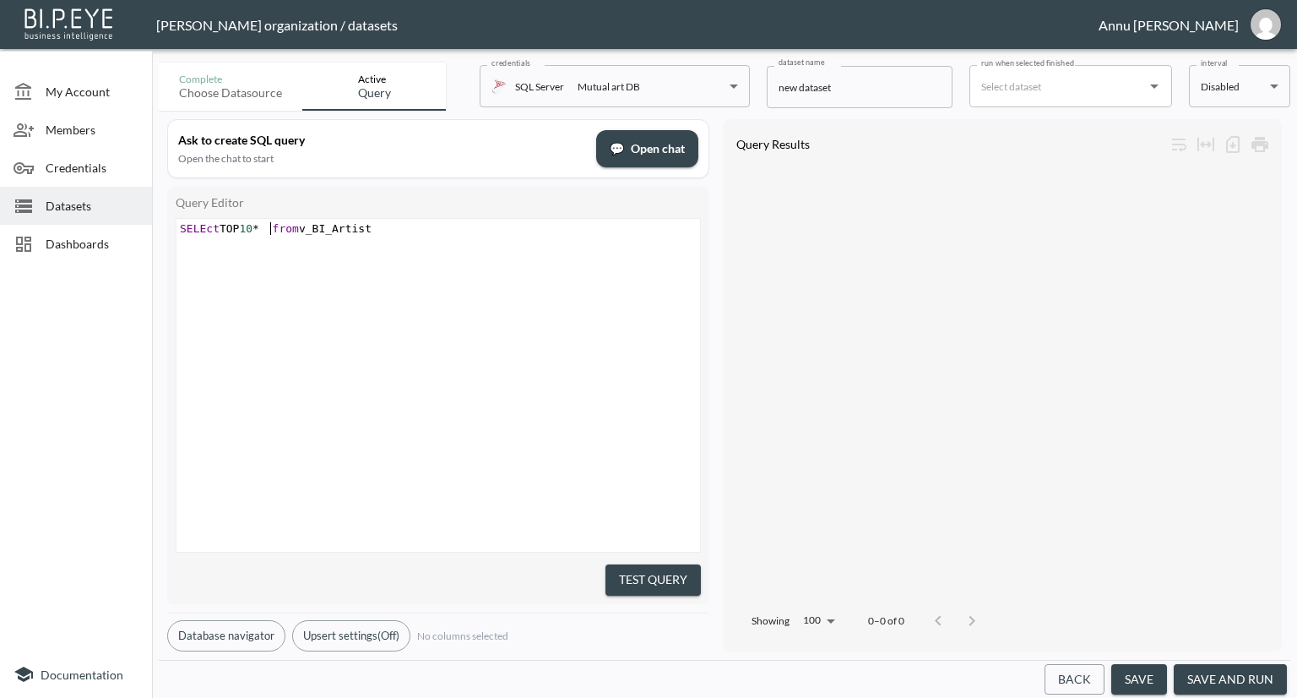
click at [682, 568] on button "Test Query" at bounding box center [653, 579] width 95 height 31
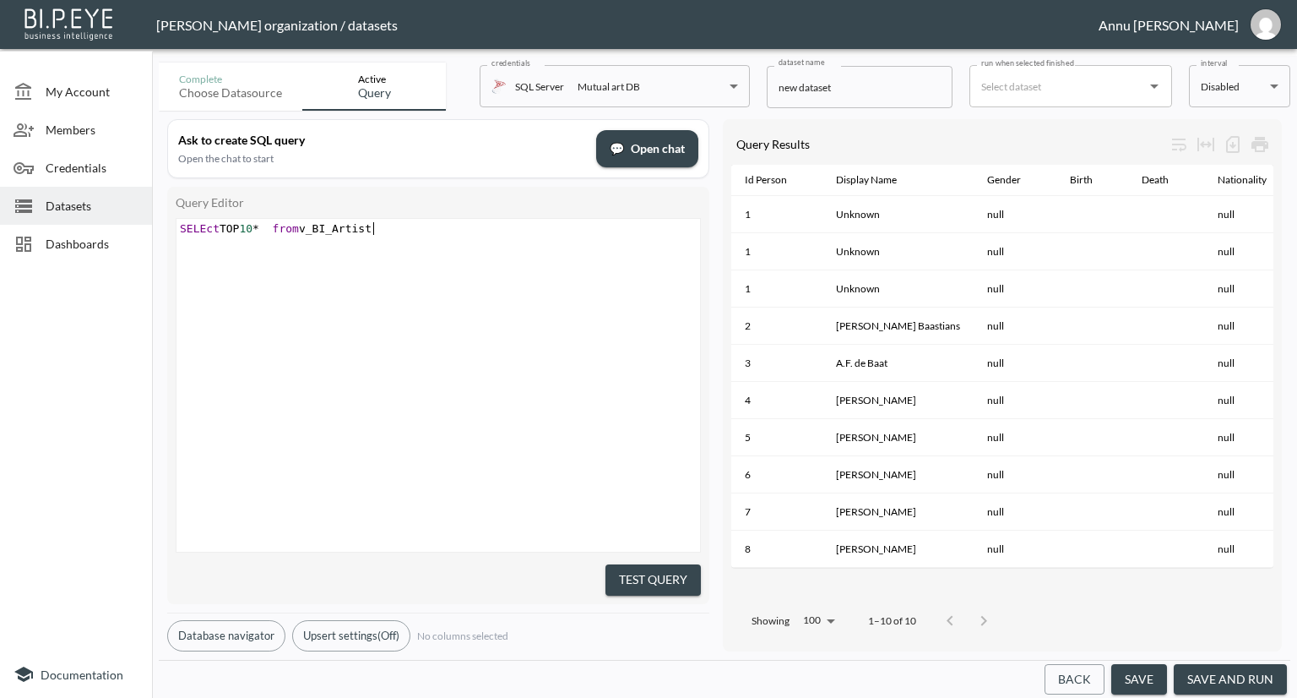
drag, startPoint x: 329, startPoint y: 236, endPoint x: 0, endPoint y: 242, distance: 328.6
click at [0, 242] on div "My Account Members Credentials Datasets Dashboards Documentation Complete Choos…" at bounding box center [648, 349] width 1297 height 698
type textarea "* from v_BI_Artist"
type textarea "SELEct TOP 10* from v_BI_Artist"
drag, startPoint x: 376, startPoint y: 228, endPoint x: 0, endPoint y: 231, distance: 375.8
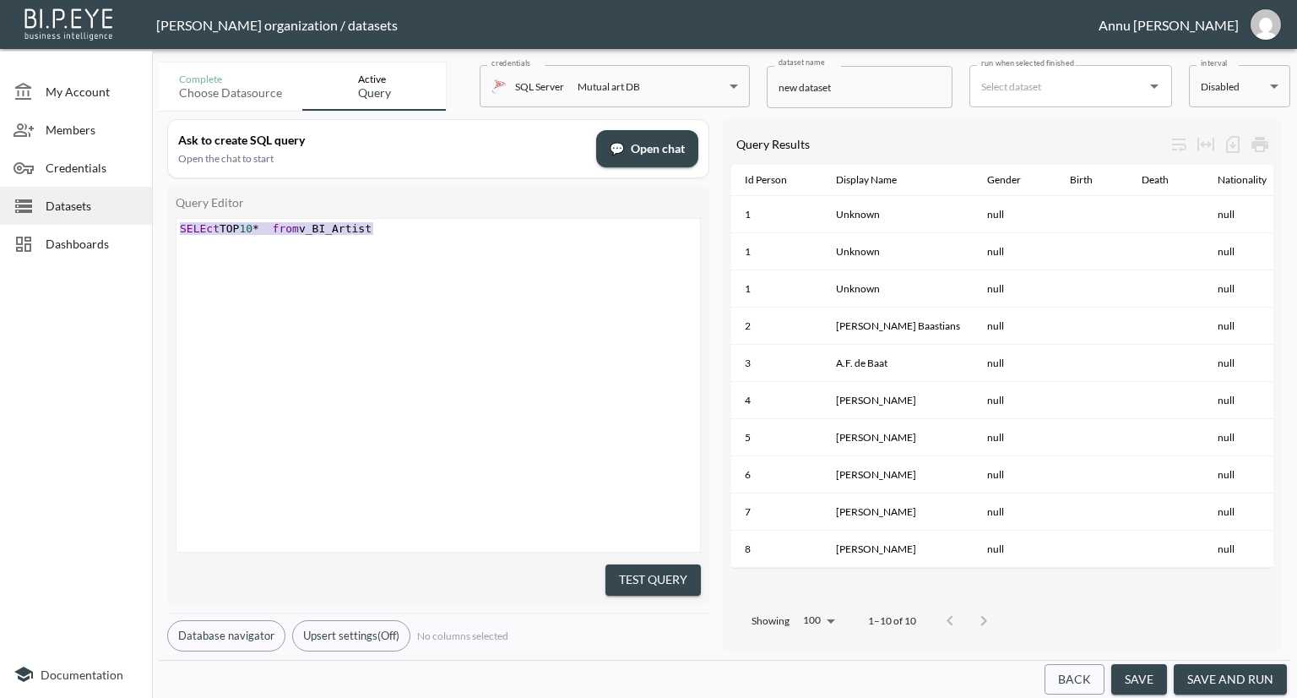
click at [0, 231] on div "My Account Members Credentials Datasets Dashboards Documentation Complete Choos…" at bounding box center [648, 349] width 1297 height 698
click at [383, 335] on div "x SELECT DISTINCT ArtistType FROM v_BI_Artist WHERE ArtistType IS NOT NULL ORDE…" at bounding box center [460, 406] width 566 height 375
click at [606, 568] on button "Test Query" at bounding box center [653, 579] width 95 height 31
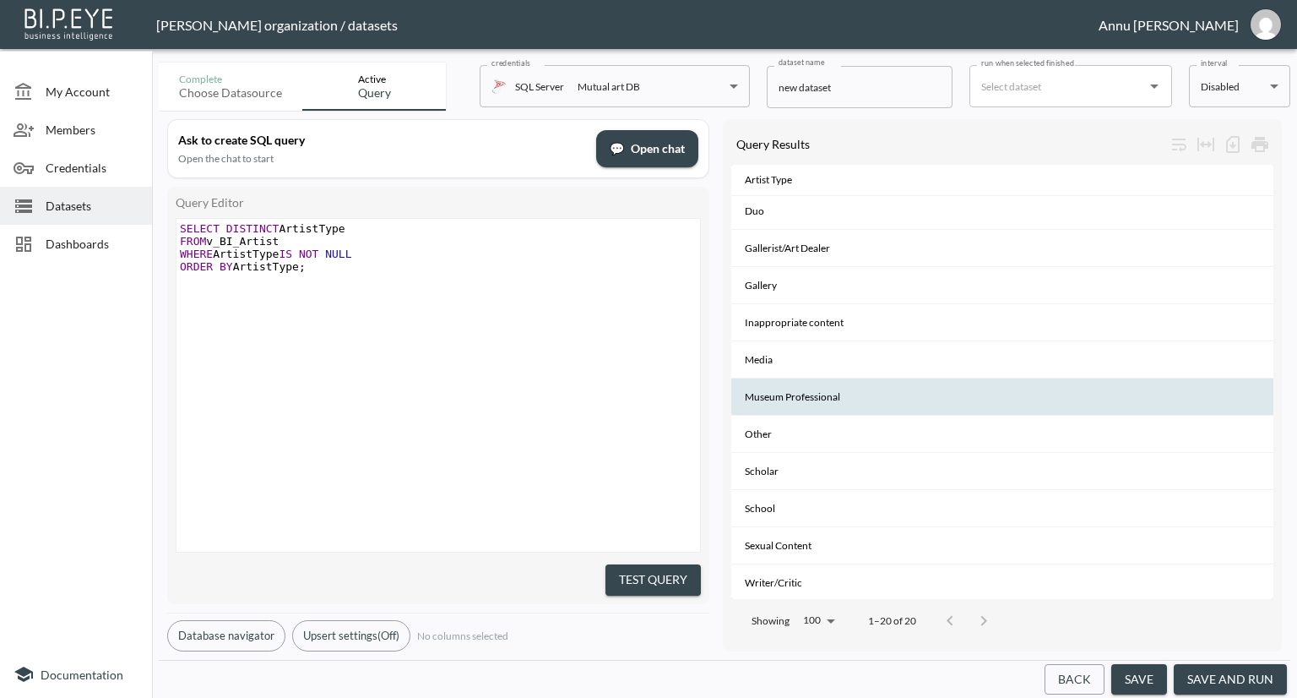
scroll to position [350, 0]
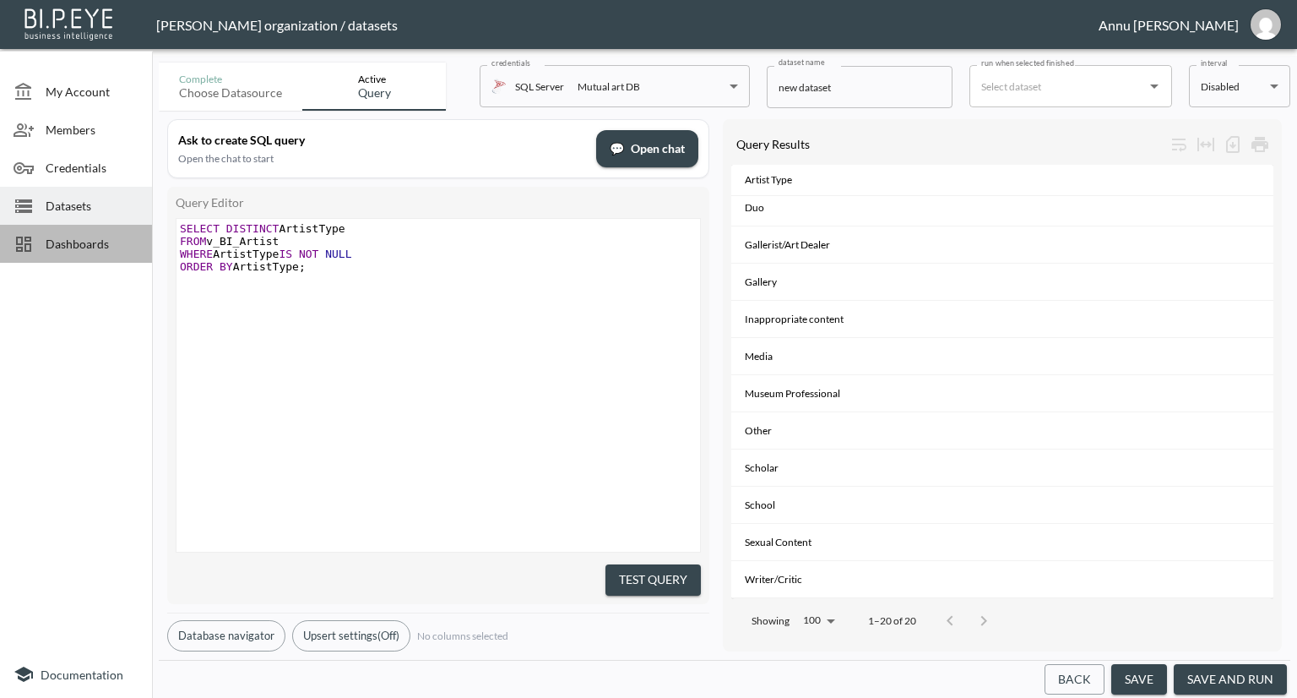
click at [81, 246] on span "Dashboards" at bounding box center [92, 244] width 93 height 18
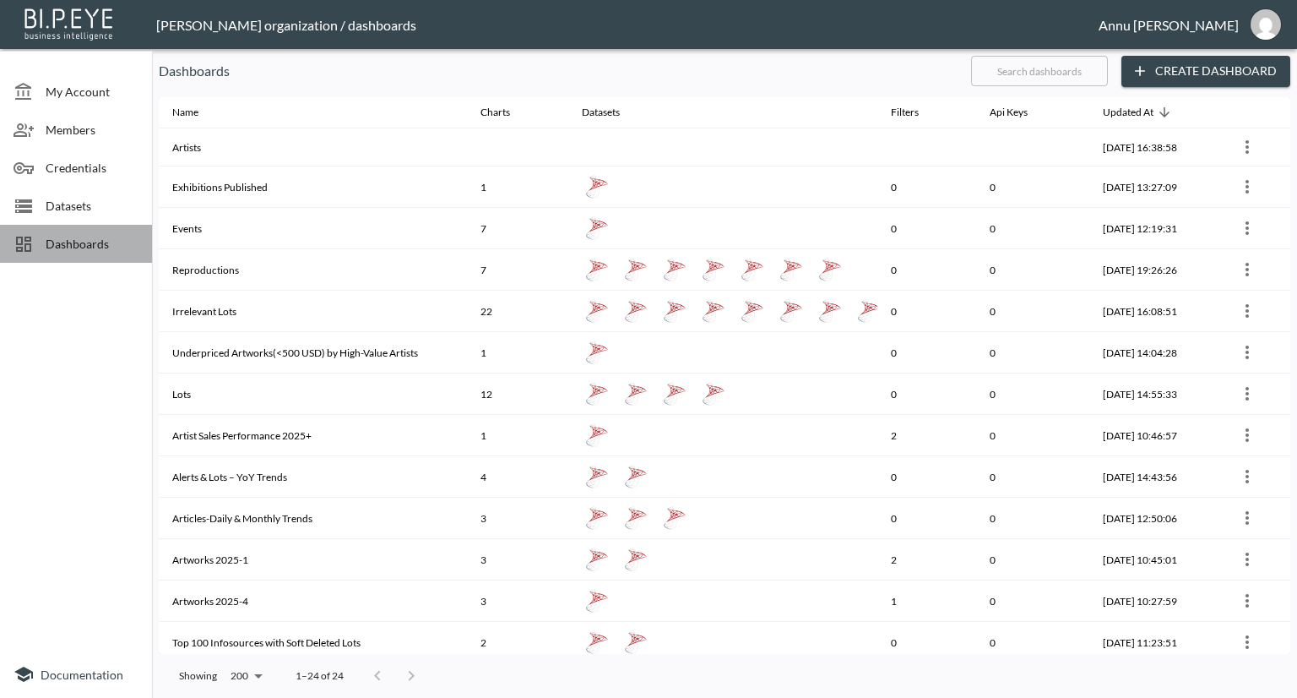
click at [81, 255] on div "Dashboards" at bounding box center [76, 244] width 152 height 38
click at [114, 237] on span "Dashboards" at bounding box center [92, 244] width 93 height 18
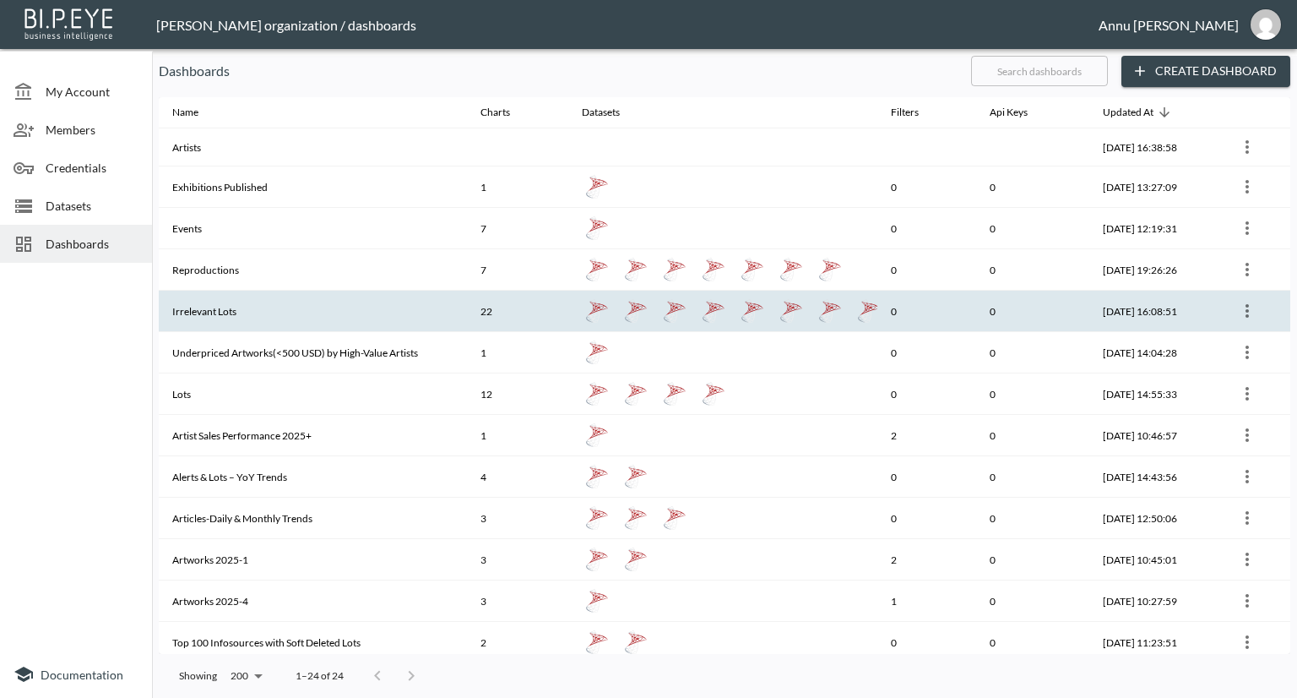
click at [226, 301] on th "Irrelevant Lots" at bounding box center [313, 311] width 308 height 41
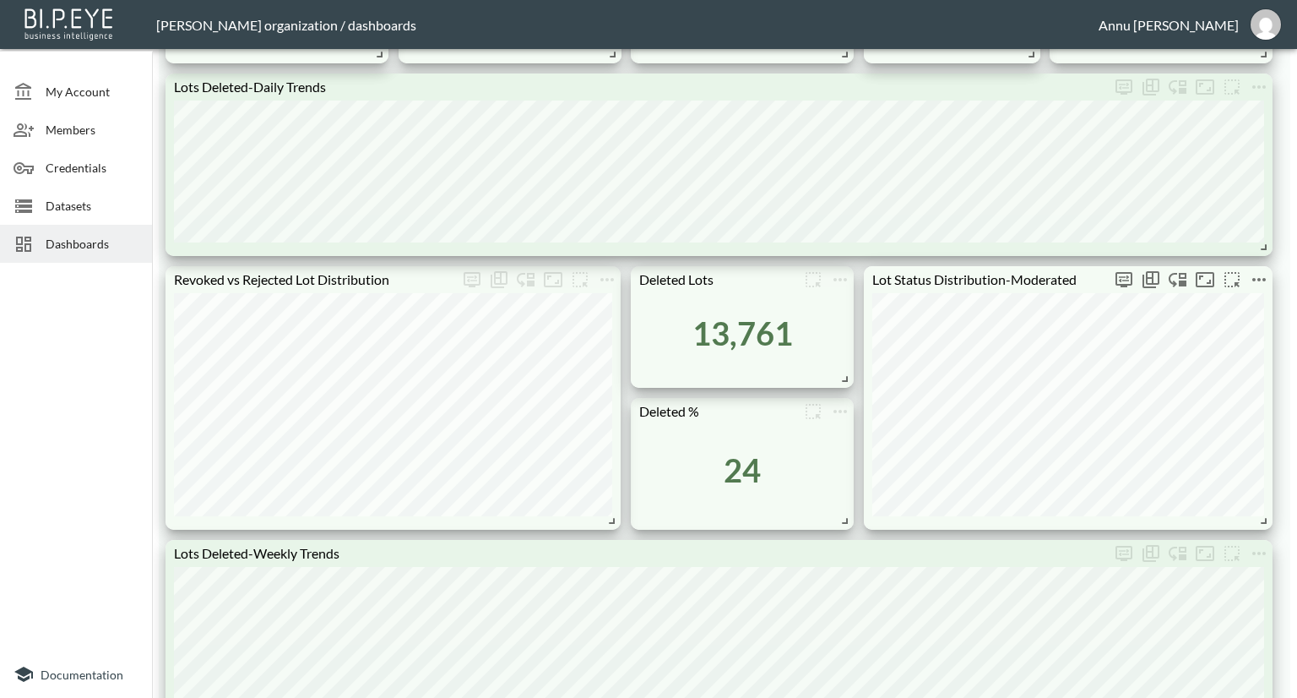
scroll to position [1182, 0]
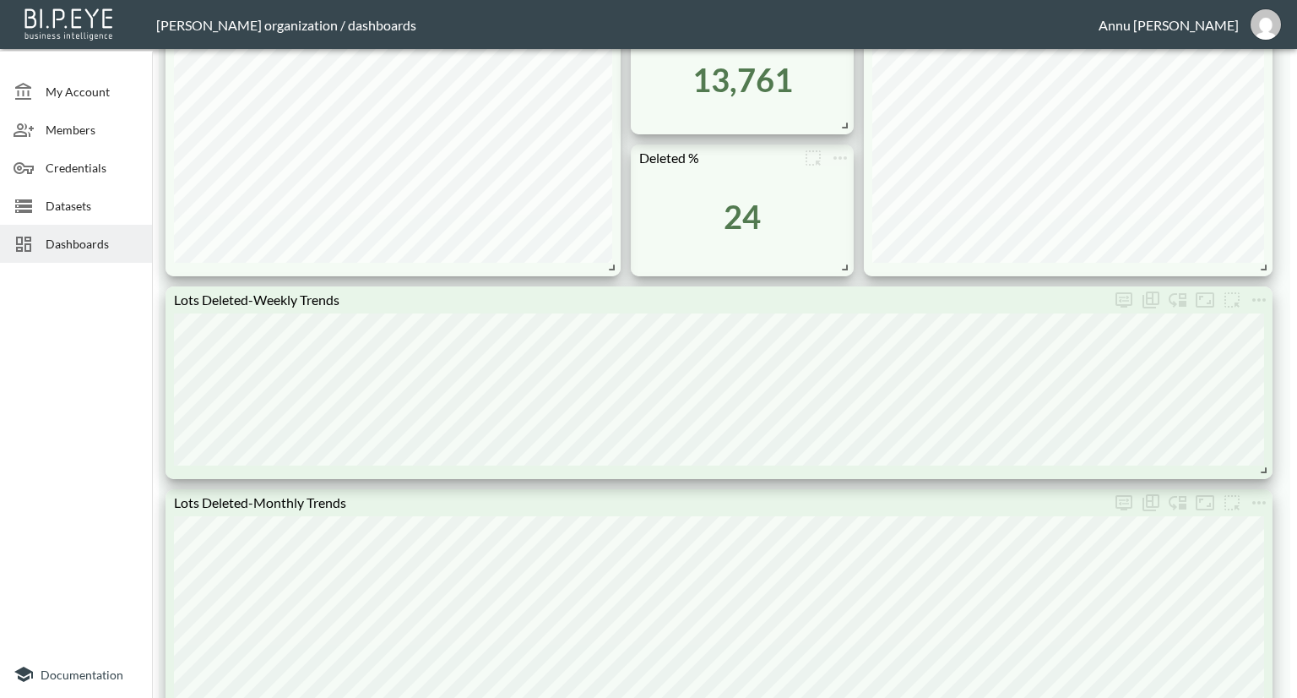
click at [101, 245] on span "Dashboards" at bounding box center [92, 244] width 93 height 18
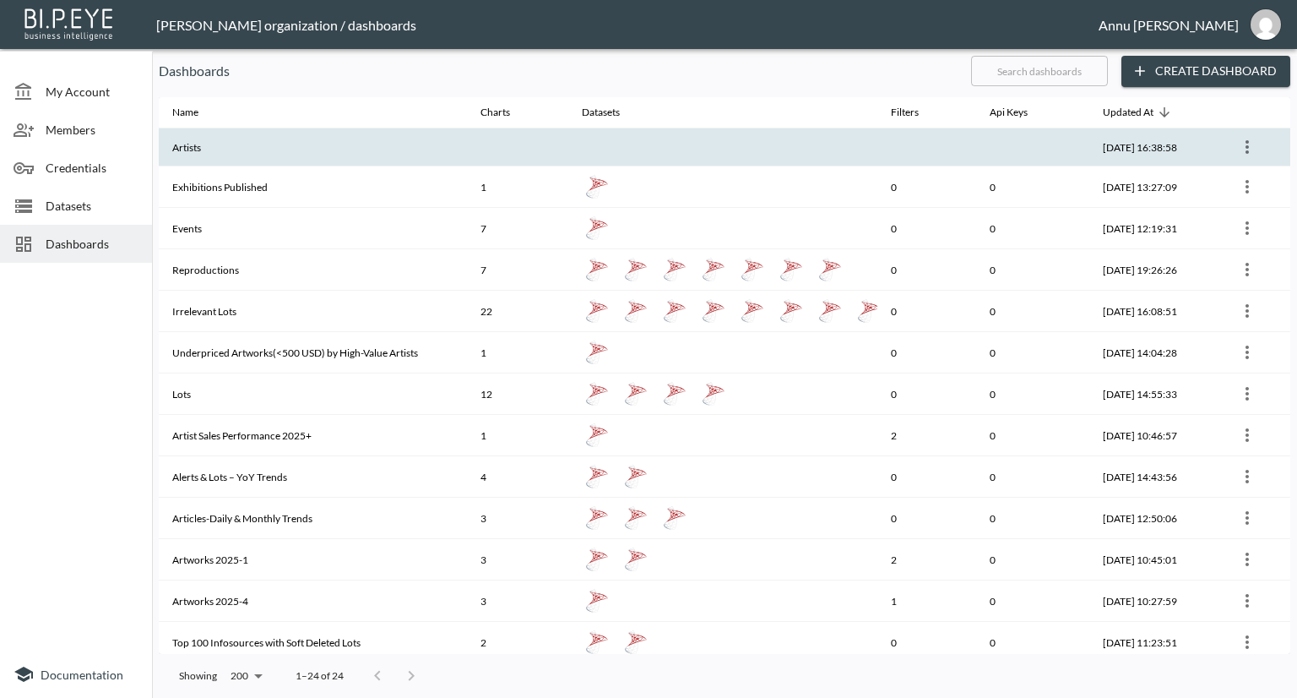
click at [198, 157] on th "Artists" at bounding box center [313, 147] width 308 height 38
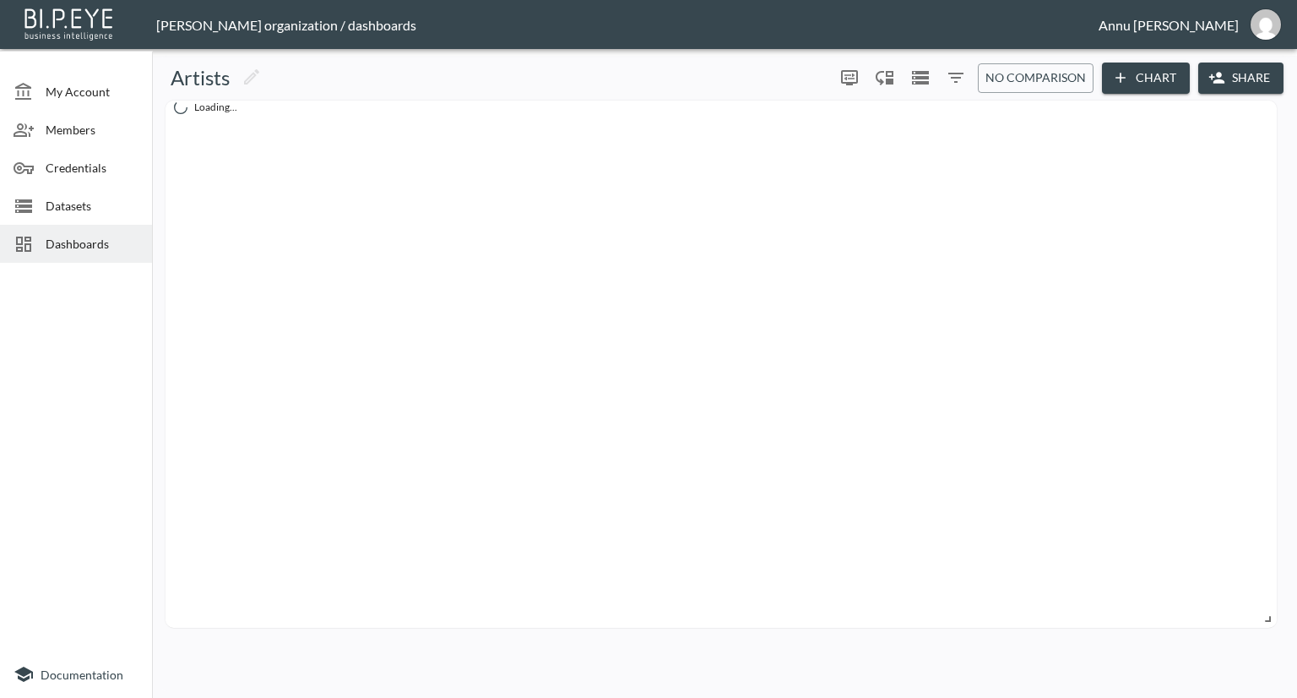
click at [64, 213] on span "Datasets" at bounding box center [92, 206] width 93 height 18
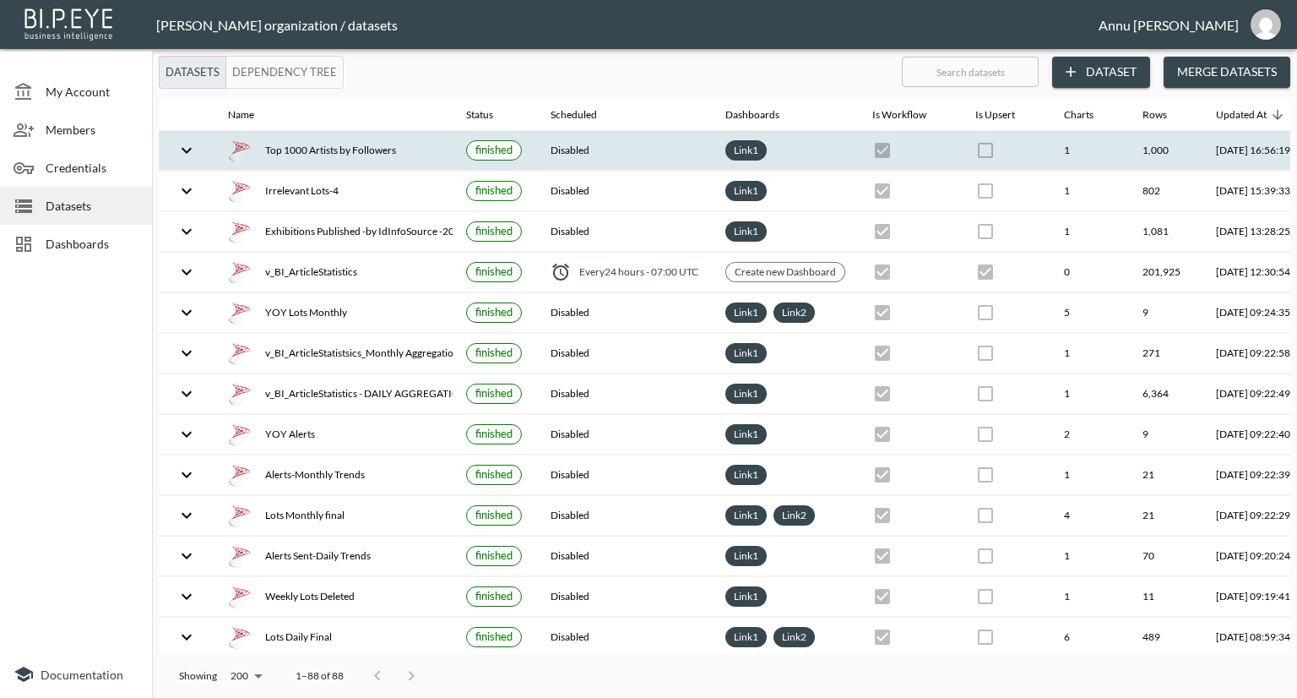
click at [366, 147] on div "Top 1000 Artists by Followers" at bounding box center [333, 151] width 211 height 24
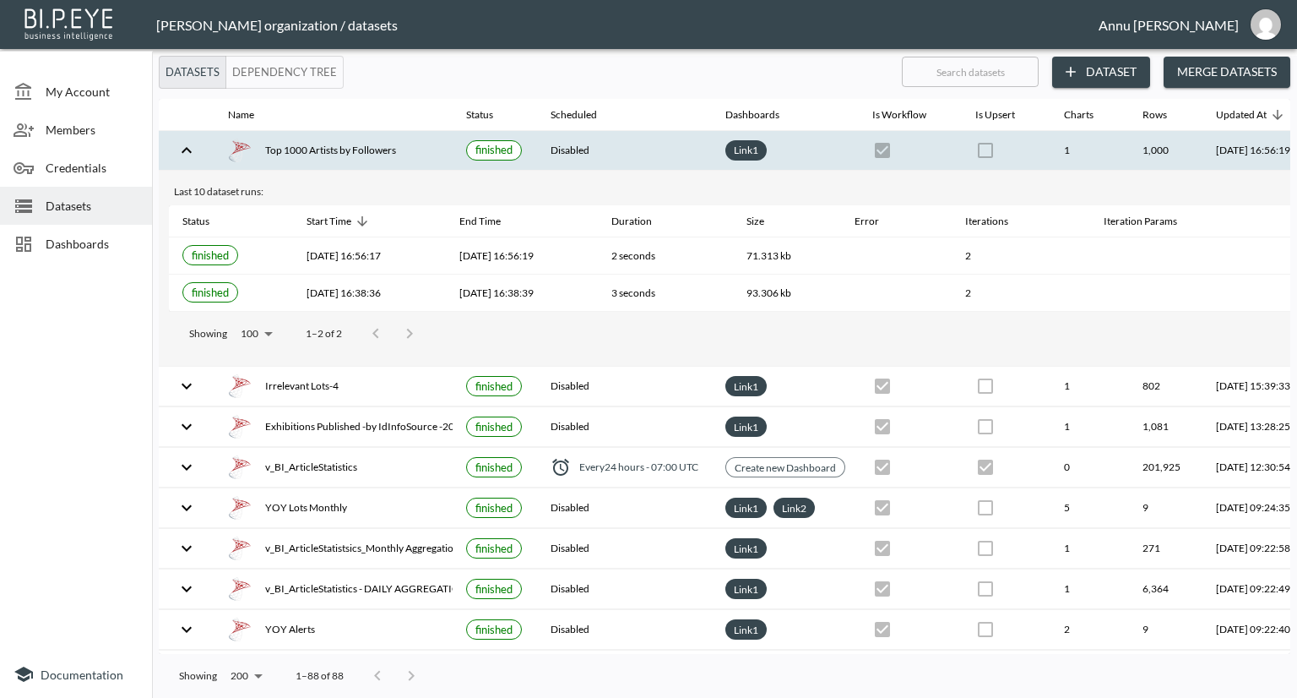
scroll to position [0, 99]
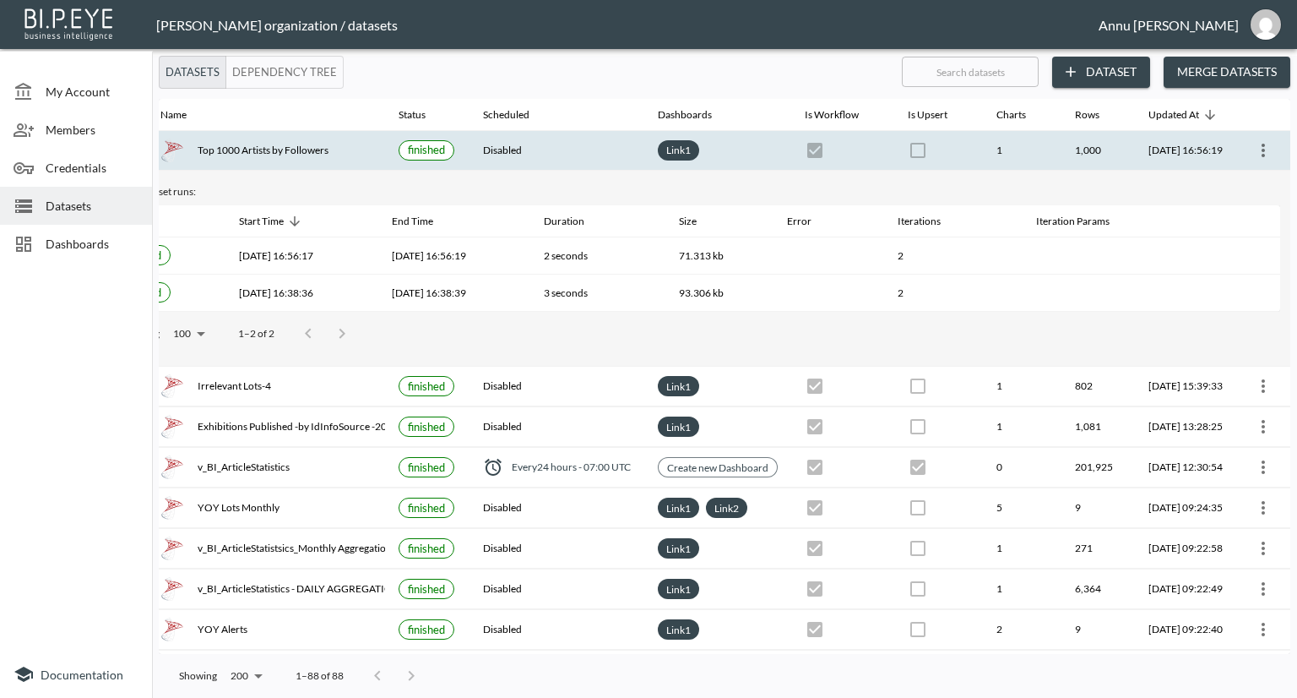
click at [1099, 68] on button "Dataset" at bounding box center [1101, 72] width 98 height 31
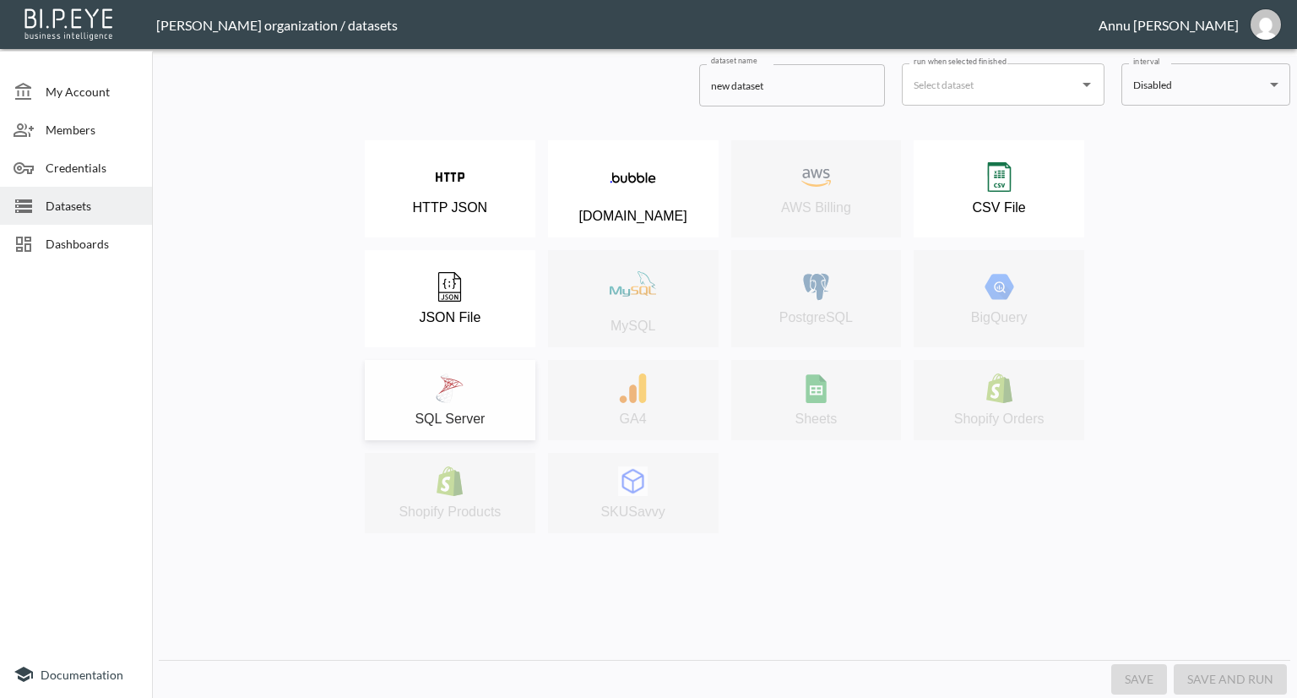
click at [483, 386] on div "SQL Server" at bounding box center [450, 399] width 154 height 53
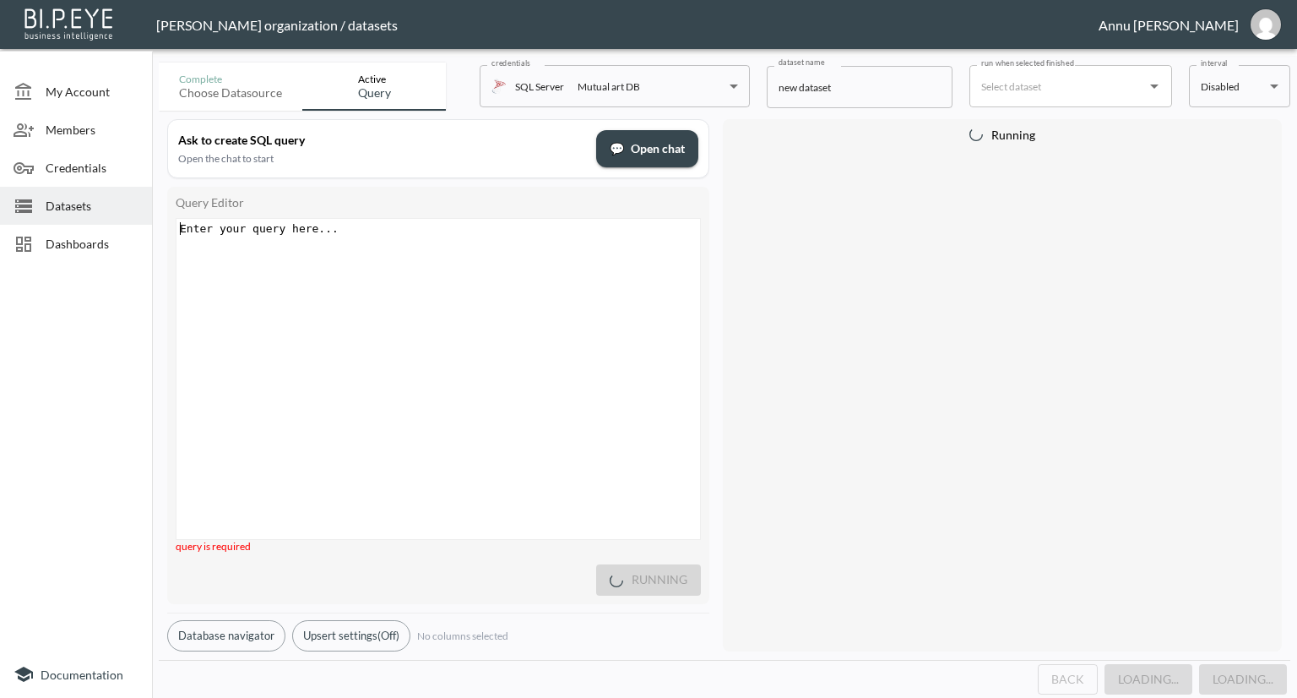
click at [392, 244] on div "Enter your query here... xxxxxxxxxx ​" at bounding box center [460, 400] width 566 height 362
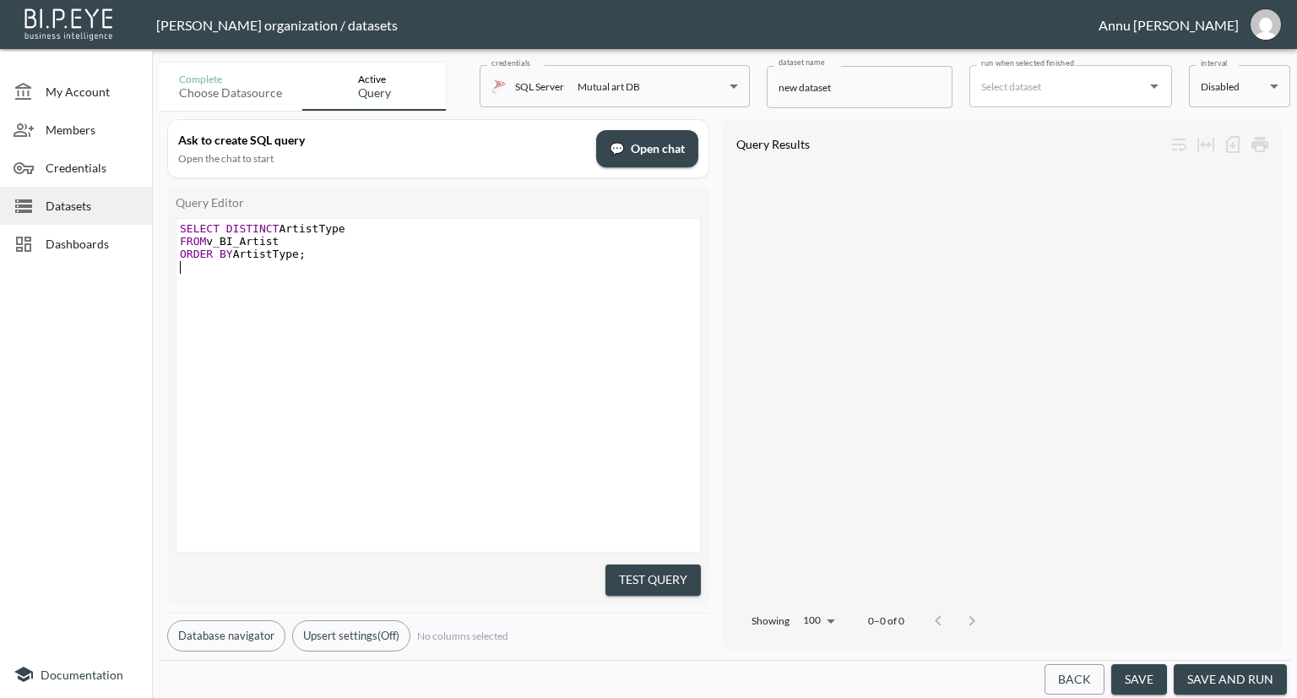
click at [402, 322] on div "xxxxxxxxxx SELECT DISTINCT ArtistType FROM v_BI_Artist ORDER BY ArtistType ; ​" at bounding box center [460, 406] width 566 height 375
click at [662, 579] on button "Test Query" at bounding box center [653, 579] width 95 height 31
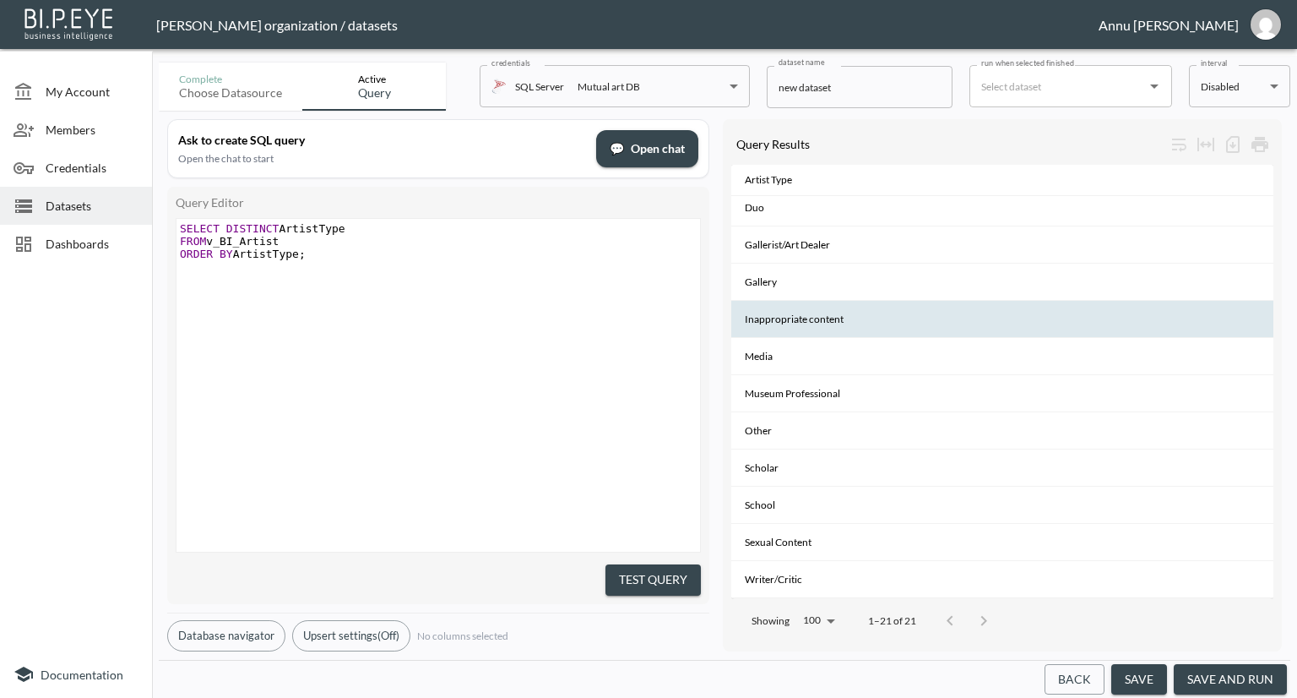
scroll to position [387, 0]
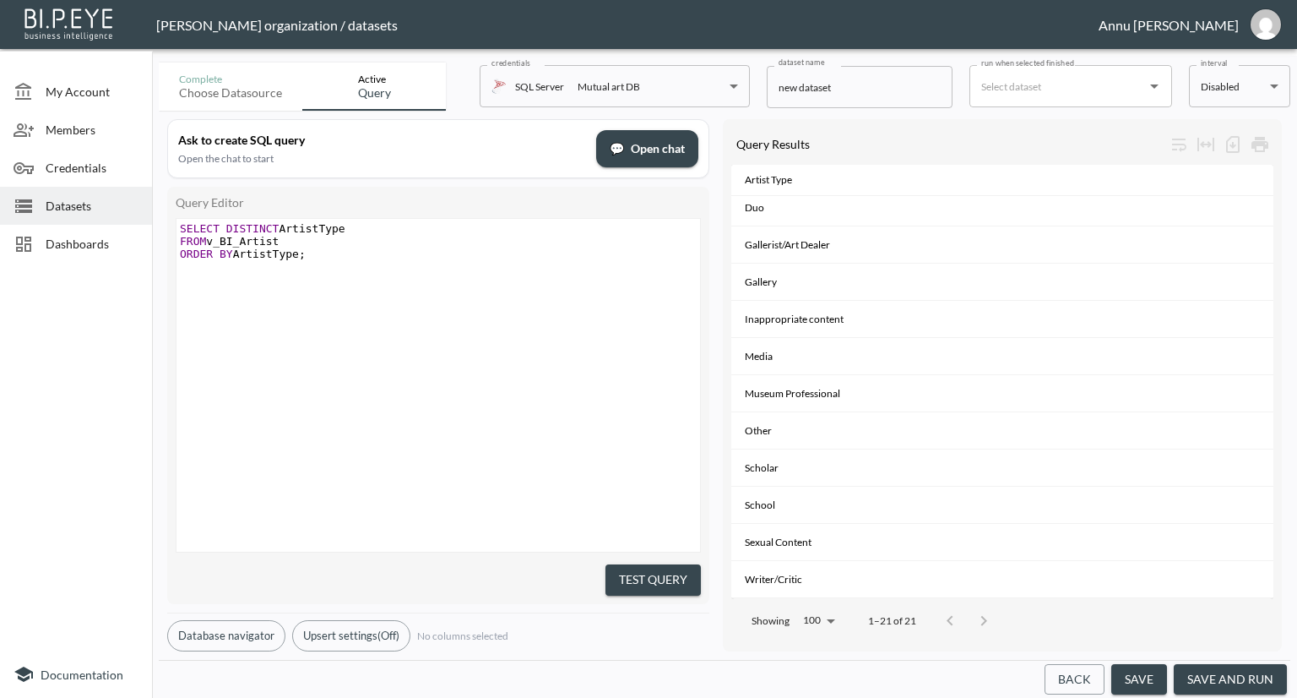
click at [74, 244] on span "Dashboards" at bounding box center [92, 244] width 93 height 18
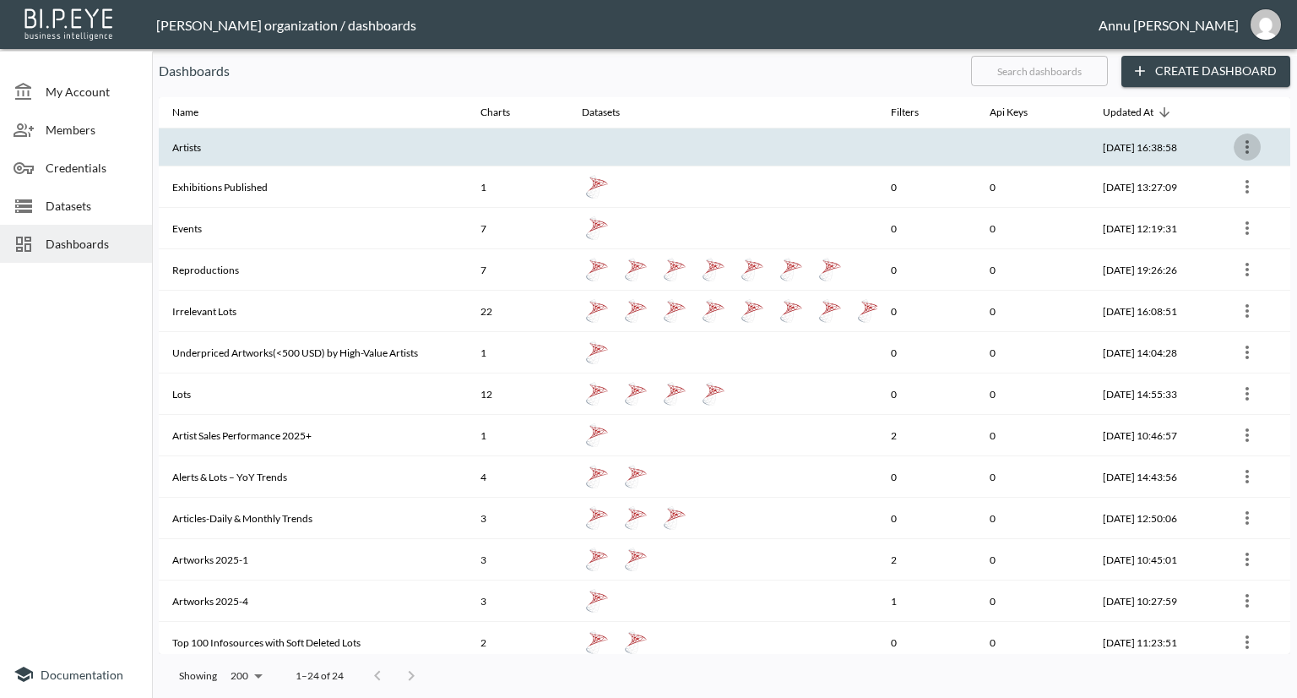
click at [1246, 143] on icon "more" at bounding box center [1247, 147] width 3 height 14
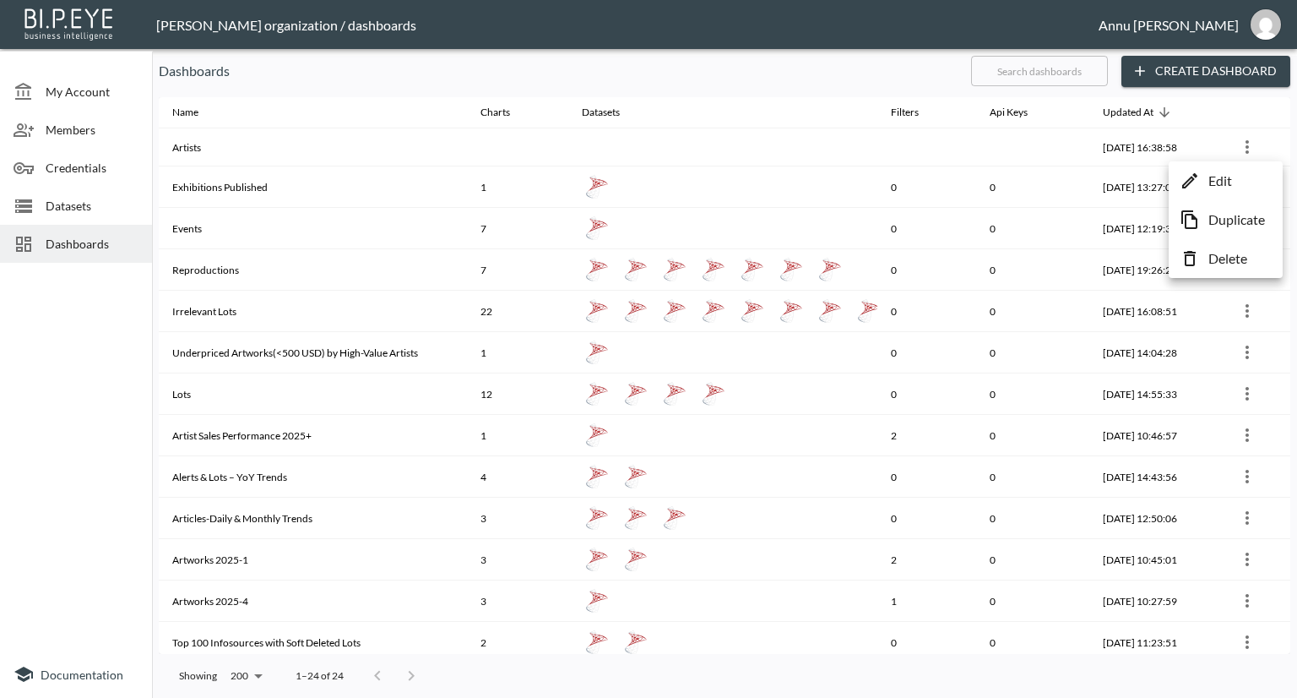
click at [123, 303] on div at bounding box center [648, 349] width 1297 height 698
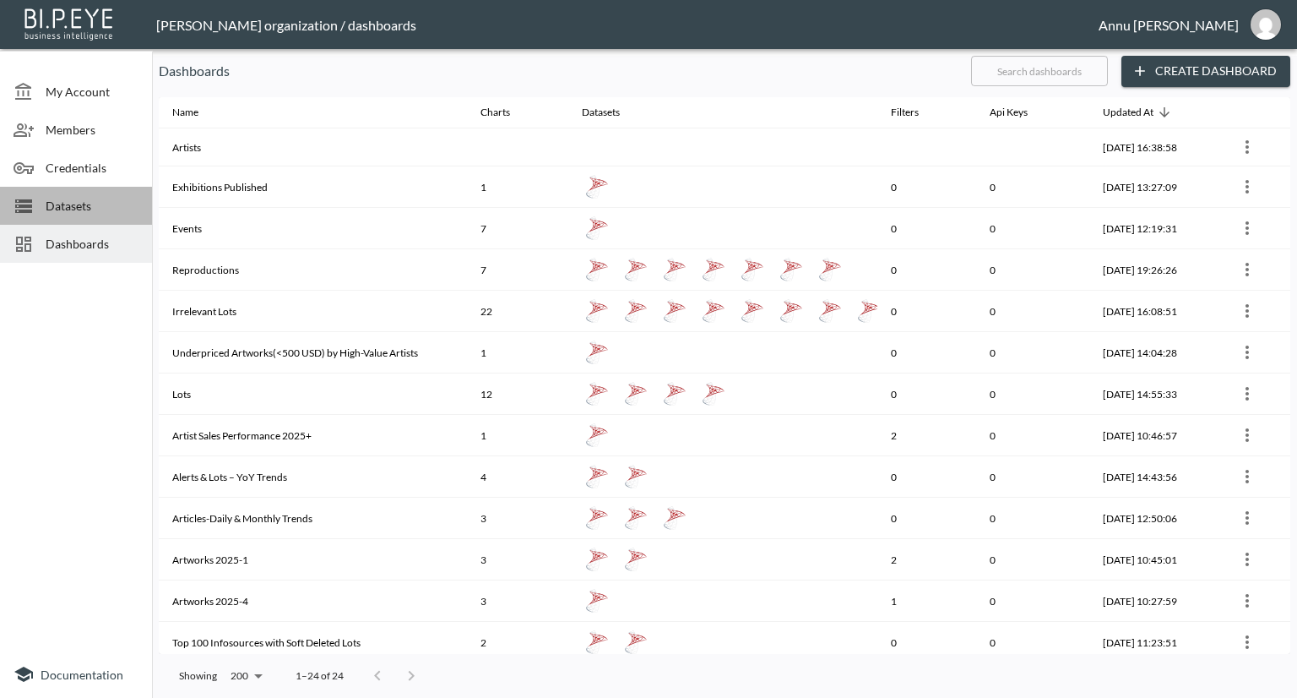
click at [92, 201] on span "Datasets" at bounding box center [92, 206] width 93 height 18
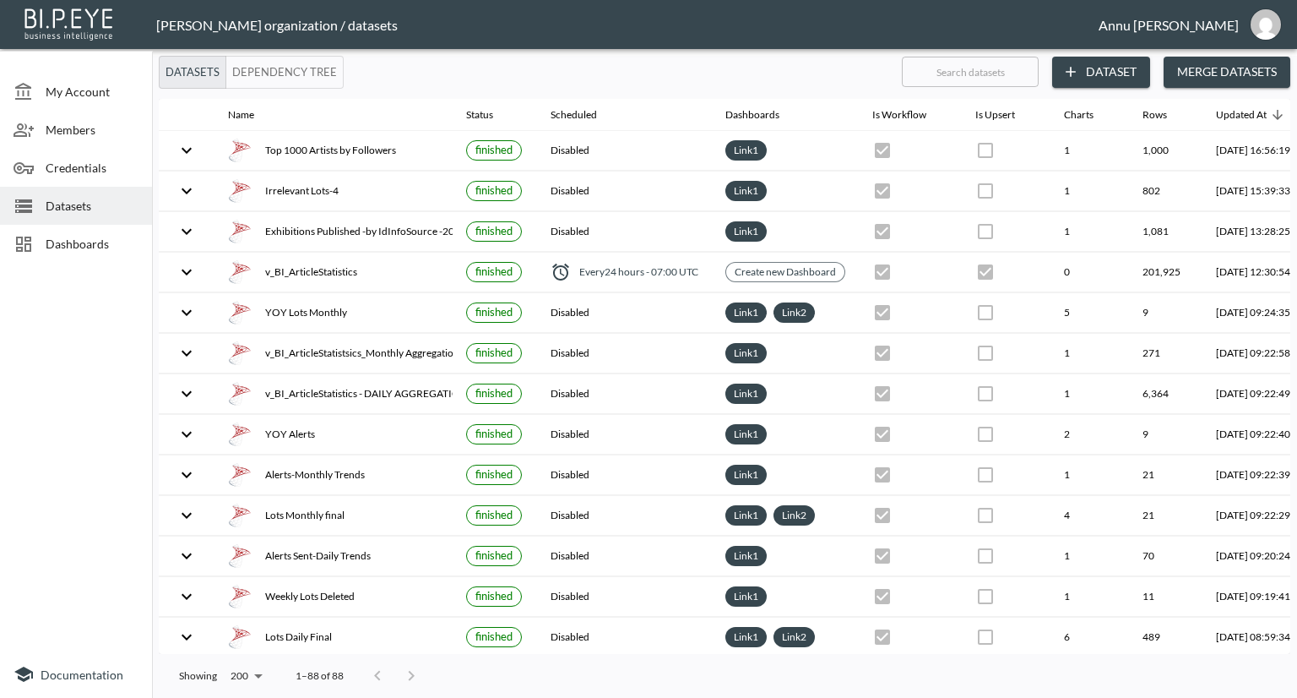
scroll to position [0, 99]
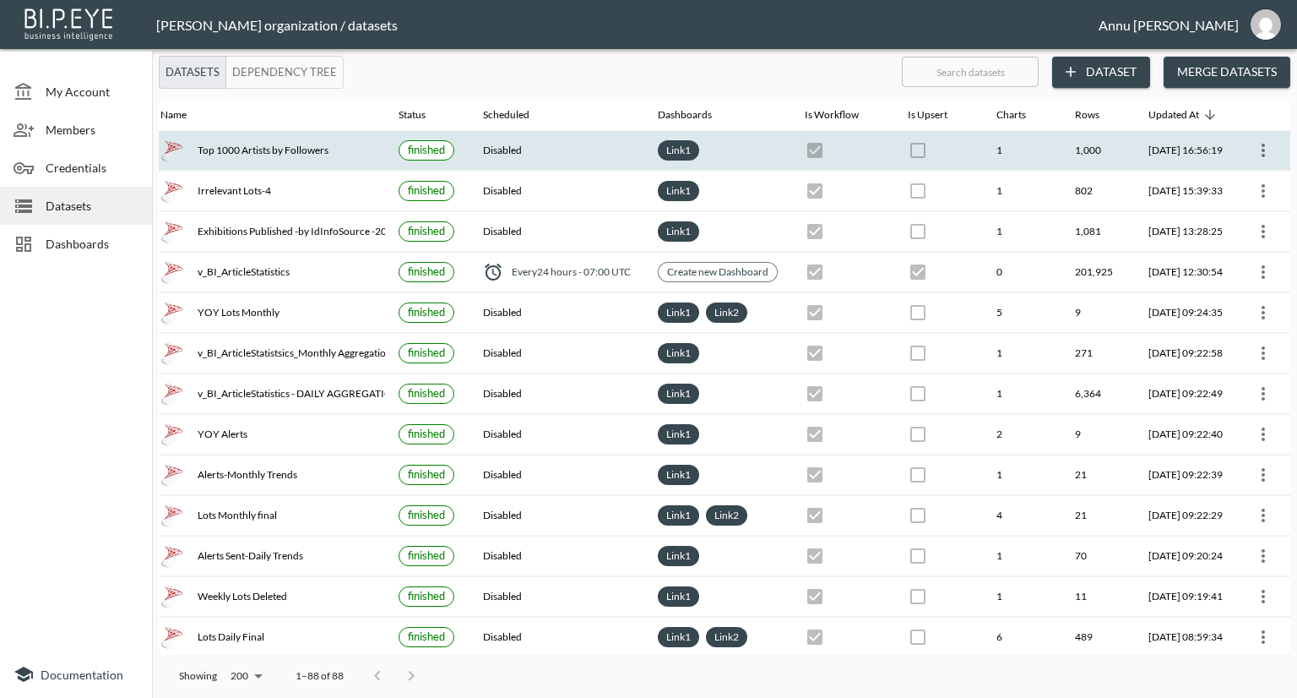
click at [1253, 145] on icon "more" at bounding box center [1263, 150] width 20 height 20
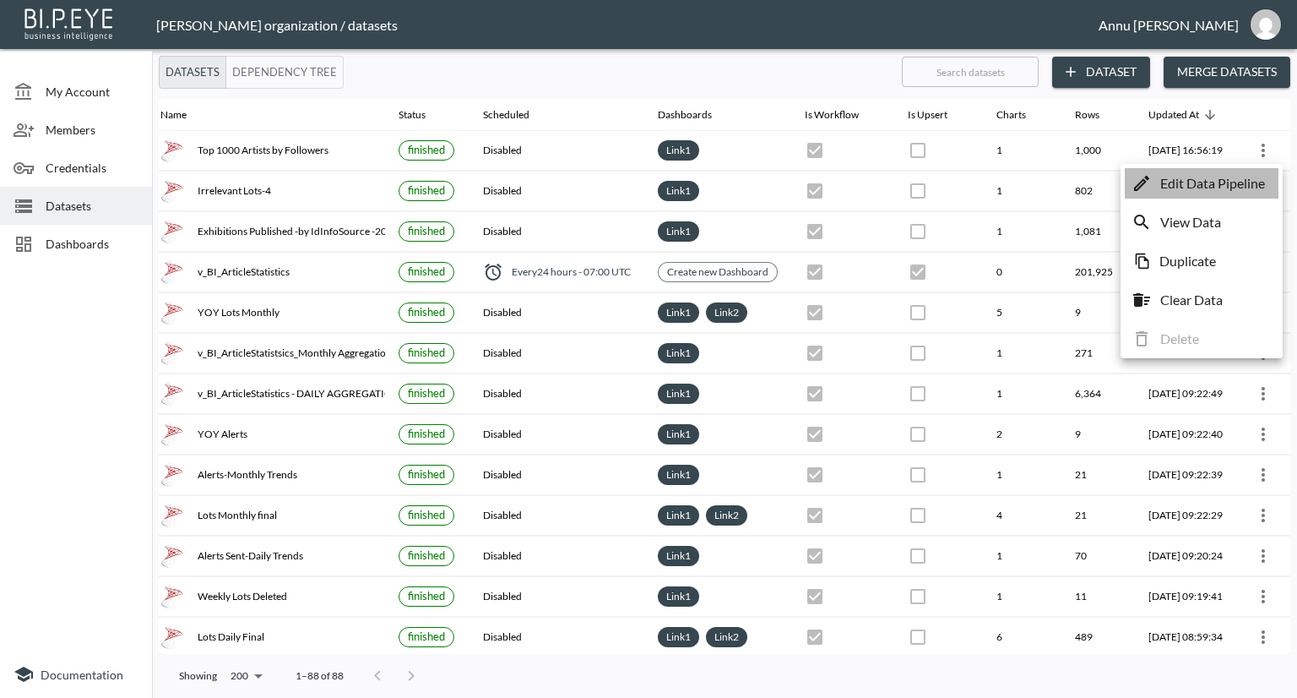
click at [1197, 181] on p "Edit Data Pipeline" at bounding box center [1212, 183] width 105 height 20
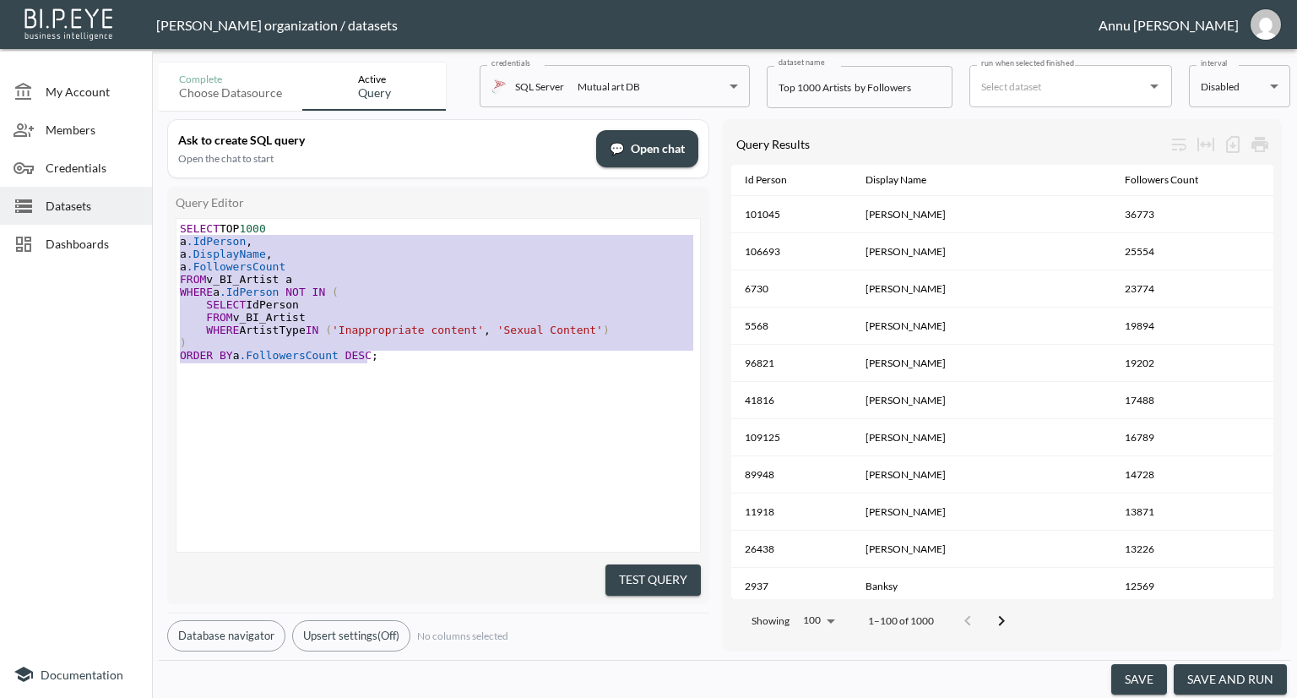
type textarea "SELECT TOP 1000 a.IdPerson, a.DisplayName, a.FollowersCount FROM v_BI_Artist a …"
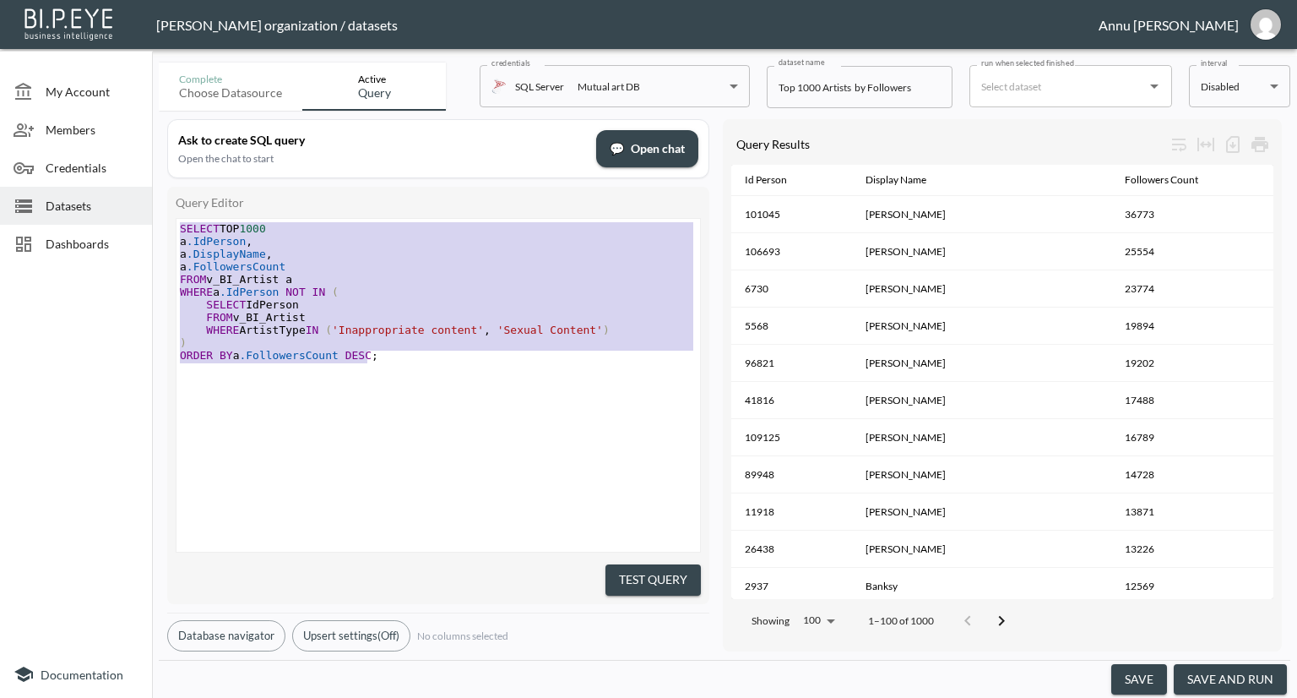
drag, startPoint x: 385, startPoint y: 362, endPoint x: 76, endPoint y: 198, distance: 349.8
click at [76, 198] on div "My Account Members Credentials Datasets Dashboards Documentation Complete Choos…" at bounding box center [648, 349] width 1297 height 698
click at [449, 390] on div "x SELECT TOP 1000 a .IdPerson , a .DisplayName , a .FollowersCount FROM v_BI_Ar…" at bounding box center [441, 304] width 528 height 171
type textarea "SELECT TOP 1000 a.IdPerson, a.DisplayName, a.FollowersCount FROM v_BI_Artist a …"
drag, startPoint x: 409, startPoint y: 369, endPoint x: 145, endPoint y: 162, distance: 335.0
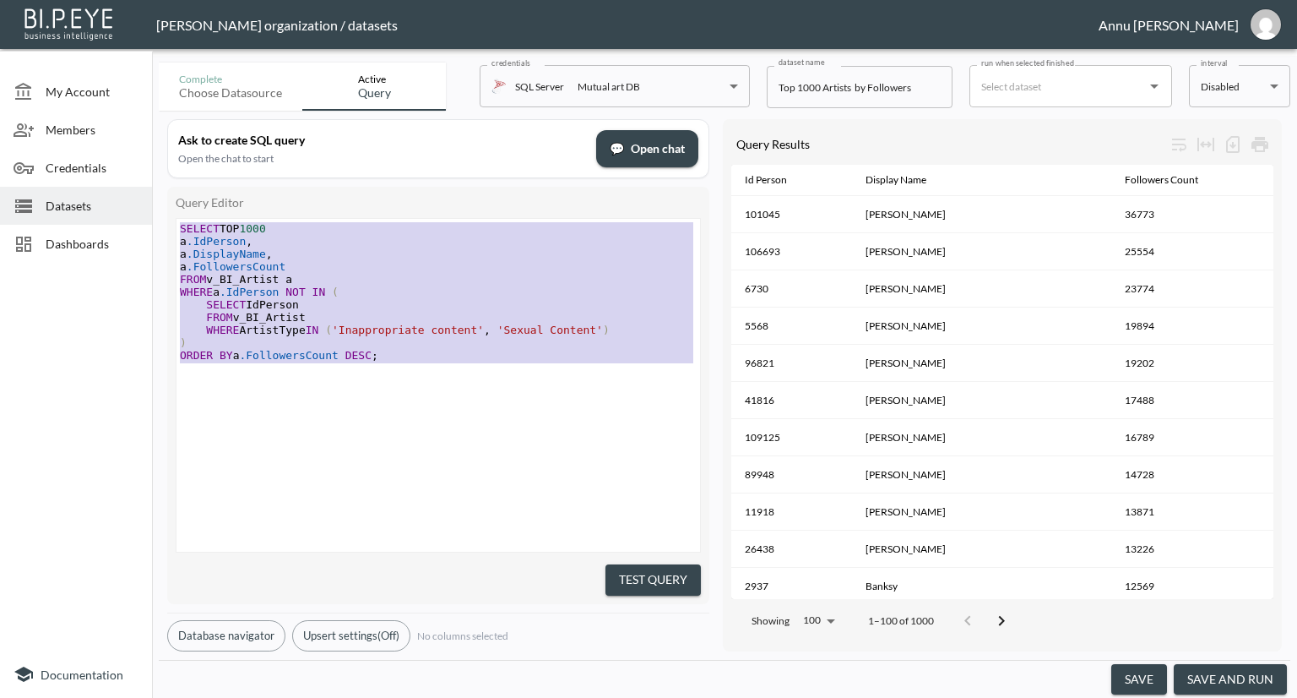
click at [145, 162] on div "My Account Members Credentials Datasets Dashboards Documentation Complete Choos…" at bounding box center [648, 349] width 1297 height 698
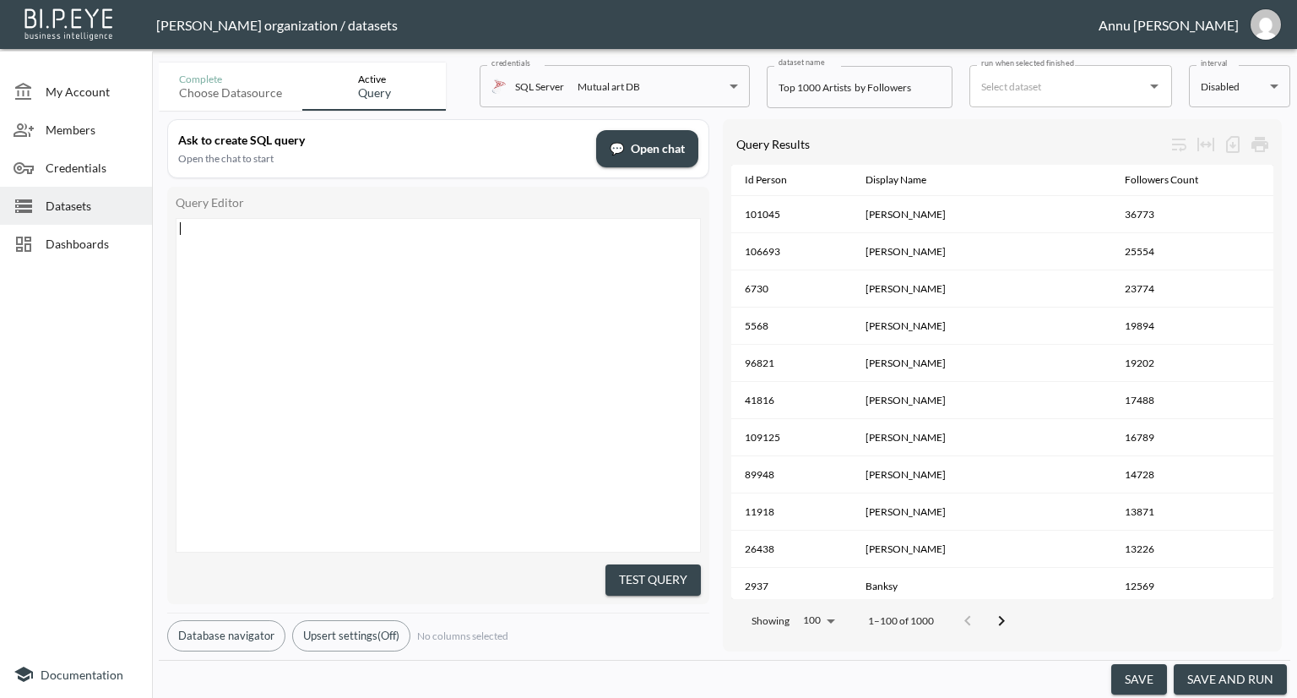
scroll to position [35, 0]
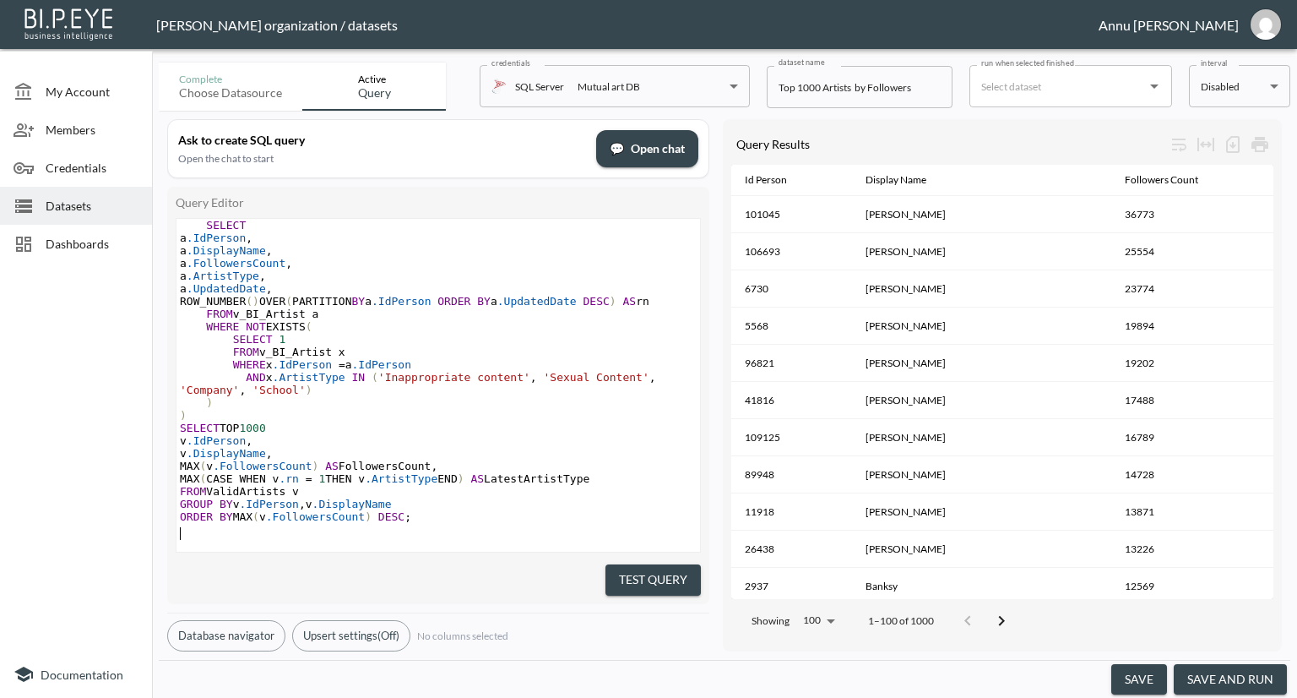
drag, startPoint x: 615, startPoint y: 562, endPoint x: 642, endPoint y: 519, distance: 50.8
click at [616, 564] on button "Test Query" at bounding box center [653, 579] width 95 height 31
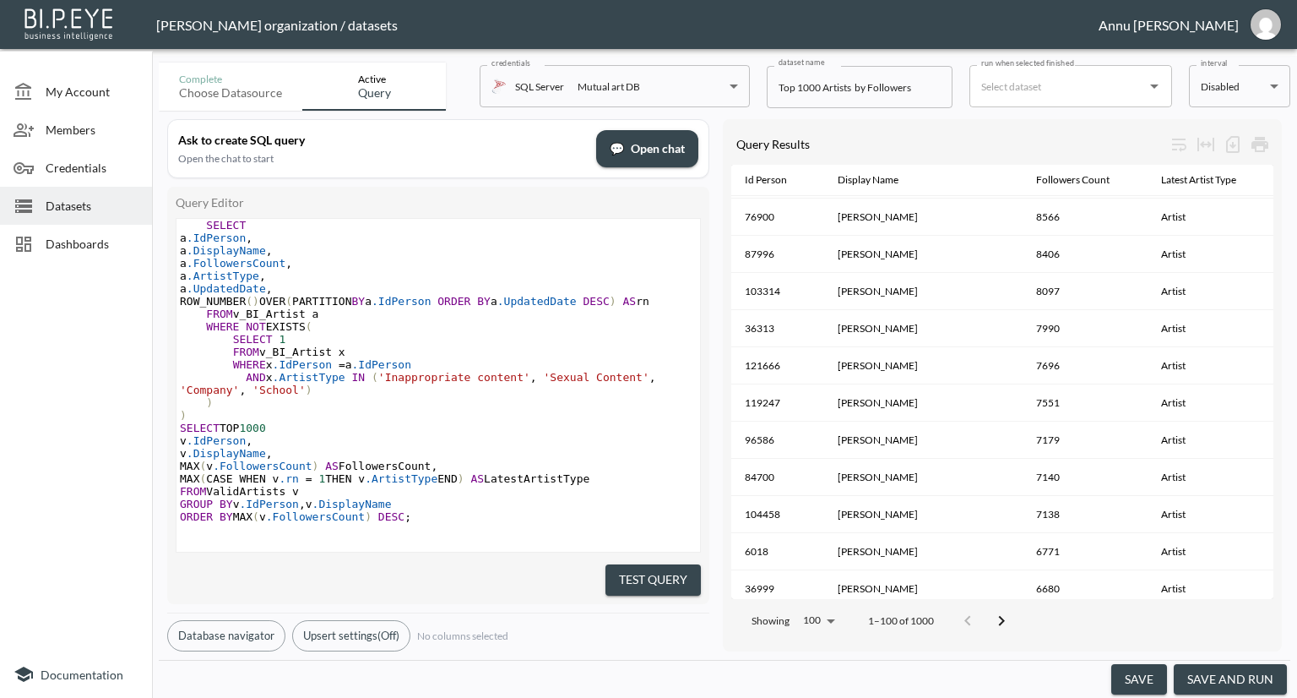
scroll to position [929, 0]
click at [1235, 676] on button "save and run" at bounding box center [1230, 679] width 113 height 31
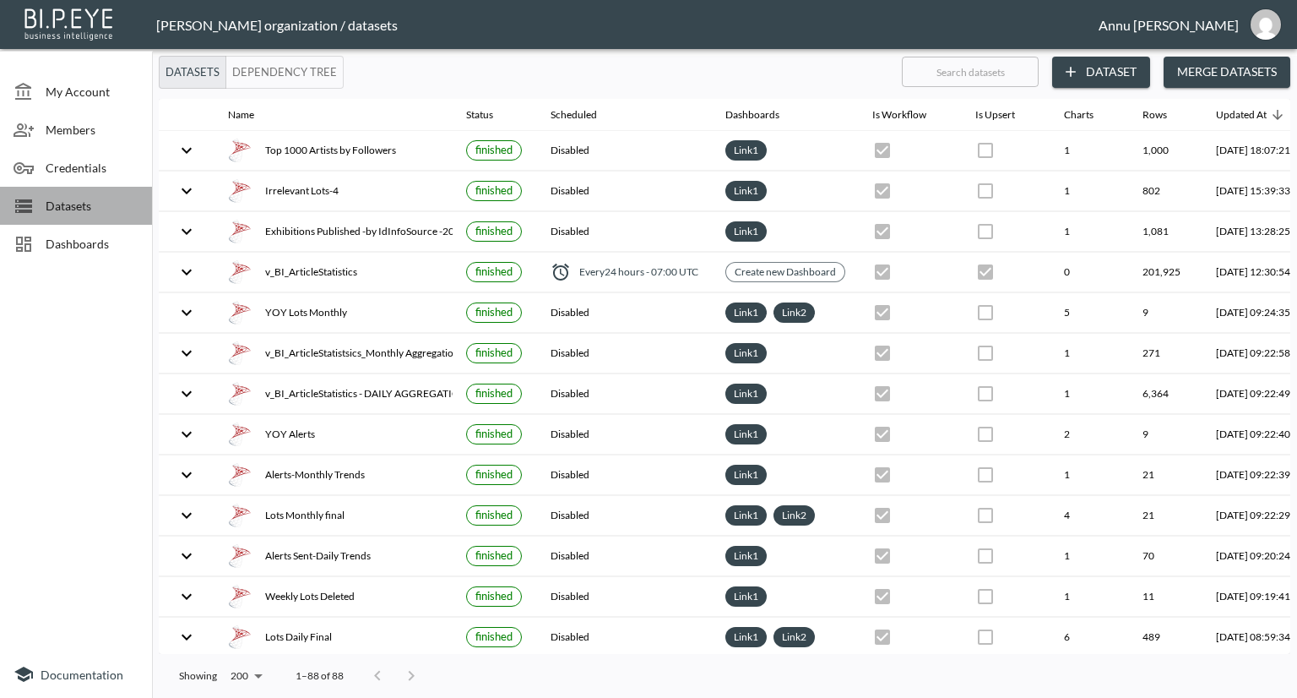
click at [92, 205] on span "Datasets" at bounding box center [92, 206] width 93 height 18
click at [1138, 72] on button "Dataset" at bounding box center [1101, 72] width 98 height 31
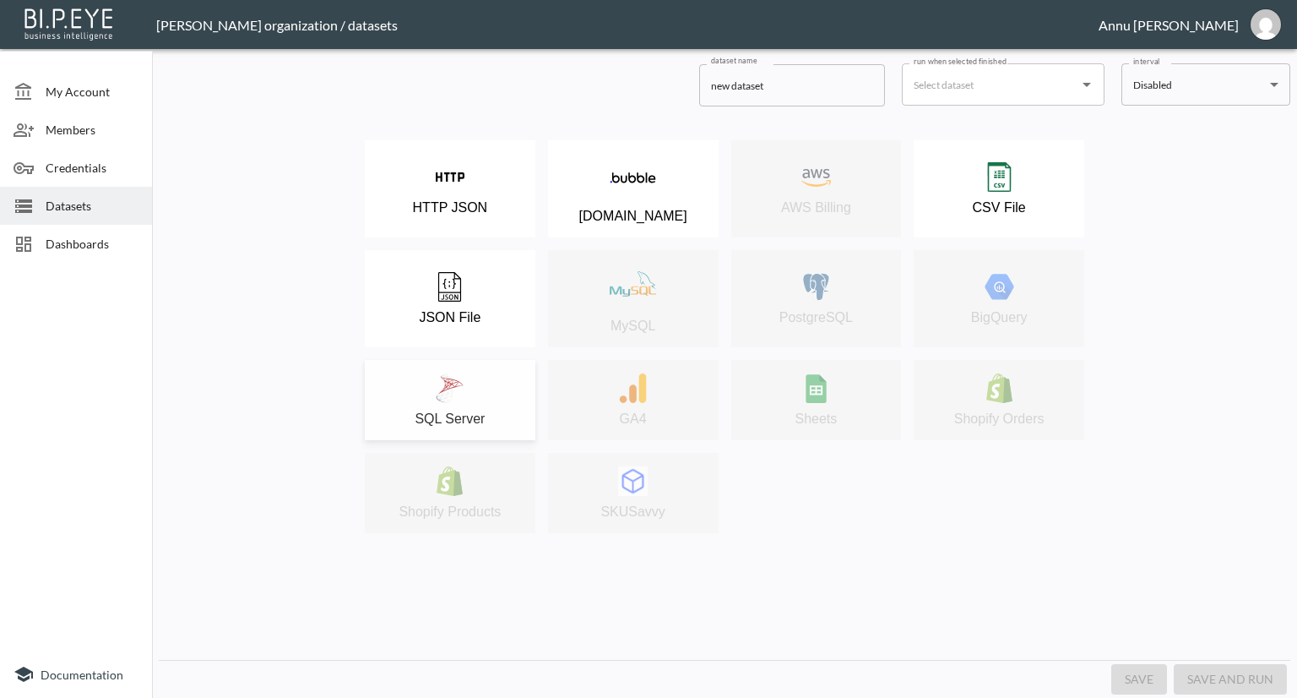
click at [433, 386] on div "SQL Server" at bounding box center [450, 399] width 154 height 53
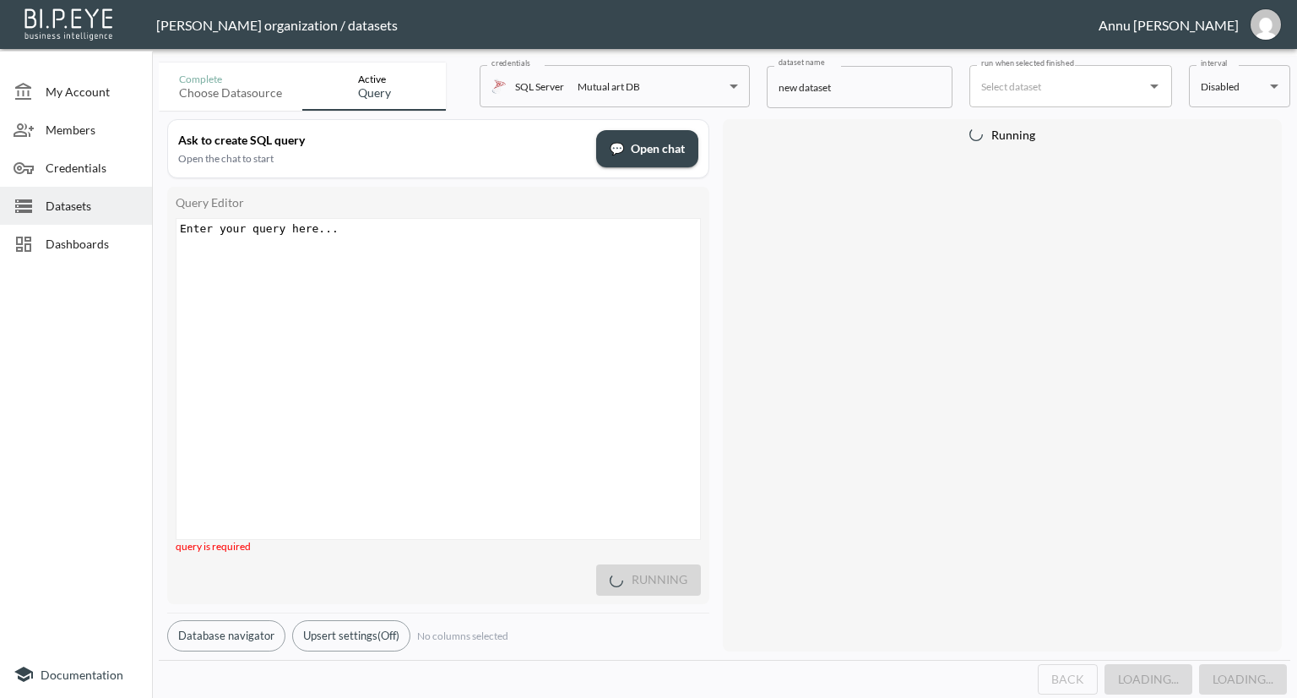
click at [280, 243] on div "Enter your query here... xxxxxxxxxx ​" at bounding box center [460, 400] width 566 height 362
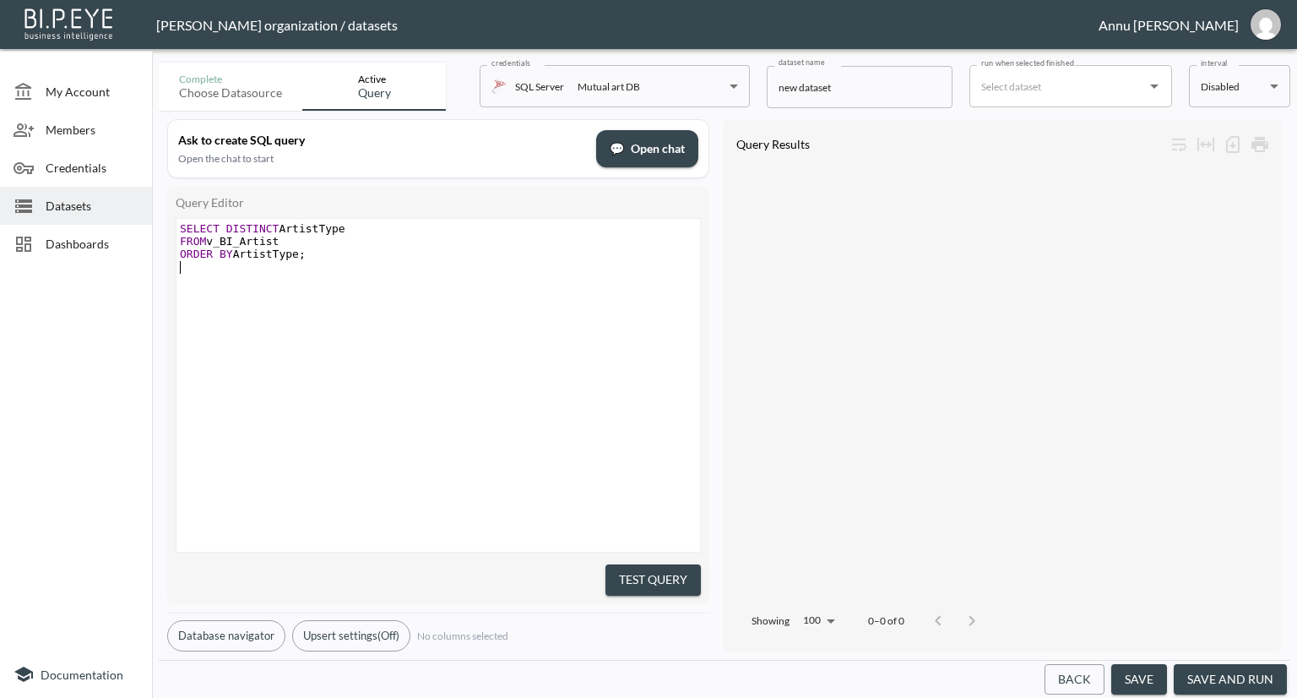
click at [661, 579] on button "Test Query" at bounding box center [653, 579] width 95 height 31
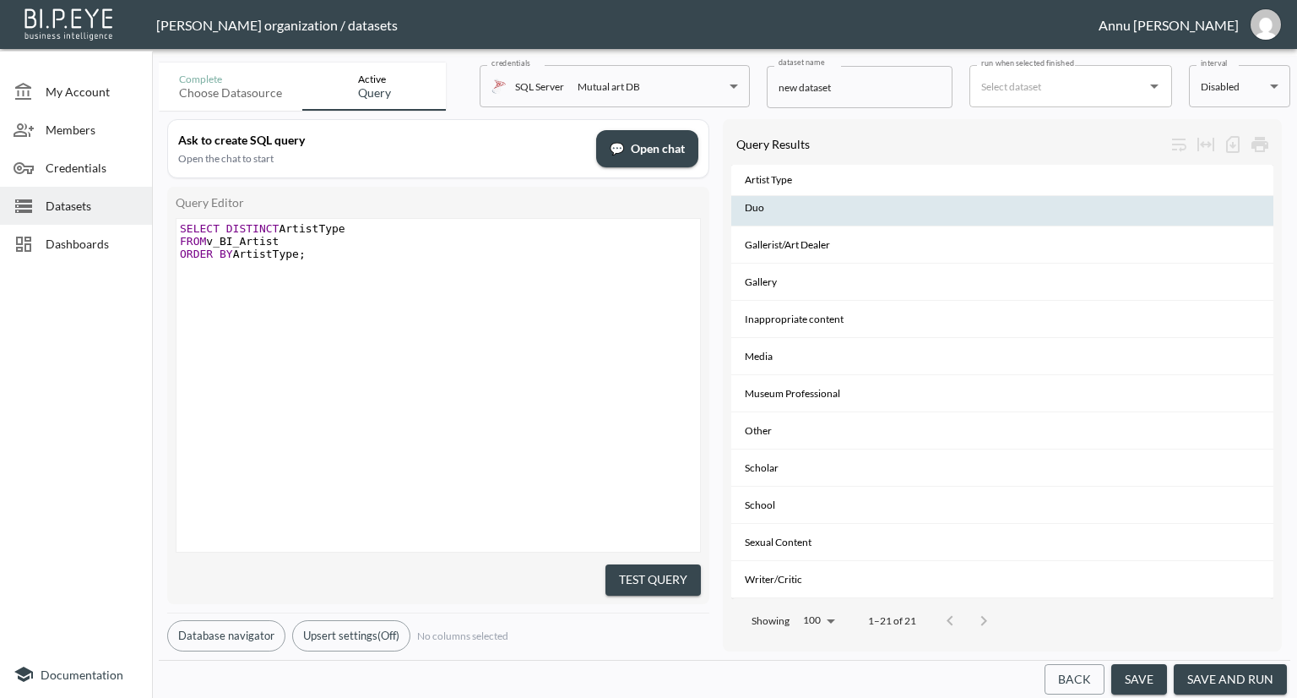
scroll to position [387, 0]
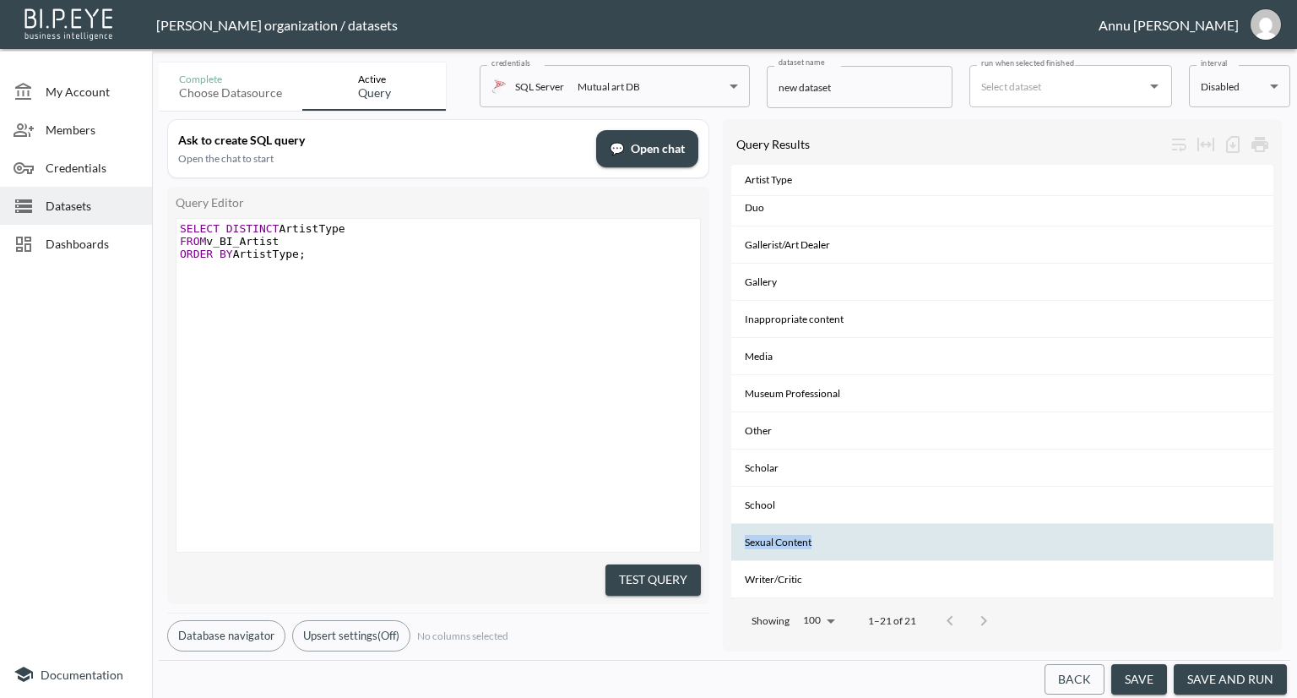
drag, startPoint x: 815, startPoint y: 535, endPoint x: 735, endPoint y: 533, distance: 80.2
click at [735, 533] on th "Sexual Content" at bounding box center [1002, 542] width 542 height 37
copy th "Sexual Content"
click at [572, 423] on div "xxxxxxxxxx SELECT DISTINCT ArtistType FROM v_BI_Artist ORDER BY ArtistType ; ​" at bounding box center [460, 406] width 566 height 375
click at [106, 251] on span "Dashboards" at bounding box center [92, 244] width 93 height 18
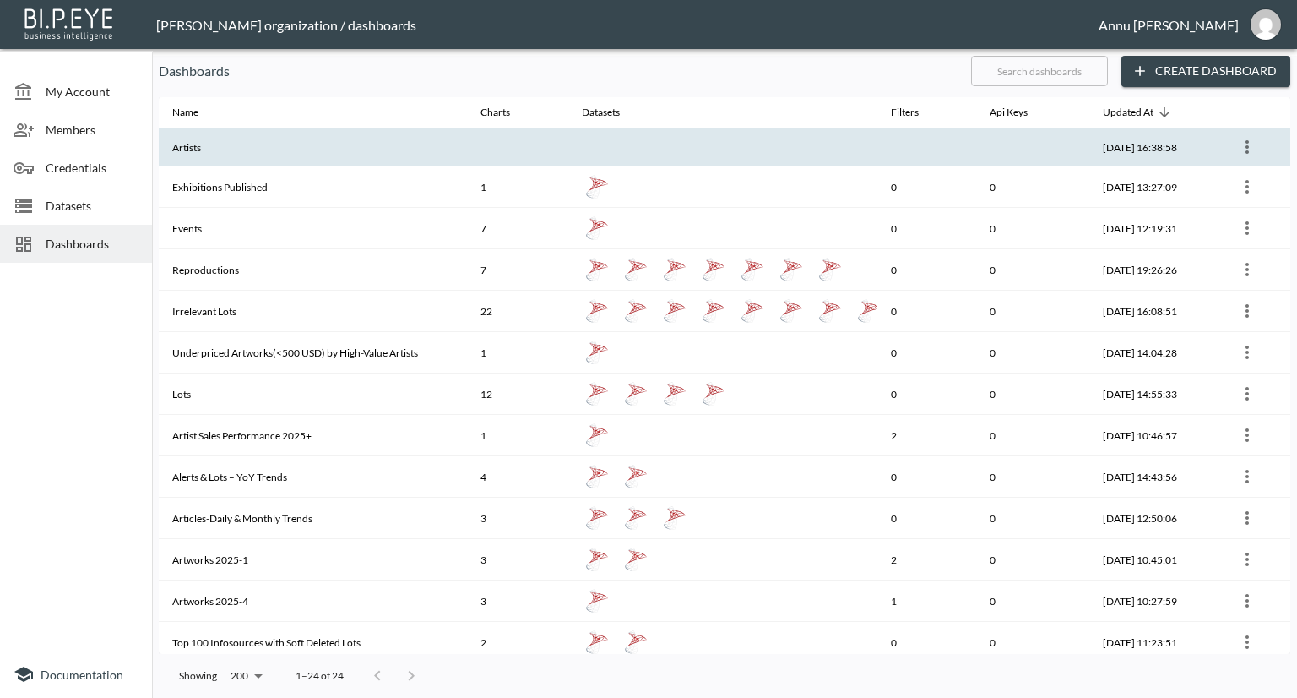
click at [193, 152] on th "Artists" at bounding box center [313, 147] width 308 height 38
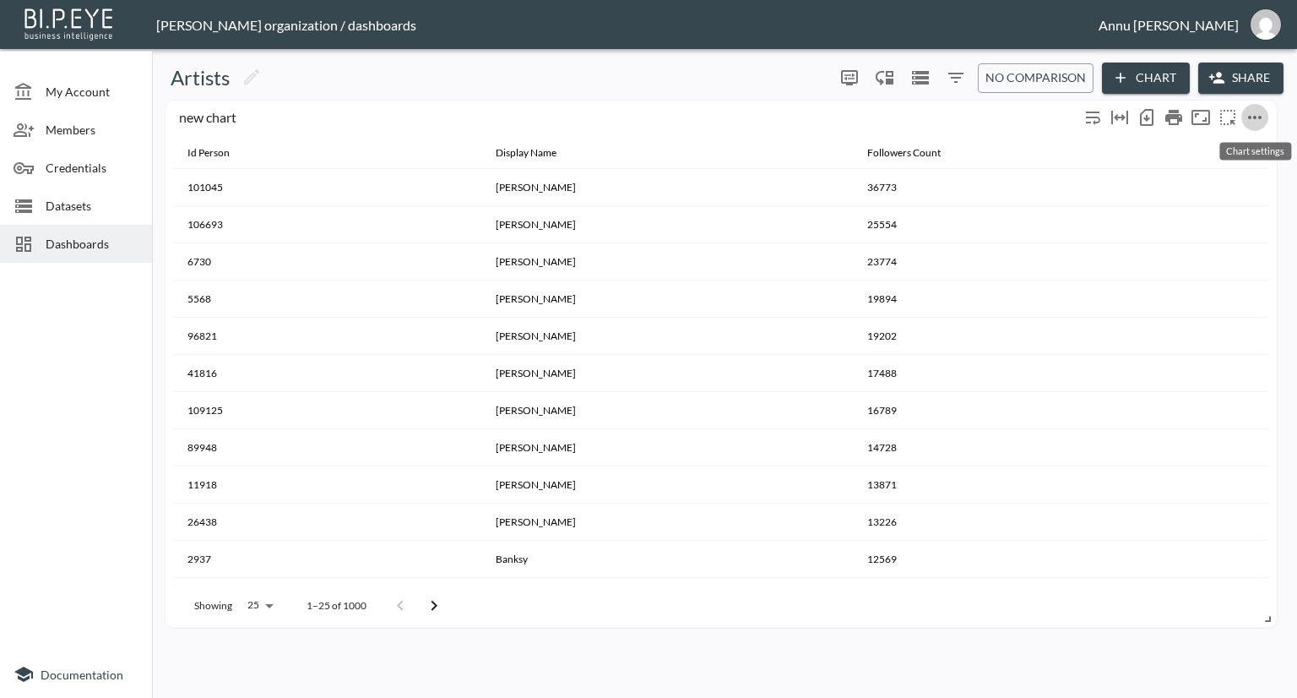
click at [1251, 121] on icon "more" at bounding box center [1255, 117] width 20 height 20
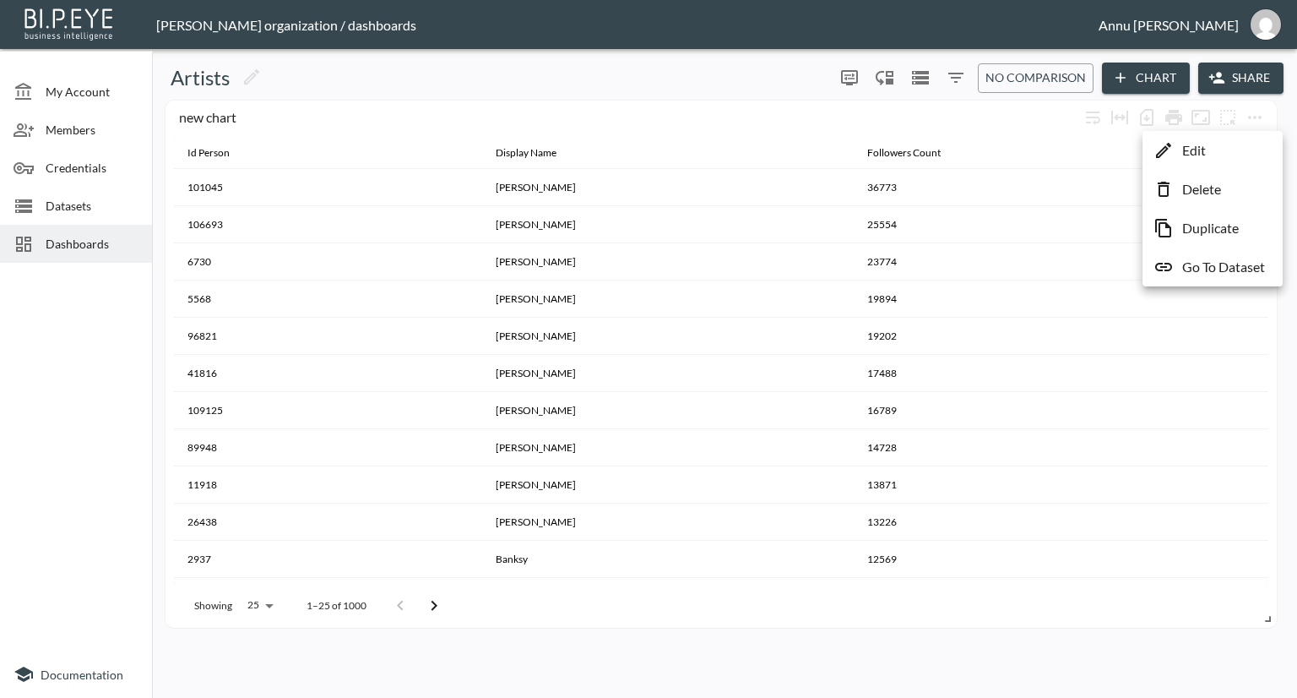
click at [68, 199] on div at bounding box center [648, 349] width 1297 height 698
click at [68, 203] on span "Datasets" at bounding box center [92, 206] width 93 height 18
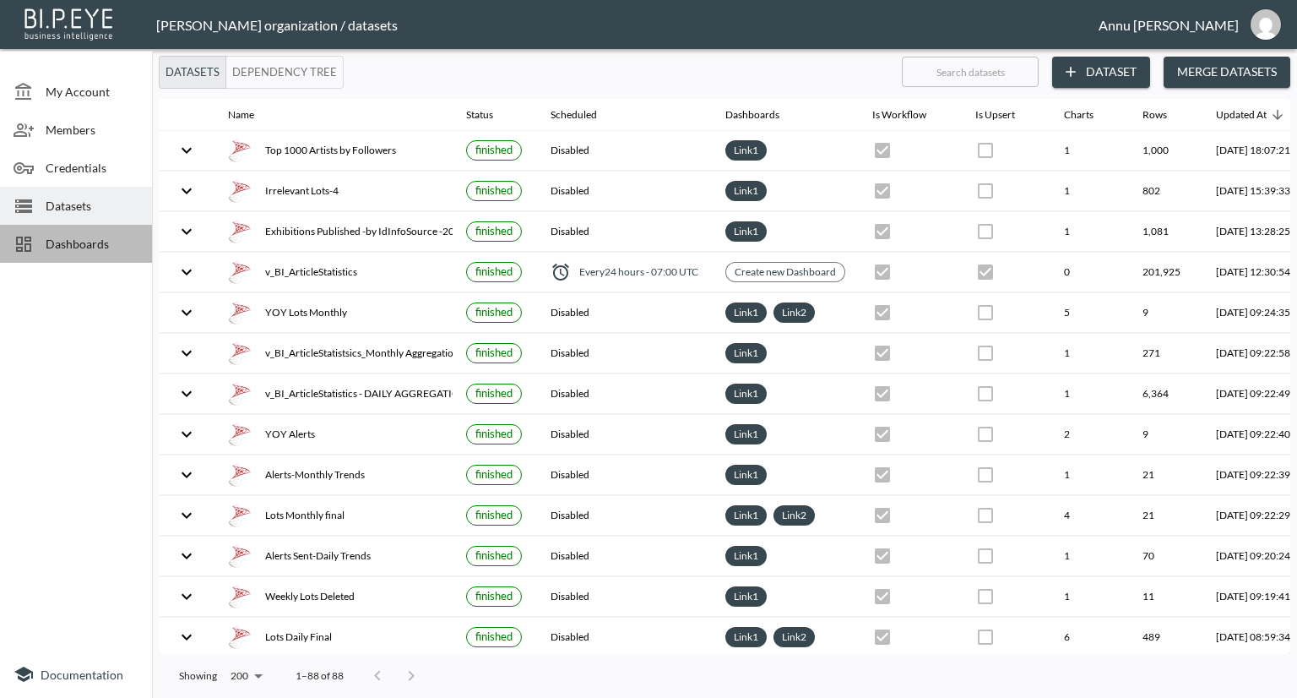
click at [68, 247] on span "Dashboards" at bounding box center [92, 244] width 93 height 18
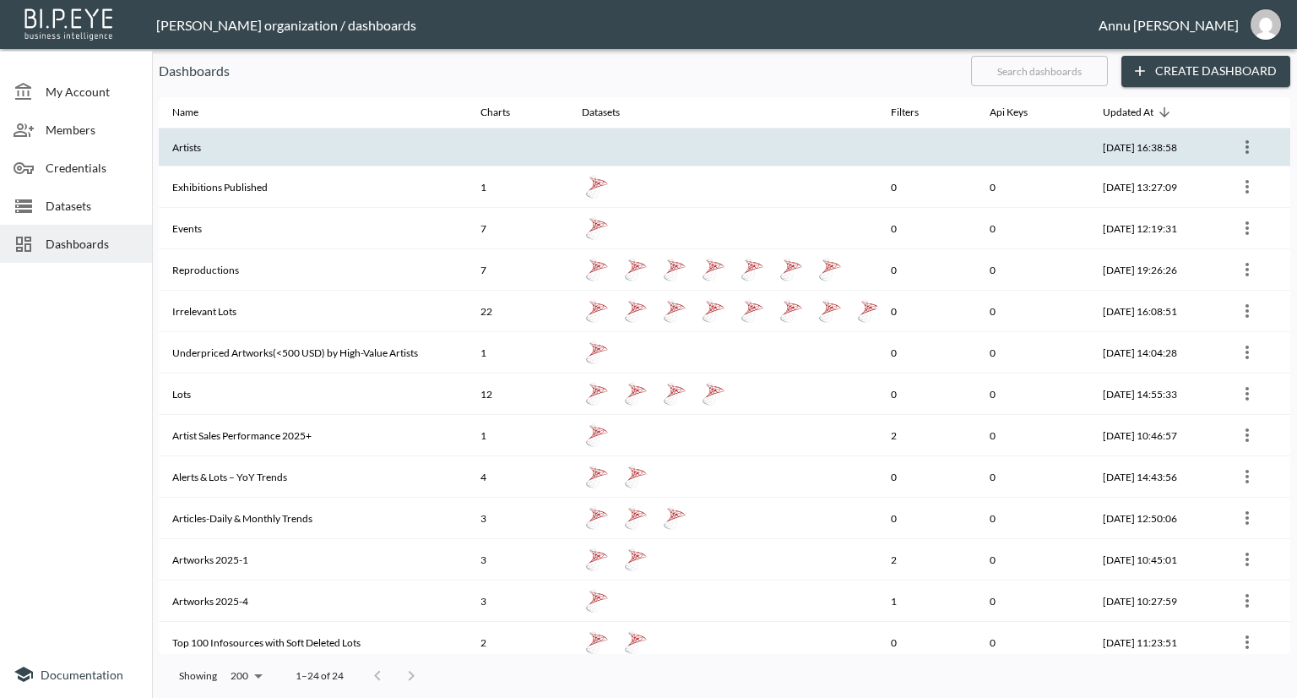
click at [307, 155] on th "Artists" at bounding box center [313, 147] width 308 height 38
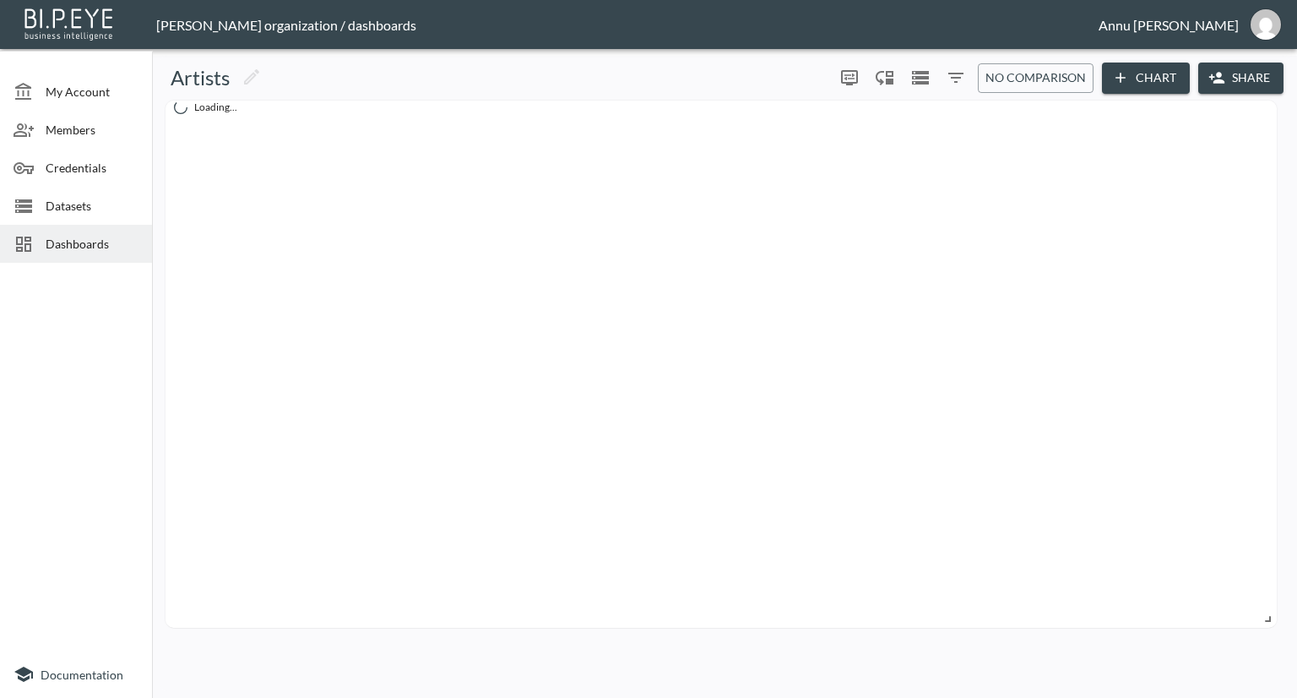
click at [1149, 76] on button "Chart" at bounding box center [1146, 77] width 88 height 31
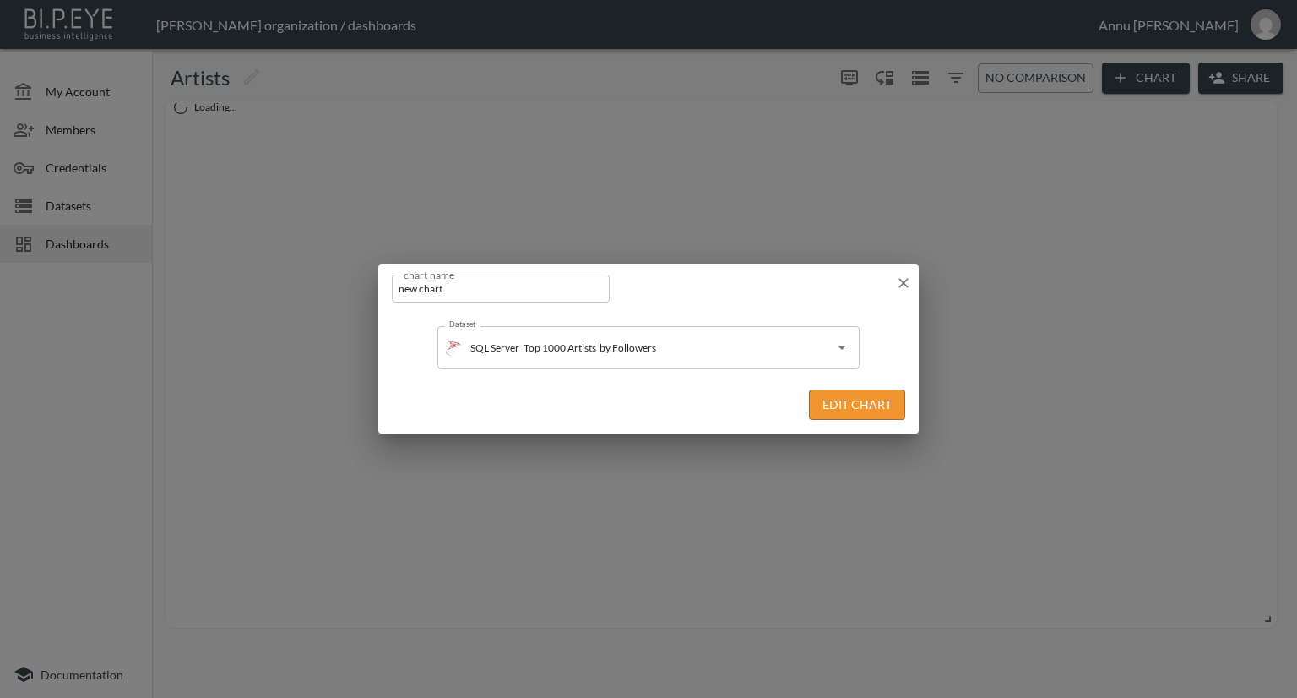
click at [832, 407] on button "Edit Chart" at bounding box center [857, 404] width 96 height 31
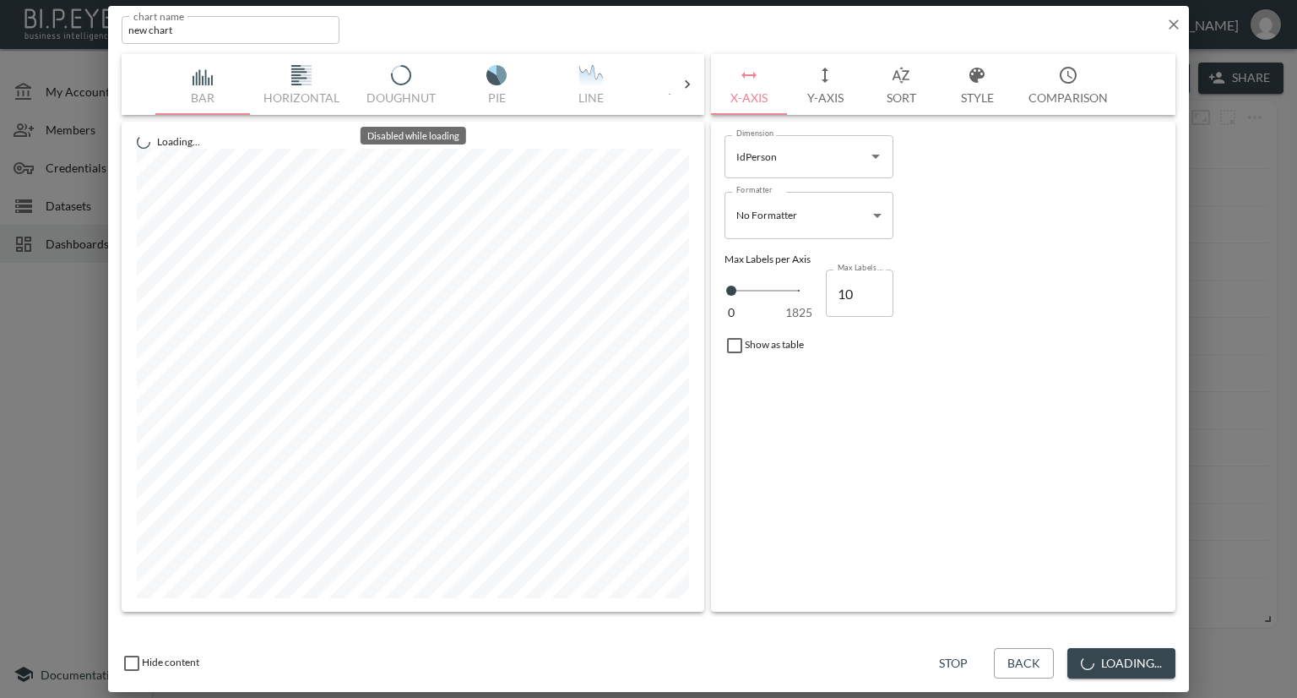
drag, startPoint x: 690, startPoint y: 80, endPoint x: 678, endPoint y: 81, distance: 11.9
click at [689, 81] on icon at bounding box center [687, 84] width 17 height 17
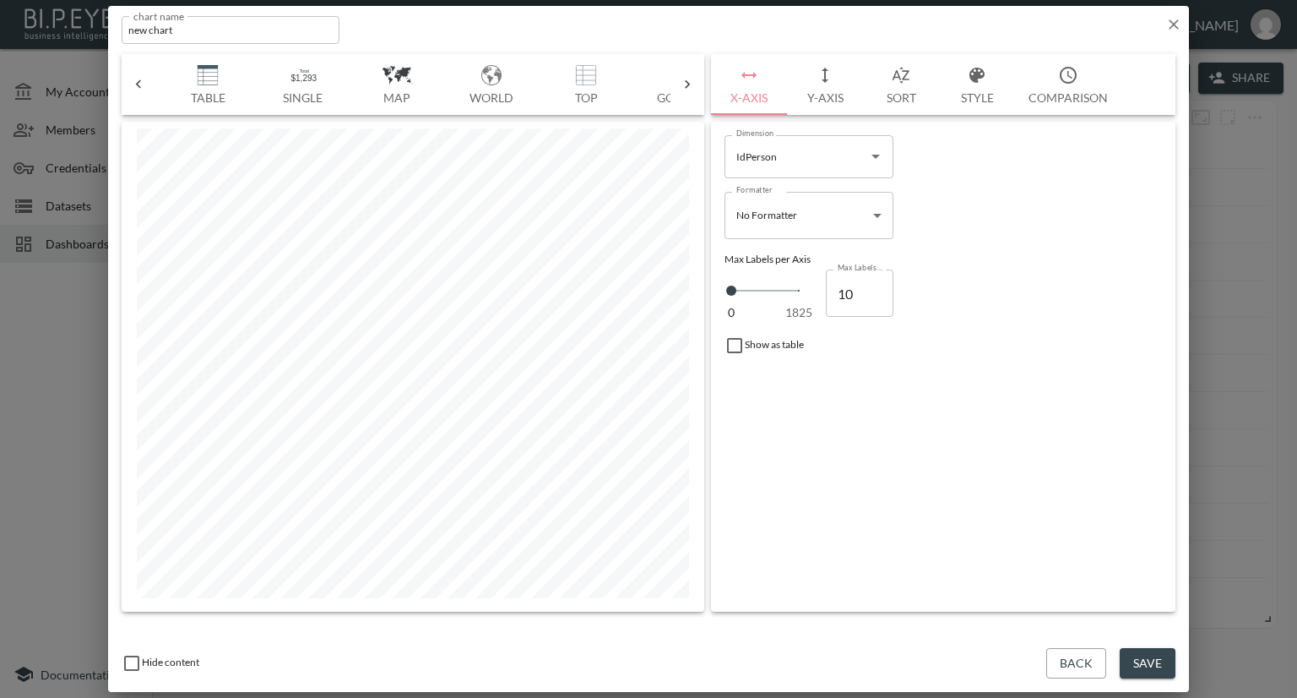
scroll to position [0, 482]
click at [203, 70] on img "button" at bounding box center [204, 75] width 68 height 20
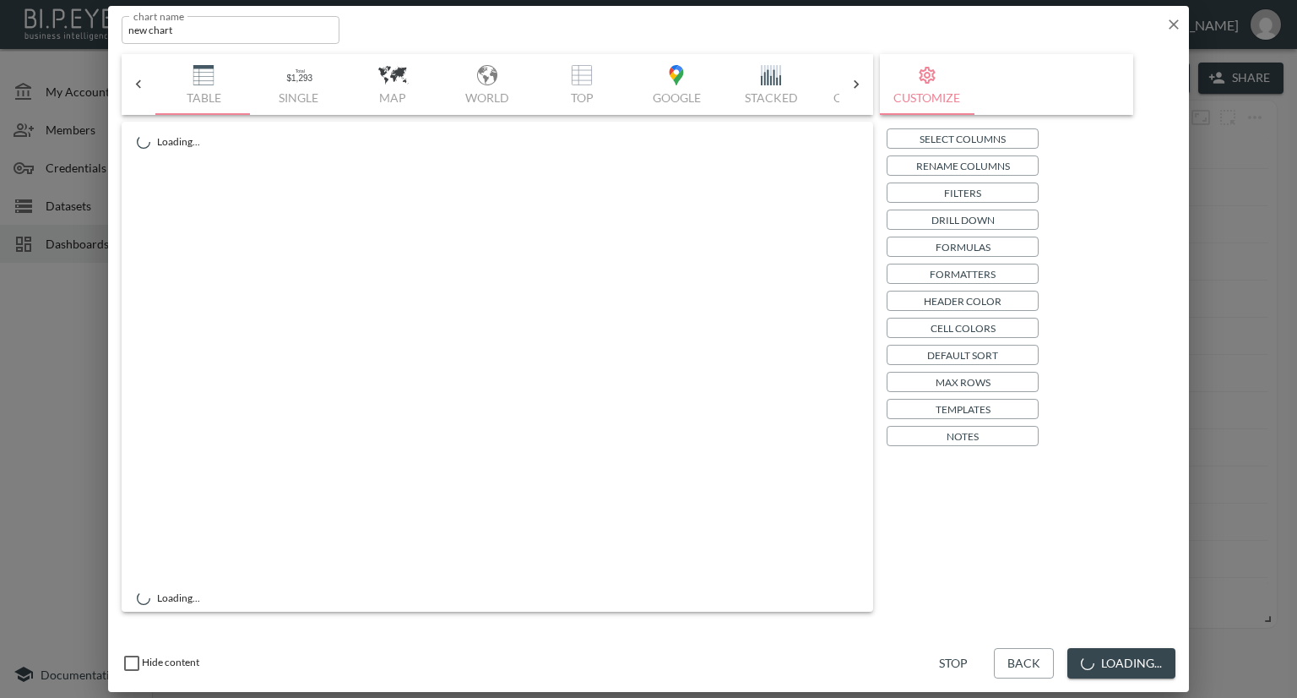
click at [955, 137] on p "Select Columns" at bounding box center [963, 139] width 86 height 18
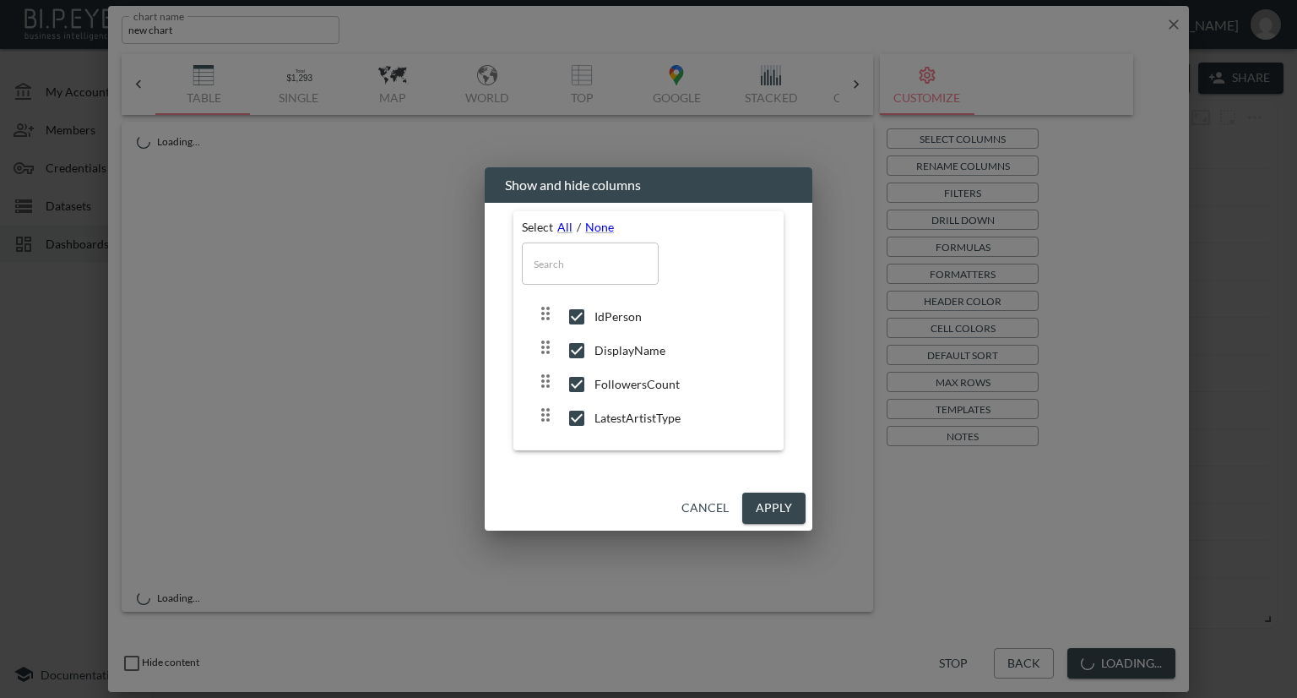
click at [755, 507] on button "Apply" at bounding box center [773, 507] width 63 height 31
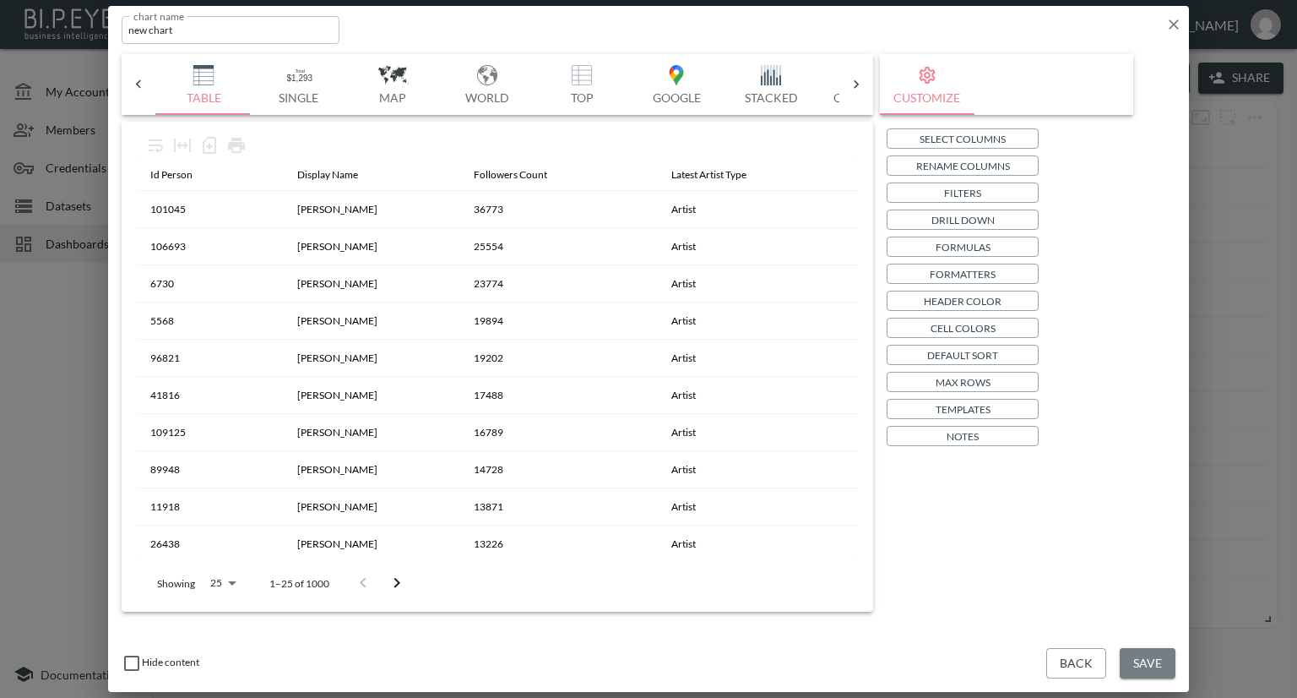
click at [1138, 656] on button "Save" at bounding box center [1148, 663] width 56 height 31
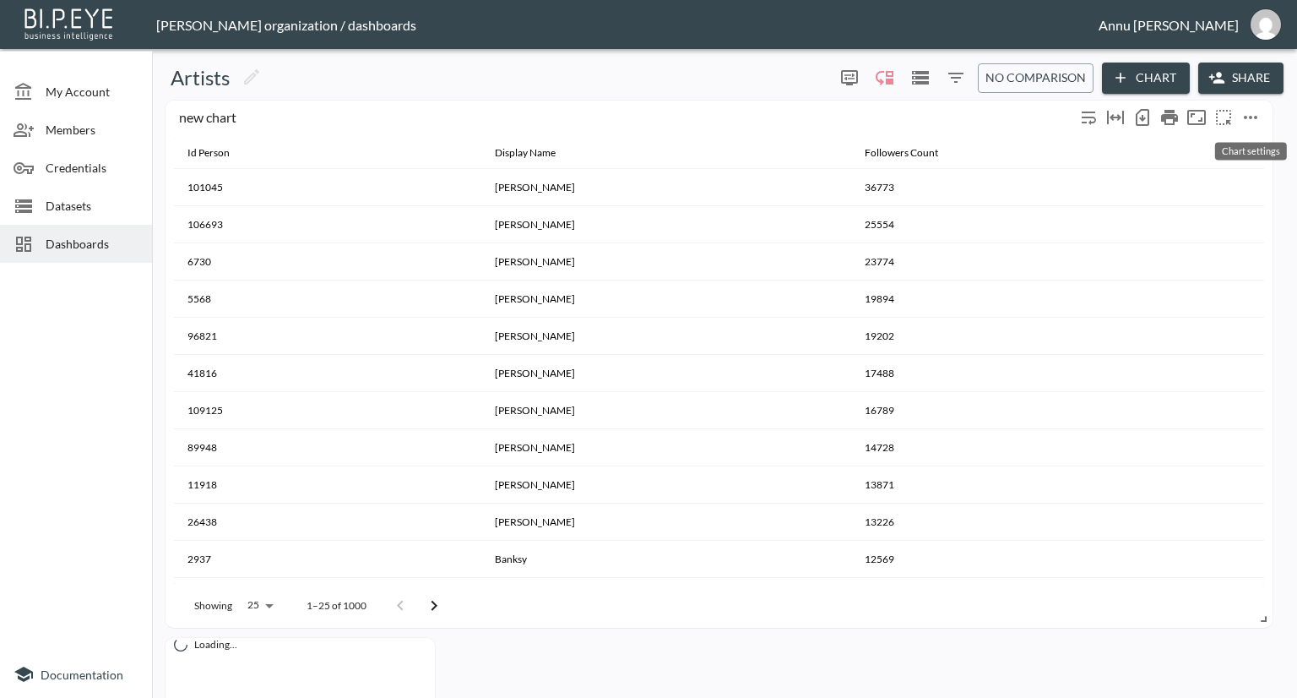
click at [1249, 112] on icon "more" at bounding box center [1251, 117] width 20 height 20
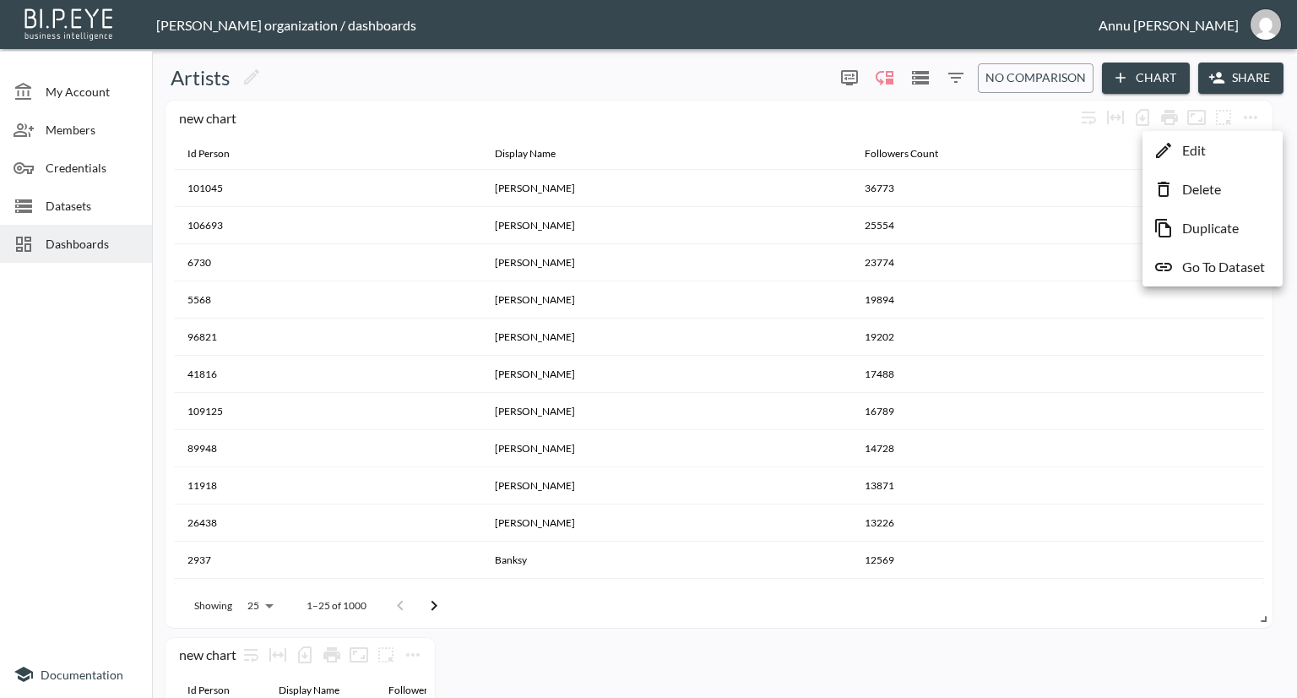
click at [1214, 189] on p "Delete" at bounding box center [1201, 189] width 39 height 20
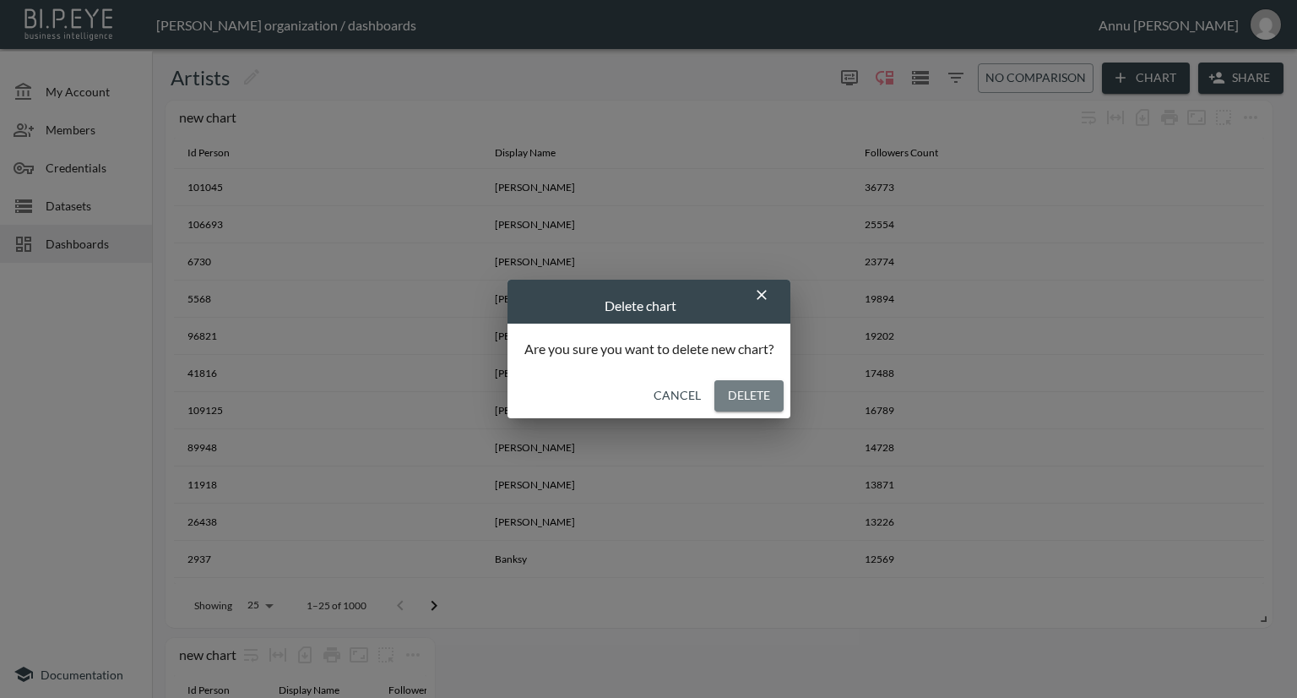
click at [780, 391] on button "Delete" at bounding box center [748, 395] width 69 height 31
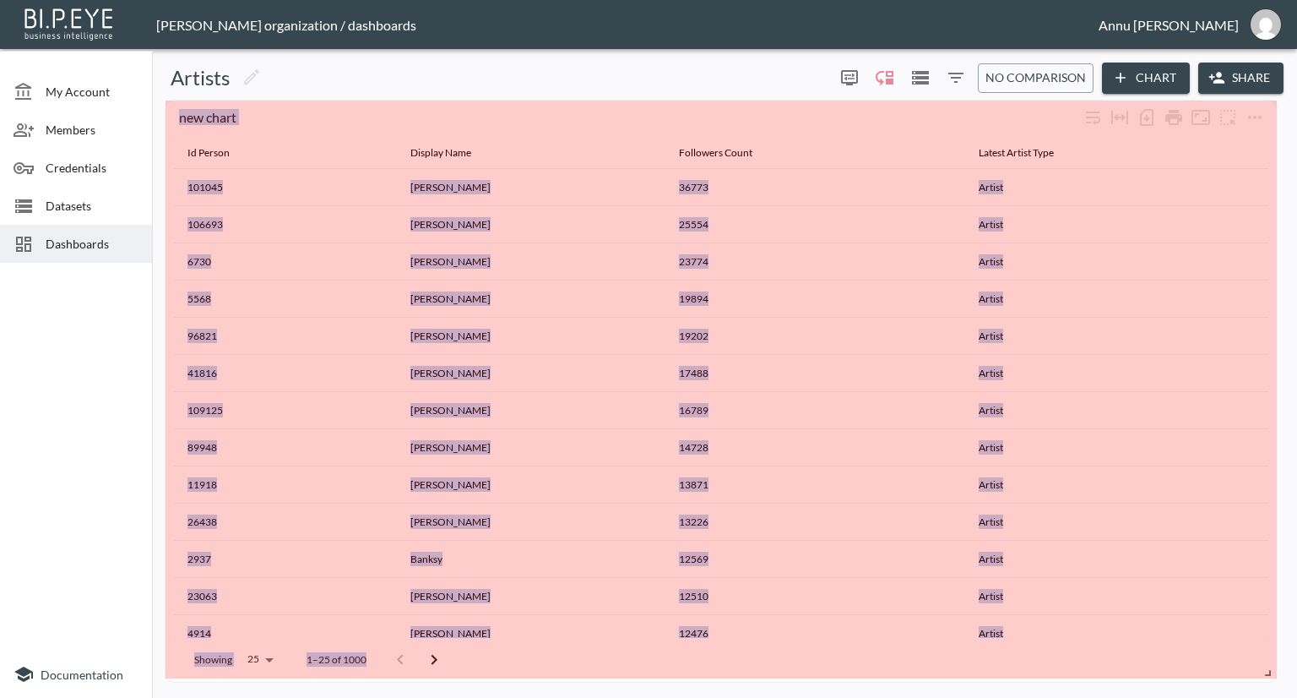
drag, startPoint x: 427, startPoint y: 199, endPoint x: 1285, endPoint y: 660, distance: 973.0
click at [1285, 669] on div "new chart Id Person Display Name Followers Count Latest Artist Type 101045 Pabl…" at bounding box center [725, 389] width 1132 height 591
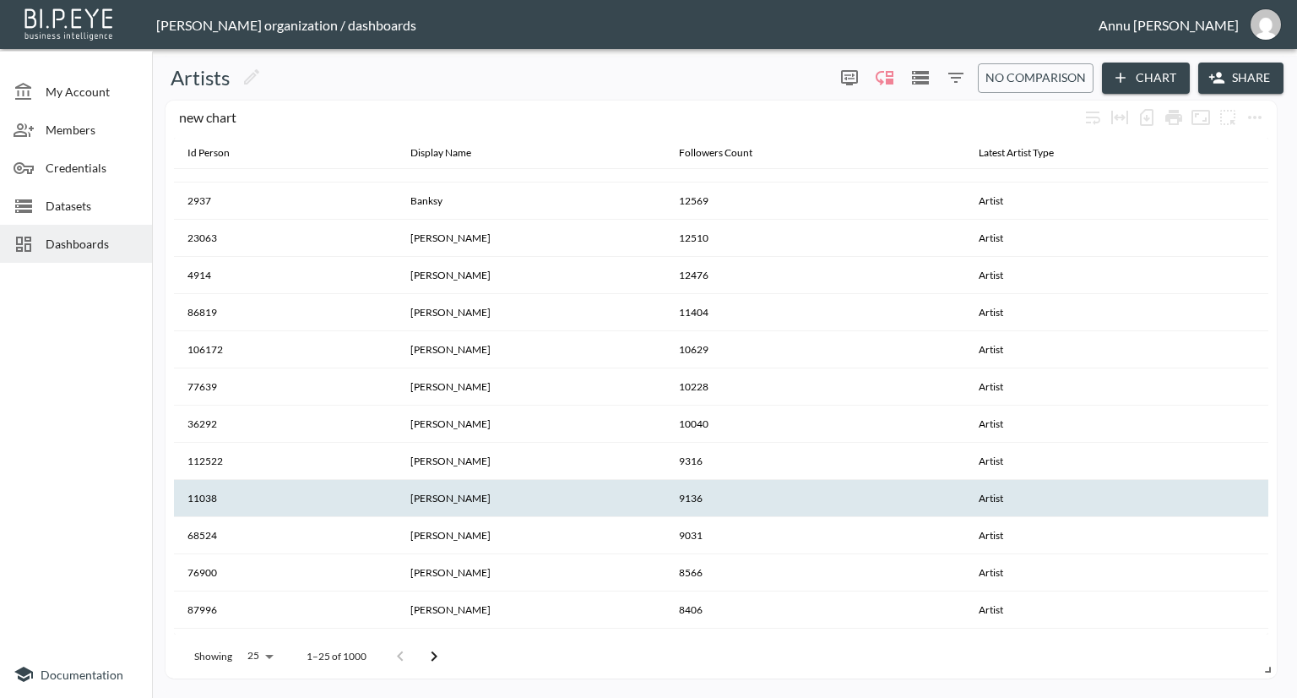
scroll to position [464, 0]
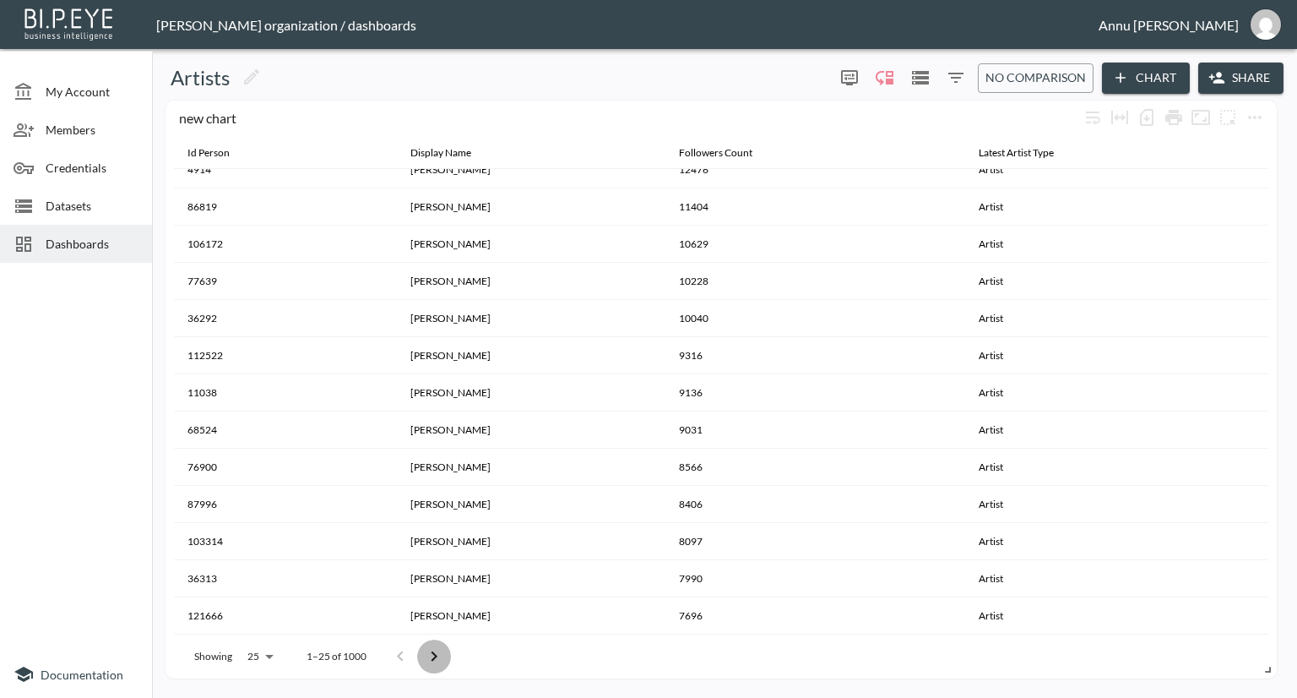
click at [443, 651] on icon "Go to next page" at bounding box center [434, 656] width 20 height 20
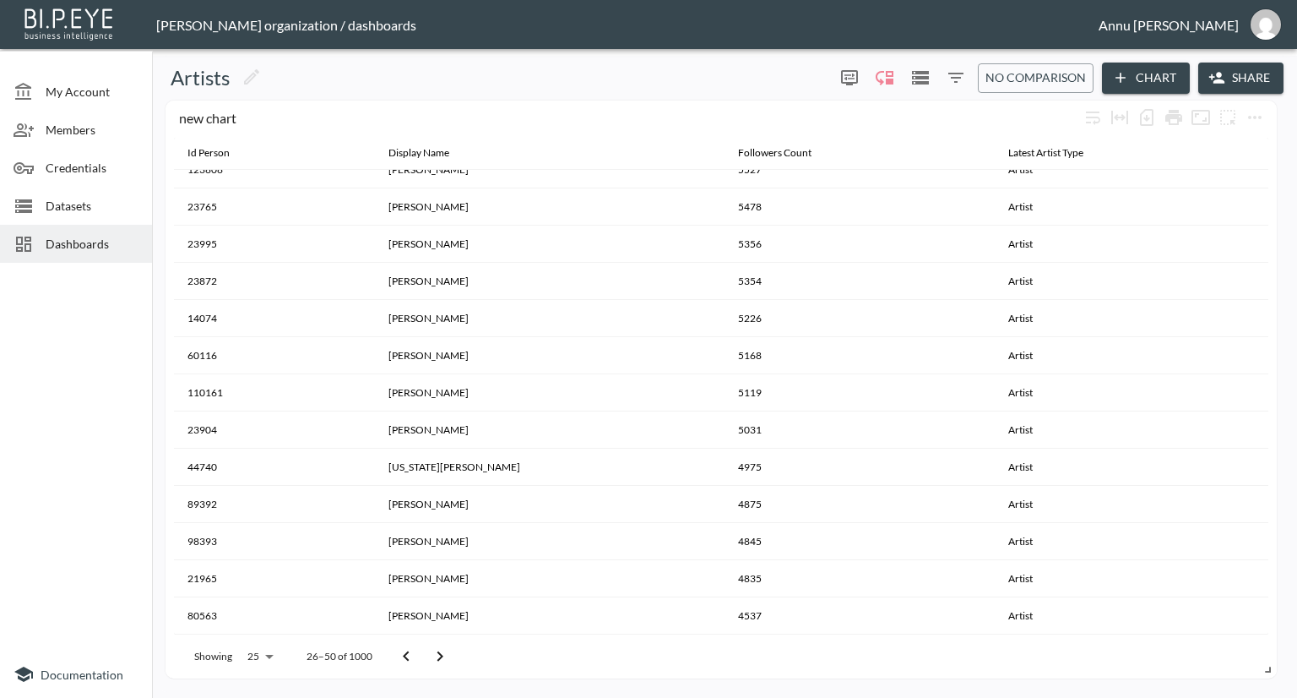
click at [443, 651] on icon "Go to next page" at bounding box center [440, 656] width 20 height 20
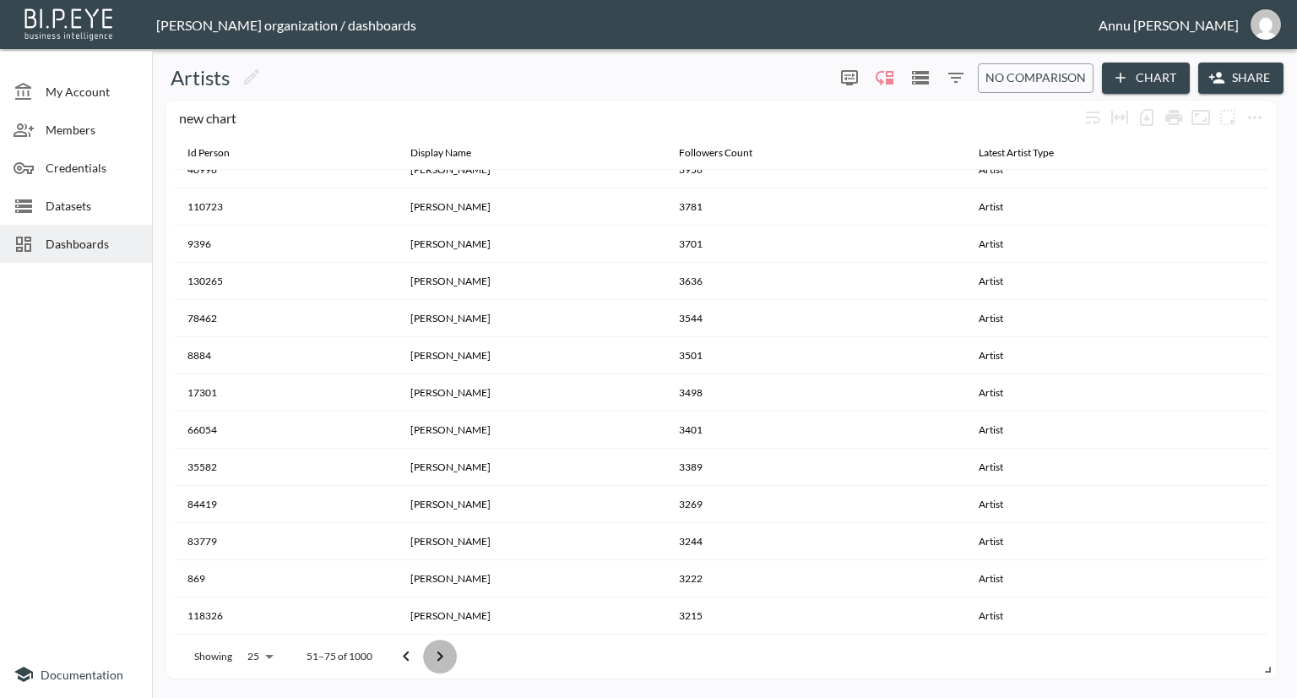
click at [443, 651] on icon "Go to next page" at bounding box center [440, 656] width 20 height 20
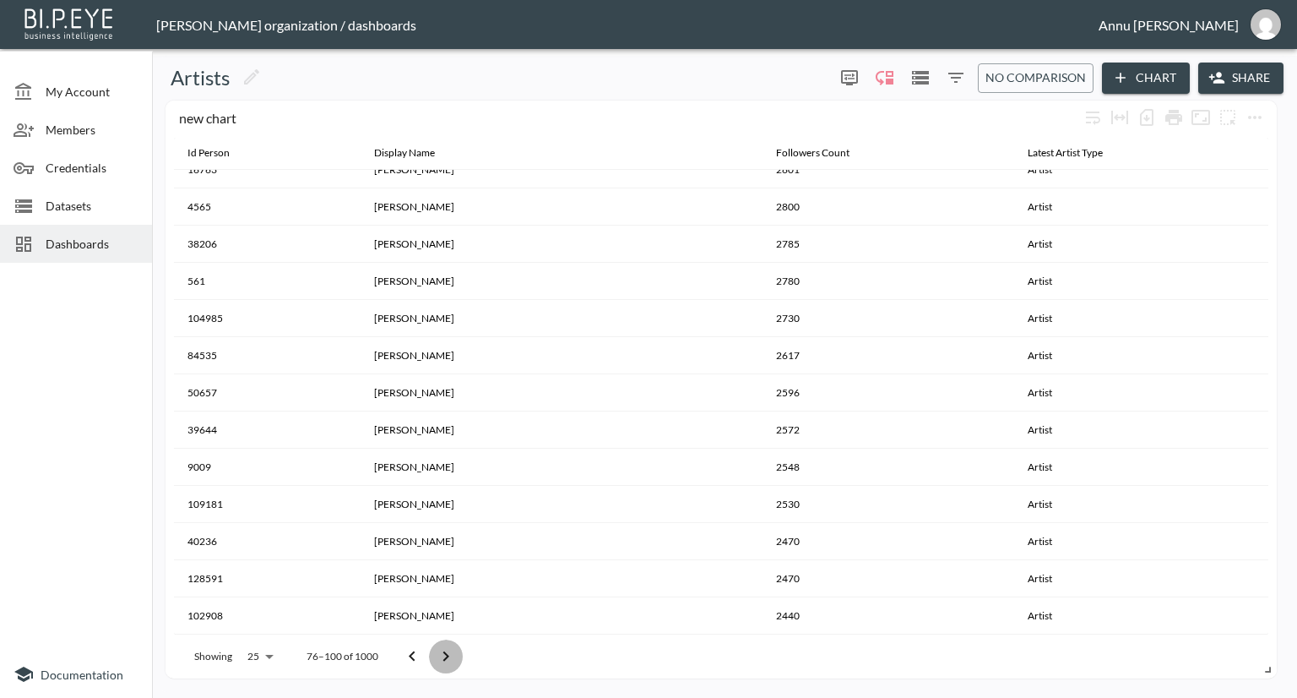
click at [443, 651] on icon "Go to next page" at bounding box center [446, 656] width 20 height 20
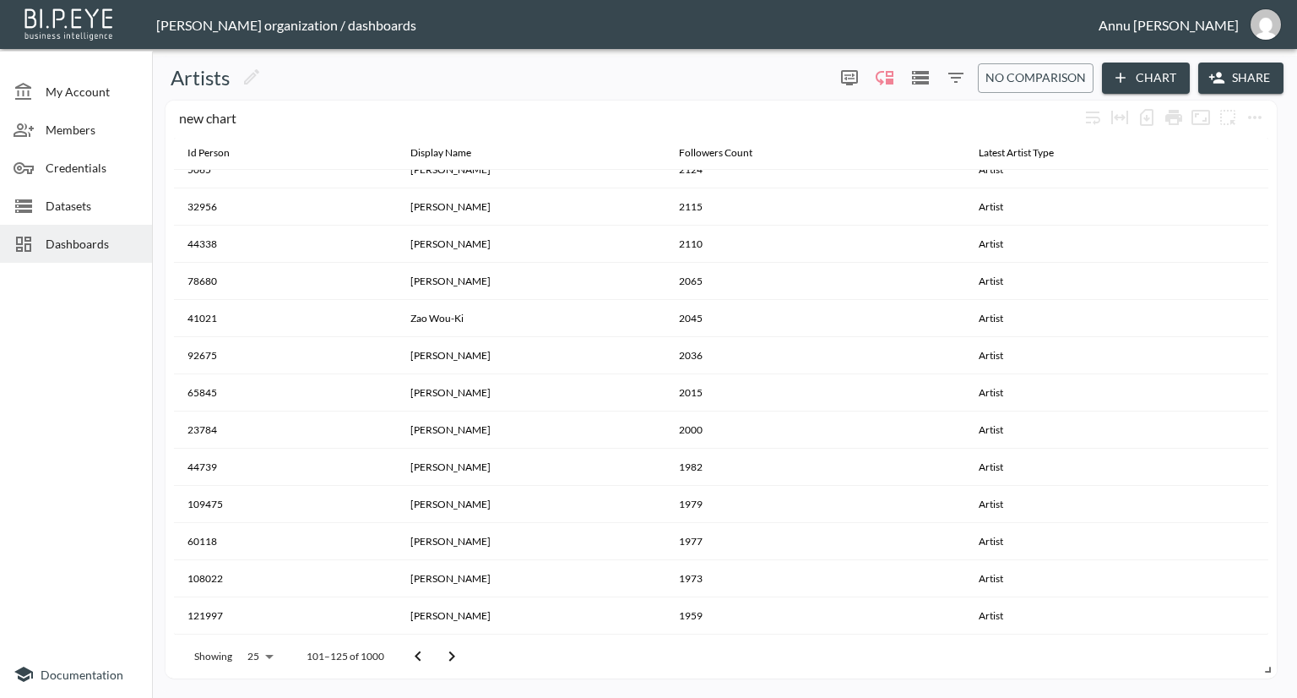
click at [443, 651] on icon "Go to next page" at bounding box center [452, 656] width 20 height 20
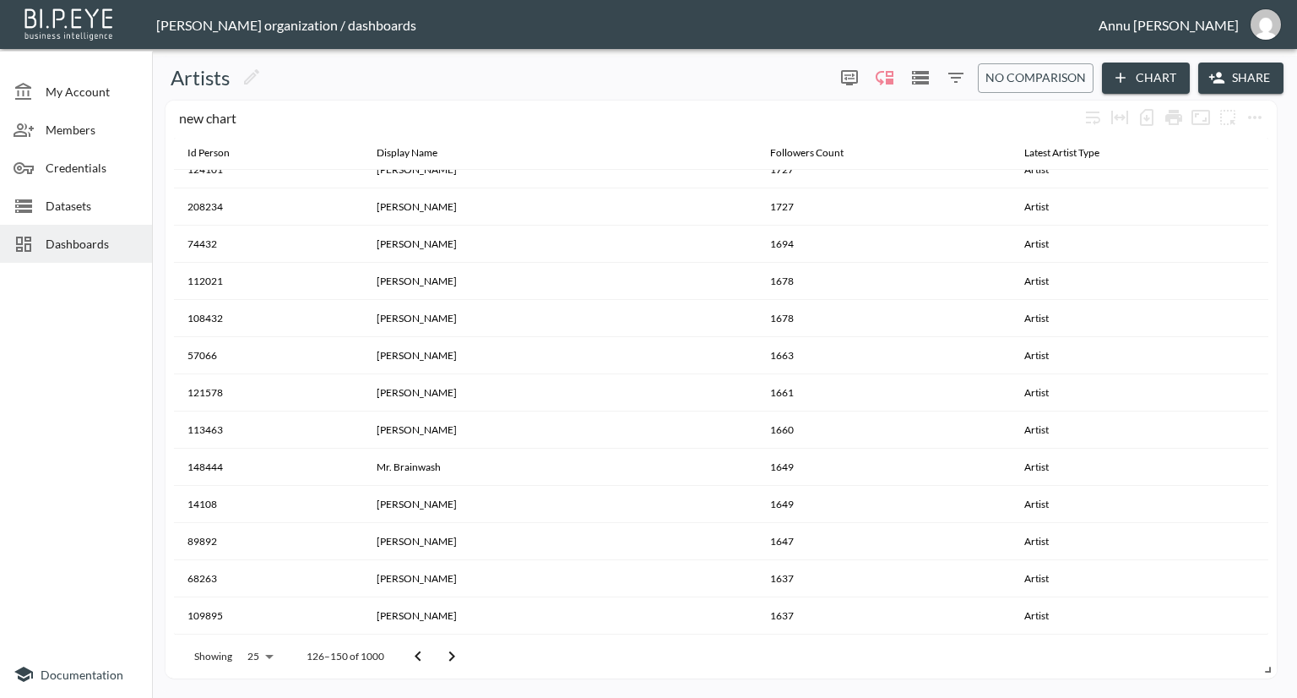
click at [443, 651] on icon "Go to next page" at bounding box center [452, 656] width 20 height 20
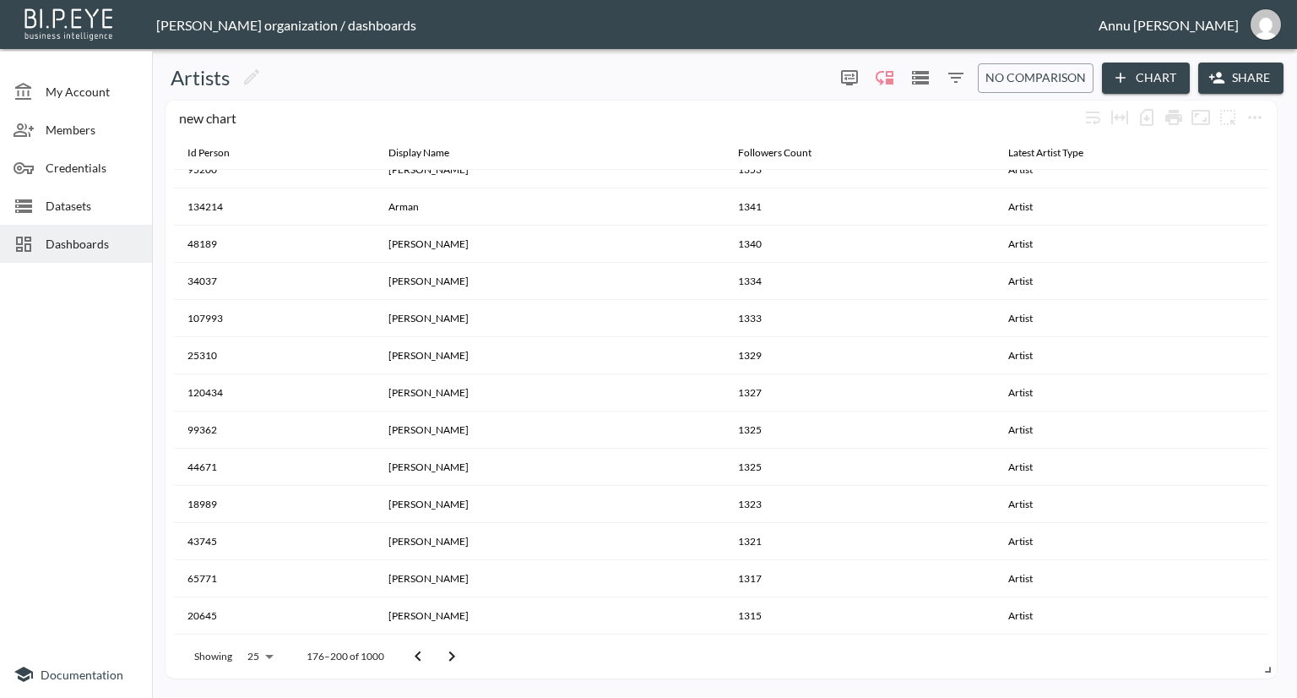
click at [443, 651] on icon "Go to next page" at bounding box center [452, 656] width 20 height 20
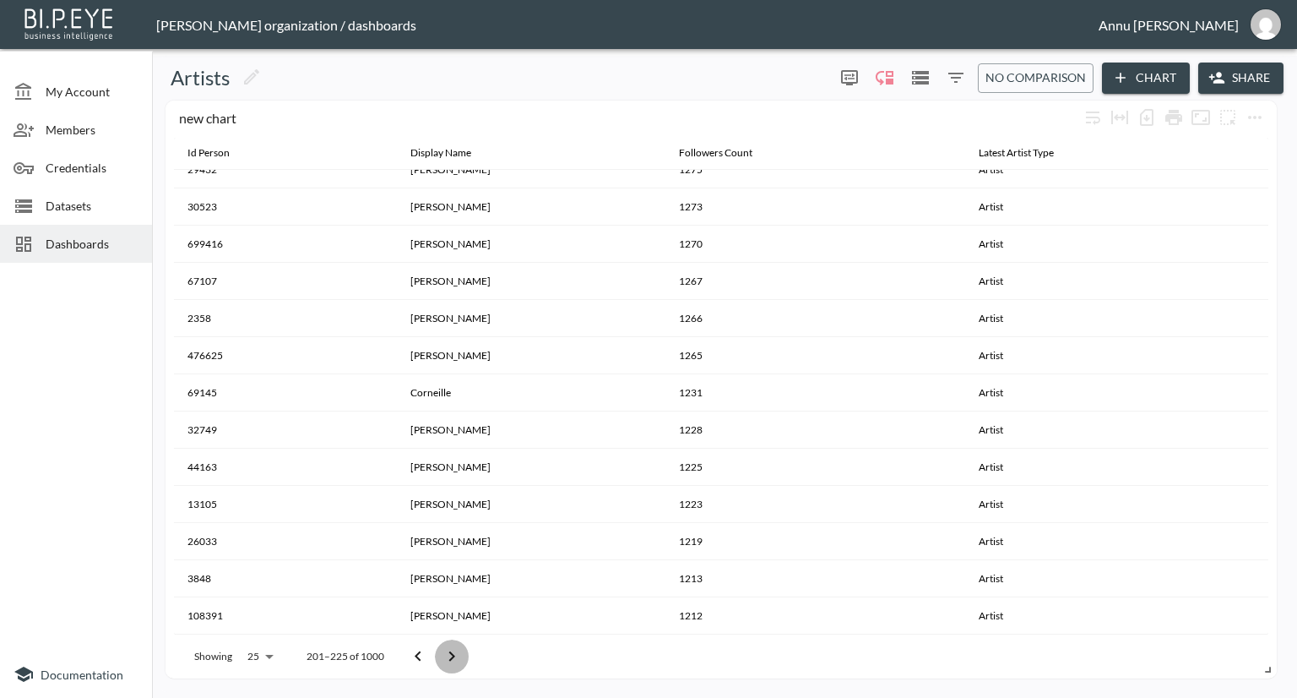
click at [443, 651] on icon "Go to next page" at bounding box center [452, 656] width 20 height 20
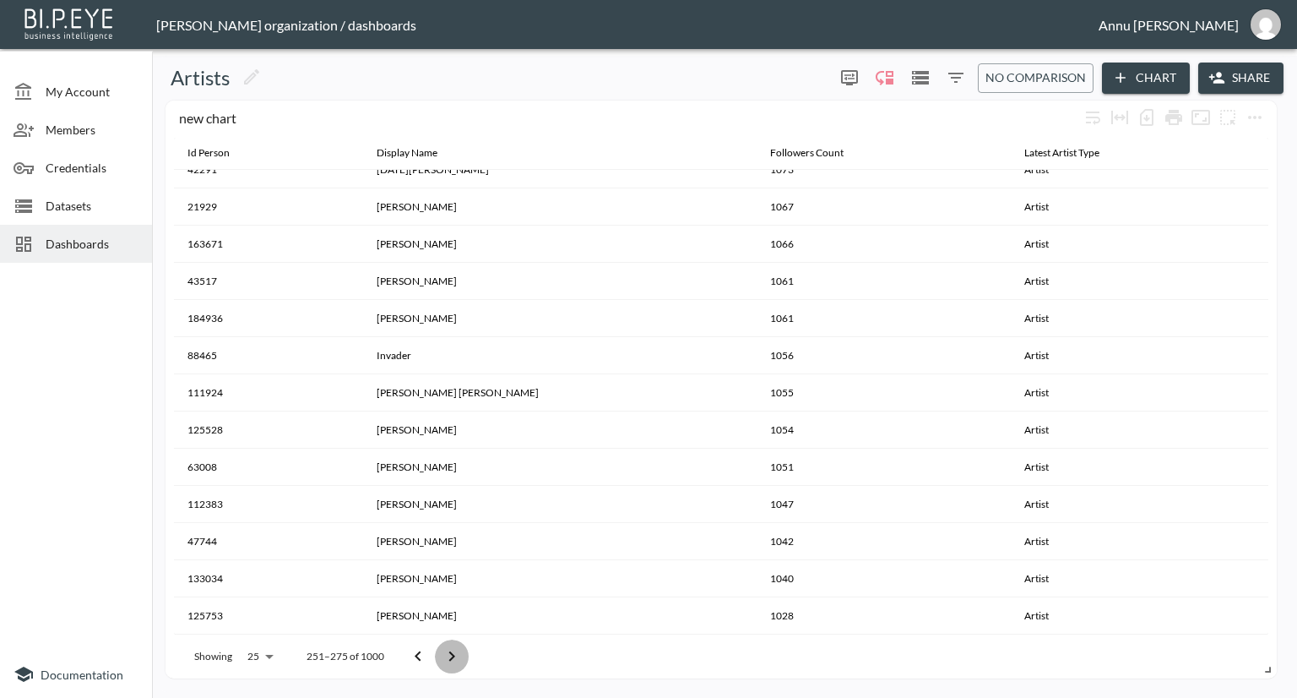
click at [443, 651] on icon "Go to next page" at bounding box center [452, 656] width 20 height 20
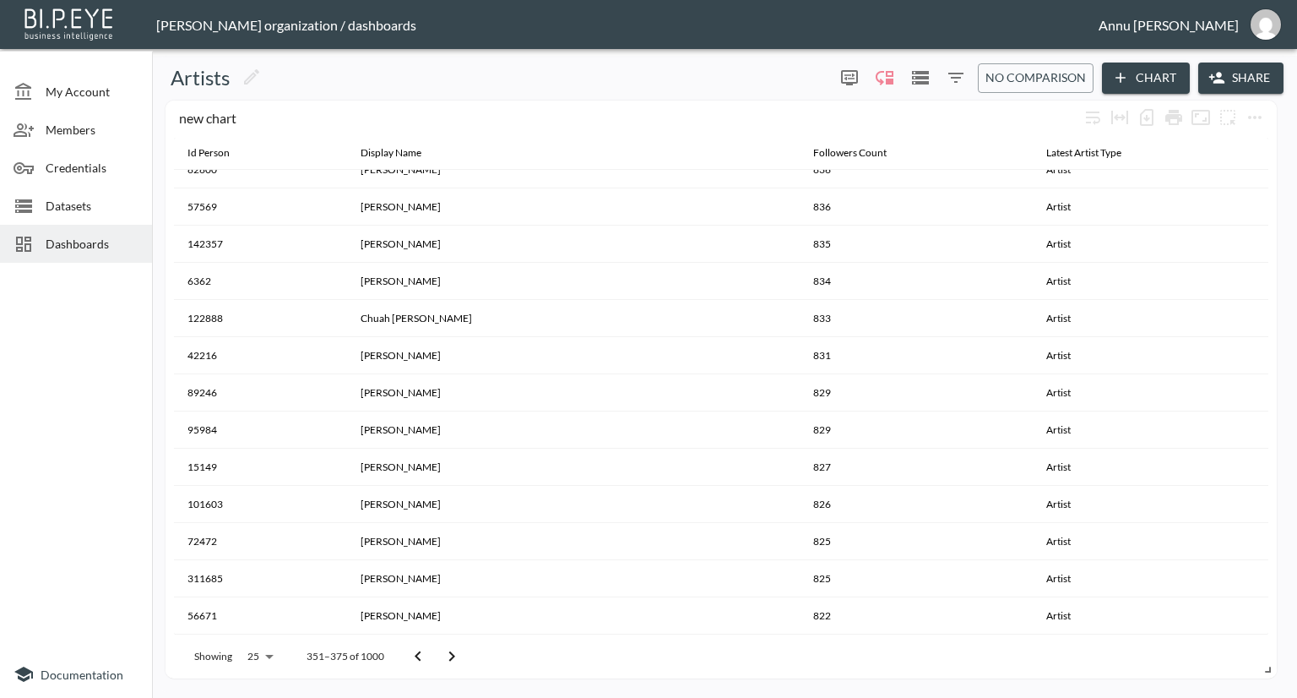
click at [443, 651] on icon "Go to next page" at bounding box center [452, 656] width 20 height 20
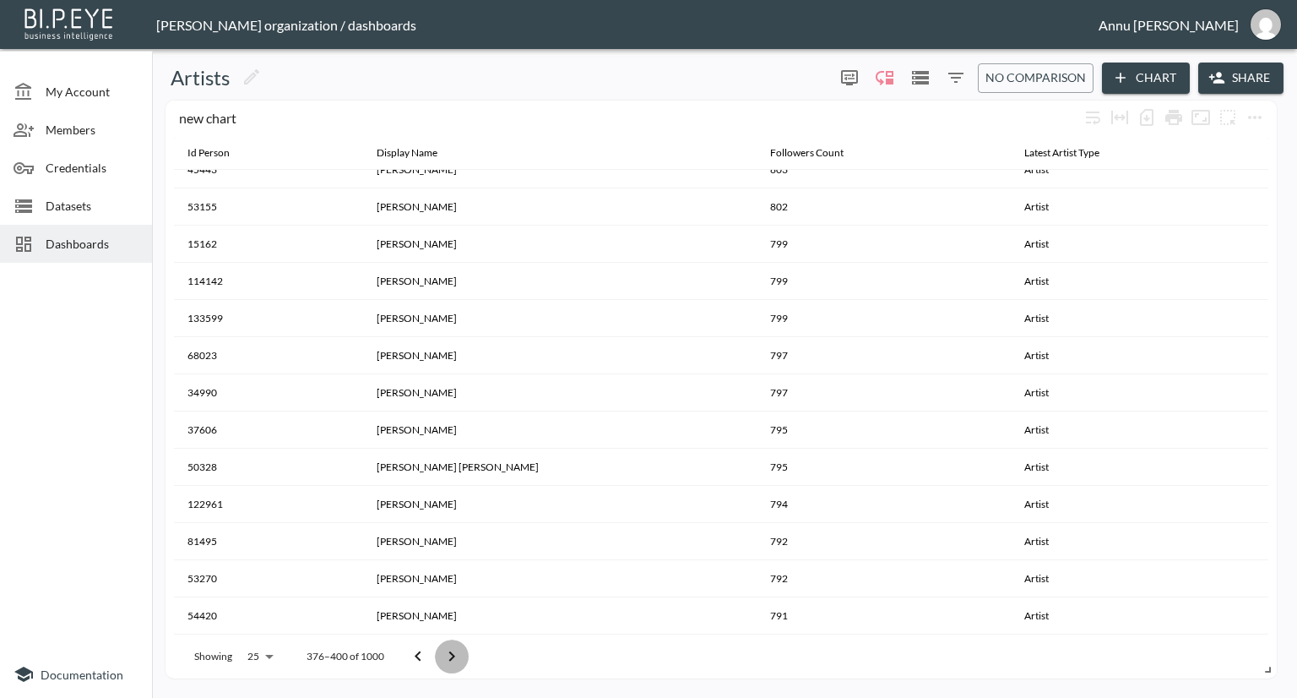
click at [443, 651] on icon "Go to next page" at bounding box center [452, 656] width 20 height 20
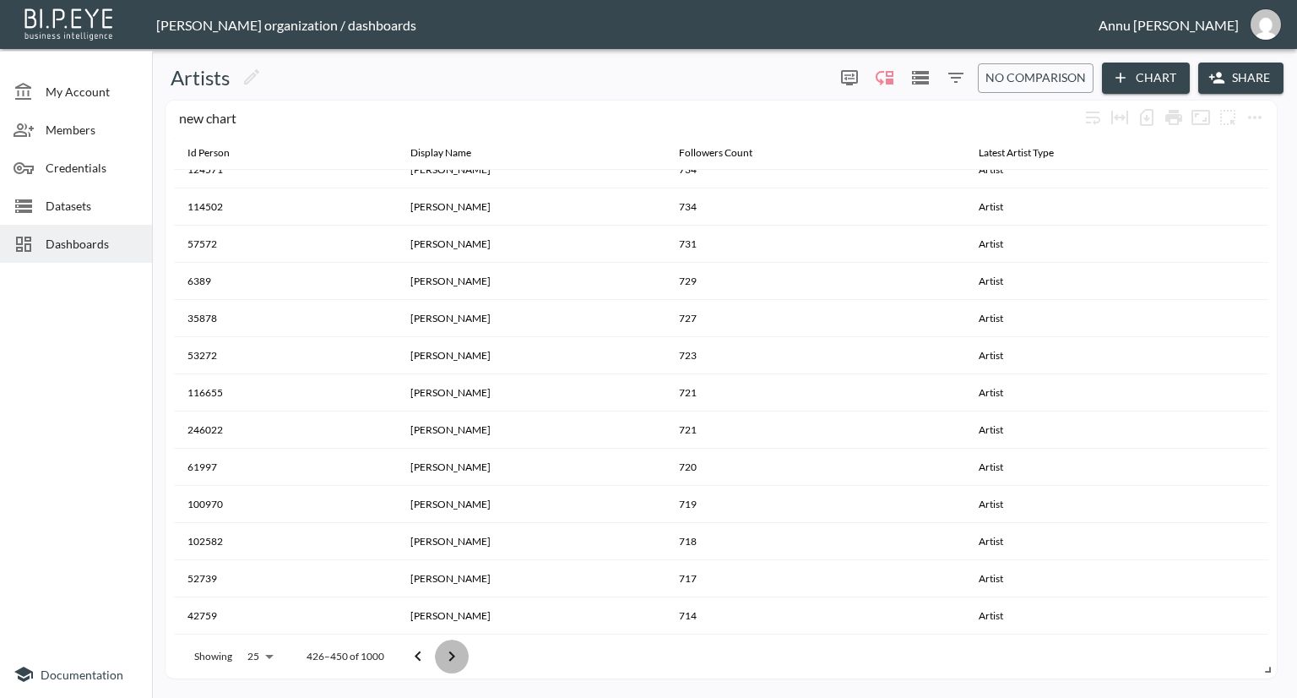
click at [443, 651] on icon "Go to next page" at bounding box center [452, 656] width 20 height 20
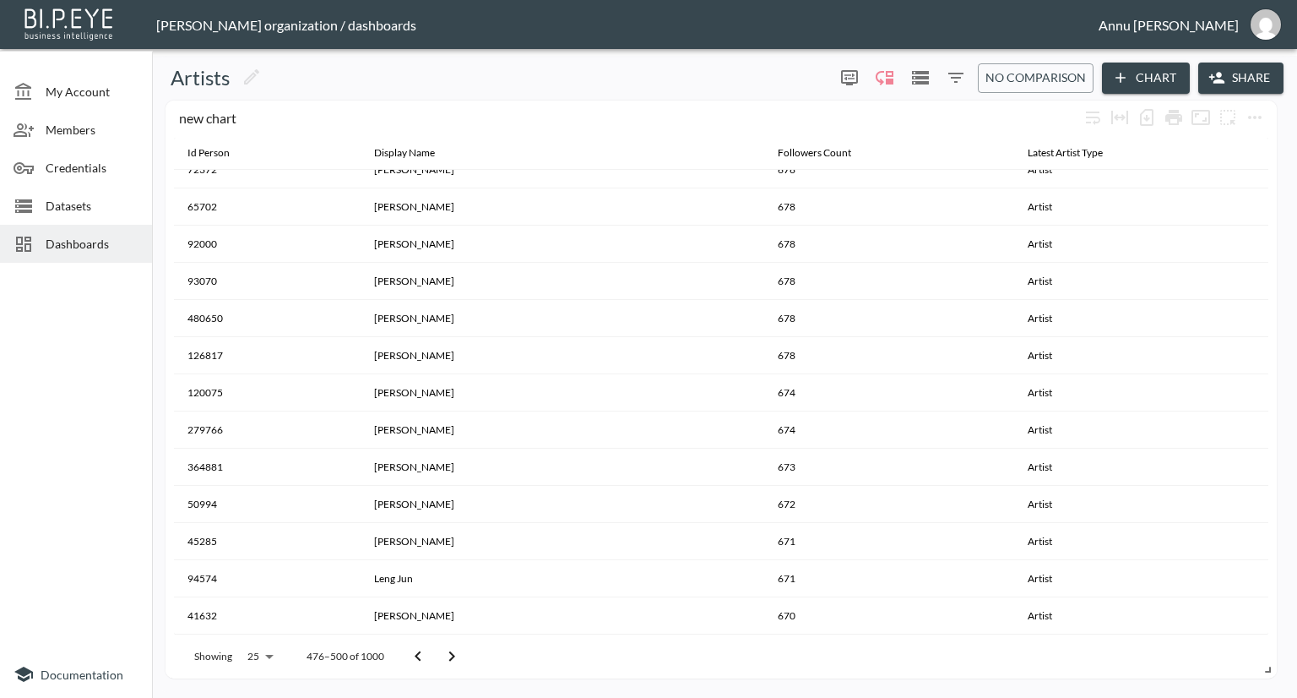
click at [443, 651] on icon "Go to next page" at bounding box center [452, 656] width 20 height 20
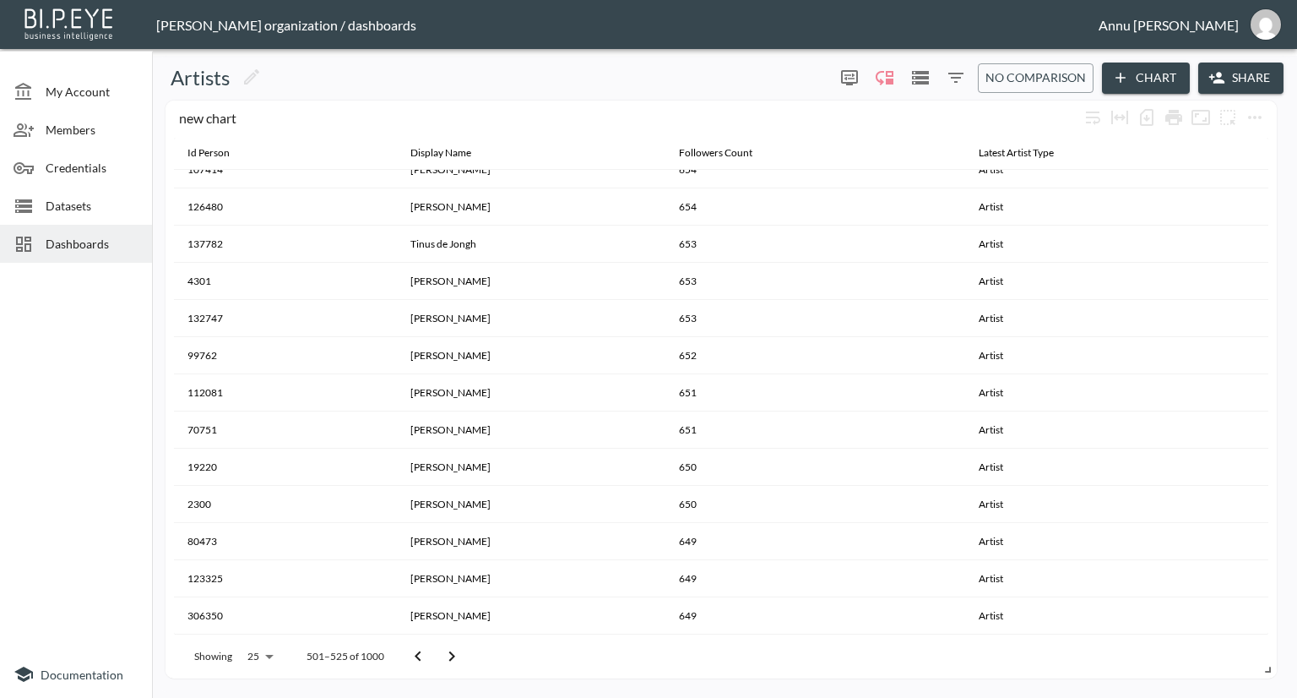
click at [443, 651] on icon "Go to next page" at bounding box center [452, 656] width 20 height 20
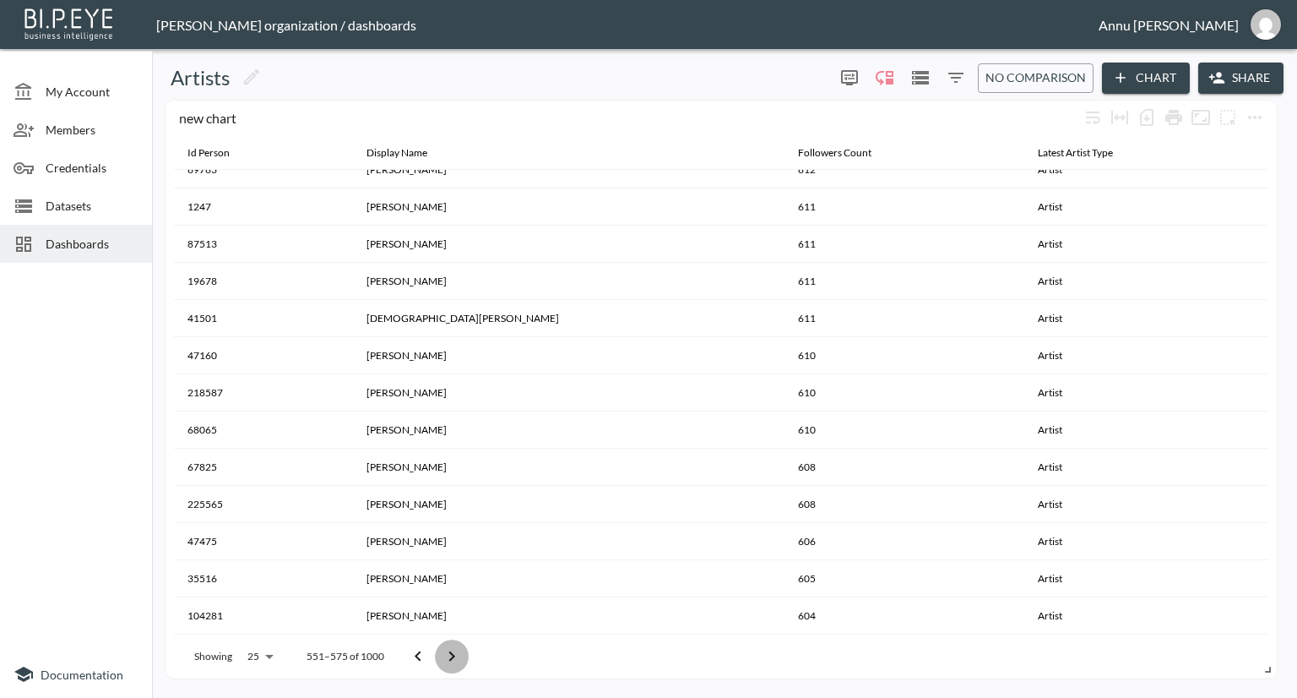
click at [443, 651] on icon "Go to next page" at bounding box center [452, 656] width 20 height 20
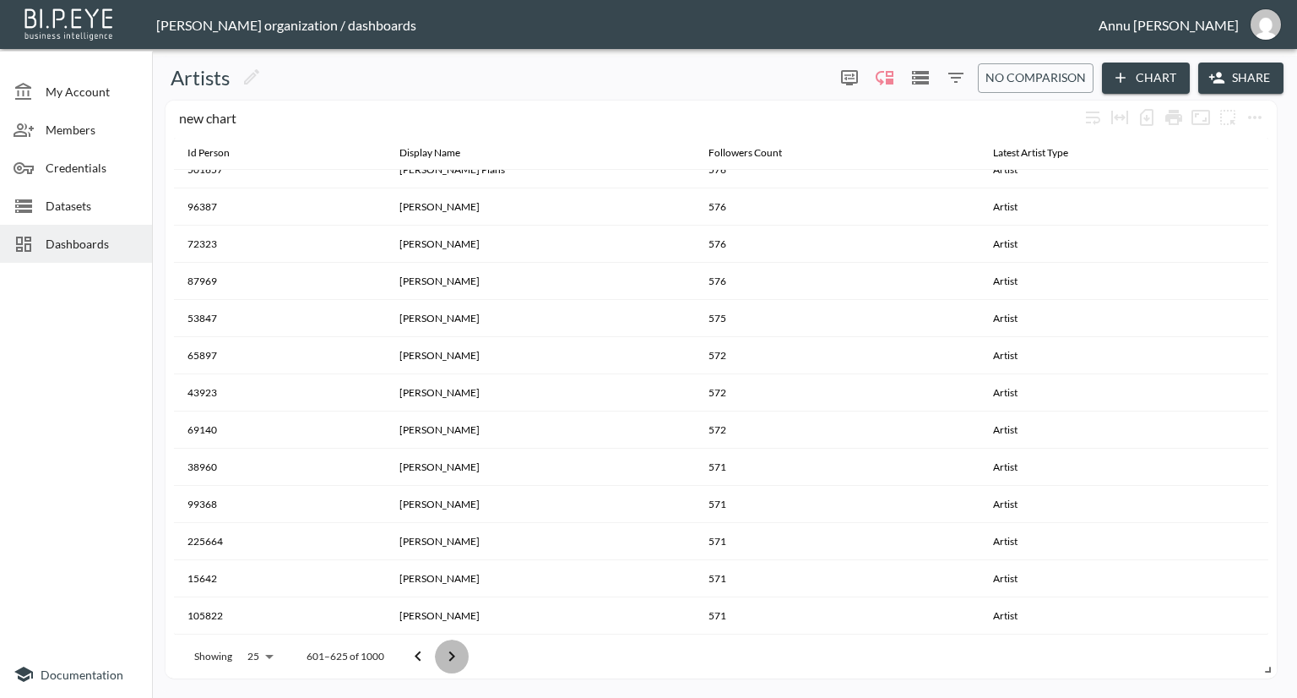
click at [443, 651] on icon "Go to next page" at bounding box center [452, 656] width 20 height 20
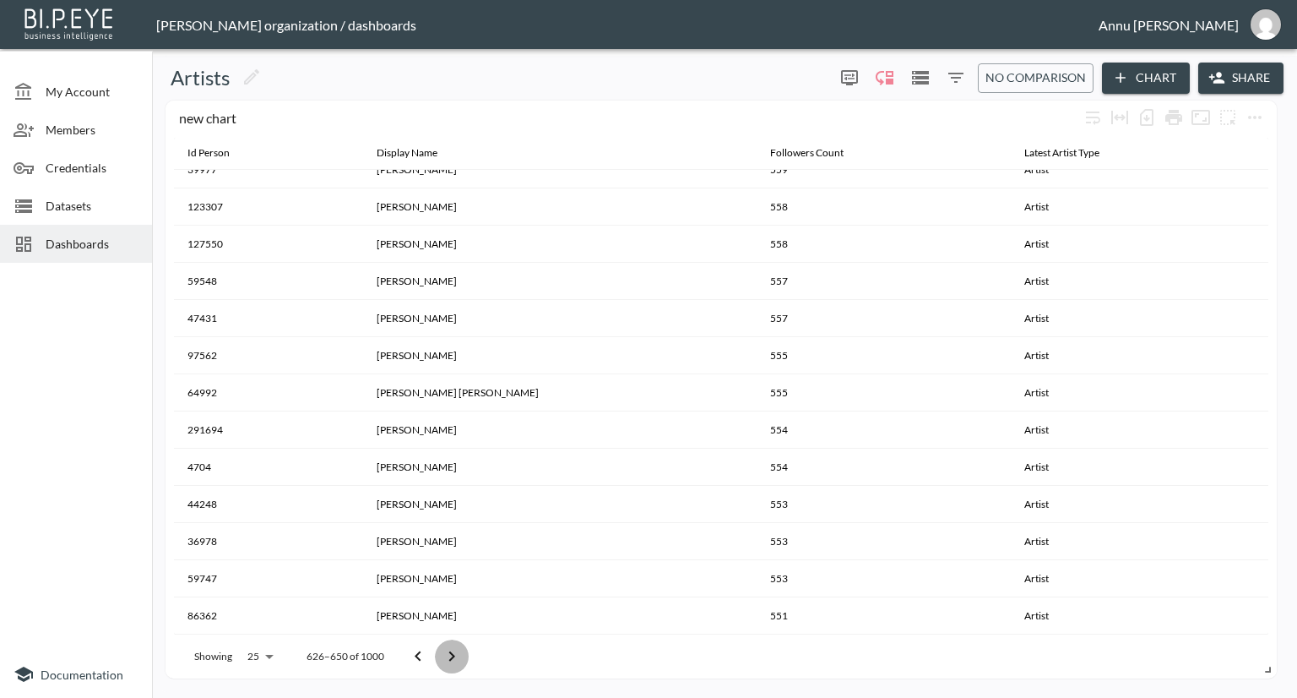
click at [443, 651] on icon "Go to next page" at bounding box center [452, 656] width 20 height 20
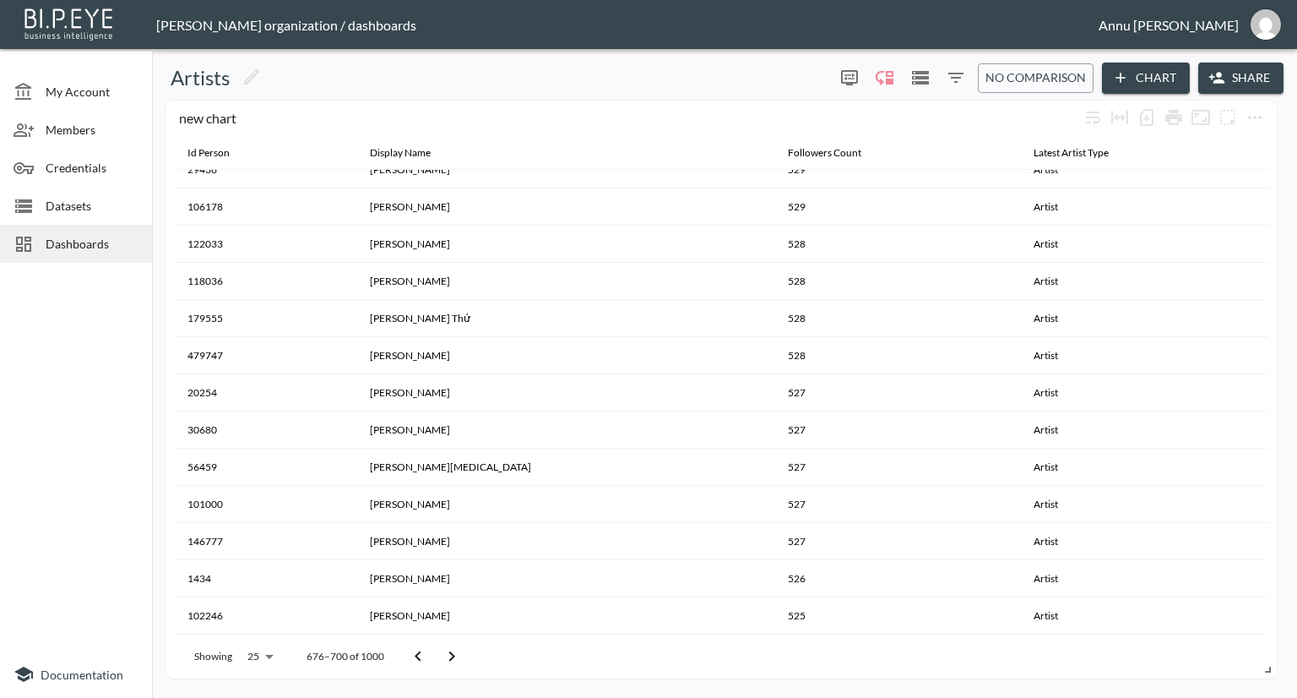
click at [443, 651] on icon "Go to next page" at bounding box center [452, 656] width 20 height 20
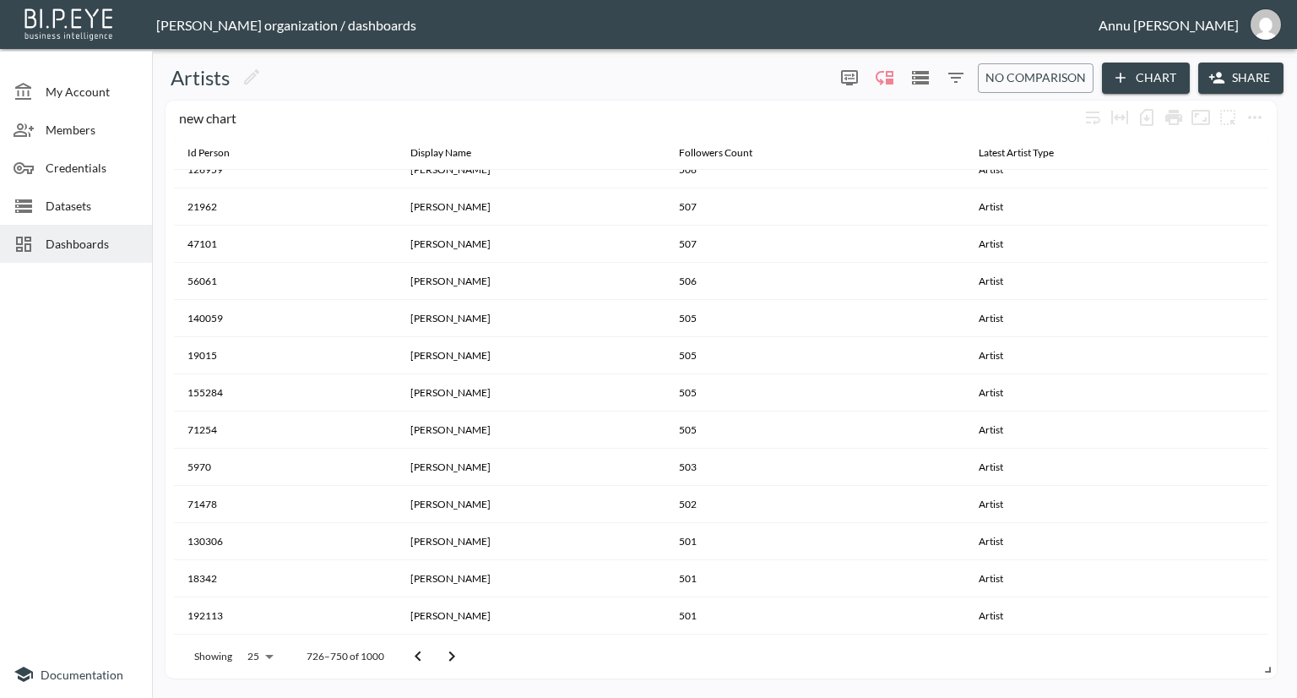
click at [443, 651] on icon "Go to next page" at bounding box center [452, 656] width 20 height 20
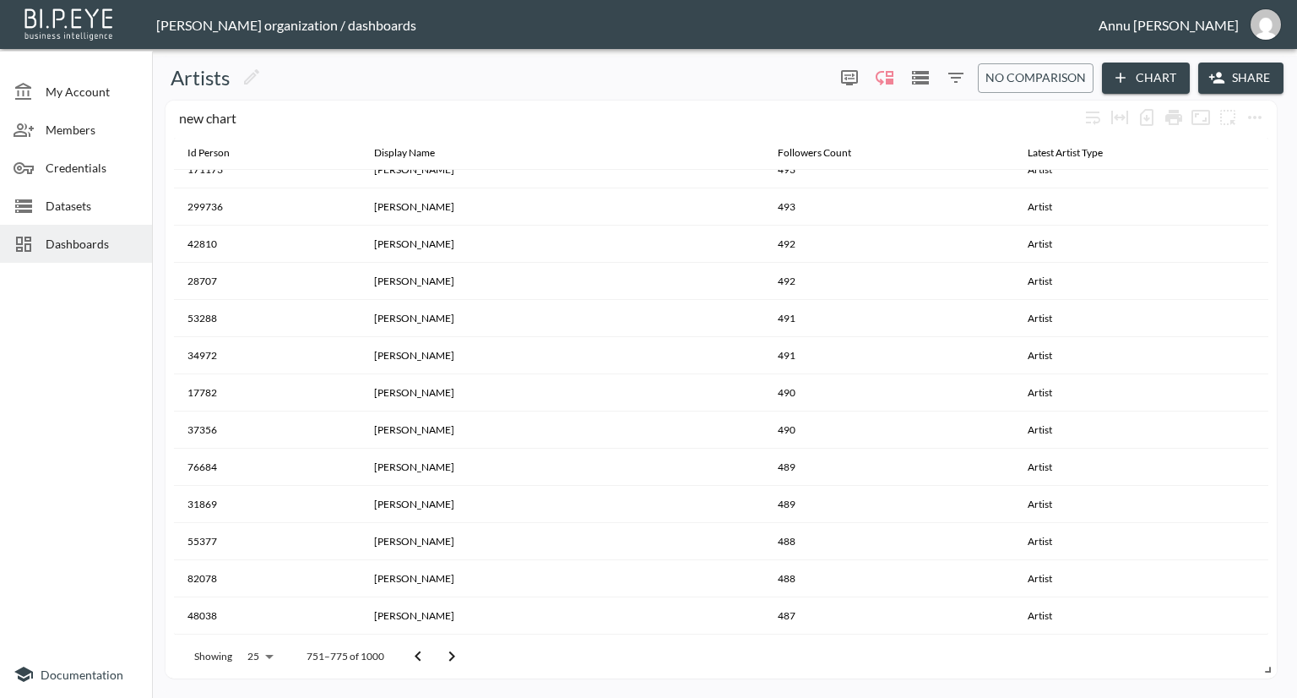
click at [443, 651] on icon "Go to next page" at bounding box center [452, 656] width 20 height 20
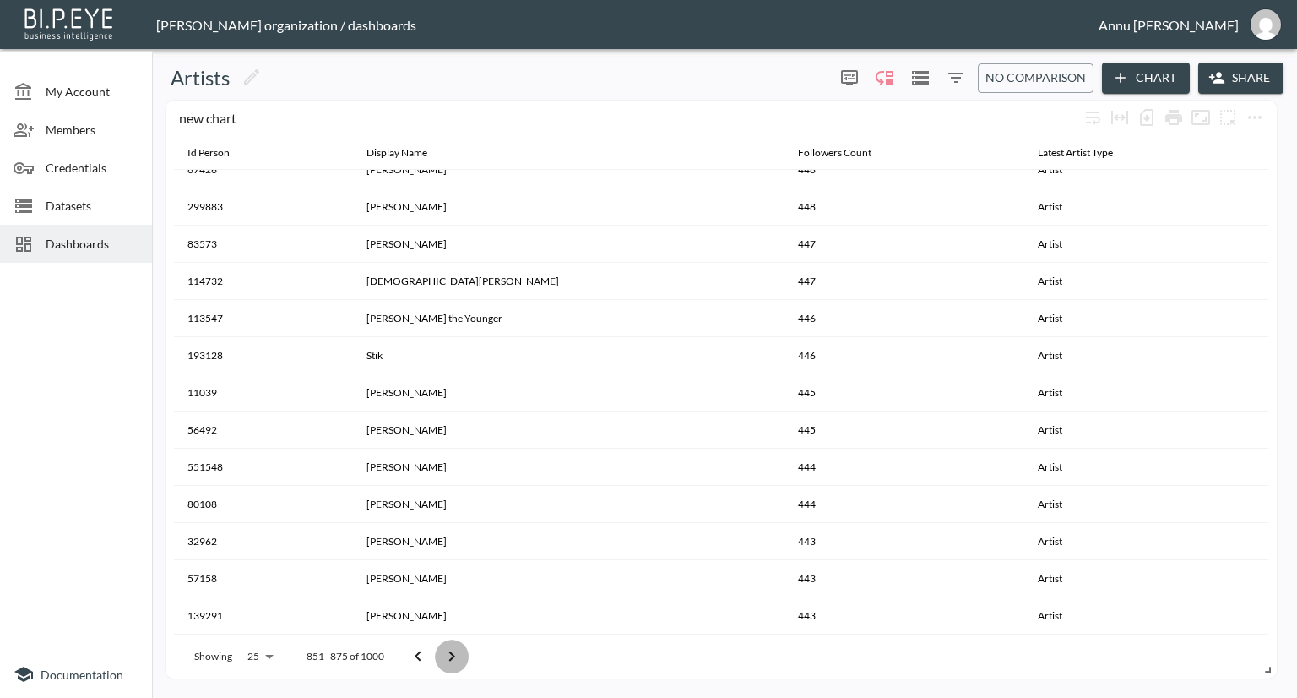
click at [443, 651] on icon "Go to next page" at bounding box center [452, 656] width 20 height 20
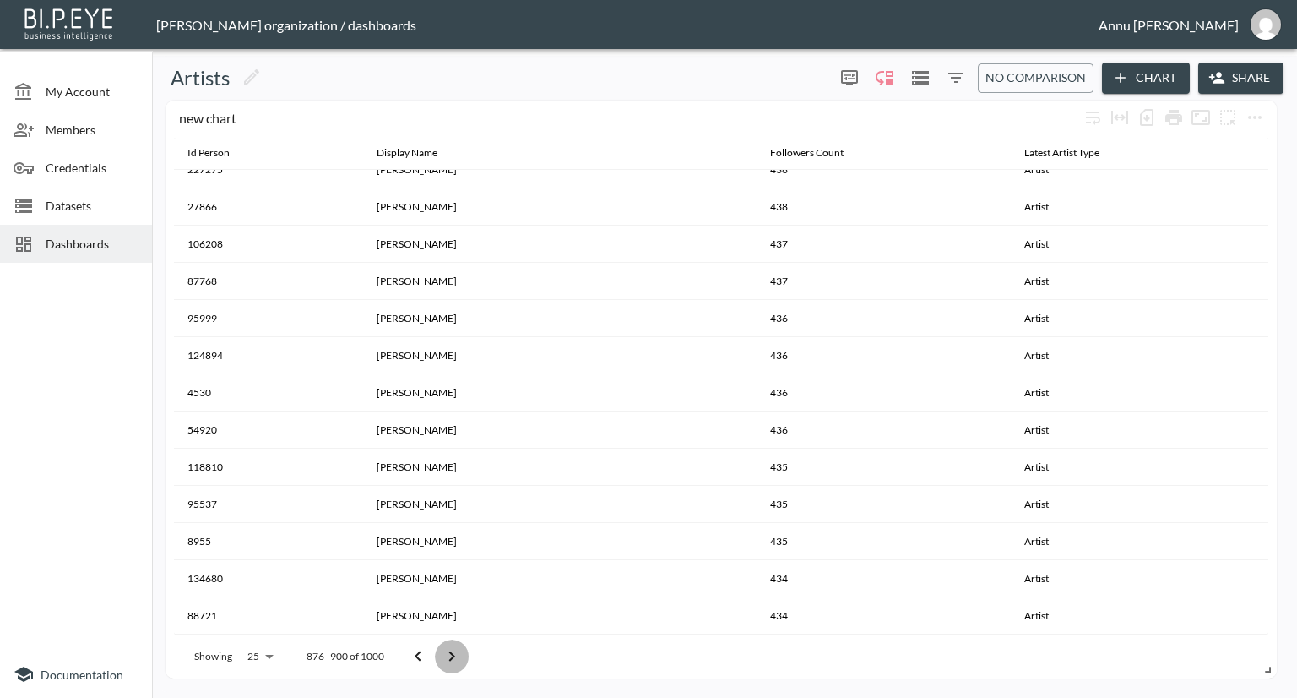
click at [443, 651] on icon "Go to next page" at bounding box center [452, 656] width 20 height 20
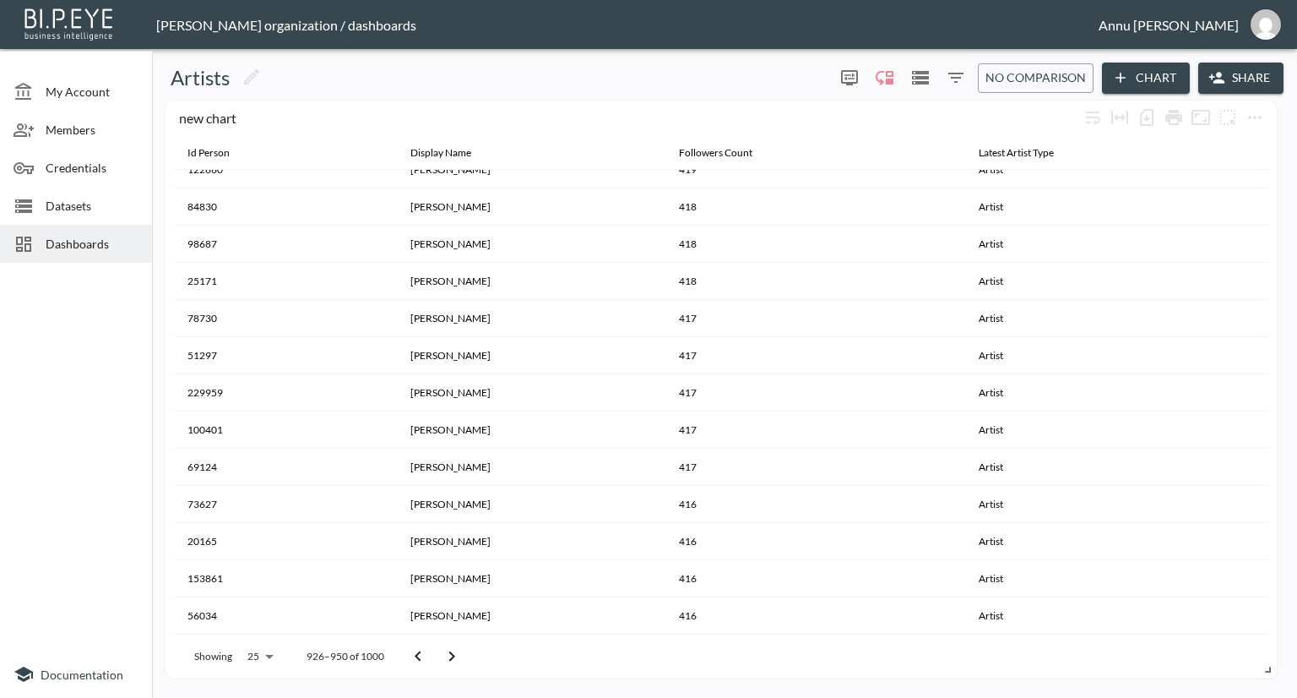
click at [443, 651] on icon "Go to next page" at bounding box center [452, 656] width 20 height 20
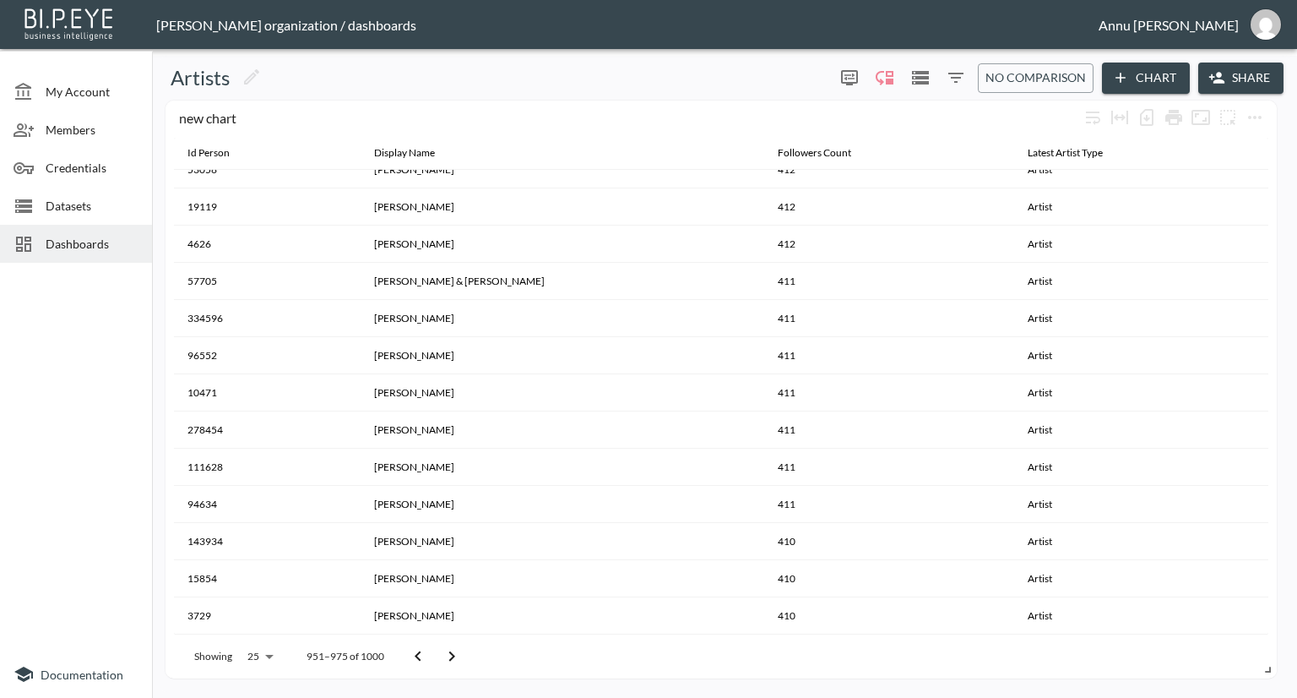
click at [443, 651] on icon "Go to next page" at bounding box center [452, 656] width 20 height 20
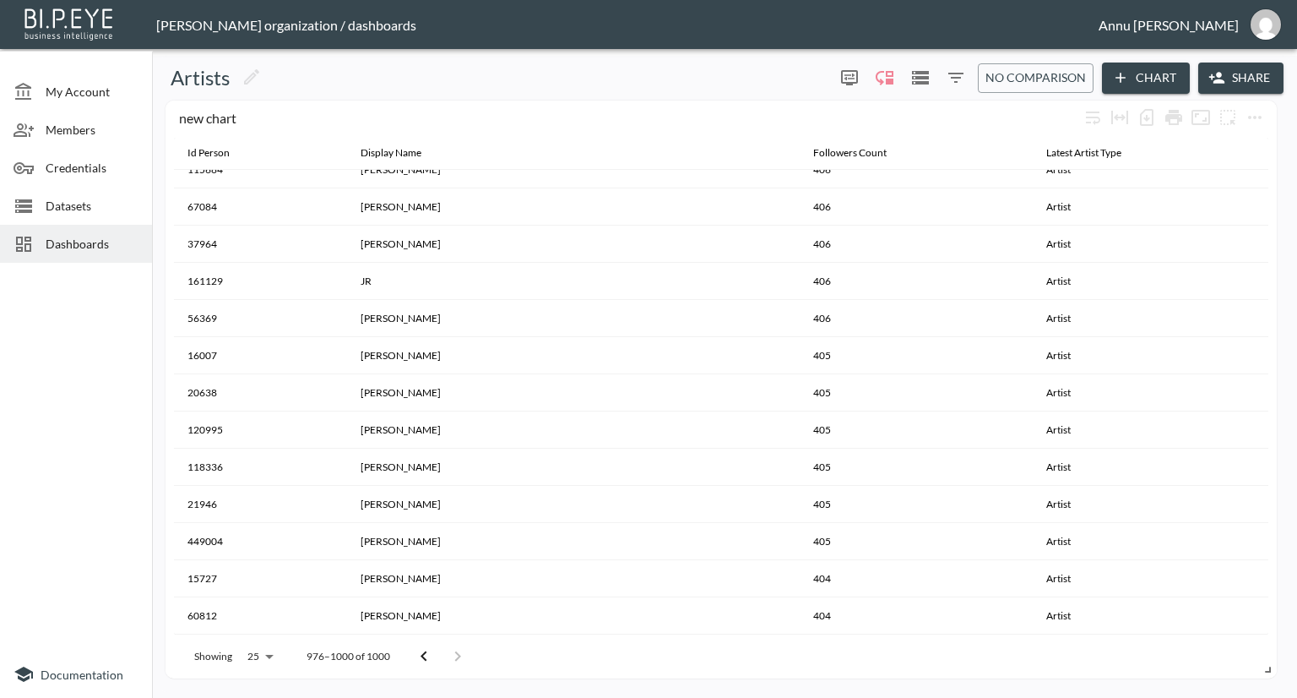
click at [443, 651] on div at bounding box center [441, 656] width 68 height 34
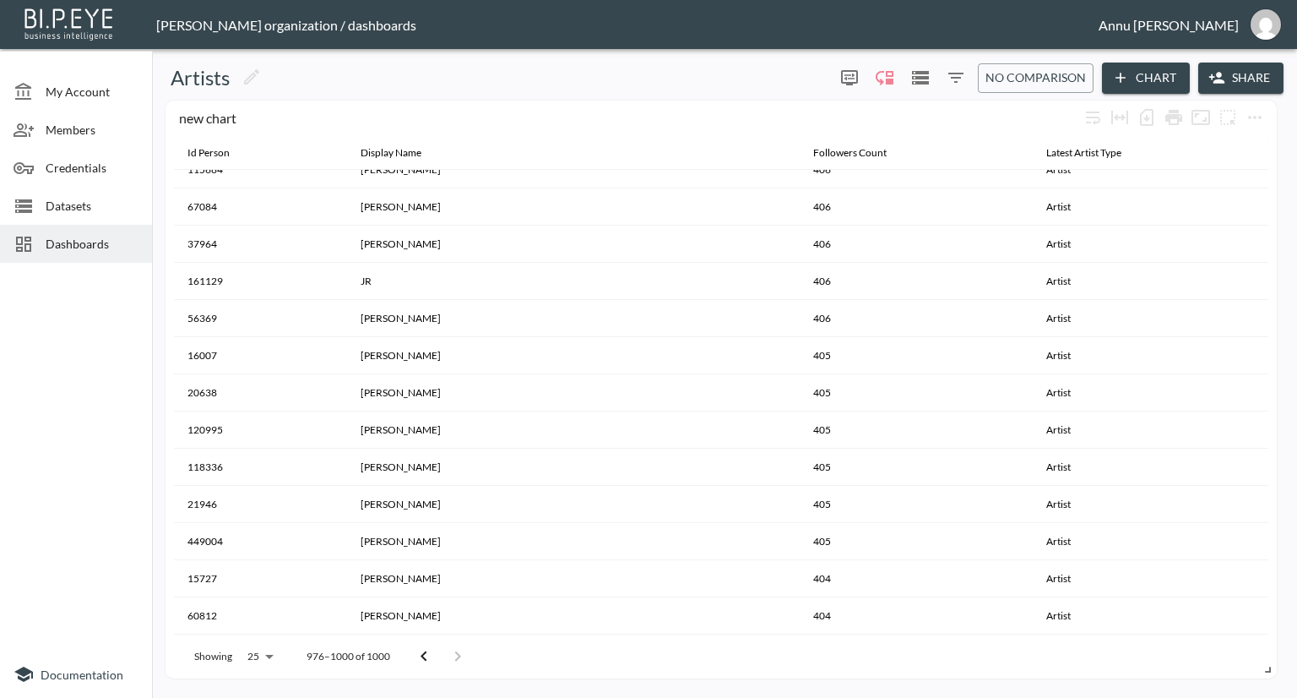
click at [443, 651] on div at bounding box center [441, 656] width 68 height 34
click at [427, 653] on icon "Go to previous page" at bounding box center [424, 656] width 20 height 20
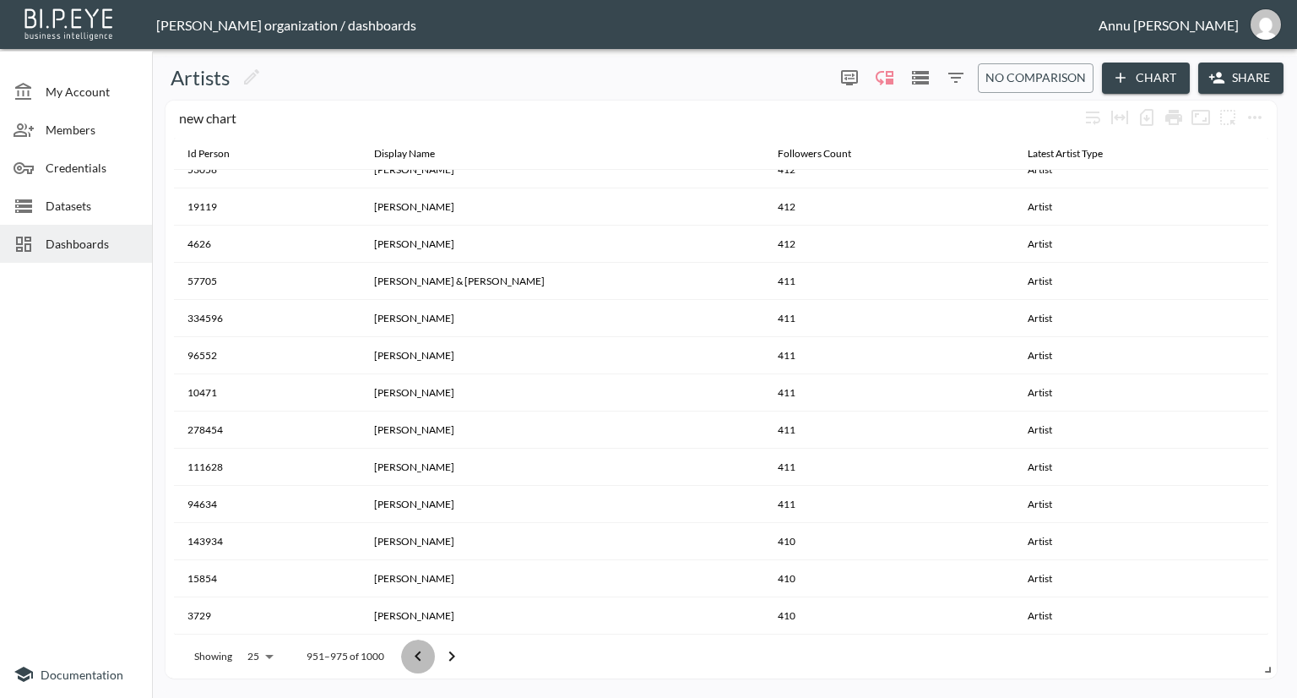
click at [427, 653] on button "Go to previous page" at bounding box center [418, 656] width 34 height 34
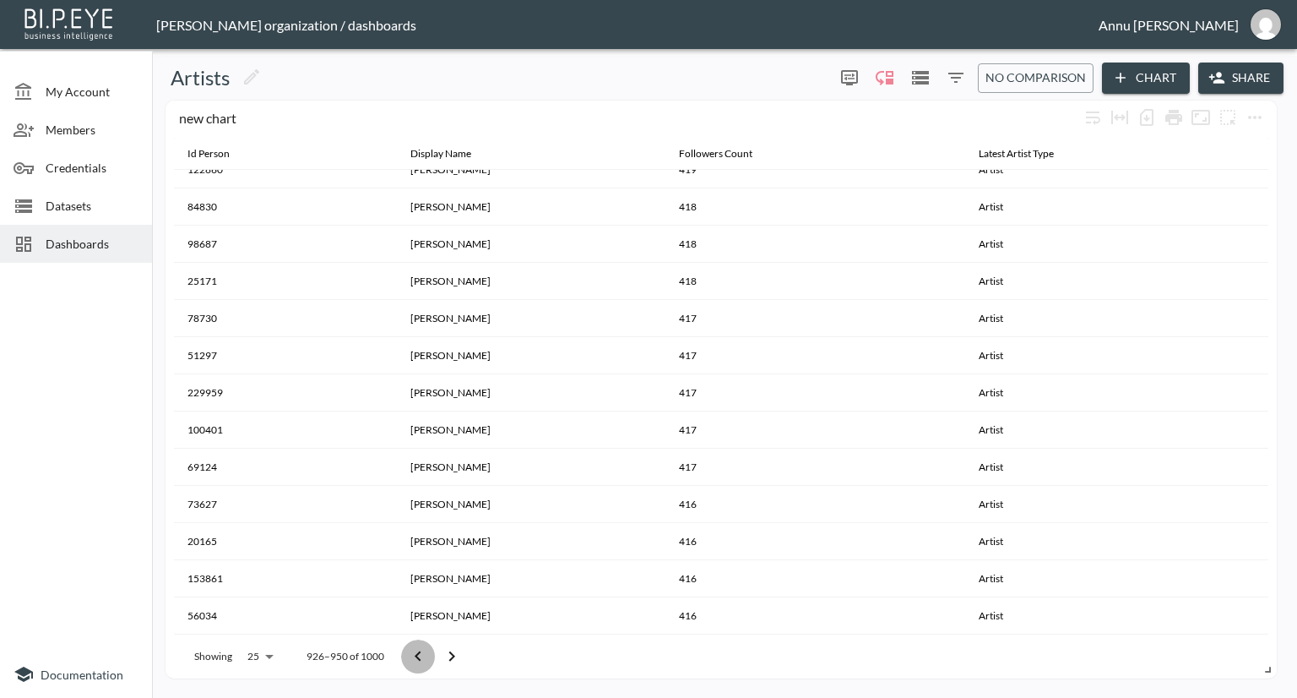
click at [427, 653] on button "Go to previous page" at bounding box center [418, 656] width 34 height 34
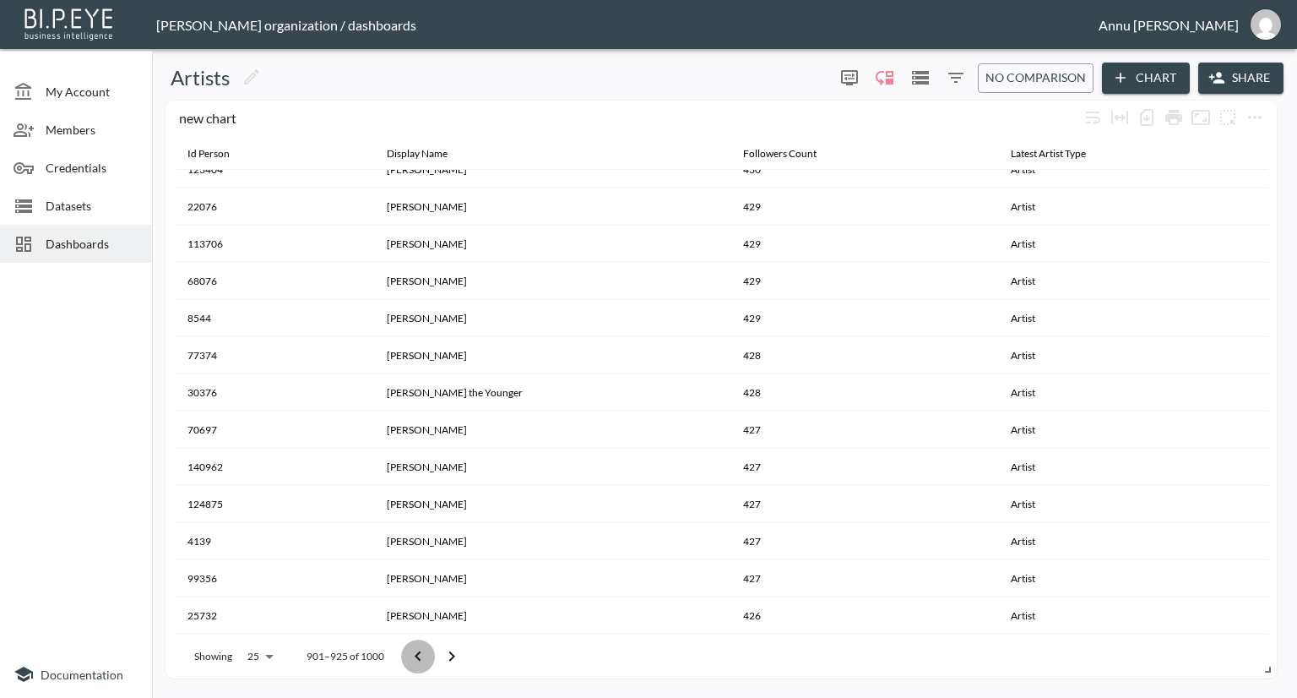
click at [427, 653] on button "Go to previous page" at bounding box center [418, 656] width 34 height 34
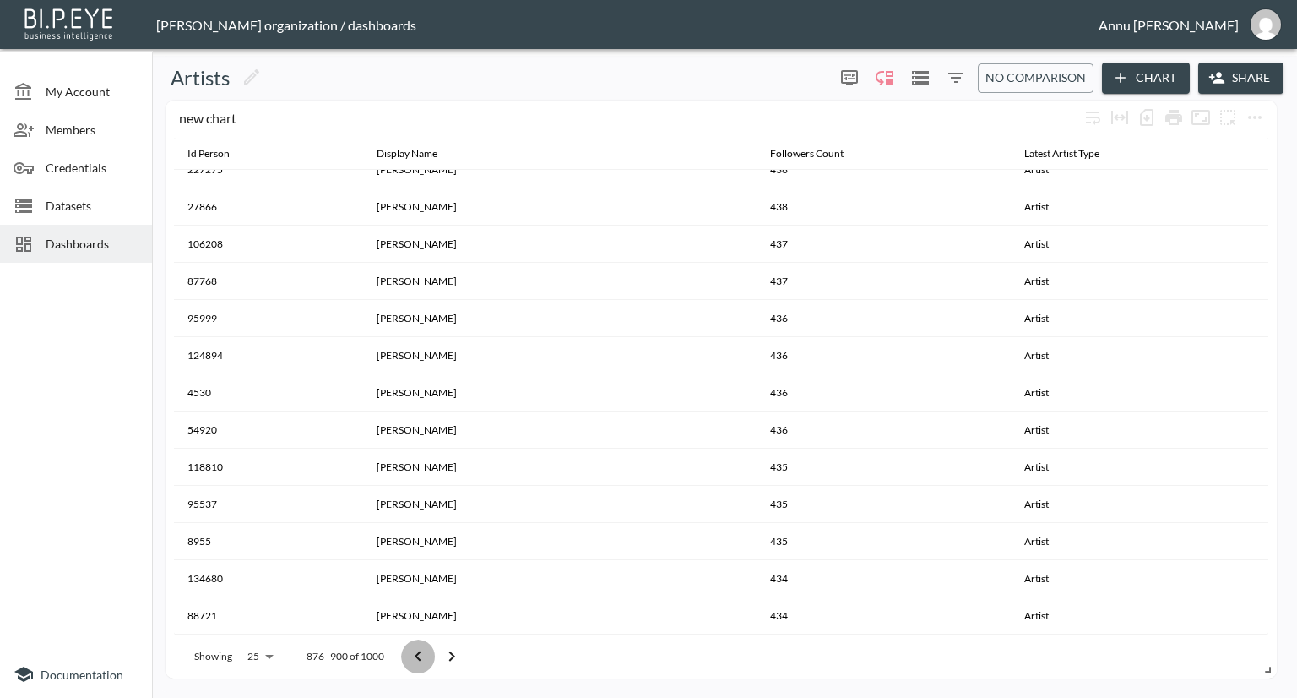
click at [427, 653] on button "Go to previous page" at bounding box center [418, 656] width 34 height 34
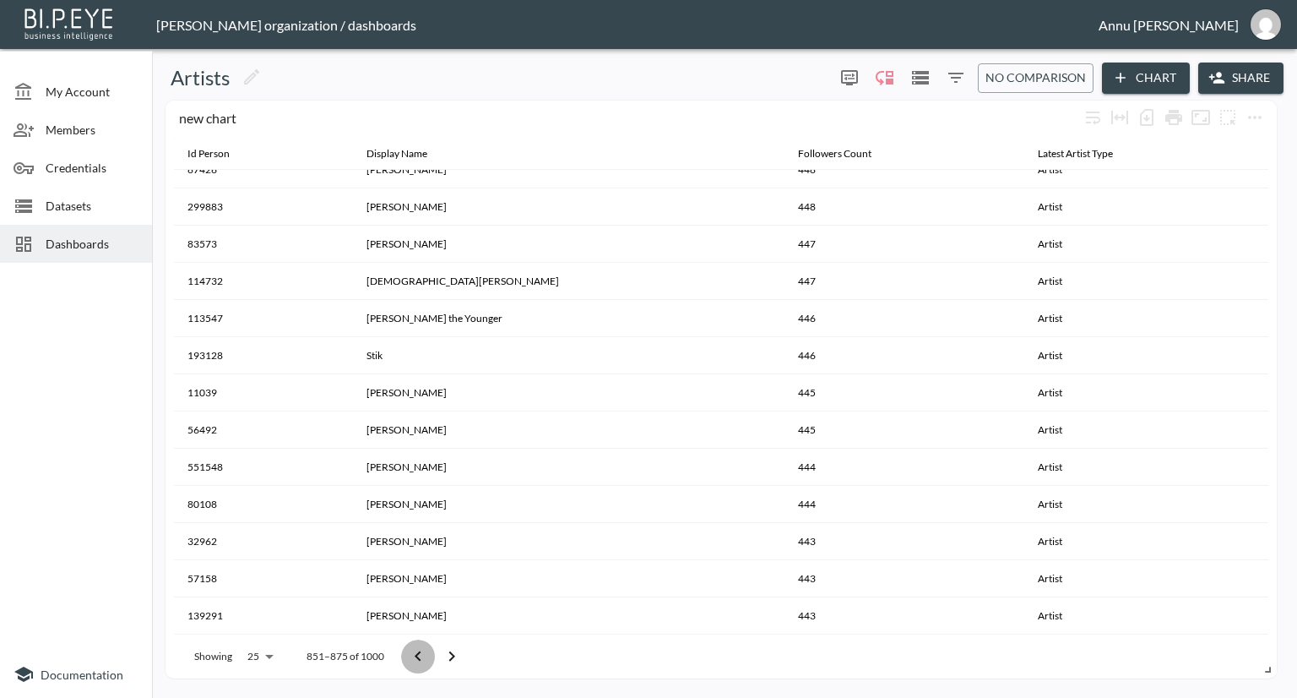
click at [427, 653] on button "Go to previous page" at bounding box center [418, 656] width 34 height 34
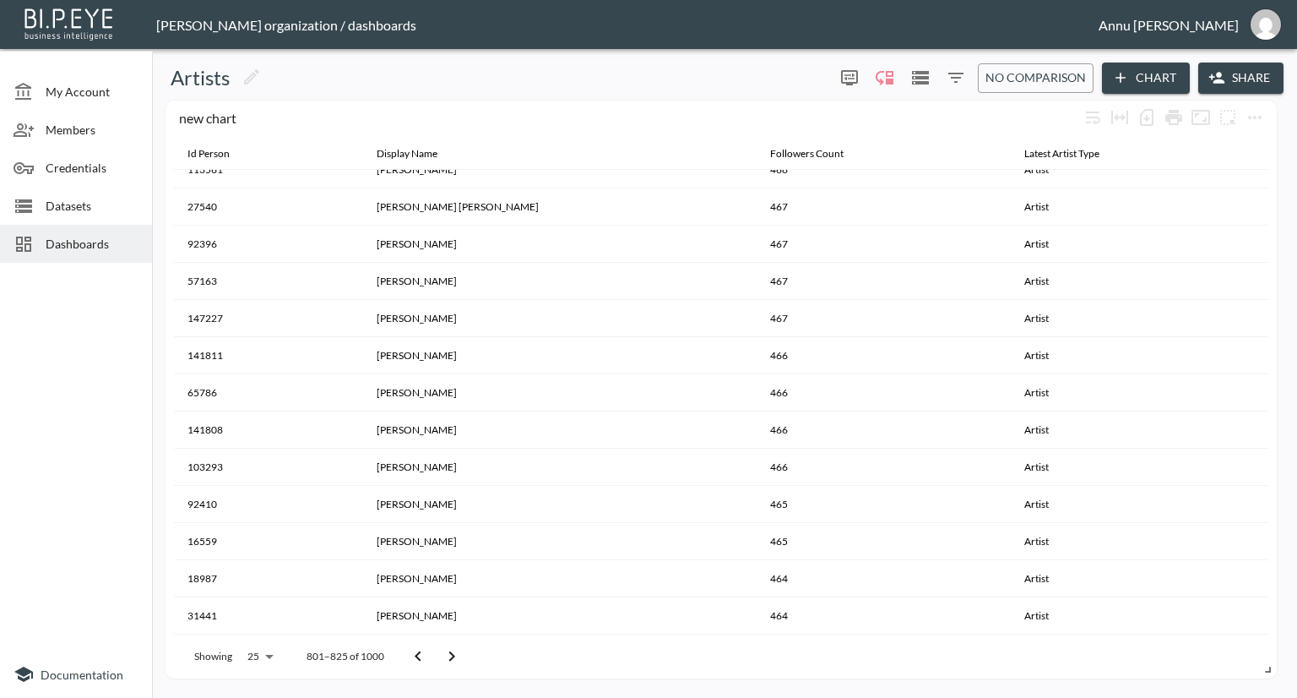
click at [427, 653] on button "Go to previous page" at bounding box center [418, 656] width 34 height 34
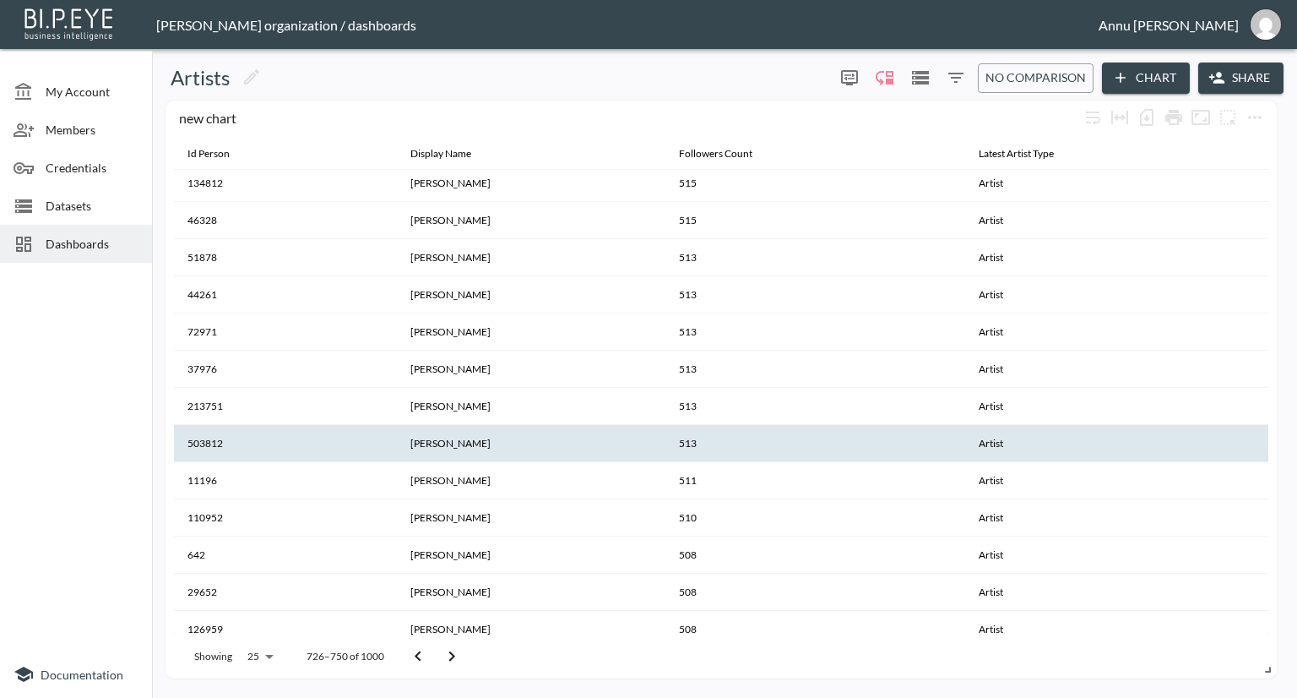
scroll to position [0, 0]
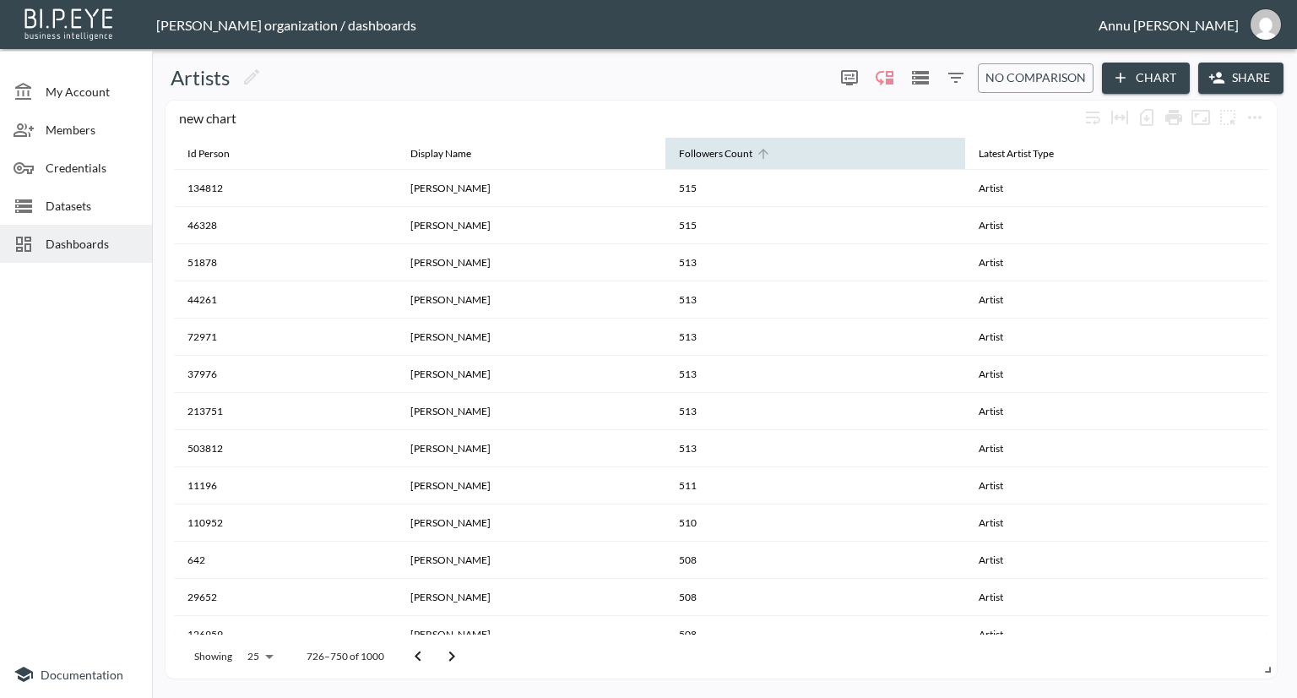
click at [771, 158] on icon at bounding box center [763, 152] width 15 height 15
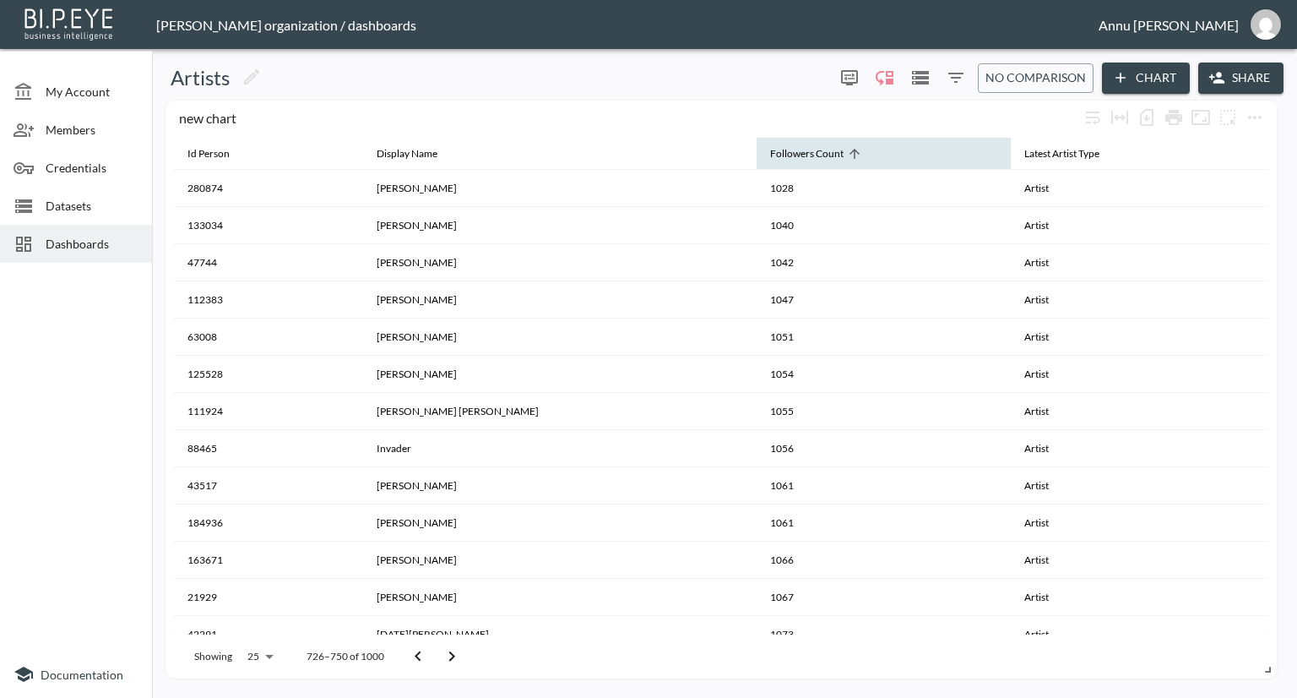
click at [847, 153] on icon at bounding box center [854, 152] width 15 height 15
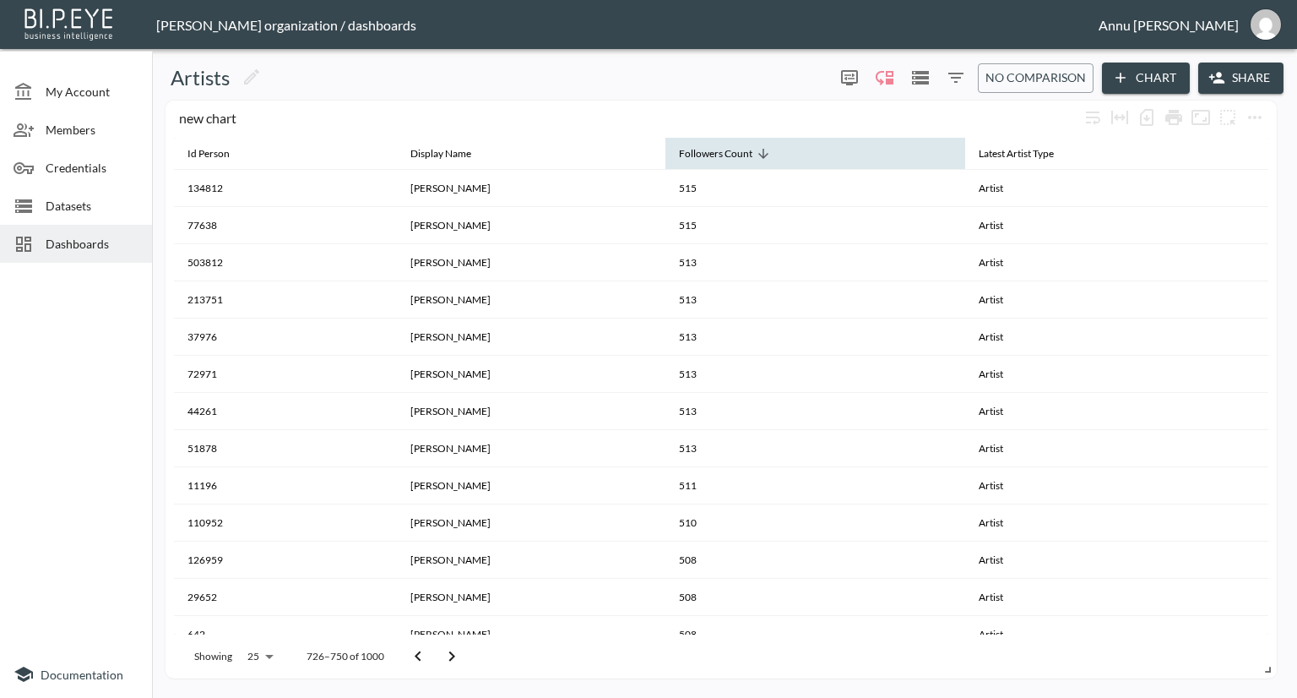
click at [771, 148] on icon at bounding box center [763, 152] width 15 height 15
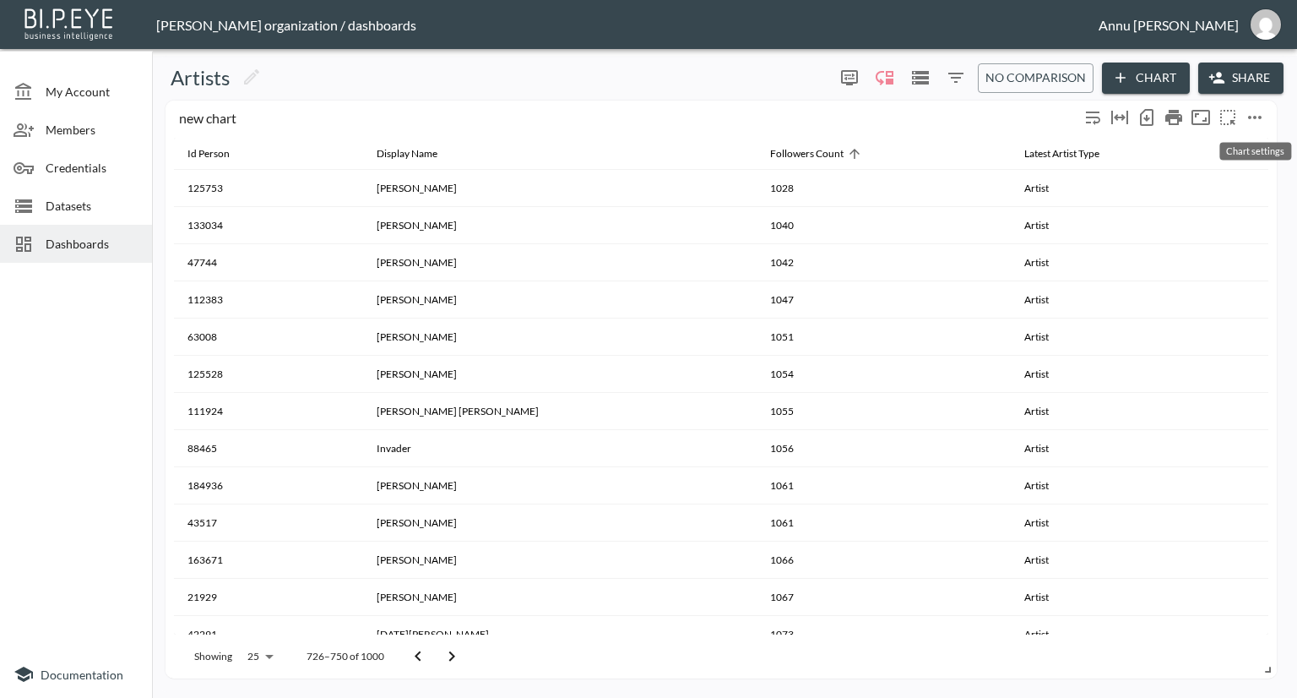
click at [1258, 119] on icon "more" at bounding box center [1255, 117] width 20 height 20
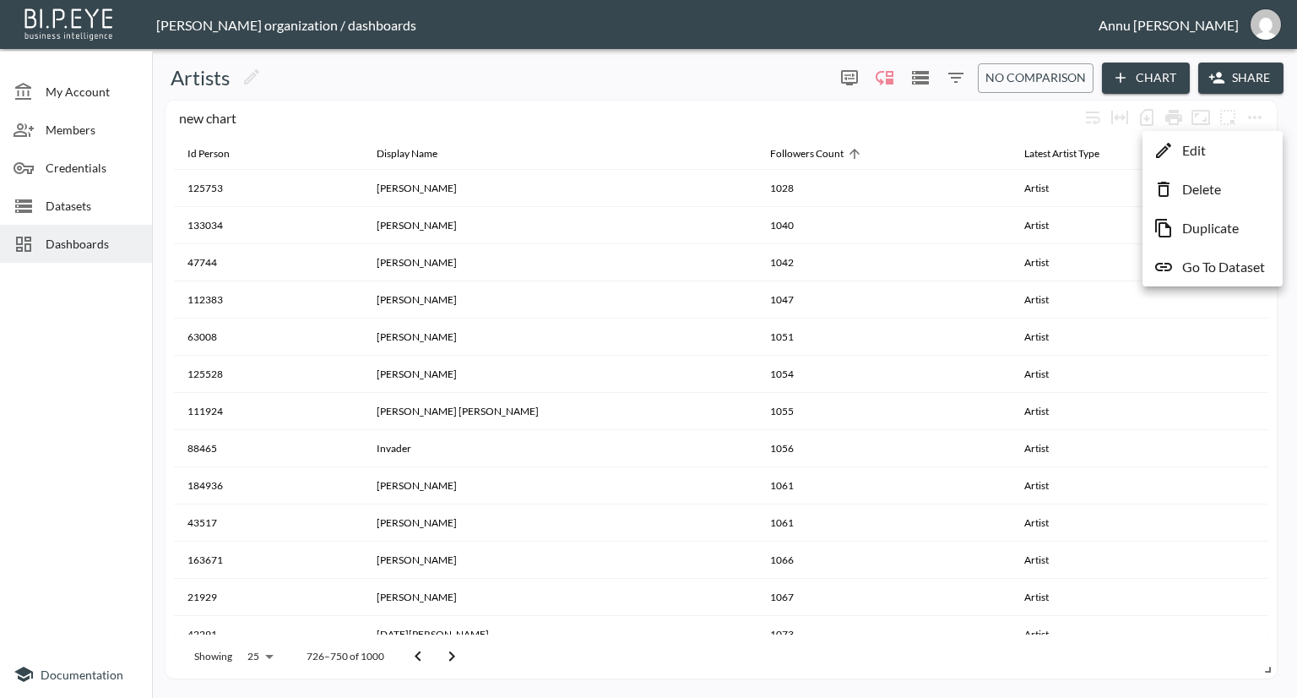
click at [1213, 150] on li "Edit" at bounding box center [1213, 150] width 132 height 30
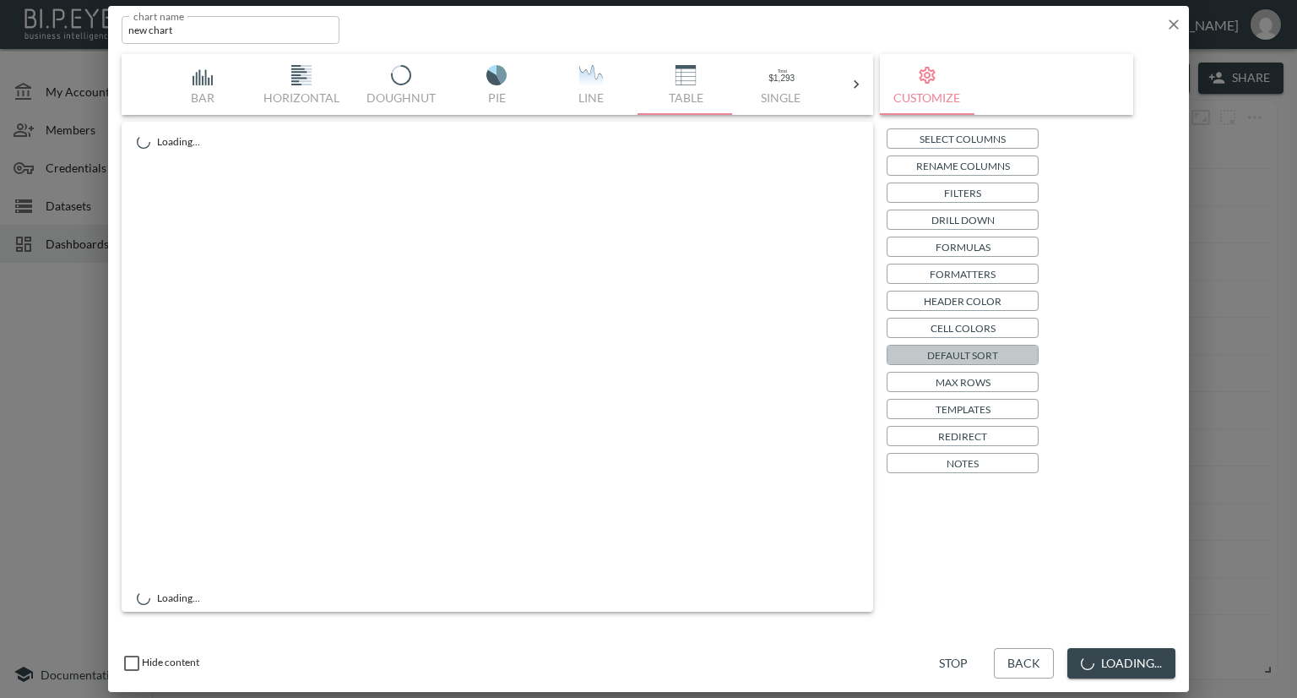
click at [964, 350] on p "Default Sort" at bounding box center [962, 355] width 71 height 18
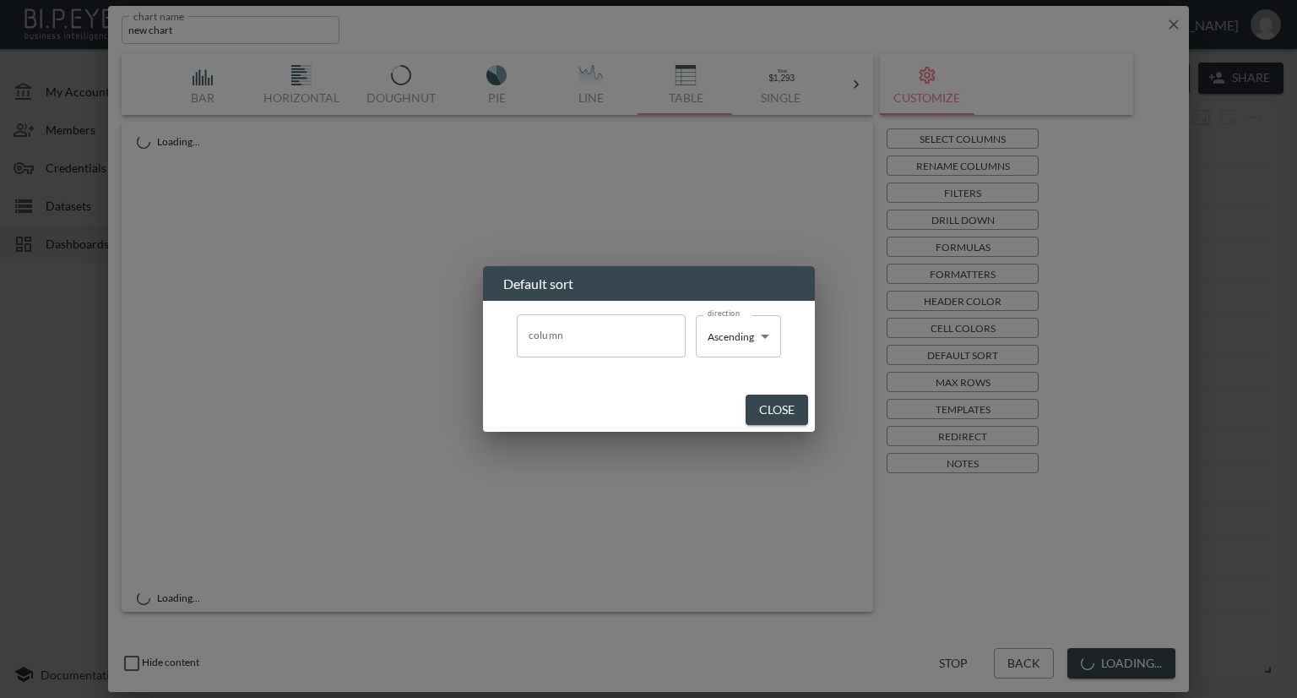
click at [587, 339] on input "column" at bounding box center [601, 335] width 154 height 27
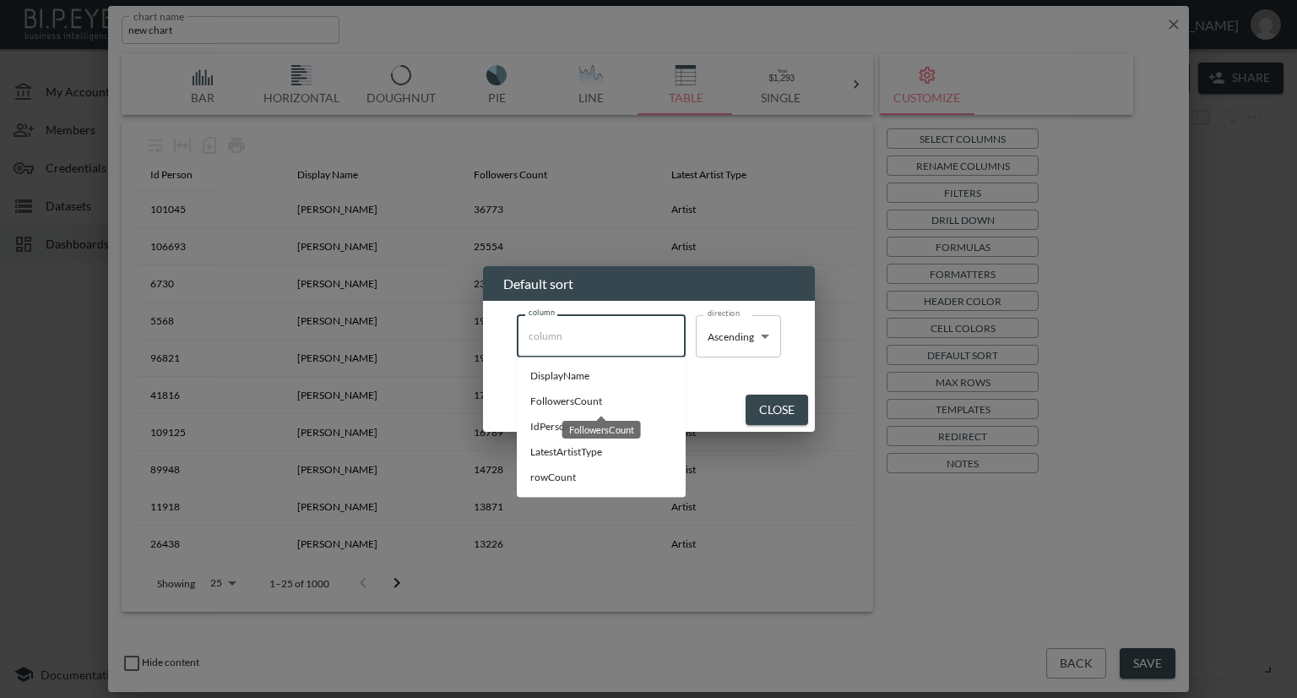
click at [580, 401] on span "FollowersCount" at bounding box center [601, 401] width 142 height 15
type input "FollowersCount"
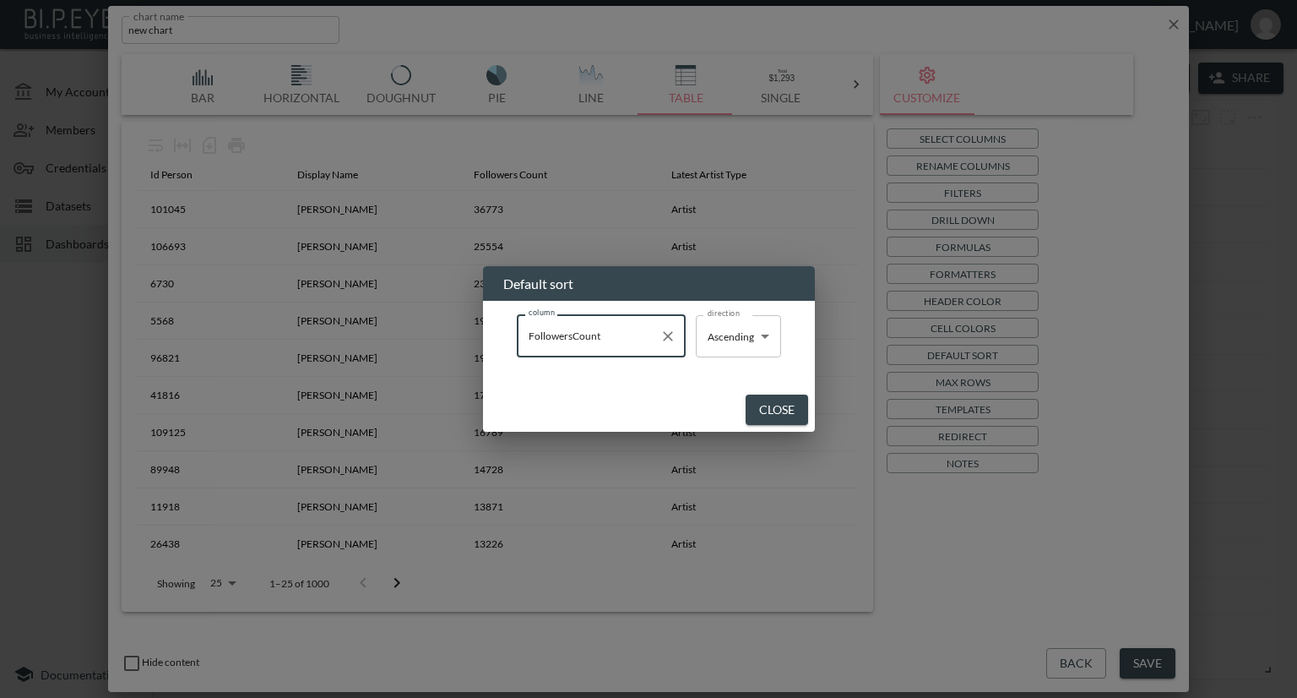
click at [736, 343] on body "BI.P.EYE, Interactive Analytics Dashboards - app Nadia Senft organization / das…" at bounding box center [648, 349] width 1297 height 698
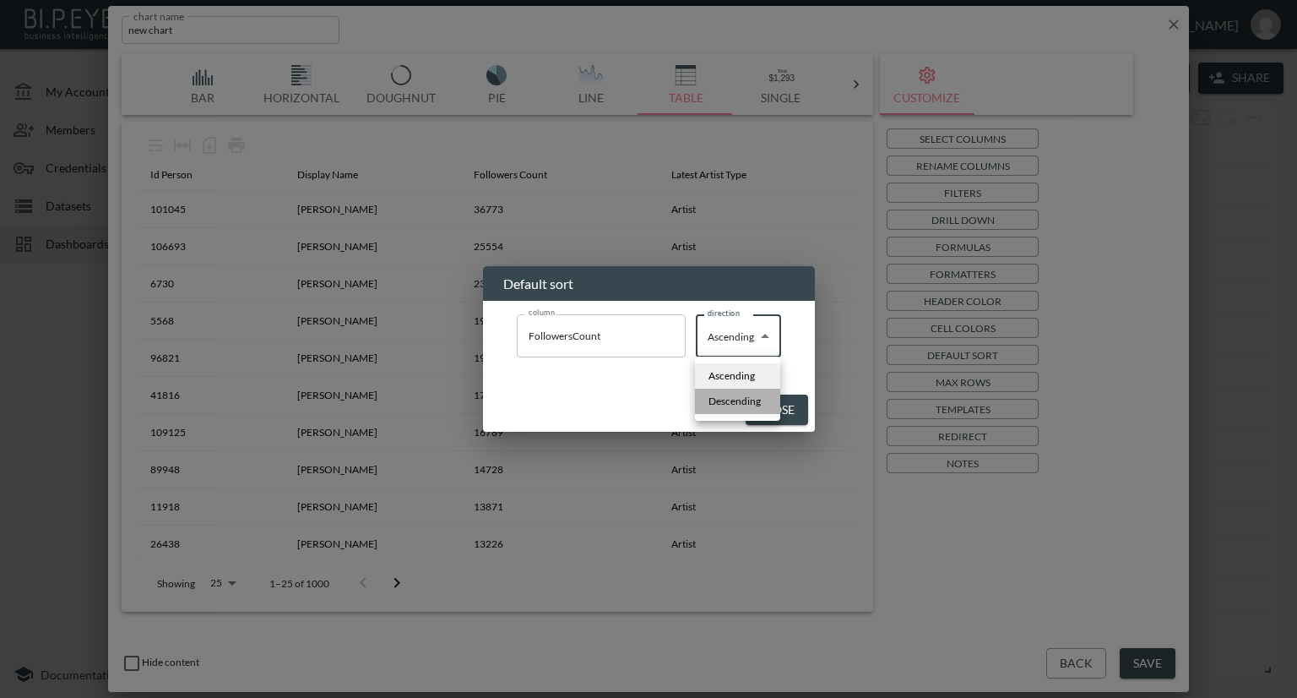
click at [733, 400] on span "Descending" at bounding box center [735, 401] width 52 height 15
type input "Descending"
click at [774, 409] on button "Close" at bounding box center [779, 409] width 62 height 31
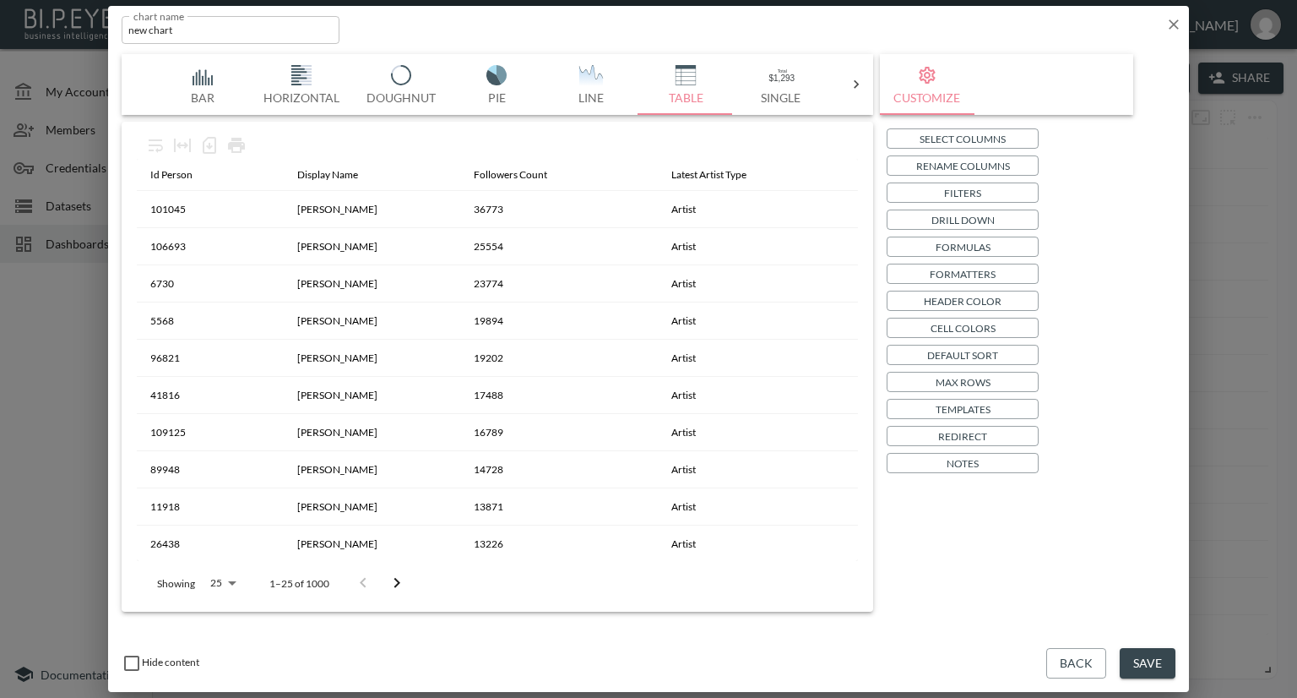
click at [1166, 656] on button "Save" at bounding box center [1148, 663] width 56 height 31
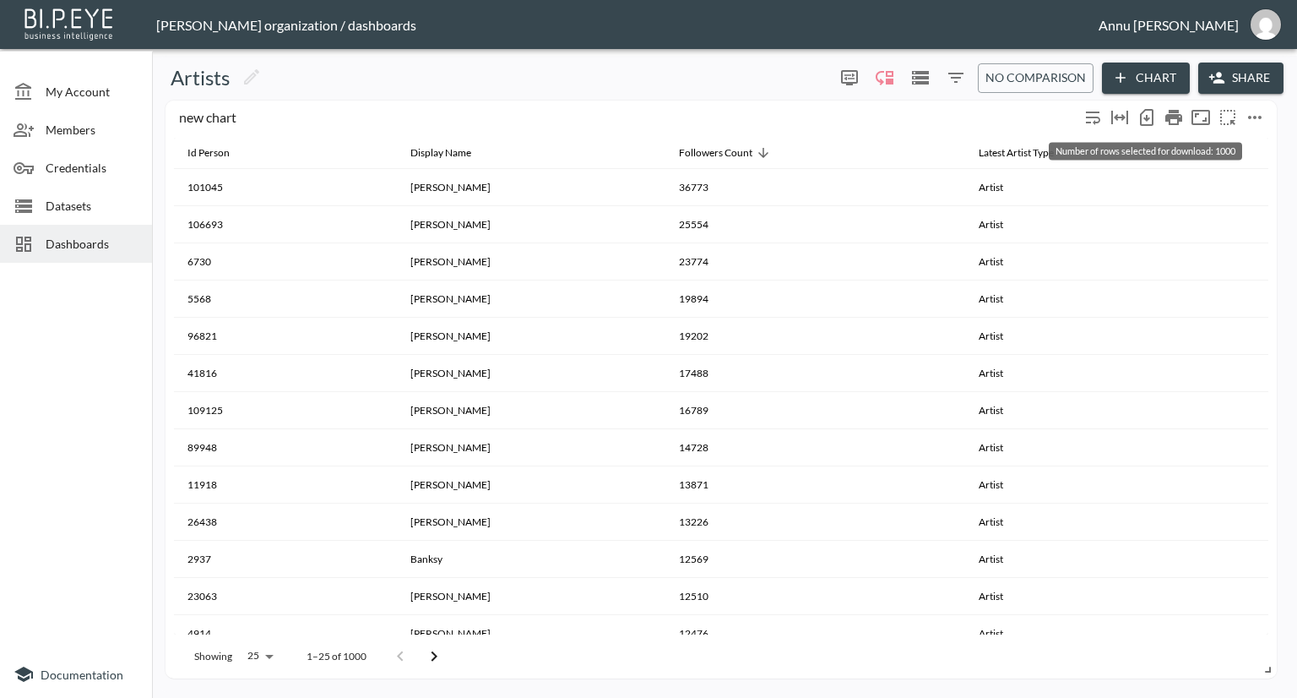
click at [1143, 117] on icon "Number of rows selected for download: 1000" at bounding box center [1147, 117] width 20 height 20
click at [113, 199] on span "Datasets" at bounding box center [92, 206] width 93 height 18
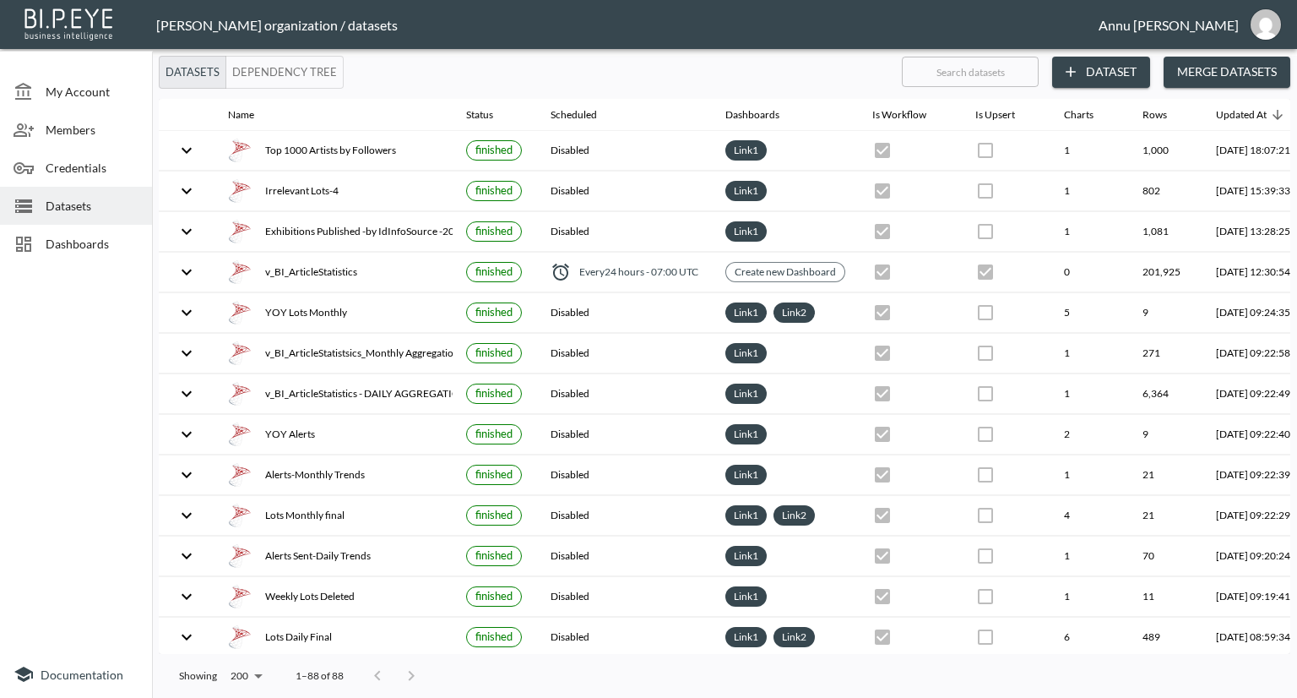
scroll to position [0, 99]
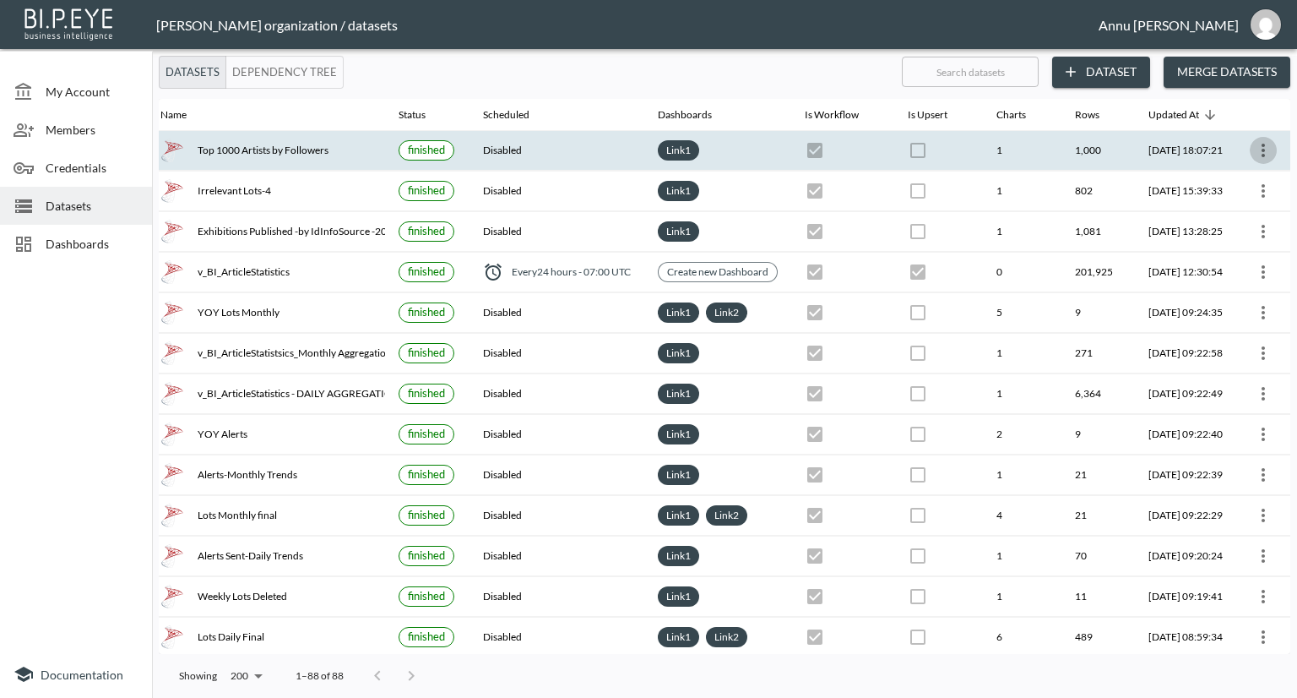
click at [1261, 147] on icon "more" at bounding box center [1263, 150] width 20 height 20
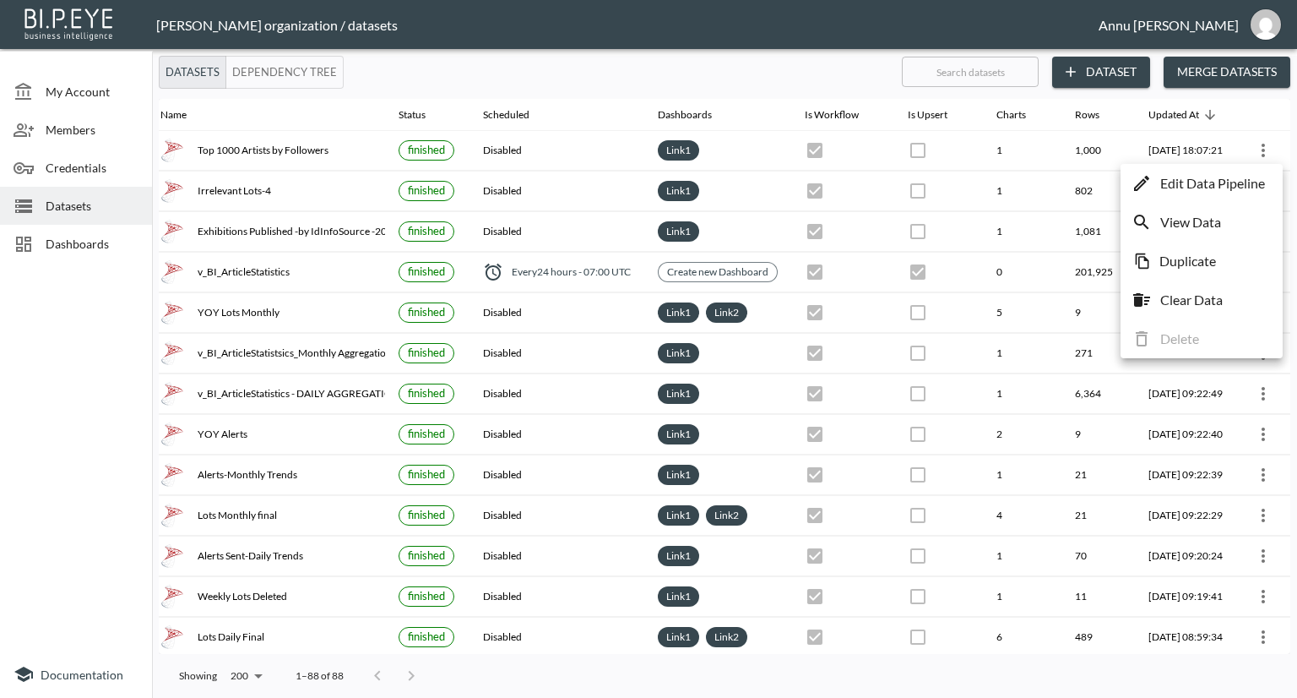
click at [1233, 184] on p "Edit Data Pipeline" at bounding box center [1212, 183] width 105 height 20
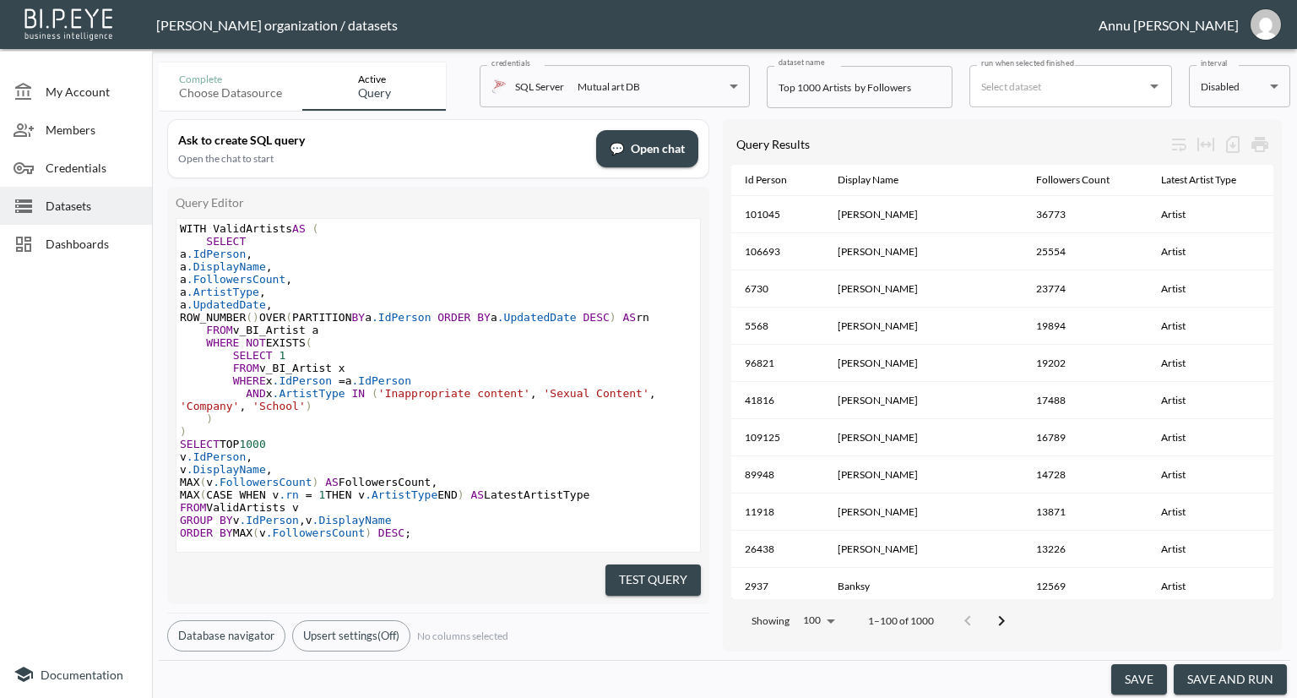
scroll to position [51, 0]
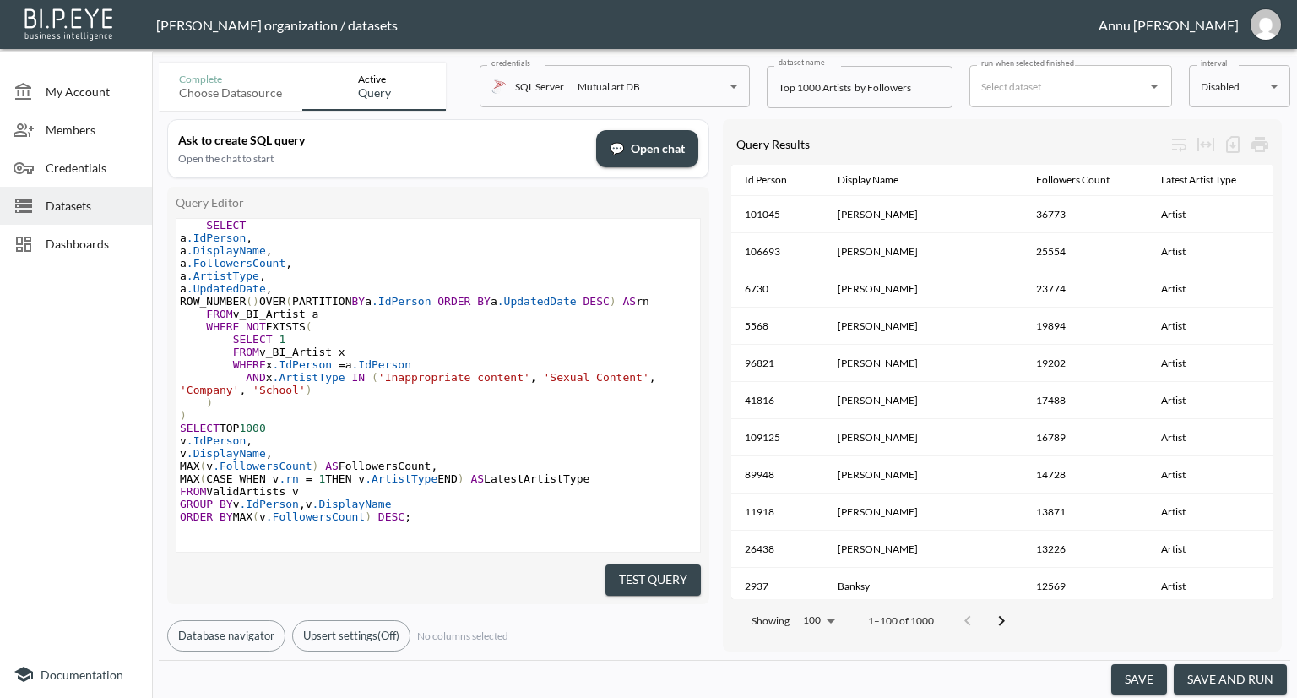
click at [64, 209] on span "Datasets" at bounding box center [92, 206] width 93 height 18
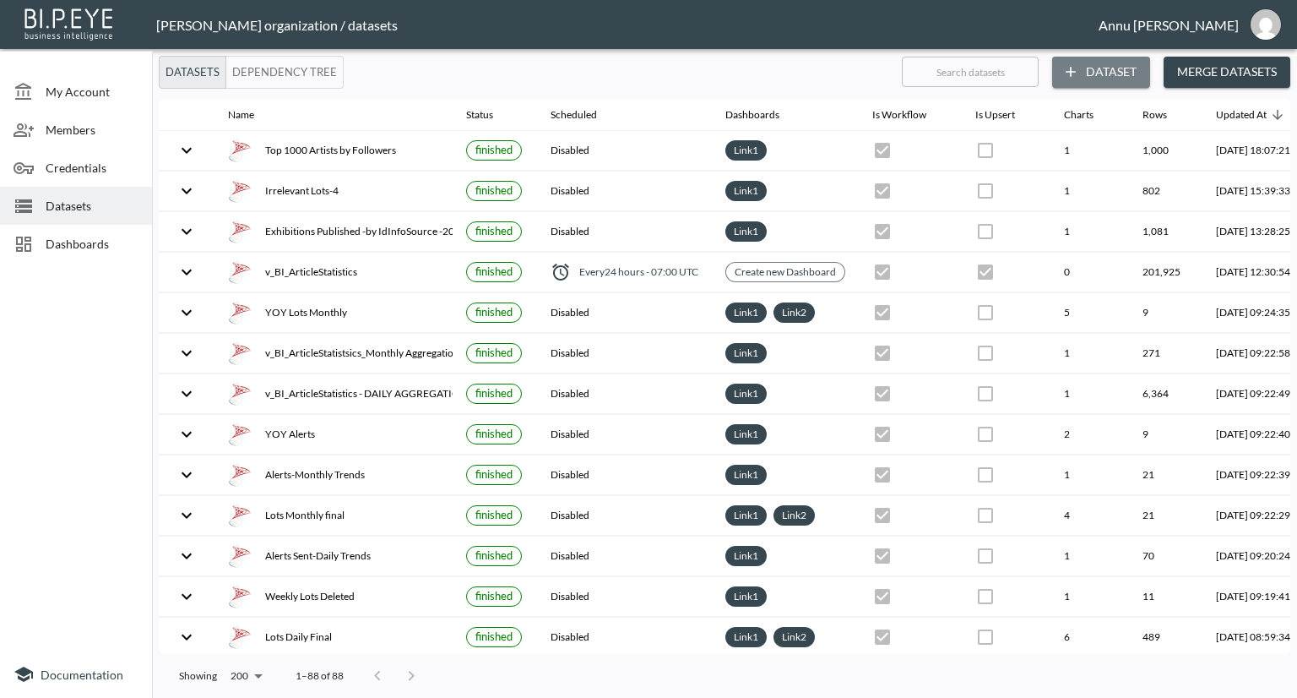
click at [1111, 67] on button "Dataset" at bounding box center [1101, 72] width 98 height 31
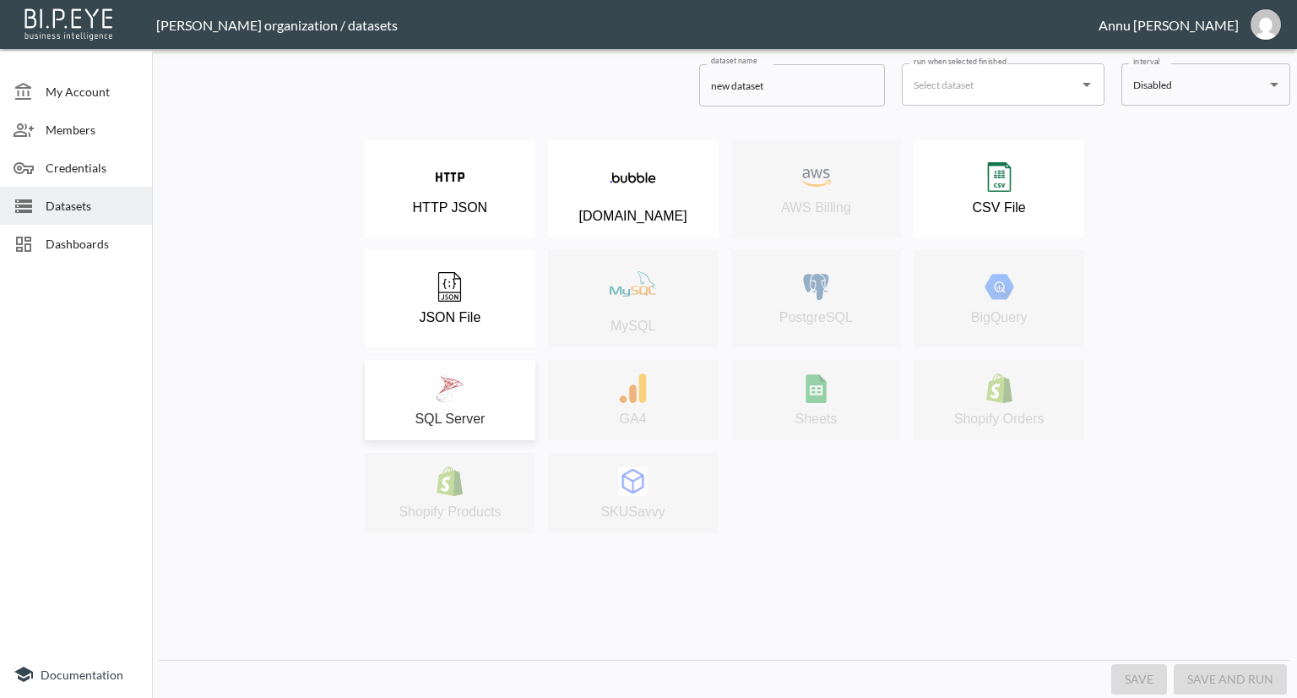
click at [466, 399] on div "SQL Server" at bounding box center [450, 399] width 154 height 53
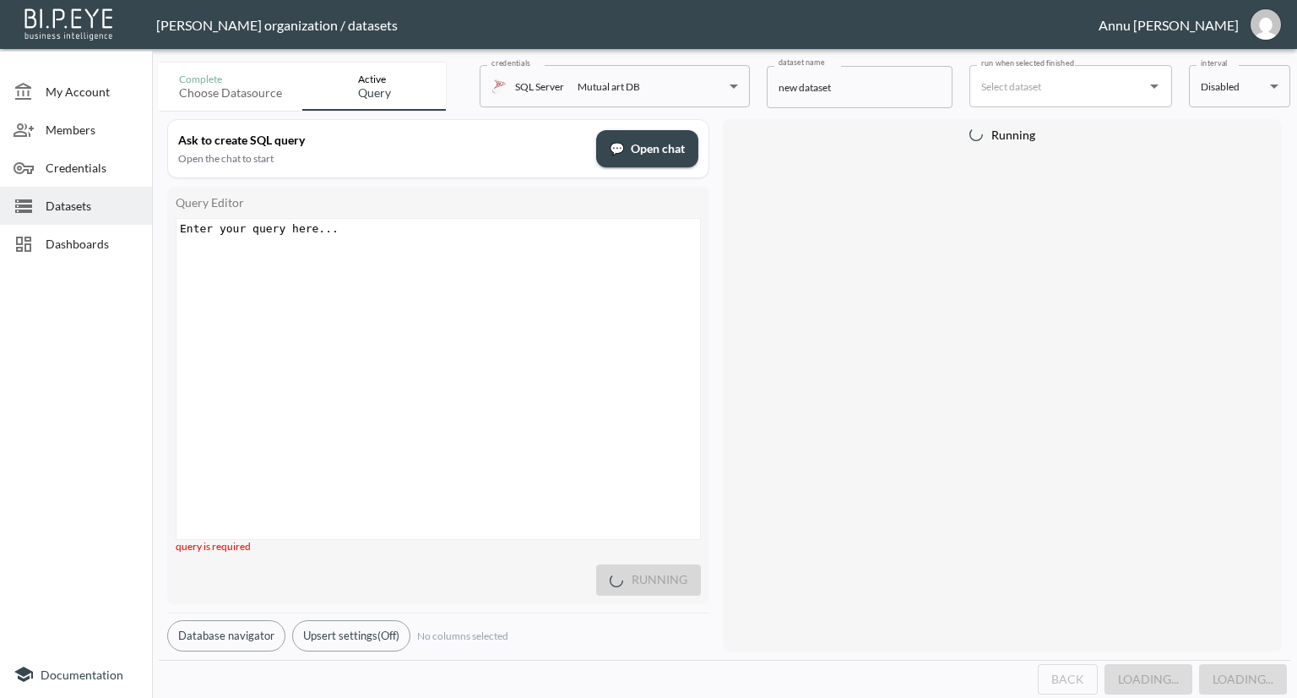
click at [405, 258] on div "Enter your query here... xxxxxxxxxx ​" at bounding box center [460, 400] width 566 height 362
click at [539, 240] on div "Enter your query here... xxxxxxxxxx ​" at bounding box center [460, 400] width 566 height 362
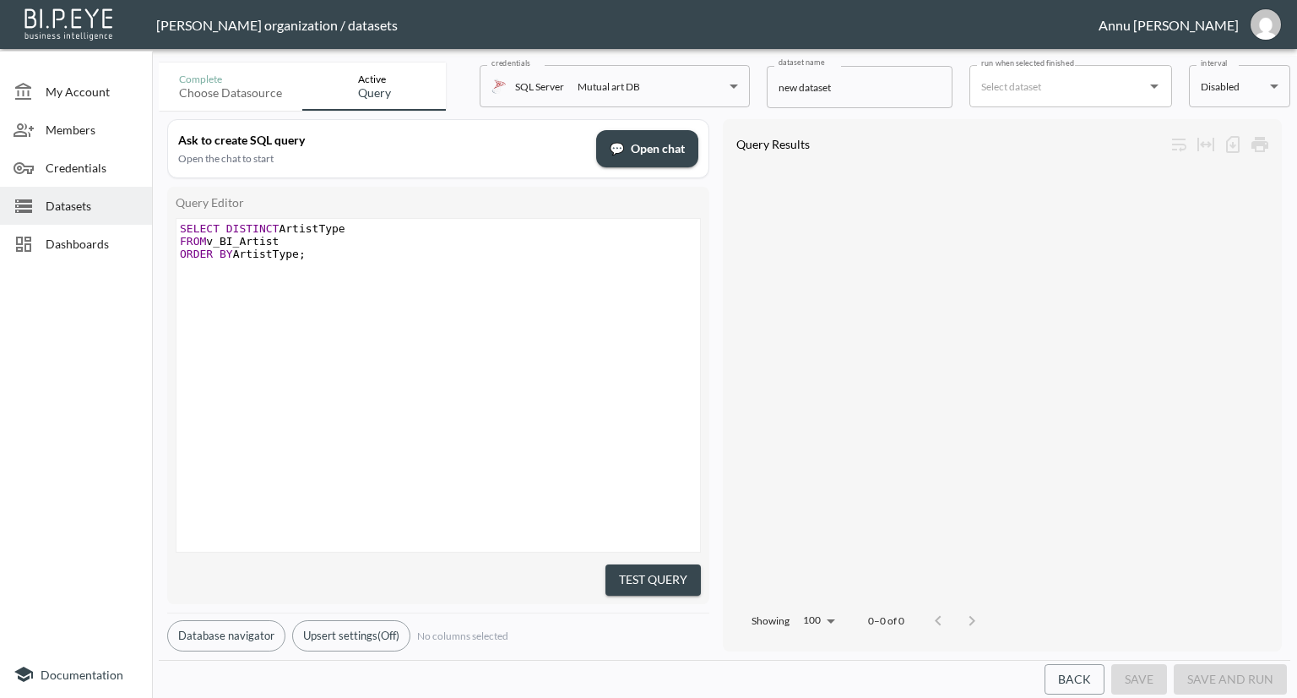
drag, startPoint x: 557, startPoint y: 394, endPoint x: 606, endPoint y: 427, distance: 58.8
click at [558, 394] on div "xxxxxxxxxx SELECT DISTINCT ArtistType FROM v_BI_Artist ORDER BY ArtistType ; ​" at bounding box center [460, 406] width 566 height 375
click at [674, 579] on button "Test Query" at bounding box center [653, 579] width 95 height 31
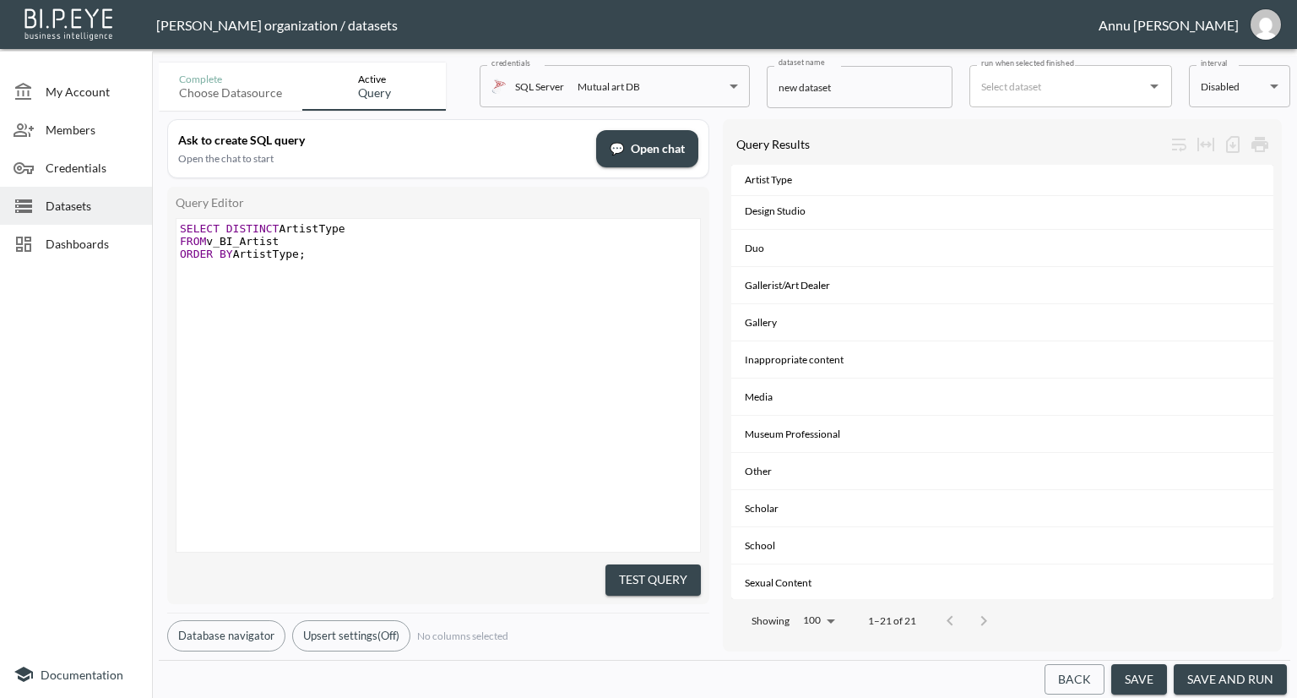
scroll to position [387, 0]
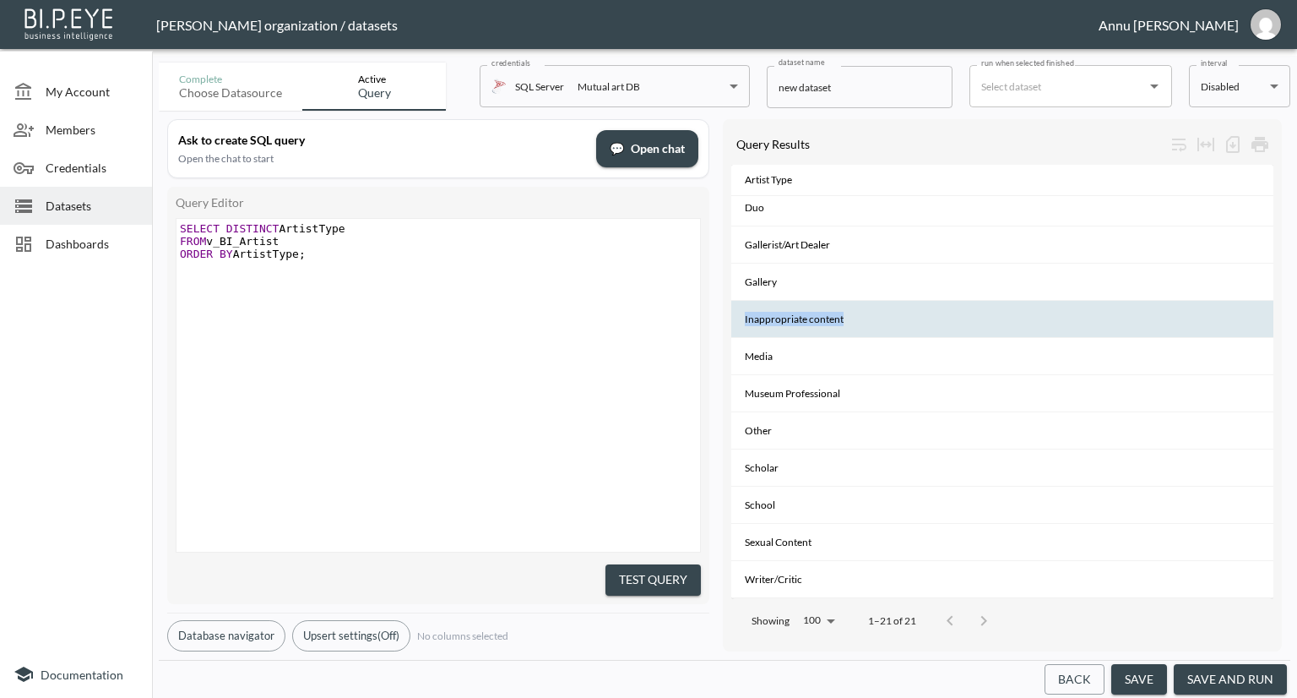
drag, startPoint x: 842, startPoint y: 311, endPoint x: 742, endPoint y: 303, distance: 100.8
click at [742, 303] on th "Inappropriate content" at bounding box center [1002, 319] width 542 height 37
copy th "Inappropriate content"
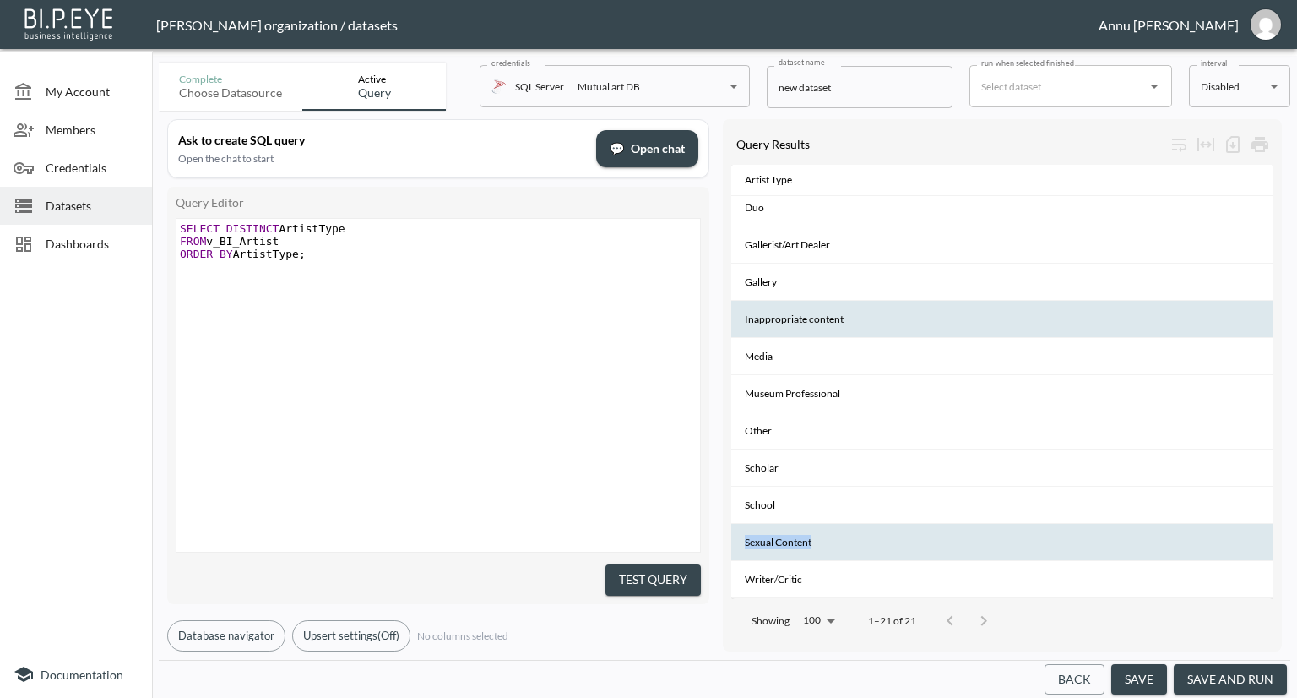
drag, startPoint x: 821, startPoint y: 532, endPoint x: 733, endPoint y: 532, distance: 87.8
click at [733, 532] on th "Sexual Content" at bounding box center [1002, 542] width 542 height 37
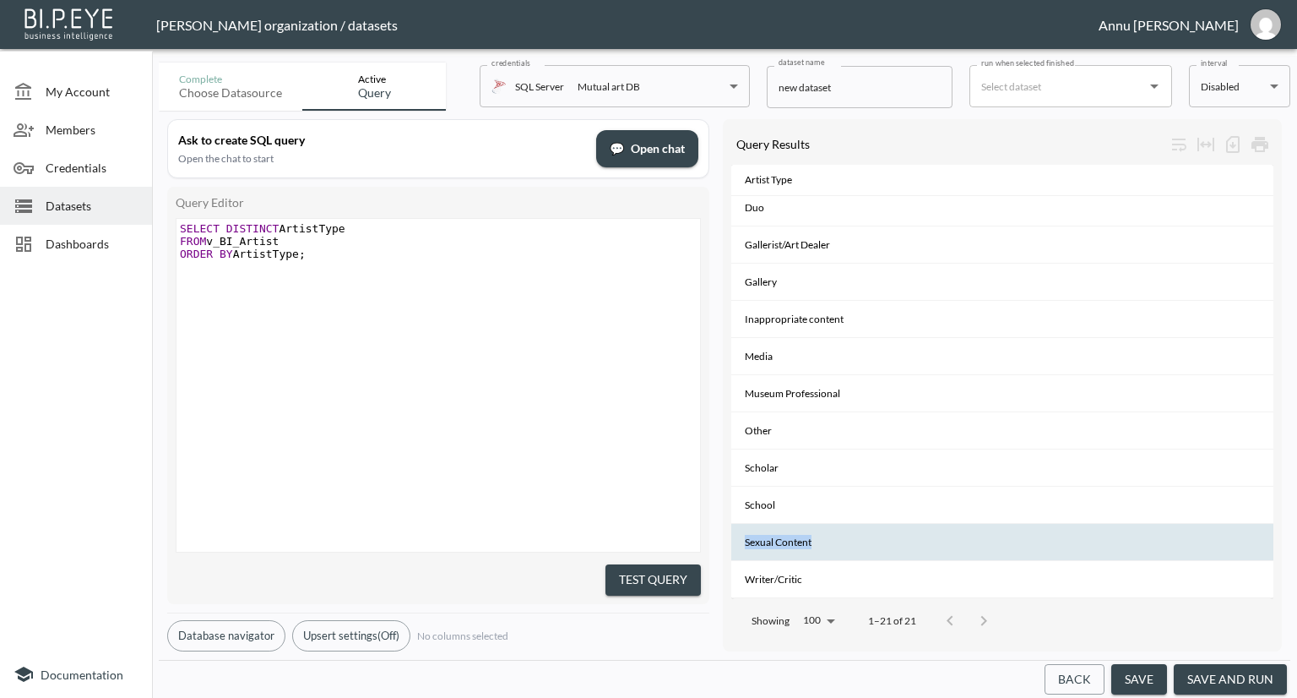
copy th "Sexual Content"
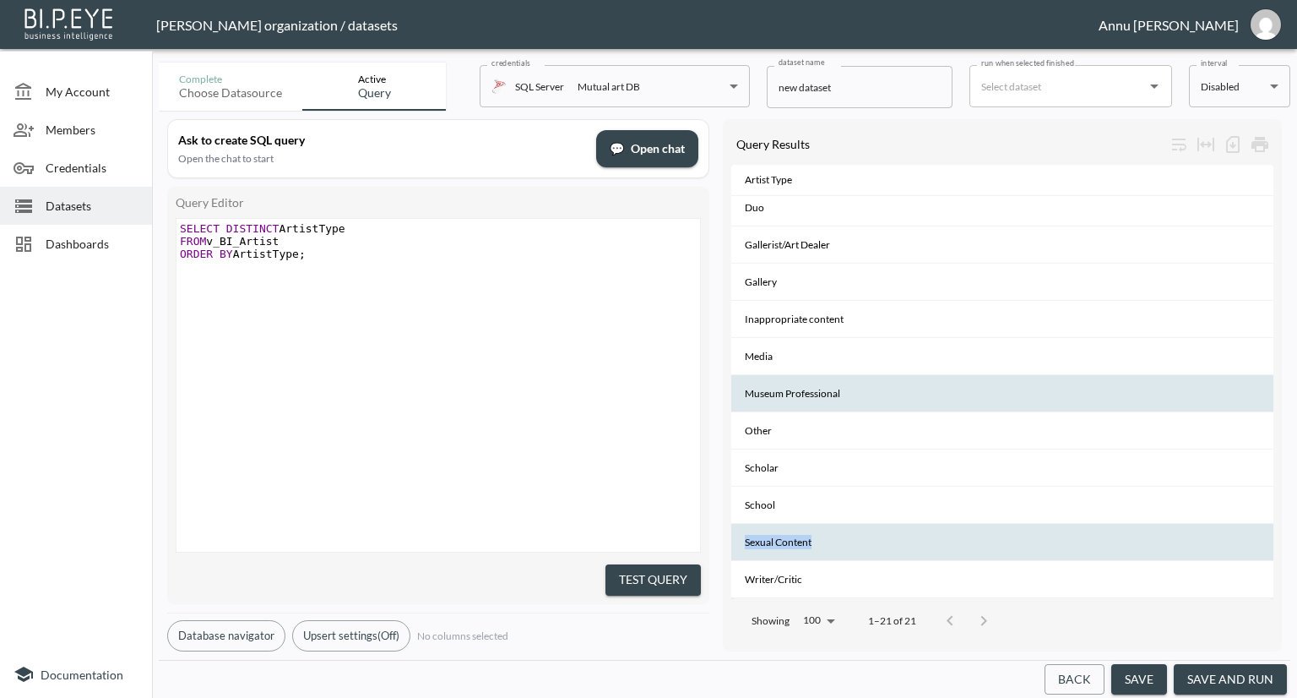
scroll to position [0, 0]
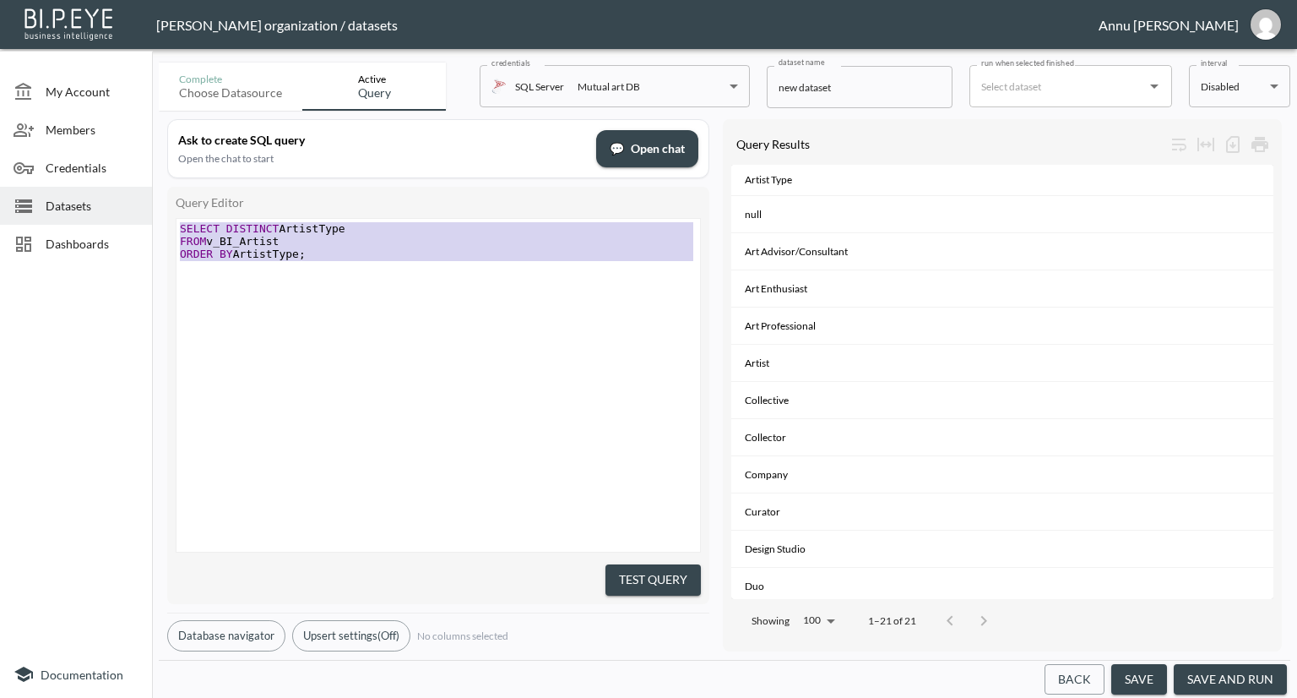
drag, startPoint x: 307, startPoint y: 261, endPoint x: 148, endPoint y: 195, distance: 172.7
click at [148, 195] on div "My Account Members Credentials Datasets Dashboards Documentation Complete Choos…" at bounding box center [648, 349] width 1297 height 698
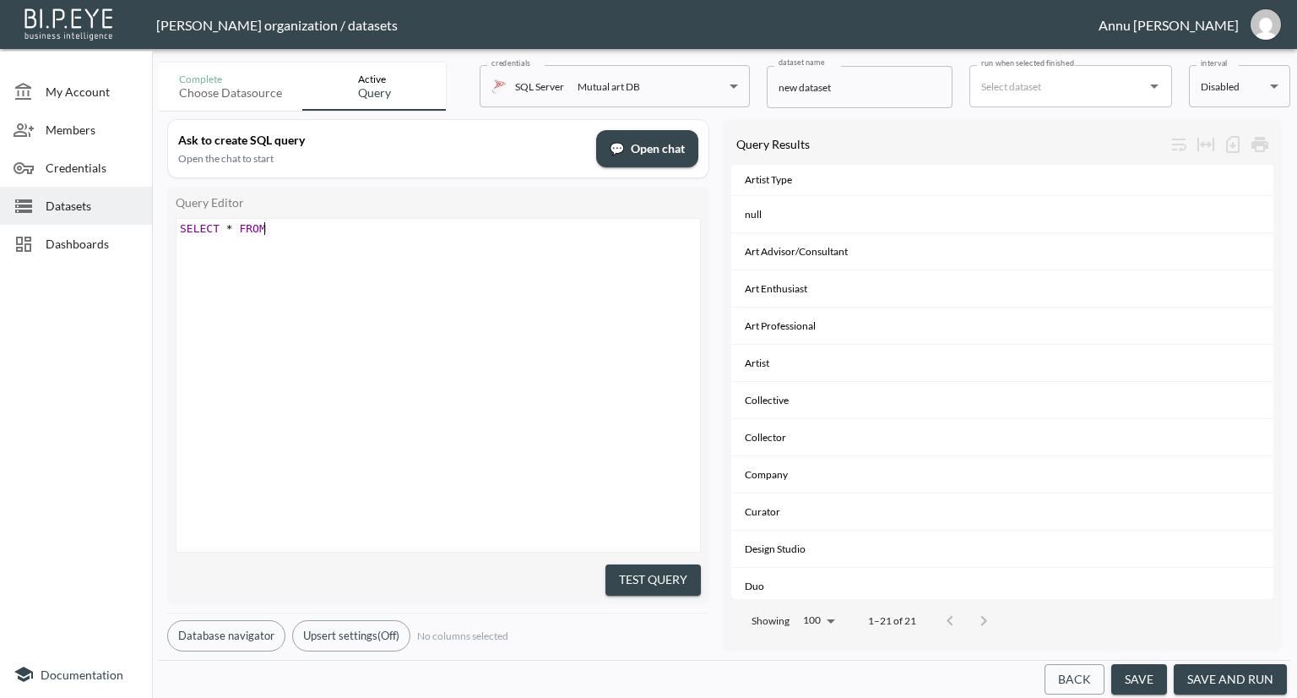
scroll to position [0, 85]
type textarea "SELECT * FROM v_BI_Ae"
type textarea "rtist"
drag, startPoint x: 471, startPoint y: 397, endPoint x: 650, endPoint y: 462, distance: 190.5
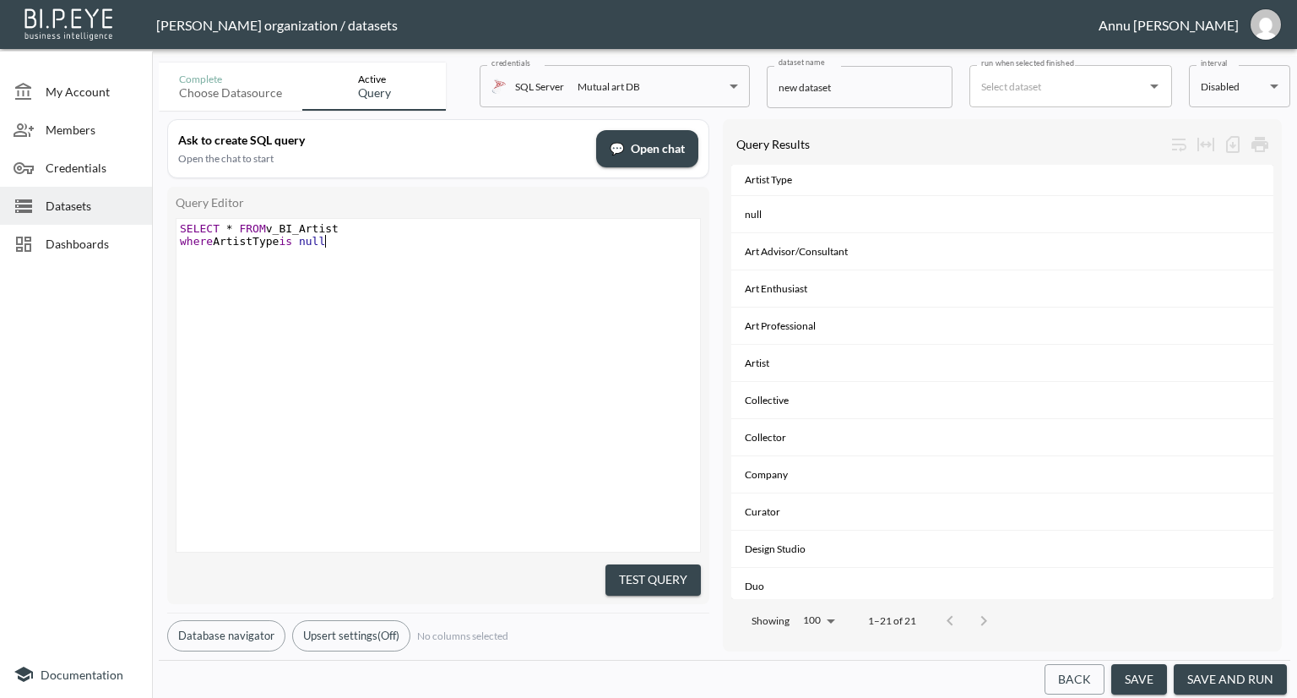
click at [471, 397] on div "x SELECT * FROM v_BI_Artist where ArtistType is null" at bounding box center [460, 406] width 566 height 375
type textarea "where ArtistType is null"
click at [667, 579] on button "Test Query" at bounding box center [653, 579] width 95 height 31
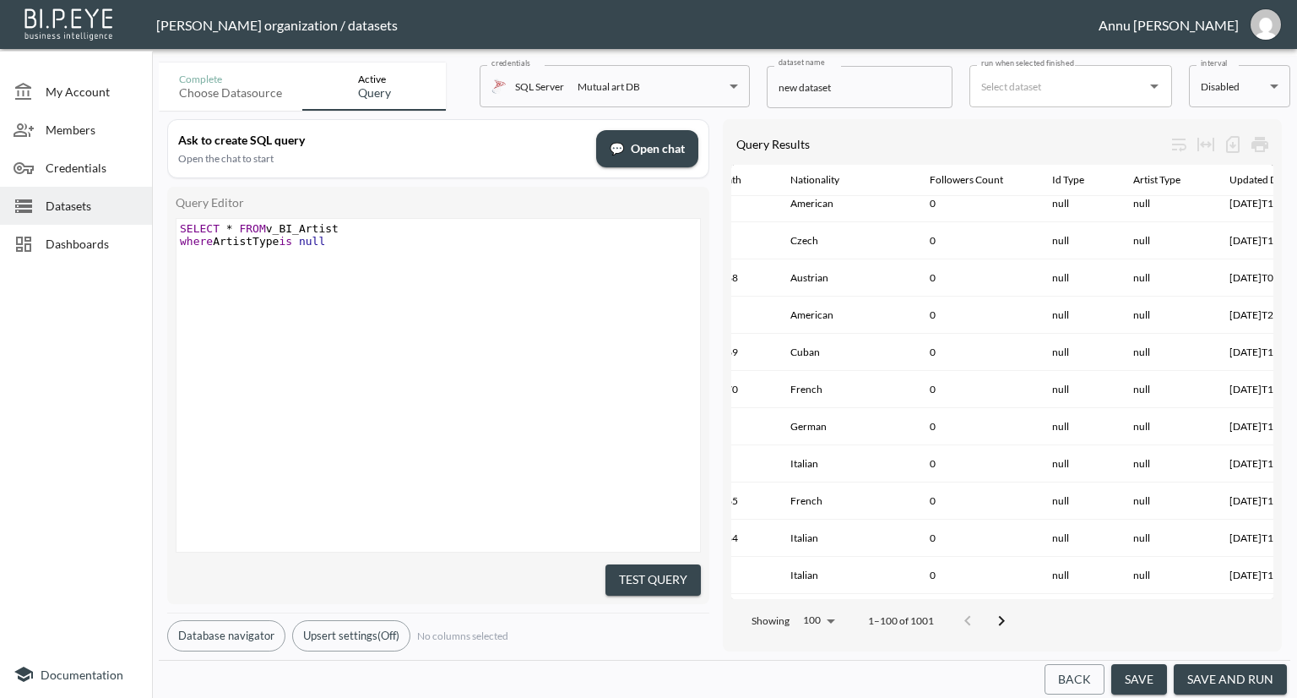
scroll to position [3331, 514]
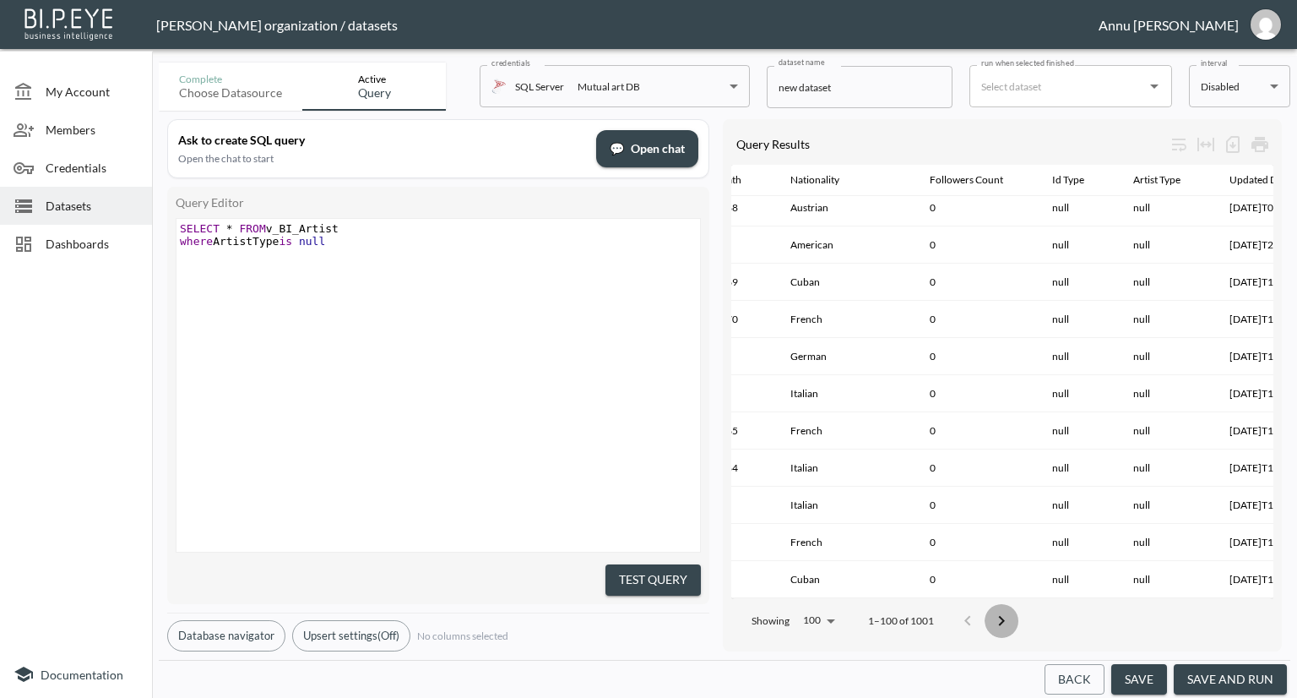
click at [1002, 616] on icon "Go to next page" at bounding box center [1001, 621] width 20 height 20
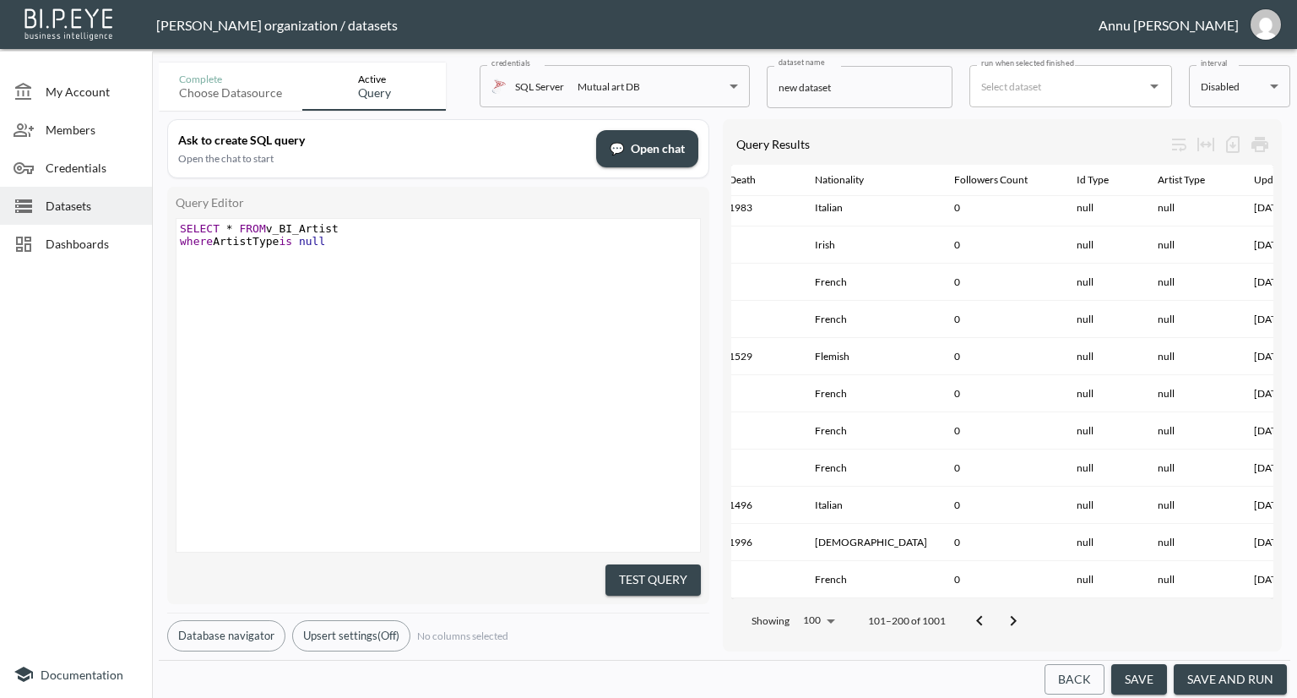
click at [1019, 612] on icon "Go to next page" at bounding box center [1013, 621] width 20 height 20
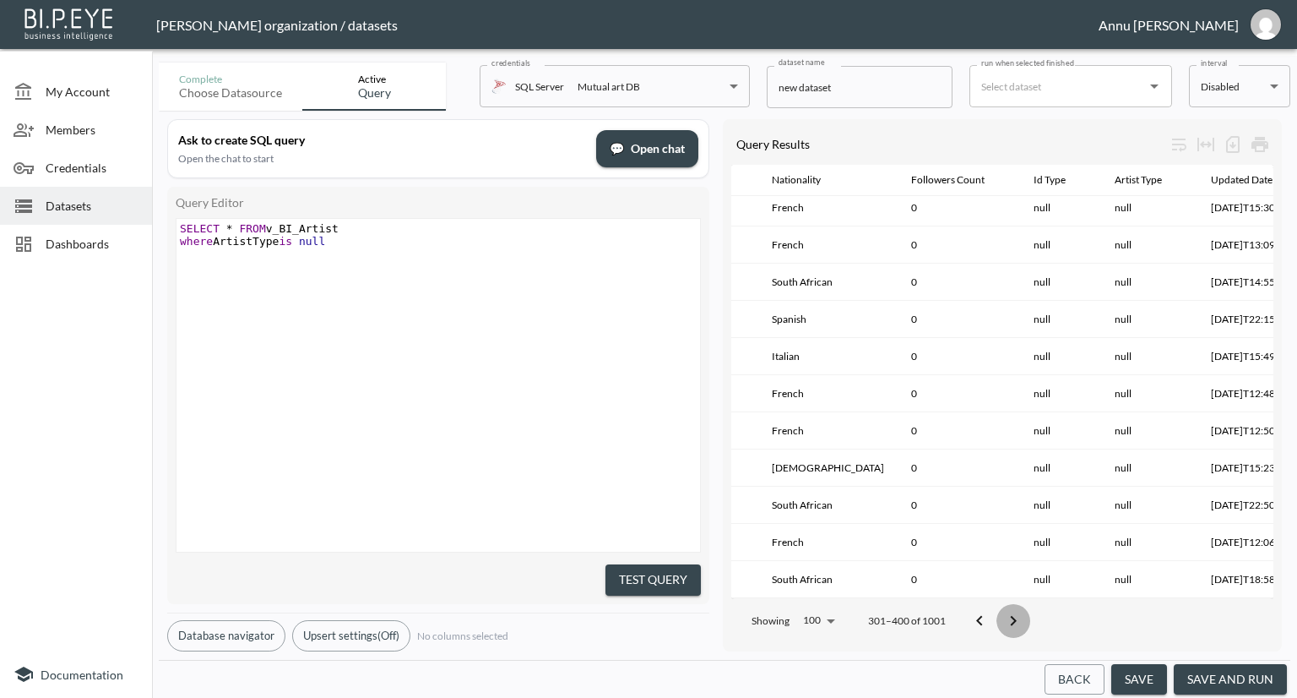
click at [1019, 612] on icon "Go to next page" at bounding box center [1013, 621] width 20 height 20
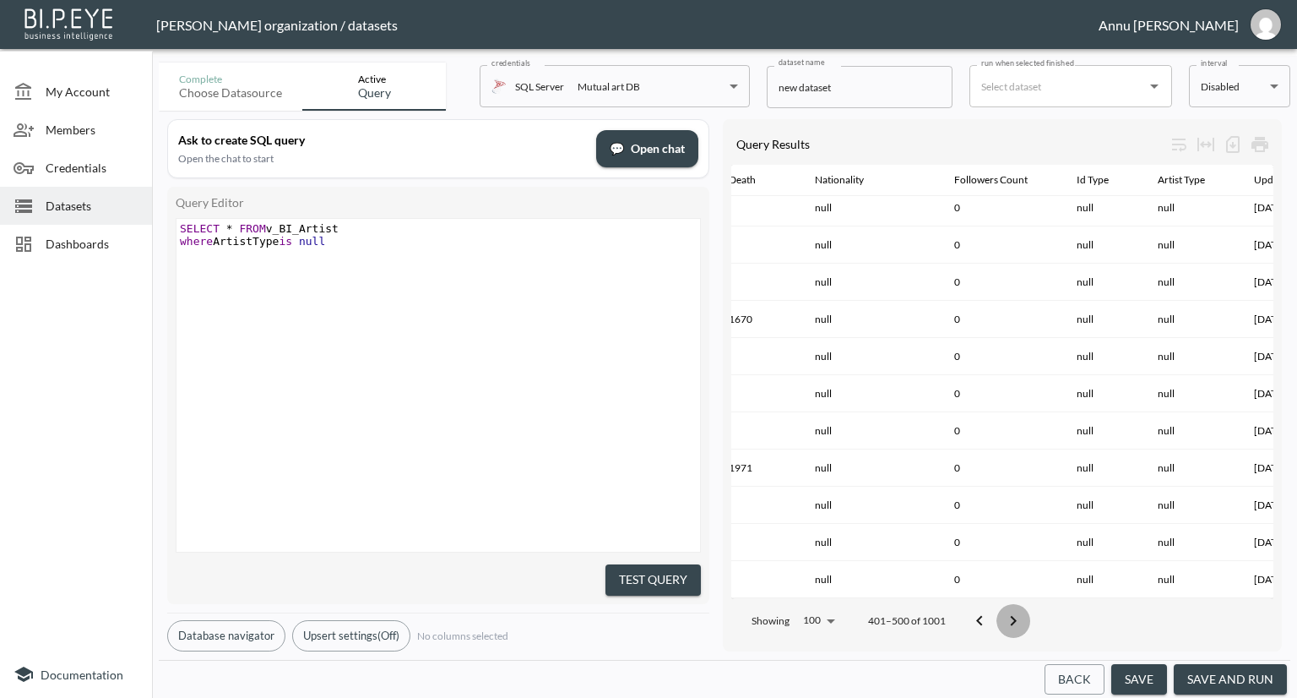
click at [1019, 612] on icon "Go to next page" at bounding box center [1013, 621] width 20 height 20
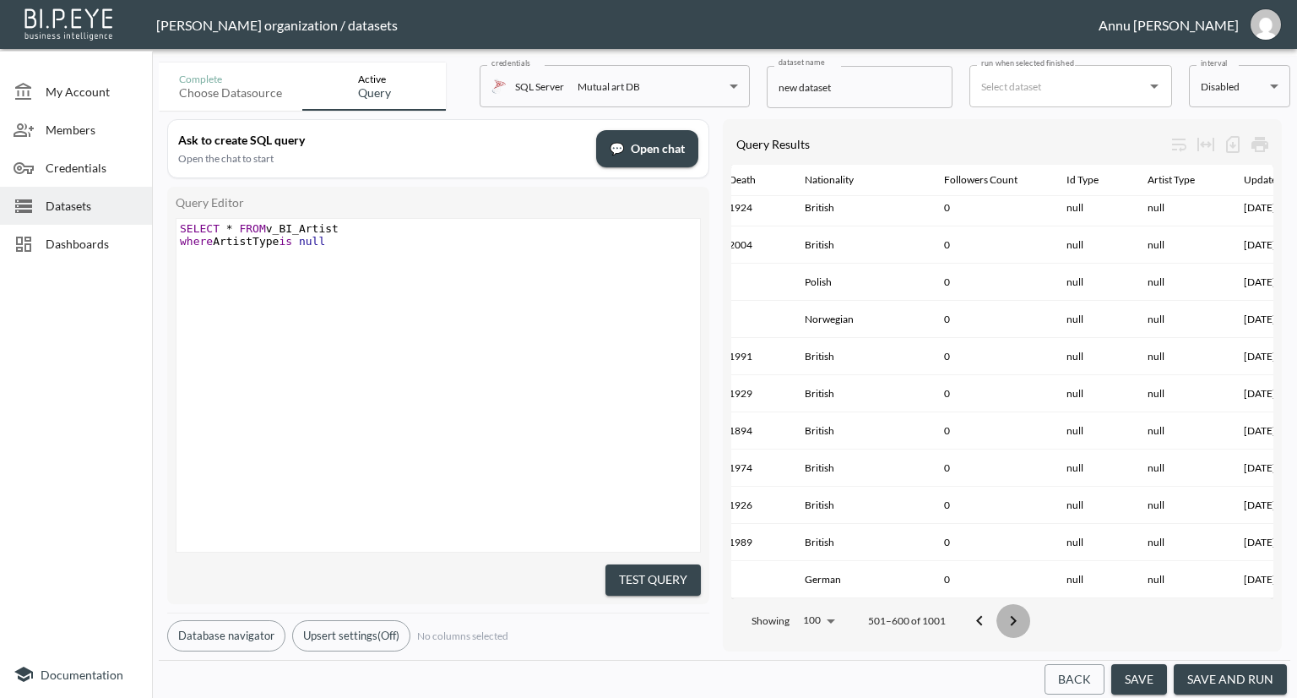
click at [1019, 612] on icon "Go to next page" at bounding box center [1013, 621] width 20 height 20
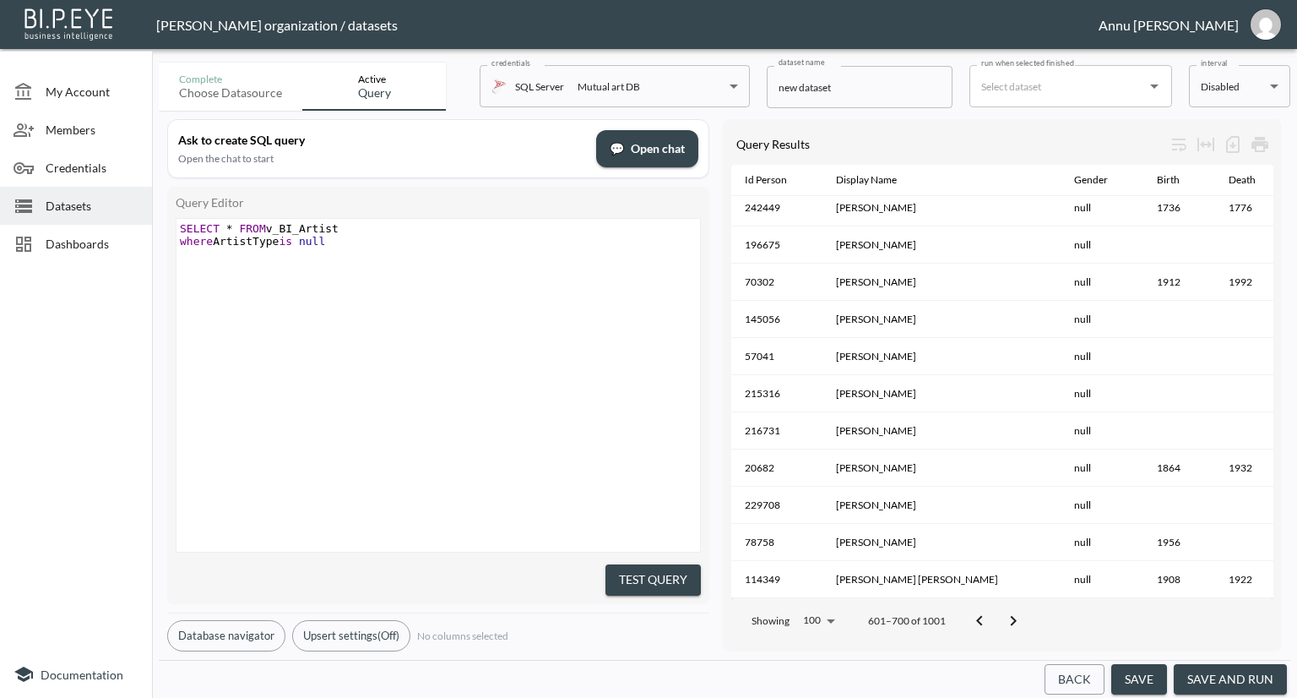
scroll to position [3331, 539]
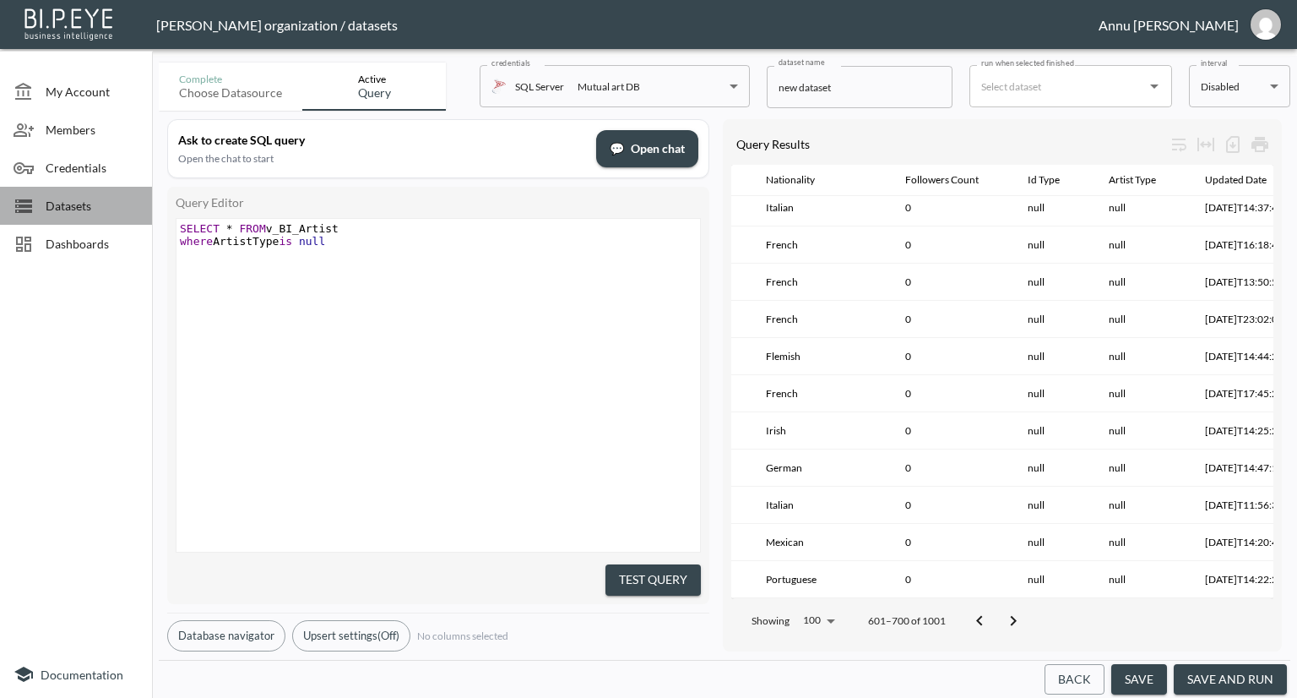
click at [120, 202] on span "Datasets" at bounding box center [92, 206] width 93 height 18
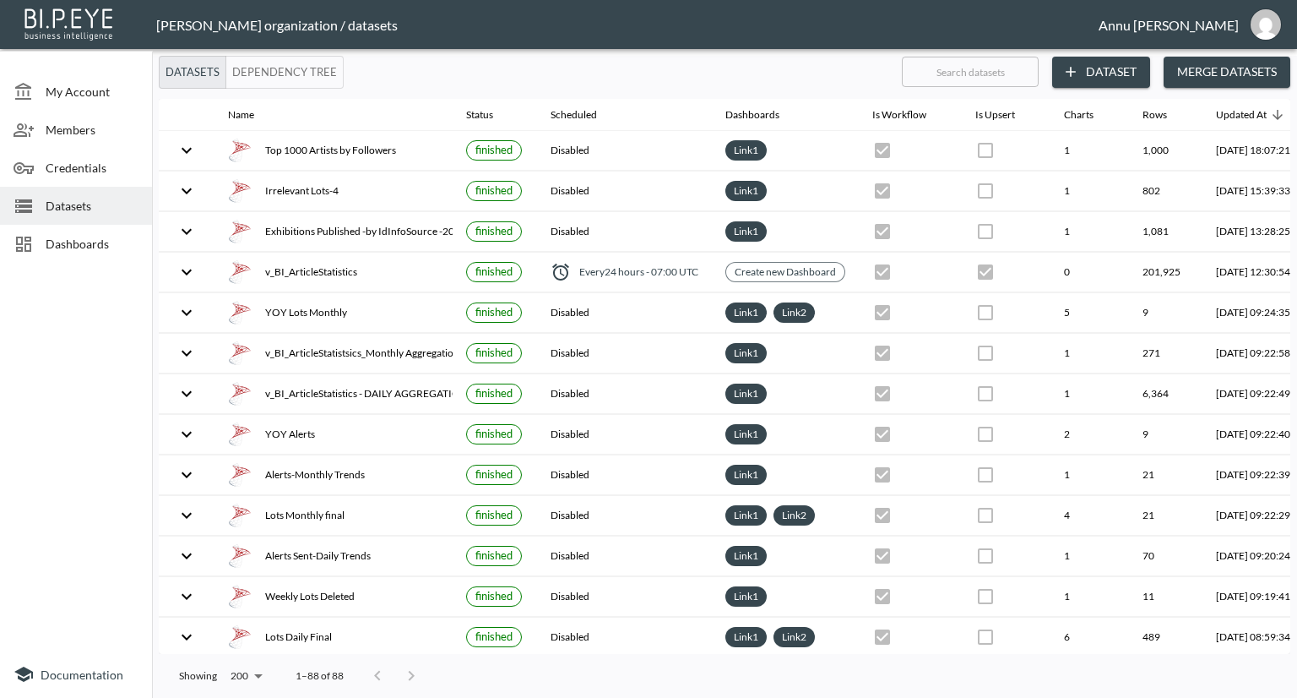
click at [118, 246] on span "Dashboards" at bounding box center [92, 244] width 93 height 18
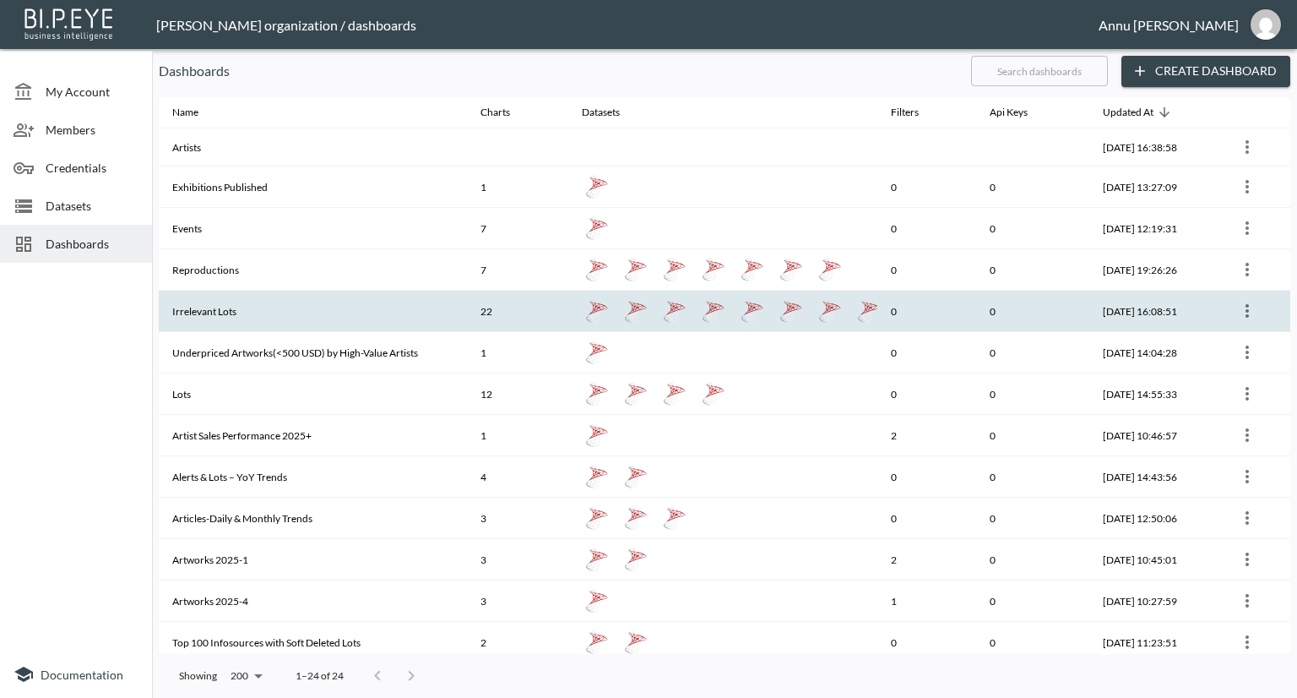
click at [213, 329] on th "Irrelevant Lots" at bounding box center [313, 311] width 308 height 41
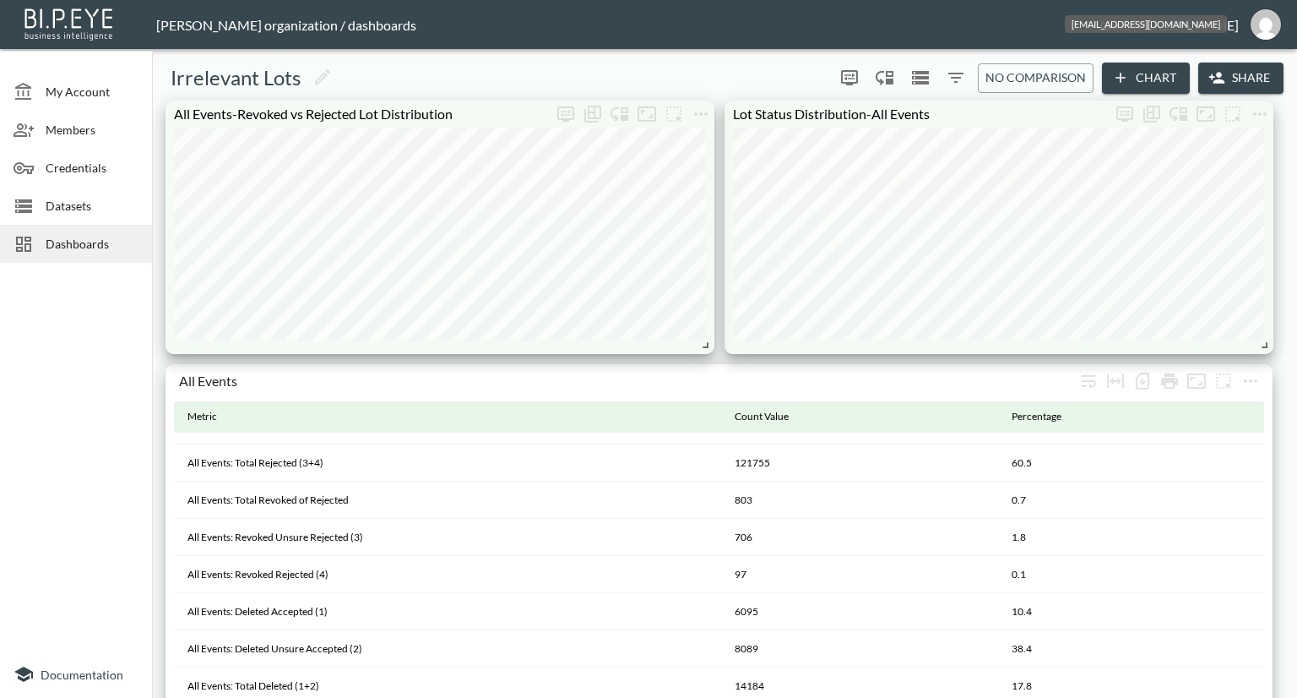
click at [1260, 27] on img "annu@mutualart.com" at bounding box center [1266, 24] width 30 height 30
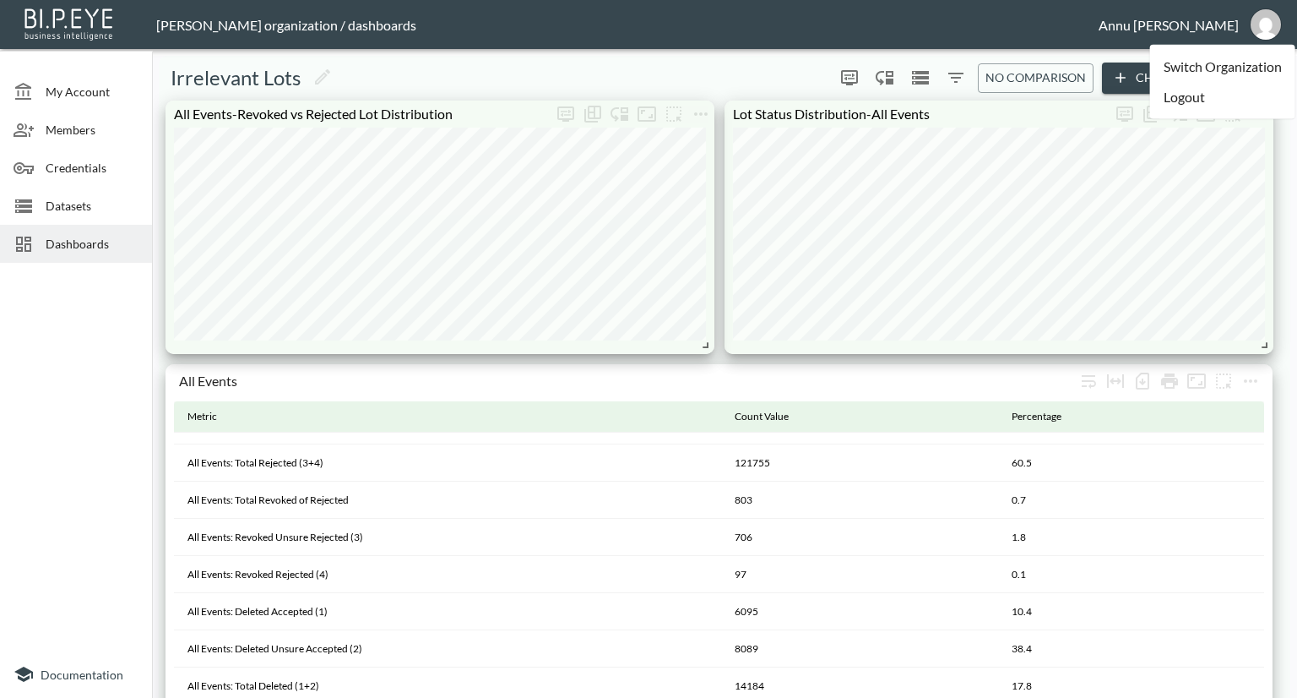
click at [1179, 104] on li "Logout" at bounding box center [1222, 97] width 145 height 30
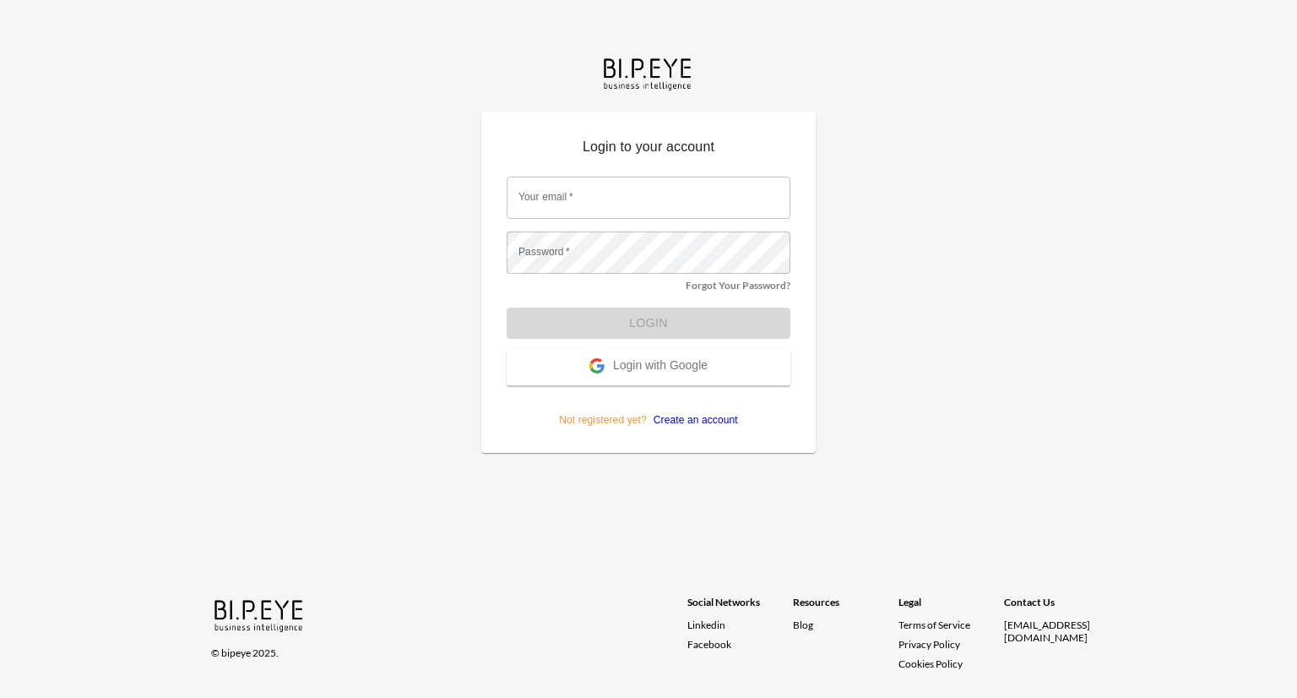
click at [692, 362] on span "Login with Google" at bounding box center [660, 366] width 95 height 17
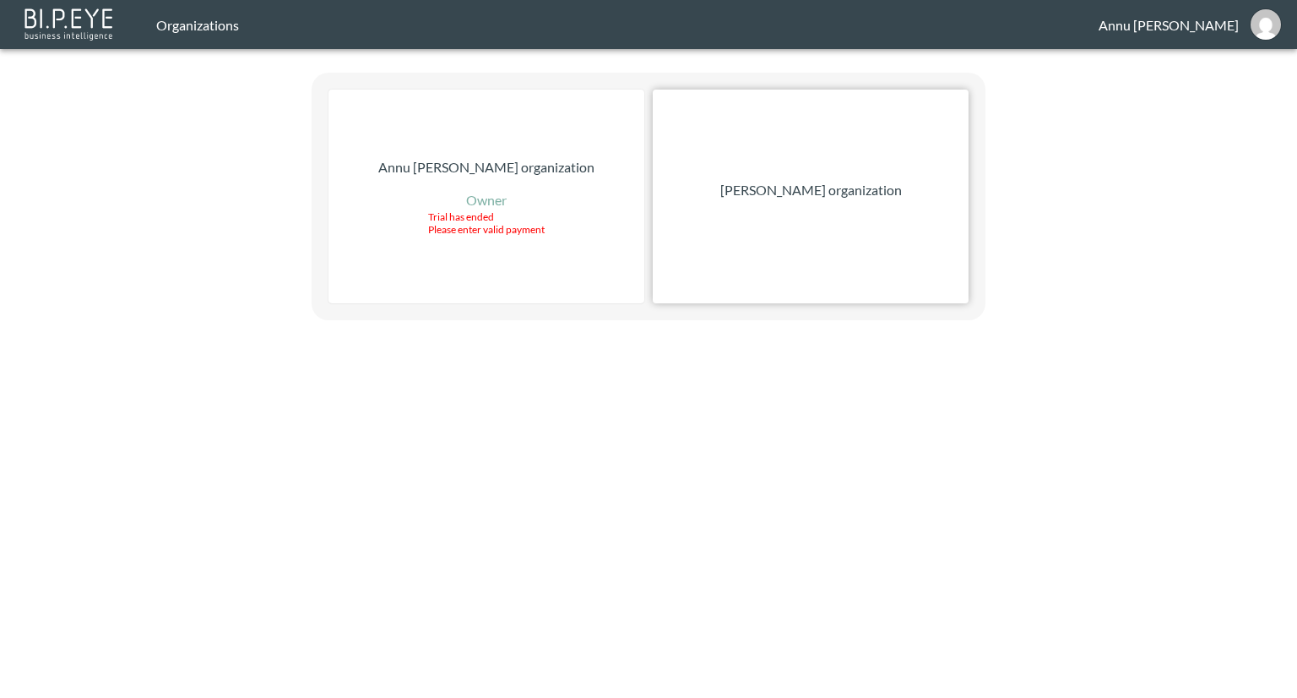
click at [829, 183] on p "[PERSON_NAME] organization" at bounding box center [811, 190] width 182 height 20
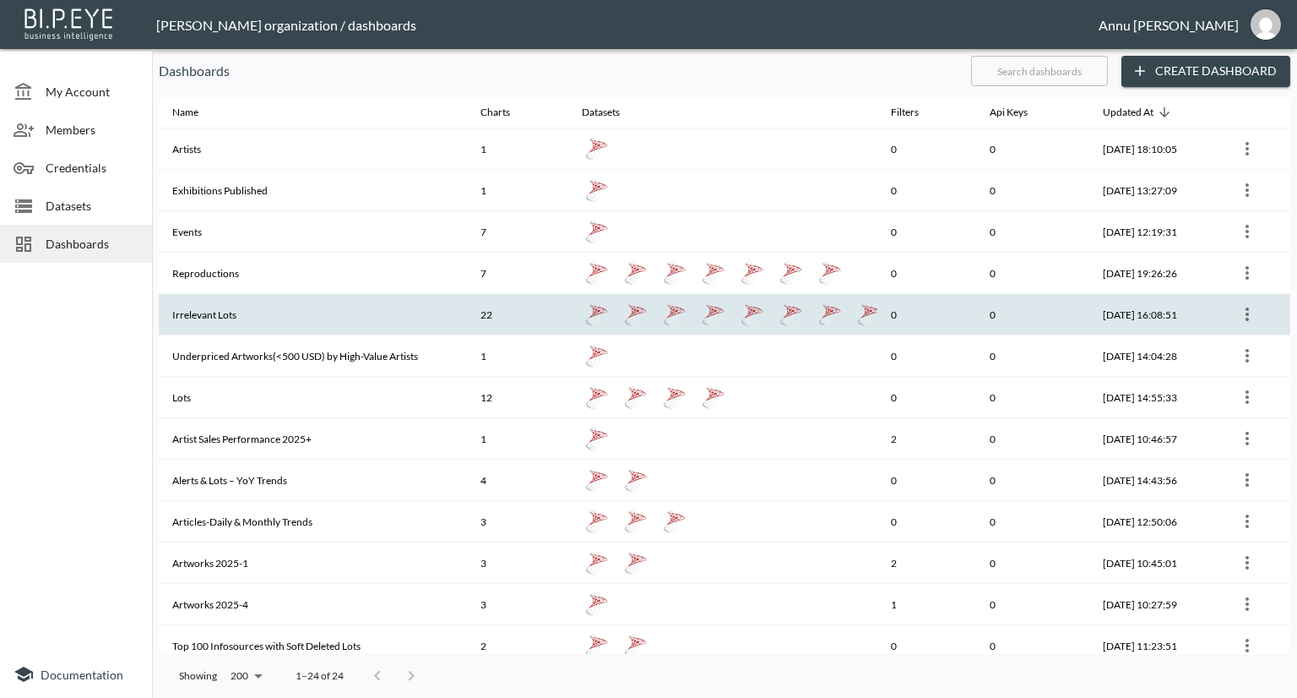
click at [209, 304] on th "Irrelevant Lots" at bounding box center [313, 314] width 308 height 41
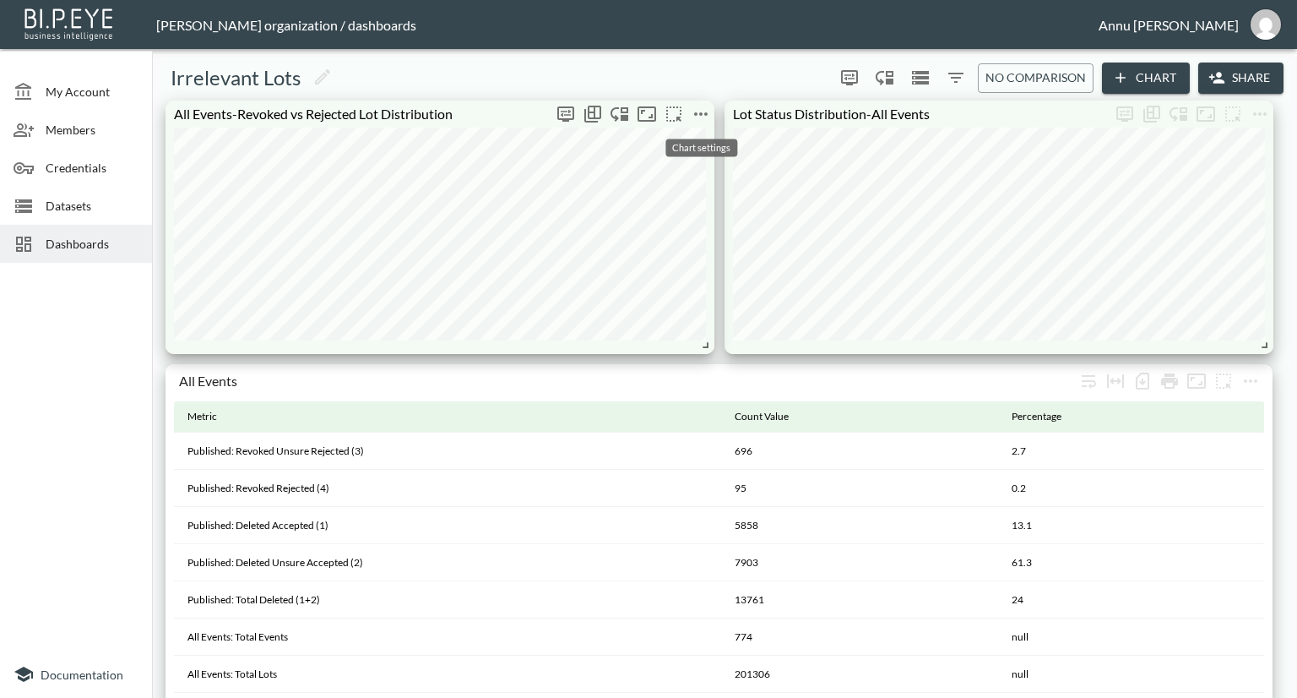
click at [699, 111] on icon "more" at bounding box center [701, 114] width 20 height 20
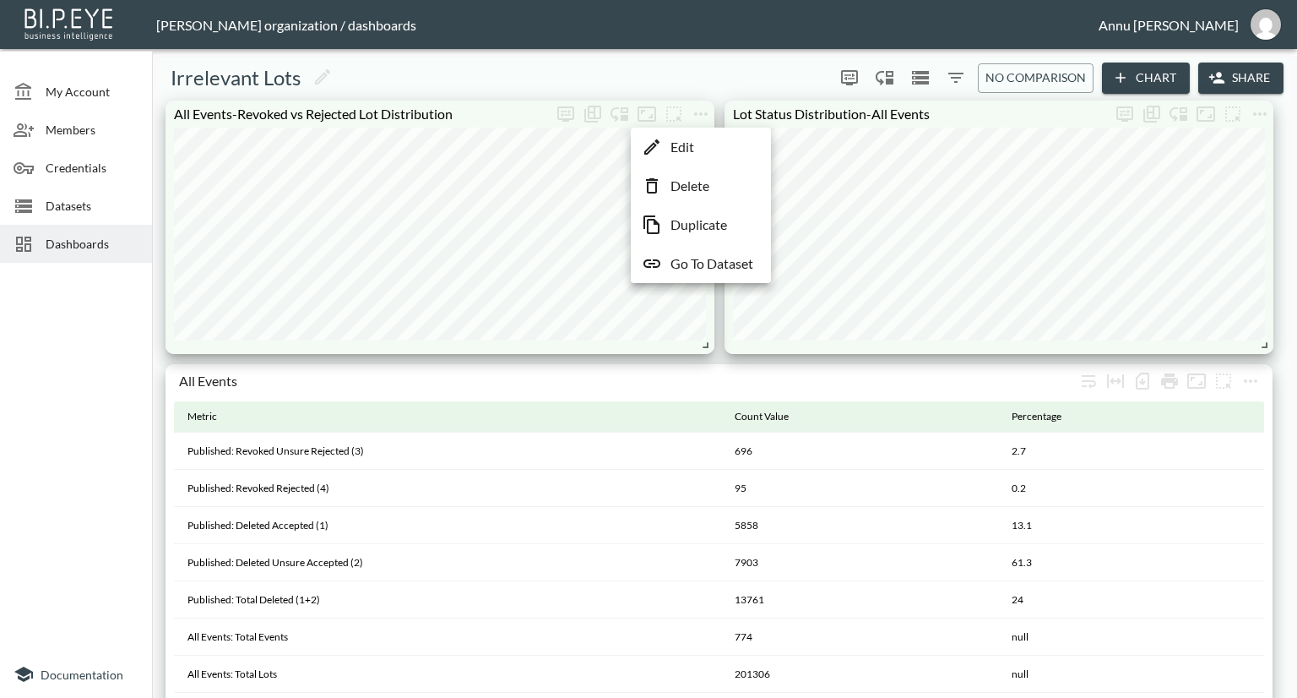
click at [692, 153] on p "Edit" at bounding box center [683, 147] width 24 height 20
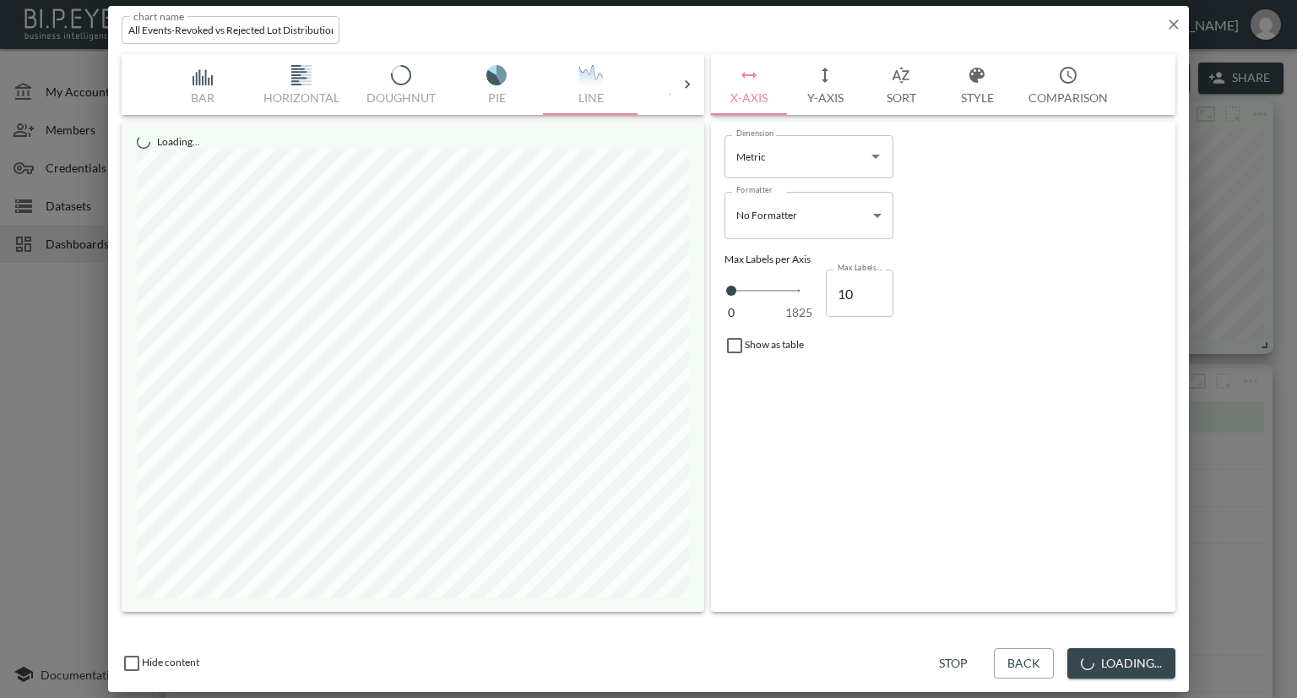
click at [968, 90] on button "Style" at bounding box center [977, 84] width 76 height 61
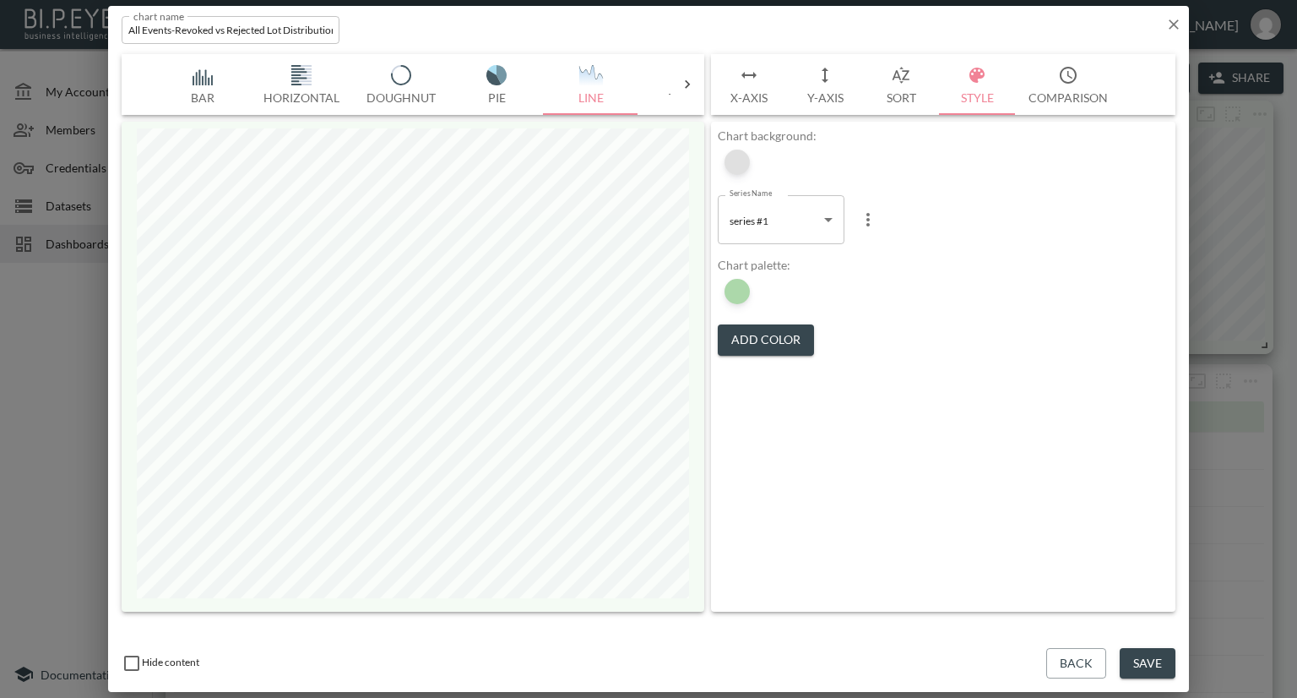
click at [740, 166] on div at bounding box center [737, 161] width 25 height 25
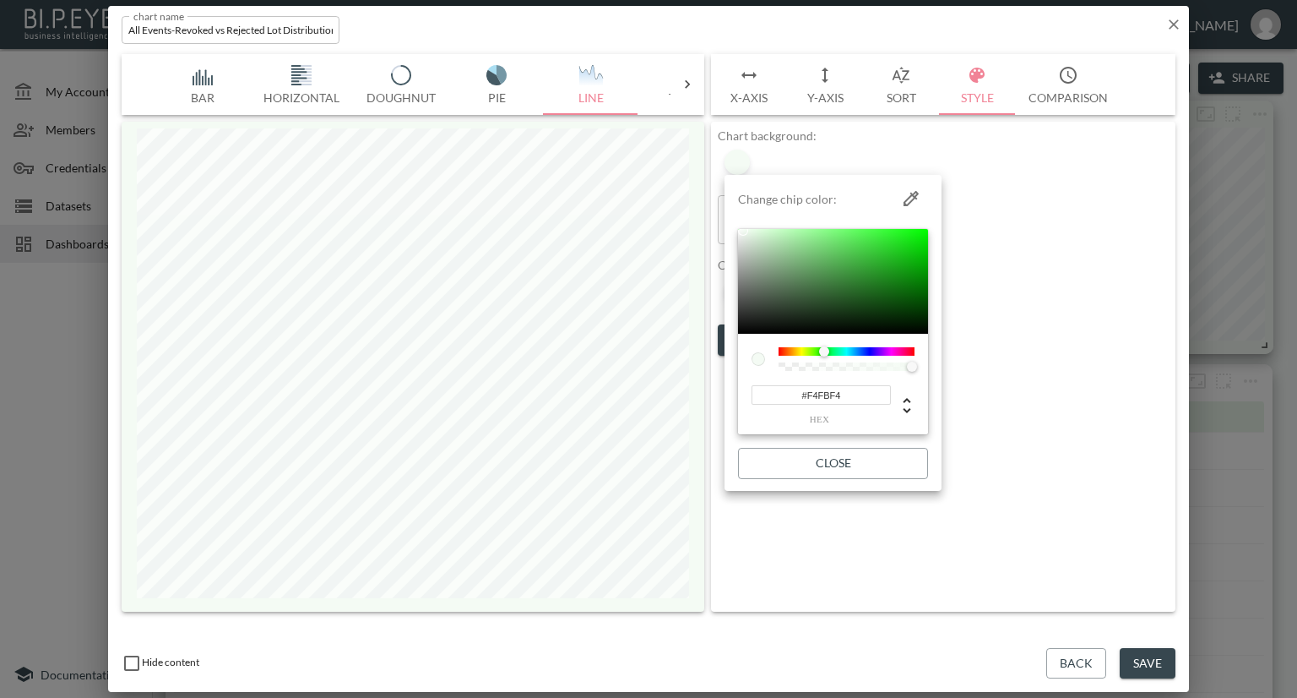
drag, startPoint x: 852, startPoint y: 395, endPoint x: 761, endPoint y: 396, distance: 91.2
click at [761, 396] on input "#F4FBF4" at bounding box center [821, 394] width 139 height 19
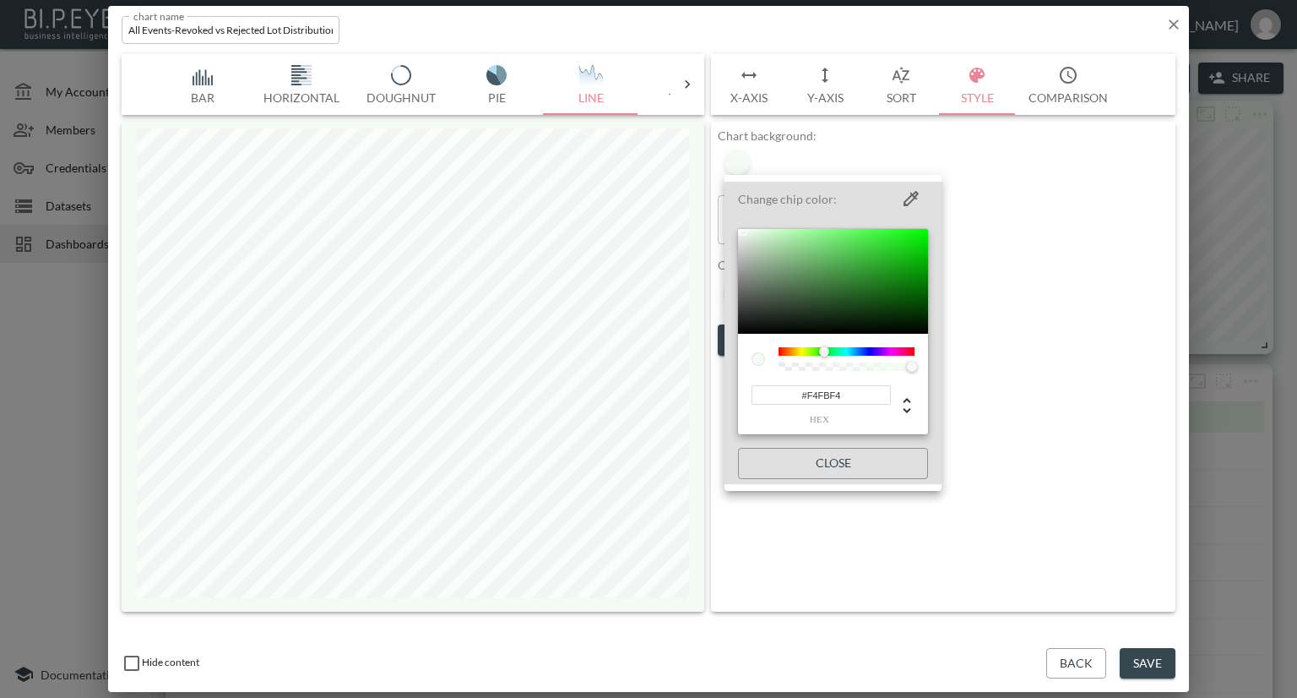
drag, startPoint x: 1030, startPoint y: 322, endPoint x: 1037, endPoint y: 310, distance: 13.6
click at [1030, 323] on div at bounding box center [648, 349] width 1297 height 698
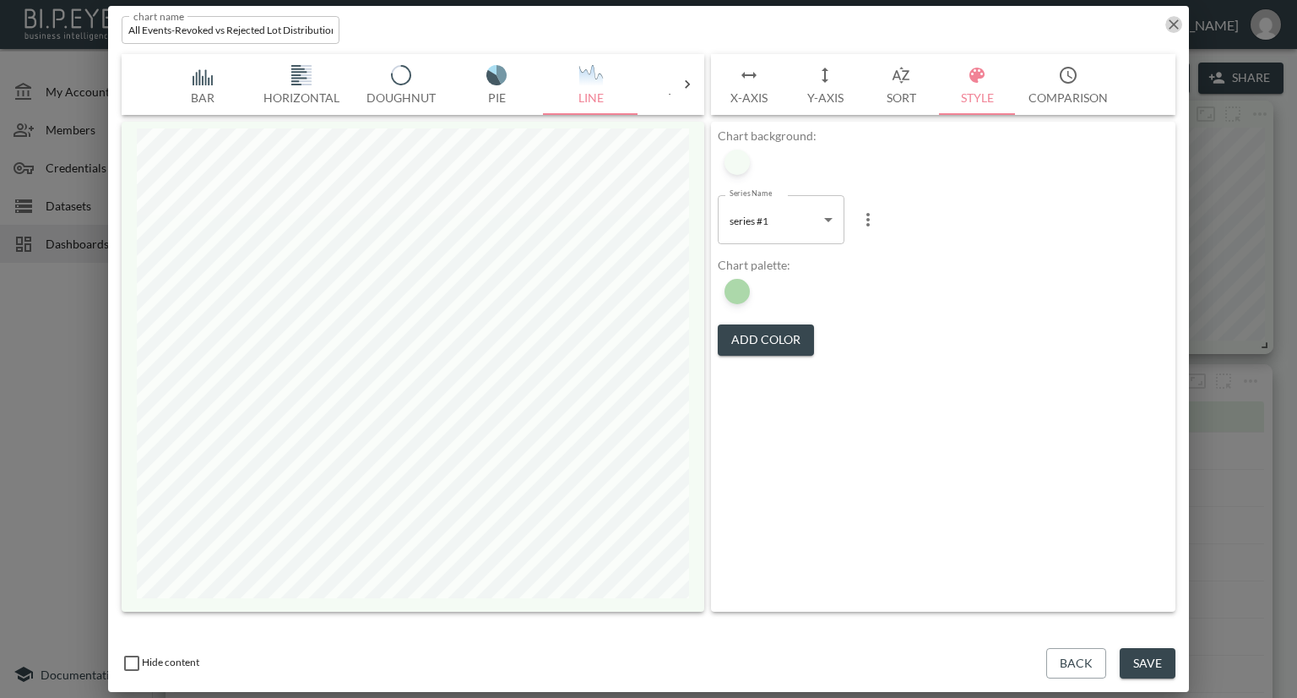
click at [1176, 27] on icon "button" at bounding box center [1174, 24] width 10 height 10
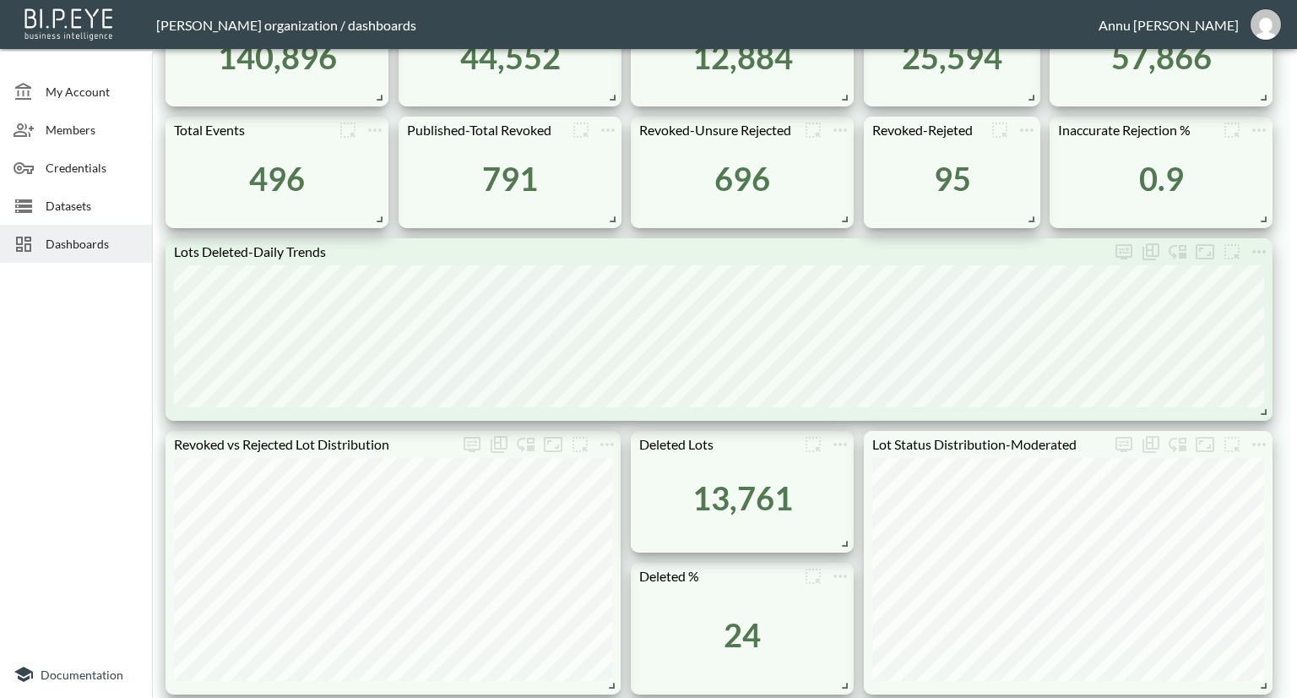
scroll to position [845, 0]
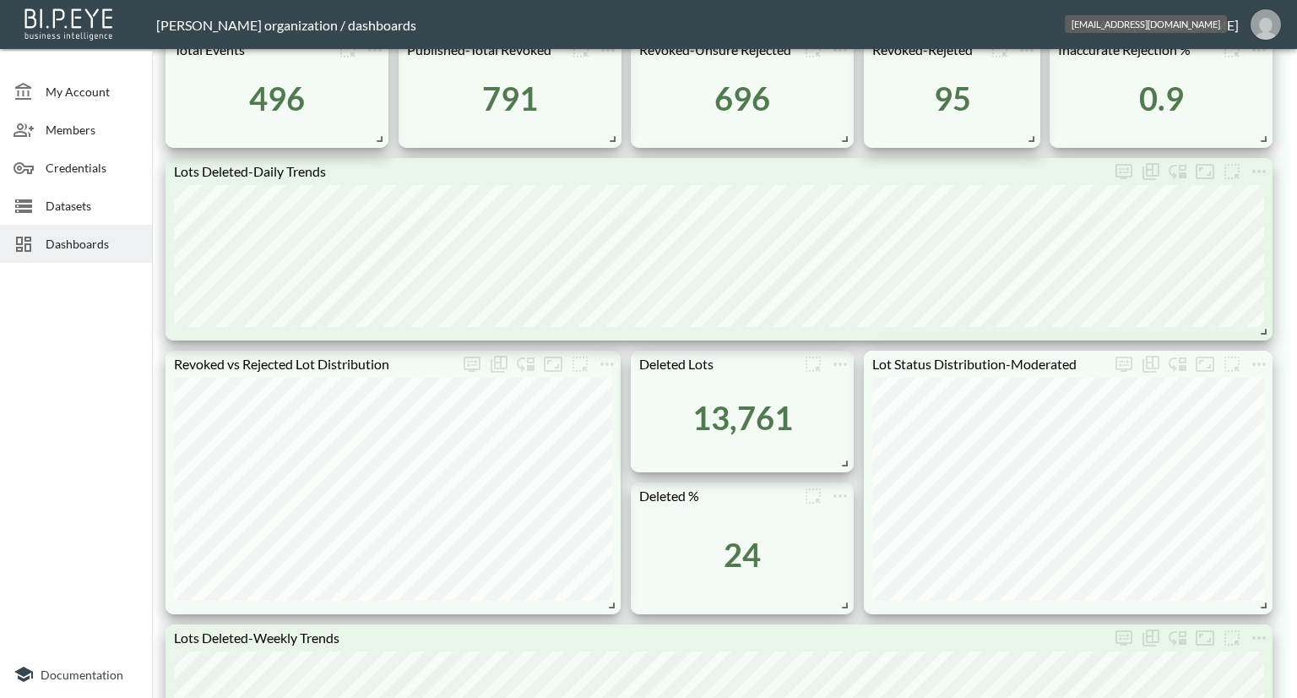
click at [1267, 17] on img "annu@mutualart.com" at bounding box center [1266, 24] width 30 height 30
click at [1203, 99] on li "Logout" at bounding box center [1222, 97] width 145 height 30
